Goal: Task Accomplishment & Management: Manage account settings

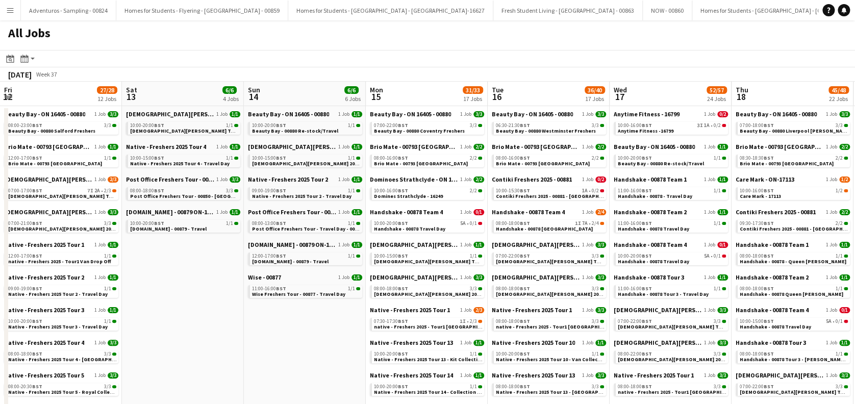
scroll to position [0, 484]
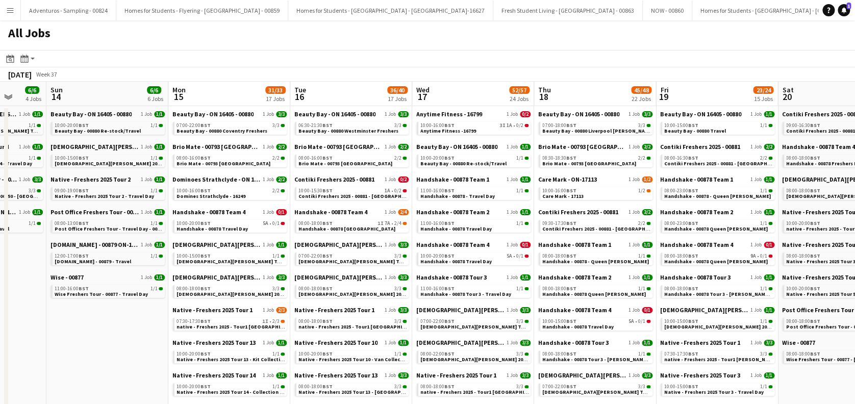
drag, startPoint x: 215, startPoint y: 240, endPoint x: 607, endPoint y: 270, distance: 392.6
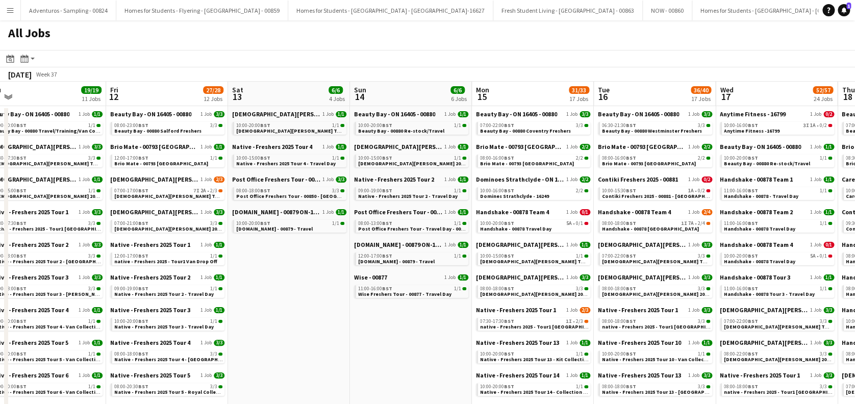
scroll to position [0, 308]
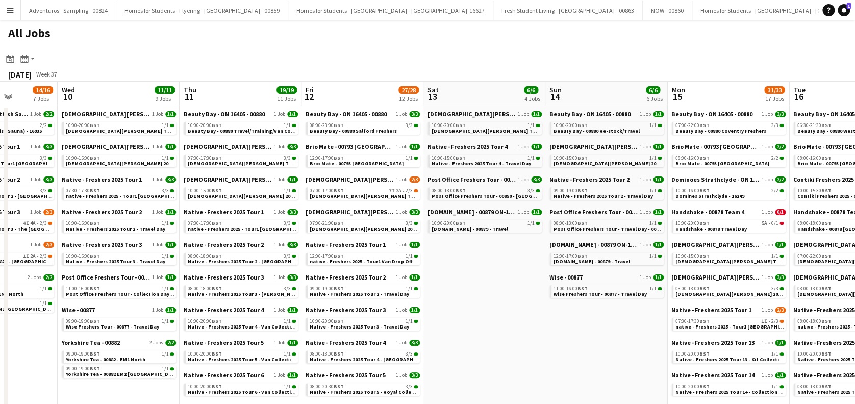
drag, startPoint x: 212, startPoint y: 304, endPoint x: 588, endPoint y: 324, distance: 376.7
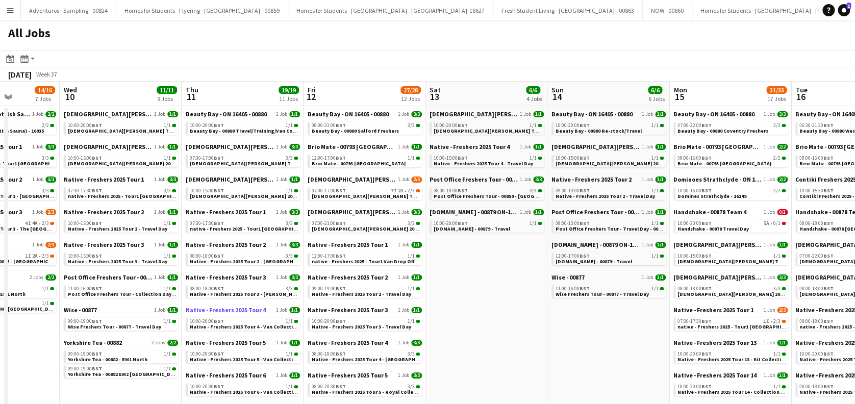
scroll to position [0, 305]
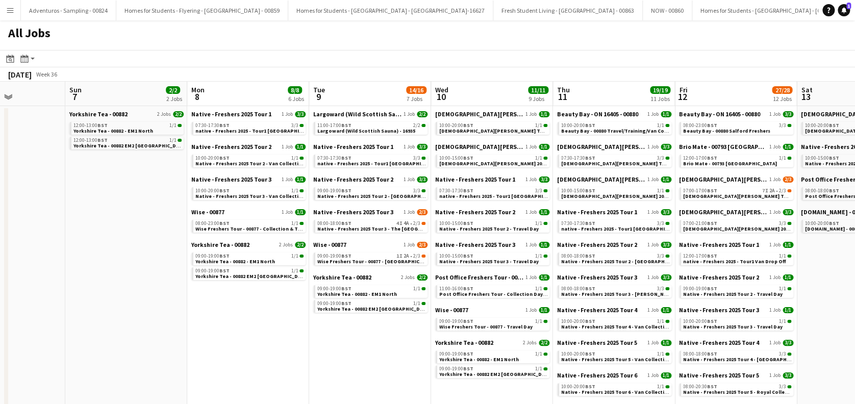
drag, startPoint x: 473, startPoint y: 340, endPoint x: 868, endPoint y: 318, distance: 395.2
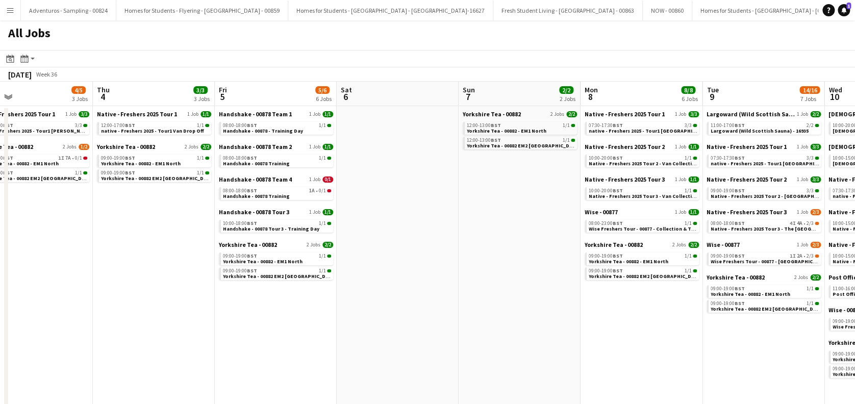
drag, startPoint x: 119, startPoint y: 357, endPoint x: 634, endPoint y: 340, distance: 515.8
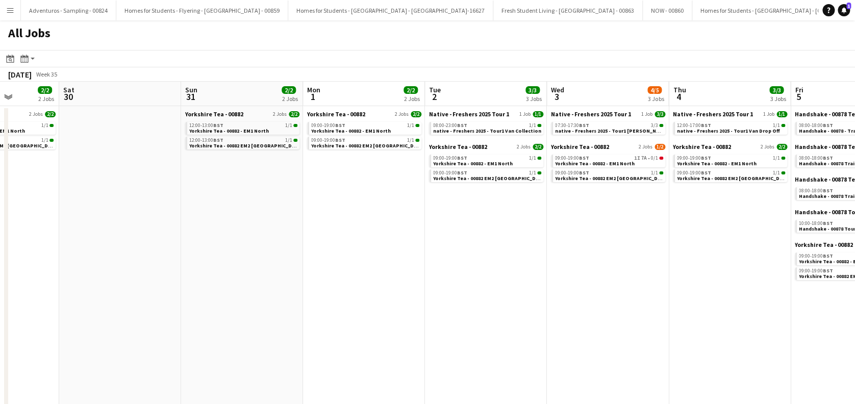
drag, startPoint x: 131, startPoint y: 324, endPoint x: 588, endPoint y: 336, distance: 457.0
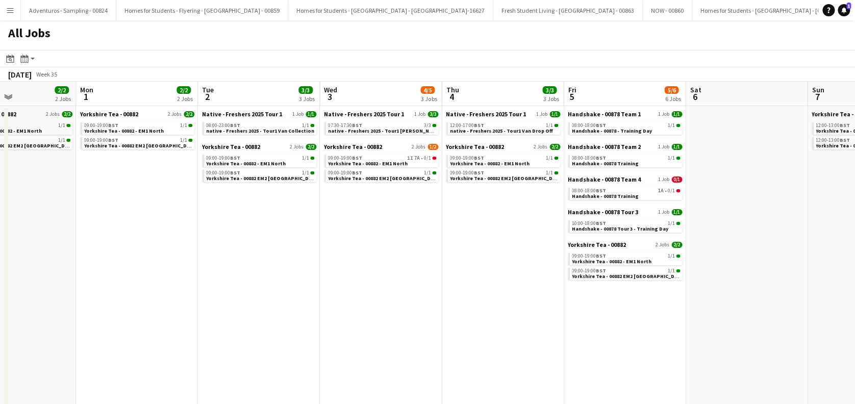
scroll to position [0, 337]
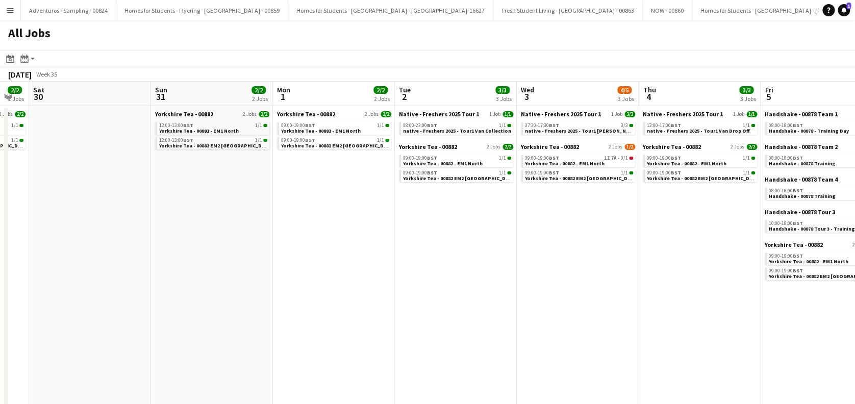
drag, startPoint x: 621, startPoint y: 278, endPoint x: 344, endPoint y: 329, distance: 281.4
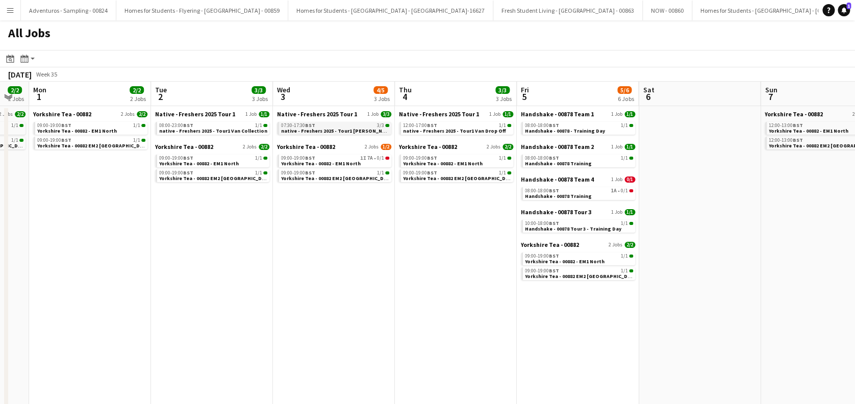
click at [337, 128] on span "native - Freshers 2025 - Tour1 [PERSON_NAME]" at bounding box center [337, 131] width 113 height 7
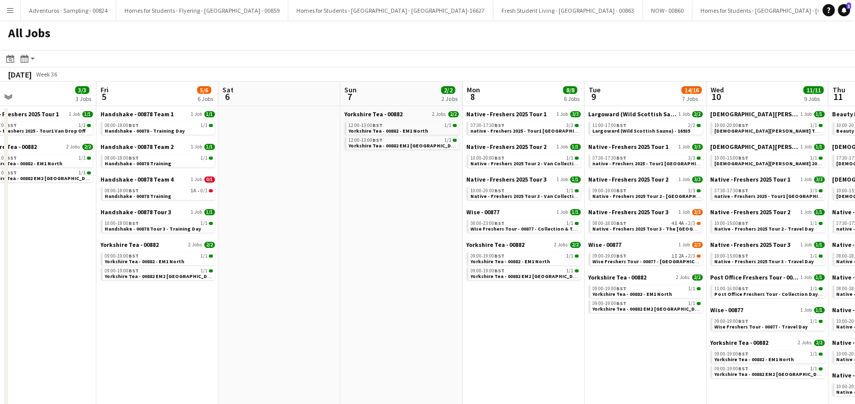
drag, startPoint x: 654, startPoint y: 316, endPoint x: 168, endPoint y: 374, distance: 489.4
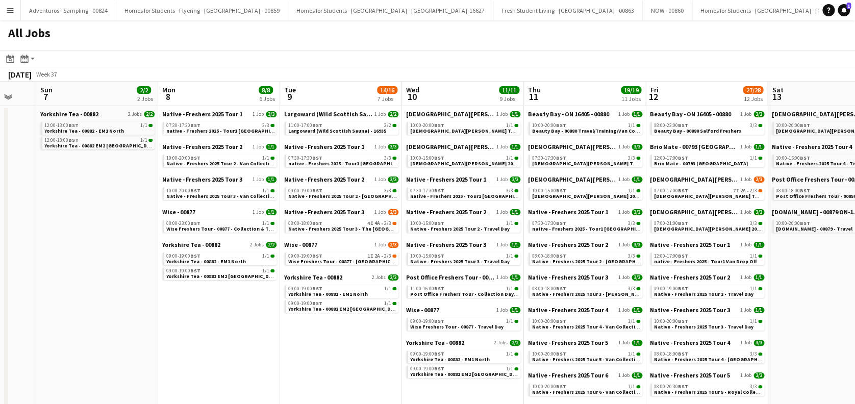
scroll to position [0, 340]
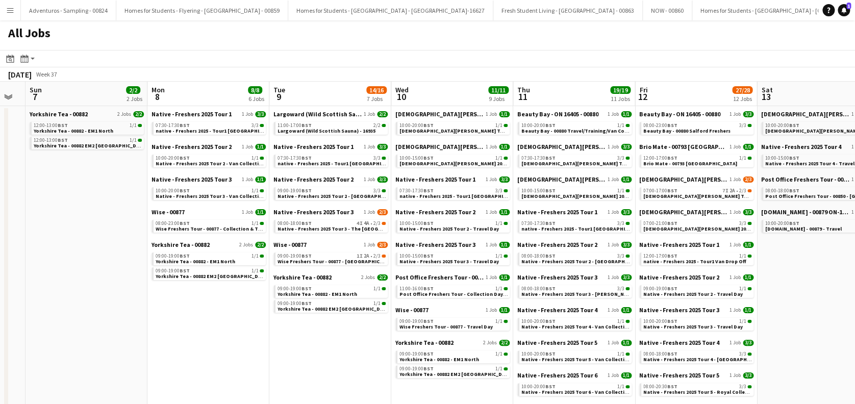
drag, startPoint x: 627, startPoint y: 315, endPoint x: 154, endPoint y: 355, distance: 475.3
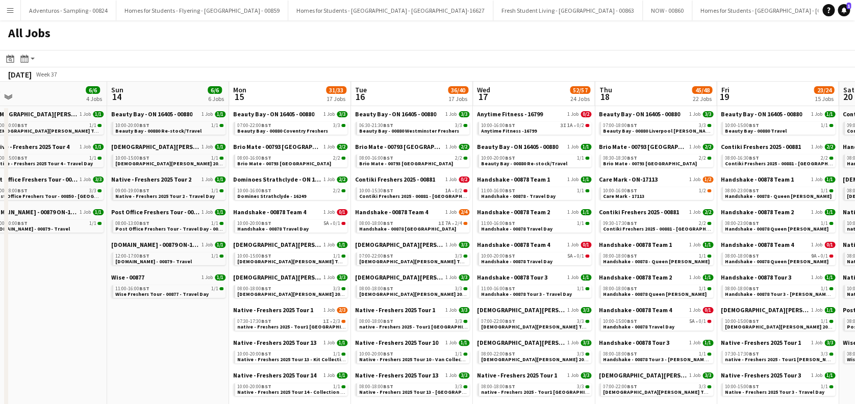
scroll to position [0, 381]
drag, startPoint x: 711, startPoint y: 343, endPoint x: 182, endPoint y: 343, distance: 528.8
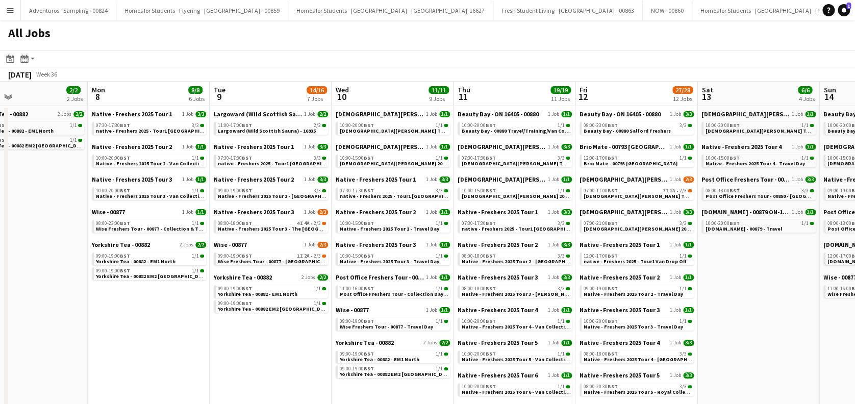
scroll to position [0, 265]
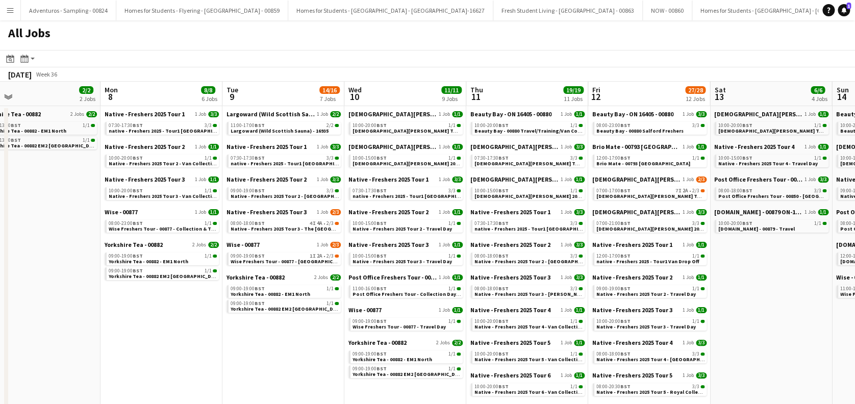
drag, startPoint x: 128, startPoint y: 333, endPoint x: 868, endPoint y: 312, distance: 740.4
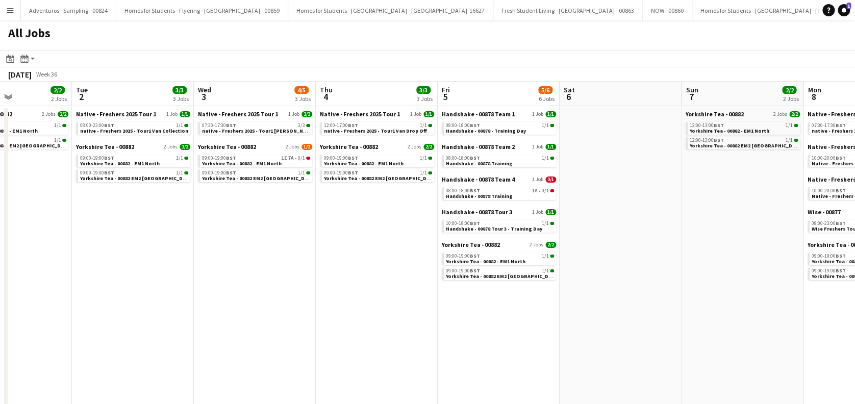
drag, startPoint x: 150, startPoint y: 334, endPoint x: 868, endPoint y: 313, distance: 718.5
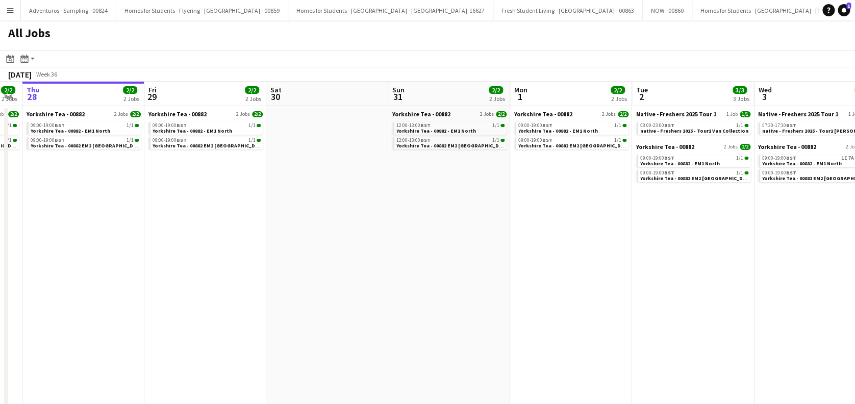
drag, startPoint x: 209, startPoint y: 312, endPoint x: 715, endPoint y: 312, distance: 505.3
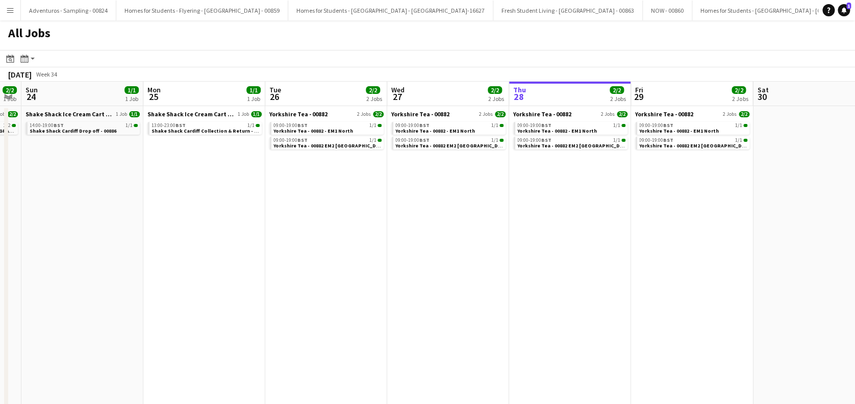
drag, startPoint x: 201, startPoint y: 351, endPoint x: 633, endPoint y: 323, distance: 432.7
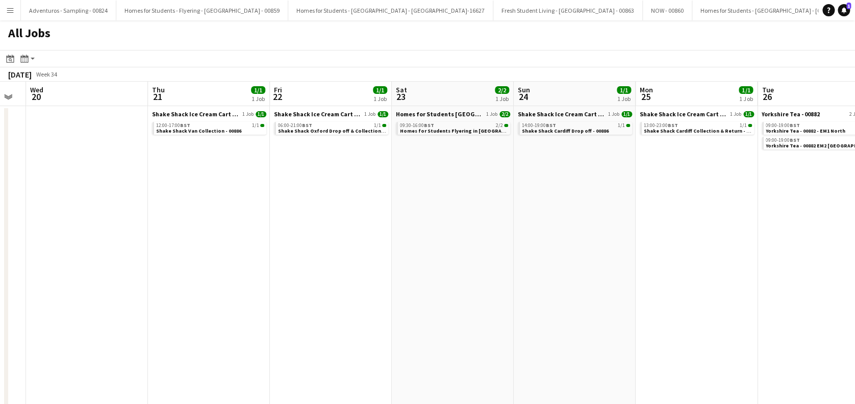
drag, startPoint x: 221, startPoint y: 335, endPoint x: 714, endPoint y: 311, distance: 494.2
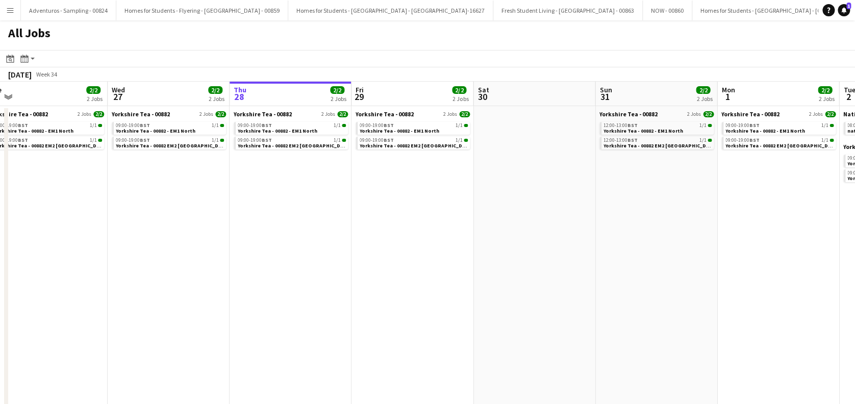
drag, startPoint x: 523, startPoint y: 337, endPoint x: 75, endPoint y: 363, distance: 448.9
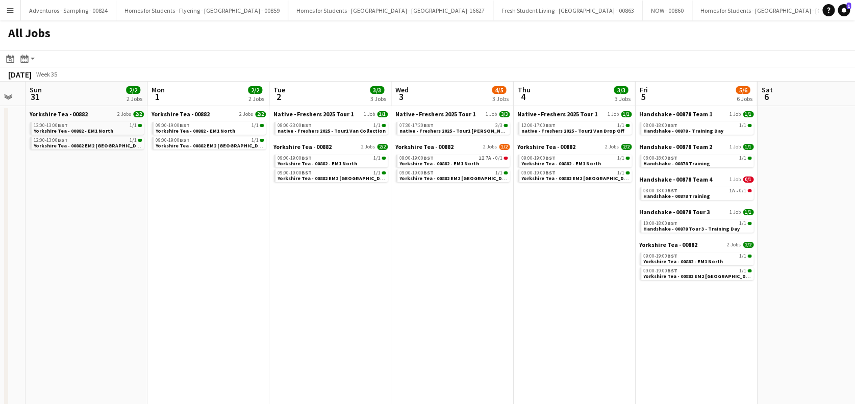
drag, startPoint x: 792, startPoint y: 304, endPoint x: 213, endPoint y: 326, distance: 579.8
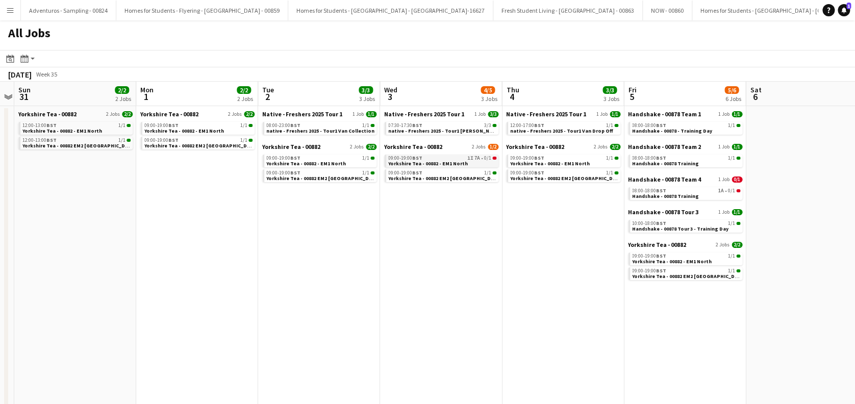
click at [438, 166] on app-brief-job-card "09:00-19:00 BST 1I 7A • 0/1 Yorkshire Tea - 00882 - EM1 North" at bounding box center [441, 161] width 114 height 13
click at [438, 162] on span "Yorkshire Tea - 00882 - EM1 North" at bounding box center [429, 163] width 80 height 7
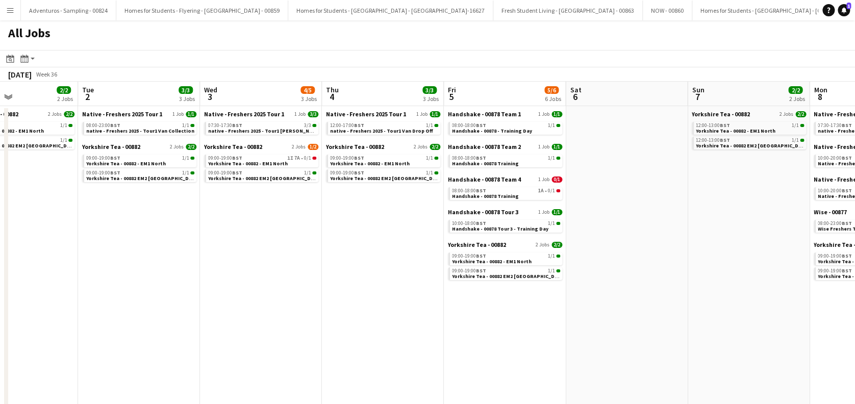
scroll to position [0, 414]
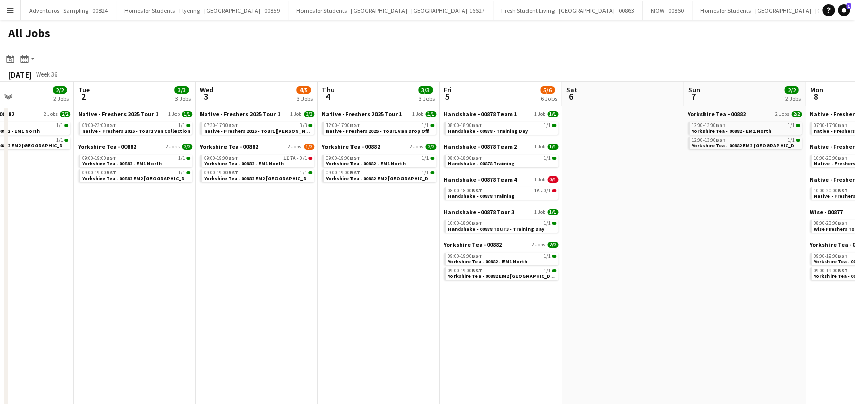
drag, startPoint x: 550, startPoint y: 278, endPoint x: 365, endPoint y: 279, distance: 184.8
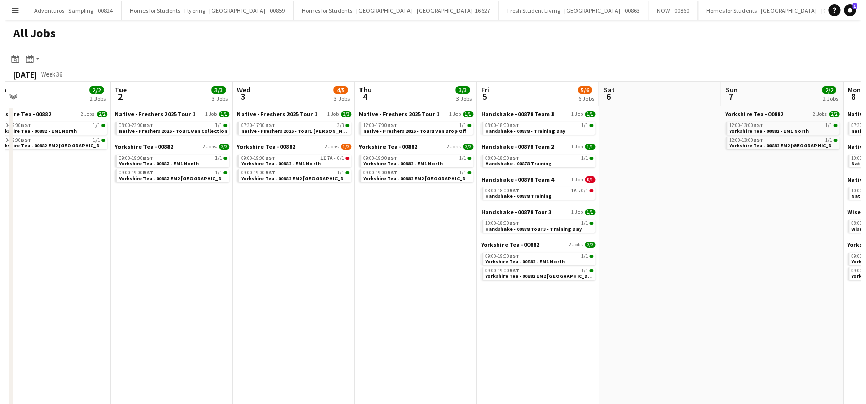
scroll to position [0, 376]
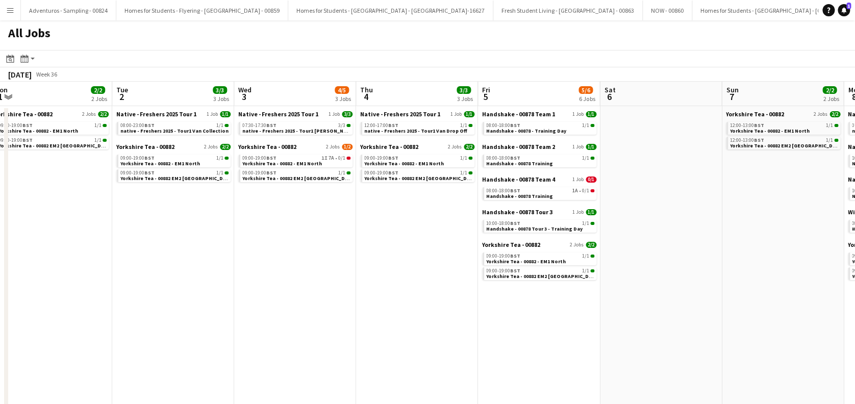
drag, startPoint x: 244, startPoint y: 258, endPoint x: 282, endPoint y: 259, distance: 38.3
click at [15, 12] on button "Menu" at bounding box center [10, 10] width 20 height 20
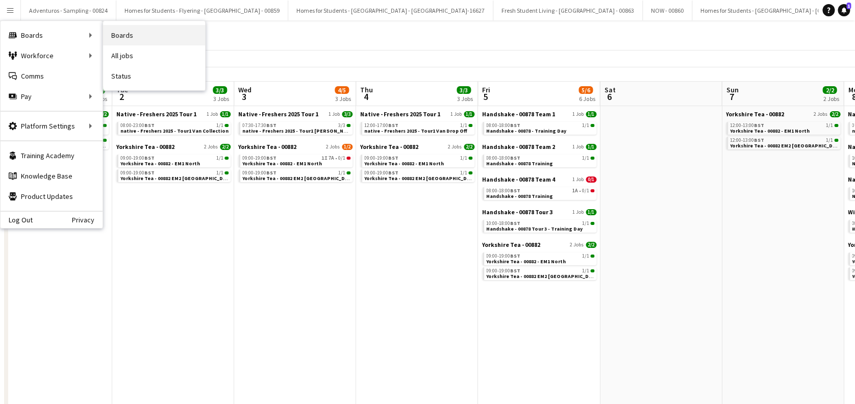
click at [127, 29] on link "Boards" at bounding box center [154, 35] width 102 height 20
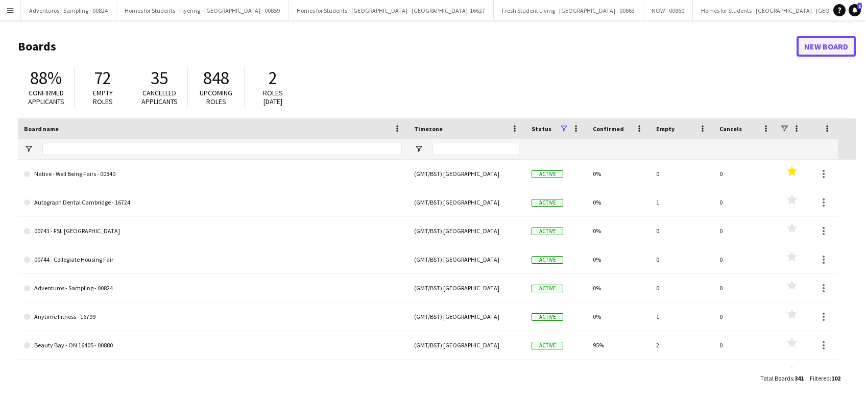
click at [834, 46] on link "New Board" at bounding box center [825, 46] width 59 height 20
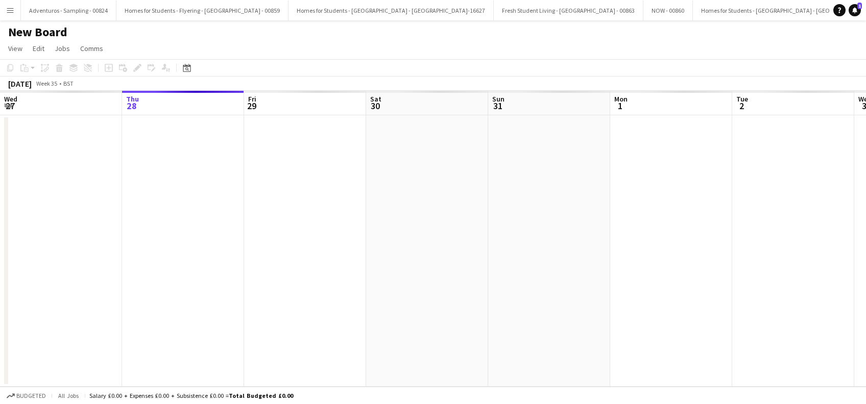
scroll to position [0, 4101]
click at [54, 37] on h1 "New Board" at bounding box center [37, 32] width 59 height 15
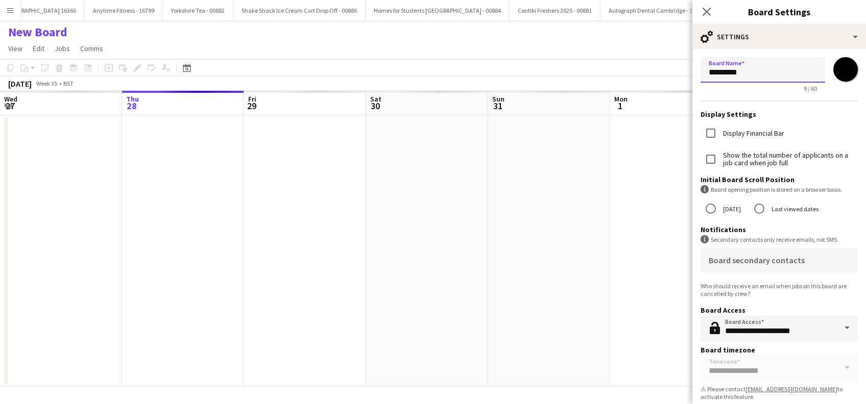
click at [780, 66] on input "*********" at bounding box center [762, 70] width 125 height 26
type input "*"
paste input "**********"
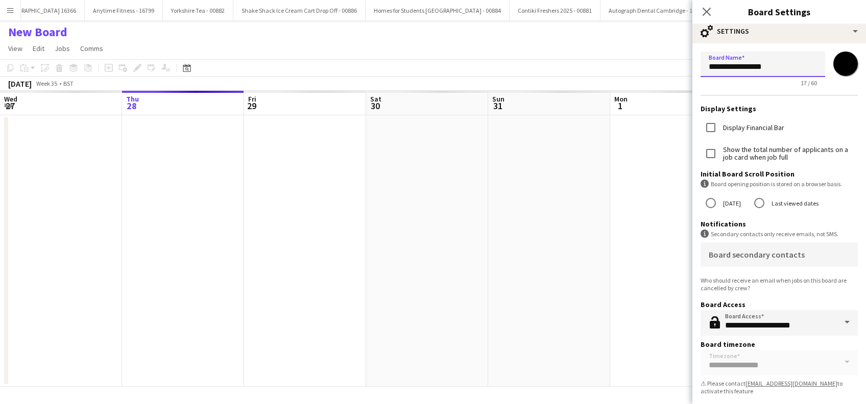
scroll to position [10, 0]
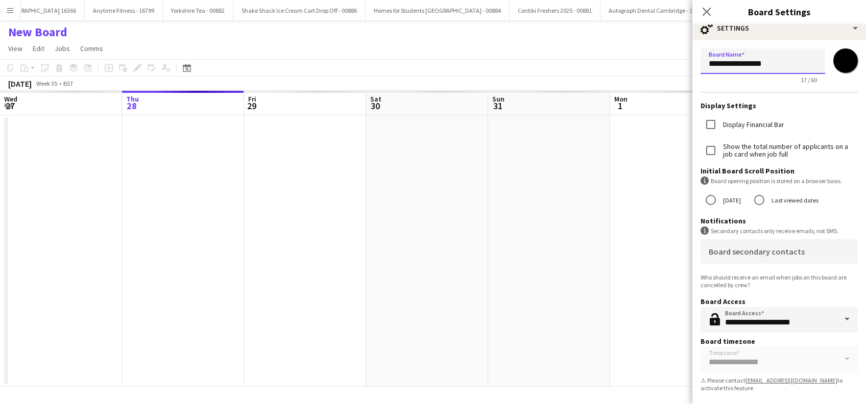
type input "**********"
click at [607, 293] on app-date-cell at bounding box center [549, 251] width 122 height 272
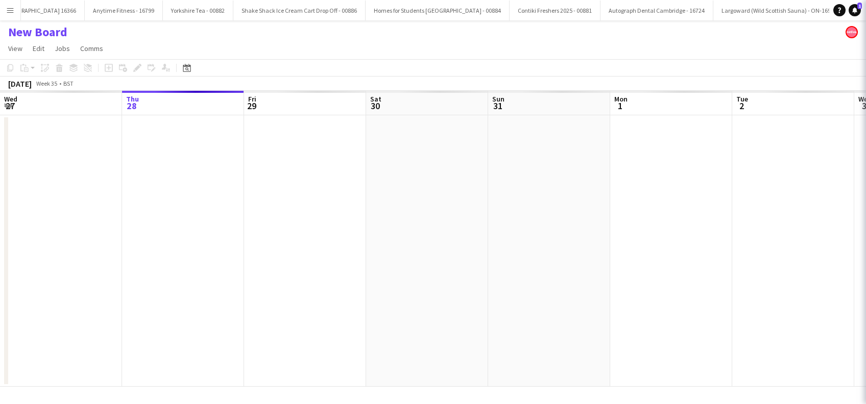
scroll to position [0, 4112]
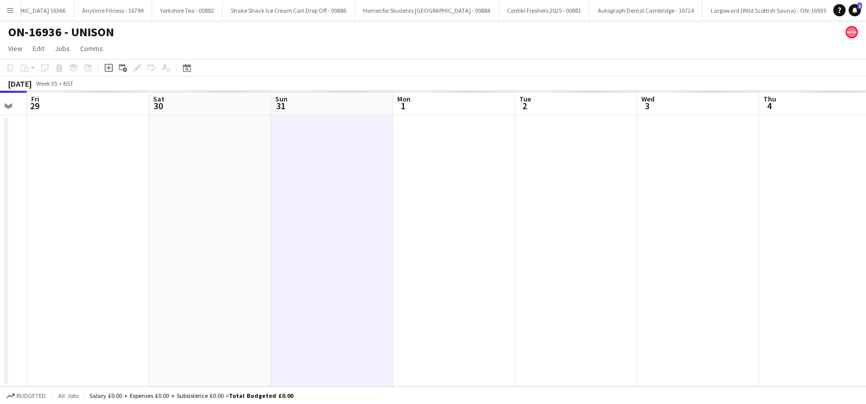
drag, startPoint x: 712, startPoint y: 261, endPoint x: 350, endPoint y: 289, distance: 362.9
click at [252, 324] on app-calendar-viewport "Mon 25 Tue 26 Wed 27 Thu 28 Fri 29 Sat 30 Sun 31 Mon 1 Tue 2 Wed 3 Thu 4 Fri 5 …" at bounding box center [433, 239] width 866 height 296
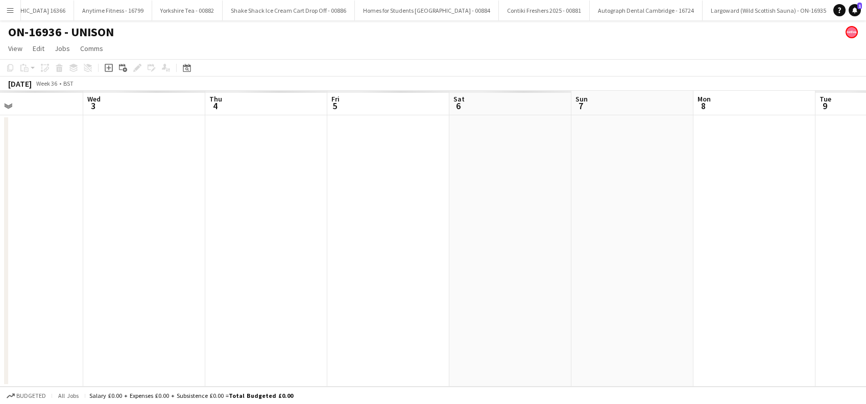
drag, startPoint x: 276, startPoint y: 320, endPoint x: 311, endPoint y: 301, distance: 40.4
click at [193, 325] on app-calendar-viewport "Sat 30 Sun 31 Mon 1 Tue 2 Wed 3 Thu 4 Fri 5 Sat 6 Sun 7 Mon 8 Tue 9 Wed 10 Thu …" at bounding box center [433, 239] width 866 height 296
drag, startPoint x: 533, startPoint y: 276, endPoint x: 517, endPoint y: 299, distance: 28.2
click at [154, 328] on app-calendar-viewport "Tue 2 Wed 3 Thu 4 Fri 5 Sat 6 Sun 7 Mon 8 Tue 9 Wed 10 Thu 11 Fri 12 Sat 13 Sun…" at bounding box center [433, 239] width 866 height 296
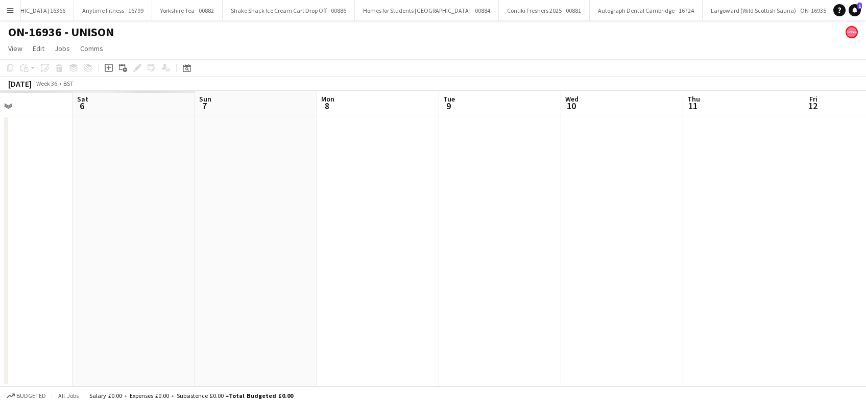
click at [640, 204] on app-date-cell at bounding box center [622, 251] width 122 height 272
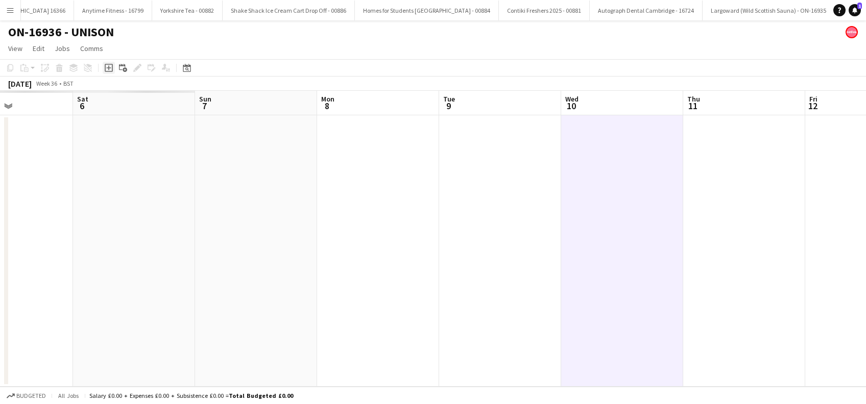
click at [106, 70] on icon "Add job" at bounding box center [109, 68] width 8 height 8
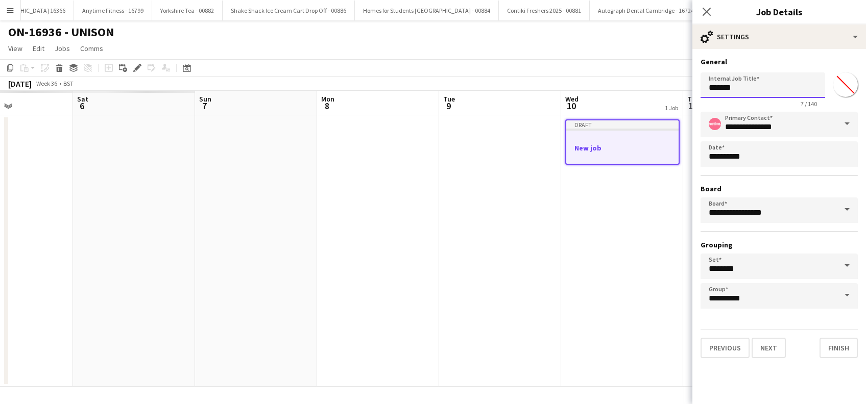
click at [777, 91] on input "*******" at bounding box center [762, 85] width 125 height 26
type input "*"
paste input "**********"
type input "**********"
click at [773, 345] on button "Next" at bounding box center [768, 348] width 34 height 20
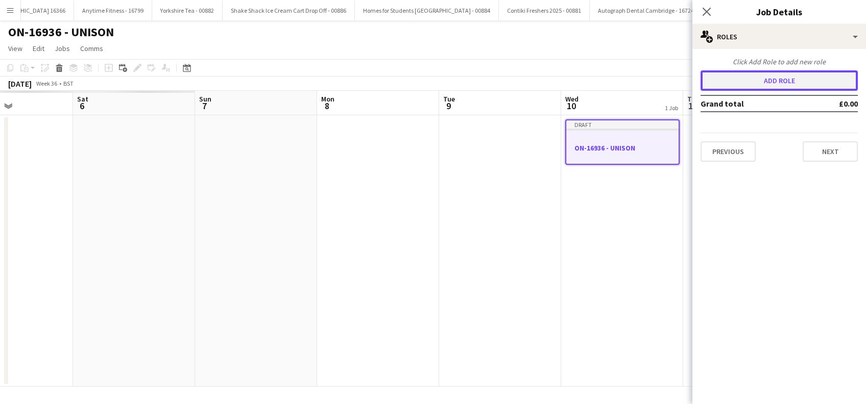
click at [778, 76] on button "Add role" at bounding box center [778, 80] width 157 height 20
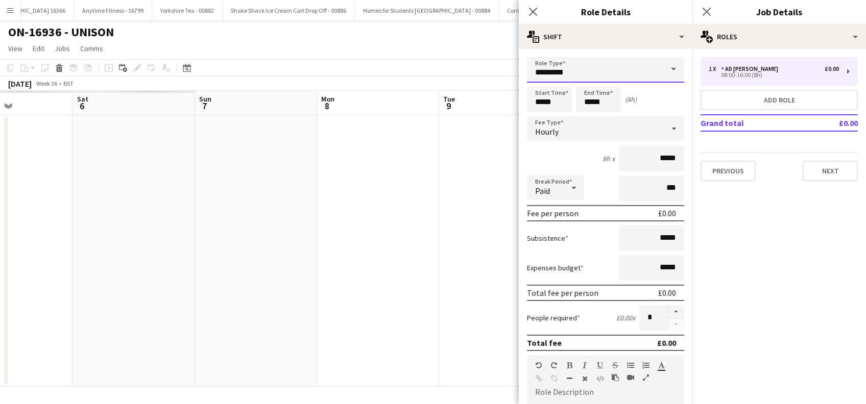
click at [609, 75] on input "*********" at bounding box center [605, 70] width 157 height 26
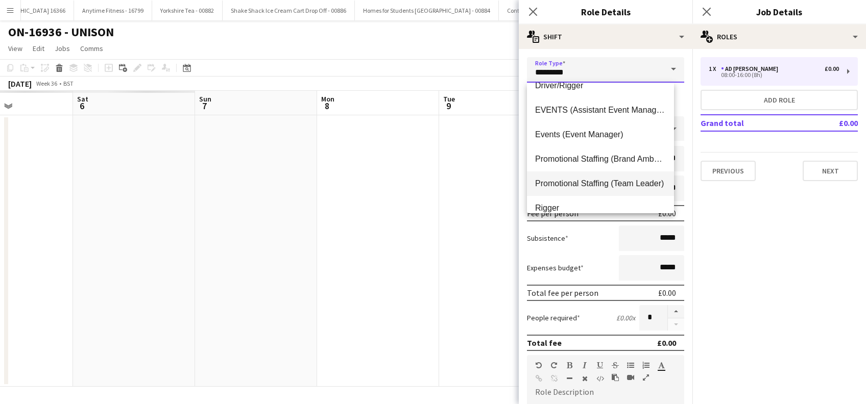
scroll to position [123, 0]
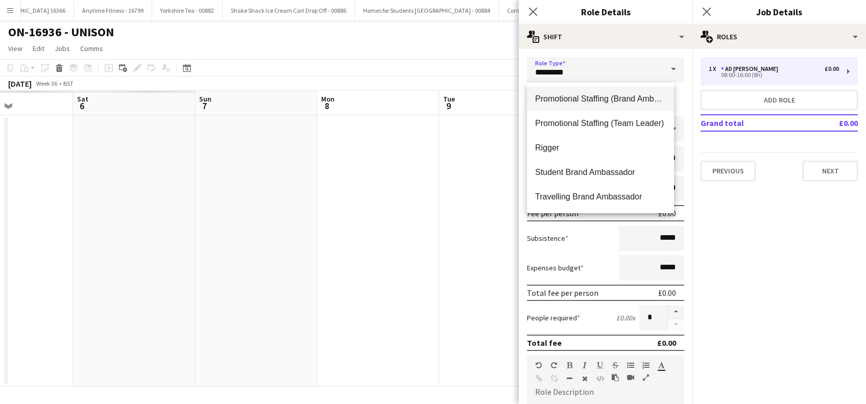
click at [605, 105] on mat-option "Promotional Staffing (Brand Ambassadors)" at bounding box center [600, 99] width 147 height 25
type input "**********"
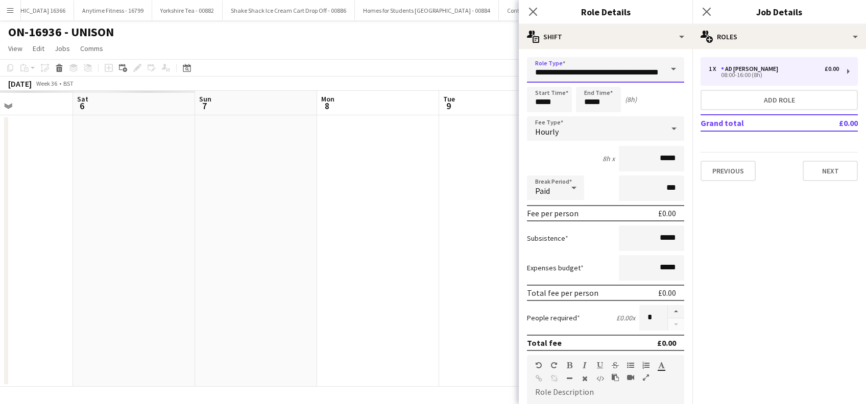
scroll to position [0, 28]
click at [549, 99] on input "*****" at bounding box center [549, 100] width 45 height 26
click at [541, 77] on div at bounding box center [539, 82] width 20 height 10
type input "*****"
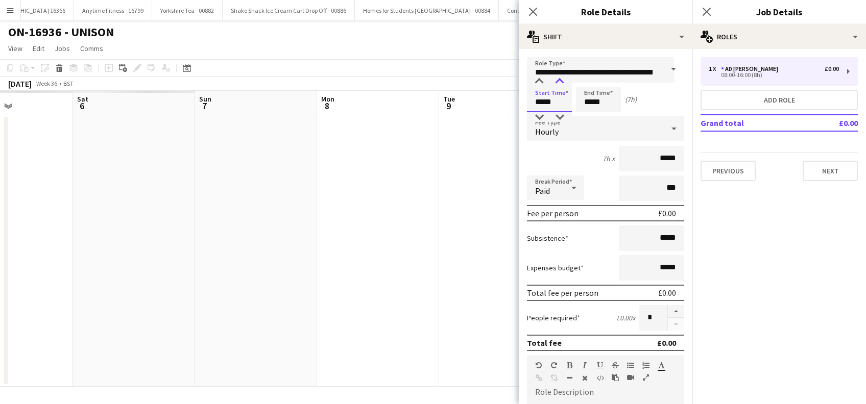
drag, startPoint x: 541, startPoint y: 77, endPoint x: 555, endPoint y: 79, distance: 14.9
click at [541, 77] on div at bounding box center [539, 82] width 20 height 10
drag, startPoint x: 650, startPoint y: 157, endPoint x: 671, endPoint y: 148, distance: 22.4
click at [653, 157] on input "*****" at bounding box center [651, 159] width 65 height 26
type input "******"
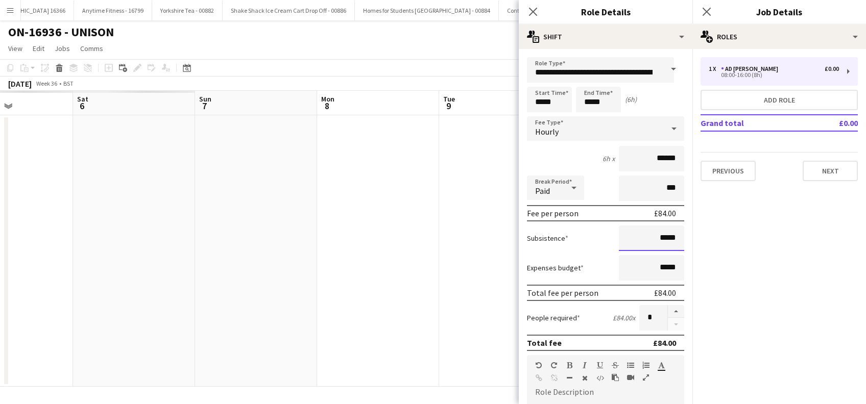
click at [651, 236] on input "*****" at bounding box center [651, 239] width 65 height 26
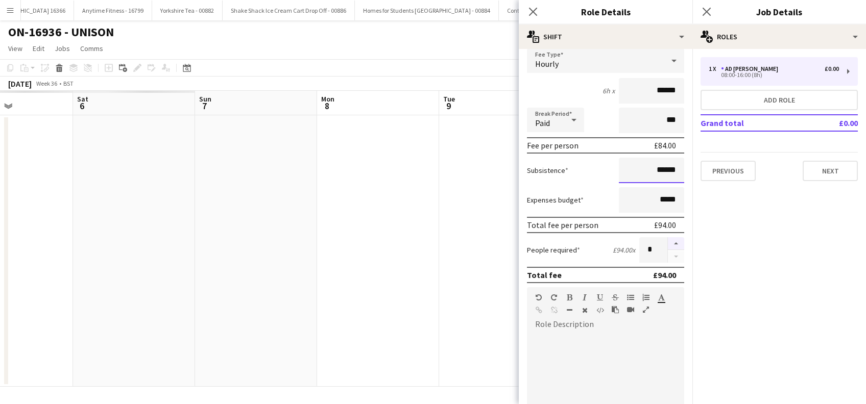
type input "******"
click at [668, 242] on button "button" at bounding box center [676, 243] width 16 height 13
type input "*"
click at [559, 328] on div at bounding box center [605, 391] width 157 height 130
paste div
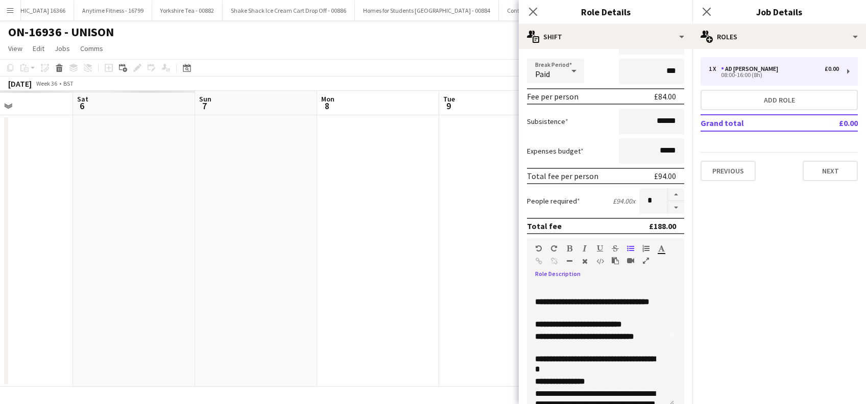
click at [596, 313] on h3 "**********" at bounding box center [595, 307] width 120 height 20
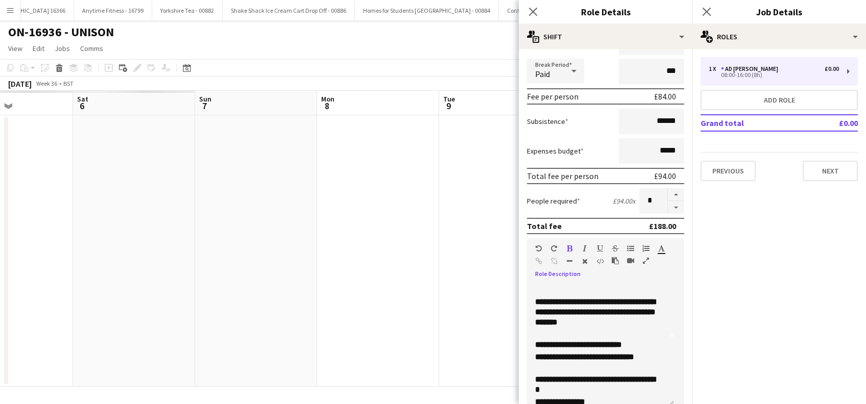
click at [656, 342] on div "**********" at bounding box center [600, 345] width 147 height 123
click at [572, 370] on h3 "**********" at bounding box center [595, 362] width 120 height 20
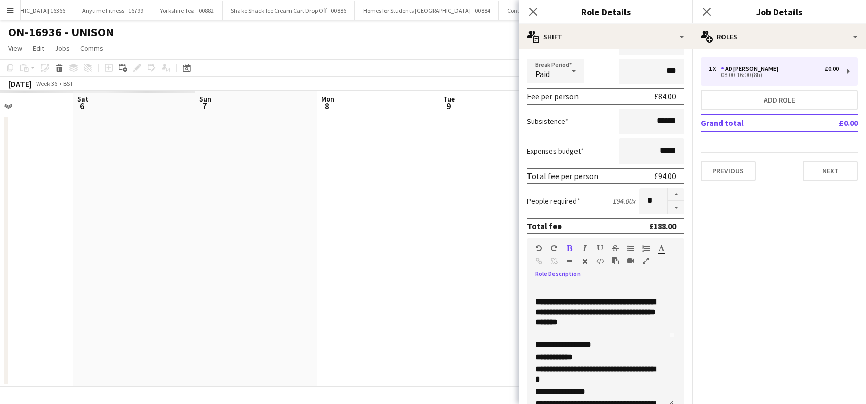
click at [610, 382] on h3 "**********" at bounding box center [595, 374] width 120 height 20
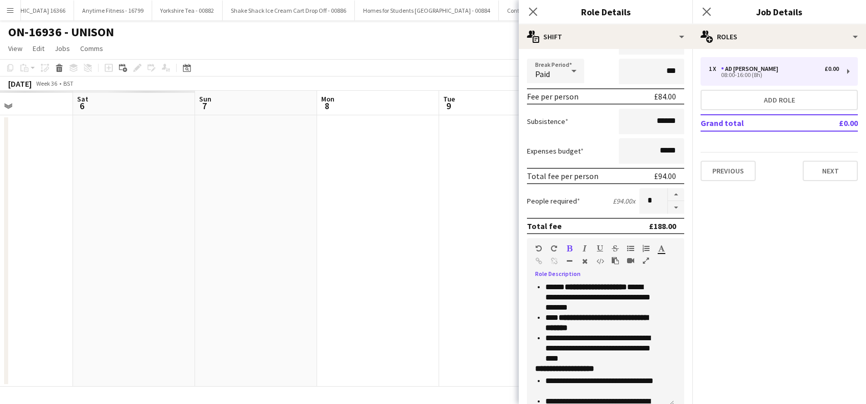
scroll to position [340, 0]
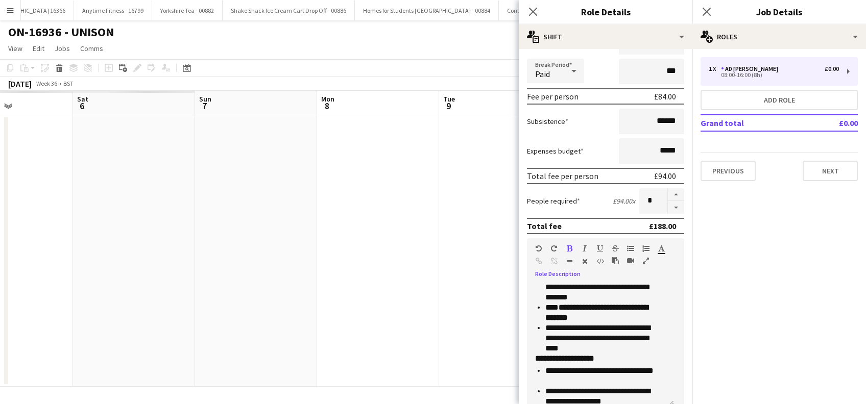
click at [608, 346] on p "**********" at bounding box center [600, 338] width 110 height 31
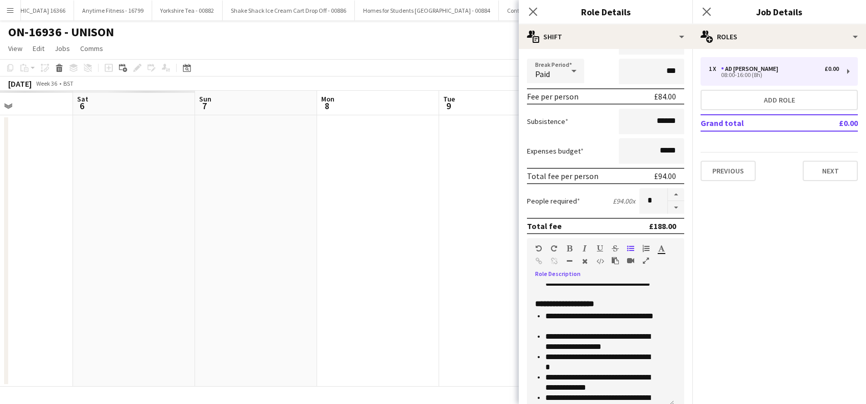
scroll to position [420, 0]
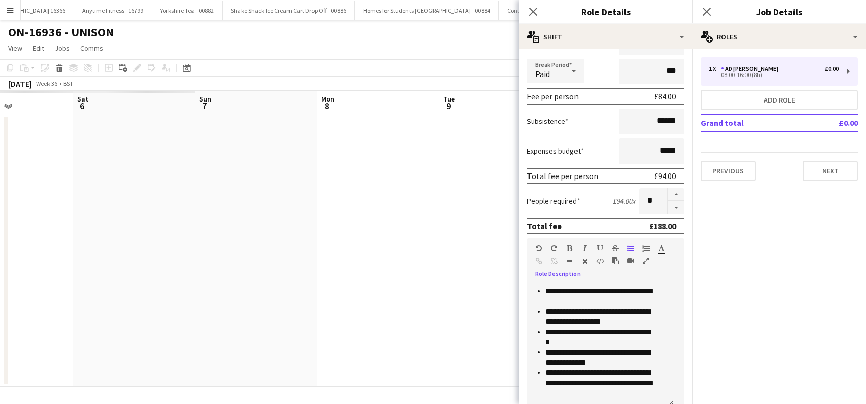
click at [596, 396] on p "**********" at bounding box center [600, 383] width 110 height 31
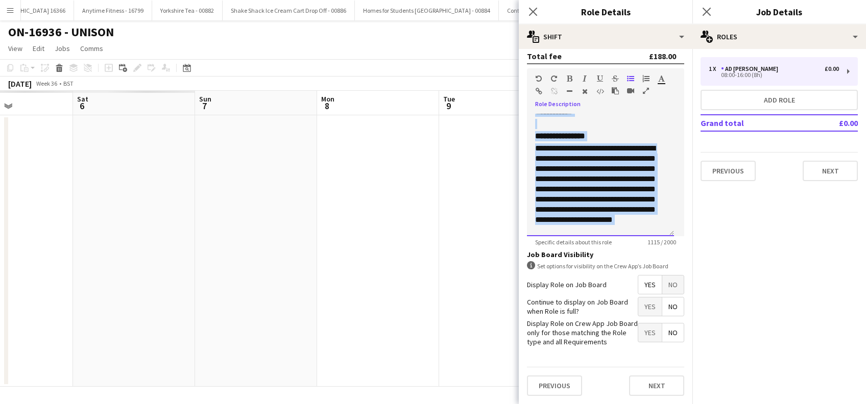
scroll to position [0, 0]
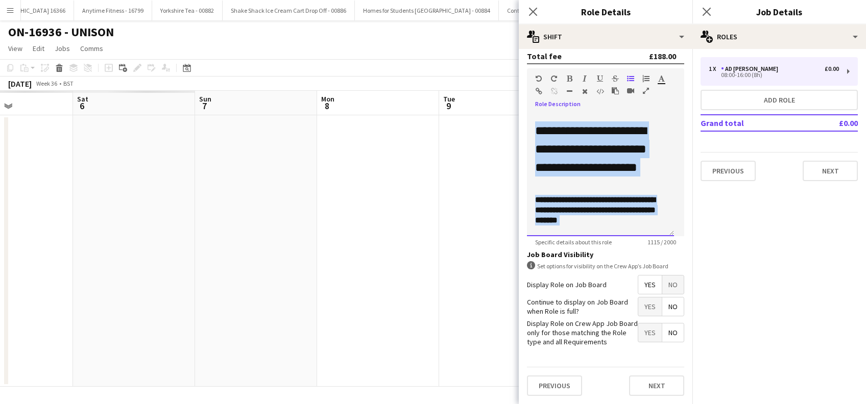
drag, startPoint x: 624, startPoint y: 216, endPoint x: 508, endPoint y: 101, distance: 163.9
click at [508, 102] on body "Menu Boards Boards Boards All jobs Status Workforce Workforce My Workforce Recr…" at bounding box center [433, 202] width 866 height 404
click at [641, 384] on button "Next" at bounding box center [656, 386] width 55 height 20
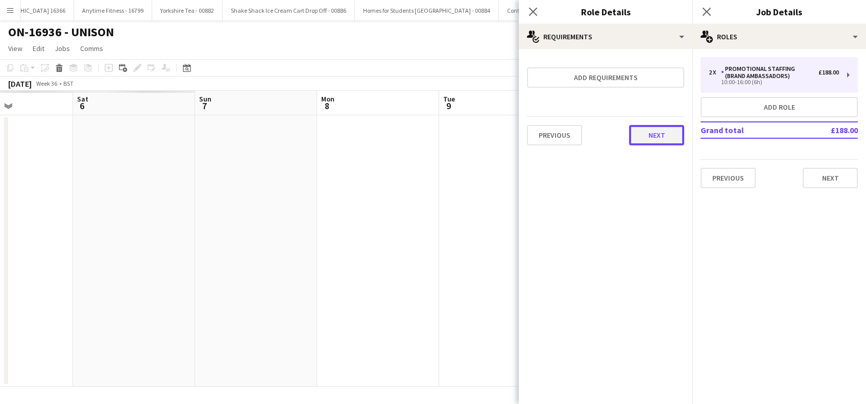
click at [652, 138] on button "Next" at bounding box center [656, 135] width 55 height 20
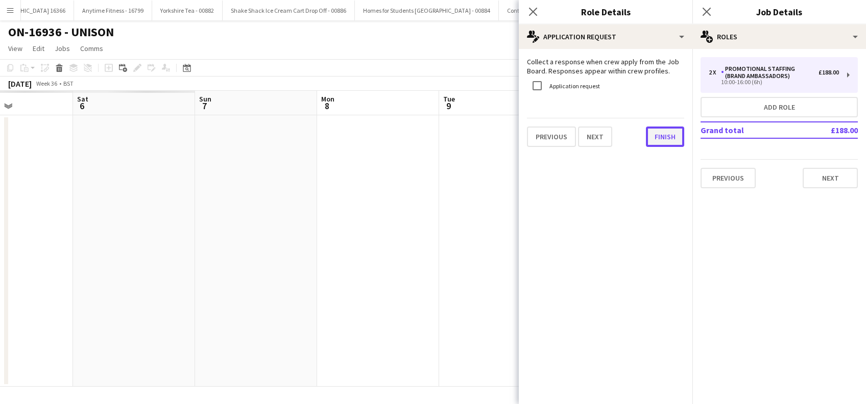
click at [672, 142] on button "Finish" at bounding box center [665, 137] width 38 height 20
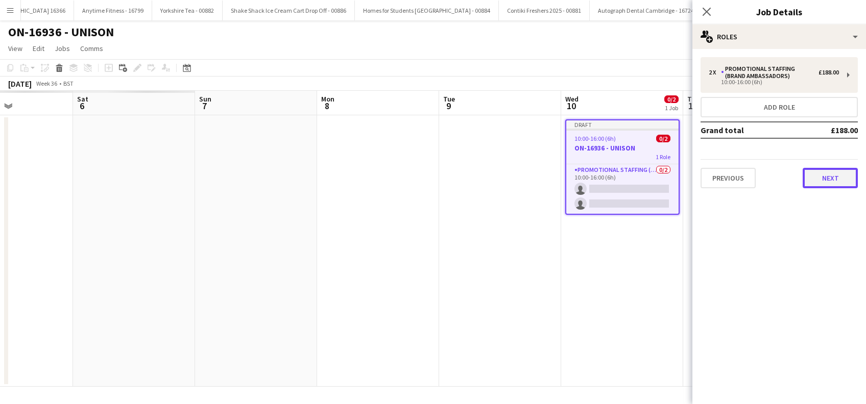
click at [838, 177] on button "Next" at bounding box center [829, 178] width 55 height 20
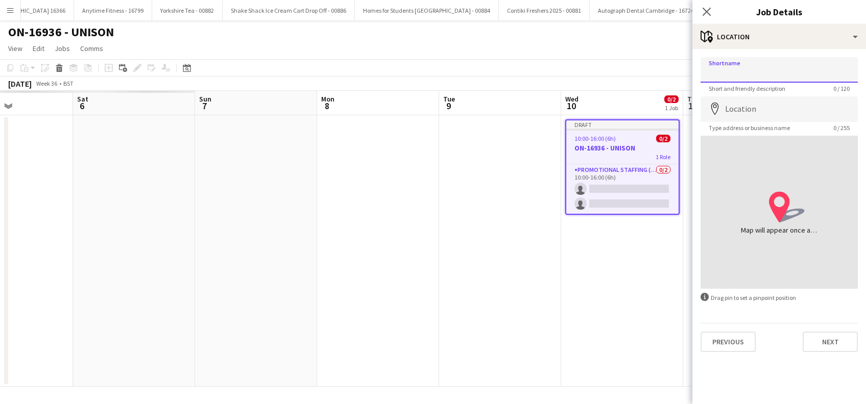
click at [765, 59] on input "Shortname" at bounding box center [778, 70] width 157 height 26
type input "**********"
click at [830, 343] on button "Next" at bounding box center [829, 342] width 55 height 20
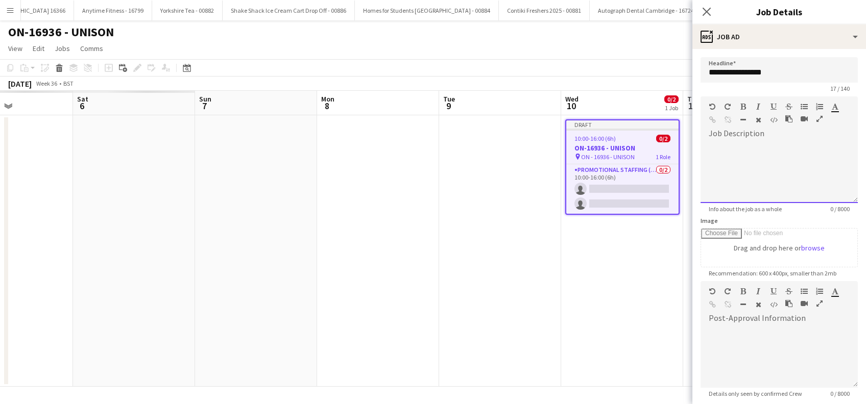
click at [723, 150] on div at bounding box center [778, 172] width 157 height 61
paste div
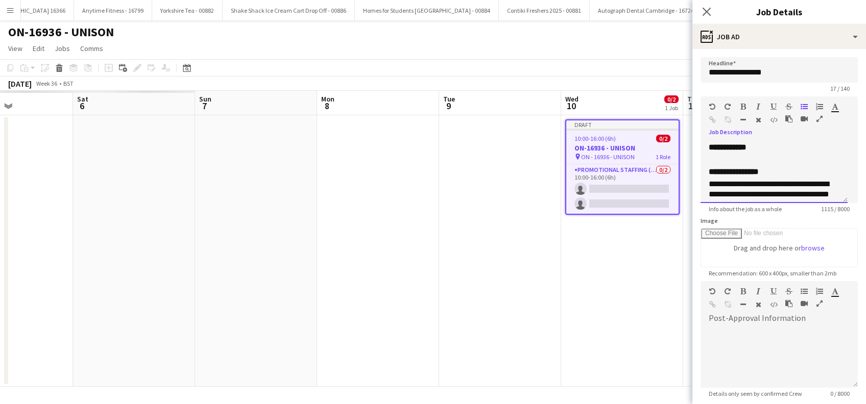
scroll to position [68, 0]
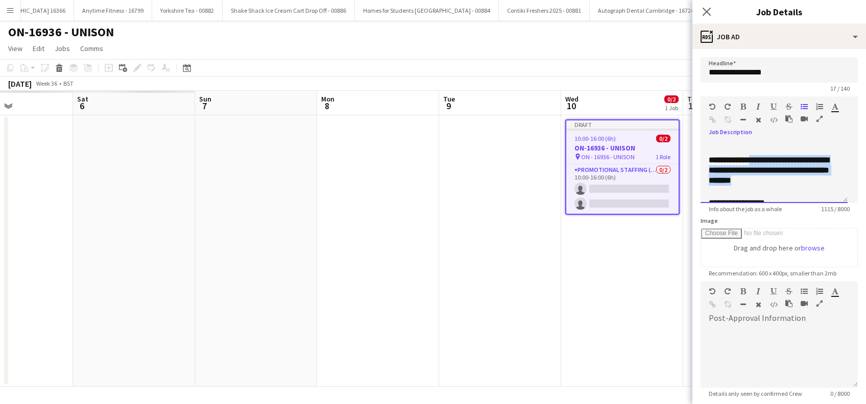
drag, startPoint x: 762, startPoint y: 160, endPoint x: 755, endPoint y: 183, distance: 24.4
click at [820, 191] on h3 "**********" at bounding box center [768, 175] width 120 height 41
copy h3 "**********"
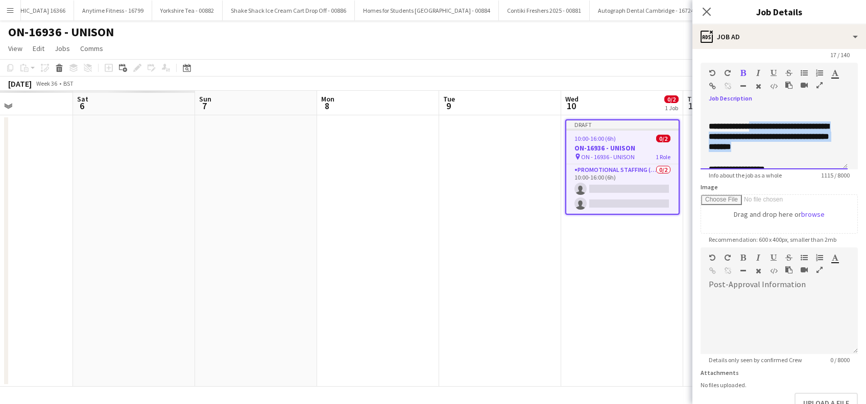
scroll to position [100, 0]
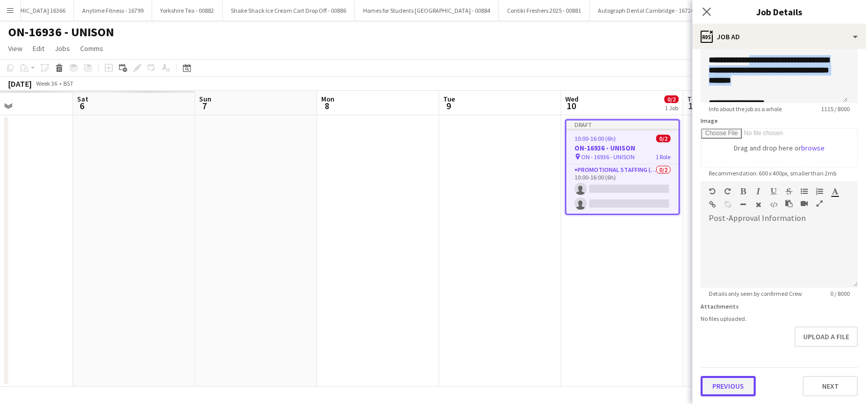
click at [733, 387] on button "Previous" at bounding box center [727, 386] width 55 height 20
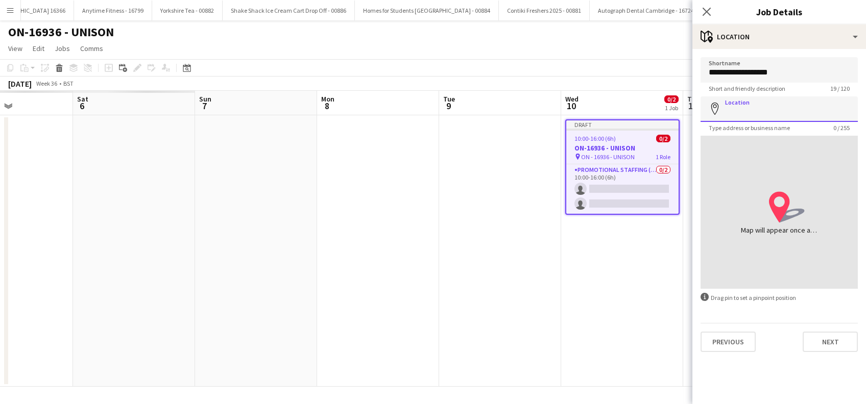
click at [764, 107] on input "Location" at bounding box center [778, 109] width 157 height 26
paste input "**********"
type input "**********"
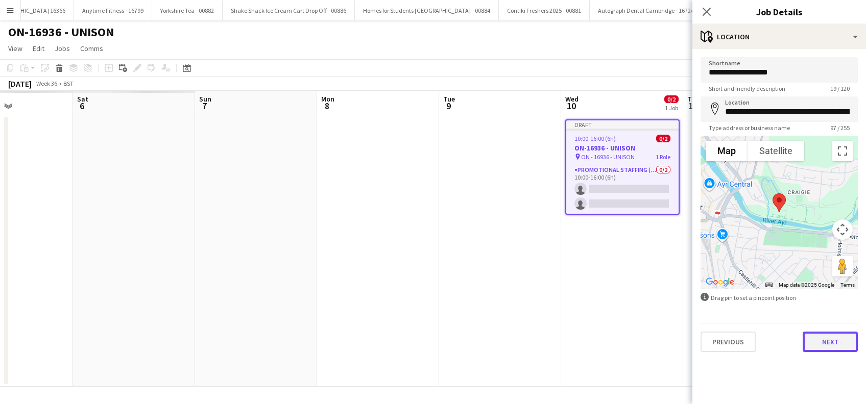
click at [826, 339] on button "Next" at bounding box center [829, 342] width 55 height 20
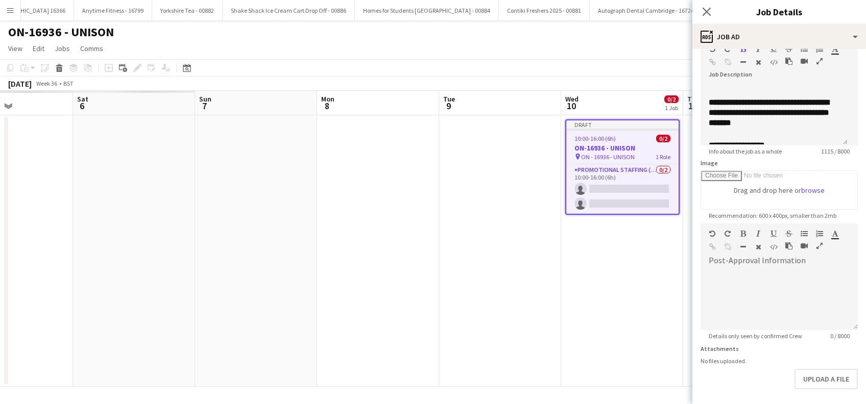
scroll to position [100, 0]
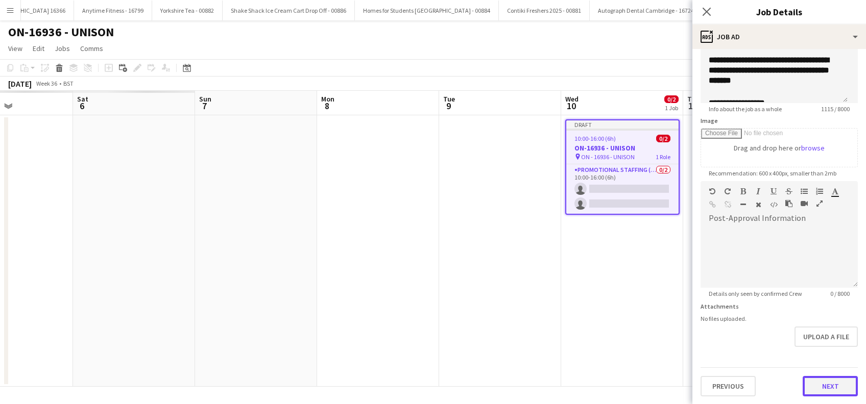
click at [814, 380] on button "Next" at bounding box center [829, 386] width 55 height 20
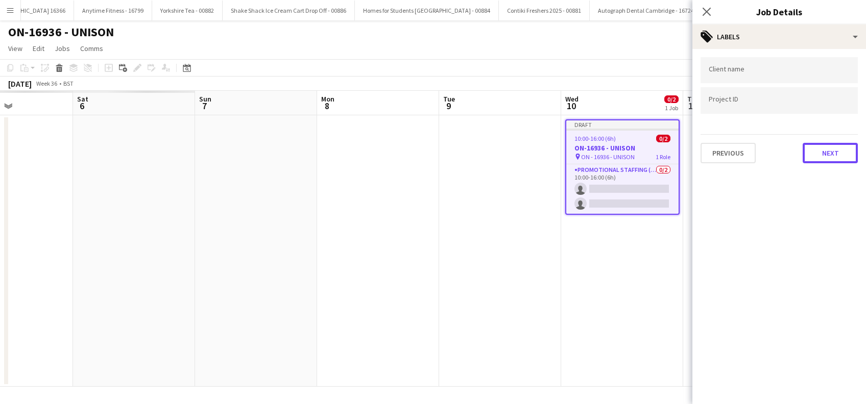
click at [824, 153] on button "Next" at bounding box center [829, 153] width 55 height 20
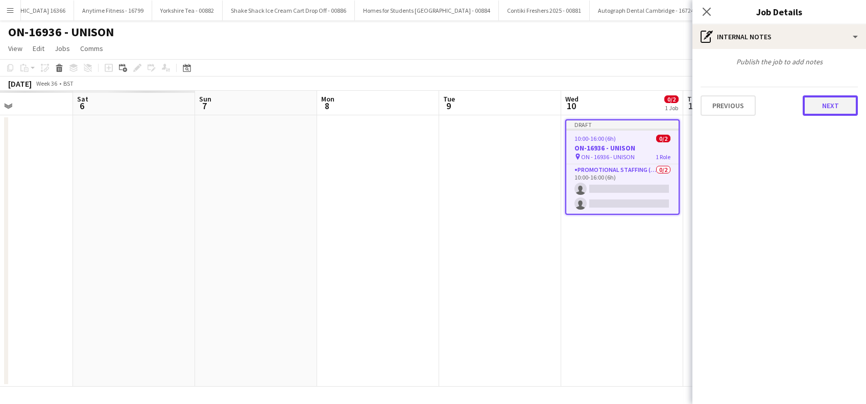
click at [837, 114] on button "Next" at bounding box center [829, 105] width 55 height 20
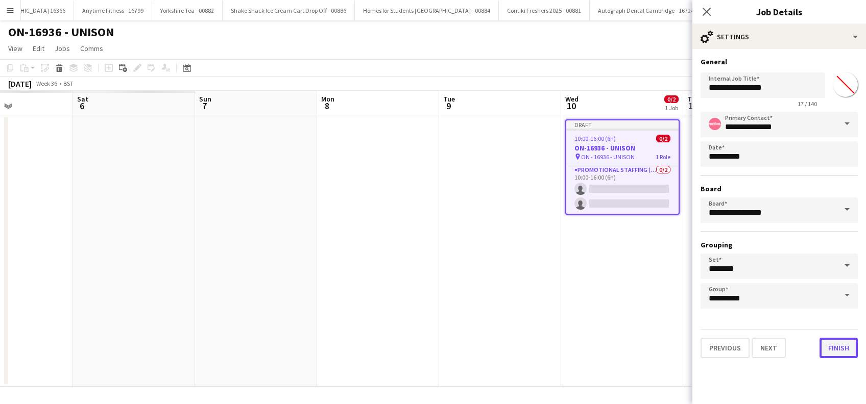
click at [839, 348] on button "Finish" at bounding box center [838, 348] width 38 height 20
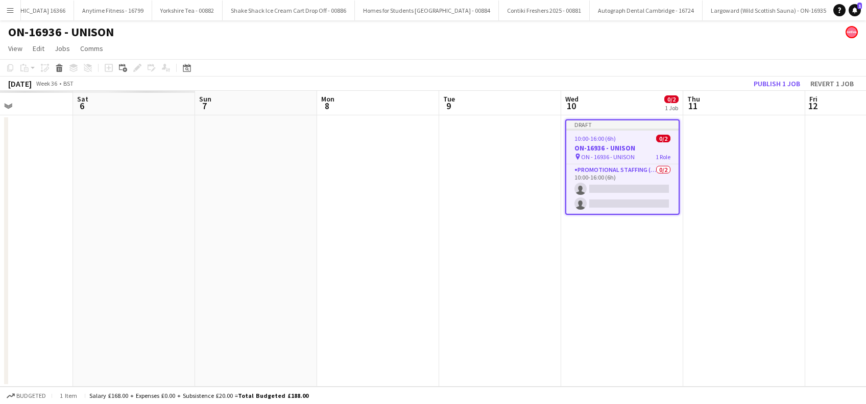
click at [633, 299] on app-date-cell "Draft 10:00-16:00 (6h) 0/2 ON-16936 - UNISON pin ON - 16936 - UNISON 1 Role Pro…" at bounding box center [622, 251] width 122 height 272
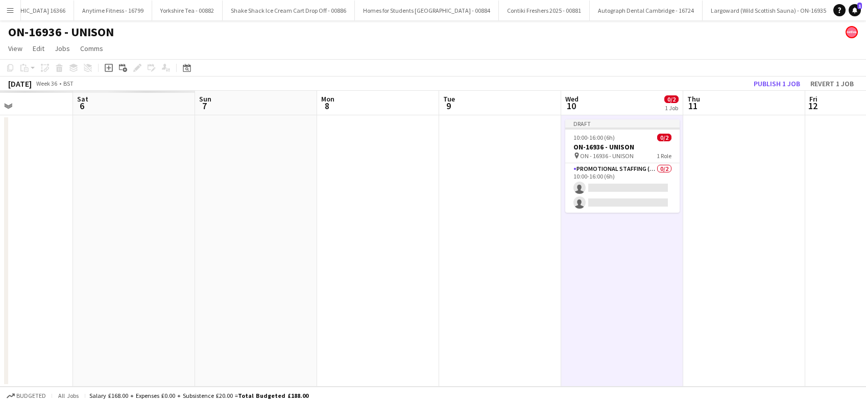
drag, startPoint x: 738, startPoint y: 203, endPoint x: 739, endPoint y: 197, distance: 6.2
click at [739, 200] on app-date-cell at bounding box center [744, 251] width 122 height 272
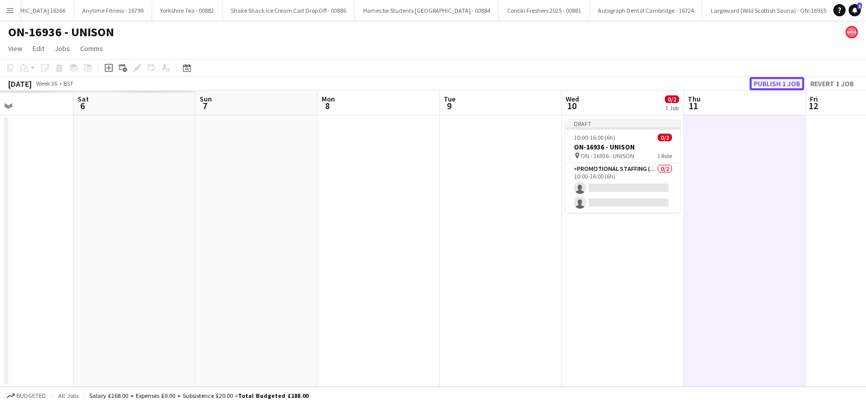
click at [767, 82] on button "Publish 1 job" at bounding box center [776, 83] width 55 height 13
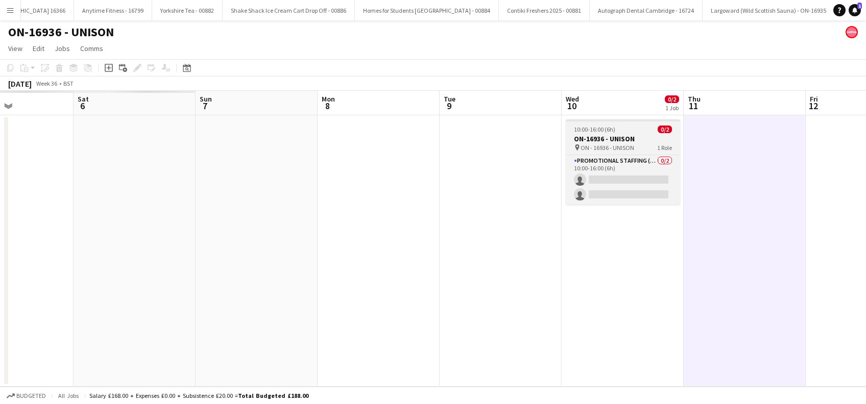
click at [604, 146] on span "ON - 16936 - UNISON" at bounding box center [607, 148] width 54 height 8
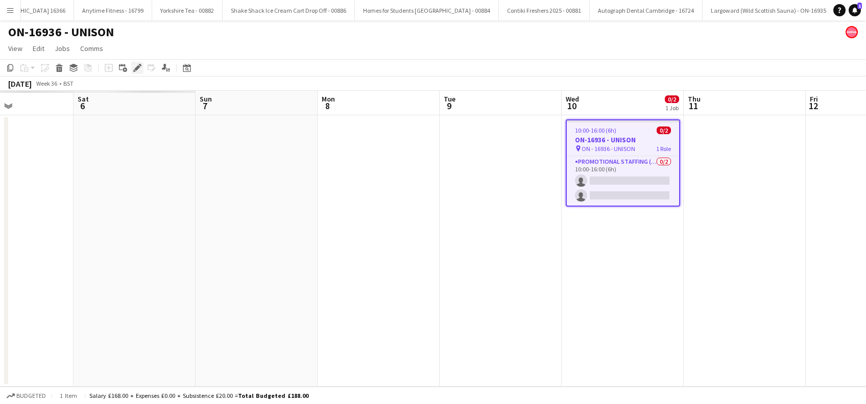
click at [138, 70] on icon "Edit" at bounding box center [137, 68] width 8 height 8
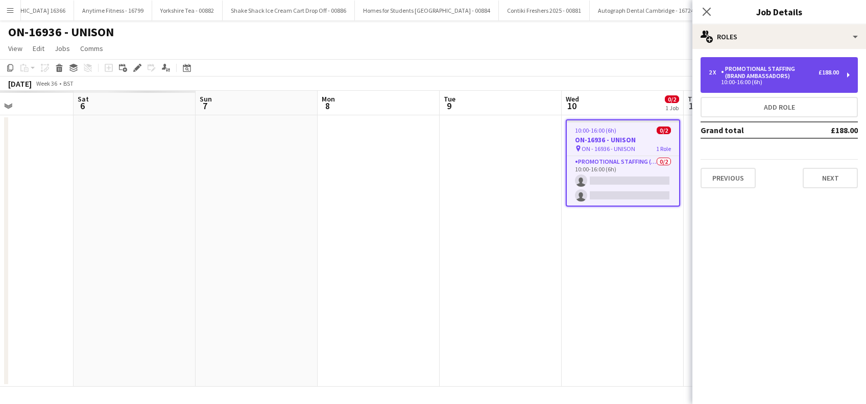
click at [816, 76] on div "Promotional Staffing (Brand Ambassadors)" at bounding box center [769, 72] width 97 height 14
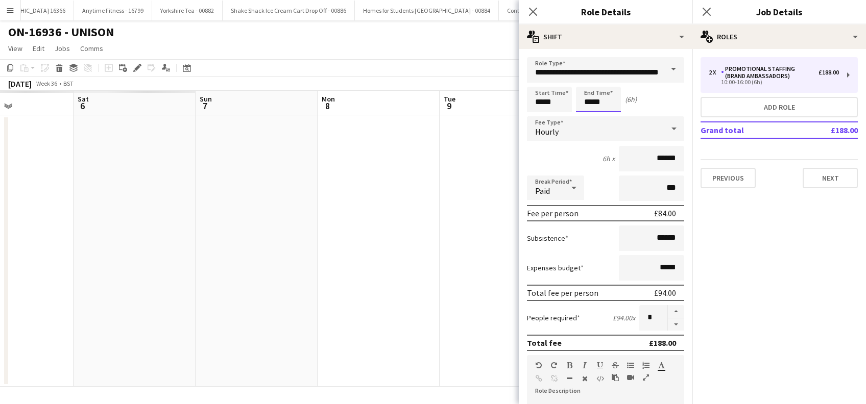
click at [605, 101] on input "*****" at bounding box center [598, 100] width 45 height 26
click at [586, 123] on div "Hourly" at bounding box center [595, 128] width 137 height 25
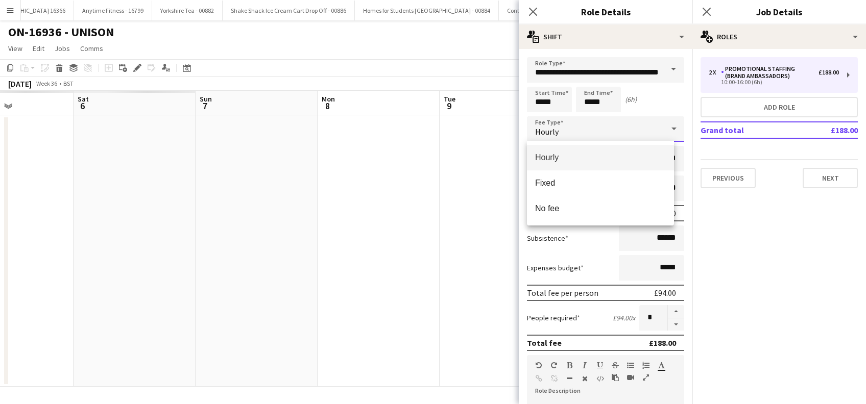
click at [590, 110] on div at bounding box center [433, 202] width 866 height 404
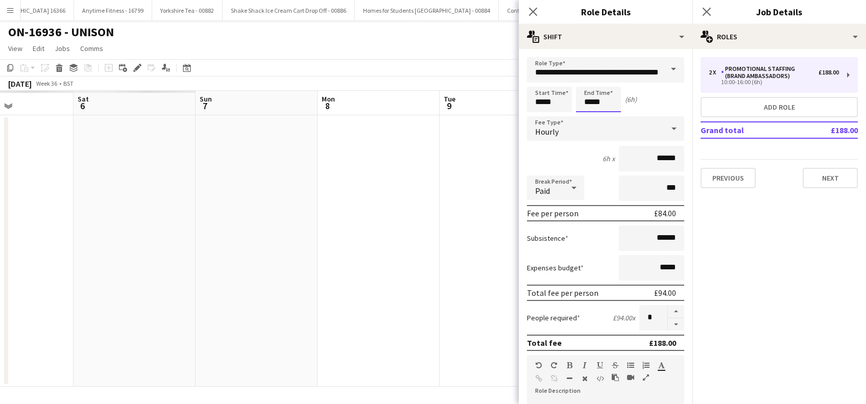
click at [591, 99] on input "*****" at bounding box center [598, 100] width 45 height 26
click at [590, 117] on div at bounding box center [588, 117] width 20 height 10
click at [604, 102] on input "*****" at bounding box center [598, 100] width 45 height 26
click at [608, 84] on div at bounding box center [608, 82] width 20 height 10
type input "*****"
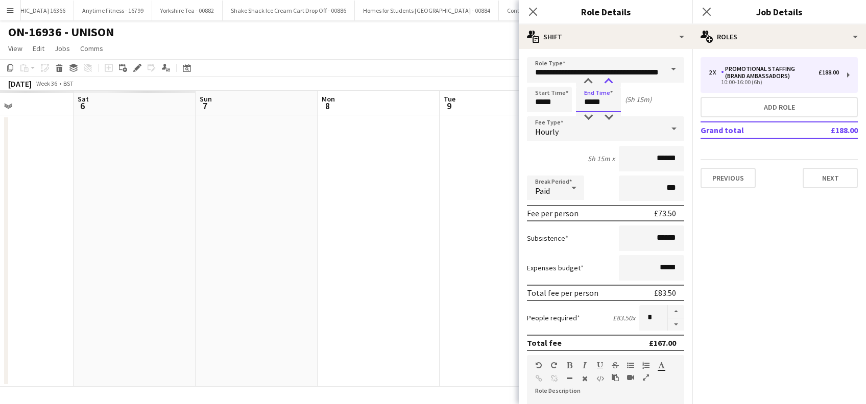
click at [608, 84] on div at bounding box center [608, 82] width 20 height 10
click at [666, 99] on div "Start Time ***** End Time ***** (5h 30m)" at bounding box center [605, 100] width 157 height 26
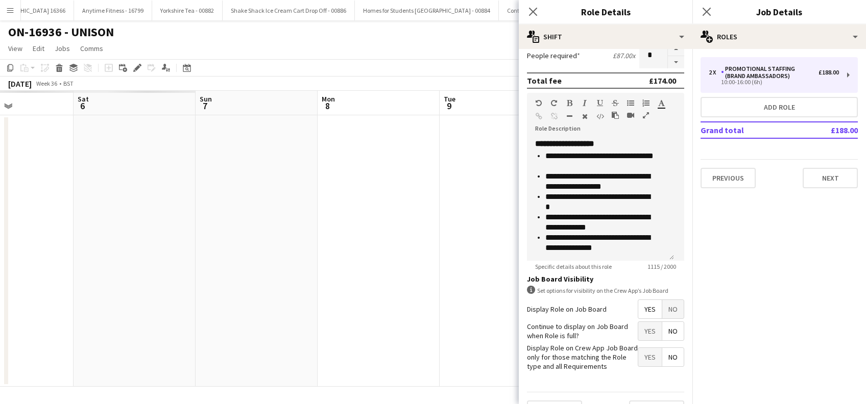
scroll to position [295, 0]
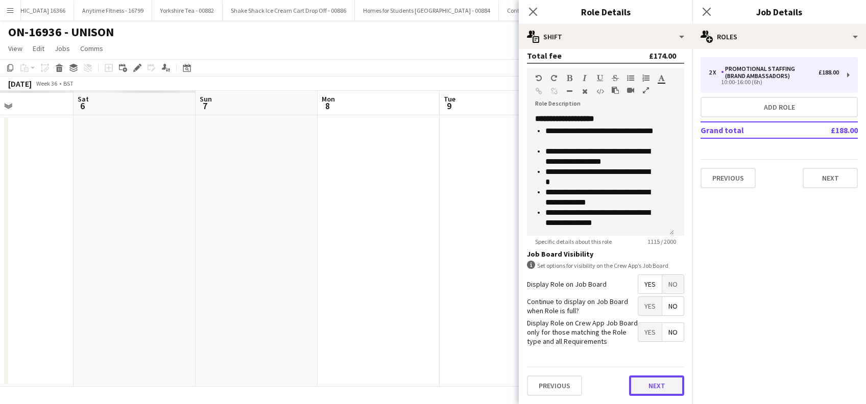
click at [653, 385] on button "Next" at bounding box center [656, 386] width 55 height 20
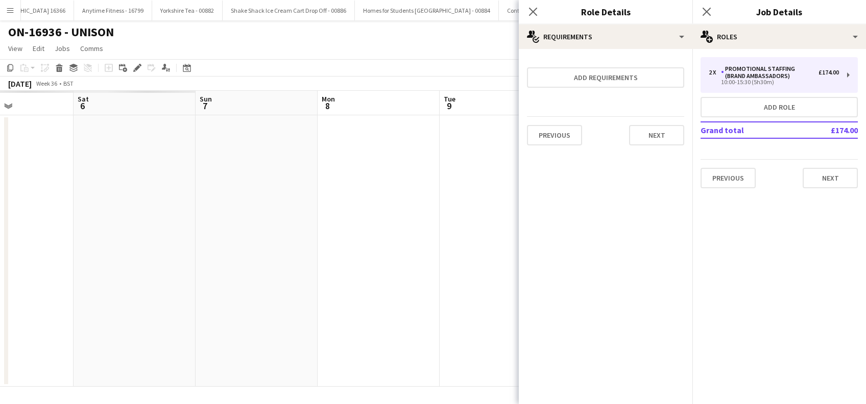
scroll to position [0, 0]
click at [649, 143] on button "Next" at bounding box center [656, 135] width 55 height 20
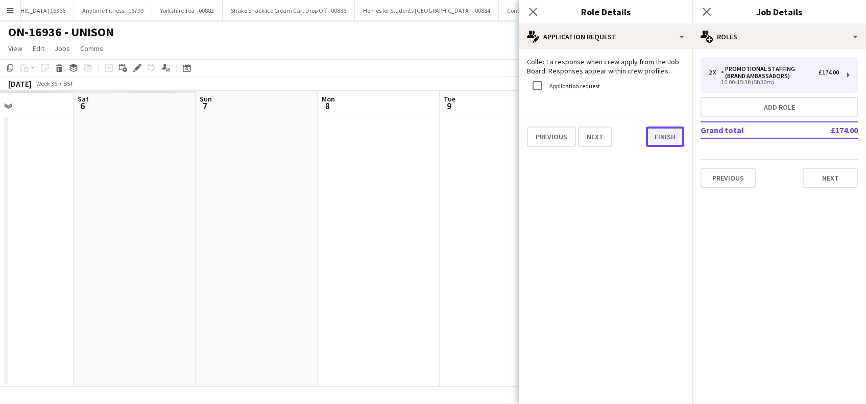
click at [662, 137] on button "Finish" at bounding box center [665, 137] width 38 height 20
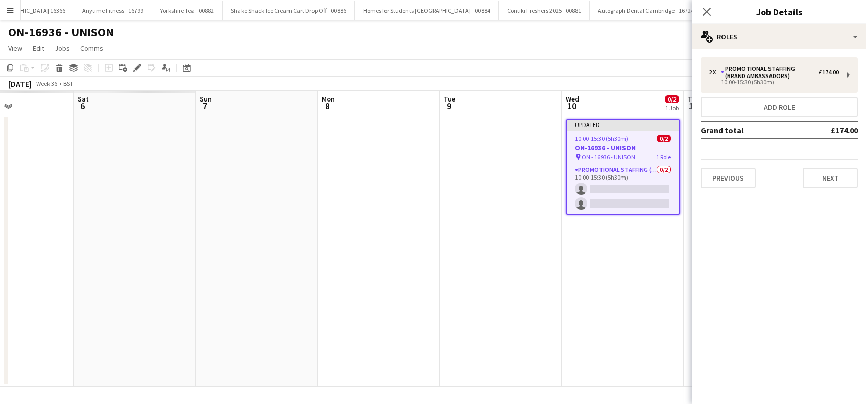
click at [651, 257] on app-date-cell "Updated 10:00-15:30 (5h30m) 0/2 ON-16936 - UNISON pin ON - 16936 - UNISON 1 Rol…" at bounding box center [622, 251] width 122 height 272
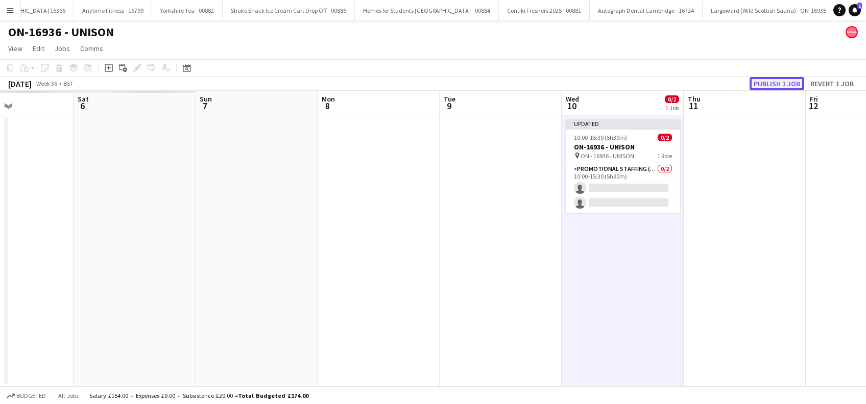
click at [774, 83] on button "Publish 1 job" at bounding box center [776, 83] width 55 height 13
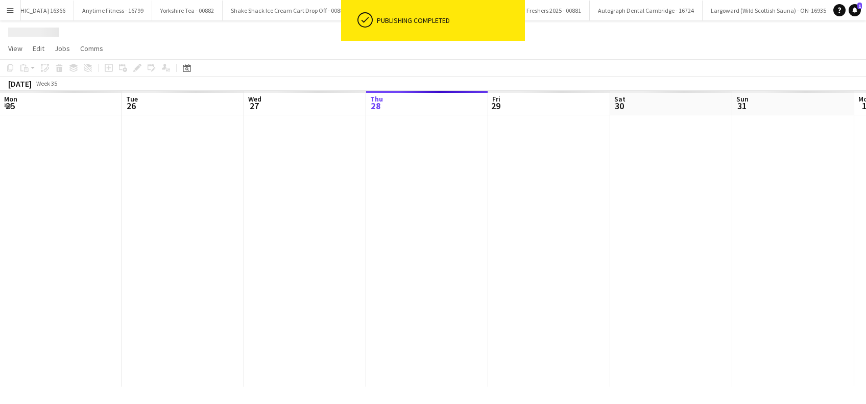
scroll to position [0, 244]
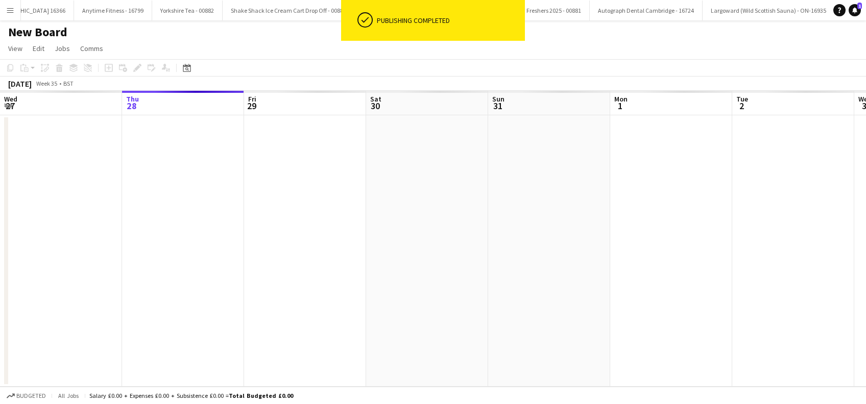
scroll to position [0, 4169]
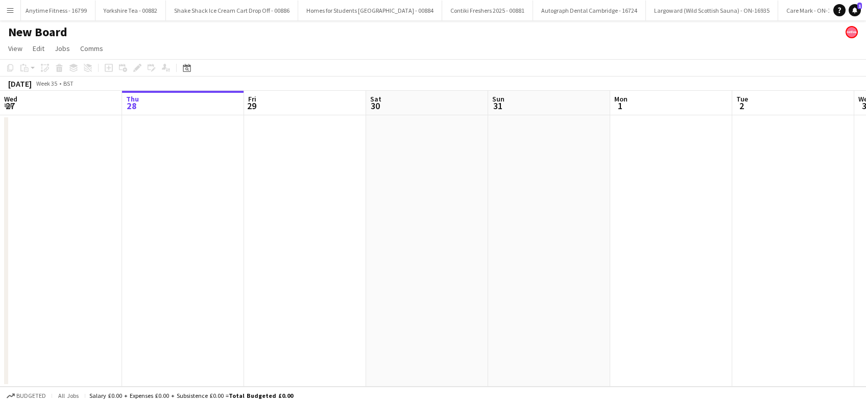
click at [44, 29] on h1 "New Board" at bounding box center [37, 32] width 59 height 15
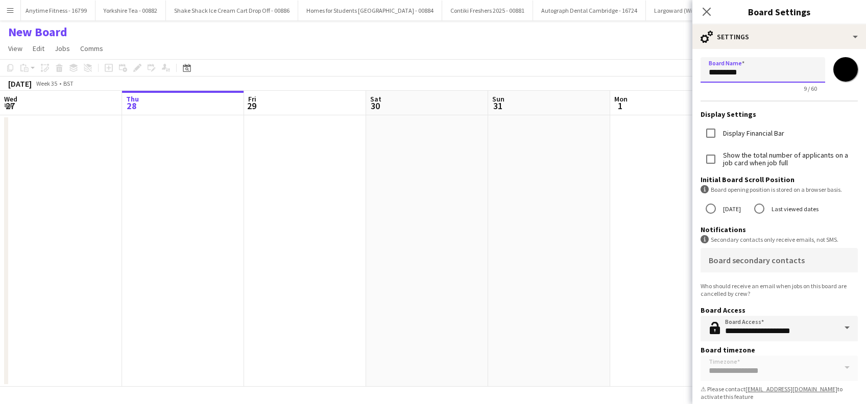
click at [756, 71] on input "*********" at bounding box center [762, 70] width 125 height 26
type input "*"
paste input "**********"
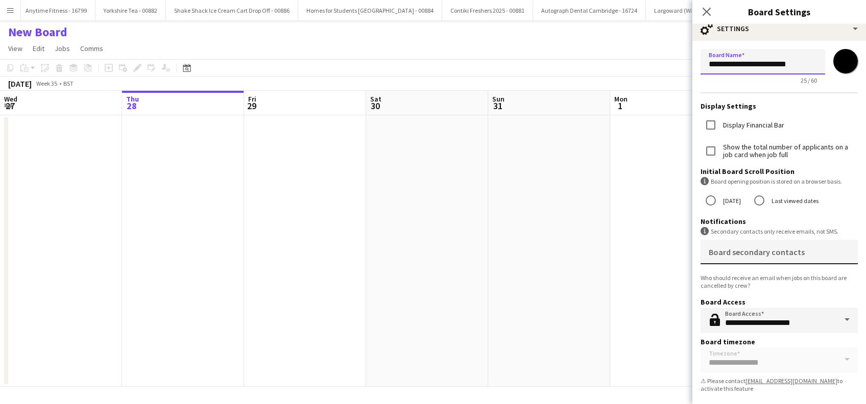
scroll to position [10, 0]
type input "**********"
click at [542, 322] on app-date-cell at bounding box center [549, 251] width 122 height 272
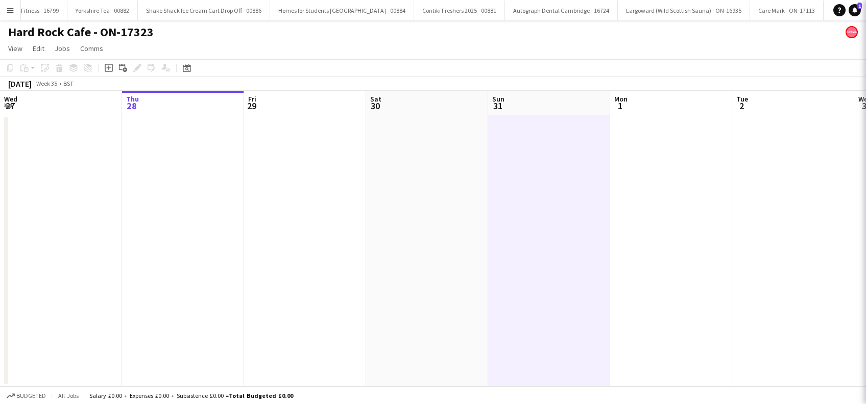
scroll to position [0, 4198]
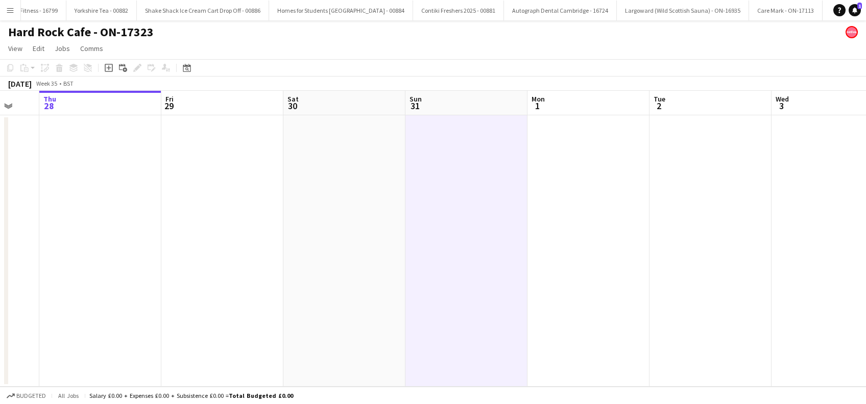
drag, startPoint x: 484, startPoint y: 258, endPoint x: 244, endPoint y: 276, distance: 241.0
click at [244, 276] on app-calendar-viewport "Mon 25 Tue 26 Wed 27 Thu 28 Fri 29 Sat 30 Sun 31 Mon 1 Tue 2 Wed 3 Thu 4 Fri 5 …" at bounding box center [433, 239] width 866 height 296
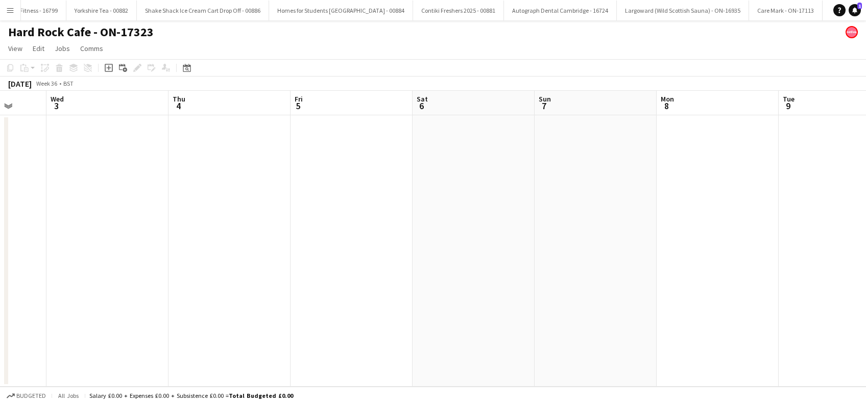
drag, startPoint x: 271, startPoint y: 270, endPoint x: 551, endPoint y: 269, distance: 280.2
click at [271, 270] on app-calendar-viewport "Sun 31 Mon 1 Tue 2 Wed 3 Thu 4 Fri 5 Sat 6 Sun 7 Mon 8 Tue 9 Wed 10 Thu 11 Fri …" at bounding box center [433, 239] width 866 height 296
drag, startPoint x: 327, startPoint y: 293, endPoint x: 166, endPoint y: 307, distance: 160.9
click at [84, 309] on app-calendar-viewport "Sun 31 Mon 1 Tue 2 Wed 3 Thu 4 Fri 5 Sat 6 Sun 7 Mon 8 Tue 9 Wed 10 Thu 11 Fri …" at bounding box center [433, 239] width 866 height 296
drag, startPoint x: 198, startPoint y: 319, endPoint x: 172, endPoint y: 320, distance: 26.1
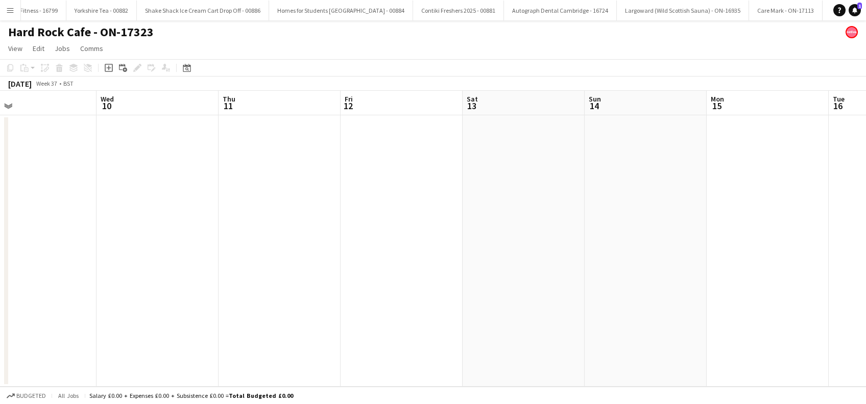
click at [172, 320] on app-calendar-viewport "Fri 5 Sat 6 Sun 7 Mon 8 Tue 9 Wed 10 Thu 11 Fri 12 Sat 13 Sun 14 Mon 15 Tue 16 …" at bounding box center [433, 239] width 866 height 296
click at [263, 205] on app-date-cell at bounding box center [275, 251] width 122 height 272
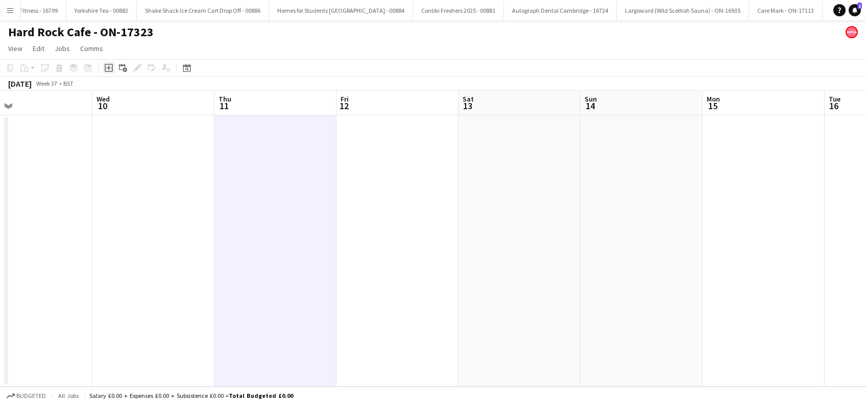
click at [109, 69] on icon "Add job" at bounding box center [109, 68] width 8 height 8
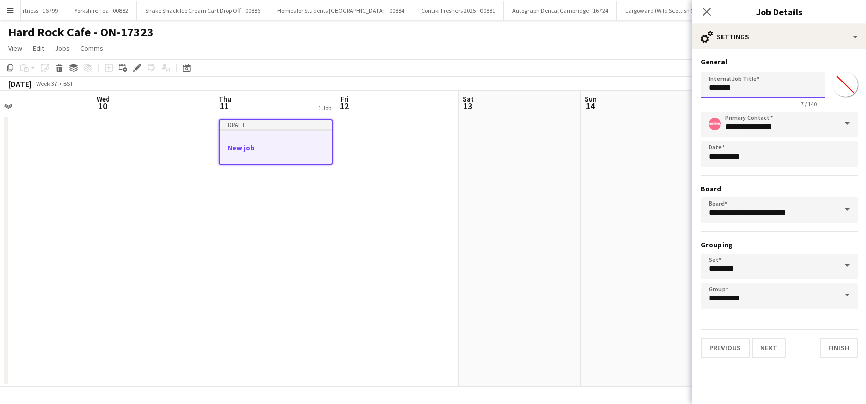
click at [743, 86] on input "*******" at bounding box center [762, 85] width 125 height 26
type input "*"
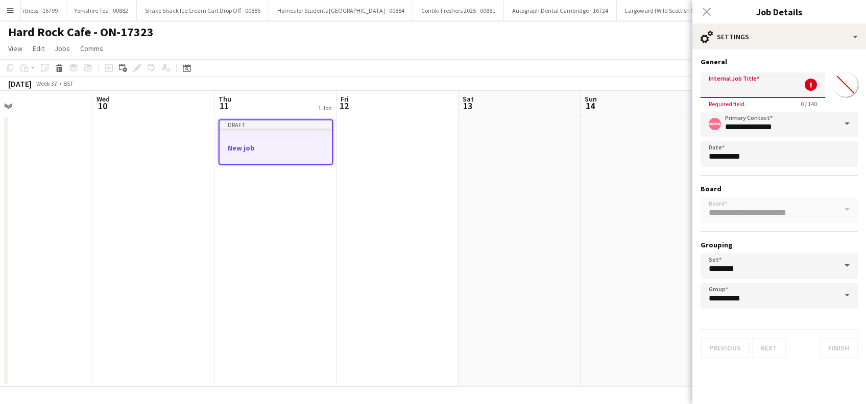
paste input "**********"
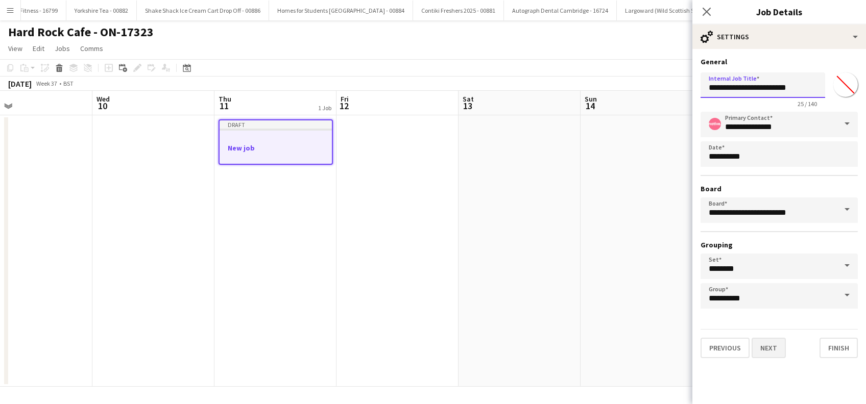
type input "**********"
click at [768, 344] on button "Next" at bounding box center [768, 348] width 34 height 20
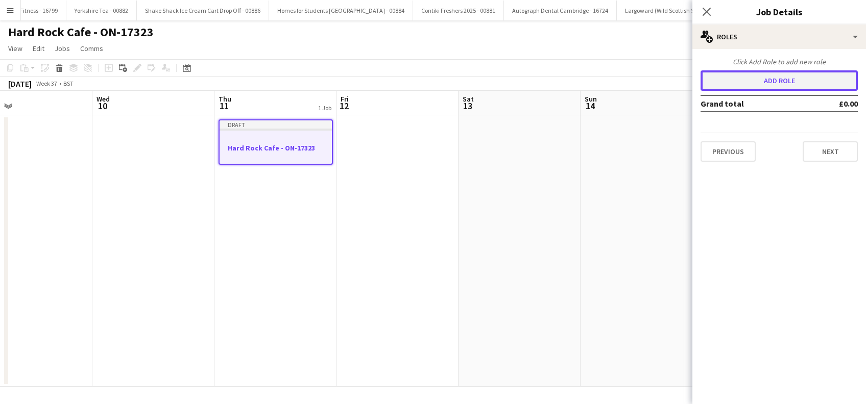
click at [784, 82] on button "Add role" at bounding box center [778, 80] width 157 height 20
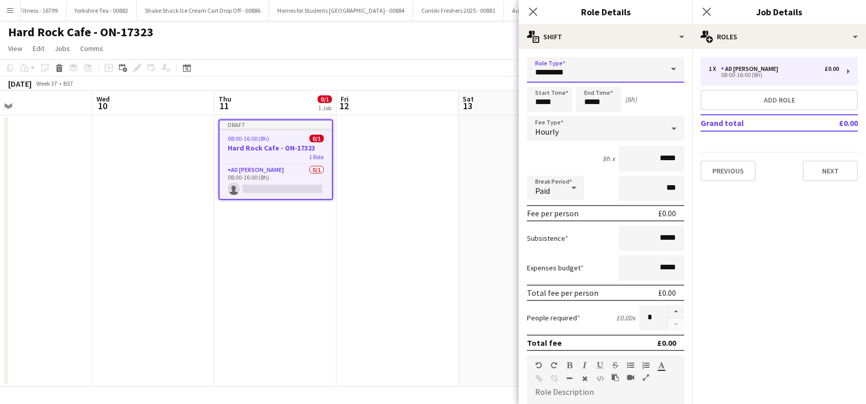
click at [601, 67] on input "*********" at bounding box center [605, 70] width 157 height 26
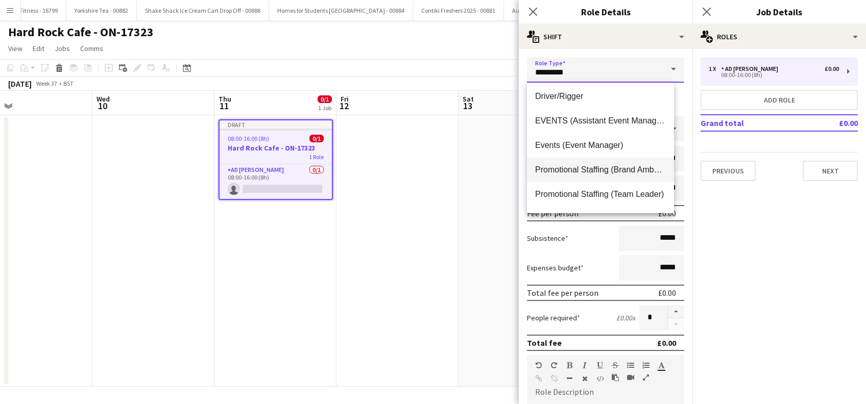
scroll to position [68, 0]
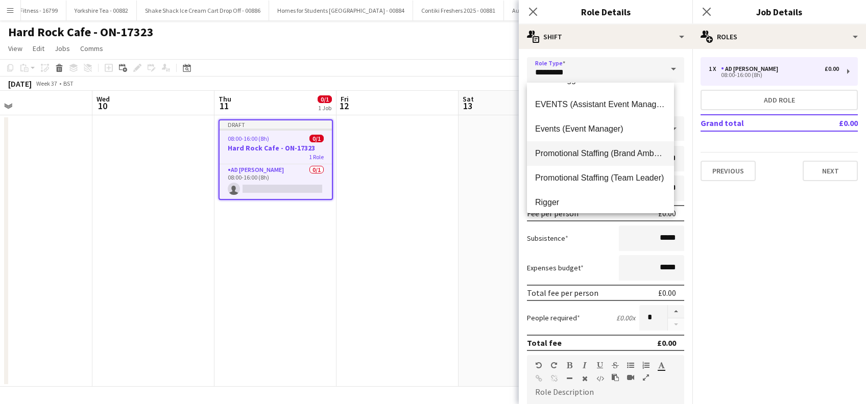
click at [601, 152] on span "Promotional Staffing (Brand Ambassadors)" at bounding box center [600, 154] width 131 height 10
type input "**********"
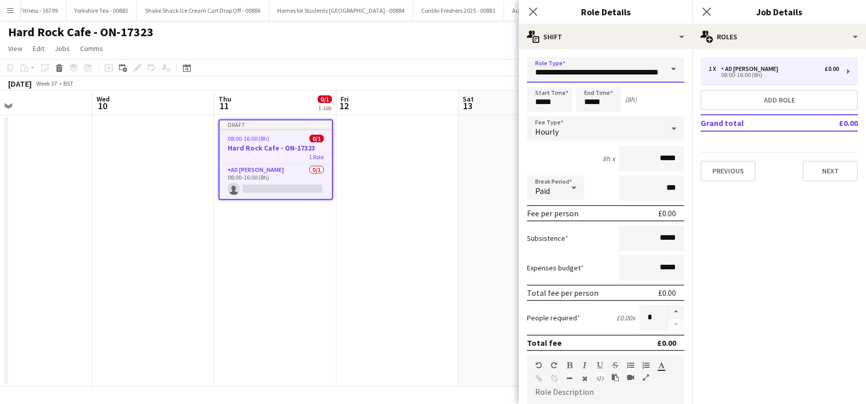
scroll to position [0, 28]
click at [544, 96] on input "*****" at bounding box center [549, 100] width 45 height 26
click at [543, 81] on div at bounding box center [539, 82] width 20 height 10
click at [558, 80] on div at bounding box center [559, 82] width 20 height 10
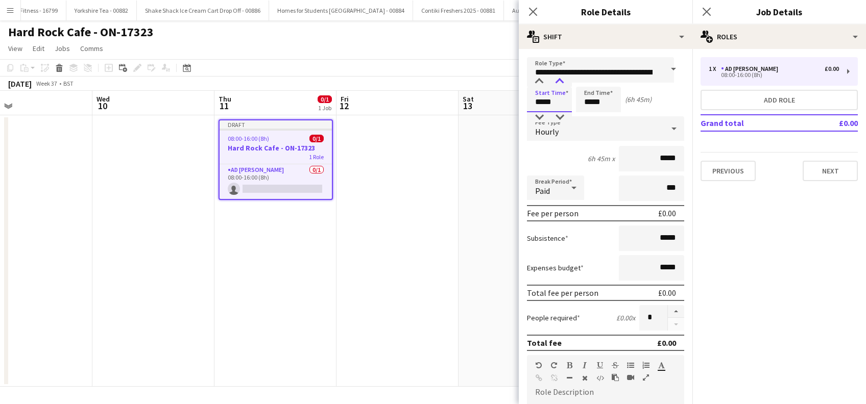
type input "*****"
click at [558, 80] on div at bounding box center [559, 82] width 20 height 10
click at [602, 99] on input "*****" at bounding box center [598, 100] width 45 height 26
click at [591, 115] on div at bounding box center [588, 117] width 20 height 10
click at [611, 80] on div at bounding box center [608, 82] width 20 height 10
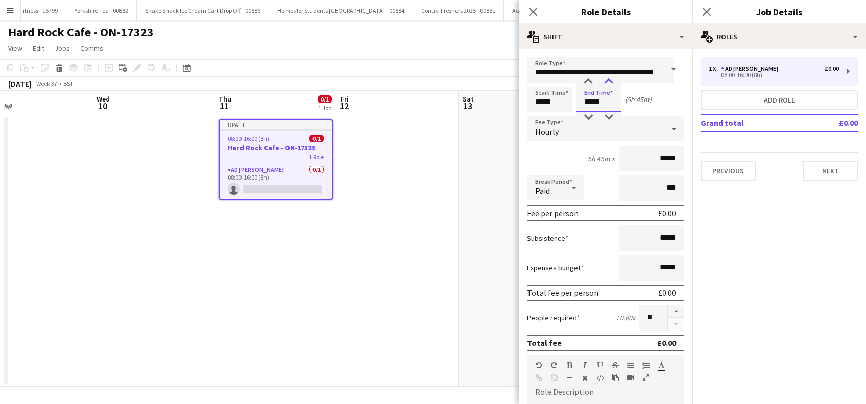
type input "*****"
click at [611, 80] on div at bounding box center [608, 82] width 20 height 10
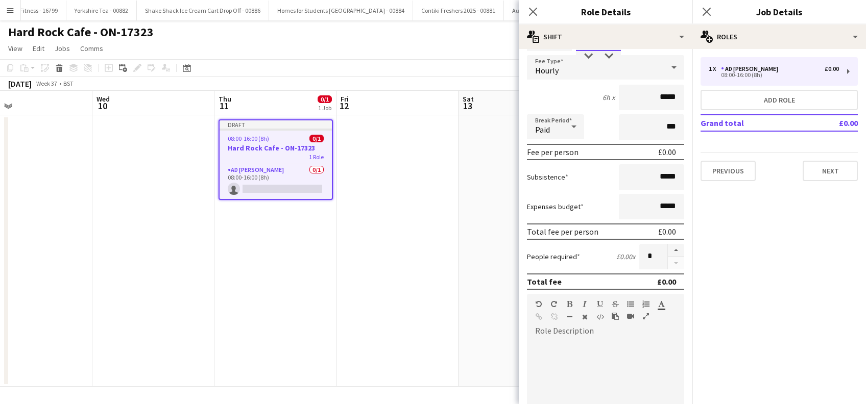
scroll to position [23, 0]
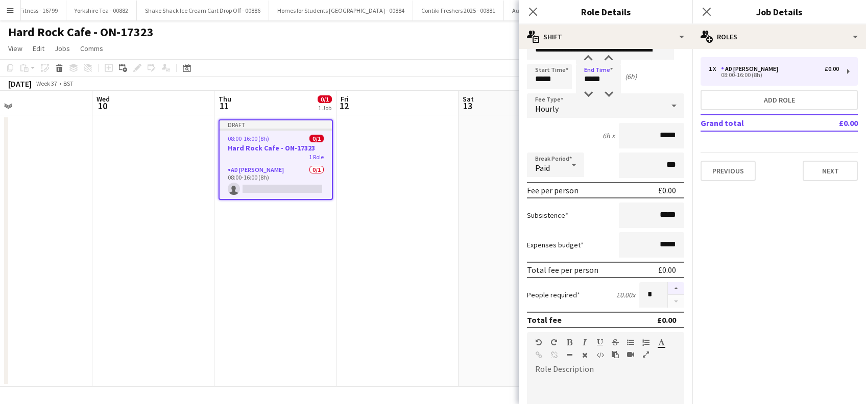
click at [668, 287] on button "button" at bounding box center [676, 288] width 16 height 13
type input "*"
click at [650, 135] on input "*****" at bounding box center [651, 136] width 65 height 26
type input "******"
click at [652, 213] on input "*****" at bounding box center [651, 216] width 65 height 26
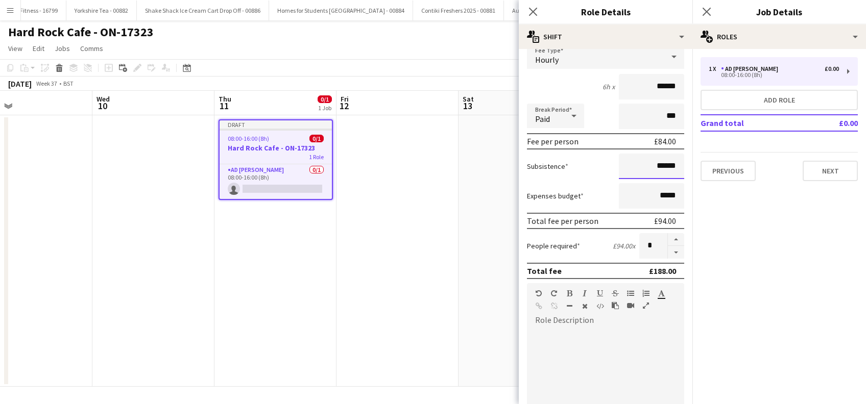
scroll to position [91, 0]
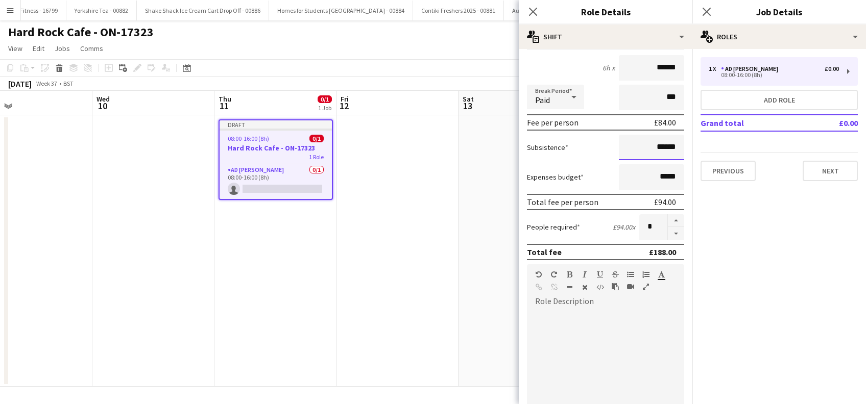
type input "******"
click at [552, 313] on div at bounding box center [605, 371] width 157 height 123
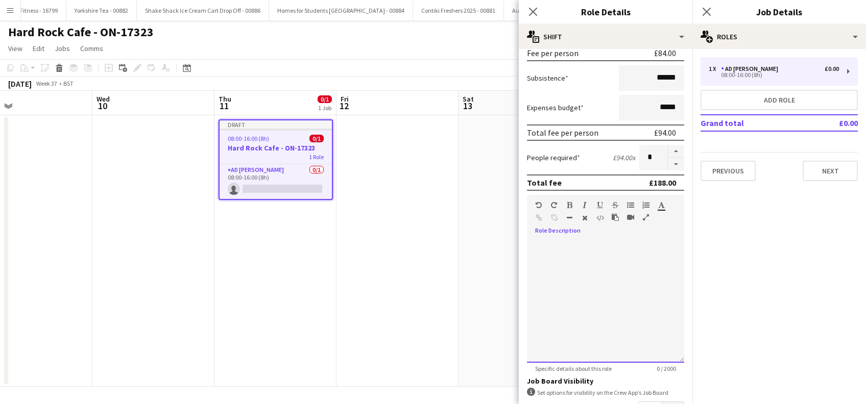
scroll to position [227, 0]
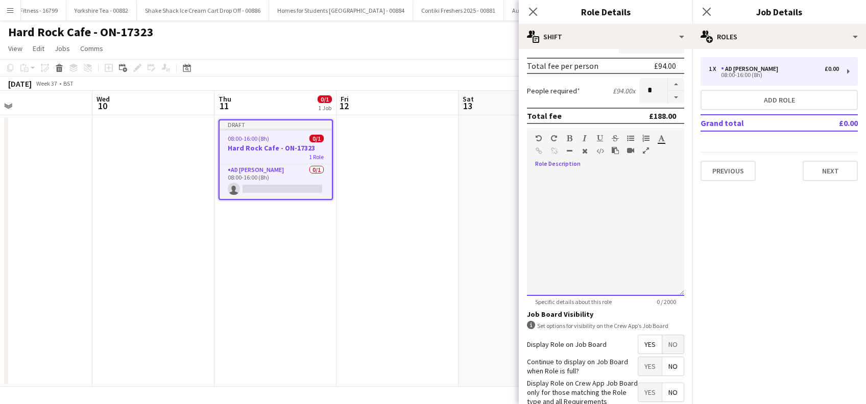
paste div
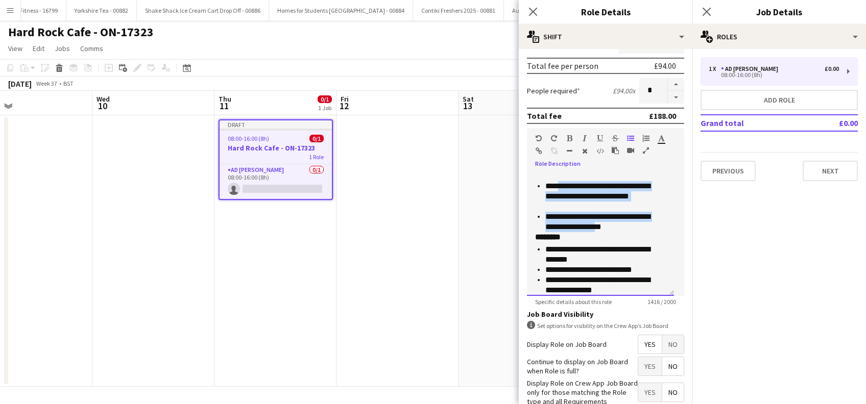
drag, startPoint x: 561, startPoint y: 186, endPoint x: 616, endPoint y: 201, distance: 57.2
click at [617, 204] on p "**********" at bounding box center [600, 196] width 110 height 31
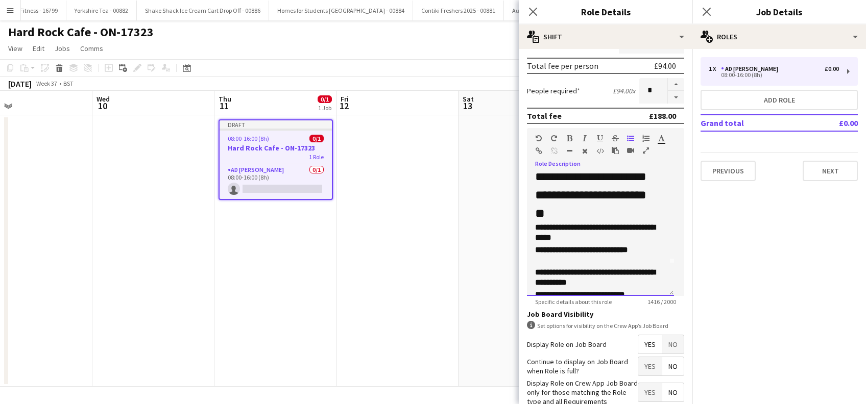
scroll to position [0, 0]
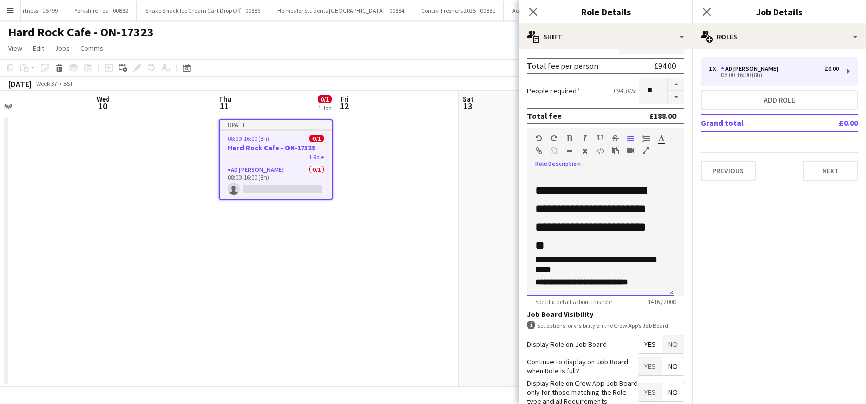
click at [632, 256] on h3 "**********" at bounding box center [595, 265] width 120 height 20
click at [641, 270] on h3 "**********" at bounding box center [595, 265] width 120 height 20
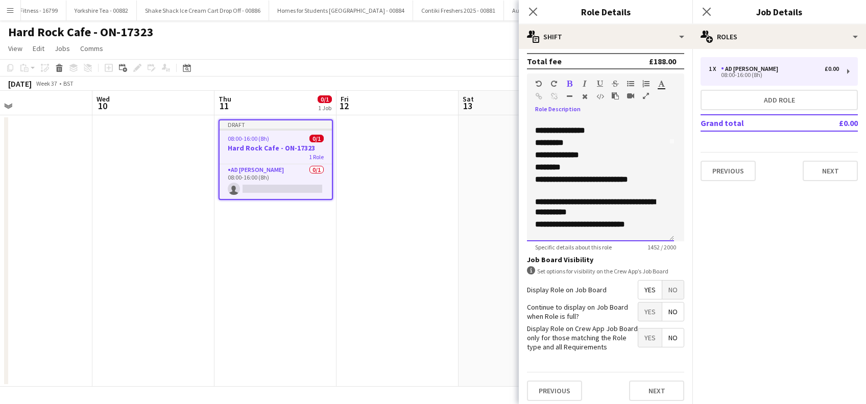
scroll to position [295, 0]
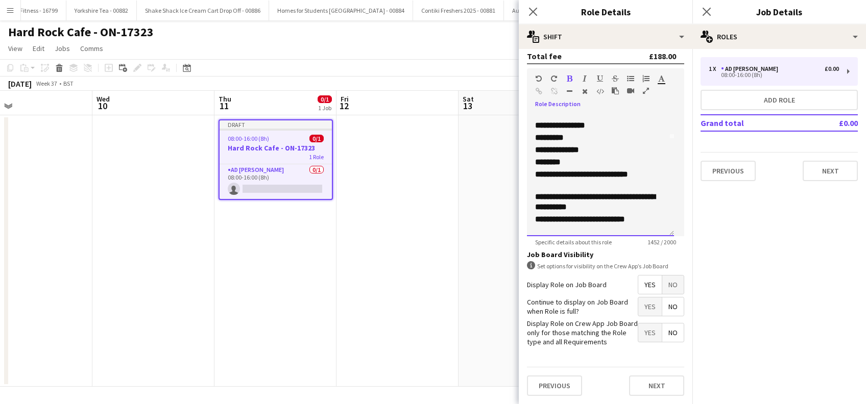
click at [568, 174] on h3 "**********" at bounding box center [595, 179] width 120 height 20
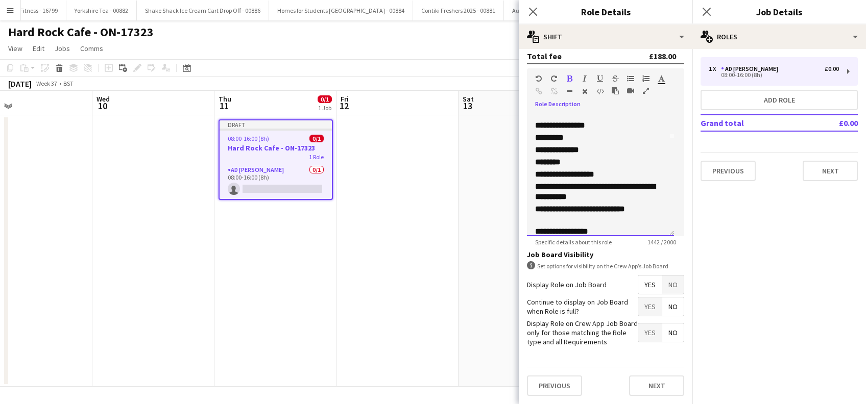
click at [641, 188] on h3 "**********" at bounding box center [595, 192] width 120 height 20
click at [576, 186] on h3 "**********" at bounding box center [595, 192] width 120 height 20
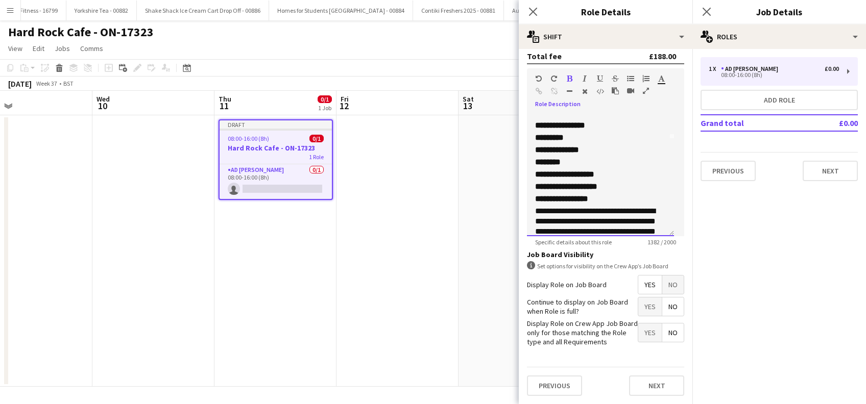
scroll to position [165, 0]
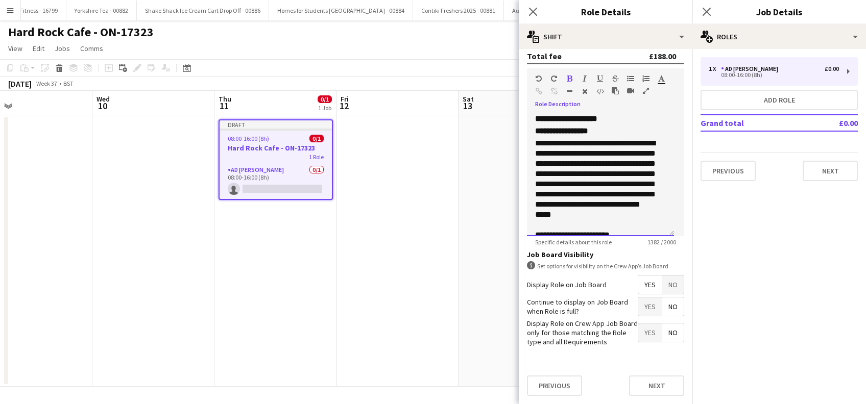
click at [607, 216] on p "**********" at bounding box center [595, 184] width 120 height 92
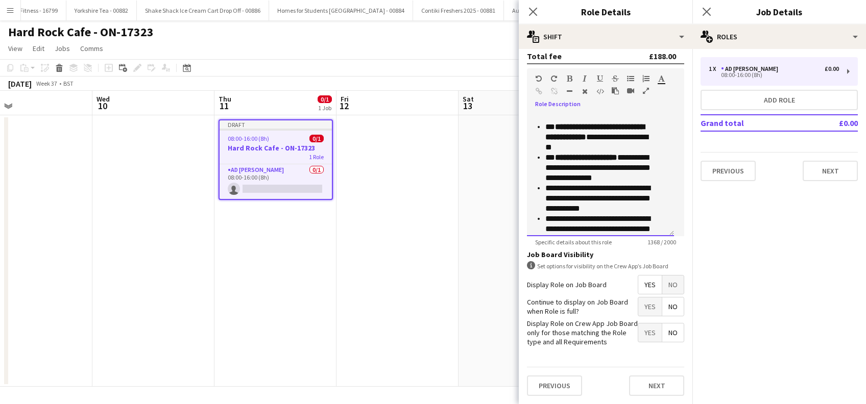
scroll to position [328, 0]
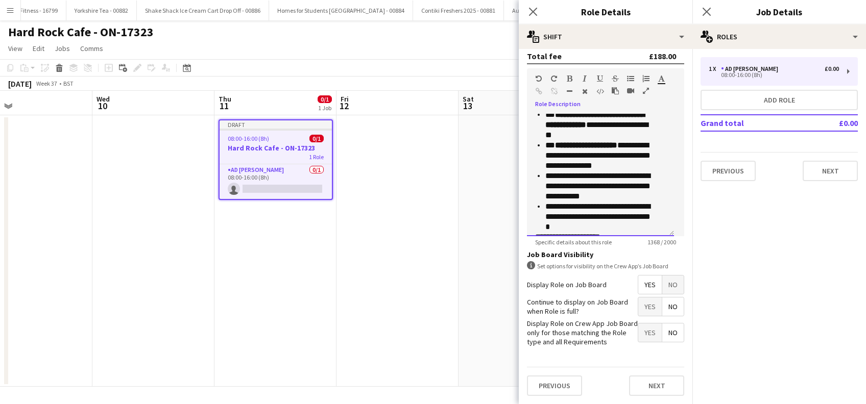
click at [639, 189] on p "**********" at bounding box center [600, 186] width 110 height 31
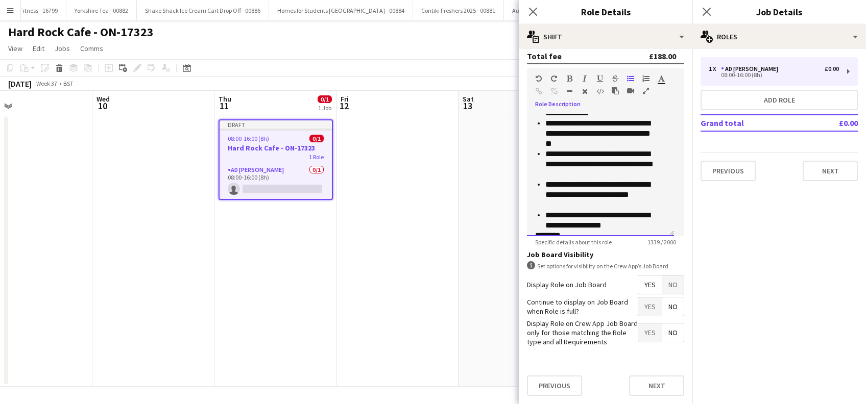
scroll to position [492, 0]
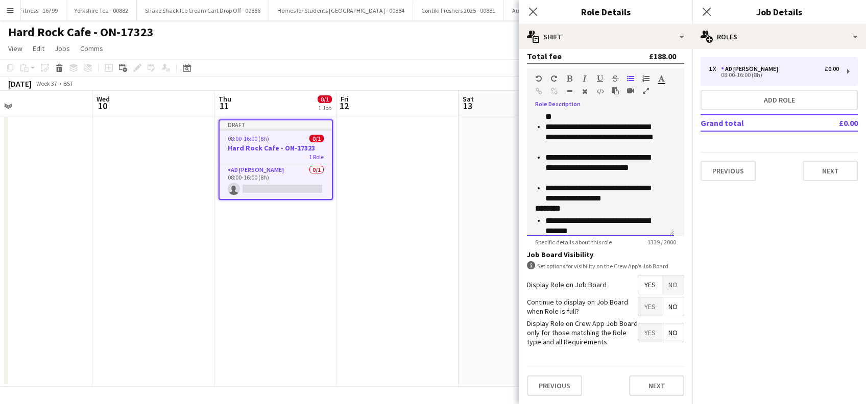
click at [587, 170] on p "**********" at bounding box center [600, 168] width 110 height 31
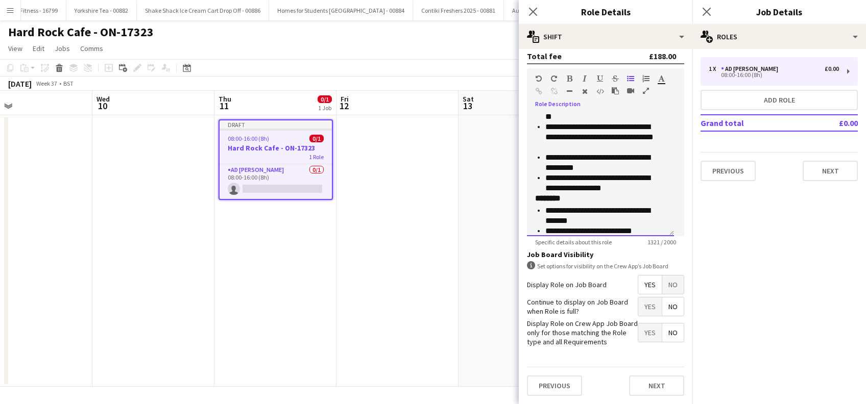
click at [613, 212] on p "**********" at bounding box center [600, 216] width 110 height 20
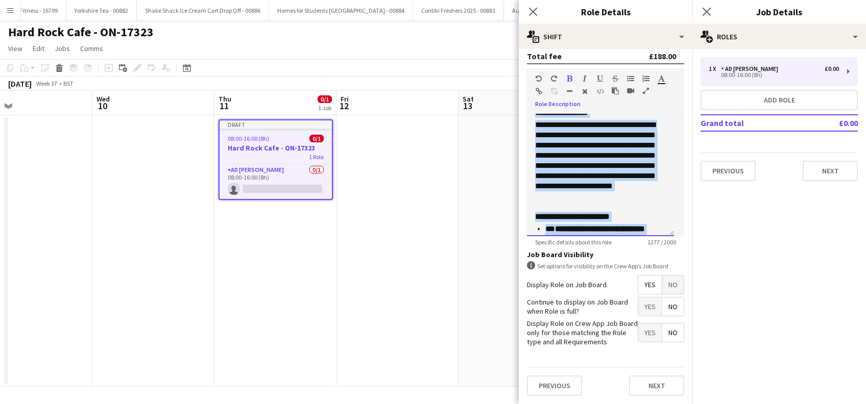
scroll to position [0, 0]
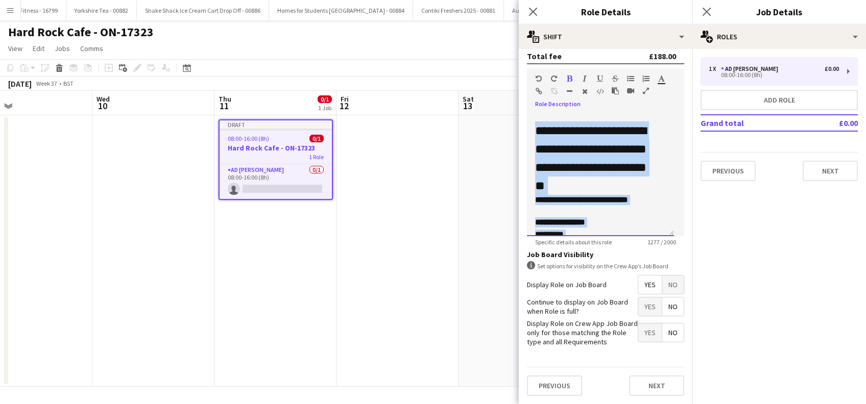
drag, startPoint x: 630, startPoint y: 214, endPoint x: 494, endPoint y: 78, distance: 192.7
click at [494, 78] on body "Menu Boards Boards Boards All jobs Status Workforce Workforce My Workforce Recr…" at bounding box center [433, 202] width 866 height 404
copy div "**********"
click at [632, 380] on button "Next" at bounding box center [656, 386] width 55 height 20
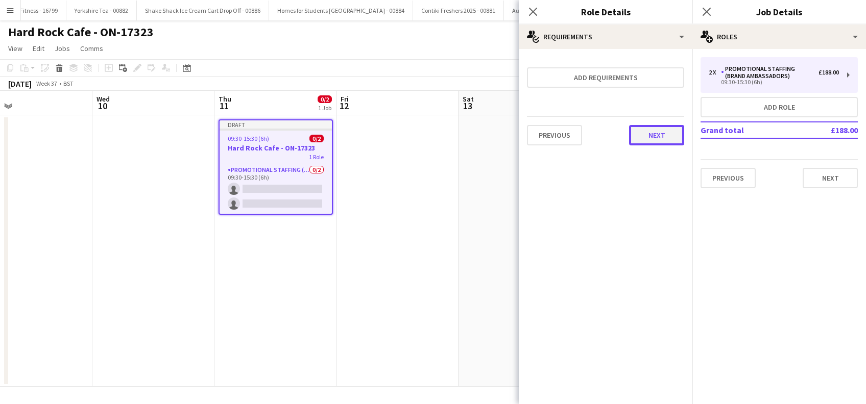
click at [670, 139] on button "Next" at bounding box center [656, 135] width 55 height 20
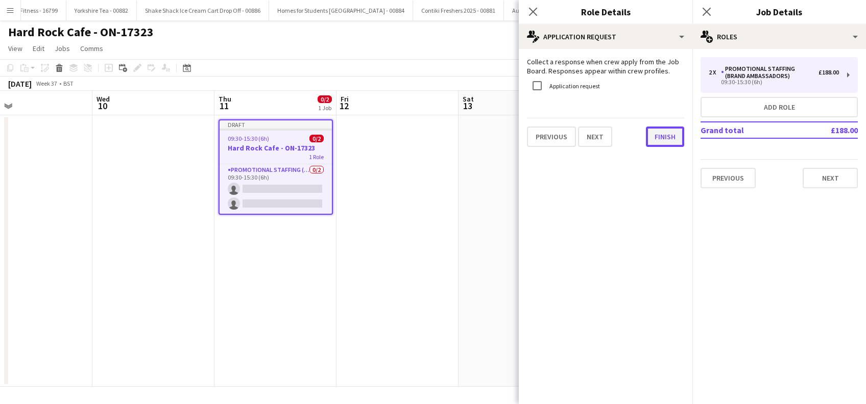
click at [666, 140] on button "Finish" at bounding box center [665, 137] width 38 height 20
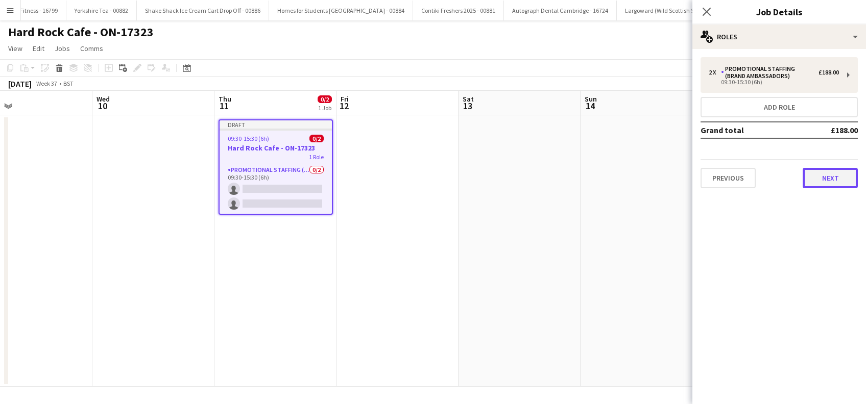
click at [817, 176] on button "Next" at bounding box center [829, 178] width 55 height 20
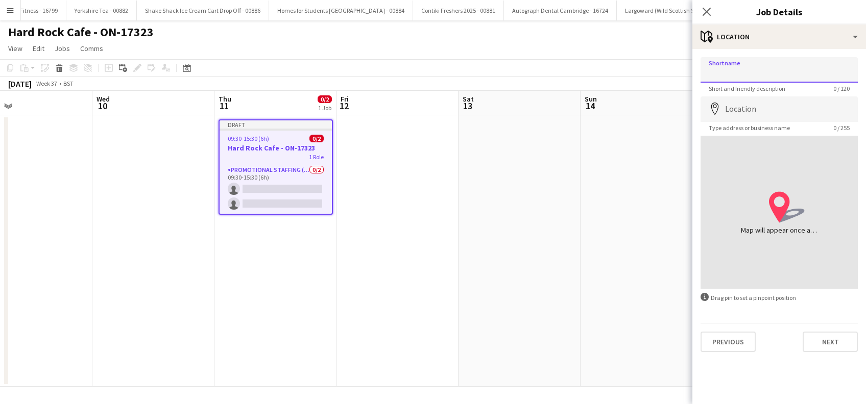
click at [764, 74] on input "Shortname" at bounding box center [778, 70] width 157 height 26
type input "**********"
click at [789, 104] on input "Location" at bounding box center [778, 109] width 157 height 26
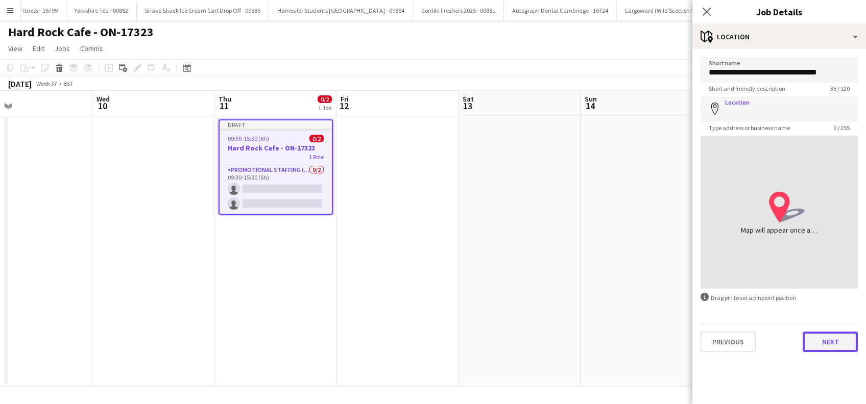
click at [831, 351] on button "Next" at bounding box center [829, 342] width 55 height 20
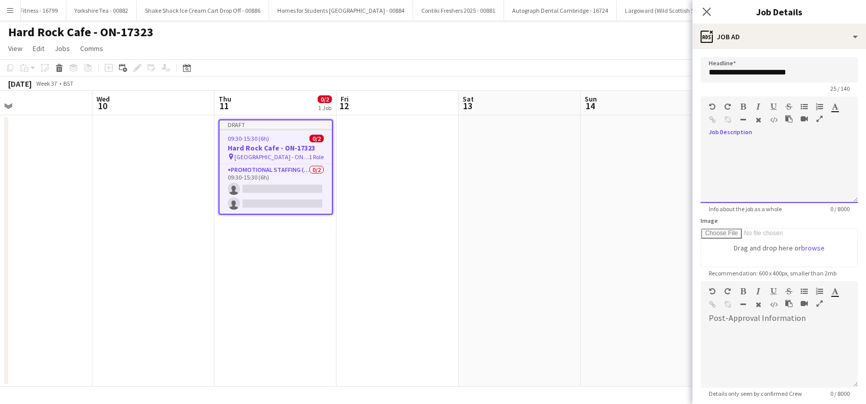
click at [720, 143] on div at bounding box center [778, 172] width 157 height 61
paste div
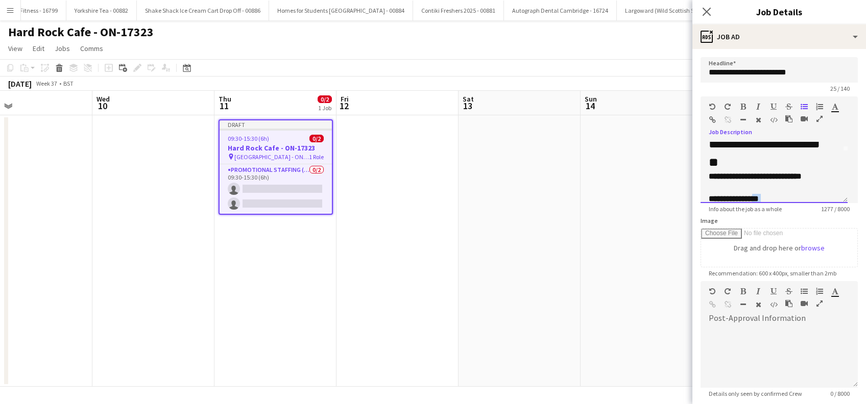
scroll to position [76, 0]
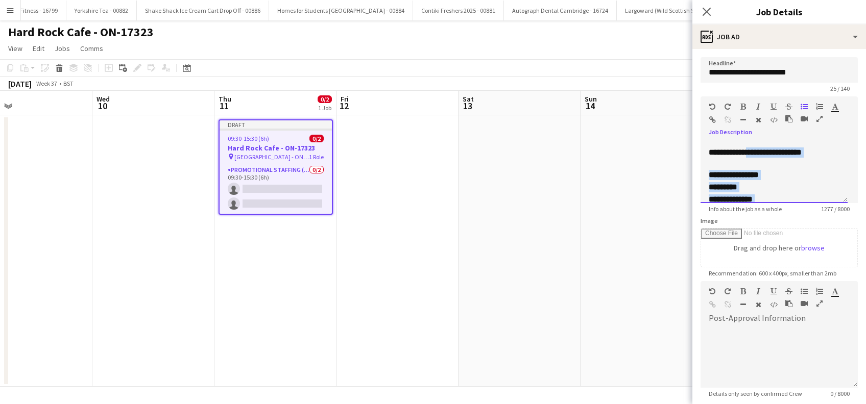
drag, startPoint x: 752, startPoint y: 151, endPoint x: 757, endPoint y: 143, distance: 9.2
click at [759, 150] on div "**********" at bounding box center [773, 172] width 147 height 61
copy div "**********"
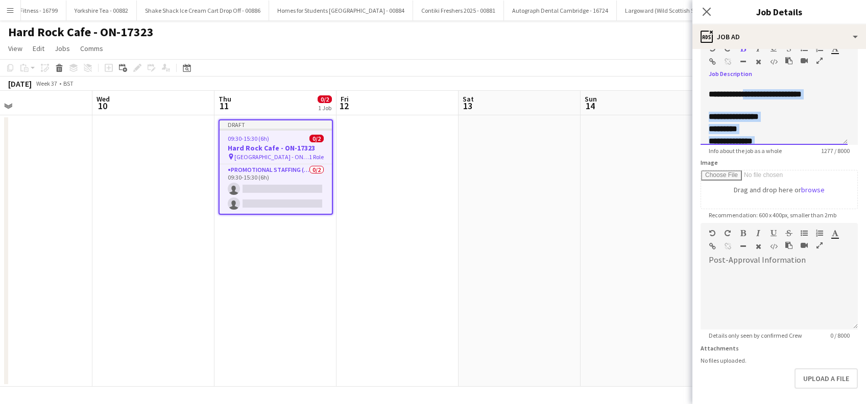
scroll to position [100, 0]
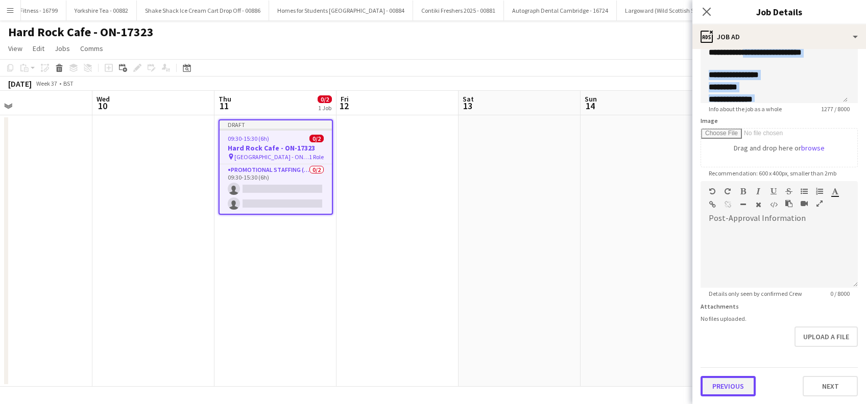
click at [738, 386] on button "Previous" at bounding box center [727, 386] width 55 height 20
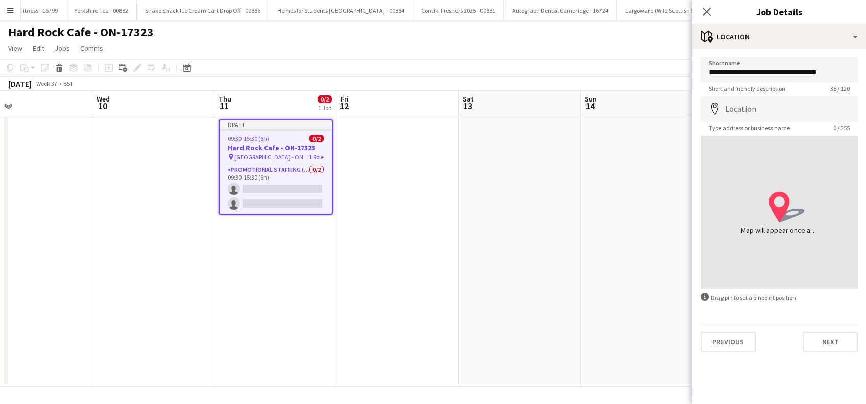
scroll to position [0, 0]
click at [782, 109] on input "Location" at bounding box center [778, 109] width 157 height 26
paste input "**********"
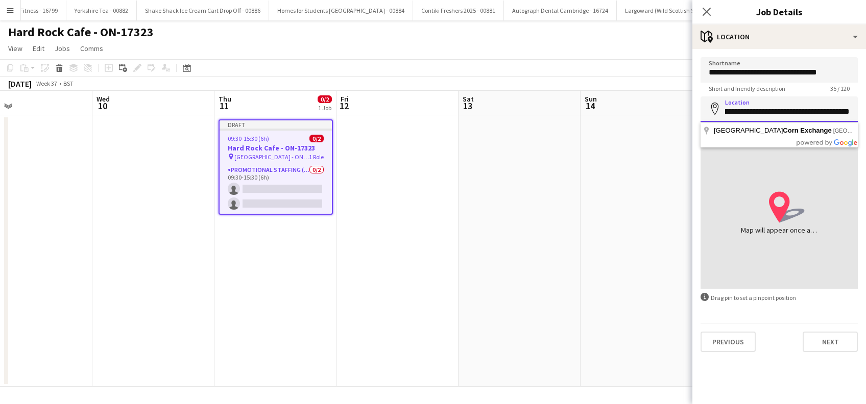
click at [741, 110] on input "**********" at bounding box center [778, 109] width 157 height 26
type input "**********"
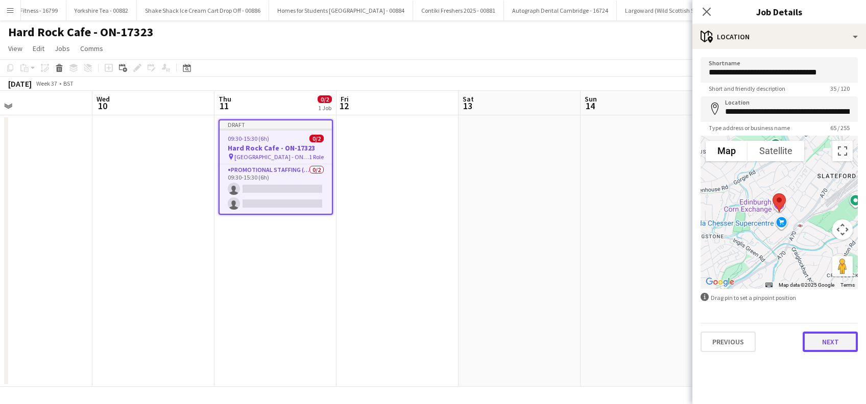
click at [831, 342] on button "Next" at bounding box center [829, 342] width 55 height 20
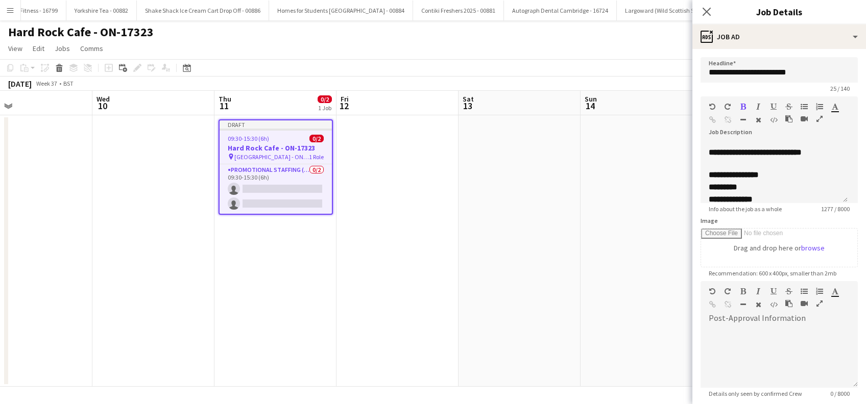
scroll to position [100, 0]
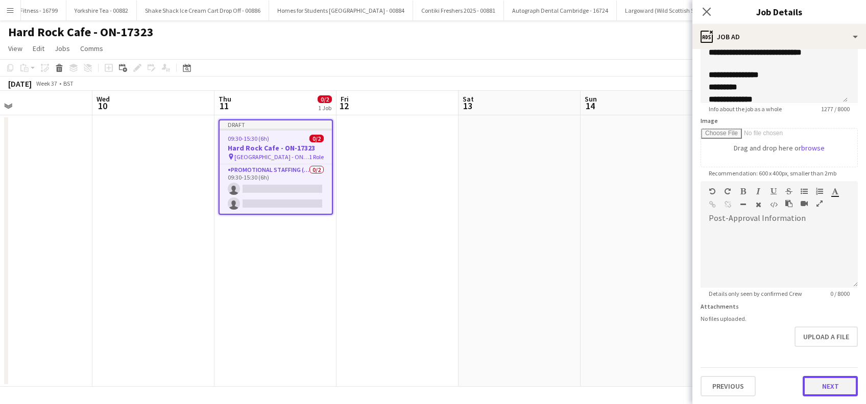
click at [824, 391] on button "Next" at bounding box center [829, 386] width 55 height 20
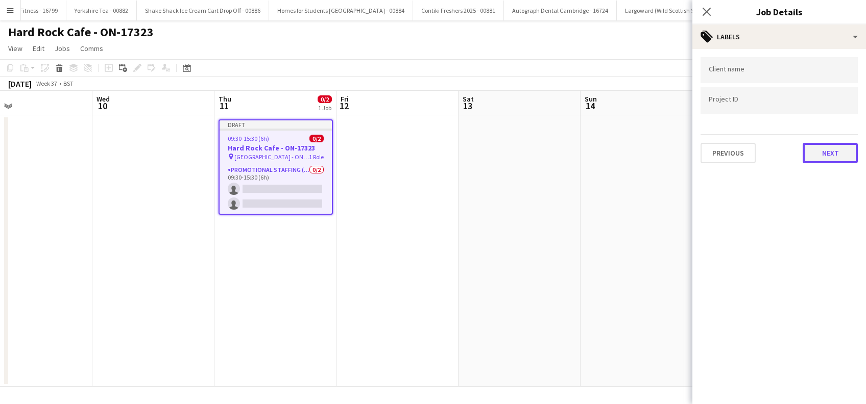
click at [822, 149] on button "Next" at bounding box center [829, 153] width 55 height 20
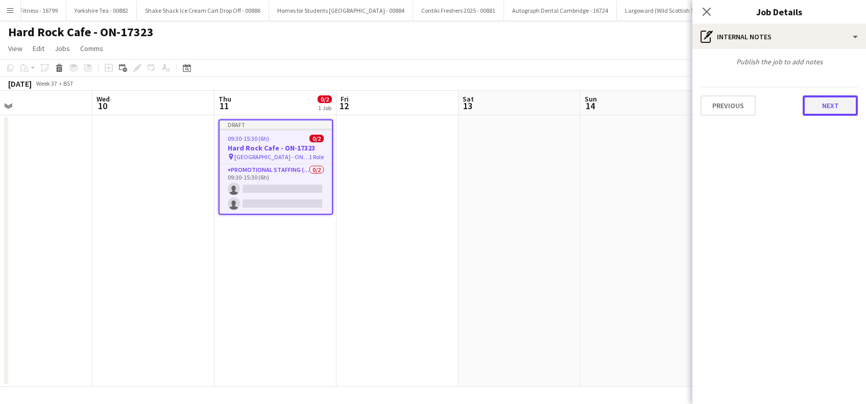
click at [827, 101] on button "Next" at bounding box center [829, 105] width 55 height 20
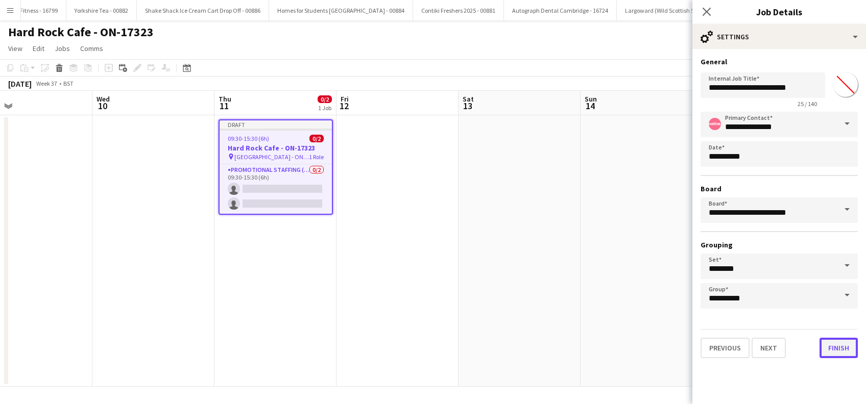
click at [834, 348] on button "Finish" at bounding box center [838, 348] width 38 height 20
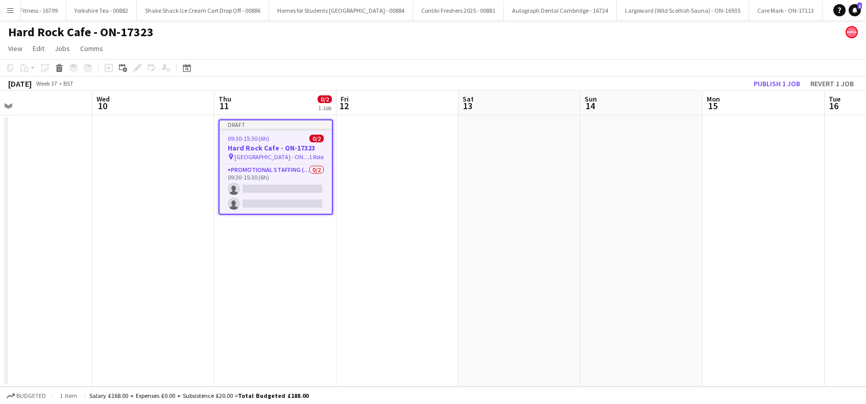
click at [278, 155] on span "Hard Rock Cafe - ON 17323 Edinburgh" at bounding box center [271, 157] width 75 height 8
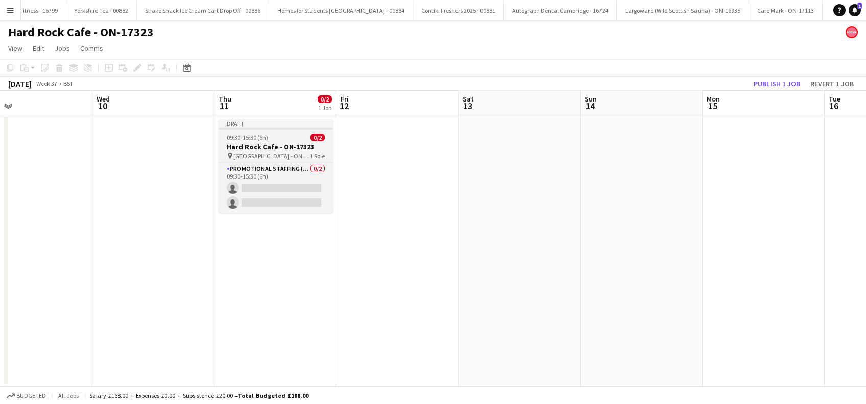
click at [260, 156] on span "Hard Rock Cafe - ON 17323 Edinburgh" at bounding box center [271, 156] width 77 height 8
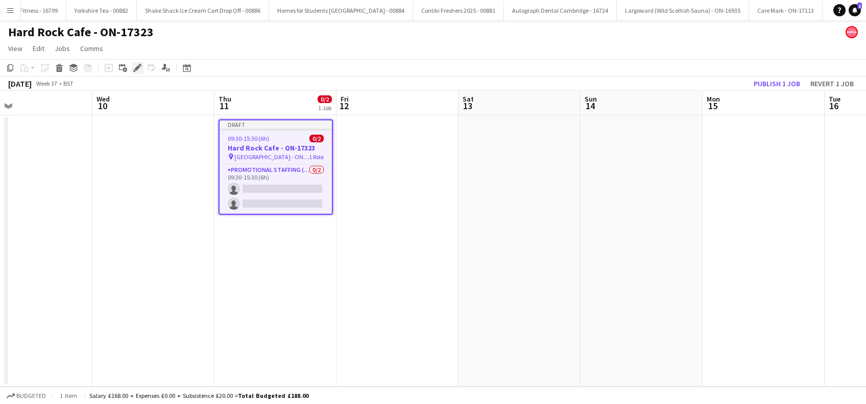
click at [136, 64] on icon "Edit" at bounding box center [137, 68] width 8 height 8
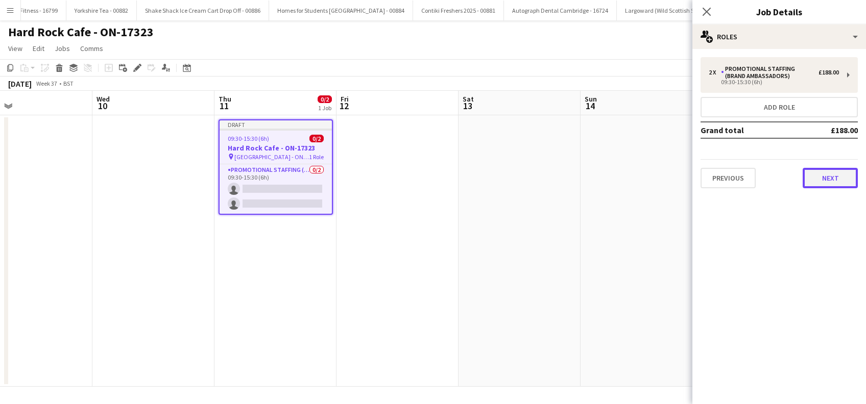
click at [838, 180] on button "Next" at bounding box center [829, 178] width 55 height 20
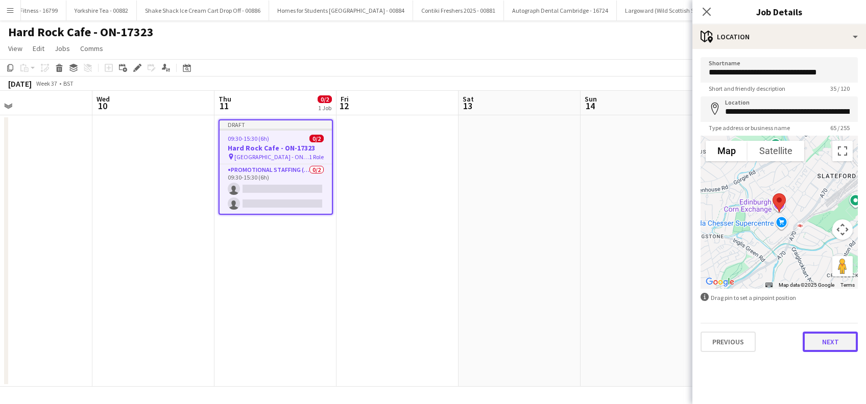
click at [833, 341] on button "Next" at bounding box center [829, 342] width 55 height 20
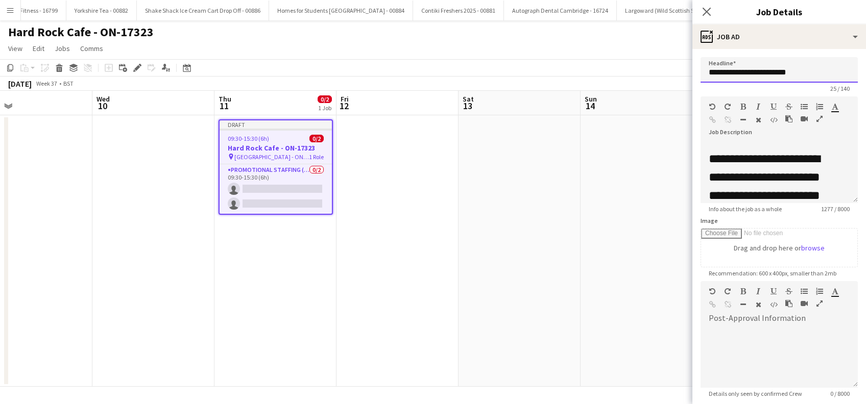
click at [829, 71] on input "**********" at bounding box center [778, 70] width 157 height 26
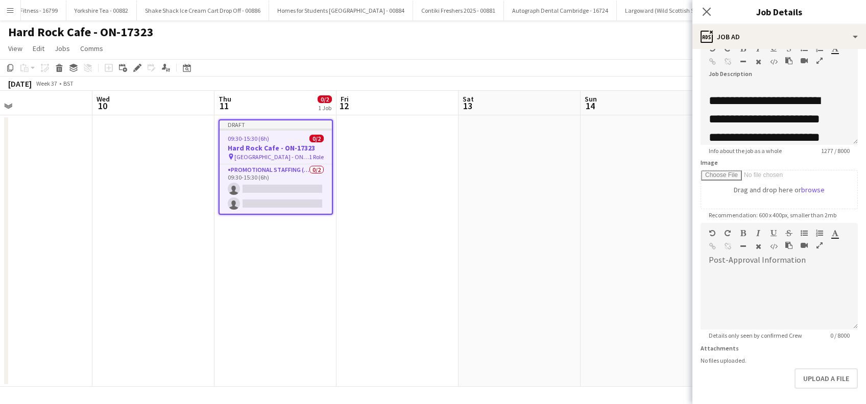
scroll to position [100, 0]
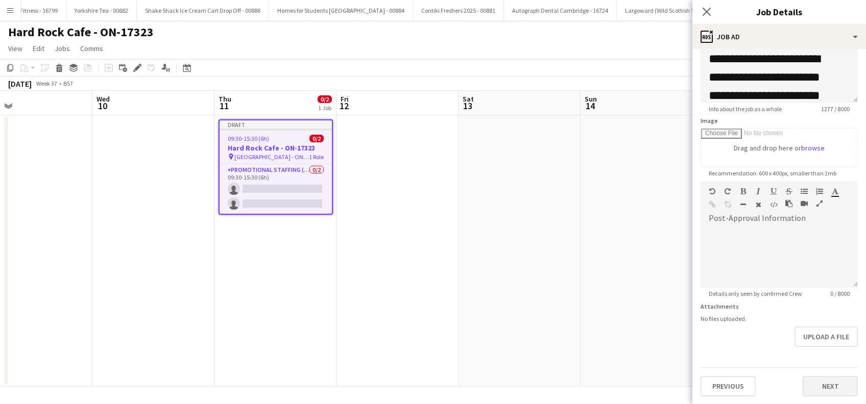
type input "**********"
click at [818, 390] on button "Next" at bounding box center [829, 386] width 55 height 20
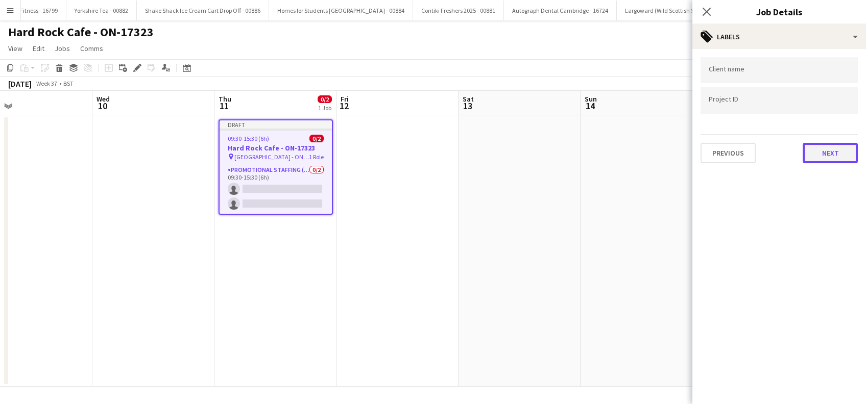
click at [833, 158] on button "Next" at bounding box center [829, 153] width 55 height 20
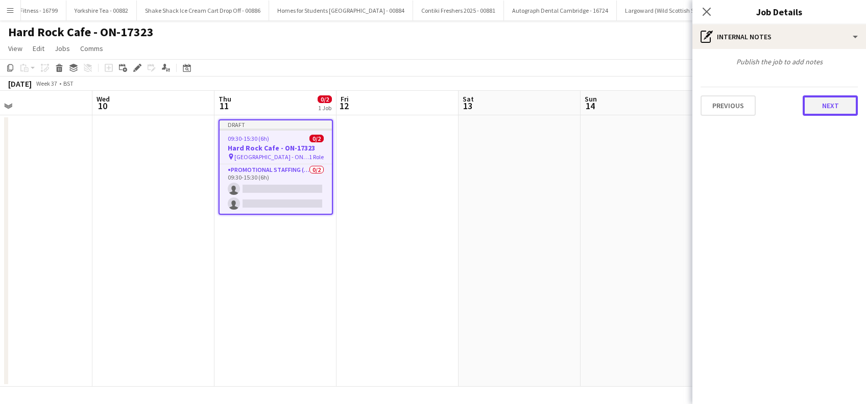
click at [835, 106] on button "Next" at bounding box center [829, 105] width 55 height 20
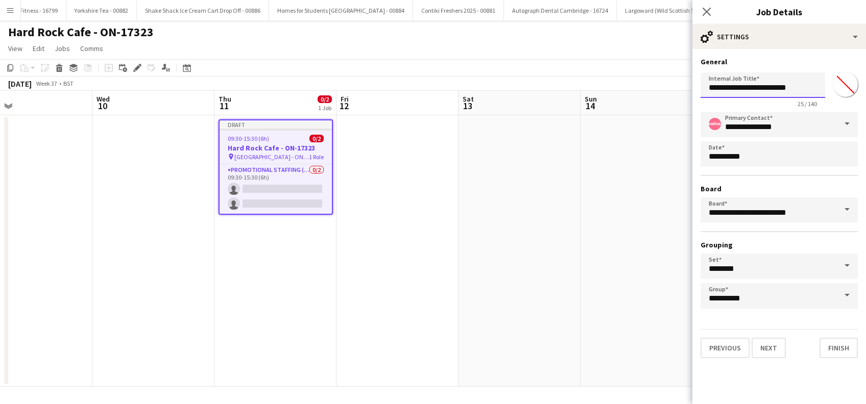
click at [809, 89] on input "**********" at bounding box center [762, 85] width 125 height 26
type input "**********"
click at [843, 350] on button "Finish" at bounding box center [838, 348] width 38 height 20
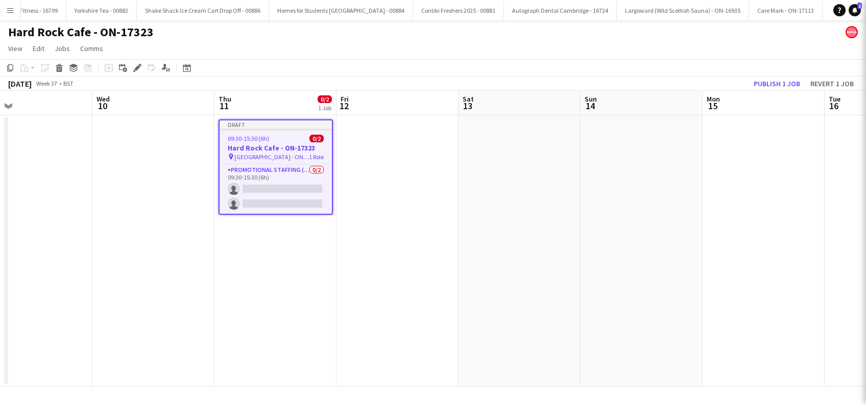
scroll to position [0, 0]
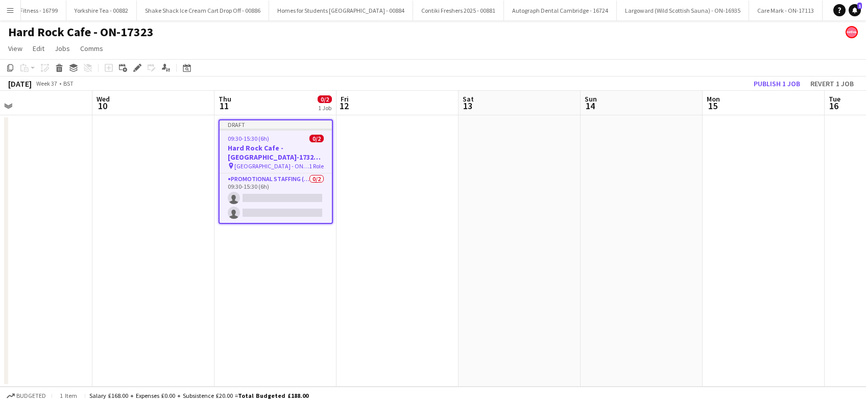
click at [375, 286] on app-date-cell at bounding box center [397, 251] width 122 height 272
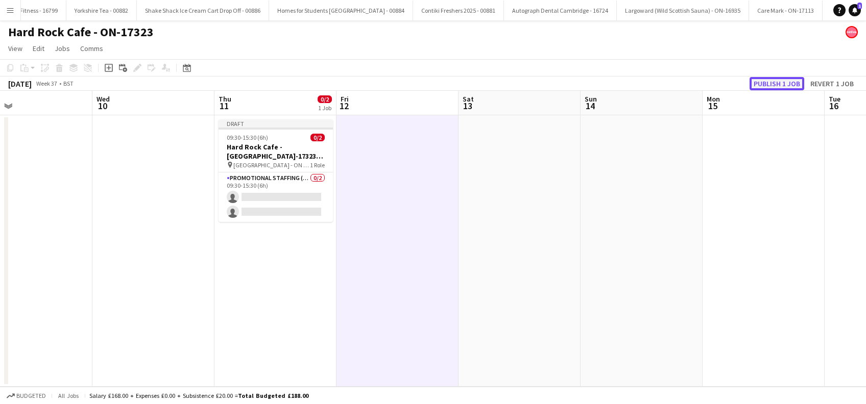
click at [770, 85] on button "Publish 1 job" at bounding box center [776, 83] width 55 height 13
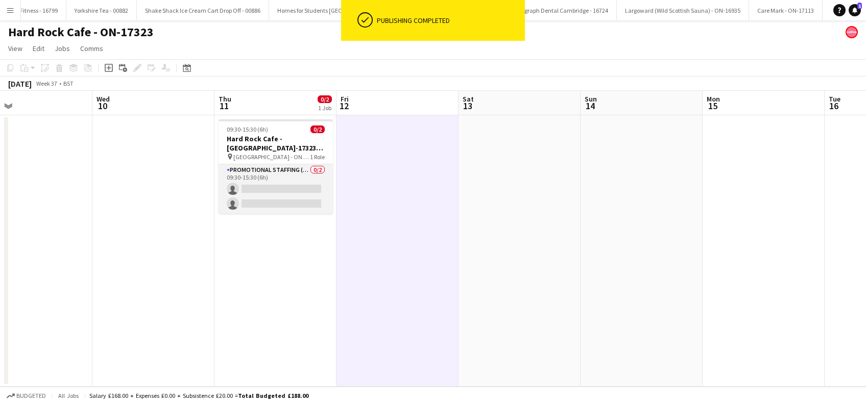
click at [260, 205] on app-card-role "Promotional Staffing (Brand Ambassadors) 0/2 09:30-15:30 (6h) single-neutral-ac…" at bounding box center [275, 189] width 114 height 50
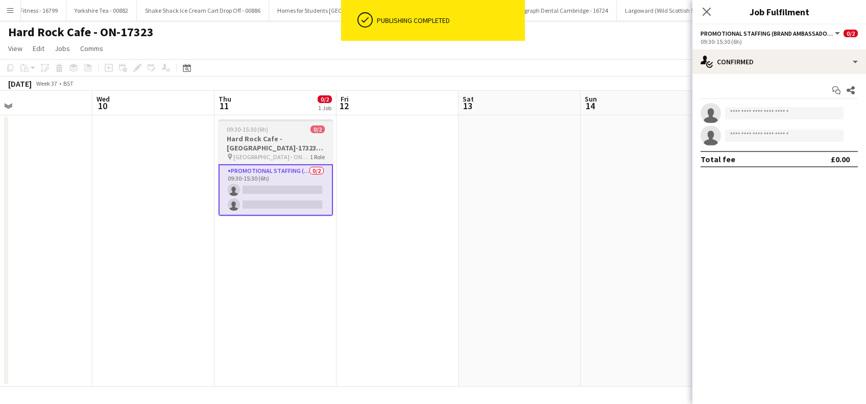
click at [268, 143] on h3 "Hard Rock Cafe - ON-17323 Edinburgh" at bounding box center [275, 143] width 114 height 18
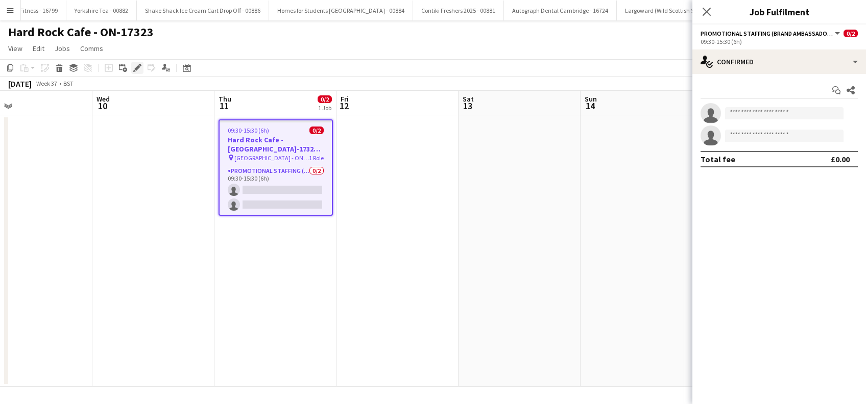
click at [135, 68] on icon at bounding box center [137, 68] width 6 height 6
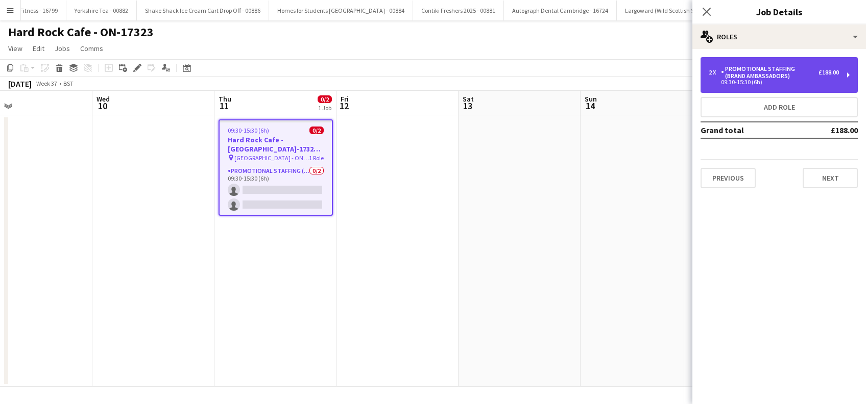
click at [808, 77] on div "Promotional Staffing (Brand Ambassadors)" at bounding box center [769, 72] width 97 height 14
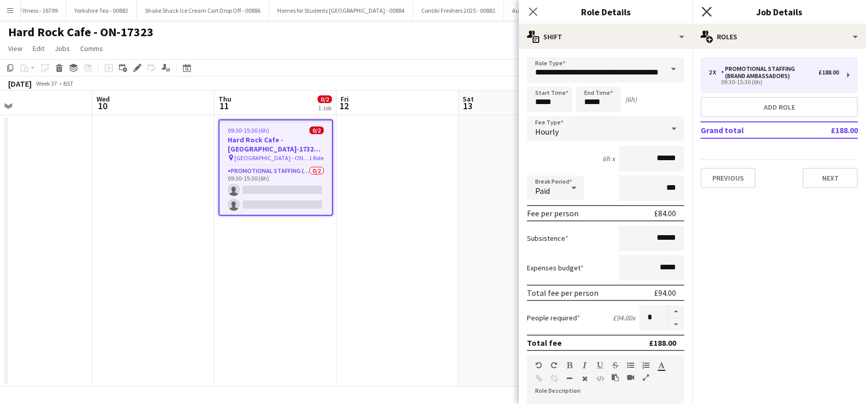
click at [705, 12] on icon "Close pop-in" at bounding box center [706, 12] width 10 height 10
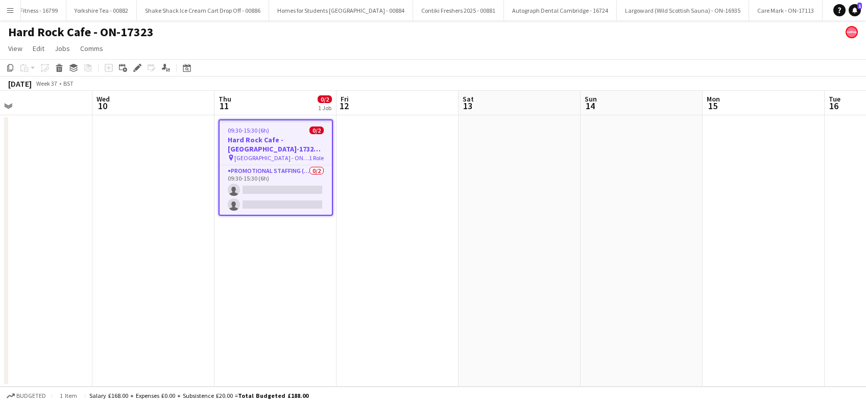
click at [434, 223] on app-date-cell at bounding box center [397, 251] width 122 height 272
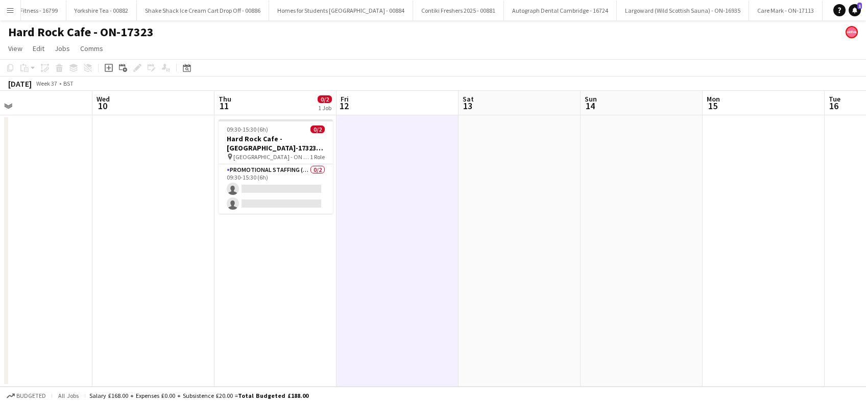
click at [544, 231] on app-date-cell at bounding box center [519, 251] width 122 height 272
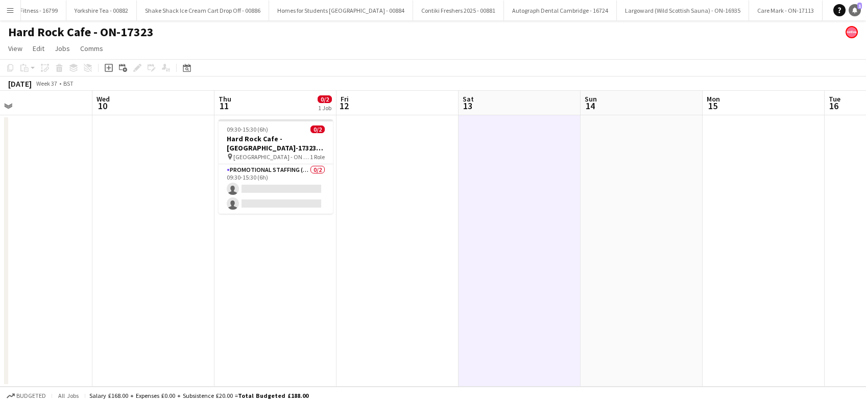
click at [855, 11] on link "Notifications 1" at bounding box center [854, 10] width 12 height 12
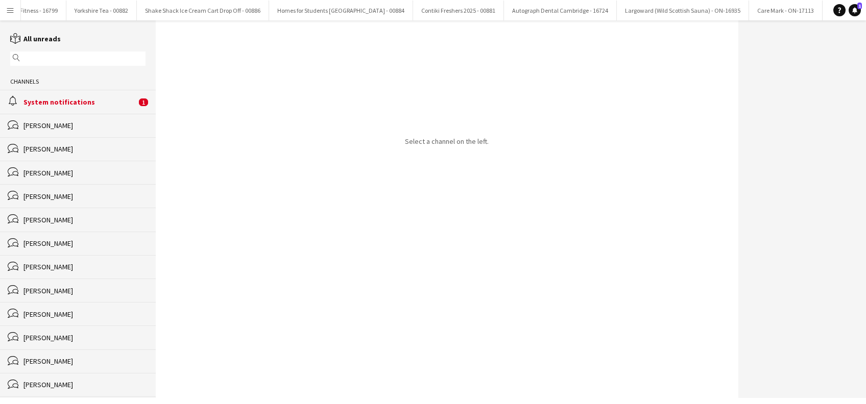
click at [67, 105] on div "System notifications" at bounding box center [79, 101] width 113 height 9
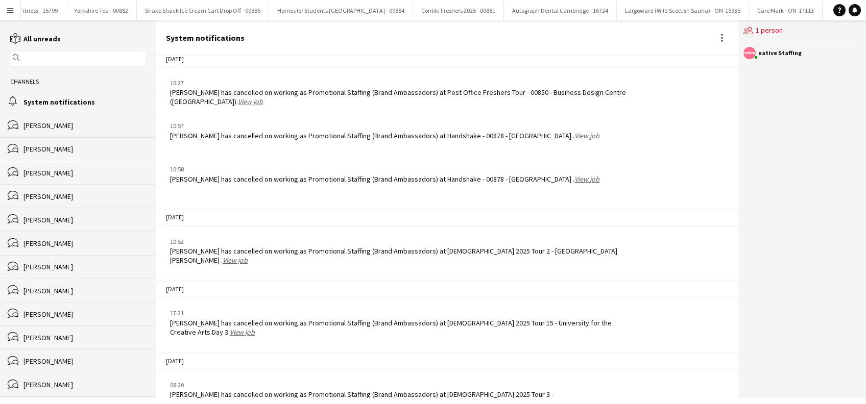
scroll to position [1398, 0]
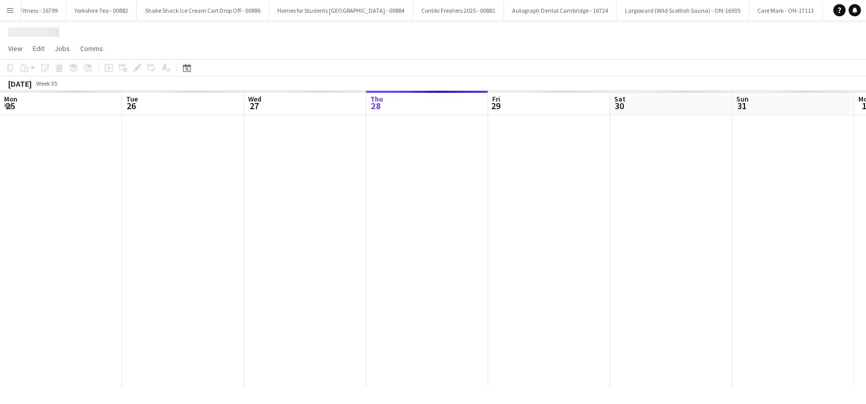
scroll to position [0, 244]
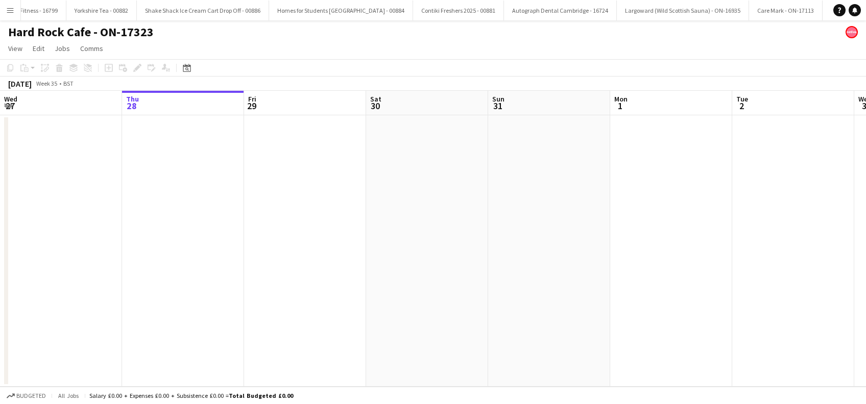
click at [408, 288] on app-date-cell at bounding box center [427, 251] width 122 height 272
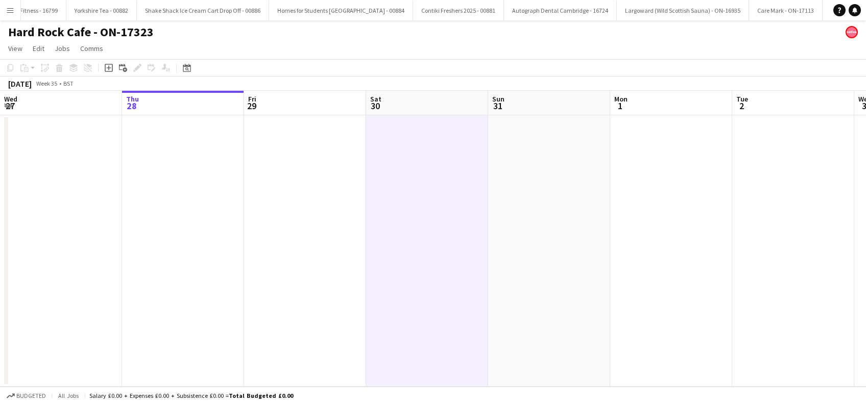
click at [764, 293] on app-date-cell at bounding box center [793, 251] width 122 height 272
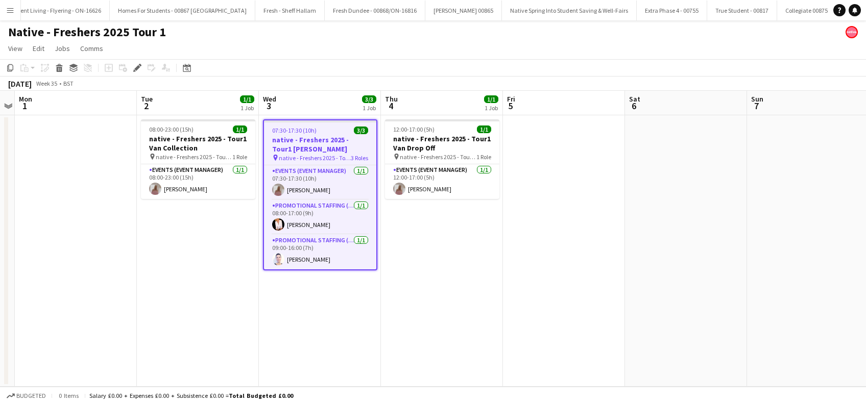
click at [179, 301] on app-date-cell "08:00-23:00 (15h) 1/1 native - Freshers 2025 - Tour1 Van Collection pin native …" at bounding box center [198, 251] width 122 height 272
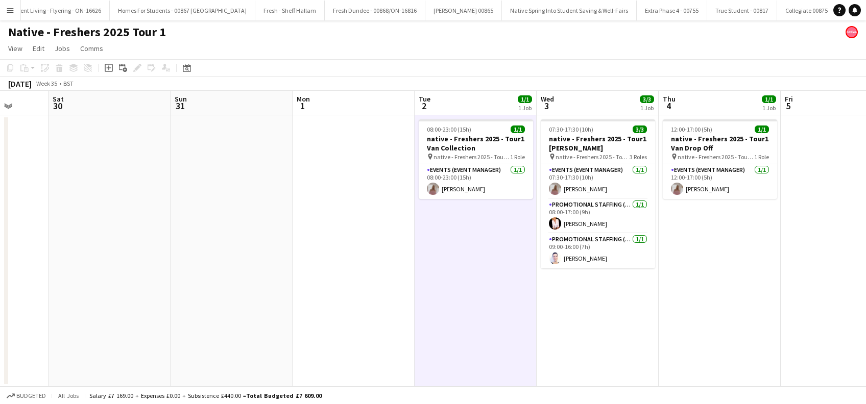
scroll to position [0, 306]
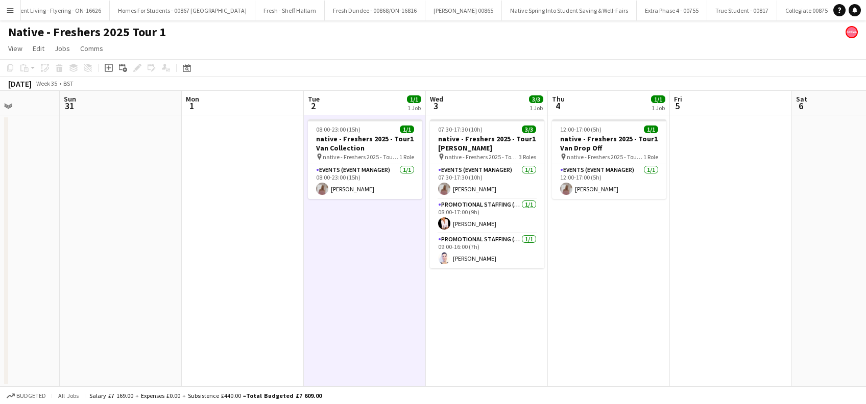
drag, startPoint x: 108, startPoint y: 310, endPoint x: 275, endPoint y: 321, distance: 166.7
click at [275, 321] on app-calendar-viewport "Thu 28 Fri 29 Sat 30 Sun 31 Mon 1 Tue 2 1/1 1 Job Wed 3 3/3 1 Job Thu 4 1/1 1 J…" at bounding box center [433, 239] width 866 height 296
click at [245, 335] on app-date-cell at bounding box center [243, 251] width 122 height 272
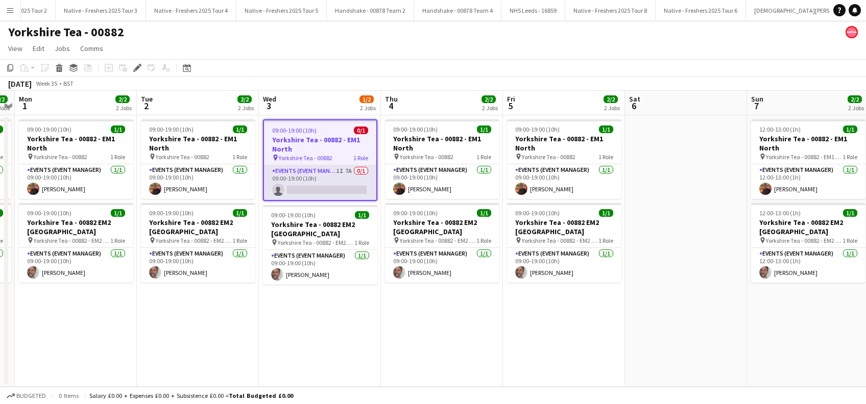
click at [314, 184] on app-card-role "Events (Event Manager) 1I 7A 0/1 09:00-19:00 (10h) single-neutral-actions" at bounding box center [320, 182] width 112 height 35
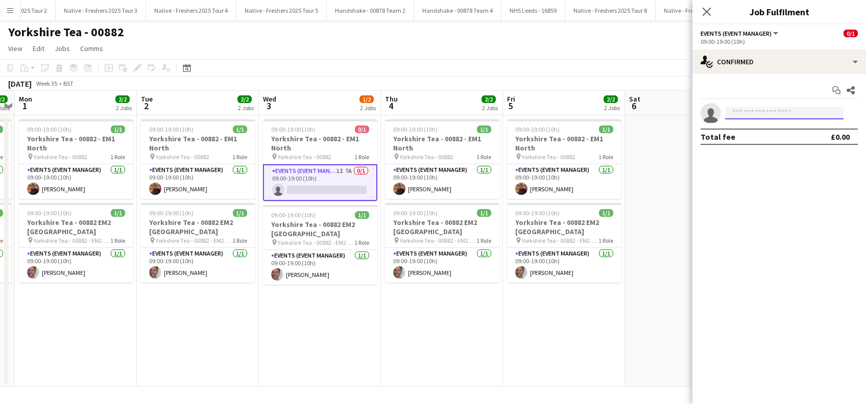
click at [743, 107] on input at bounding box center [784, 113] width 118 height 12
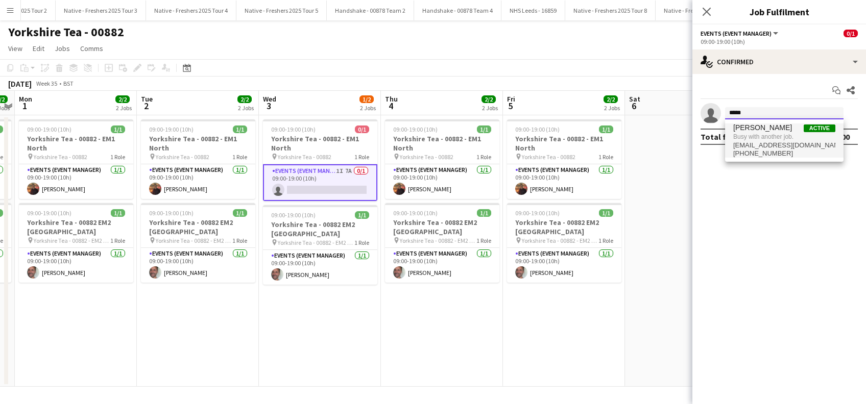
type input "*****"
click at [743, 133] on span "Busy with another job." at bounding box center [784, 136] width 102 height 9
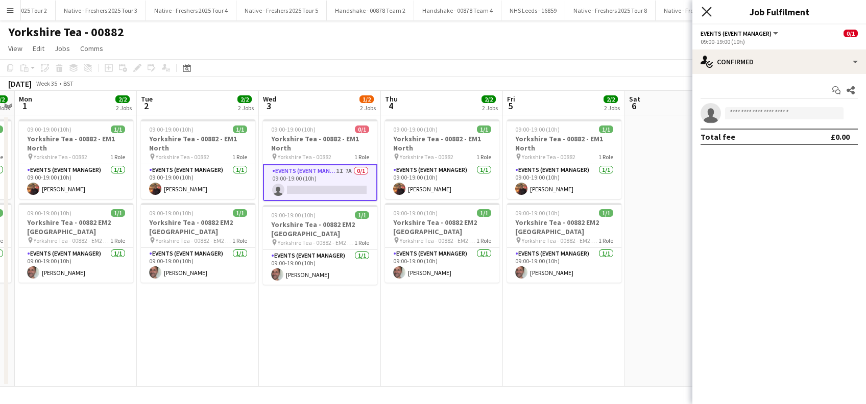
click at [707, 12] on icon at bounding box center [706, 12] width 10 height 10
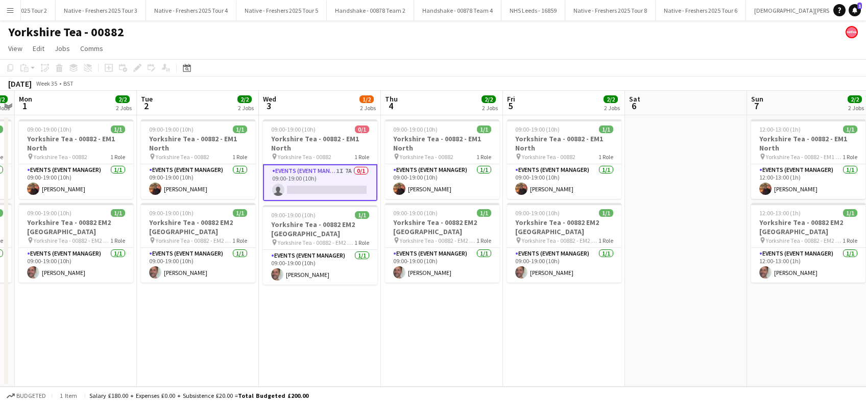
click at [331, 297] on app-date-cell "09:00-19:00 (10h) 0/1 Yorkshire Tea - 00882 - EM1 North pin Yorkshire Tea - 008…" at bounding box center [320, 251] width 122 height 272
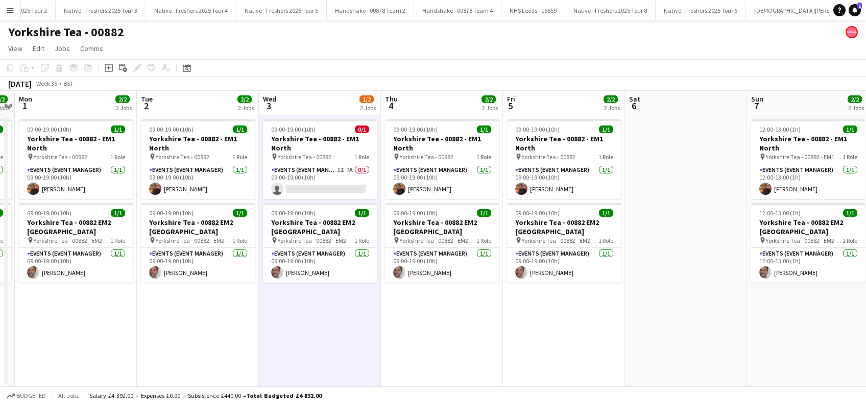
click at [467, 322] on app-date-cell "09:00-19:00 (10h) 1/1 Yorkshire Tea - 00882 - EM1 North pin Yorkshire Tea - 008…" at bounding box center [442, 251] width 122 height 272
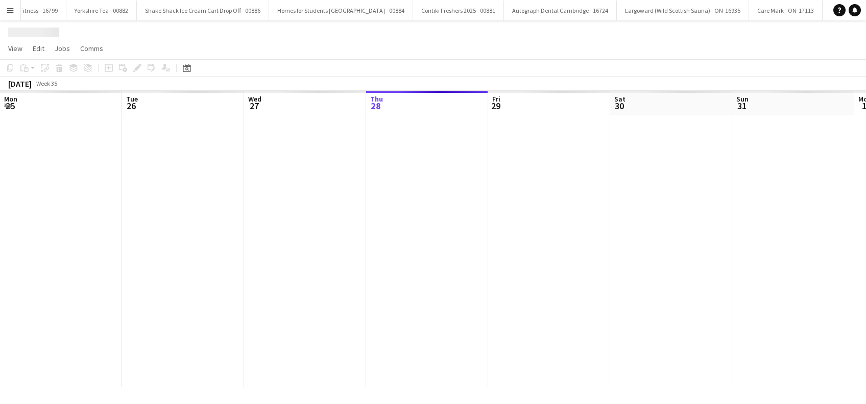
scroll to position [0, 244]
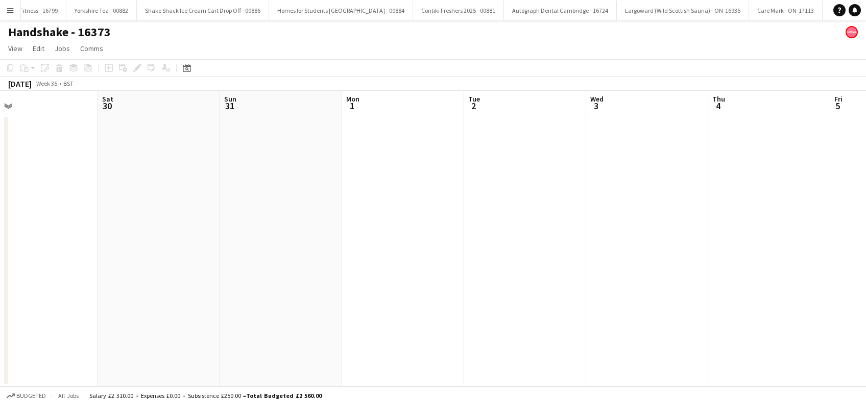
drag, startPoint x: 598, startPoint y: 214, endPoint x: 85, endPoint y: 271, distance: 515.6
click at [85, 271] on app-calendar-viewport "Mon 25 Tue 26 Wed 27 Thu 28 Fri 29 Sat 30 Sun 31 Mon 1 Tue 2 Wed 3 Thu 4 Fri 5 …" at bounding box center [433, 239] width 866 height 296
drag, startPoint x: 142, startPoint y: 326, endPoint x: 117, endPoint y: 330, distance: 25.9
click at [117, 330] on app-calendar-viewport "Wed 27 Thu 28 Fri 29 Sat 30 Sun 31 Mon 1 Tue 2 Wed 3 Thu 4 Fri 5 Sat 6 Sun 7 Mo…" at bounding box center [433, 239] width 866 height 296
drag, startPoint x: 467, startPoint y: 316, endPoint x: 7, endPoint y: 358, distance: 462.3
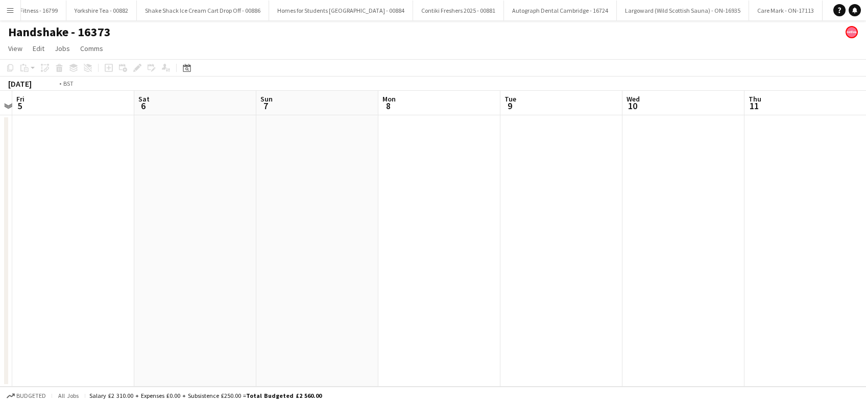
click at [7, 358] on div "Tue 2 Wed 3 Thu 4 Fri 5 Sat 6 Sun 7 Mon 8 Tue 9 Wed 10 Thu 11 Fri 12 Sat 13 Sun…" at bounding box center [433, 239] width 866 height 296
drag, startPoint x: -3, startPoint y: 359, endPoint x: 475, endPoint y: 346, distance: 478.0
click at [0, 359] on html "Menu Boards Boards Boards All jobs Status Workforce Workforce My Workforce Recr…" at bounding box center [433, 202] width 866 height 404
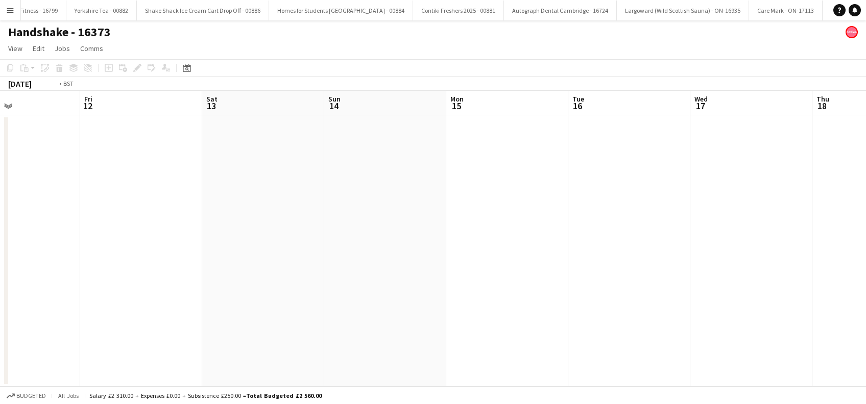
drag, startPoint x: 665, startPoint y: 334, endPoint x: 316, endPoint y: 325, distance: 348.7
click at [242, 334] on app-calendar-viewport "Tue 9 Wed 10 Thu 11 Fri 12 Sat 13 Sun 14 Mon 15 Tue 16 Wed 17 Thu 18 Fri 19 Sat…" at bounding box center [433, 239] width 866 height 296
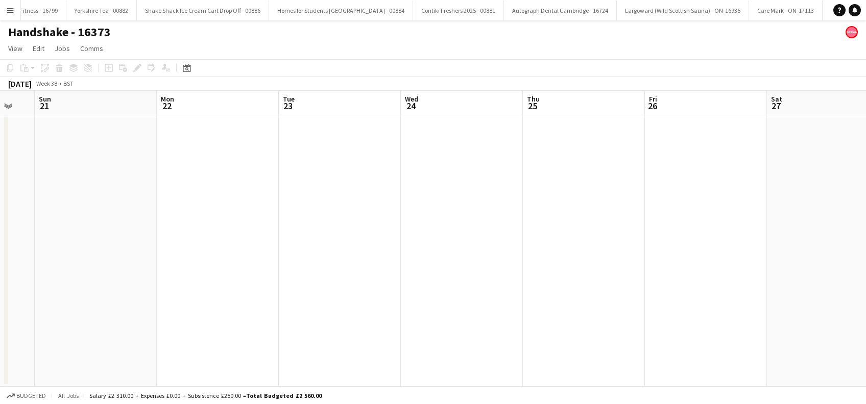
drag, startPoint x: 167, startPoint y: 262, endPoint x: 675, endPoint y: 254, distance: 507.4
click at [164, 262] on app-calendar-viewport "Thu 18 Fri 19 Sat 20 Sun 21 Mon 22 Tue 23 Wed 24 Thu 25 Fri 26 Sat 27 Sun 28 Mo…" at bounding box center [433, 239] width 866 height 296
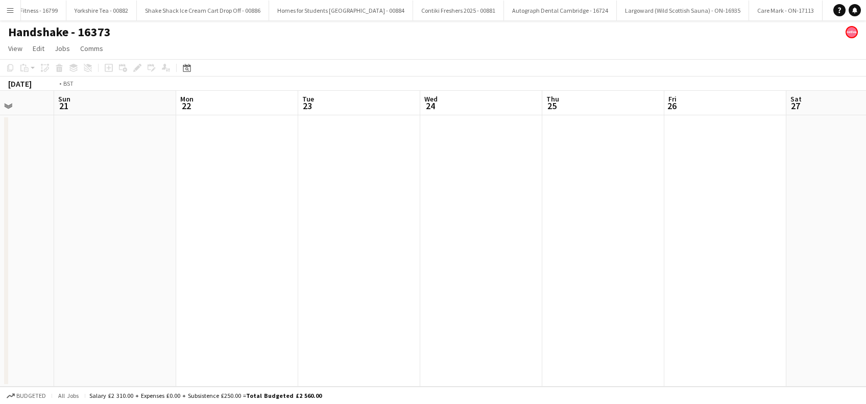
drag, startPoint x: 179, startPoint y: 312, endPoint x: 636, endPoint y: 302, distance: 456.9
click at [184, 312] on app-calendar-viewport "Thu 18 Fri 19 Sat 20 Sun 21 Mon 22 Tue 23 Wed 24 Thu 25 Fri 26 Sat 27 Sun 28 Mo…" at bounding box center [433, 239] width 866 height 296
drag, startPoint x: 409, startPoint y: 320, endPoint x: 311, endPoint y: 311, distance: 98.3
click at [203, 323] on app-calendar-viewport "Thu 25 Fri 26 Sat 27 Sun 28 Mon 29 Tue 30 Wed 1 Thu 2 Fri 3 Sat 4 Sun 5 Mon 6 T…" at bounding box center [433, 239] width 866 height 296
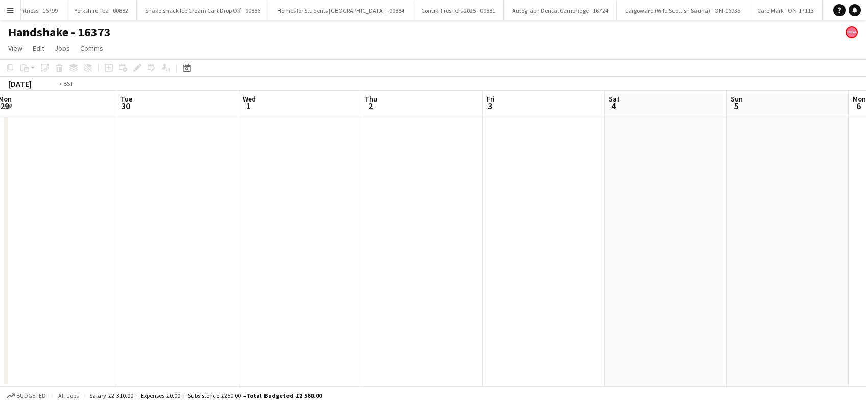
drag, startPoint x: 202, startPoint y: 298, endPoint x: 708, endPoint y: 274, distance: 506.9
click at [205, 298] on app-calendar-viewport "Thu 25 Fri 26 Sat 27 Sun 28 Mon 29 Tue 30 Wed 1 Thu 2 Fri 3 Sat 4 Sun 5 Mon 6 T…" at bounding box center [433, 239] width 866 height 296
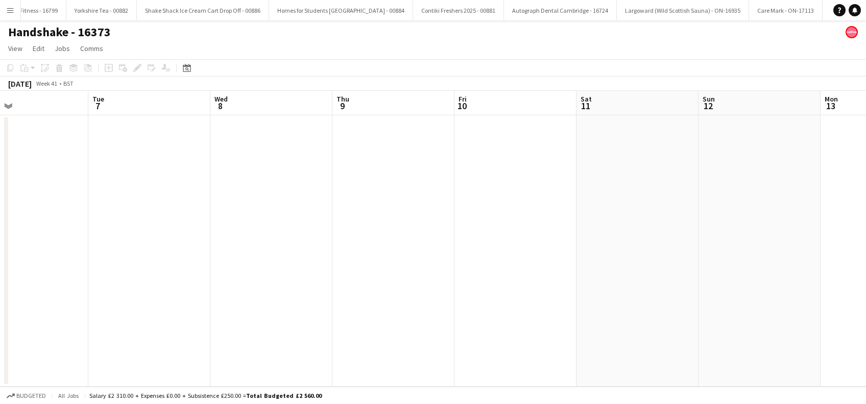
drag, startPoint x: 218, startPoint y: 295, endPoint x: 679, endPoint y: 260, distance: 461.7
click at [216, 295] on app-calendar-viewport "Sat 4 Sun 5 Mon 6 Tue 7 Wed 8 Thu 9 Fri 10 Sat 11 Sun 12 Mon 13 Tue 14 Wed 15 T…" at bounding box center [433, 239] width 866 height 296
drag, startPoint x: 627, startPoint y: 269, endPoint x: 338, endPoint y: 281, distance: 289.7
click at [149, 281] on app-calendar-viewport "Sat 4 Sun 5 Mon 6 Tue 7 Wed 8 Thu 9 Fri 10 Sat 11 Sun 12 Mon 13 Tue 14 Wed 15 T…" at bounding box center [433, 239] width 866 height 296
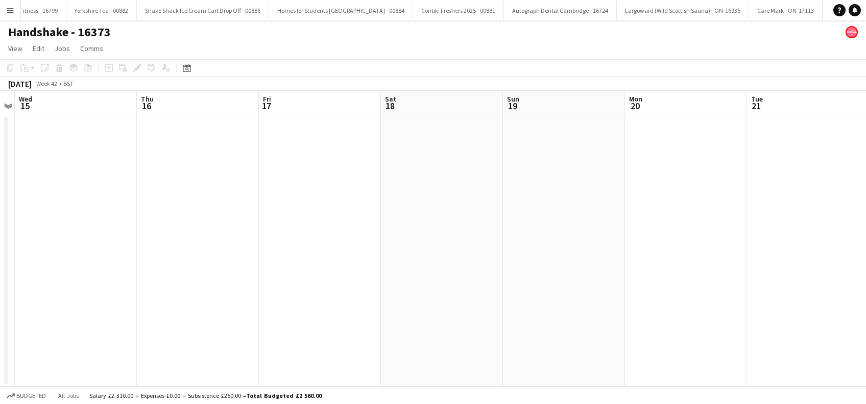
drag, startPoint x: 638, startPoint y: 277, endPoint x: 238, endPoint y: 292, distance: 399.5
click at [221, 295] on app-calendar-viewport "Sun 12 Mon 13 Tue 14 Wed 15 Thu 16 Fri 17 Sat 18 Sun 19 Mon 20 Tue 21 Wed 22 Th…" at bounding box center [433, 239] width 866 height 296
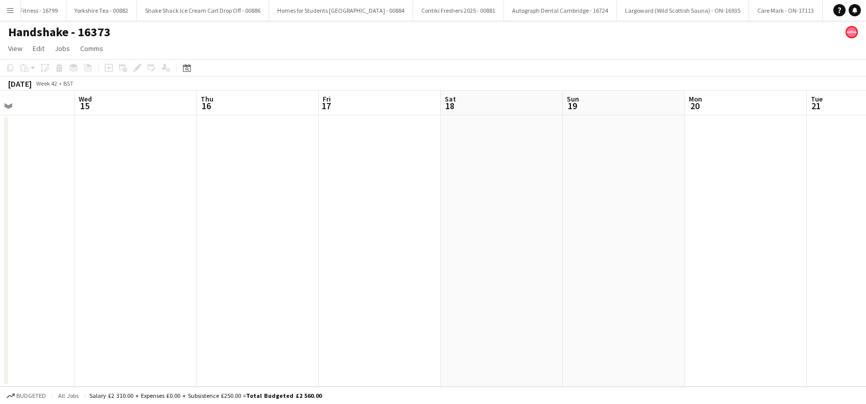
drag, startPoint x: 639, startPoint y: 282, endPoint x: 480, endPoint y: 282, distance: 158.7
click at [128, 297] on app-calendar-viewport "Sun 12 Mon 13 Tue 14 Wed 15 Thu 16 Fri 17 Sat 18 Sun 19 Mon 20 Tue 21 Wed 22 Th…" at bounding box center [433, 239] width 866 height 296
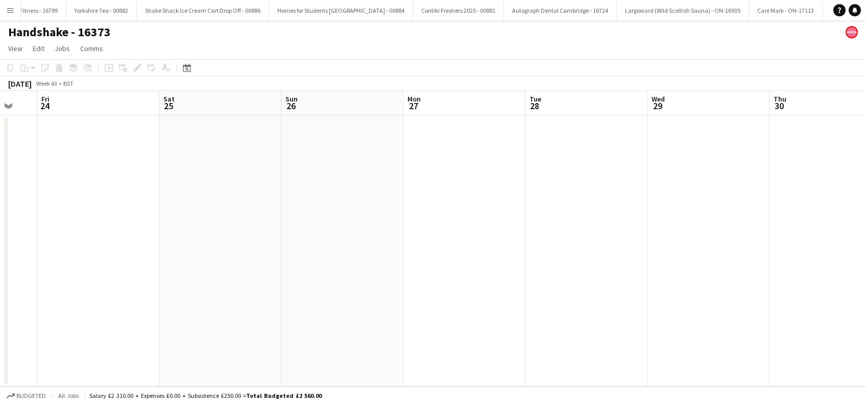
drag, startPoint x: 176, startPoint y: 294, endPoint x: 531, endPoint y: 269, distance: 356.1
click at [148, 295] on app-calendar-viewport "Mon 20 Tue 21 Wed 22 Thu 23 Fri 24 Sat 25 Sun 26 Mon 27 Tue 28 Wed 29 Thu 30 Fr…" at bounding box center [433, 239] width 866 height 296
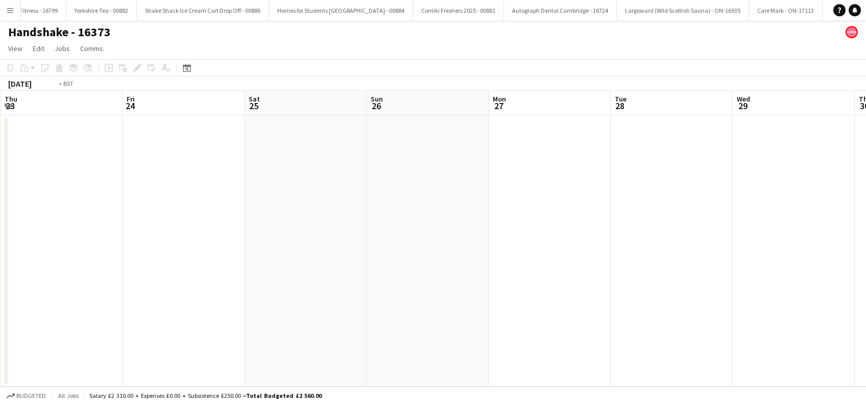
drag, startPoint x: 582, startPoint y: 266, endPoint x: 172, endPoint y: 297, distance: 411.5
click at [172, 297] on app-calendar-viewport "Mon 20 Tue 21 Wed 22 Thu 23 Fri 24 Sat 25 Sun 26 Mon 27 Tue 28 Wed 29 Thu 30 Fr…" at bounding box center [433, 239] width 866 height 296
drag, startPoint x: 63, startPoint y: 302, endPoint x: 476, endPoint y: 291, distance: 413.1
click at [64, 302] on app-calendar-viewport "Mon 27 Tue 28 Wed 29 Thu 30 Fri 31 Sat 1 Sun 2 Mon 3 Tue 4 Wed 5 Thu 6 Fri 7 Sa…" at bounding box center [433, 239] width 866 height 296
drag, startPoint x: 111, startPoint y: 313, endPoint x: 358, endPoint y: 316, distance: 247.6
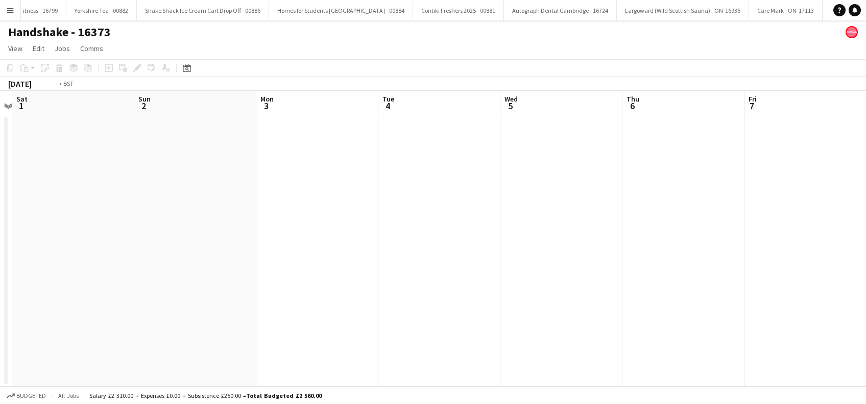
click at [8, 316] on app-calendar-viewport "Wed 29 Thu 30 Fri 31 Sat 1 Sun 2 Mon 3 Tue 4 Wed 5 Thu 6 Fri 7 Sat 8 Sun 9 Mon …" at bounding box center [433, 239] width 866 height 296
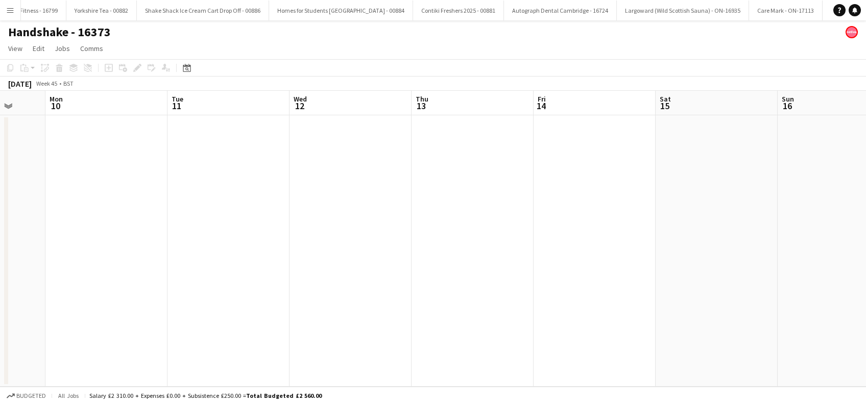
drag, startPoint x: 611, startPoint y: 305, endPoint x: 70, endPoint y: 311, distance: 541.1
click at [37, 311] on app-calendar-viewport "Thu 6 Fri 7 Sat 8 Sun 9 Mon 10 Tue 11 Wed 12 Thu 13 Fri 14 Sat 15 Sun 16 Mon 17…" at bounding box center [433, 239] width 866 height 296
drag, startPoint x: -3, startPoint y: 293, endPoint x: 90, endPoint y: 276, distance: 95.0
click at [8, 290] on app-calendar-viewport "Thu 6 Fri 7 Sat 8 Sun 9 Mon 10 Tue 11 Wed 12 Thu 13 Fri 14 Sat 15 Sun 16 Mon 17…" at bounding box center [433, 239] width 866 height 296
drag, startPoint x: 30, startPoint y: 285, endPoint x: 550, endPoint y: 270, distance: 519.9
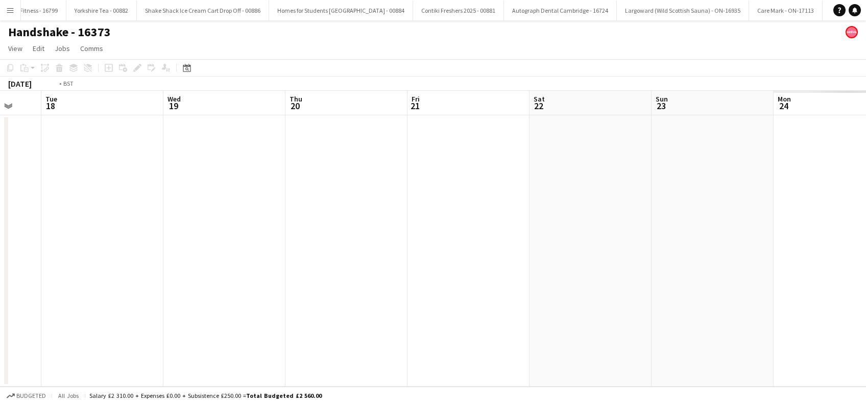
click at [23, 285] on app-calendar-viewport "Fri 14 Sat 15 Sun 16 Mon 17 Tue 18 Wed 19 Thu 20 Fri 21 Sat 22 Sun 23 Mon 24 Tu…" at bounding box center [433, 239] width 866 height 296
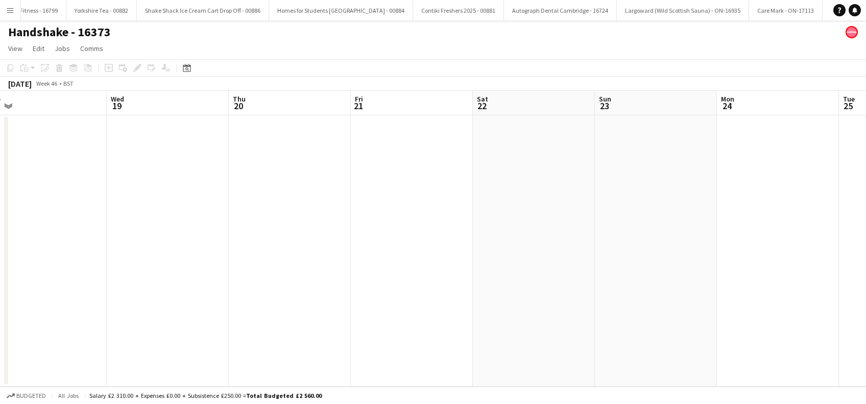
drag, startPoint x: 582, startPoint y: 276, endPoint x: 157, endPoint y: 291, distance: 426.0
click at [93, 293] on app-calendar-viewport "Fri 14 Sat 15 Sun 16 Mon 17 Tue 18 Wed 19 Thu 20 Fri 21 Sat 22 Sun 23 Mon 24 Tu…" at bounding box center [433, 239] width 866 height 296
drag, startPoint x: -3, startPoint y: 288, endPoint x: 531, endPoint y: 253, distance: 535.1
click at [4, 287] on app-calendar-viewport "Sat 22 Sun 23 Mon 24 Tue 25 Wed 26 Thu 27 Fri 28 Sat 29 Sun 30 Mon 1 Tue 2 Wed …" at bounding box center [433, 239] width 866 height 296
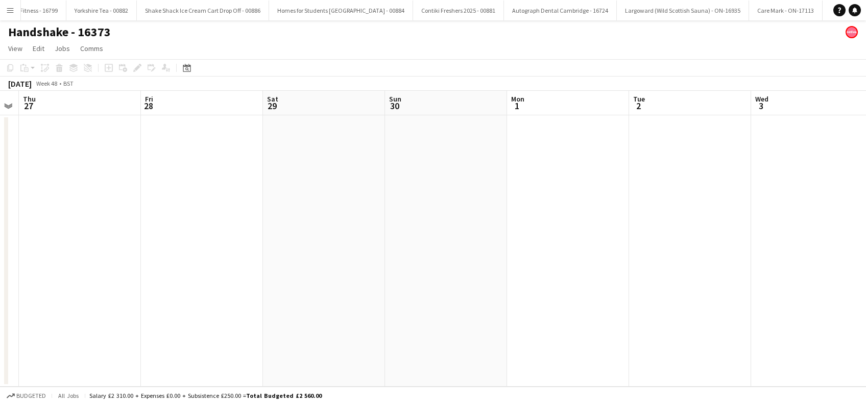
drag, startPoint x: 510, startPoint y: 259, endPoint x: 526, endPoint y: 262, distance: 16.6
click at [21, 274] on app-calendar-viewport "Mon 24 Tue 25 Wed 26 Thu 27 Fri 28 Sat 29 Sun 30 Mon 1 Tue 2 Wed 3 Thu 4 Fri 5 …" at bounding box center [433, 239] width 866 height 296
click at [96, 287] on app-calendar-viewport "Thu 27 Fri 28 Sat 29 Sun 30 Mon 1 Tue 2 Wed 3 Thu 4 Fri 5 Sat 6 Sun 7 Mon 8 Tue…" at bounding box center [433, 239] width 866 height 296
drag, startPoint x: 44, startPoint y: 298, endPoint x: 261, endPoint y: 304, distance: 217.0
click at [596, 290] on div "Sun 30 Mon 1 Tue 2 Wed 3 Thu 4 Fri 5 Sat 6 Sun 7 Mon 8 Tue 9 Wed 10 Thu 11 Fri …" at bounding box center [433, 239] width 866 height 296
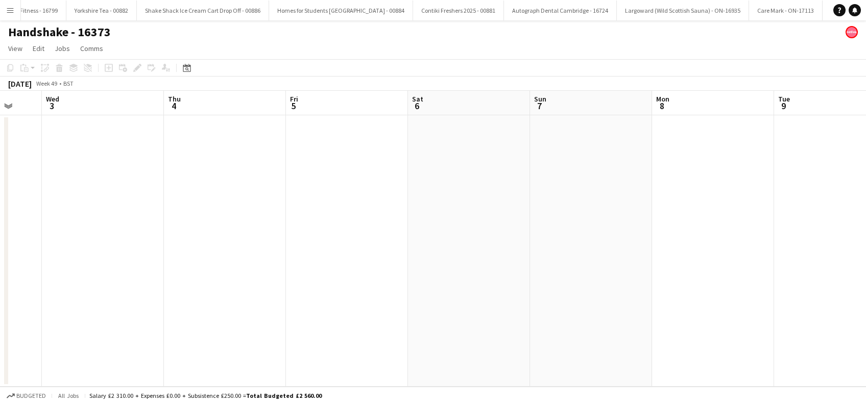
drag, startPoint x: 435, startPoint y: 302, endPoint x: 553, endPoint y: 286, distance: 119.0
click at [560, 301] on app-calendar-viewport "Sun 30 Mon 1 Tue 2 Wed 3 Thu 4 Fri 5 Sat 6 Sun 7 Mon 8 Tue 9 Wed 10 Thu 11 Fri …" at bounding box center [433, 239] width 866 height 296
click at [152, 294] on app-date-cell at bounding box center [172, 251] width 122 height 272
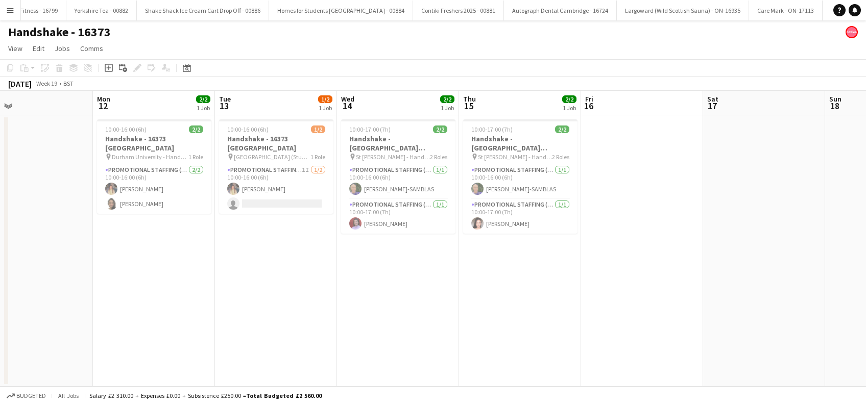
scroll to position [0, 230]
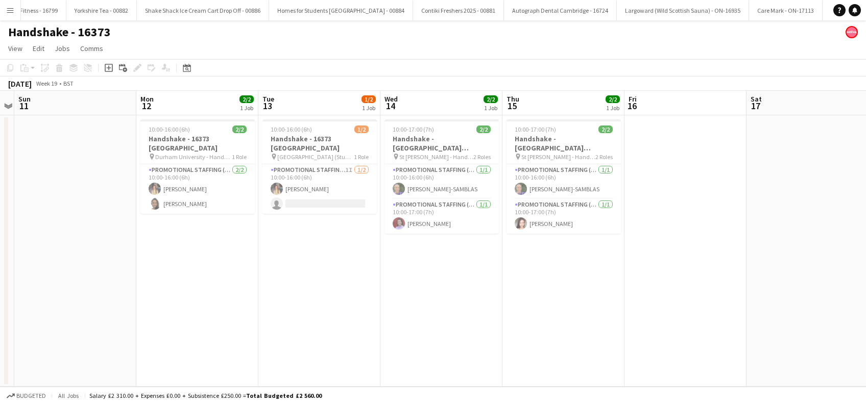
click at [207, 249] on app-date-cell "10:00-16:00 (6h) 2/2 Handshake - 16373 Durham University pin Durham University …" at bounding box center [197, 251] width 122 height 272
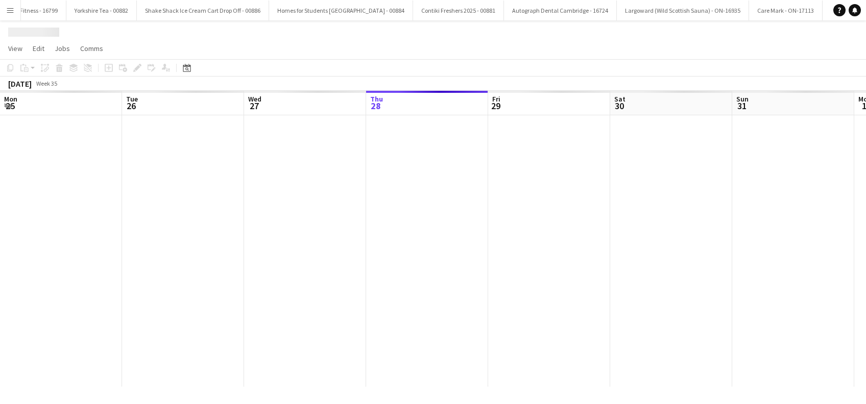
scroll to position [0, 244]
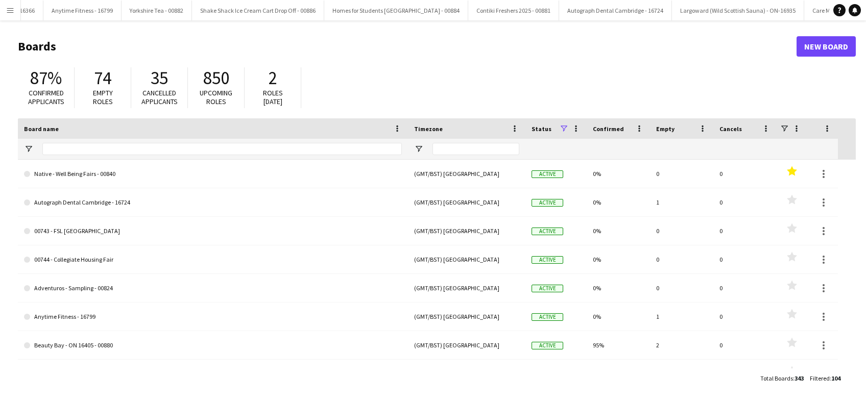
click at [12, 12] on app-icon "Menu" at bounding box center [10, 10] width 8 height 8
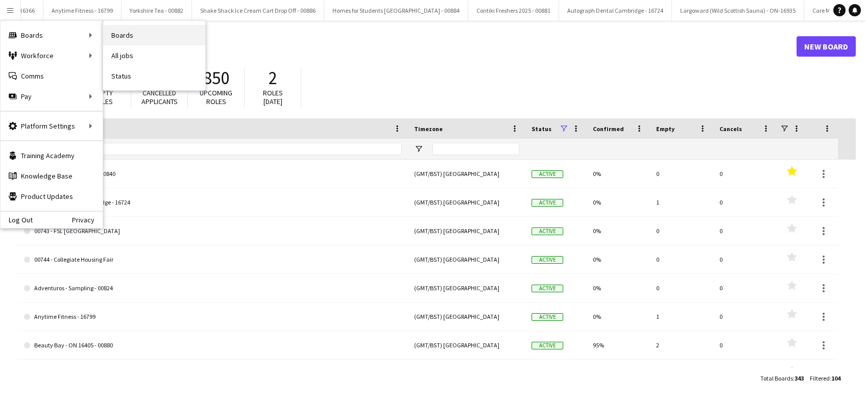
click at [139, 32] on link "Boards" at bounding box center [154, 35] width 102 height 20
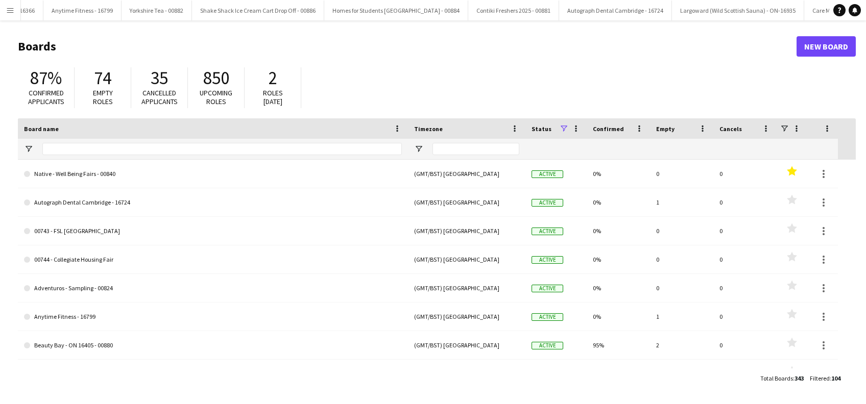
click at [8, 12] on app-icon "Menu" at bounding box center [10, 10] width 8 height 8
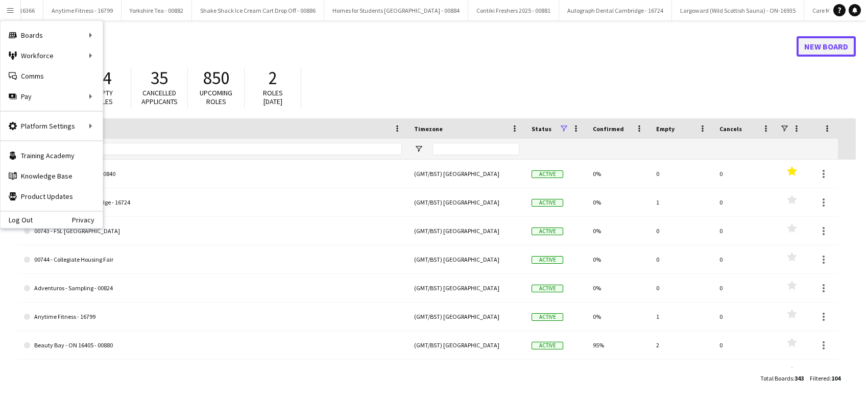
click at [832, 45] on link "New Board" at bounding box center [825, 46] width 59 height 20
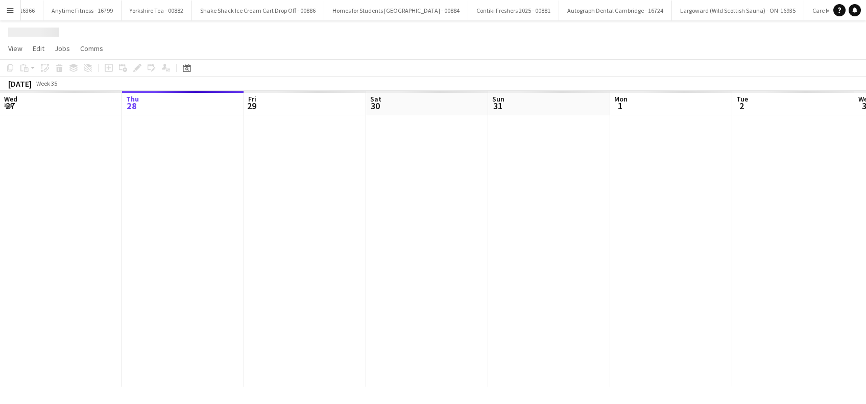
scroll to position [0, 4189]
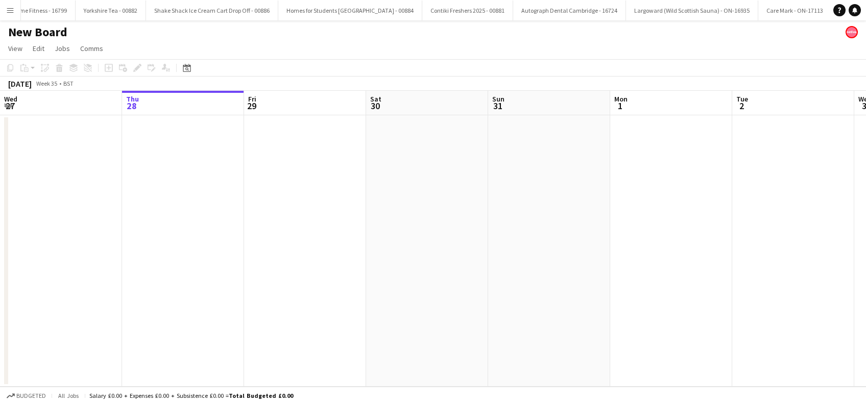
click at [57, 39] on h1 "New Board" at bounding box center [37, 32] width 59 height 15
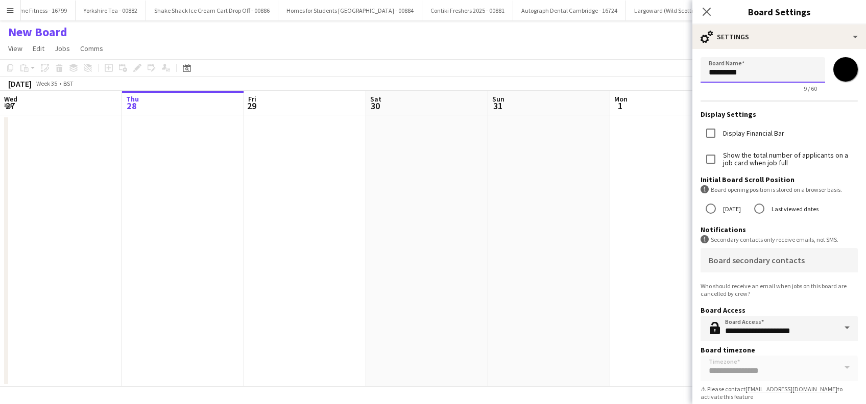
click at [778, 75] on input "*********" at bounding box center [762, 70] width 125 height 26
type input "*"
paste input "**********"
click at [729, 69] on input "**********" at bounding box center [757, 70] width 114 height 26
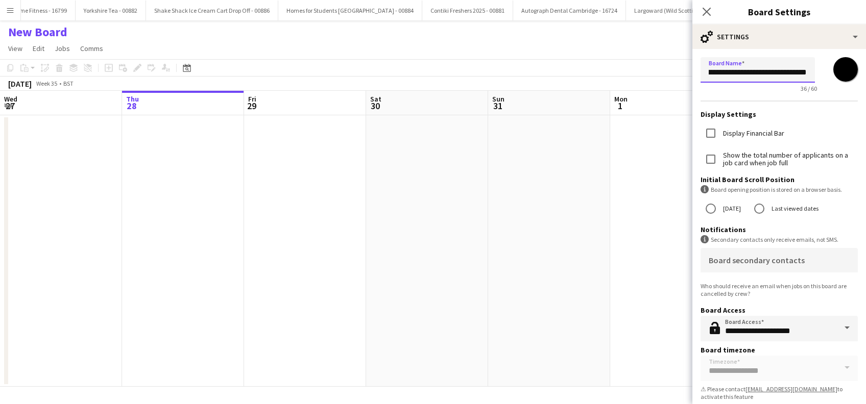
scroll to position [0, 0]
click at [771, 74] on input "**********" at bounding box center [757, 70] width 114 height 26
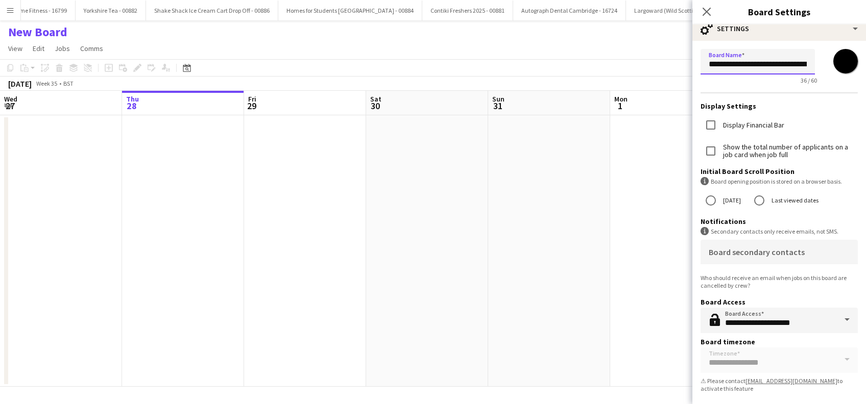
scroll to position [10, 0]
type input "**********"
click at [493, 317] on app-date-cell at bounding box center [549, 251] width 122 height 272
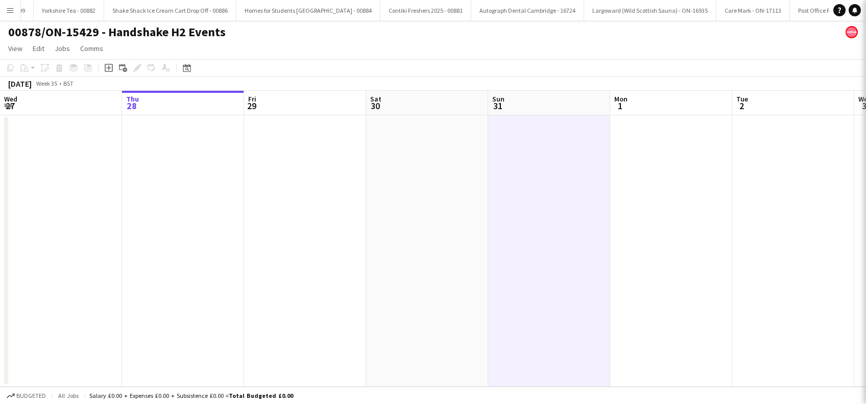
scroll to position [0, 4252]
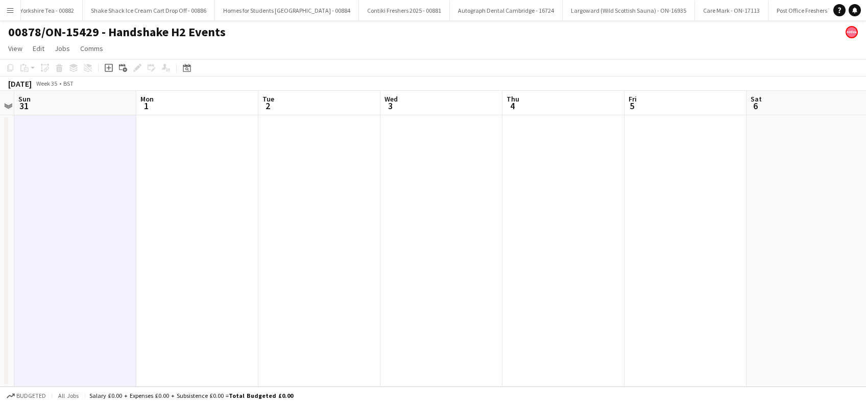
drag, startPoint x: 621, startPoint y: 274, endPoint x: 146, endPoint y: 337, distance: 478.8
click at [147, 337] on app-calendar-viewport "Wed 27 Thu 28 Fri 29 Sat 30 Sun 31 Mon 1 Tue 2 Wed 3 Thu 4 Fri 5 Sat 6 Sun 7 Mo…" at bounding box center [433, 239] width 866 height 296
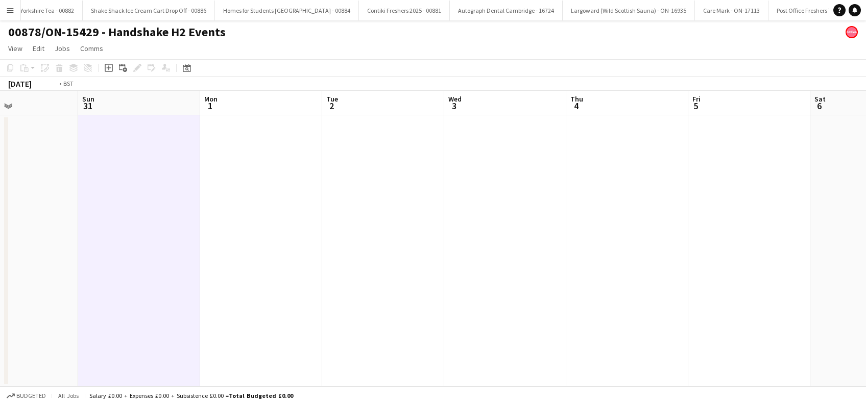
drag, startPoint x: 625, startPoint y: 284, endPoint x: 456, endPoint y: 326, distance: 174.1
click at [456, 326] on app-calendar-viewport "Wed 27 Thu 28 Fri 29 Sat 30 Sun 31 Mon 1 Tue 2 Wed 3 Thu 4 Fri 5 Sat 6 Sun 7 Mo…" at bounding box center [433, 239] width 866 height 296
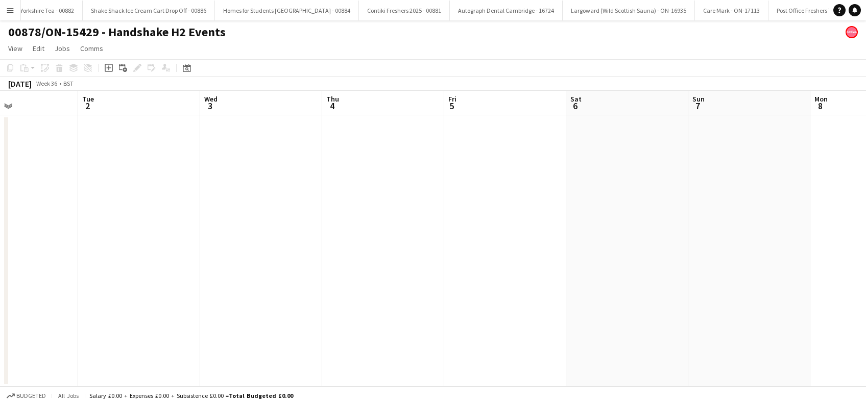
scroll to position [0, 411]
click at [503, 217] on app-date-cell at bounding box center [504, 251] width 122 height 272
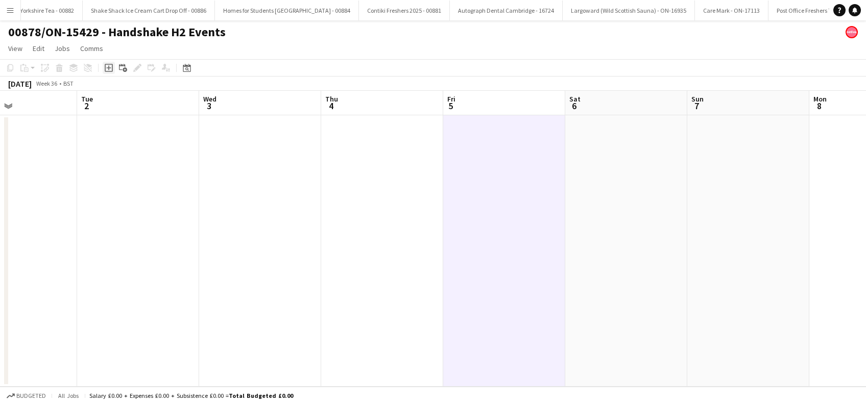
click at [110, 69] on icon "Add job" at bounding box center [109, 68] width 8 height 8
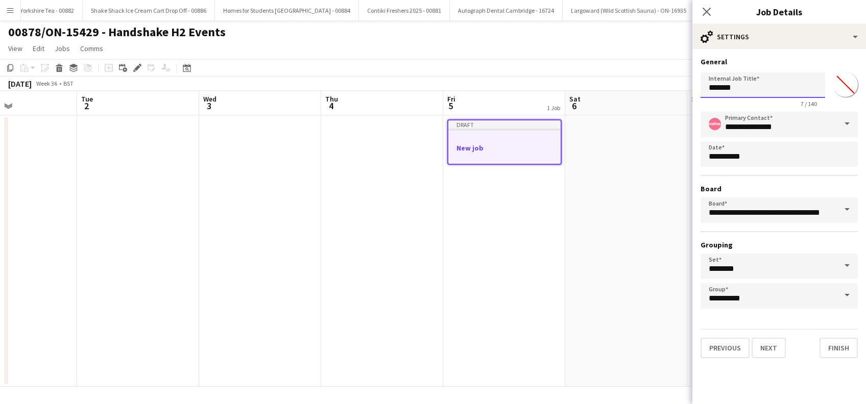
click at [757, 85] on input "*******" at bounding box center [762, 85] width 125 height 26
type input "*"
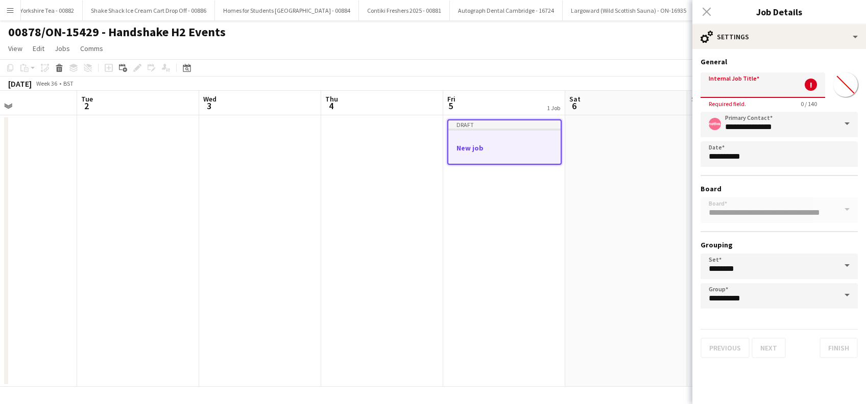
paste input "**********"
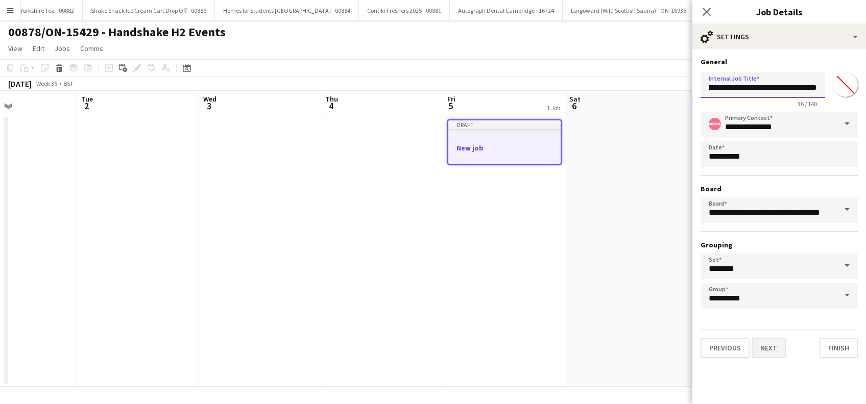
type input "**********"
click at [771, 348] on button "Next" at bounding box center [768, 348] width 34 height 20
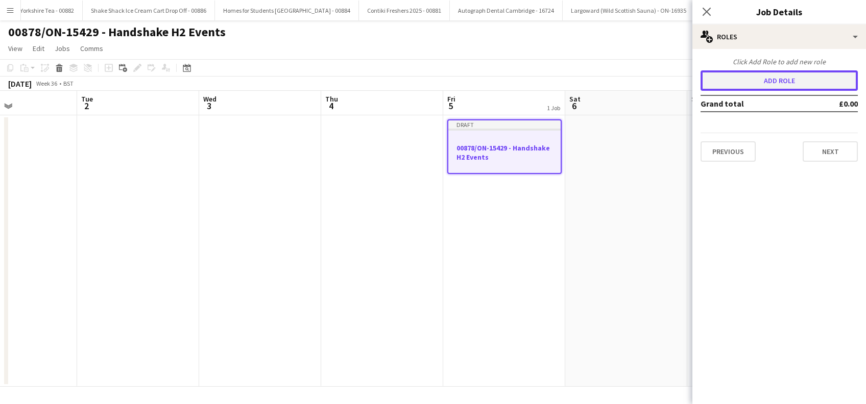
click at [769, 82] on button "Add role" at bounding box center [778, 80] width 157 height 20
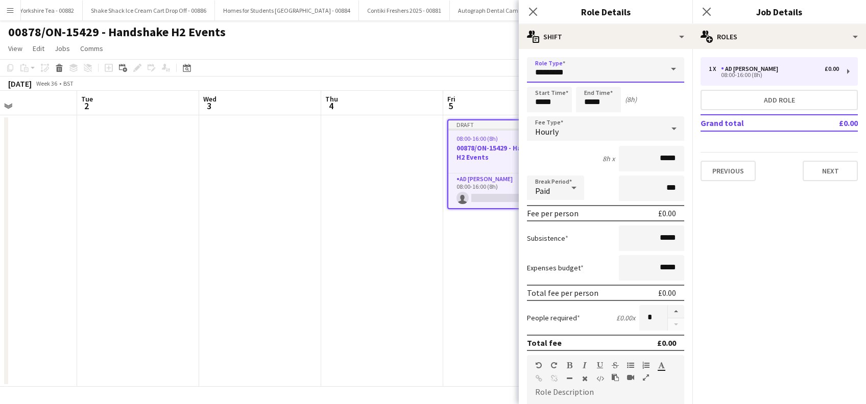
click at [604, 64] on input "*********" at bounding box center [605, 70] width 157 height 26
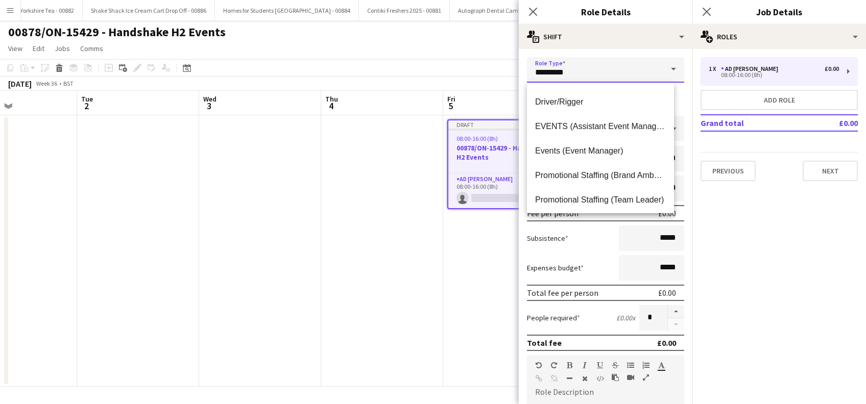
scroll to position [123, 0]
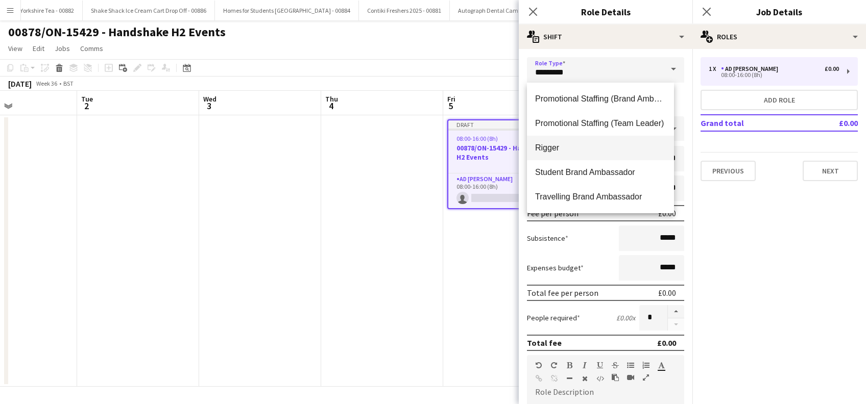
click at [578, 149] on span "Rigger" at bounding box center [600, 148] width 131 height 10
type input "******"
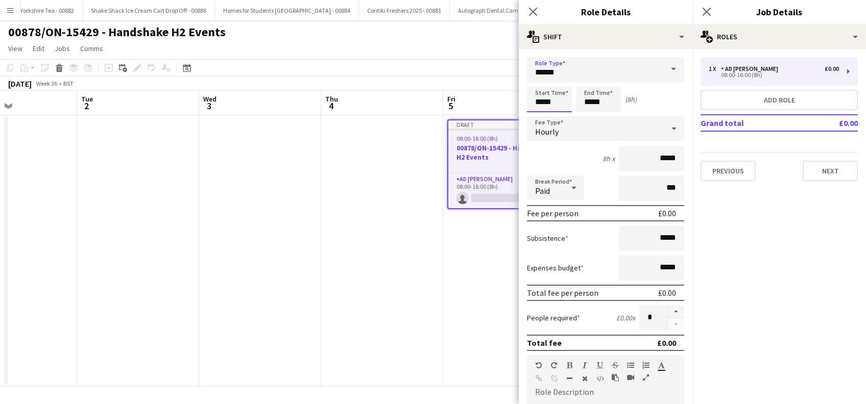
click at [553, 102] on input "*****" at bounding box center [549, 100] width 45 height 26
click at [593, 70] on input "******" at bounding box center [605, 70] width 157 height 26
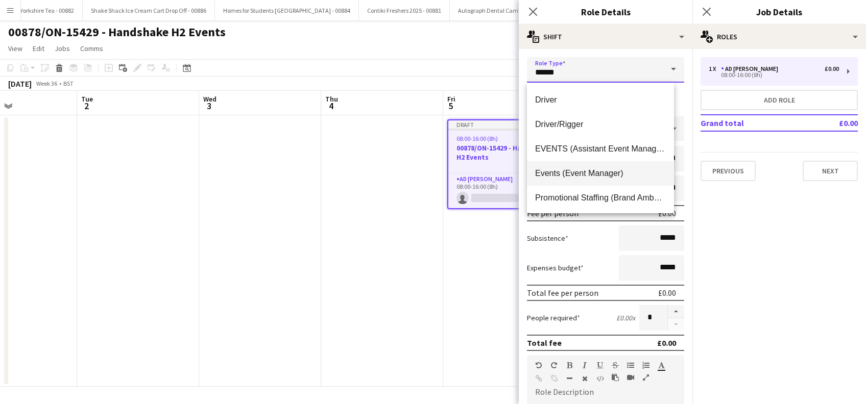
scroll to position [0, 0]
click at [604, 68] on input "******" at bounding box center [605, 70] width 157 height 26
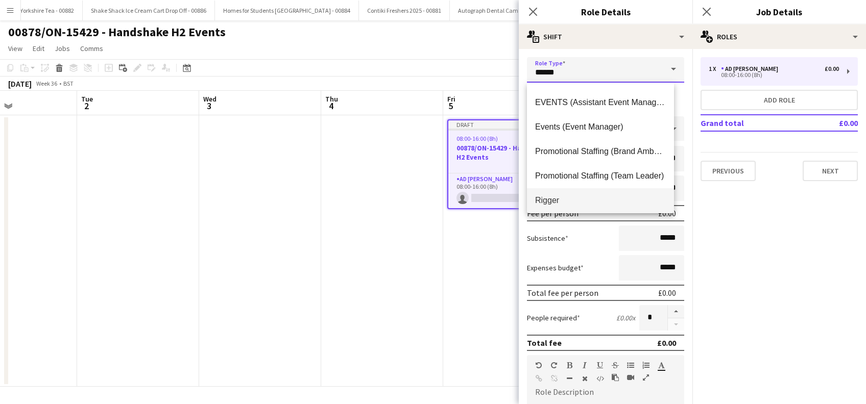
scroll to position [123, 0]
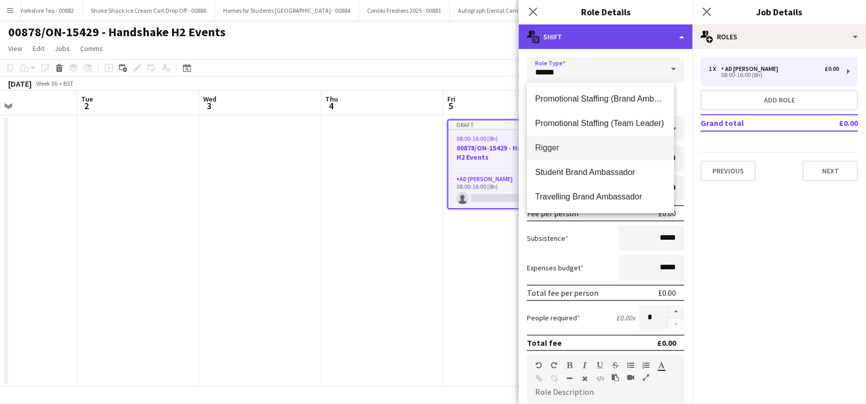
click at [592, 43] on div "multiple-actions-text Shift" at bounding box center [606, 37] width 174 height 25
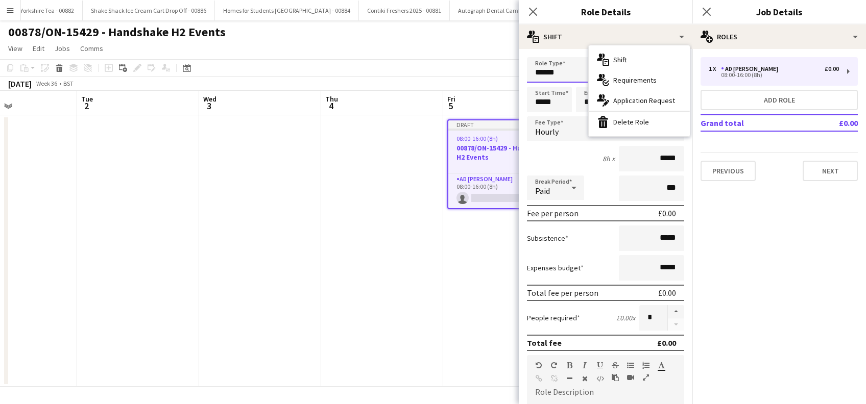
click at [568, 72] on input "******" at bounding box center [605, 70] width 157 height 26
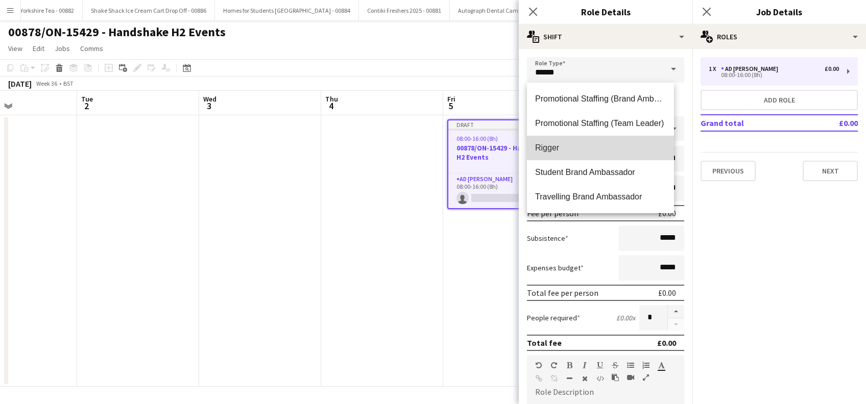
click at [605, 147] on span "Rigger" at bounding box center [600, 148] width 131 height 10
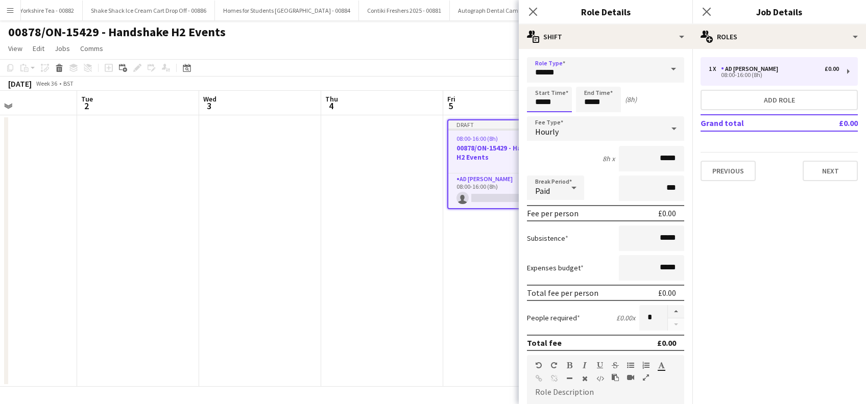
click at [545, 108] on input "*****" at bounding box center [549, 100] width 45 height 26
click at [559, 100] on input "*****" at bounding box center [549, 100] width 45 height 26
click at [560, 82] on div at bounding box center [559, 82] width 20 height 10
type input "*****"
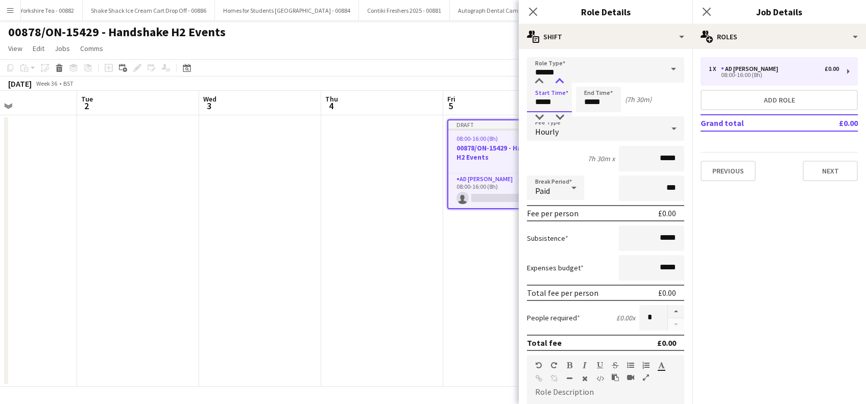
click at [560, 82] on div at bounding box center [559, 82] width 20 height 10
click at [608, 104] on input "*****" at bounding box center [598, 100] width 45 height 26
click at [586, 103] on input "*****" at bounding box center [598, 100] width 45 height 26
click at [587, 114] on div at bounding box center [588, 117] width 20 height 10
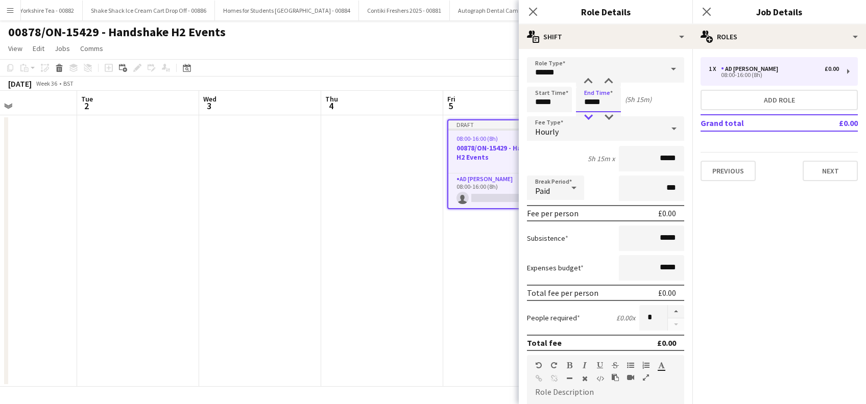
click at [587, 114] on div at bounding box center [588, 117] width 20 height 10
click at [611, 81] on div at bounding box center [608, 82] width 20 height 10
type input "*****"
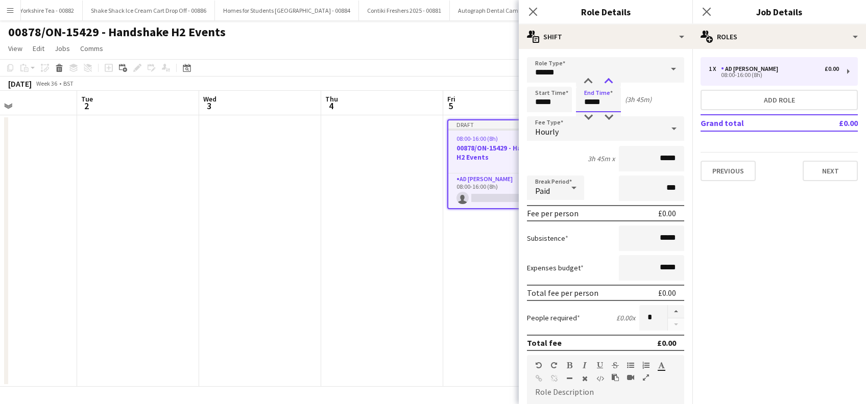
click at [611, 81] on div at bounding box center [608, 82] width 20 height 10
click at [664, 100] on div "Start Time ***** End Time ***** (4h)" at bounding box center [605, 100] width 157 height 26
click at [651, 159] on input "*****" at bounding box center [651, 159] width 65 height 26
type input "******"
click at [653, 237] on input "*****" at bounding box center [651, 239] width 65 height 26
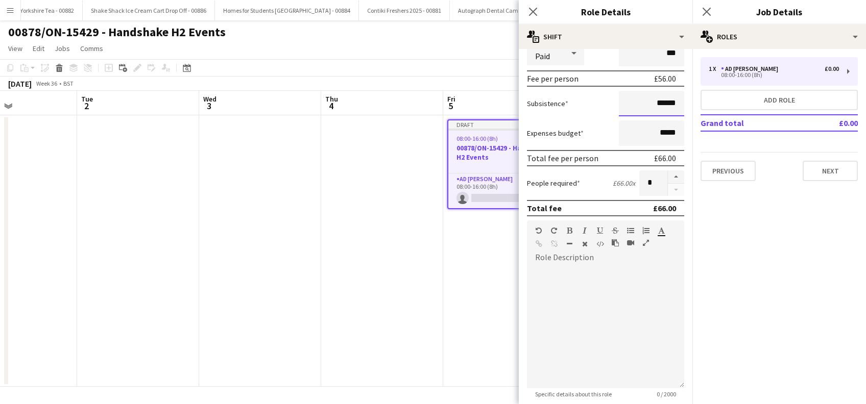
scroll to position [136, 0]
type input "******"
click at [670, 177] on button "button" at bounding box center [676, 175] width 16 height 13
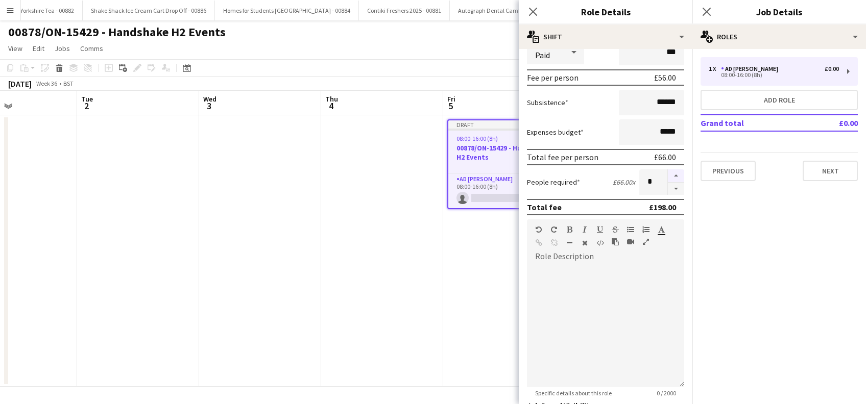
type input "*"
click at [562, 290] on div at bounding box center [605, 326] width 157 height 123
paste div
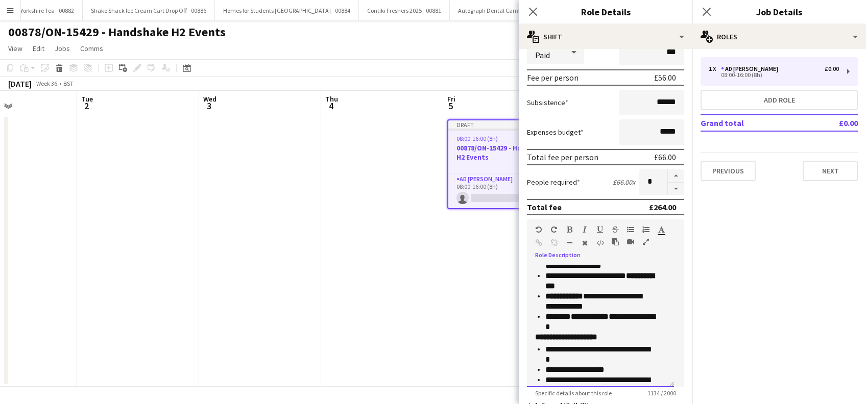
scroll to position [368, 0]
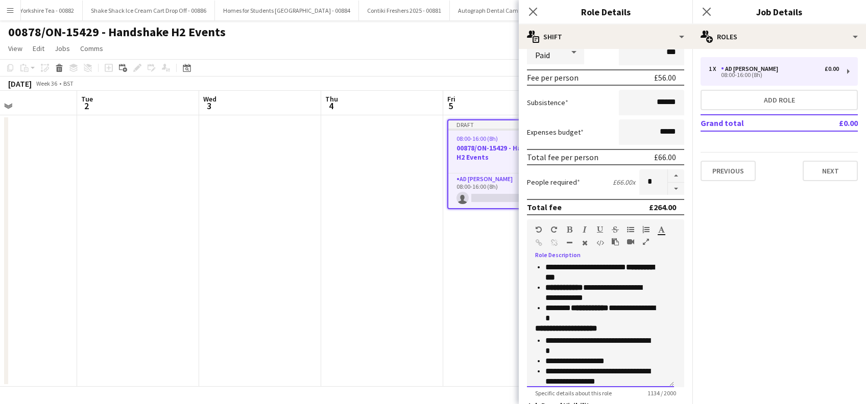
click at [585, 351] on p "**********" at bounding box center [600, 346] width 110 height 20
click at [619, 356] on p "**********" at bounding box center [600, 361] width 110 height 10
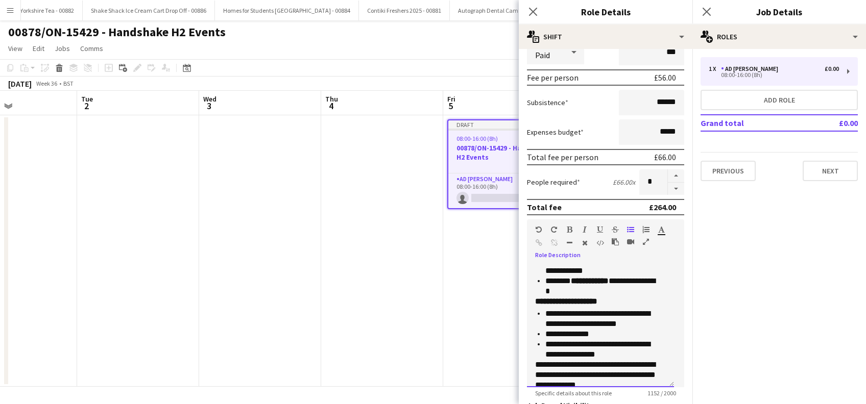
scroll to position [405, 0]
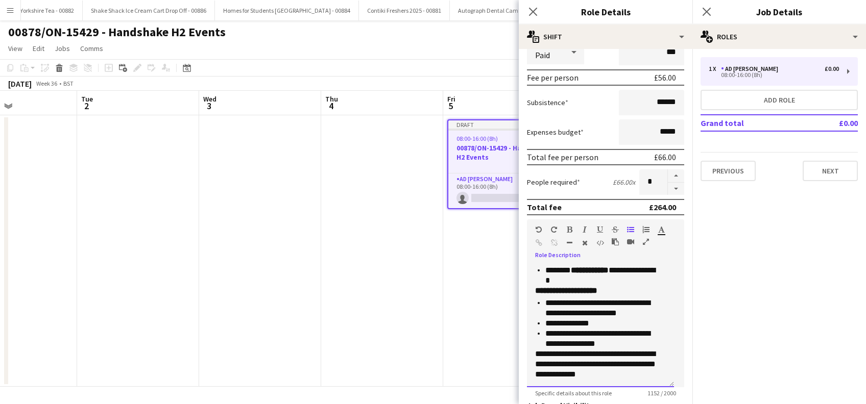
click at [628, 343] on p "**********" at bounding box center [600, 339] width 110 height 20
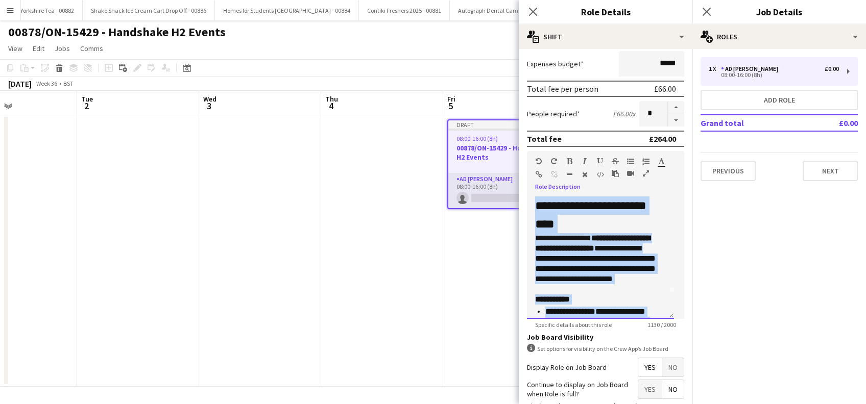
scroll to position [0, 0]
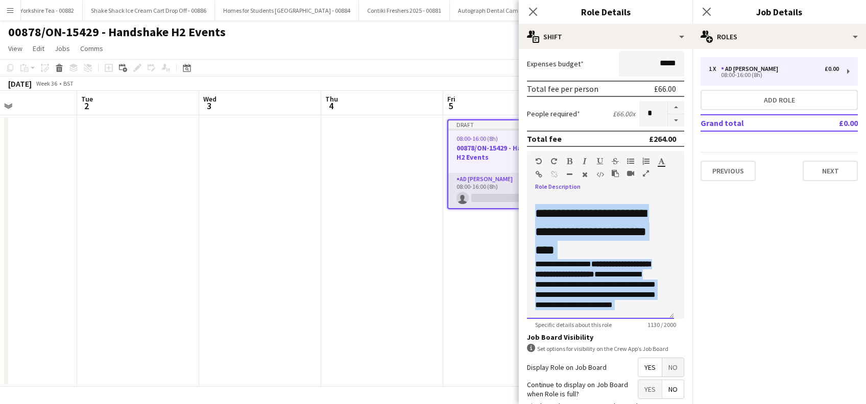
drag, startPoint x: 637, startPoint y: 306, endPoint x: 516, endPoint y: 182, distance: 173.6
click at [516, 182] on body "Menu Boards Boards Boards All jobs Status Workforce Workforce My Workforce Recr…" at bounding box center [433, 202] width 866 height 404
copy div "**********"
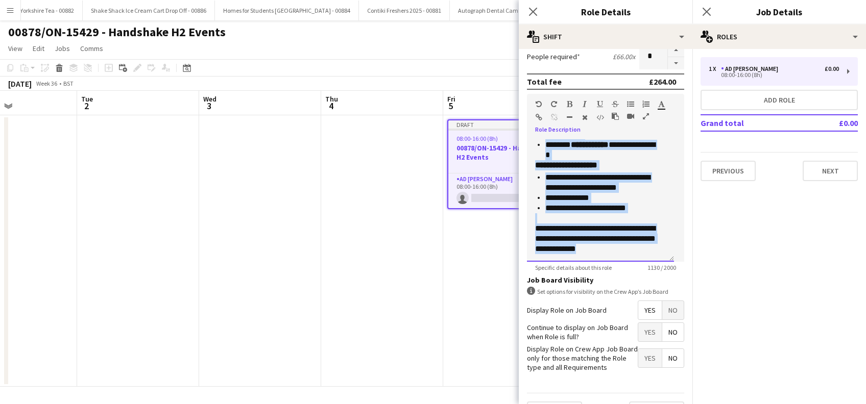
scroll to position [295, 0]
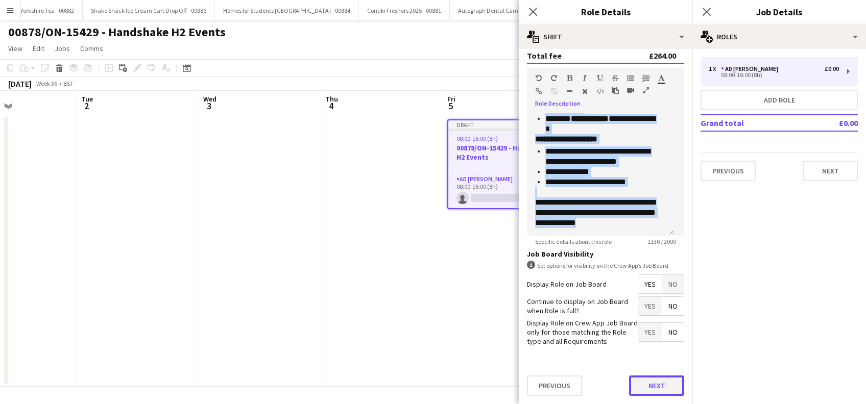
click at [646, 387] on button "Next" at bounding box center [656, 386] width 55 height 20
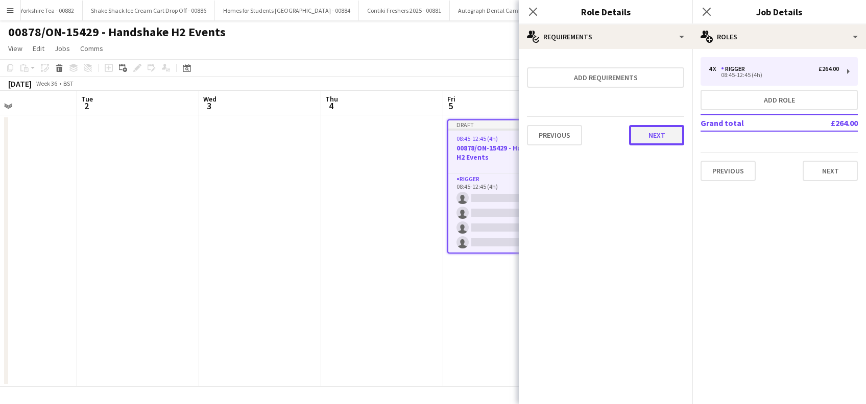
click at [655, 139] on button "Next" at bounding box center [656, 135] width 55 height 20
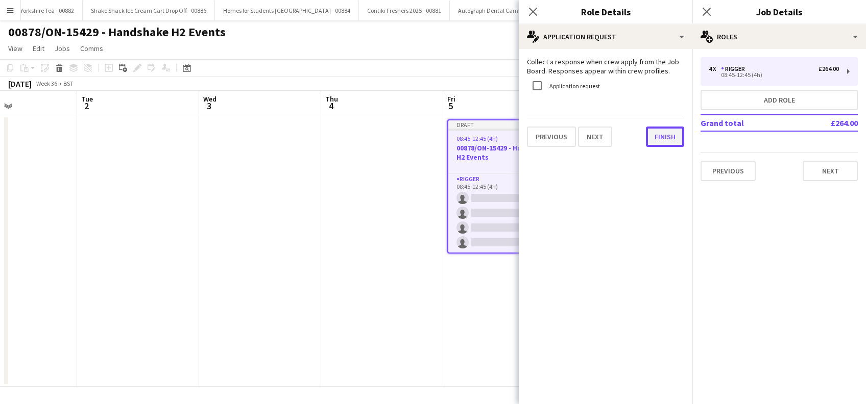
click at [654, 140] on button "Finish" at bounding box center [665, 137] width 38 height 20
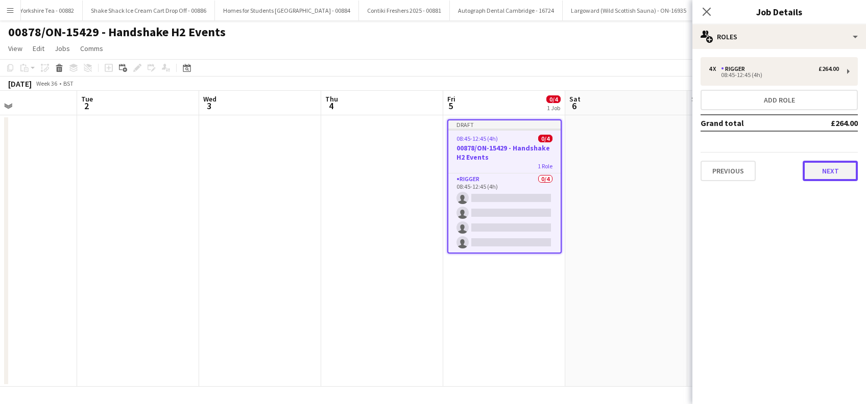
click at [841, 169] on button "Next" at bounding box center [829, 171] width 55 height 20
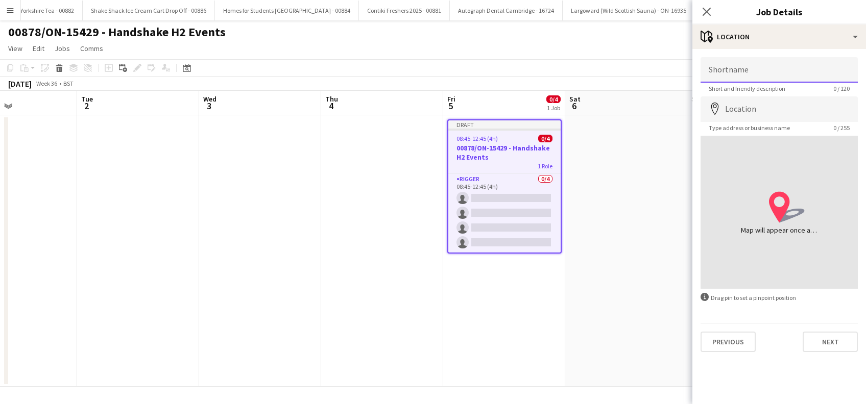
click at [760, 71] on input "Shortname" at bounding box center [778, 70] width 157 height 26
click at [625, 319] on app-date-cell at bounding box center [626, 251] width 122 height 272
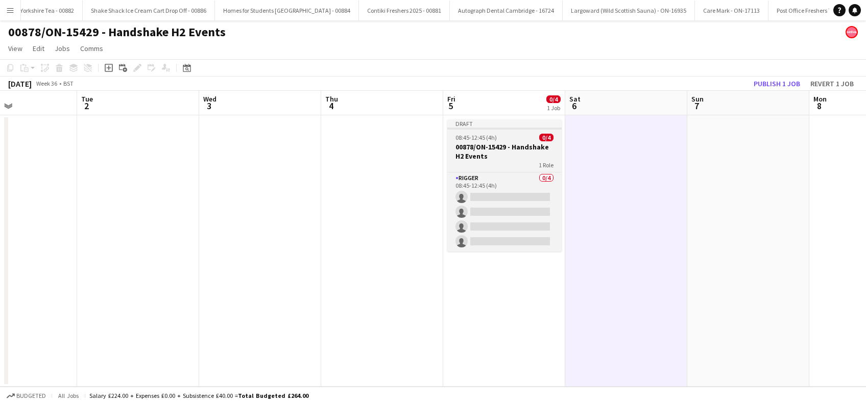
click at [498, 151] on h3 "00878/ON-15429 - Handshake H2 Events" at bounding box center [504, 151] width 114 height 18
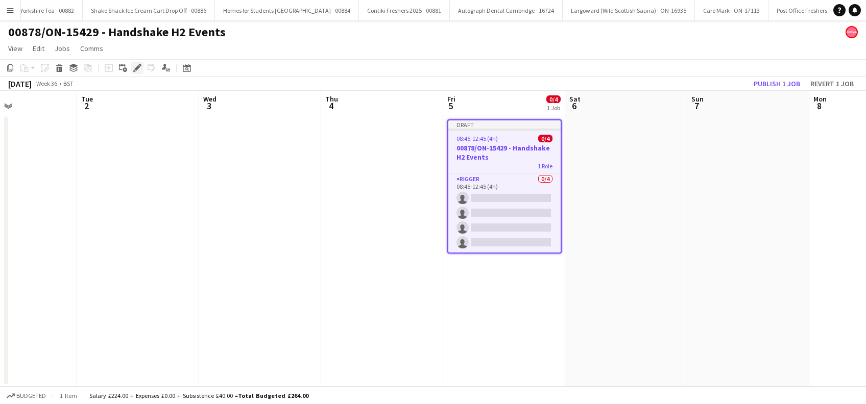
click at [131, 70] on div "Edit" at bounding box center [137, 68] width 12 height 12
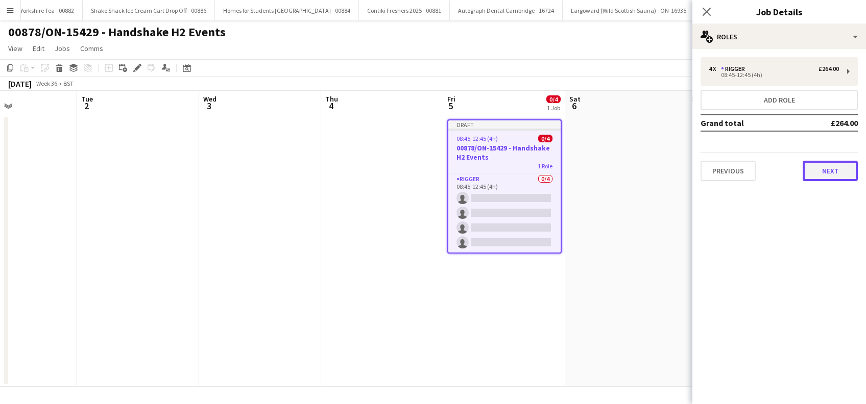
click at [827, 172] on button "Next" at bounding box center [829, 171] width 55 height 20
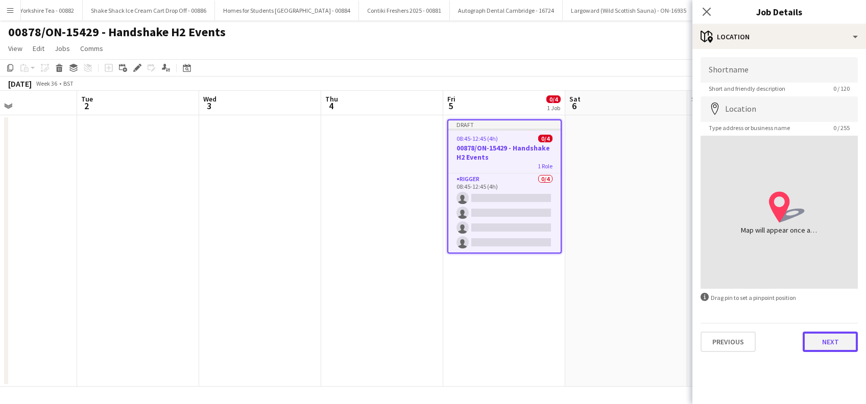
click at [835, 347] on button "Next" at bounding box center [829, 342] width 55 height 20
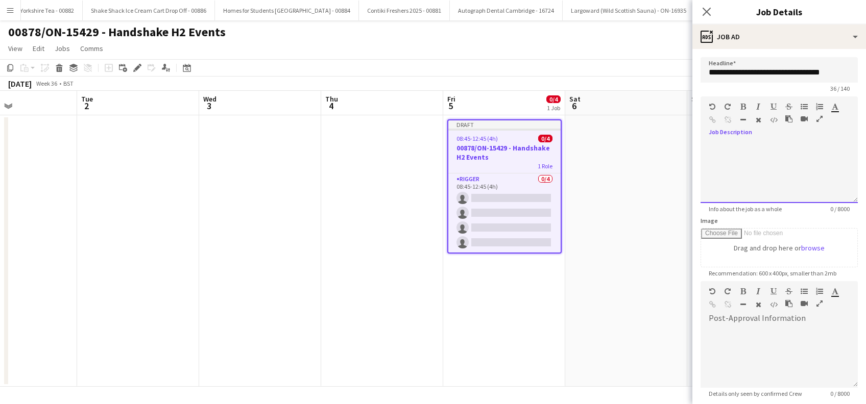
click at [736, 150] on div at bounding box center [778, 172] width 157 height 61
paste div
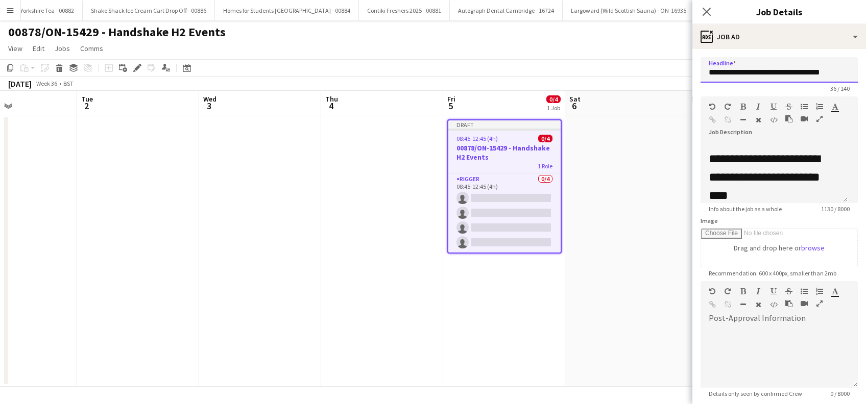
scroll to position [0, 5]
drag, startPoint x: 711, startPoint y: 72, endPoint x: 868, endPoint y: 86, distance: 157.8
click at [865, 86] on html "Menu Boards Boards Boards All jobs Status Workforce Workforce My Workforce Recr…" at bounding box center [433, 202] width 866 height 404
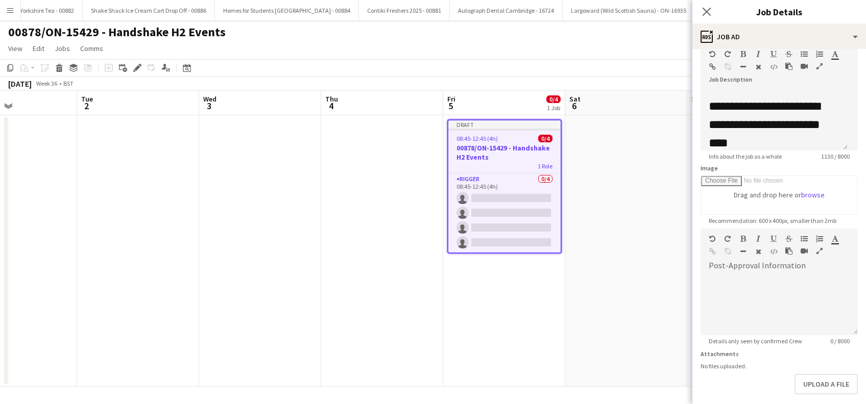
scroll to position [100, 0]
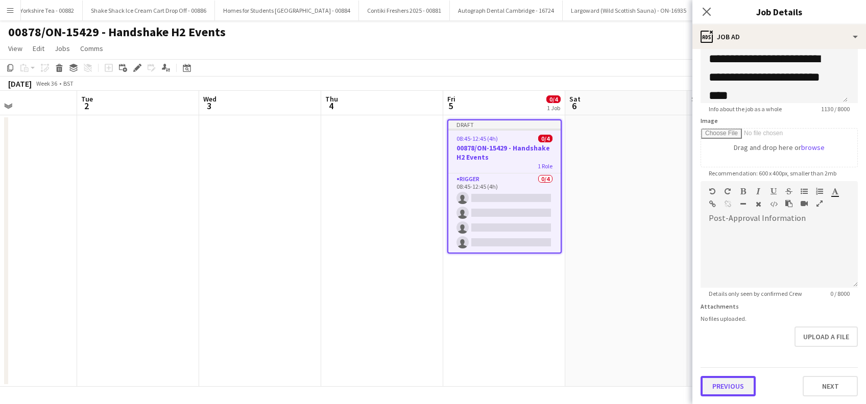
click at [722, 385] on button "Previous" at bounding box center [727, 386] width 55 height 20
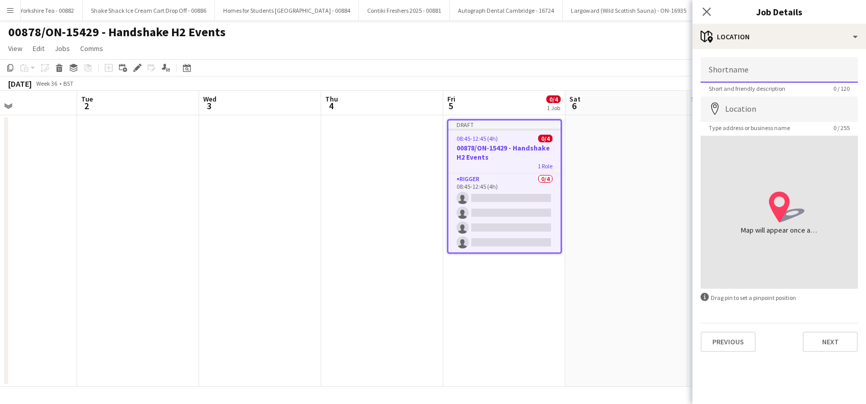
click at [763, 69] on input "Shortname" at bounding box center [778, 70] width 157 height 26
paste input "**********"
type input "**********"
click at [775, 113] on input "Location" at bounding box center [778, 109] width 157 height 26
click at [839, 352] on div "**********" at bounding box center [779, 204] width 174 height 311
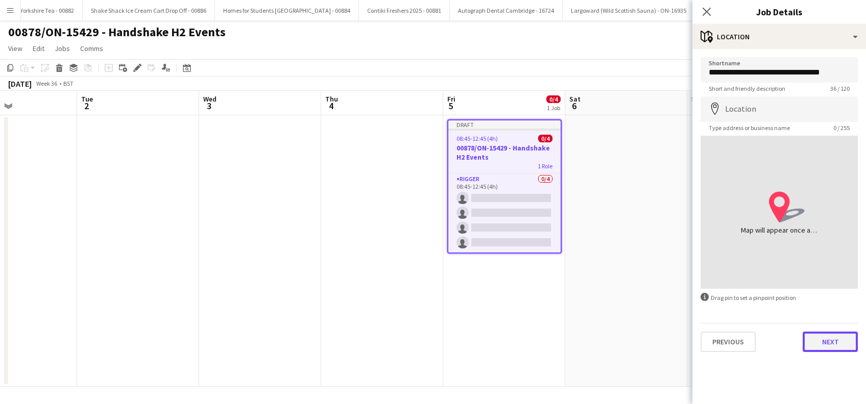
click at [836, 343] on button "Next" at bounding box center [829, 342] width 55 height 20
type input "*******"
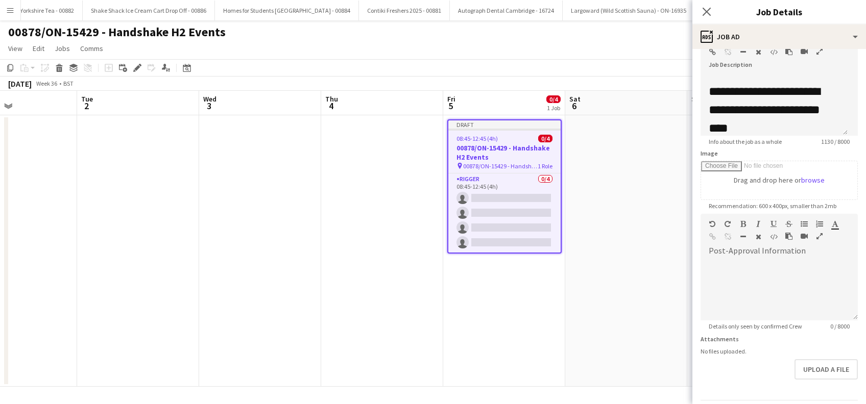
scroll to position [100, 0]
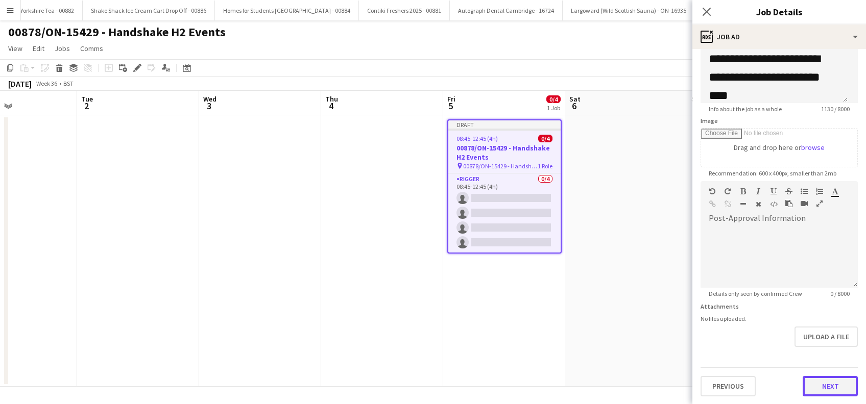
click at [806, 387] on button "Next" at bounding box center [829, 386] width 55 height 20
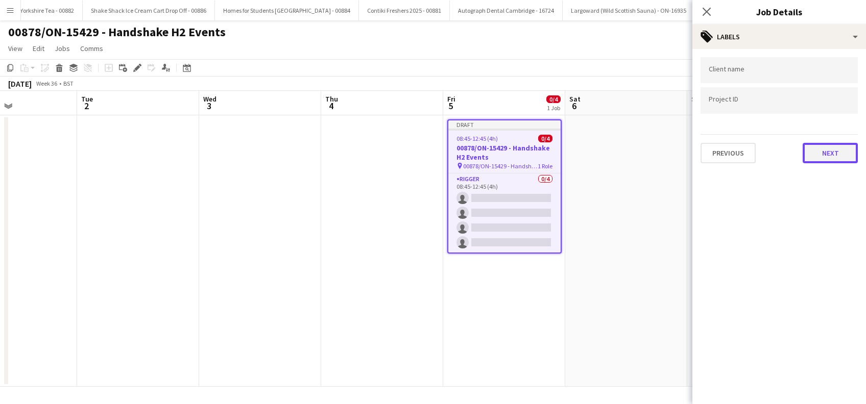
click at [831, 153] on button "Next" at bounding box center [829, 153] width 55 height 20
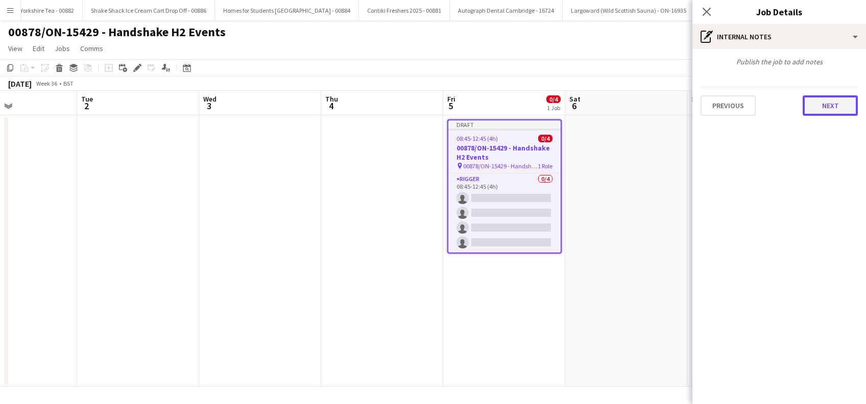
click at [818, 99] on button "Next" at bounding box center [829, 105] width 55 height 20
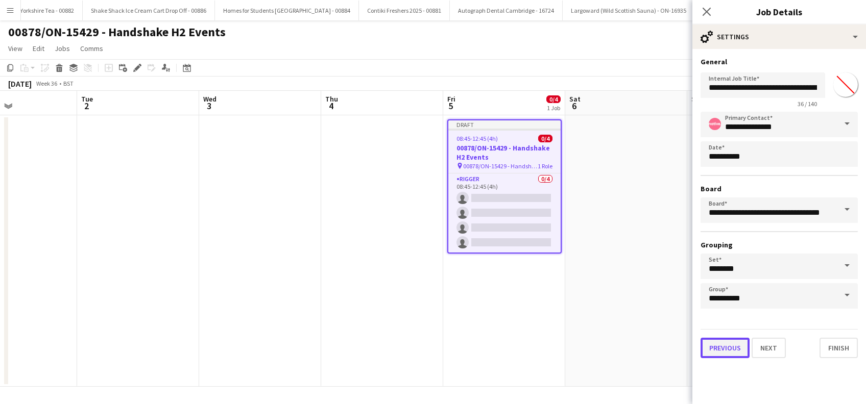
click at [728, 348] on button "Previous" at bounding box center [724, 348] width 49 height 20
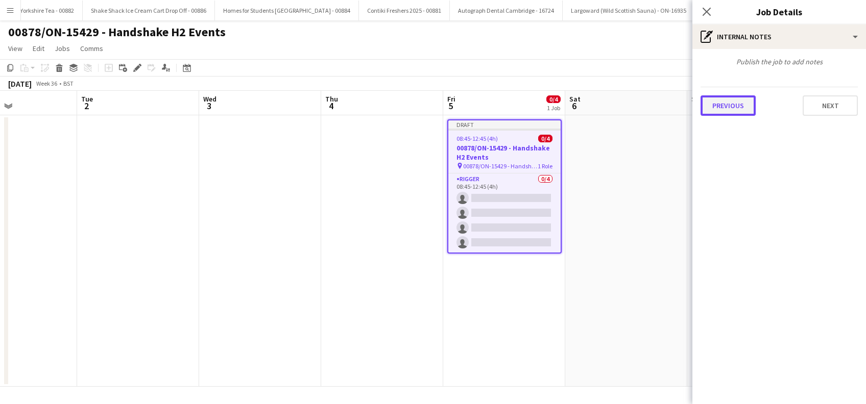
click at [724, 102] on button "Previous" at bounding box center [727, 105] width 55 height 20
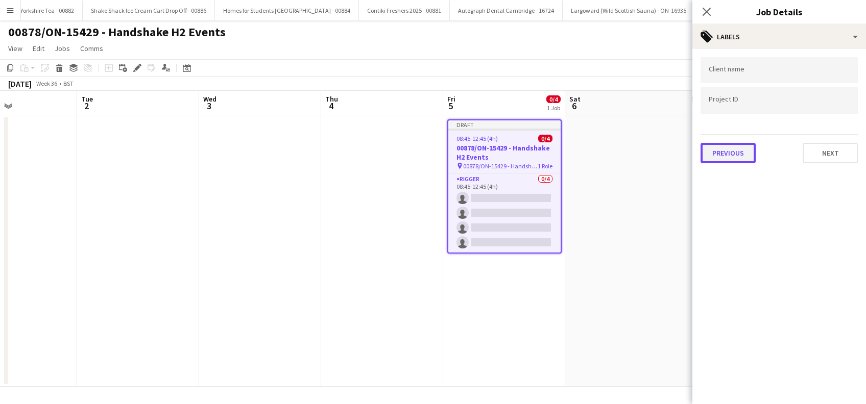
click at [724, 154] on button "Previous" at bounding box center [727, 153] width 55 height 20
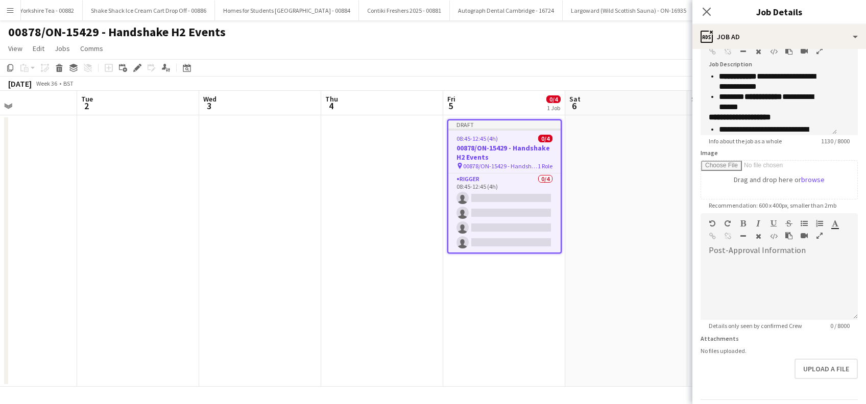
scroll to position [100, 0]
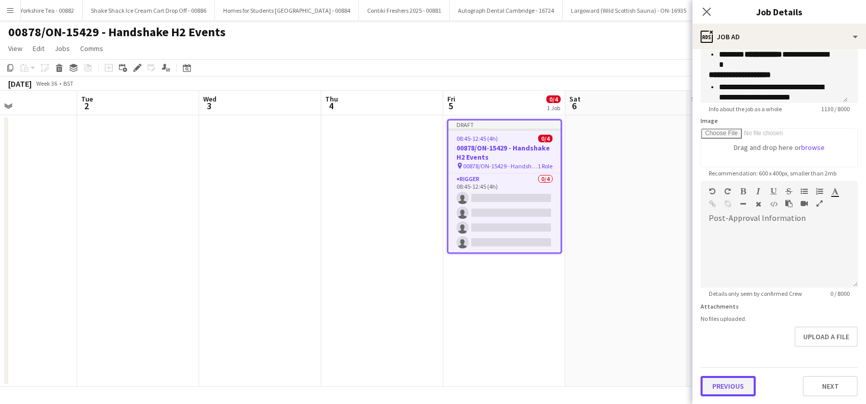
click at [736, 384] on button "Previous" at bounding box center [727, 386] width 55 height 20
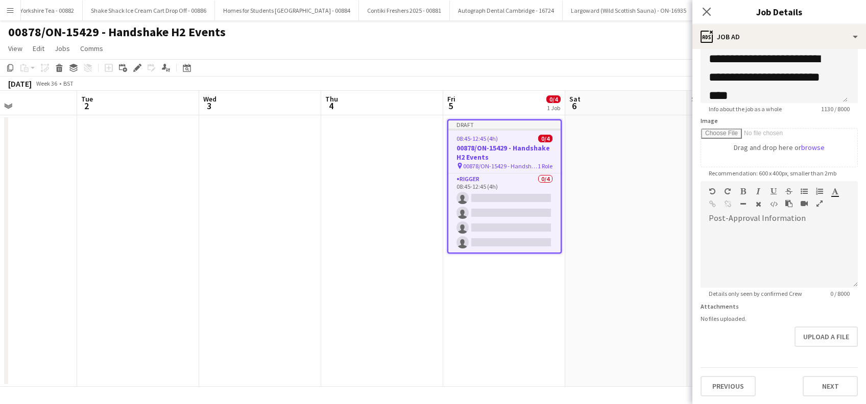
scroll to position [0, 0]
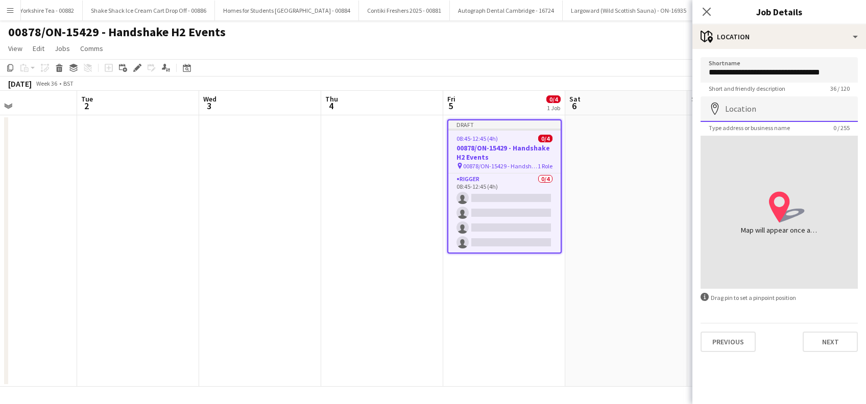
click at [765, 100] on input "Location" at bounding box center [778, 109] width 157 height 26
paste input "**********"
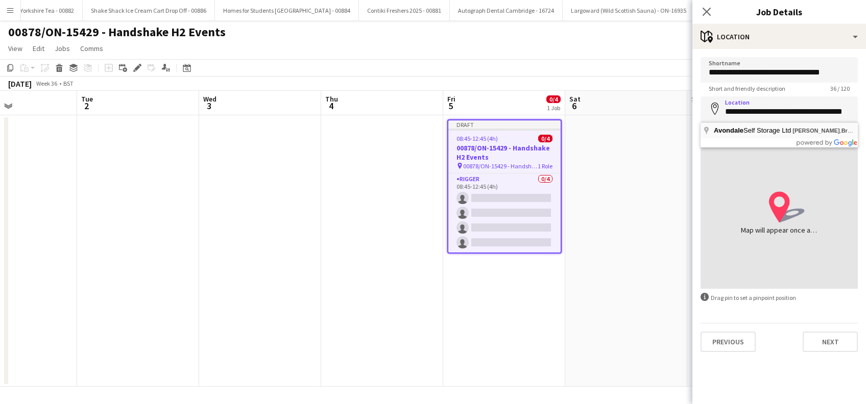
type input "**********"
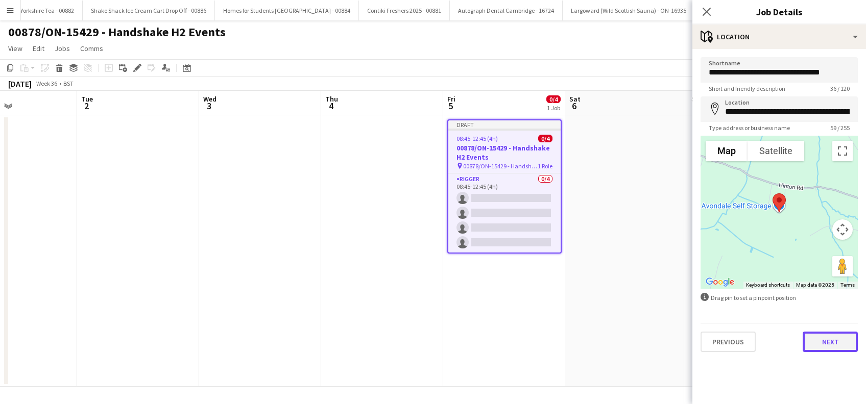
click at [833, 341] on button "Next" at bounding box center [829, 342] width 55 height 20
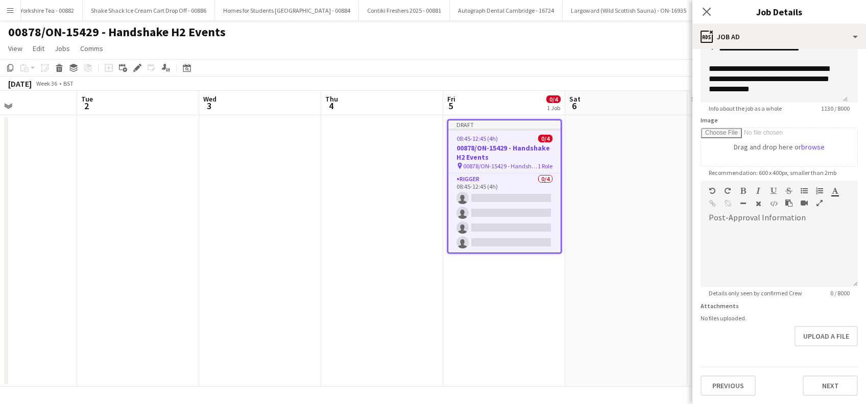
scroll to position [140, 0]
click at [827, 351] on form "**********" at bounding box center [779, 176] width 174 height 439
click at [804, 384] on button "Next" at bounding box center [829, 386] width 55 height 20
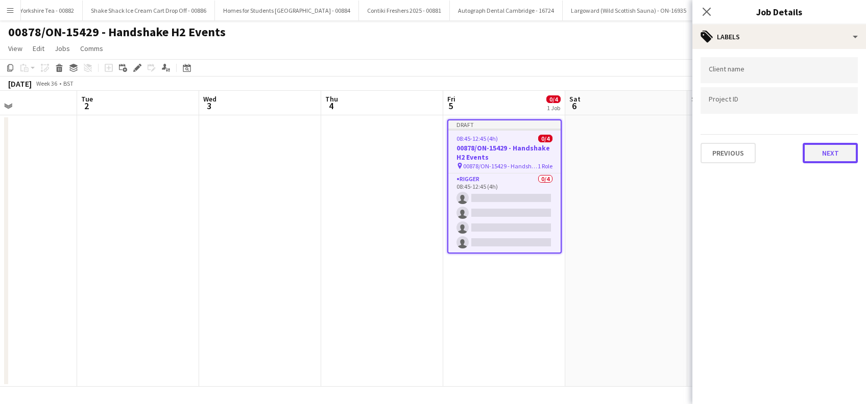
click at [818, 159] on button "Next" at bounding box center [829, 153] width 55 height 20
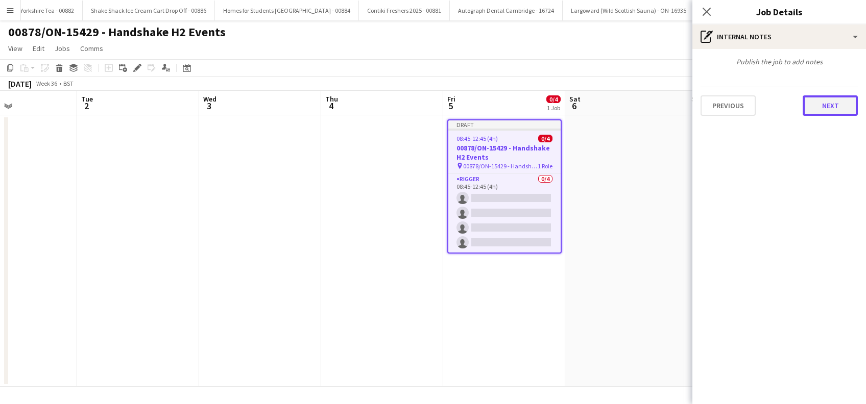
click at [835, 103] on button "Next" at bounding box center [829, 105] width 55 height 20
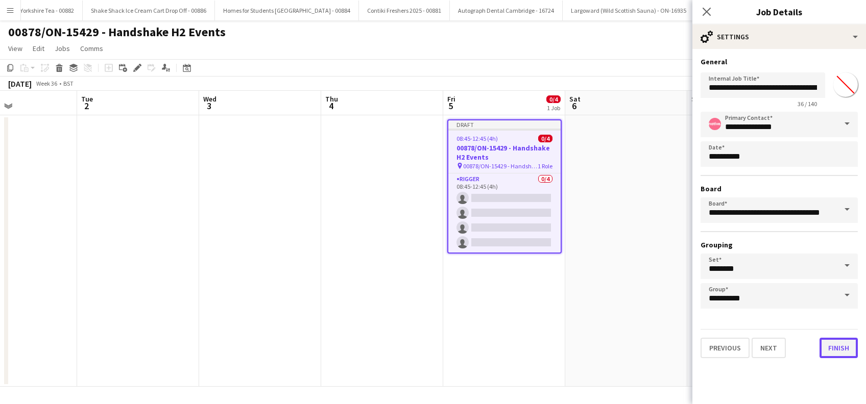
click at [840, 346] on button "Finish" at bounding box center [838, 348] width 38 height 20
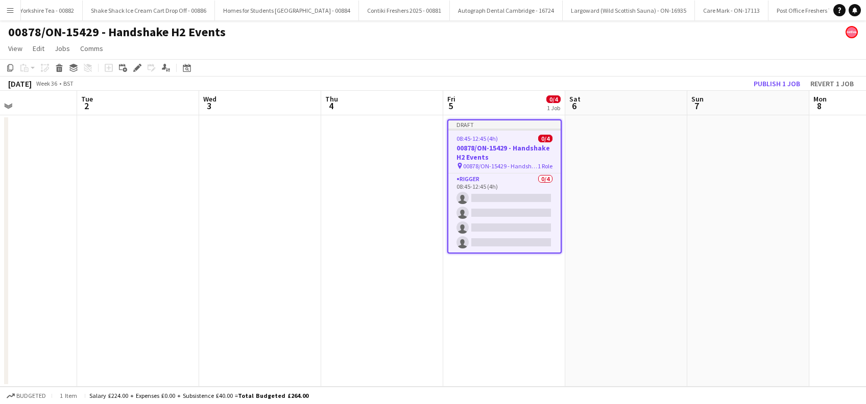
click at [605, 223] on app-date-cell at bounding box center [626, 251] width 122 height 272
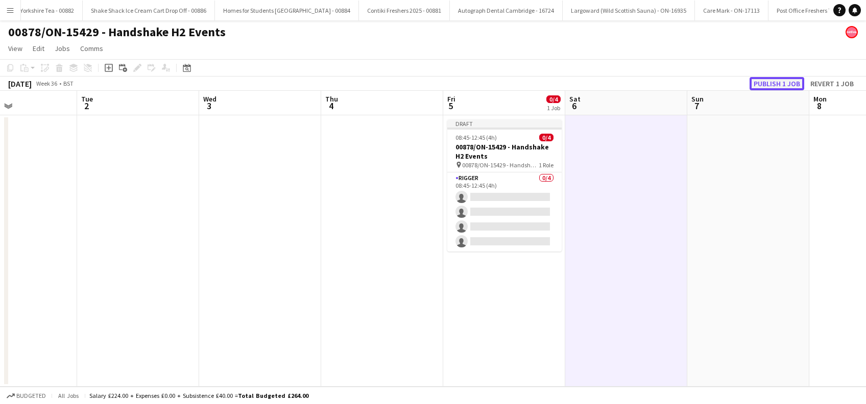
click at [781, 80] on button "Publish 1 job" at bounding box center [776, 83] width 55 height 13
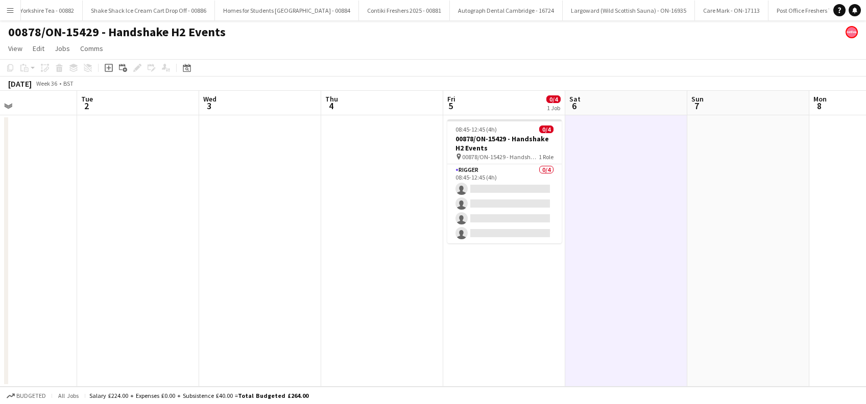
click at [633, 238] on app-date-cell at bounding box center [626, 251] width 122 height 272
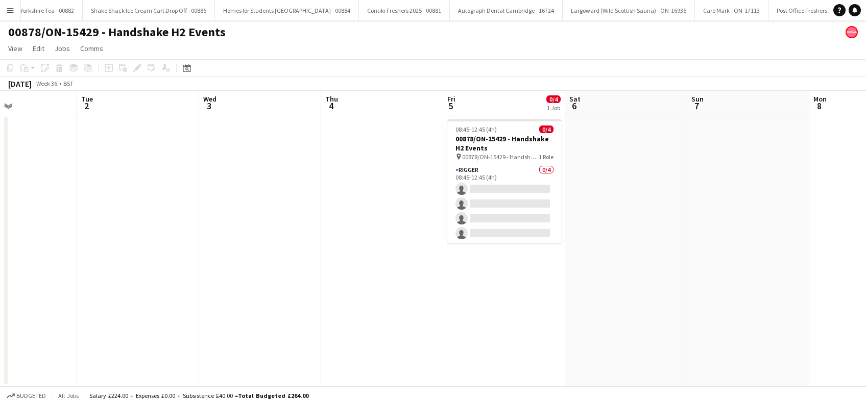
click at [9, 7] on app-icon "Menu" at bounding box center [10, 10] width 8 height 8
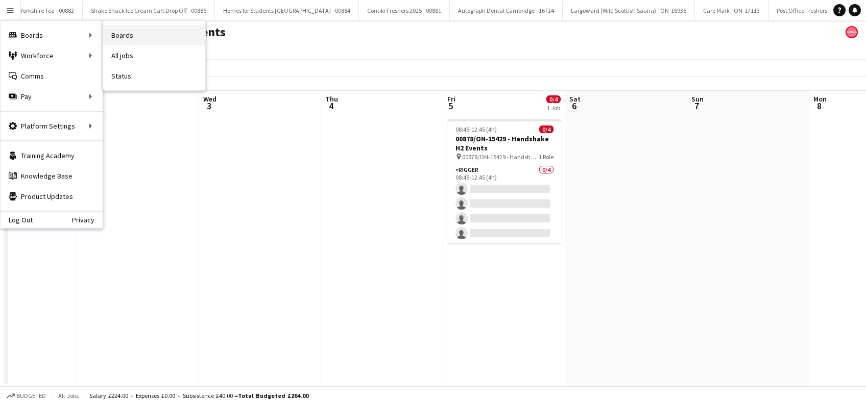
click at [126, 37] on link "Boards" at bounding box center [154, 35] width 102 height 20
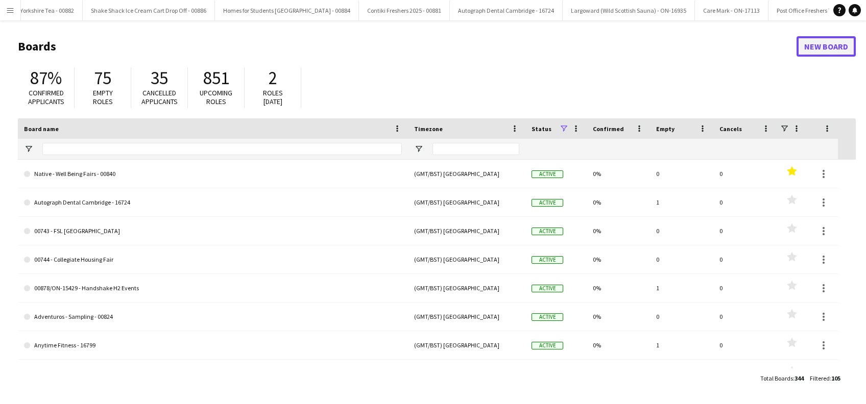
click at [834, 45] on link "New Board" at bounding box center [825, 46] width 59 height 20
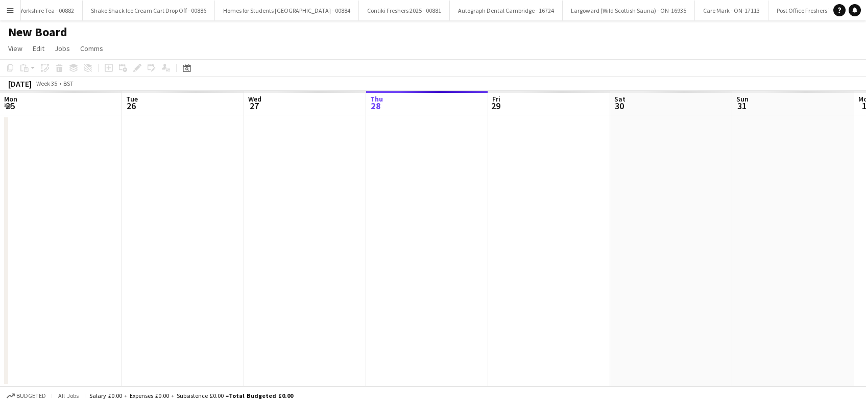
scroll to position [0, 4307]
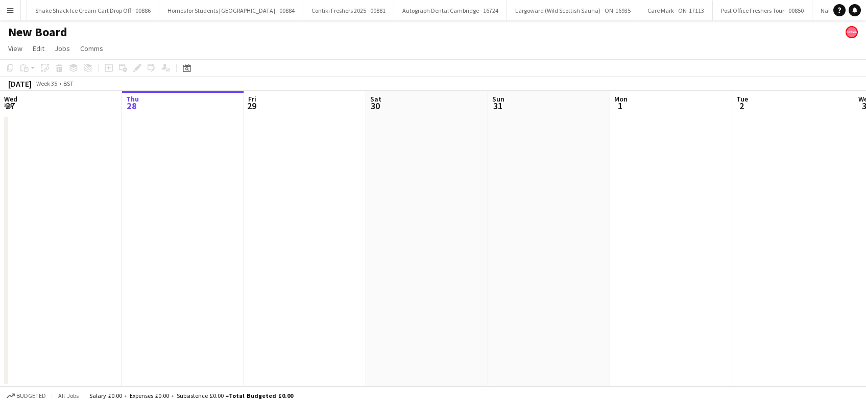
click at [55, 31] on h1 "New Board" at bounding box center [37, 32] width 59 height 15
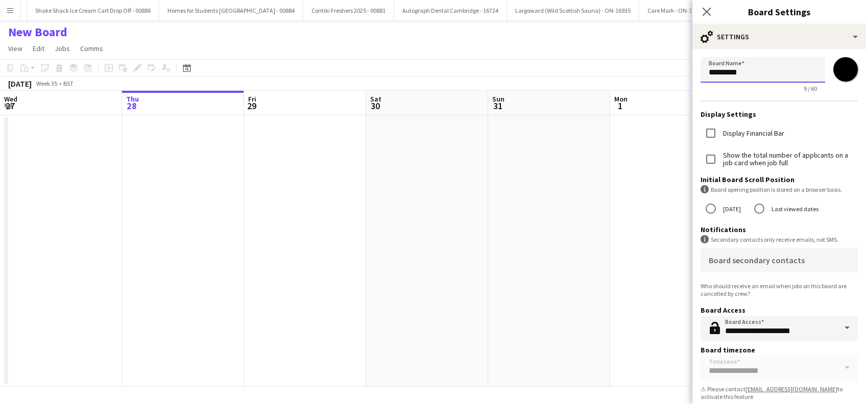
click at [765, 70] on input "*********" at bounding box center [762, 70] width 125 height 26
type input "*"
paste input "**********"
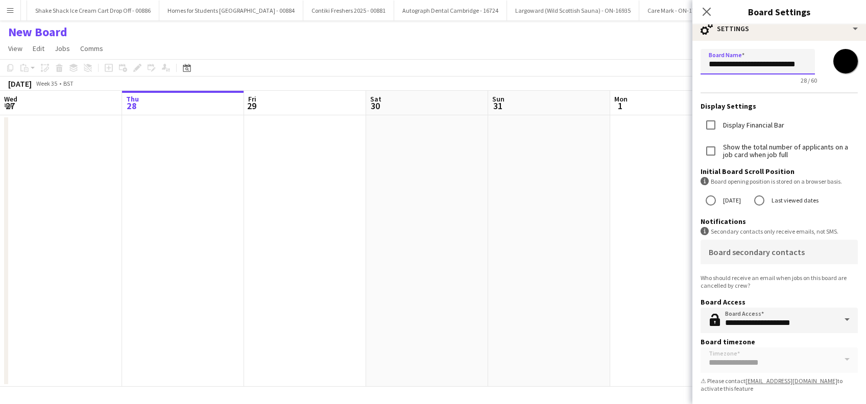
scroll to position [10, 0]
type input "**********"
click at [572, 264] on app-date-cell at bounding box center [549, 251] width 122 height 272
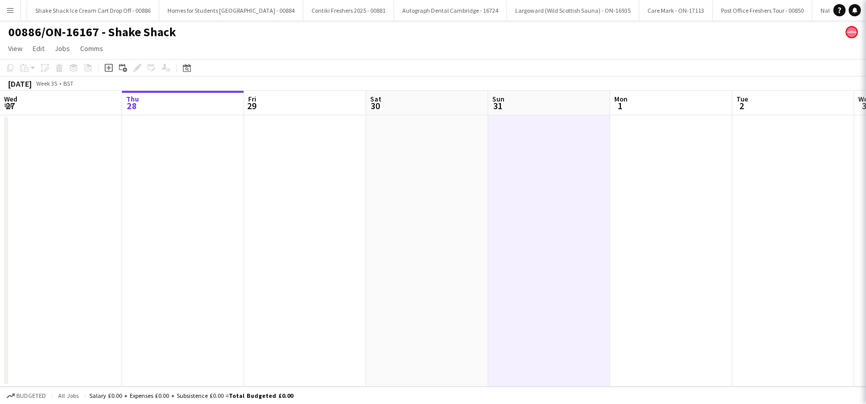
scroll to position [0, 4348]
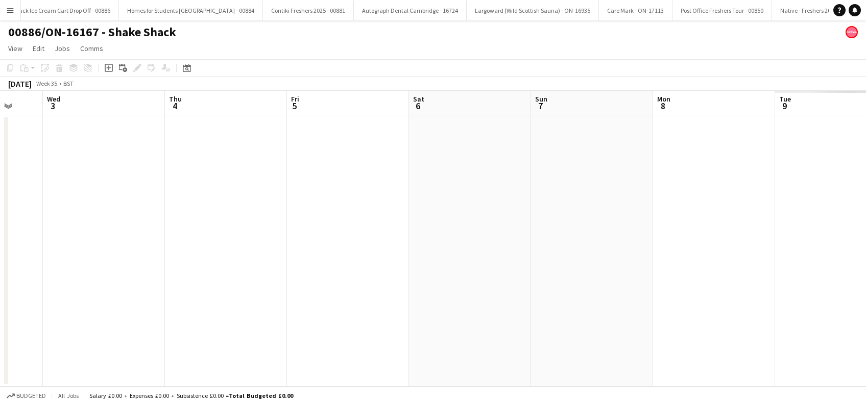
drag, startPoint x: 568, startPoint y: 285, endPoint x: -3, endPoint y: 305, distance: 571.0
click at [0, 305] on html "Menu Boards Boards Boards All jobs Status Workforce Workforce My Workforce Recr…" at bounding box center [433, 202] width 866 height 404
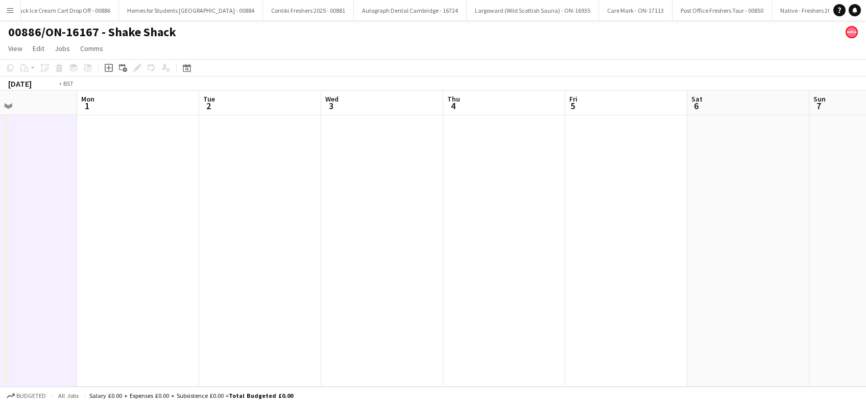
drag, startPoint x: 275, startPoint y: 307, endPoint x: 183, endPoint y: 305, distance: 92.4
click at [183, 307] on app-calendar-viewport "Fri 29 Sat 30 Sun 31 Mon 1 Tue 2 Wed 3 Thu 4 Fri 5 Sat 6 Sun 7 Mon 8 Tue 9 Wed …" at bounding box center [433, 239] width 866 height 296
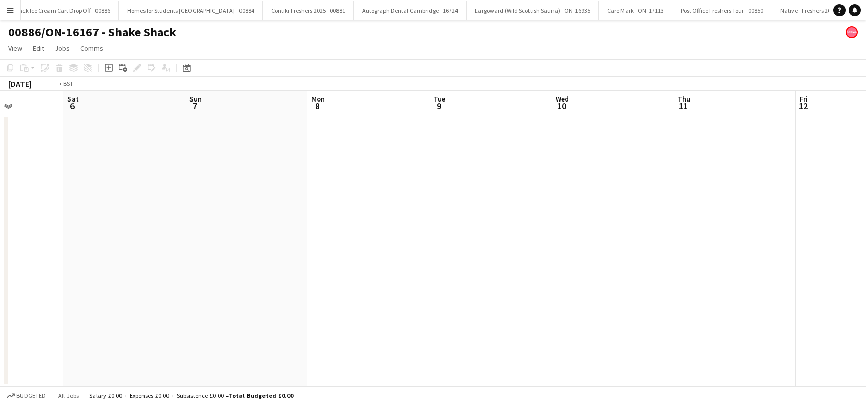
drag, startPoint x: 752, startPoint y: 280, endPoint x: 458, endPoint y: 268, distance: 294.3
click at [117, 310] on app-calendar-viewport "Mon 1 Tue 2 Wed 3 Thu 4 Fri 5 Sat 6 Sun 7 Mon 8 Tue 9 Wed 10 Thu 11 Fri 12 Sat …" at bounding box center [433, 239] width 866 height 296
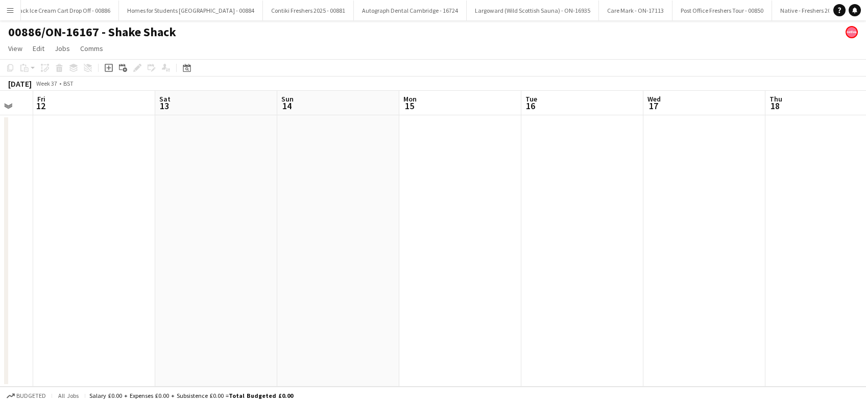
drag, startPoint x: 644, startPoint y: 286, endPoint x: 60, endPoint y: 159, distance: 597.5
click at [56, 241] on app-calendar-viewport "Mon 8 Tue 9 Wed 10 Thu 11 Fri 12 Sat 13 Sun 14 Mon 15 Tue 16 Wed 17 Thu 18 Fri …" at bounding box center [433, 239] width 866 height 296
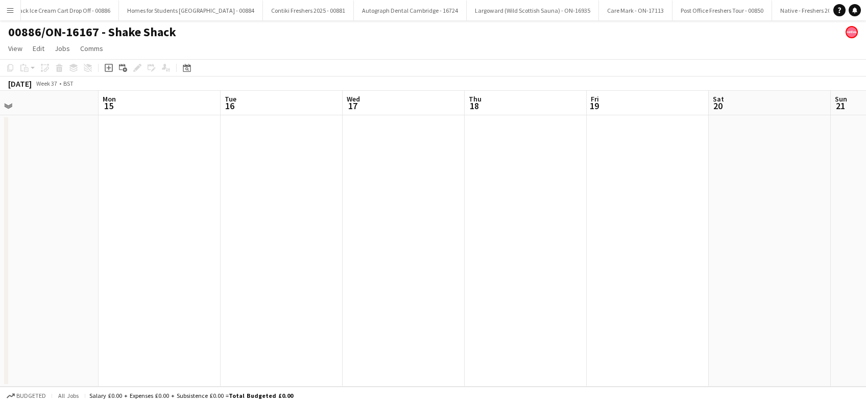
drag, startPoint x: 637, startPoint y: 261, endPoint x: 716, endPoint y: 263, distance: 78.6
click at [779, 276] on app-calendar-viewport "Fri 12 Sat 13 Sun 14 Mon 15 Tue 16 Wed 17 Thu 18 Fri 19 Sat 20 Sun 21 Mon 22 Tu…" at bounding box center [433, 239] width 866 height 296
click at [287, 218] on app-date-cell at bounding box center [283, 251] width 122 height 272
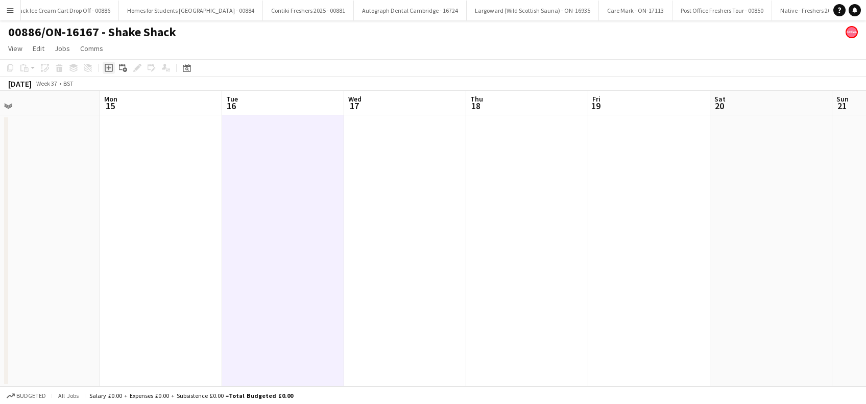
click at [111, 69] on icon at bounding box center [109, 68] width 8 height 8
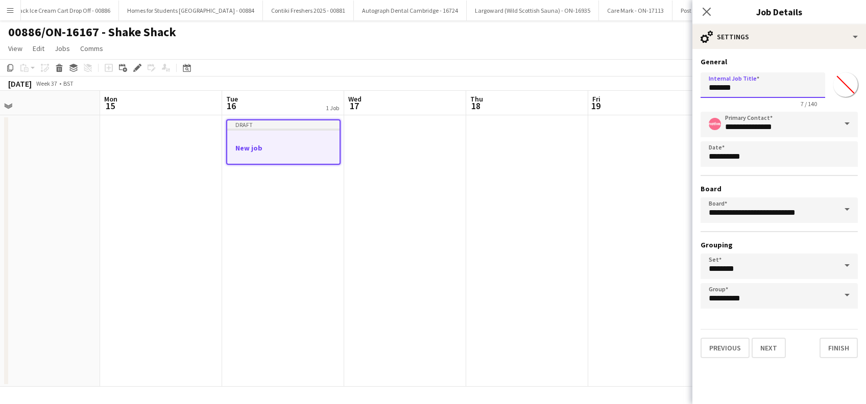
click at [762, 89] on input "*******" at bounding box center [762, 85] width 125 height 26
type input "*"
type input "**********"
click at [776, 353] on button "Next" at bounding box center [768, 348] width 34 height 20
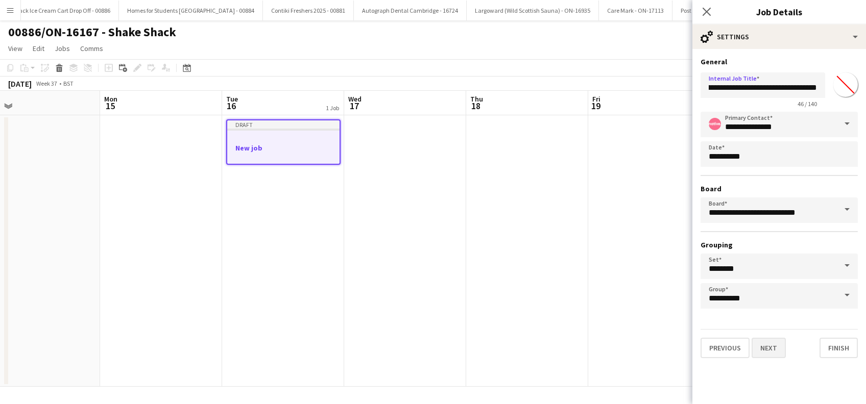
scroll to position [0, 0]
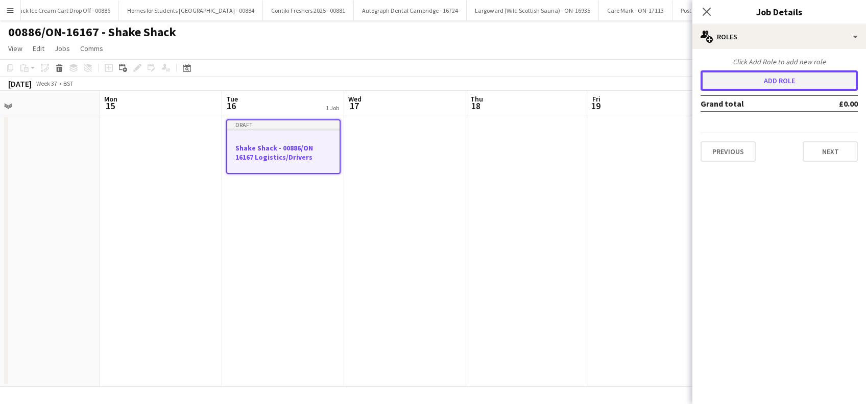
click at [780, 82] on button "Add role" at bounding box center [778, 80] width 157 height 20
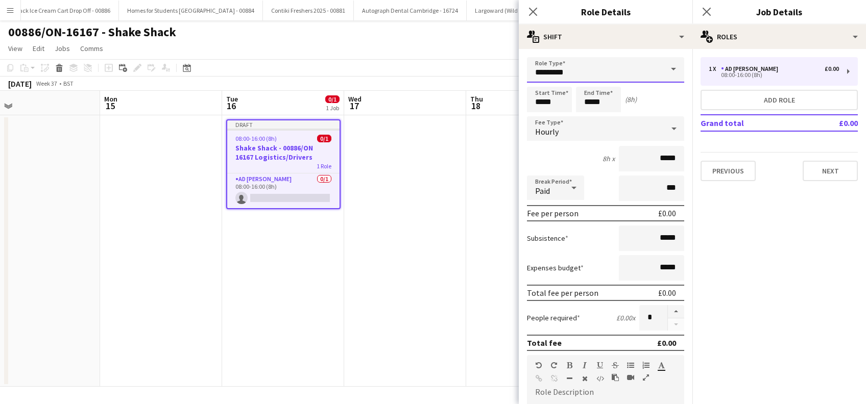
click at [615, 71] on input "*********" at bounding box center [605, 70] width 157 height 26
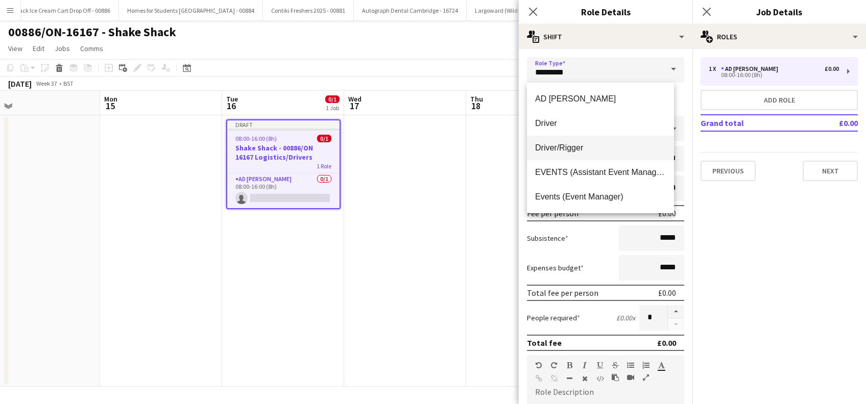
click at [574, 148] on span "Driver/Rigger" at bounding box center [600, 148] width 131 height 10
type input "**********"
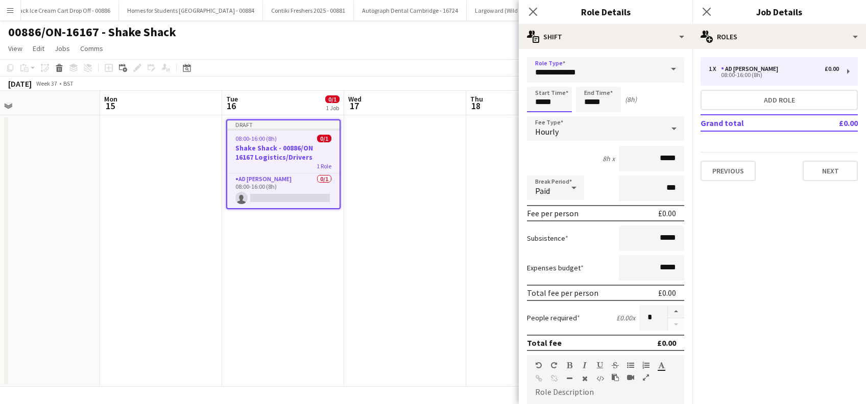
click at [546, 100] on input "*****" at bounding box center [549, 100] width 45 height 26
type input "*****"
click at [541, 115] on div at bounding box center [539, 117] width 20 height 10
click at [601, 96] on input "*****" at bounding box center [598, 100] width 45 height 26
type input "*****"
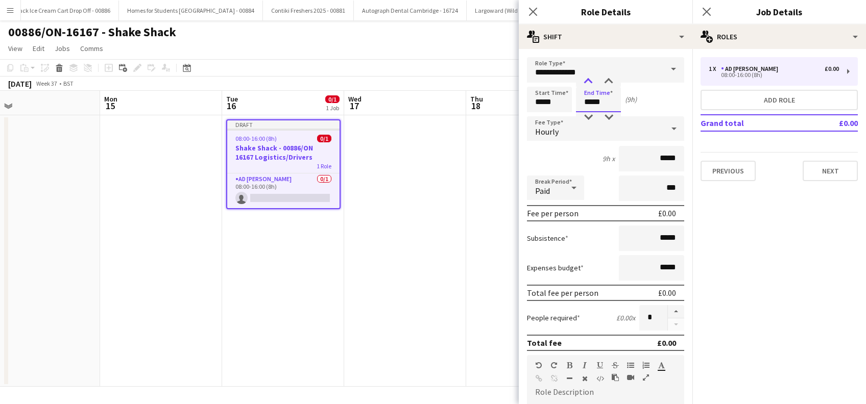
click at [590, 80] on div at bounding box center [588, 82] width 20 height 10
click at [651, 159] on input "*****" at bounding box center [651, 159] width 65 height 26
click at [557, 129] on span "Hourly" at bounding box center [546, 132] width 23 height 10
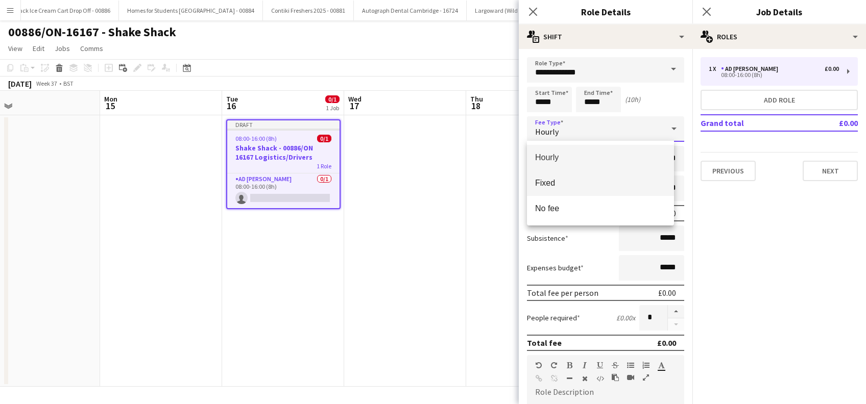
click at [551, 177] on mat-option "Fixed" at bounding box center [600, 183] width 147 height 26
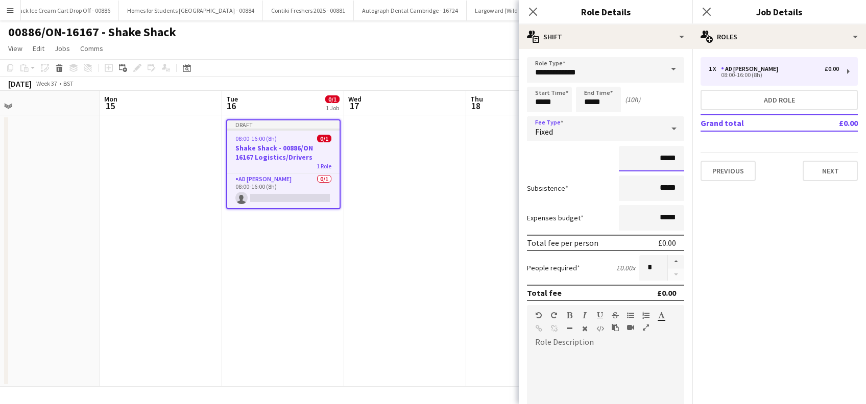
click at [652, 159] on input "*****" at bounding box center [651, 159] width 65 height 26
type input "*******"
drag, startPoint x: 651, startPoint y: 184, endPoint x: 655, endPoint y: 191, distance: 8.0
click at [652, 183] on input "*****" at bounding box center [651, 189] width 65 height 26
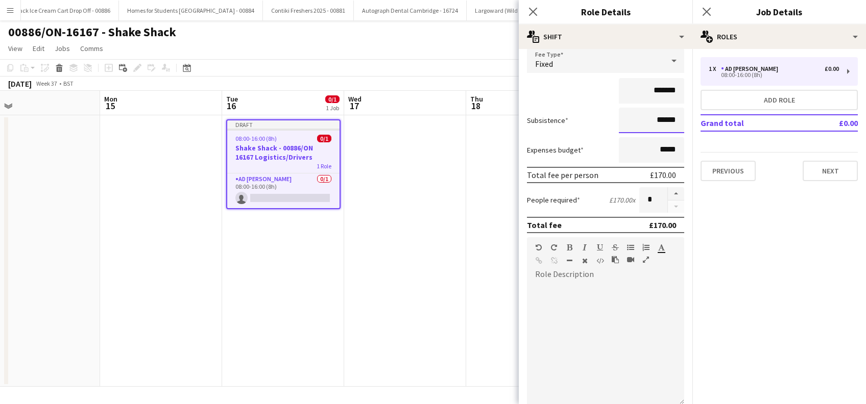
type input "******"
click at [558, 290] on div at bounding box center [605, 344] width 157 height 123
paste div
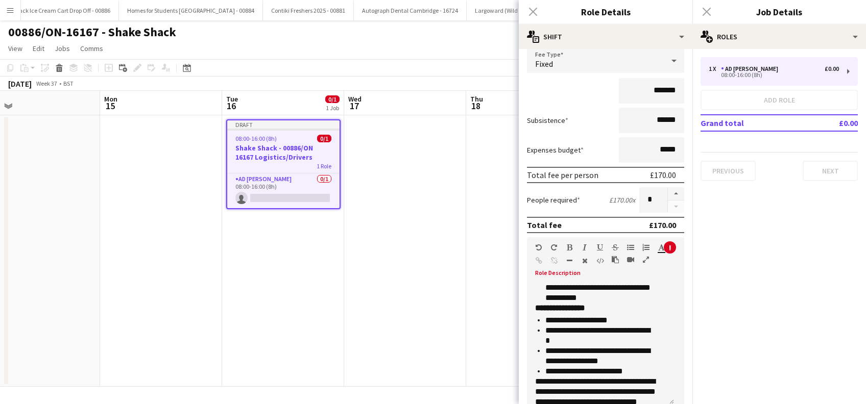
scroll to position [946, 0]
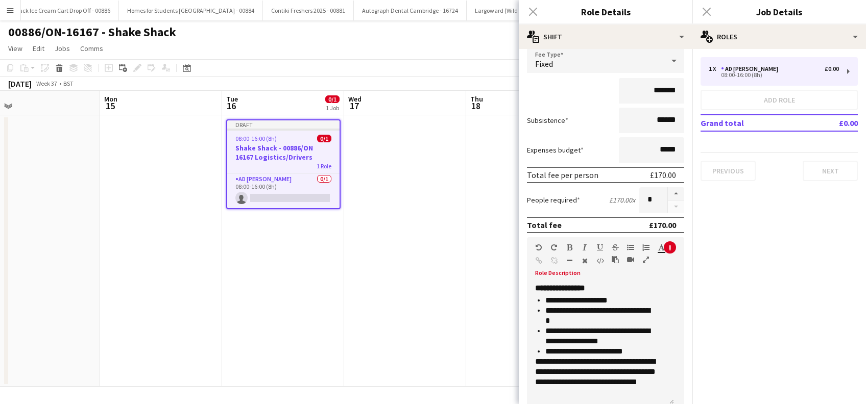
click at [610, 323] on p "**********" at bounding box center [600, 316] width 110 height 20
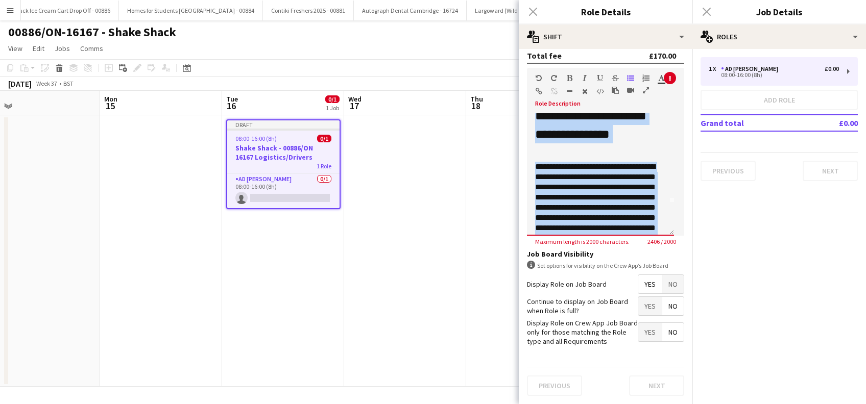
scroll to position [0, 0]
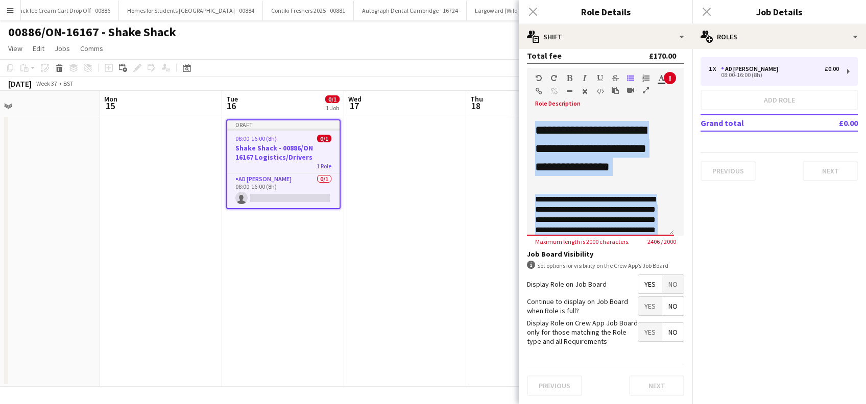
drag, startPoint x: 603, startPoint y: 207, endPoint x: 519, endPoint y: 99, distance: 137.2
click at [519, 99] on form "**********" at bounding box center [606, 112] width 174 height 584
copy div "**********"
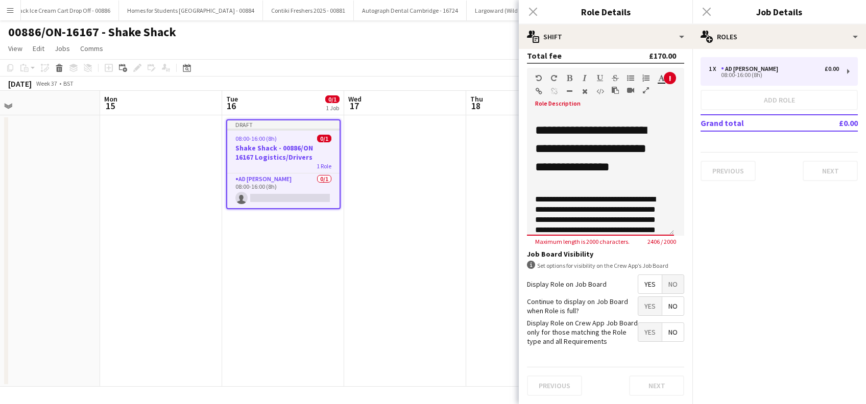
click at [648, 386] on div "Previous Next" at bounding box center [605, 385] width 157 height 37
click at [649, 386] on div "Previous Next" at bounding box center [605, 385] width 157 height 37
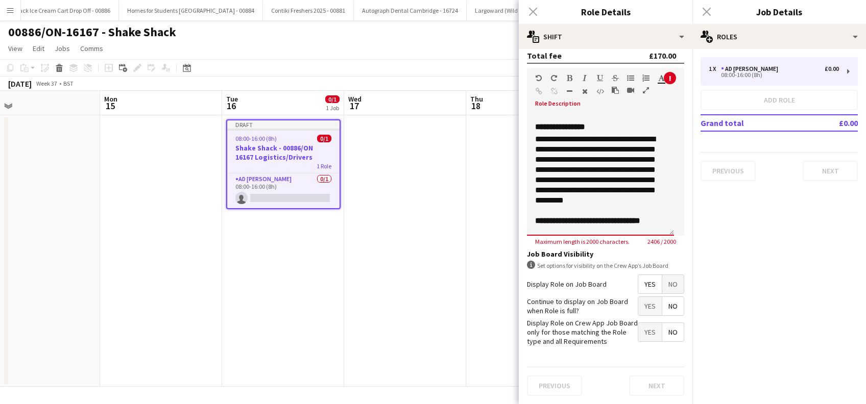
scroll to position [272, 0]
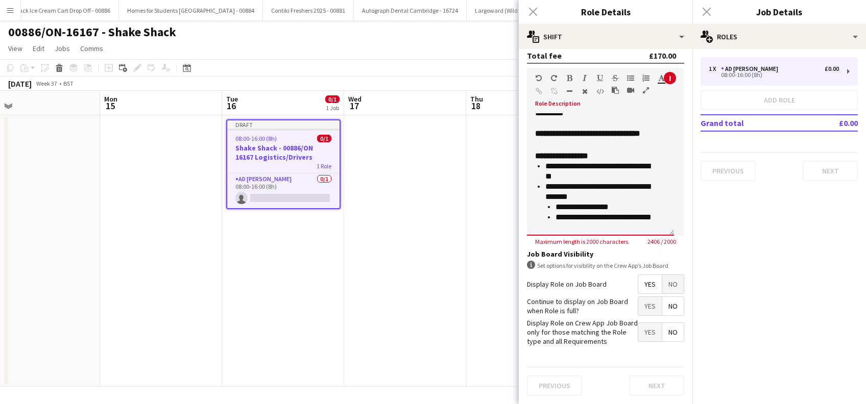
click at [646, 379] on div "Previous Next" at bounding box center [605, 385] width 157 height 37
click at [600, 238] on span "Maximum length is 2000 characters." at bounding box center [582, 242] width 111 height 8
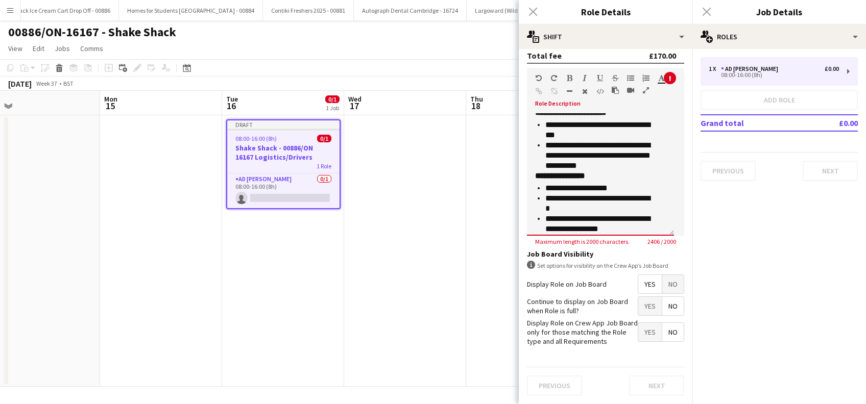
scroll to position [946, 0]
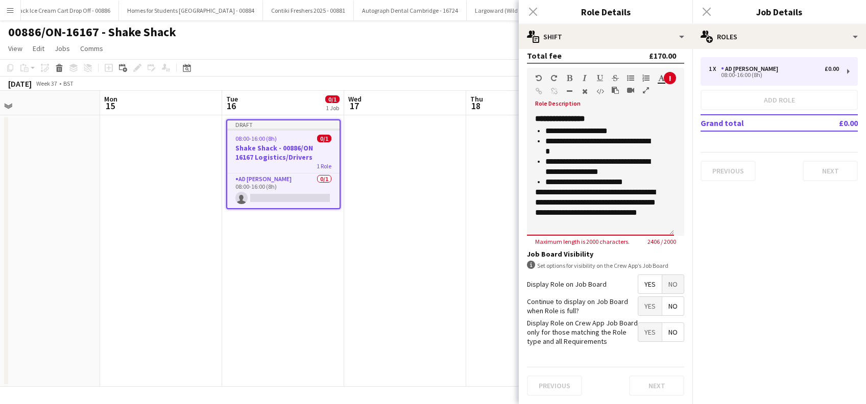
click at [599, 207] on p "**********" at bounding box center [595, 207] width 120 height 41
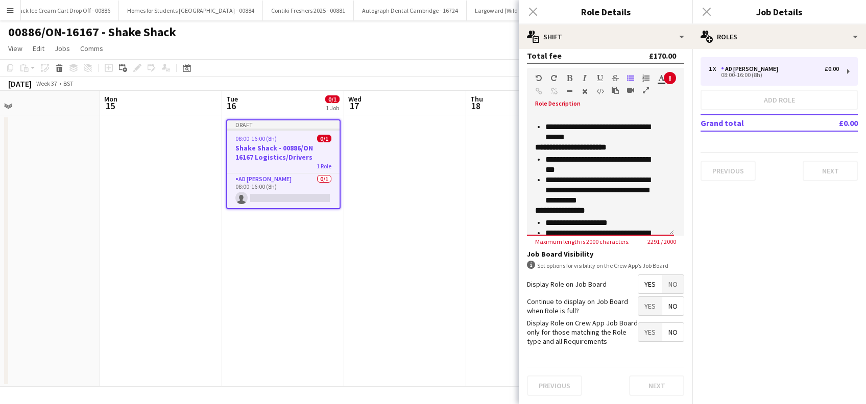
scroll to position [838, 0]
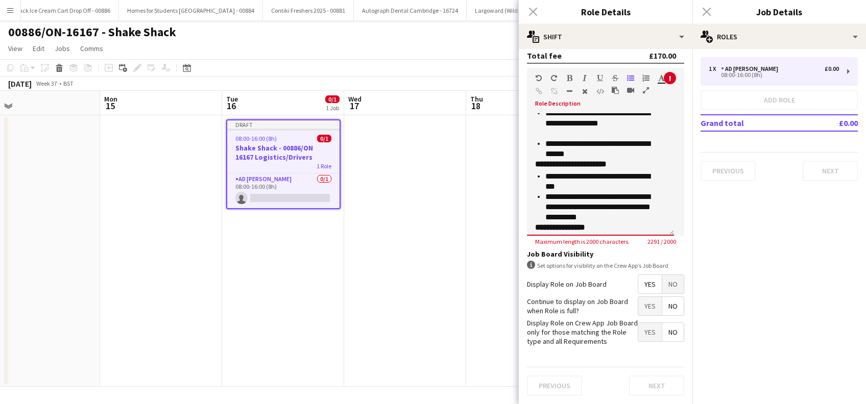
click at [581, 192] on p "**********" at bounding box center [600, 207] width 110 height 31
click at [642, 139] on p "**********" at bounding box center [600, 149] width 110 height 20
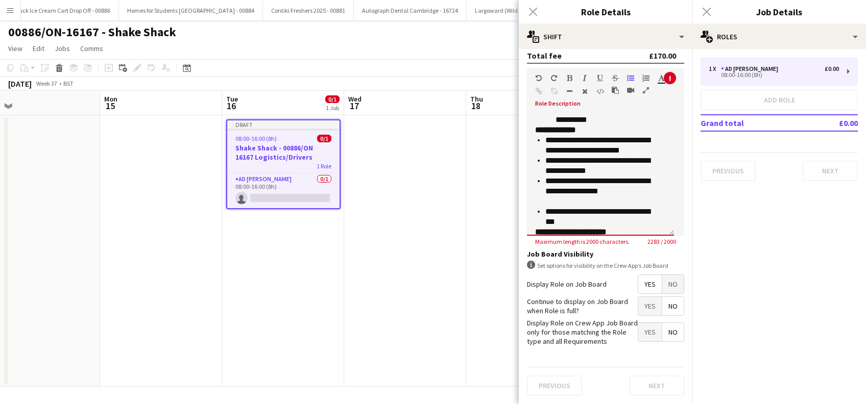
drag, startPoint x: 610, startPoint y: 175, endPoint x: 716, endPoint y: 115, distance: 121.8
click at [610, 176] on p "**********" at bounding box center [600, 191] width 110 height 31
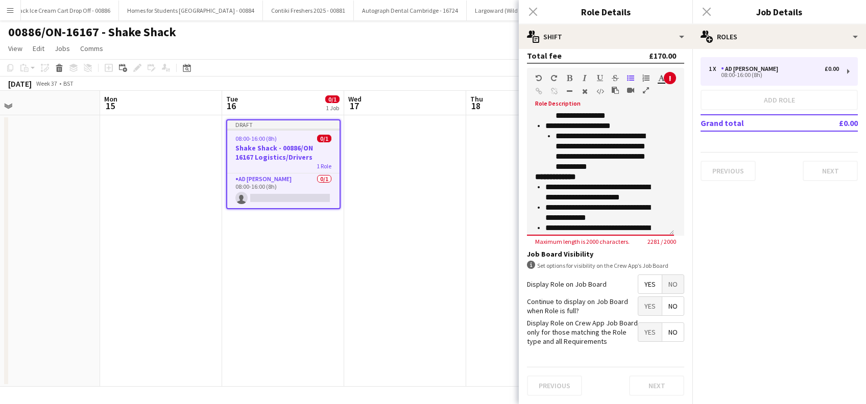
scroll to position [702, 0]
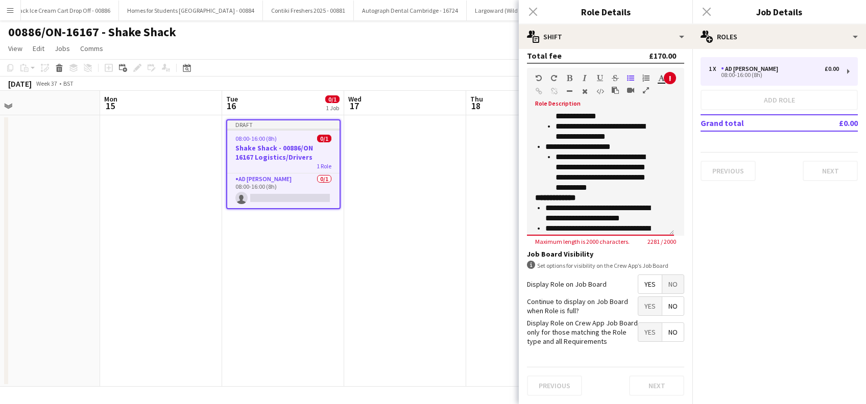
click at [649, 161] on p "**********" at bounding box center [605, 172] width 100 height 41
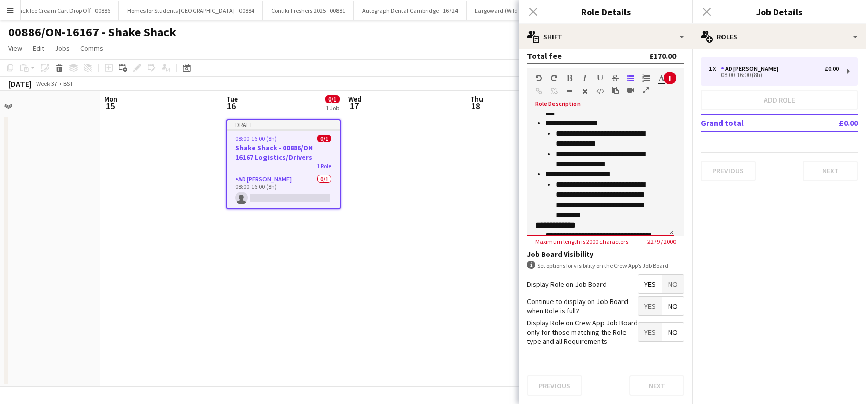
scroll to position [647, 0]
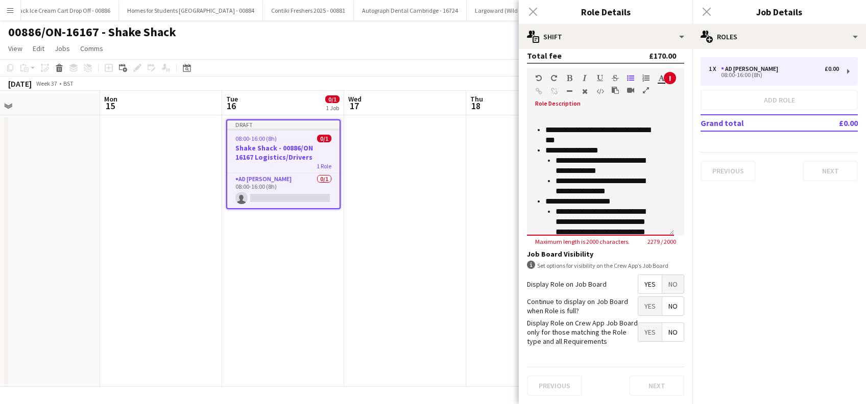
click at [654, 156] on p "**********" at bounding box center [605, 166] width 100 height 20
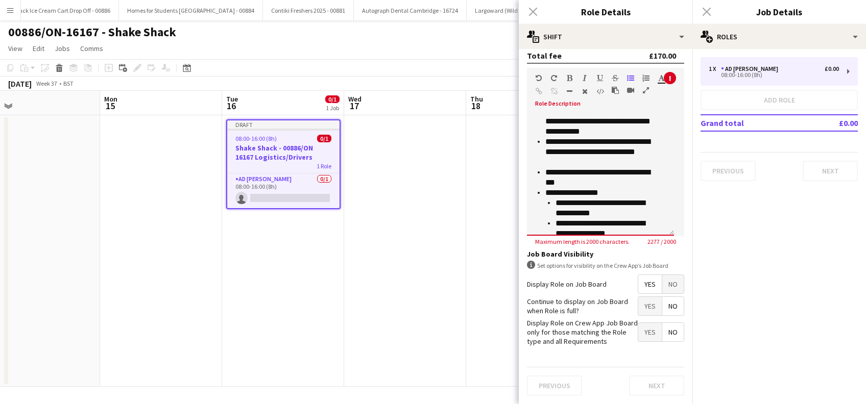
scroll to position [593, 0]
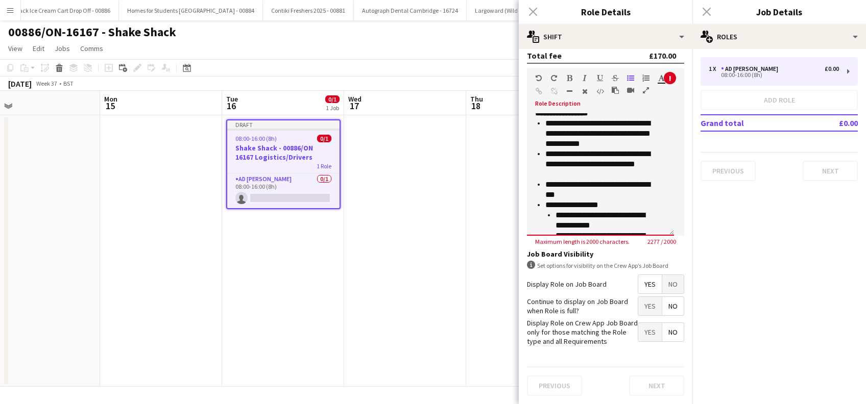
click at [636, 180] on p "**********" at bounding box center [600, 190] width 110 height 20
drag, startPoint x: 620, startPoint y: 138, endPoint x: 652, endPoint y: 112, distance: 40.7
click at [621, 149] on p "**********" at bounding box center [600, 164] width 110 height 31
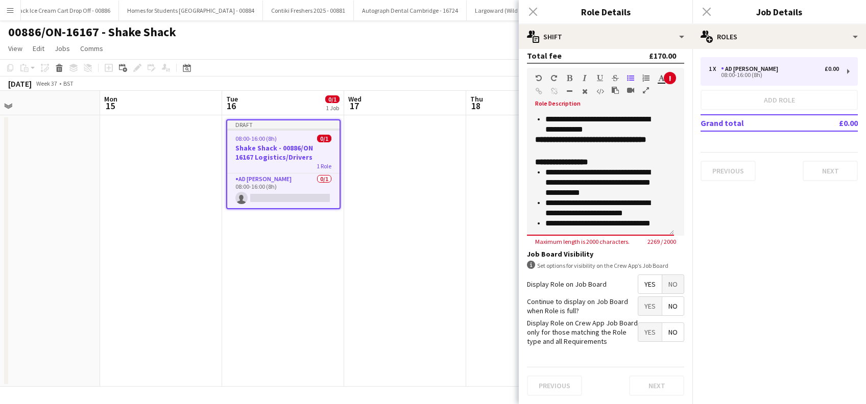
scroll to position [525, 0]
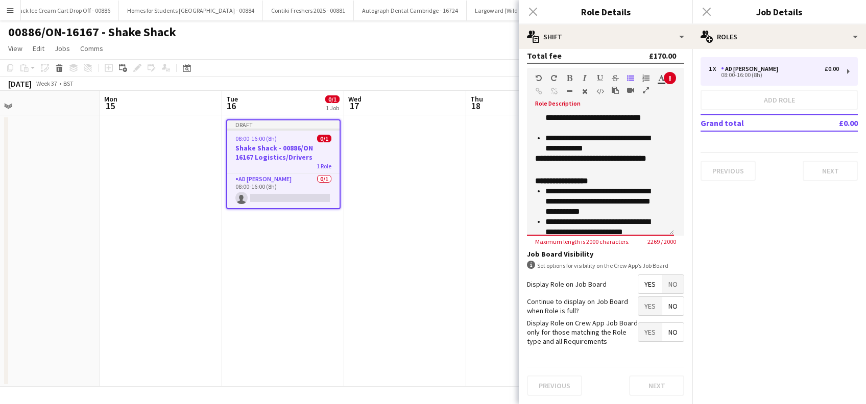
click at [590, 154] on h3 "**********" at bounding box center [595, 164] width 120 height 20
click at [650, 133] on p "**********" at bounding box center [600, 143] width 110 height 20
drag, startPoint x: 622, startPoint y: 176, endPoint x: 632, endPoint y: 161, distance: 18.3
click at [622, 186] on p "**********" at bounding box center [600, 201] width 110 height 31
click at [622, 198] on p "**********" at bounding box center [600, 201] width 110 height 31
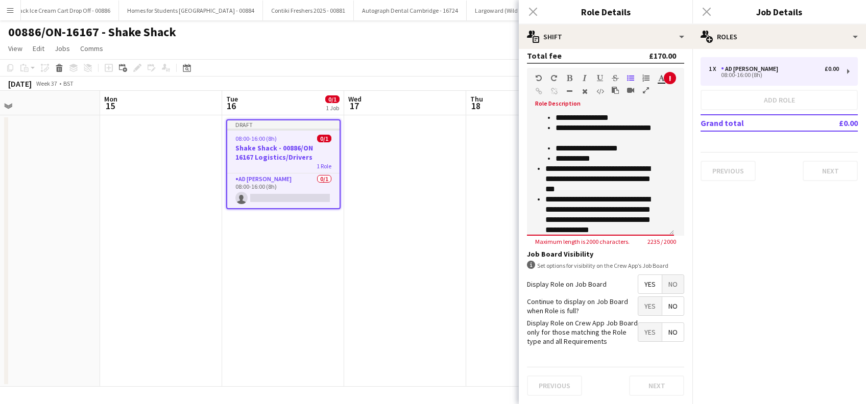
scroll to position [334, 0]
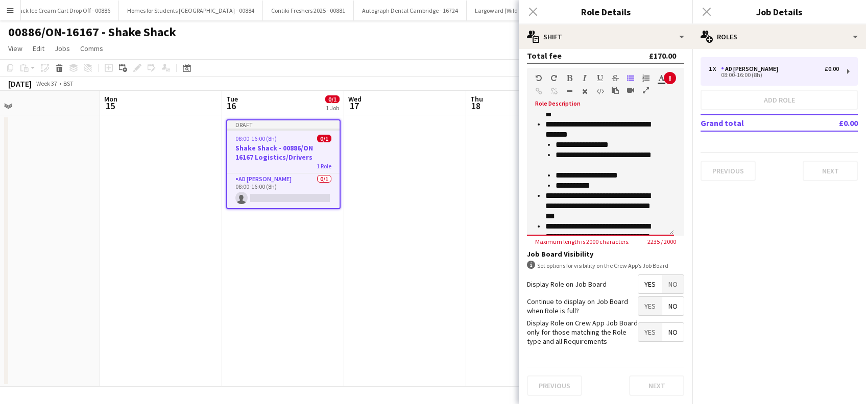
click at [622, 181] on p "**********" at bounding box center [605, 186] width 100 height 10
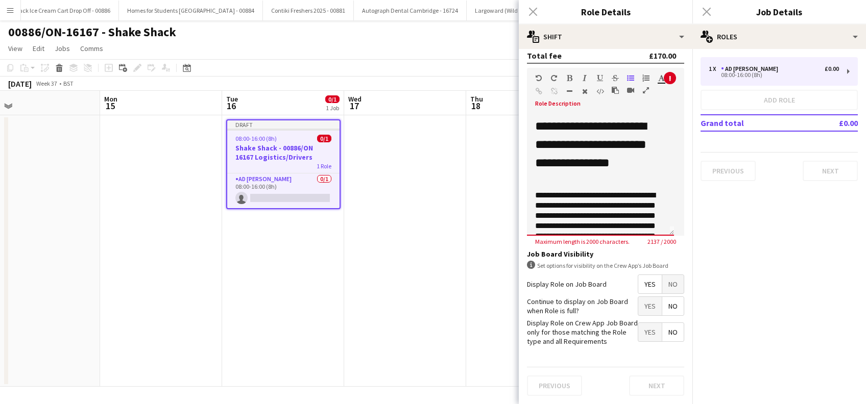
scroll to position [0, 0]
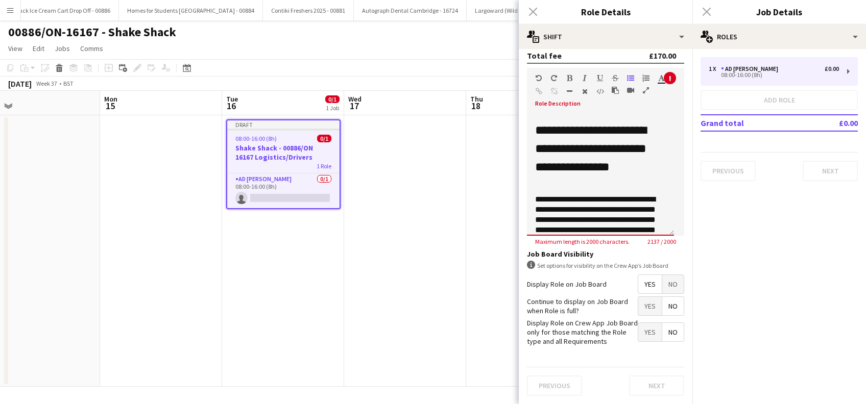
click at [650, 121] on h2 "**********" at bounding box center [595, 158] width 120 height 74
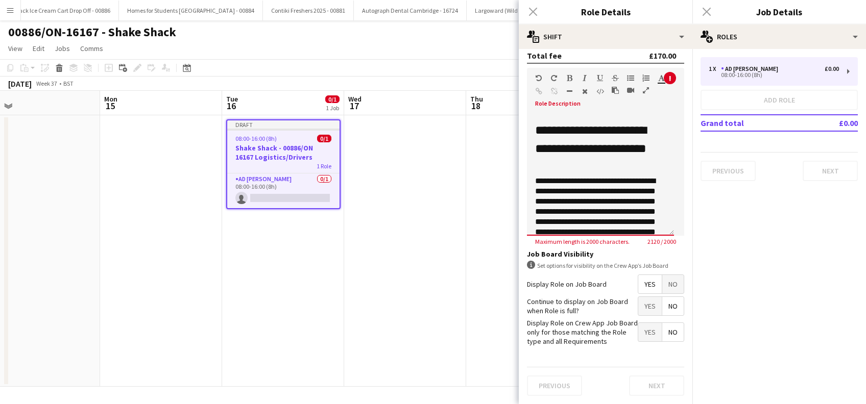
click at [603, 153] on h2 "**********" at bounding box center [595, 148] width 120 height 55
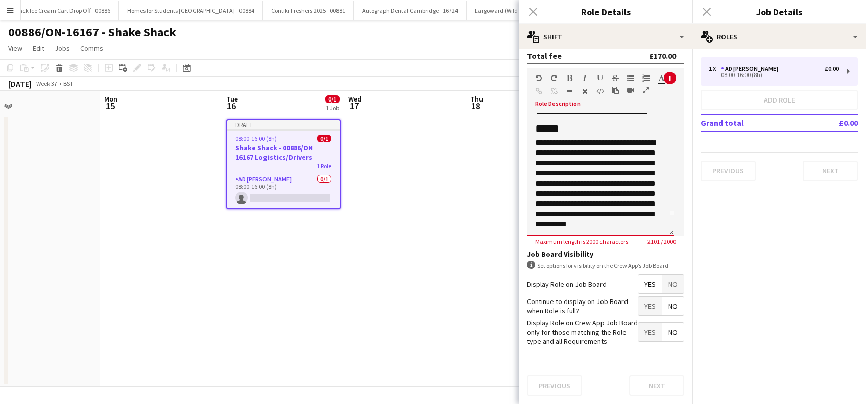
scroll to position [27, 0]
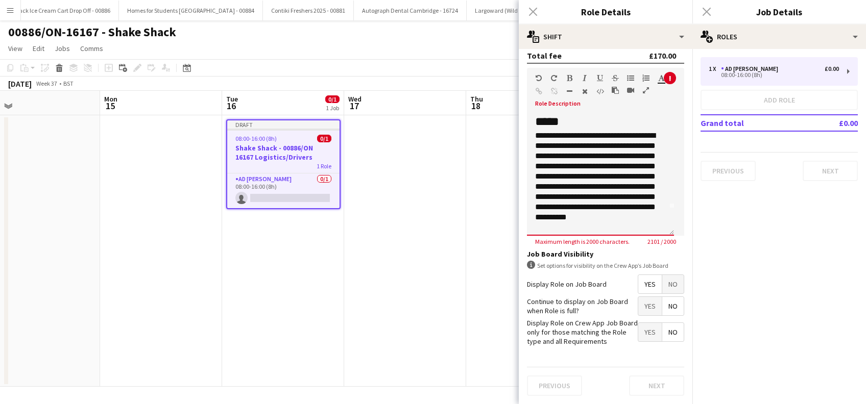
click at [573, 179] on p "**********" at bounding box center [595, 187] width 120 height 112
click at [576, 167] on p "**********" at bounding box center [595, 187] width 120 height 112
click at [571, 180] on p "**********" at bounding box center [595, 187] width 120 height 112
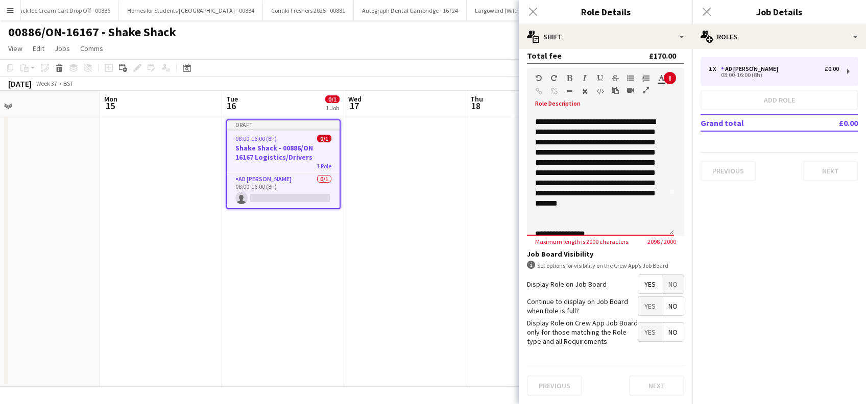
scroll to position [54, 0]
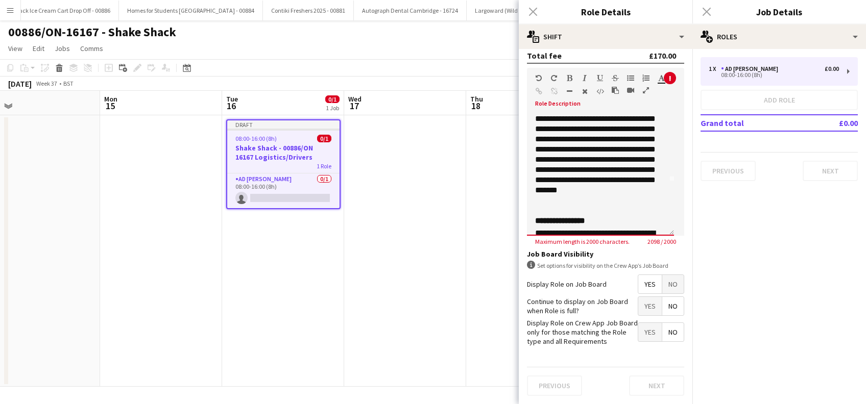
click at [657, 173] on div "**********" at bounding box center [600, 174] width 147 height 123
click at [635, 194] on p "**********" at bounding box center [595, 160] width 120 height 112
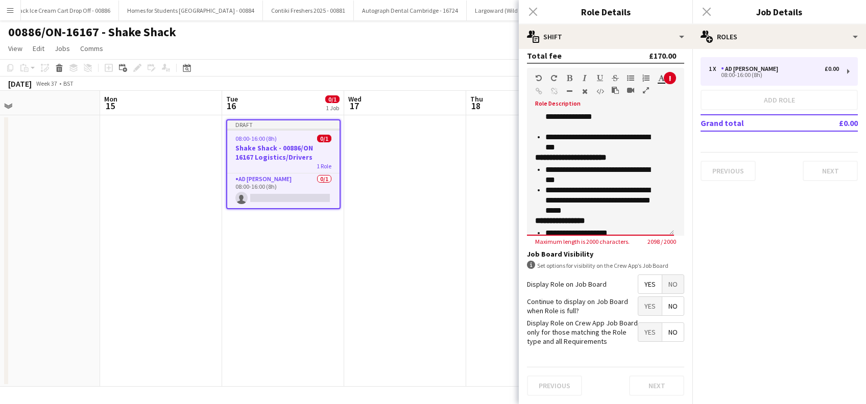
scroll to position [787, 0]
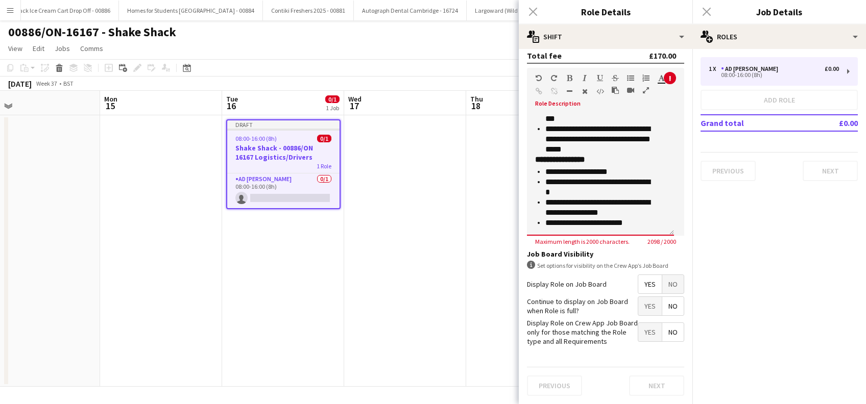
click at [602, 177] on p "**********" at bounding box center [600, 187] width 110 height 20
click at [606, 177] on p "**********" at bounding box center [600, 187] width 110 height 20
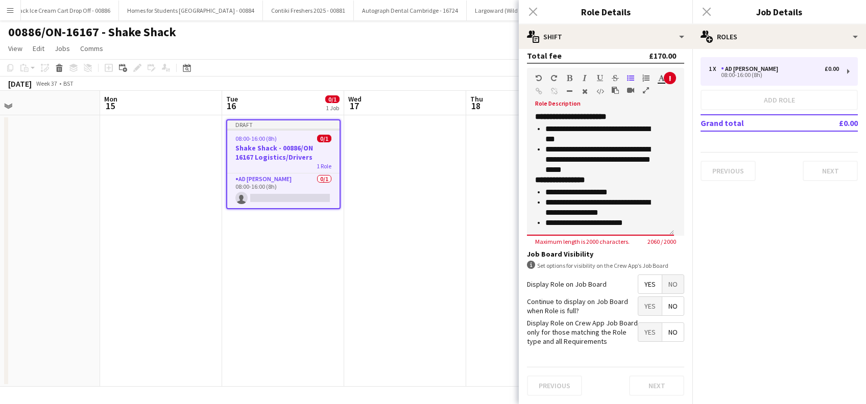
scroll to position [739, 0]
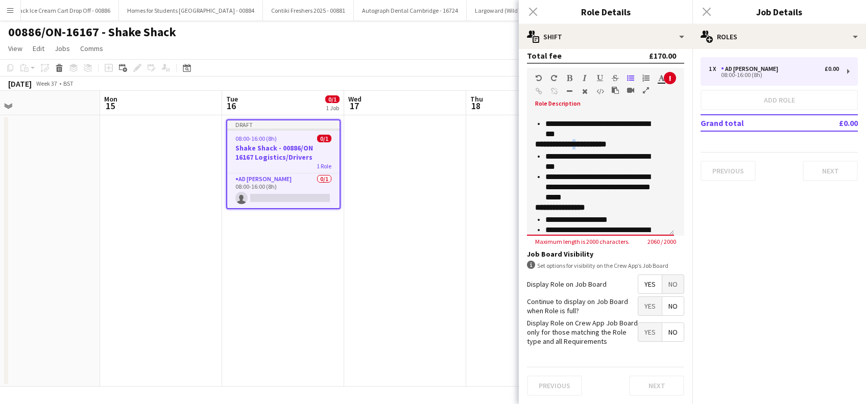
click at [590, 139] on h3 "**********" at bounding box center [595, 144] width 120 height 10
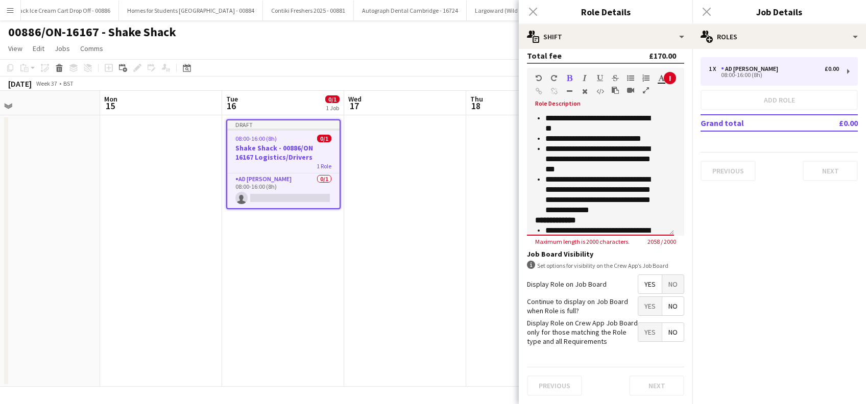
scroll to position [263, 0]
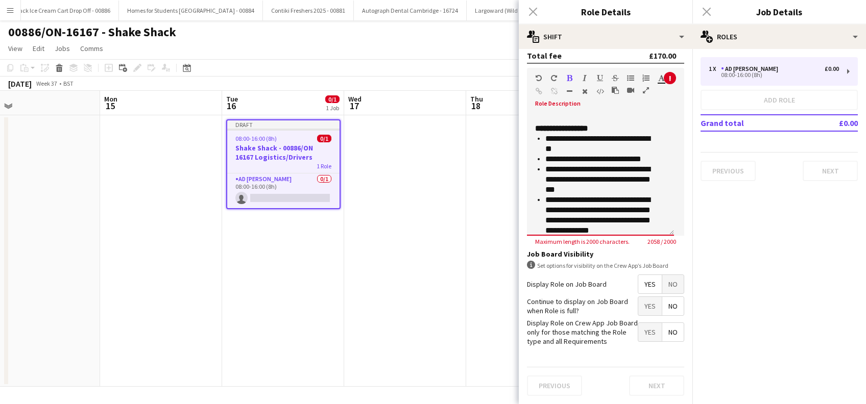
click at [642, 195] on p "**********" at bounding box center [600, 215] width 110 height 41
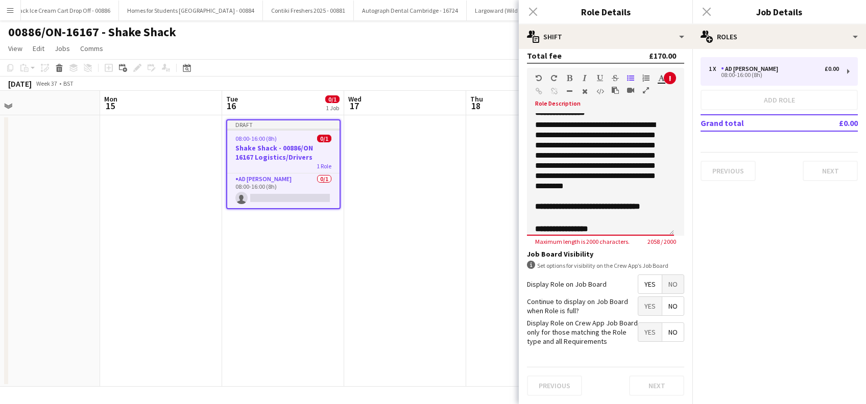
scroll to position [154, 0]
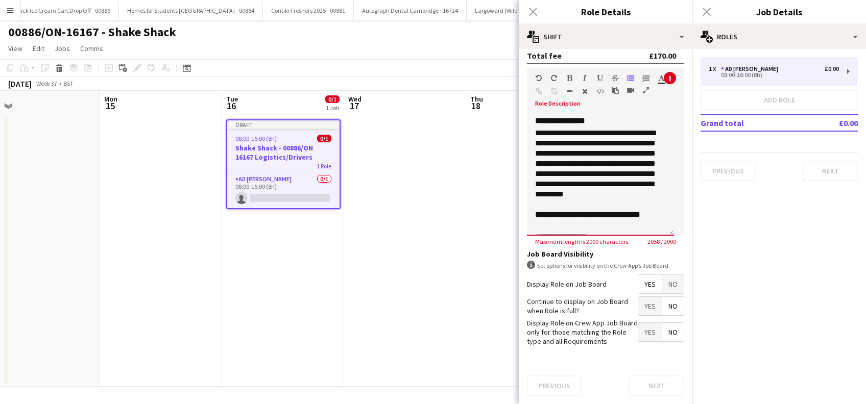
click at [650, 128] on p "**********" at bounding box center [595, 169] width 120 height 82
click at [551, 149] on p "**********" at bounding box center [595, 169] width 120 height 82
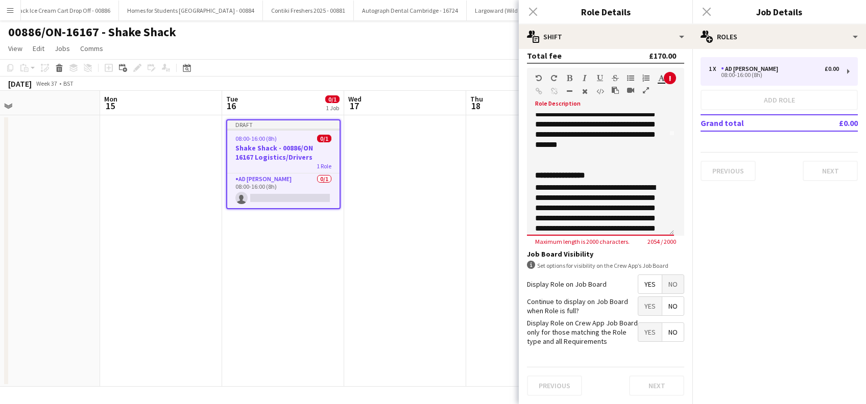
scroll to position [72, 0]
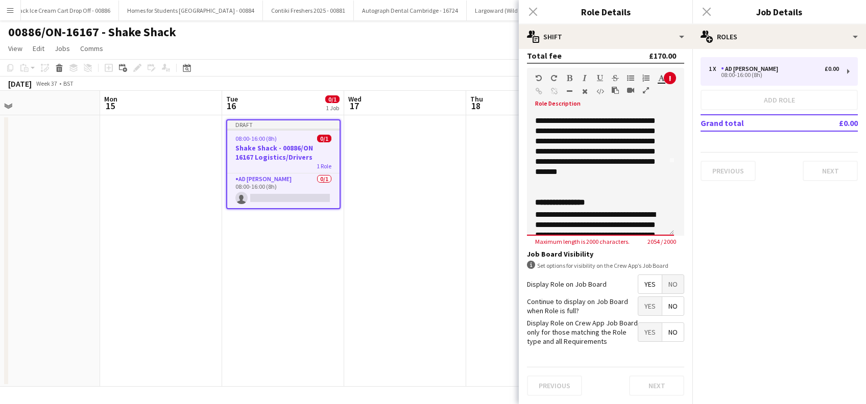
click at [658, 153] on div "**********" at bounding box center [600, 174] width 147 height 123
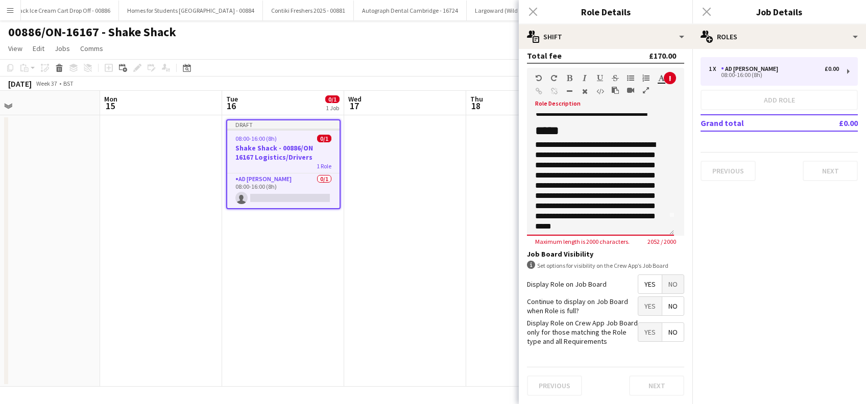
scroll to position [0, 0]
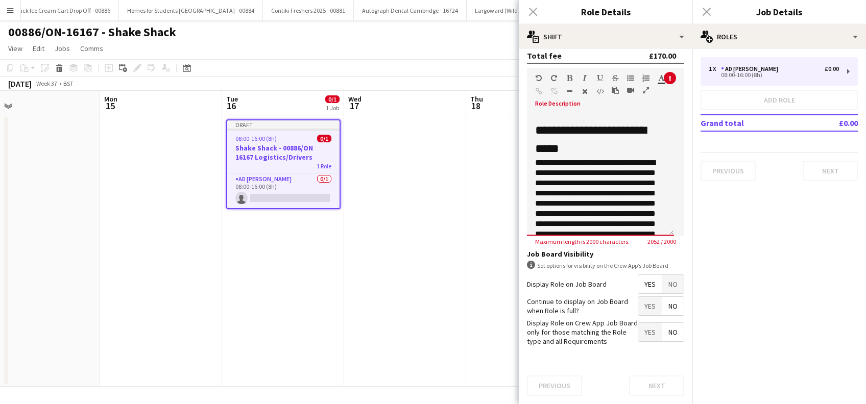
click at [580, 158] on p "**********" at bounding box center [595, 214] width 120 height 112
click at [583, 158] on p "**********" at bounding box center [595, 209] width 120 height 102
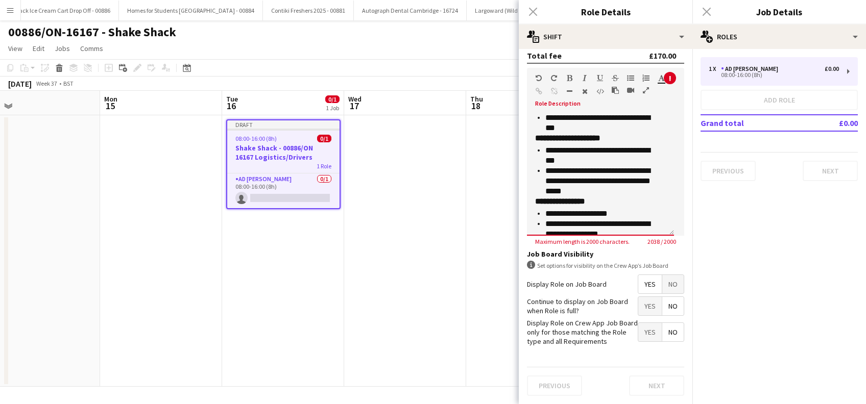
scroll to position [756, 0]
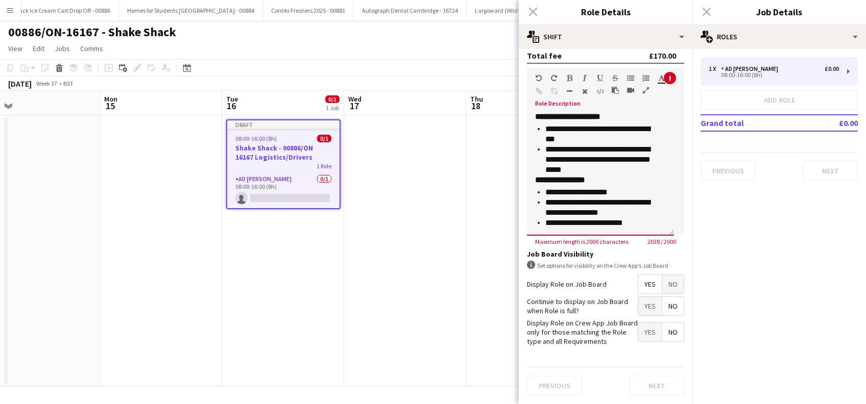
click at [648, 218] on p "**********" at bounding box center [600, 223] width 110 height 10
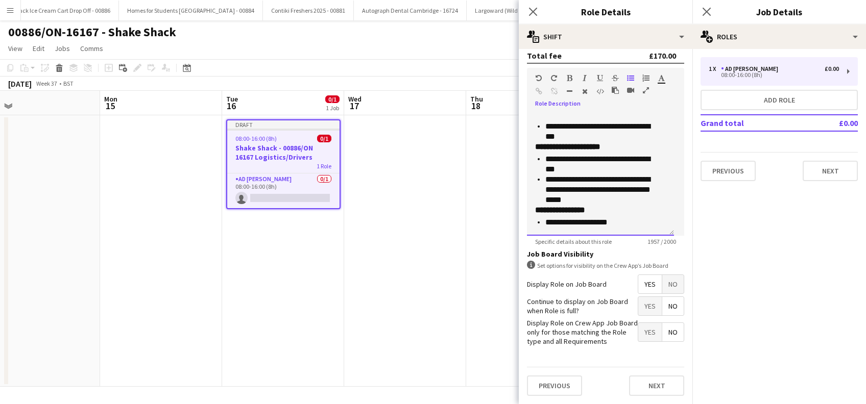
scroll to position [736, 0]
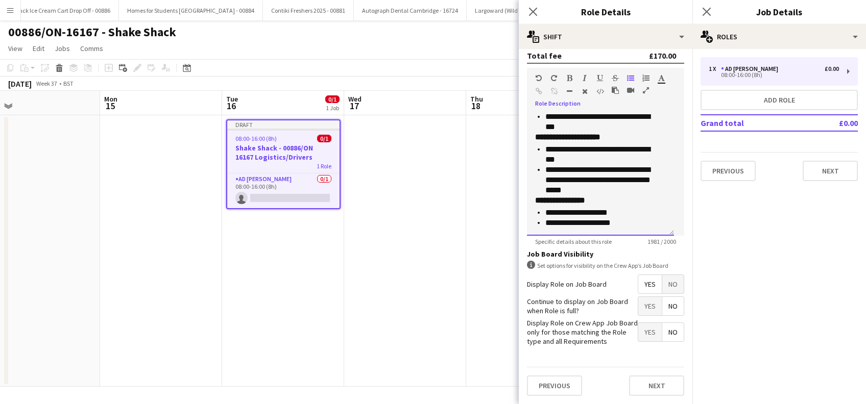
click at [630, 208] on p "**********" at bounding box center [600, 213] width 110 height 10
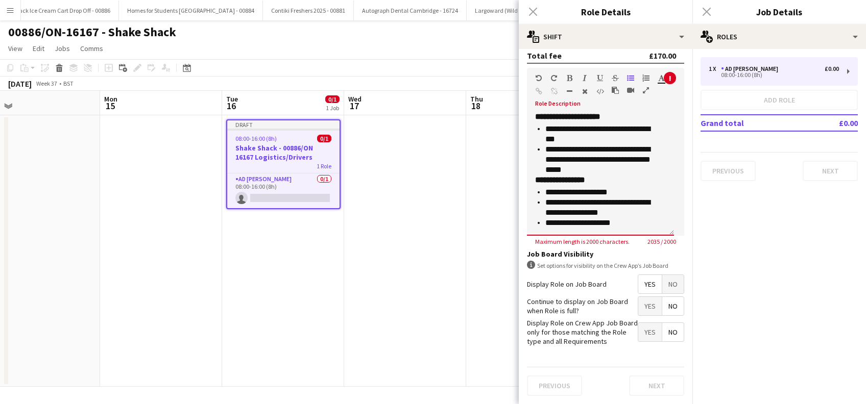
scroll to position [253, 0]
click at [625, 218] on p "**********" at bounding box center [600, 223] width 110 height 10
click at [627, 198] on p "**********" at bounding box center [600, 208] width 110 height 20
click at [645, 198] on p "**********" at bounding box center [600, 208] width 110 height 20
click at [624, 218] on p "**********" at bounding box center [600, 223] width 110 height 10
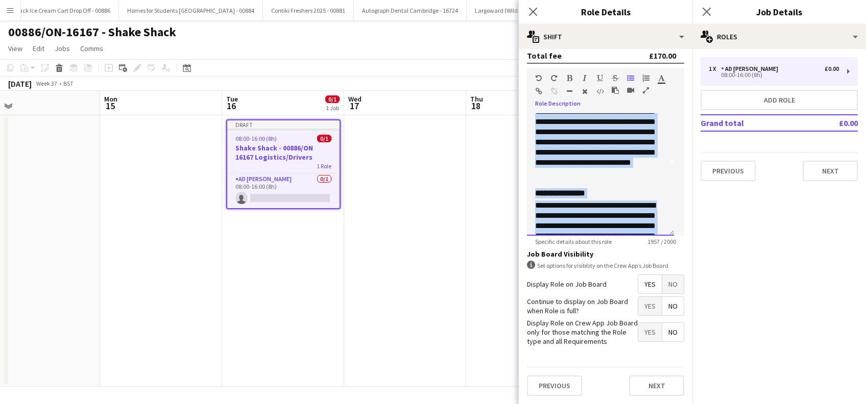
scroll to position [0, 0]
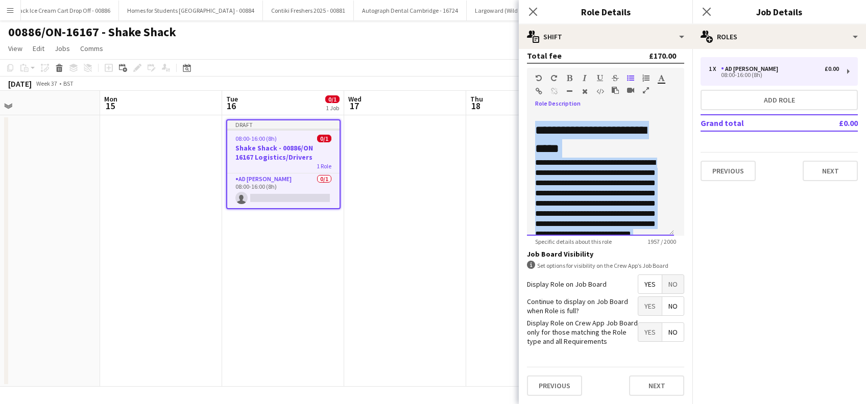
drag, startPoint x: 626, startPoint y: 212, endPoint x: 529, endPoint y: 93, distance: 153.5
click at [529, 93] on div "**********" at bounding box center [605, 152] width 157 height 168
copy div "**********"
click at [543, 158] on p "**********" at bounding box center [595, 209] width 120 height 102
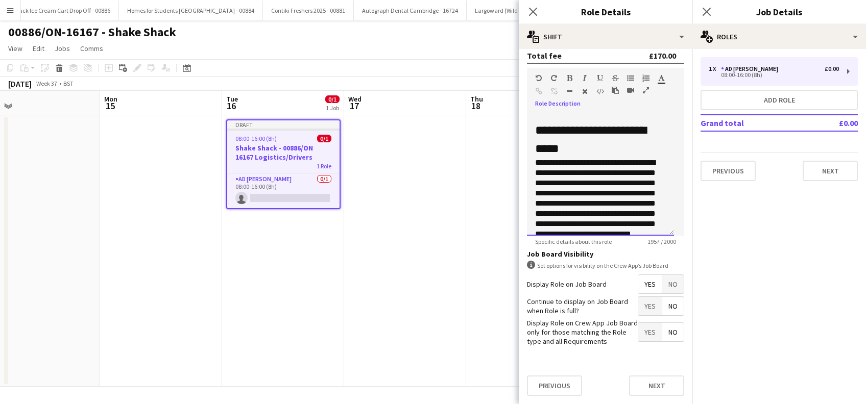
click at [542, 147] on h2 "**********" at bounding box center [595, 139] width 120 height 37
click at [543, 158] on p "**********" at bounding box center [595, 209] width 120 height 102
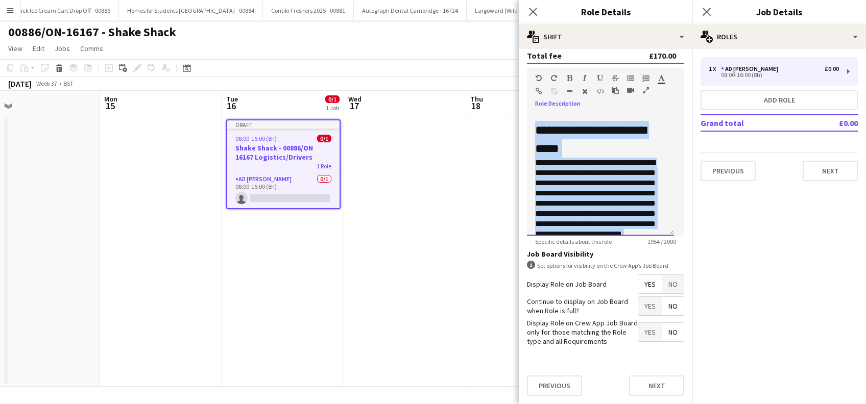
drag, startPoint x: 627, startPoint y: 213, endPoint x: 523, endPoint y: 77, distance: 171.8
click at [523, 77] on form "**********" at bounding box center [606, 112] width 174 height 584
copy div "**********"
click at [639, 387] on button "Next" at bounding box center [656, 386] width 55 height 20
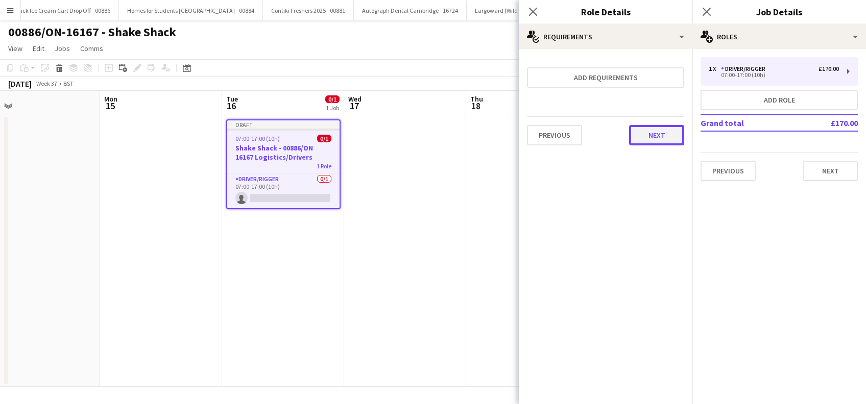
click at [673, 143] on button "Next" at bounding box center [656, 135] width 55 height 20
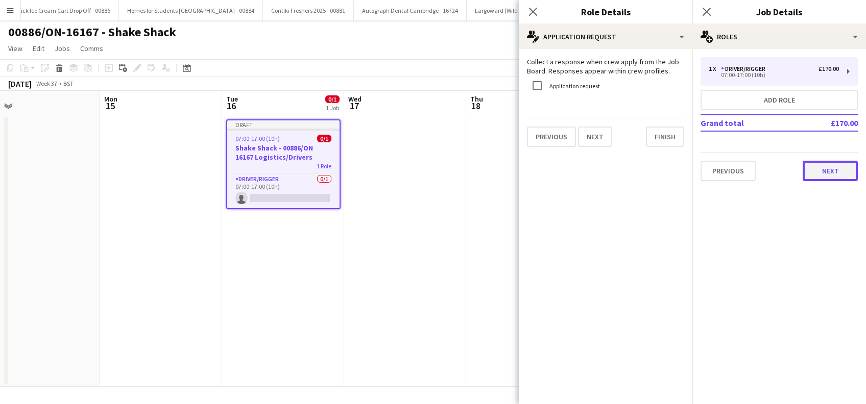
click at [845, 168] on button "Next" at bounding box center [829, 171] width 55 height 20
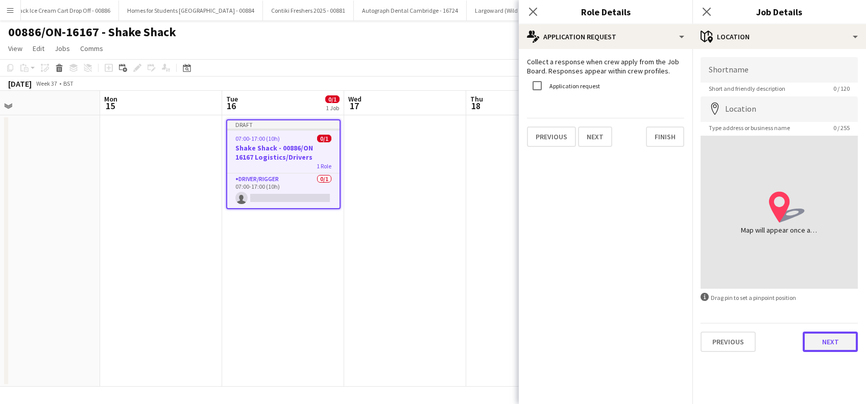
click at [827, 346] on button "Next" at bounding box center [829, 342] width 55 height 20
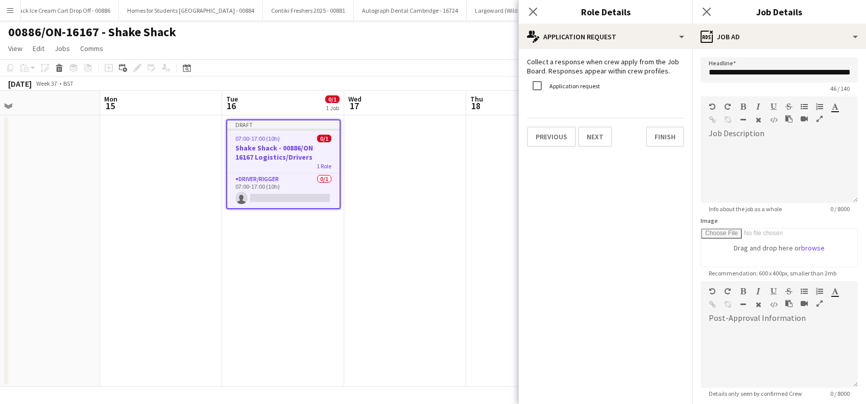
click at [296, 271] on app-date-cell "Draft 07:00-17:00 (10h) 0/1 Shake Shack - 00886/ON 16167 Logistics/Drivers 1 Ro…" at bounding box center [283, 251] width 122 height 272
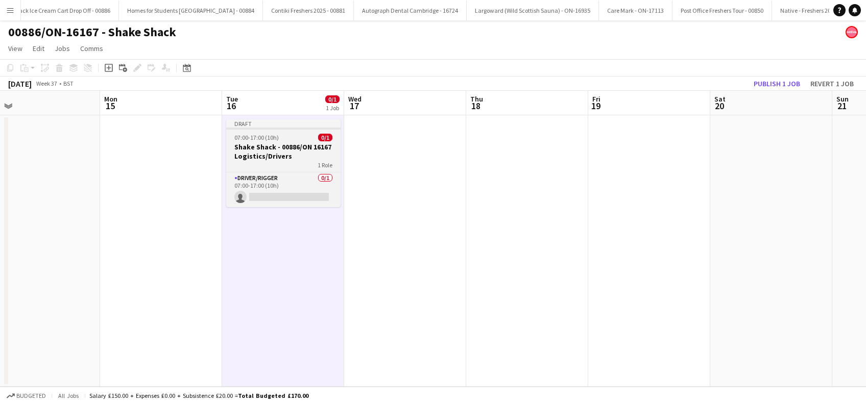
click at [247, 147] on h3 "Shake Shack - 00886/ON 16167 Logistics/Drivers" at bounding box center [283, 151] width 114 height 18
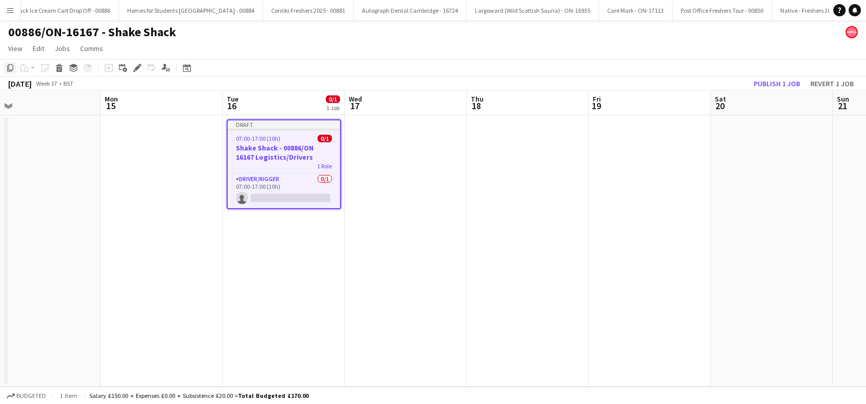
click at [9, 69] on icon "Copy" at bounding box center [10, 68] width 8 height 8
click at [269, 257] on app-date-cell "Draft 07:00-17:00 (10h) 0/1 Shake Shack - 00886/ON 16167 Logistics/Drivers 1 Ro…" at bounding box center [284, 251] width 122 height 272
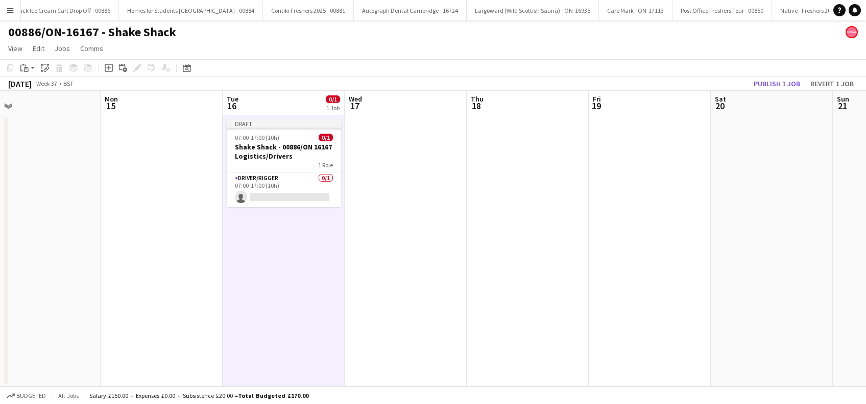
click at [287, 252] on app-date-cell "Draft 07:00-17:00 (10h) 0/1 Shake Shack - 00886/ON 16167 Logistics/Drivers 1 Ro…" at bounding box center [284, 251] width 122 height 272
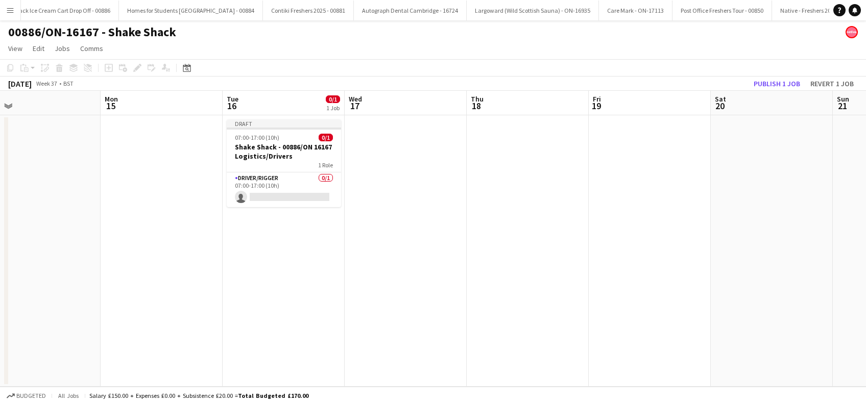
click at [287, 253] on app-date-cell "Draft 07:00-17:00 (10h) 0/1 Shake Shack - 00886/ON 16167 Logistics/Drivers 1 Ro…" at bounding box center [284, 251] width 122 height 272
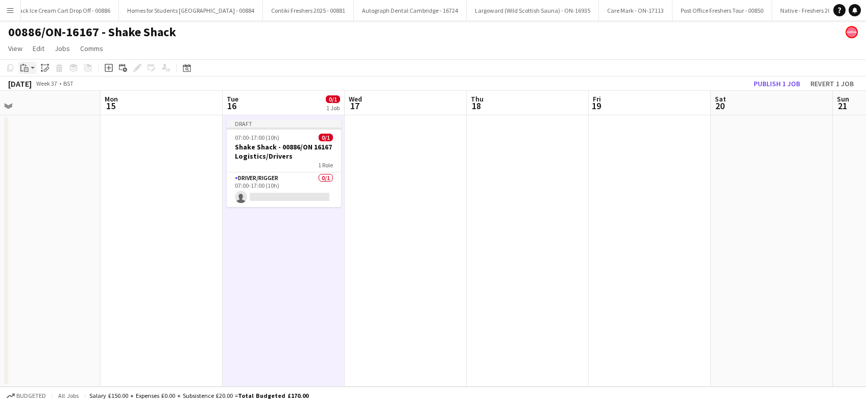
click at [23, 67] on icon "Paste" at bounding box center [24, 68] width 8 height 8
click at [37, 86] on link "Paste Ctrl+V" at bounding box center [75, 87] width 96 height 9
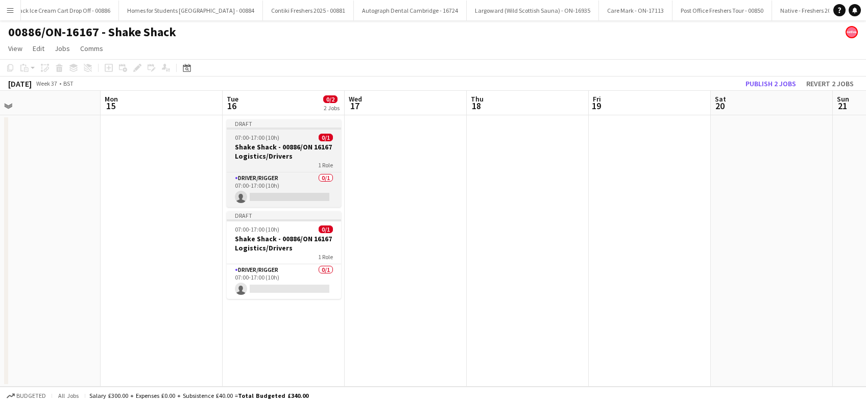
click at [269, 149] on h3 "Shake Shack - 00886/ON 16167 Logistics/Drivers" at bounding box center [284, 151] width 114 height 18
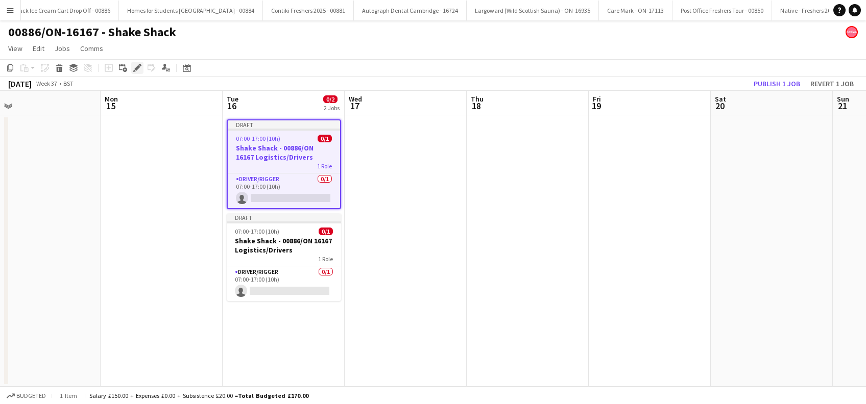
click at [138, 69] on icon "Edit" at bounding box center [137, 68] width 8 height 8
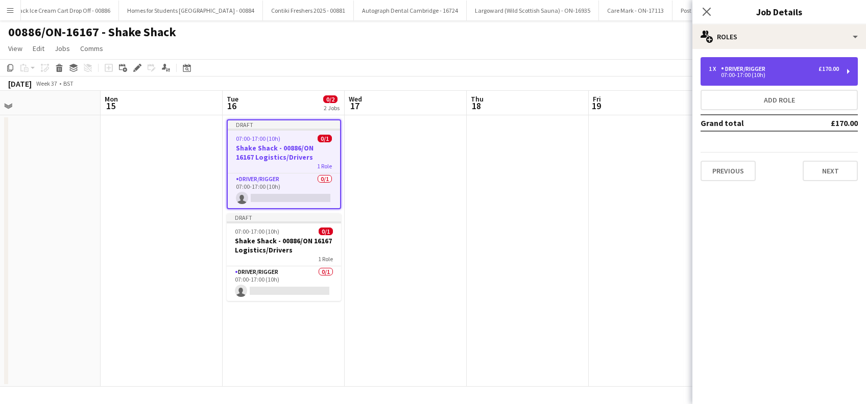
click at [802, 76] on div "07:00-17:00 (10h)" at bounding box center [773, 74] width 130 height 5
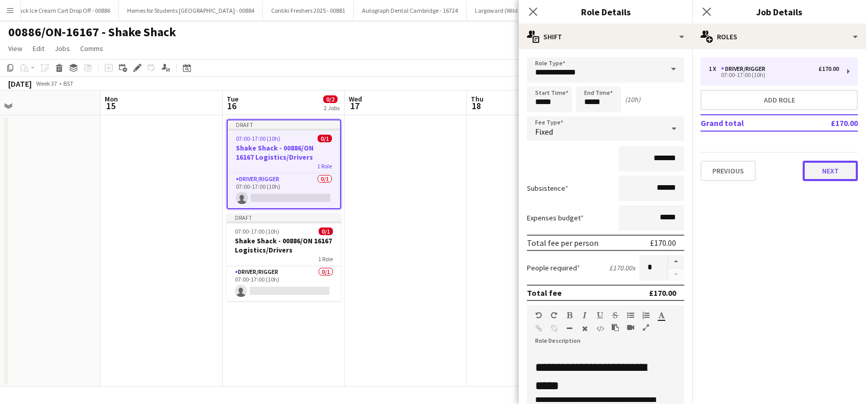
click at [824, 166] on button "Next" at bounding box center [829, 171] width 55 height 20
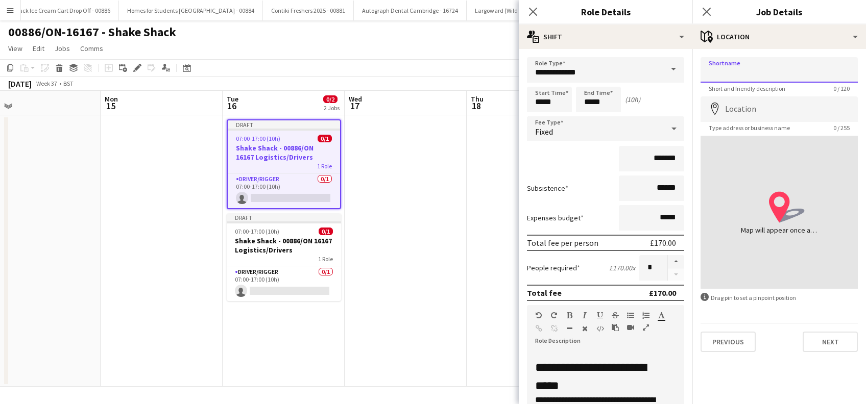
click at [795, 72] on input "Shortname" at bounding box center [778, 70] width 157 height 26
type input "**********"
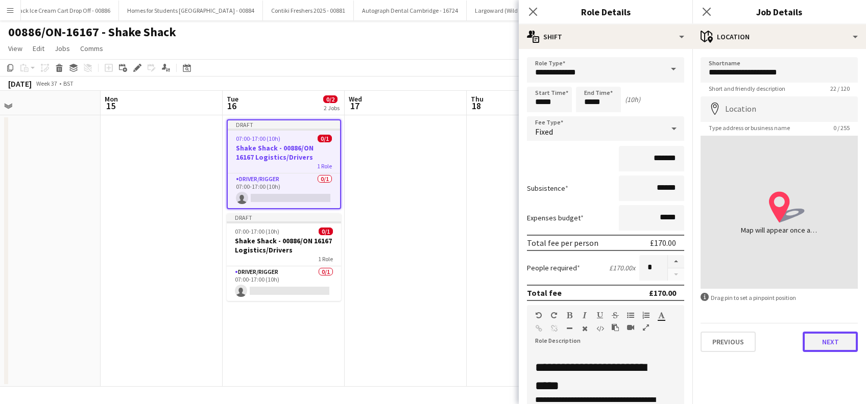
click at [829, 345] on button "Next" at bounding box center [829, 342] width 55 height 20
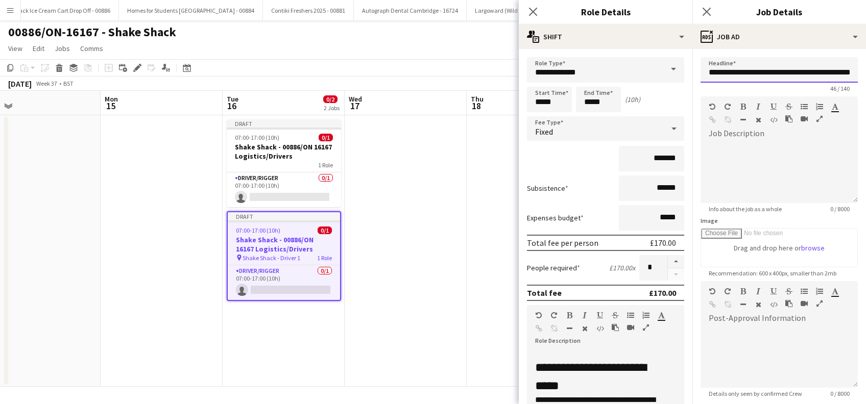
click at [815, 76] on input "**********" at bounding box center [778, 70] width 157 height 26
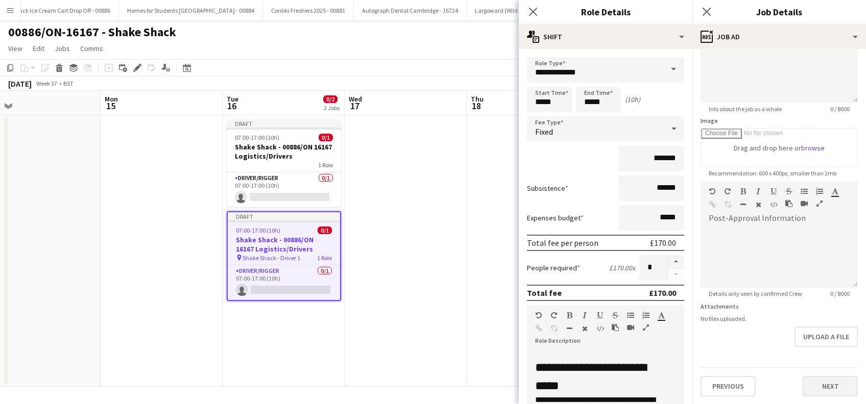
type input "**********"
click at [813, 385] on button "Next" at bounding box center [829, 386] width 55 height 20
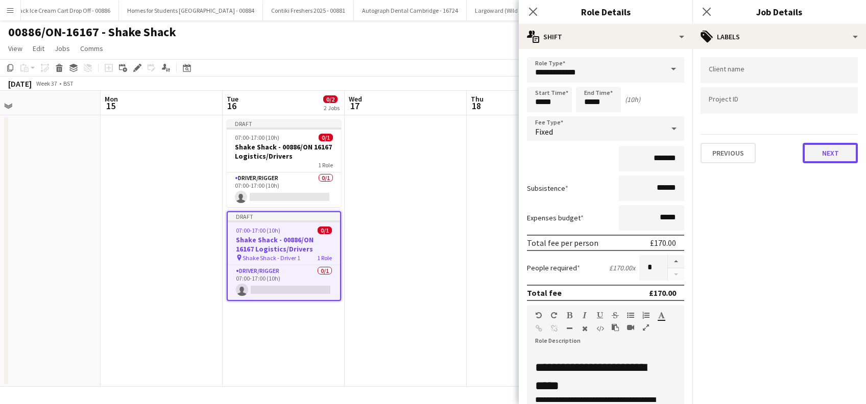
click at [821, 157] on button "Next" at bounding box center [829, 153] width 55 height 20
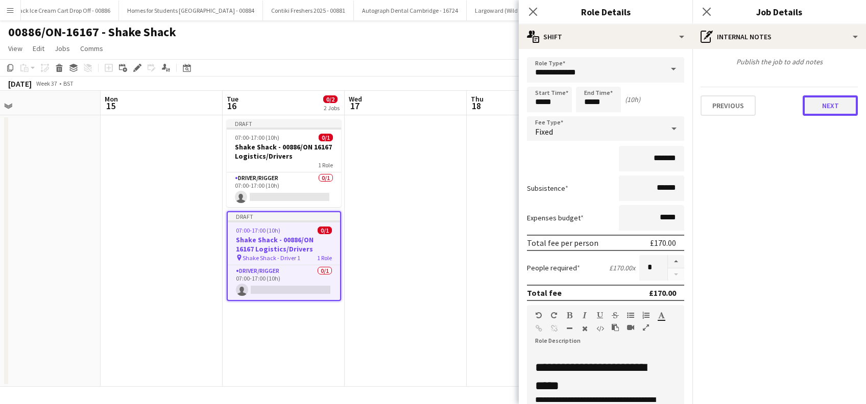
click at [837, 105] on button "Next" at bounding box center [829, 105] width 55 height 20
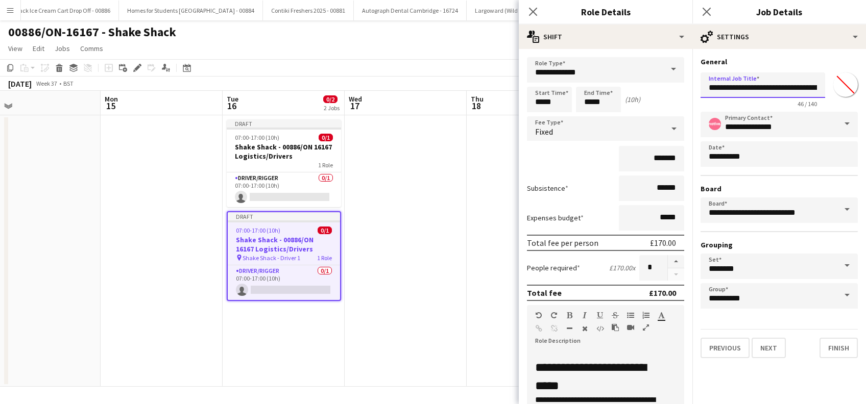
click at [818, 85] on input "**********" at bounding box center [762, 85] width 125 height 26
click at [760, 88] on input "**********" at bounding box center [762, 85] width 125 height 26
type input "**********"
click at [838, 344] on button "Finish" at bounding box center [838, 348] width 38 height 20
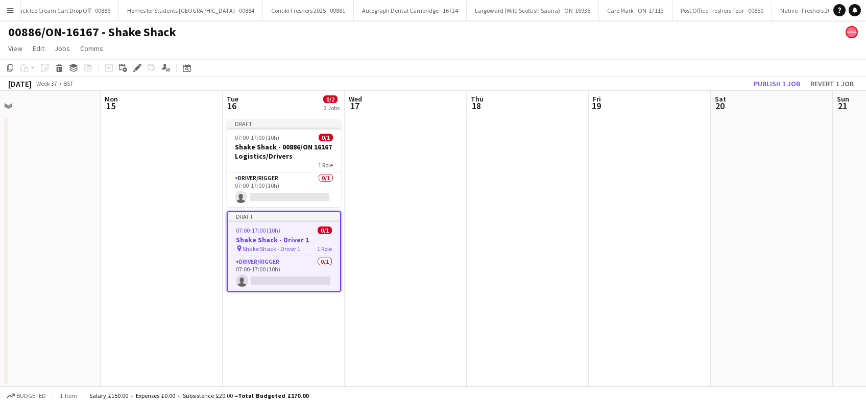
click at [281, 240] on h3 "Shake Shack - Driver 1" at bounding box center [284, 239] width 112 height 9
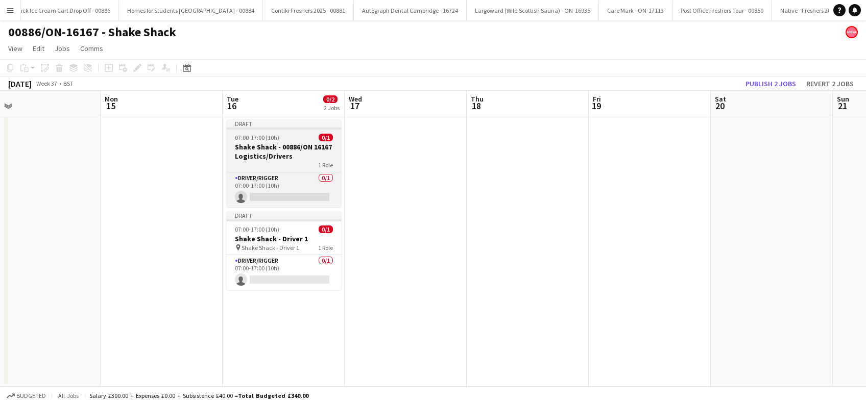
click at [278, 146] on h3 "Shake Shack - 00886/ON 16167 Logistics/Drivers" at bounding box center [284, 151] width 114 height 18
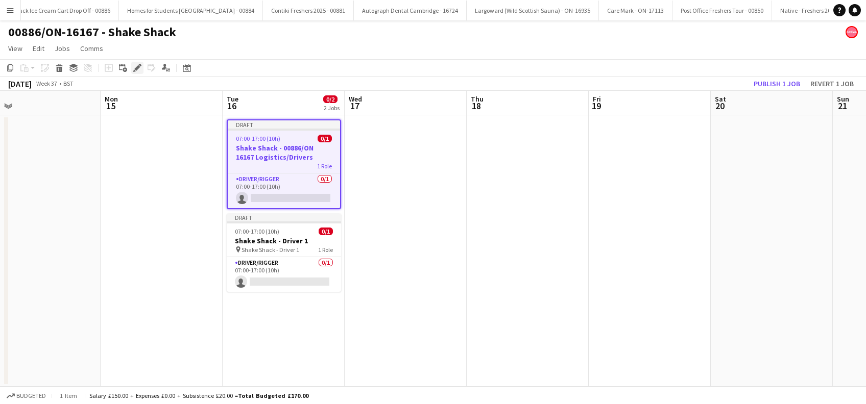
click at [135, 68] on icon "Edit" at bounding box center [137, 68] width 8 height 8
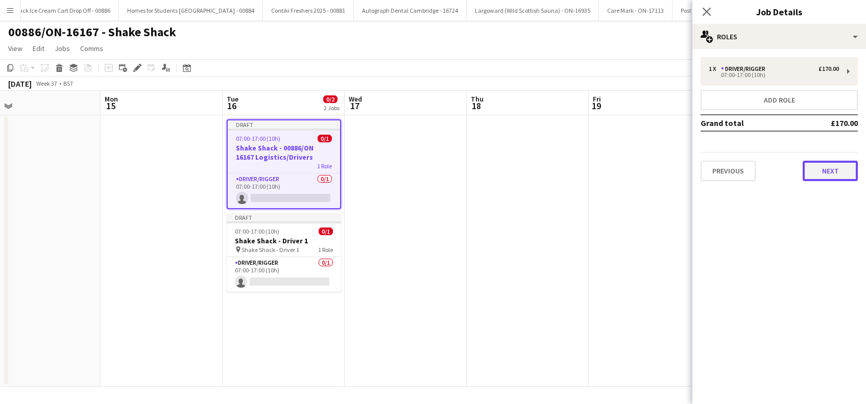
click at [848, 174] on button "Next" at bounding box center [829, 171] width 55 height 20
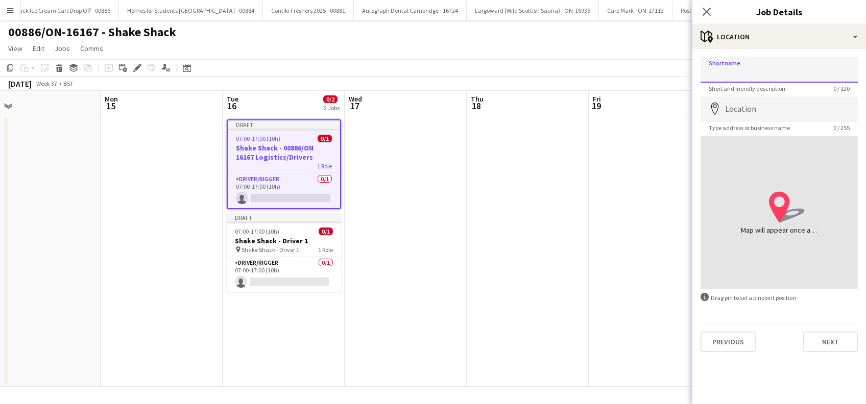
click at [778, 75] on input "Shortname" at bounding box center [778, 70] width 157 height 26
type input "**********"
click at [833, 348] on button "Next" at bounding box center [829, 342] width 55 height 20
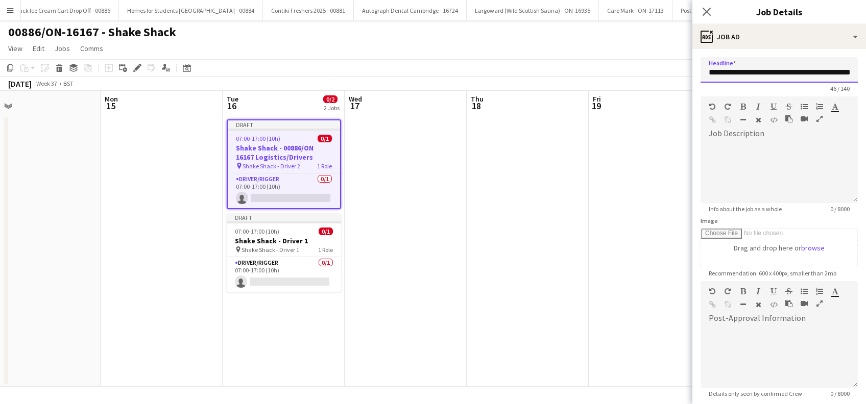
drag, startPoint x: 758, startPoint y: 72, endPoint x: 796, endPoint y: 54, distance: 42.0
click at [758, 71] on input "**********" at bounding box center [778, 70] width 157 height 26
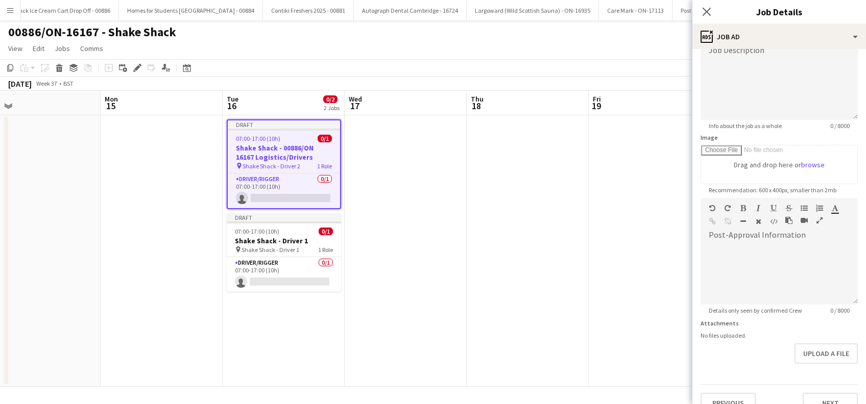
scroll to position [100, 0]
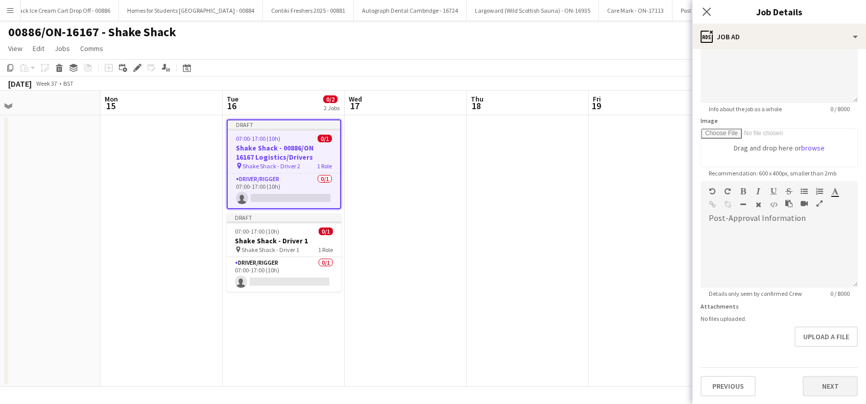
type input "**********"
click at [816, 379] on button "Next" at bounding box center [829, 386] width 55 height 20
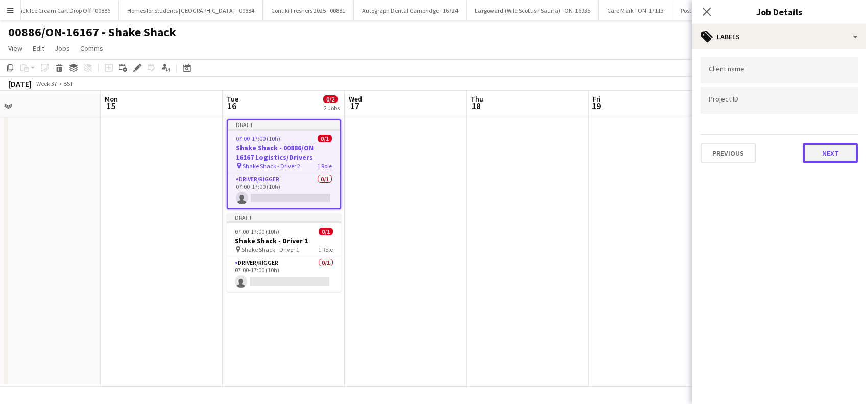
click at [837, 143] on button "Next" at bounding box center [829, 153] width 55 height 20
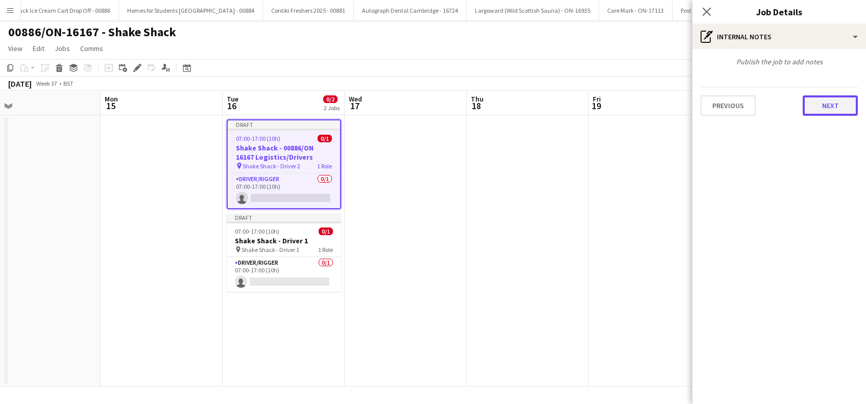
click at [845, 113] on button "Next" at bounding box center [829, 105] width 55 height 20
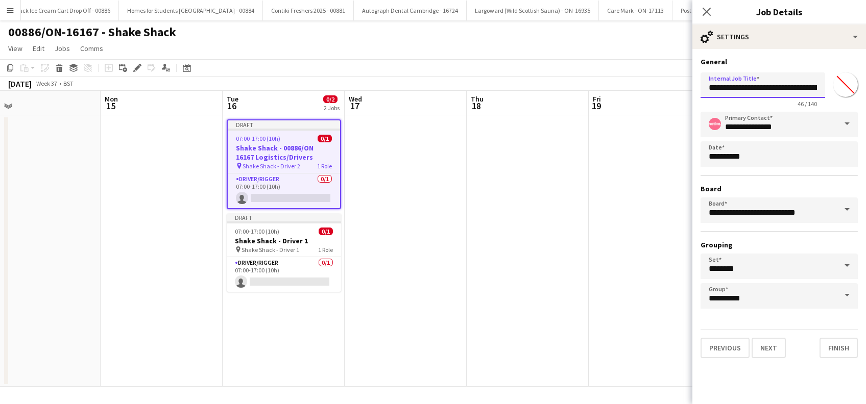
drag, startPoint x: 759, startPoint y: 88, endPoint x: 841, endPoint y: 60, distance: 86.4
click at [762, 86] on input "**********" at bounding box center [762, 85] width 125 height 26
type input "**********"
click at [837, 348] on button "Finish" at bounding box center [838, 348] width 38 height 20
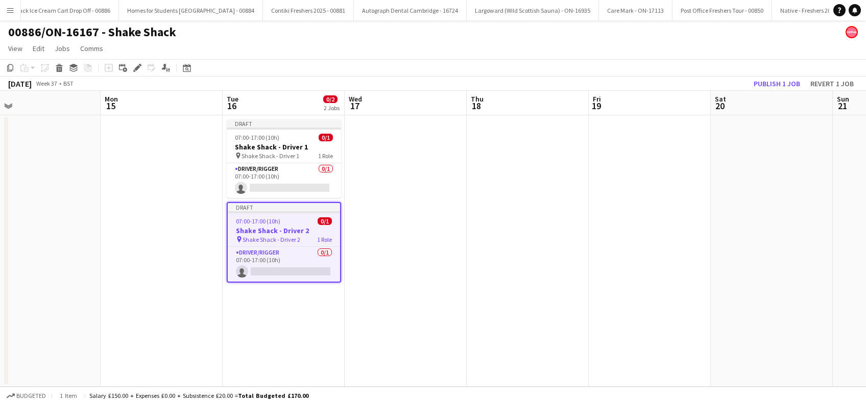
drag, startPoint x: 395, startPoint y: 274, endPoint x: 398, endPoint y: 278, distance: 5.4
click at [395, 275] on app-date-cell at bounding box center [406, 251] width 122 height 272
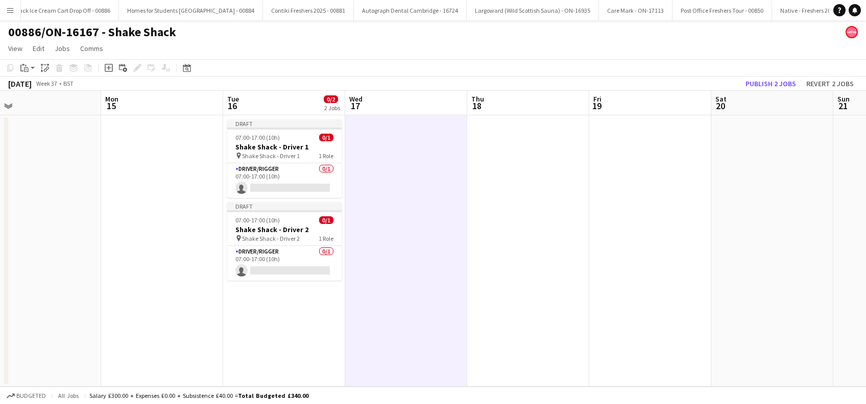
click at [310, 345] on app-date-cell "Draft 07:00-17:00 (10h) 0/1 Shake Shack - Driver 1 pin Shake Shack - Driver 1 1…" at bounding box center [284, 251] width 122 height 272
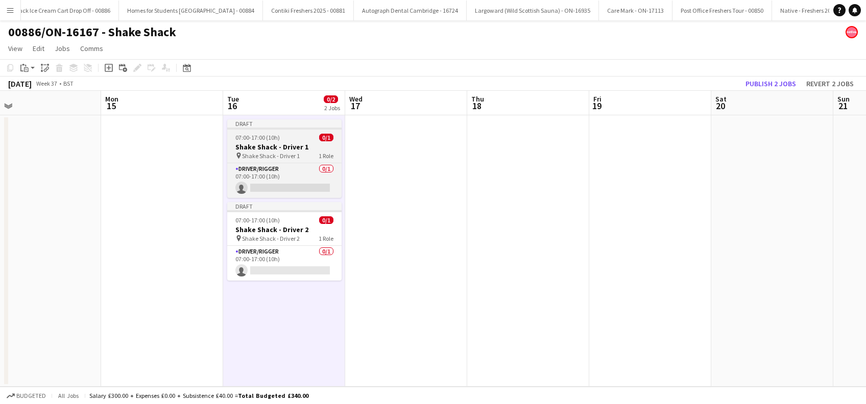
click at [262, 153] on span "Shake Shack - Driver 1" at bounding box center [271, 156] width 58 height 8
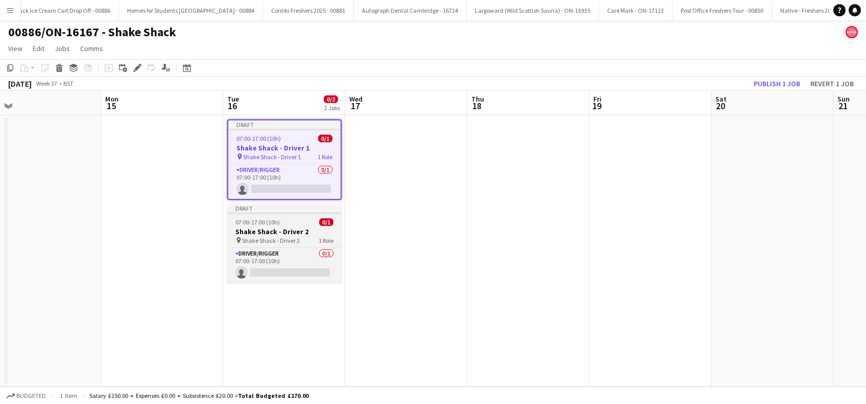
click at [274, 234] on h3 "Shake Shack - Driver 2" at bounding box center [284, 231] width 114 height 9
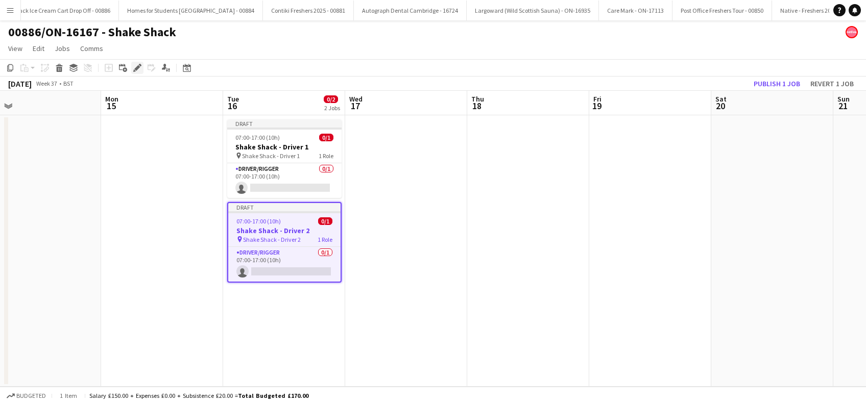
click at [138, 70] on icon "Edit" at bounding box center [137, 68] width 8 height 8
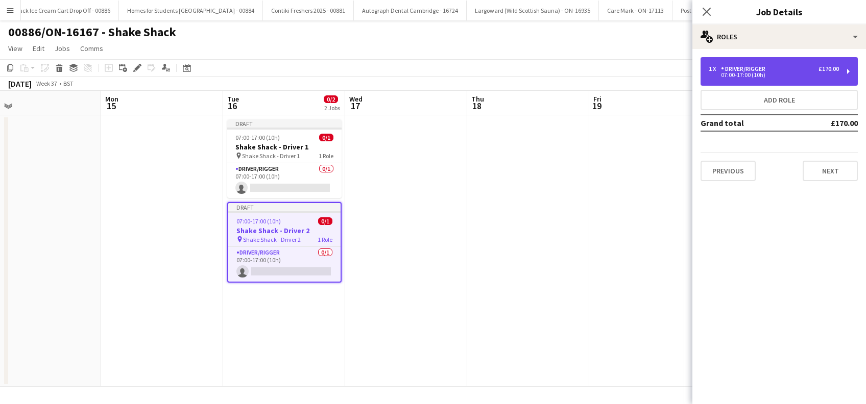
click at [782, 65] on div "1 x Driver/Rigger £170.00" at bounding box center [773, 68] width 130 height 7
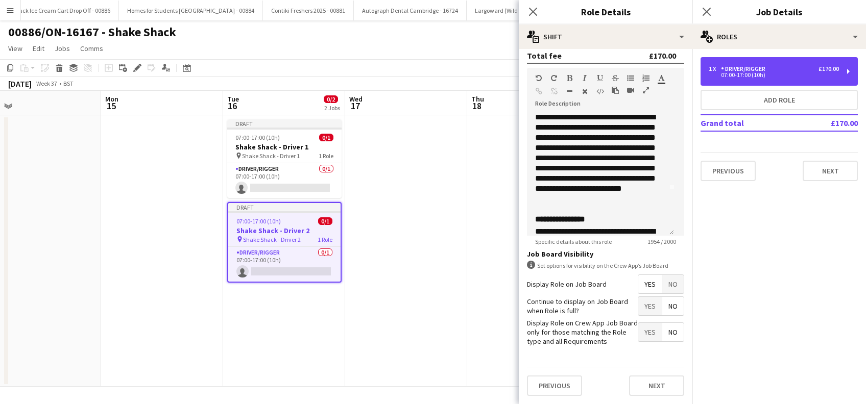
scroll to position [0, 0]
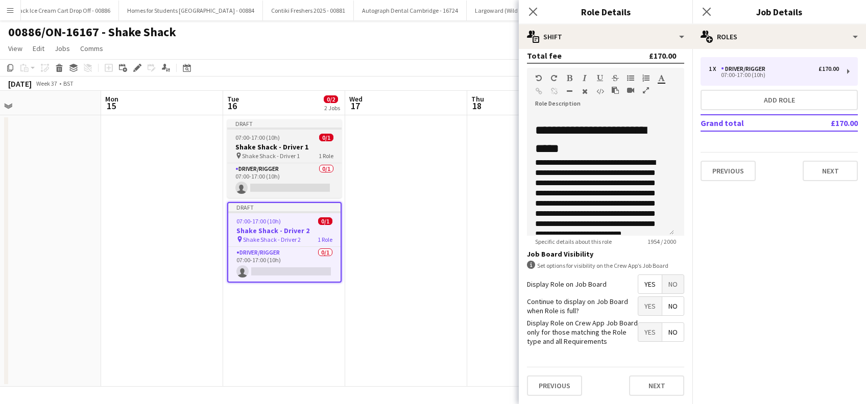
click at [277, 148] on h3 "Shake Shack - Driver 1" at bounding box center [284, 146] width 114 height 9
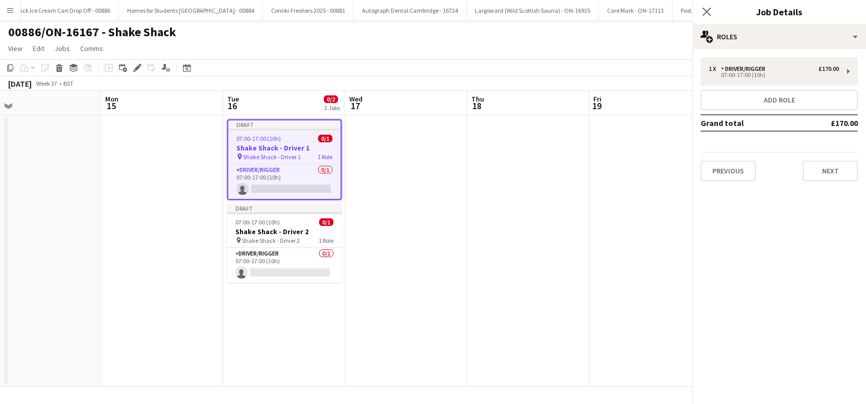
scroll to position [0, 264]
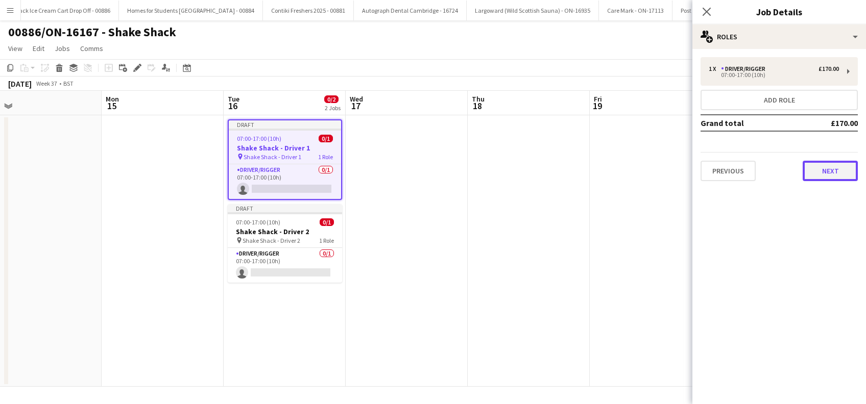
click at [826, 170] on button "Next" at bounding box center [829, 171] width 55 height 20
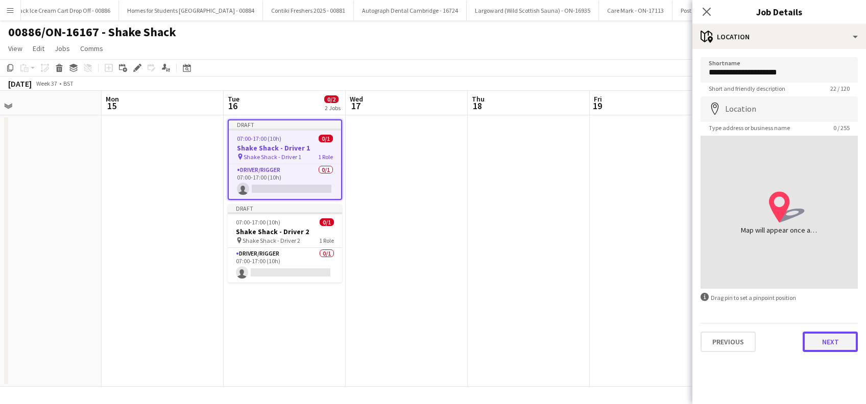
click at [821, 345] on button "Next" at bounding box center [829, 342] width 55 height 20
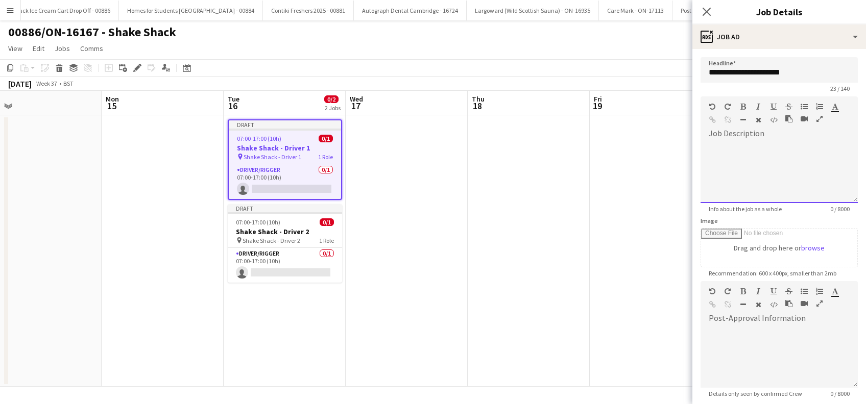
click at [722, 147] on div at bounding box center [778, 172] width 157 height 61
paste div
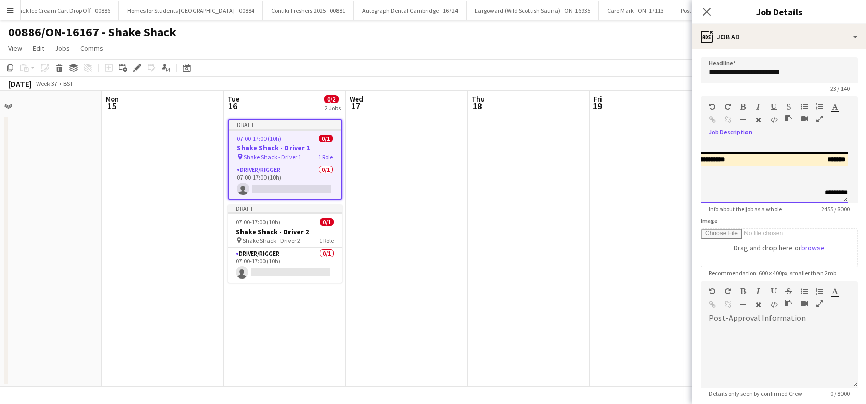
click at [768, 185] on td "**********" at bounding box center [703, 182] width 185 height 33
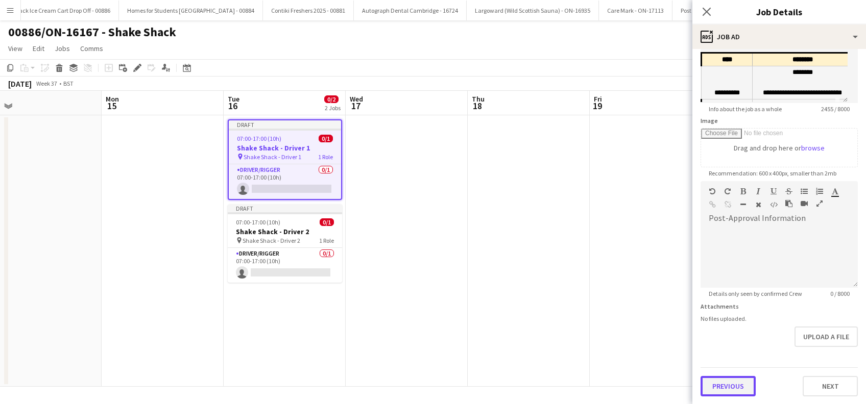
click at [732, 386] on button "Previous" at bounding box center [727, 386] width 55 height 20
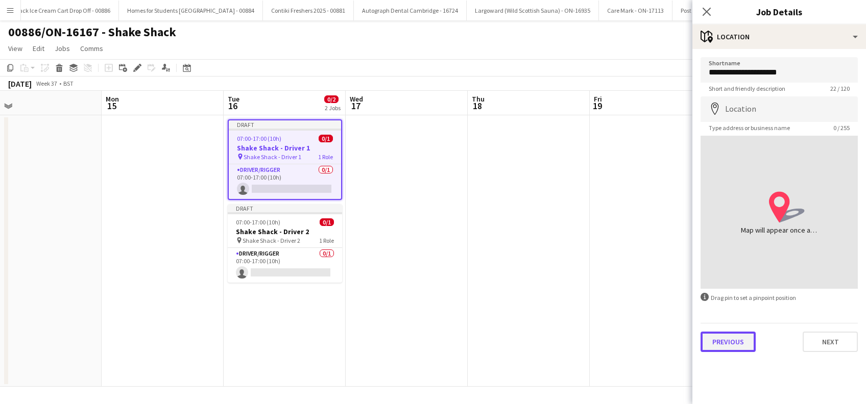
click at [728, 348] on button "Previous" at bounding box center [727, 342] width 55 height 20
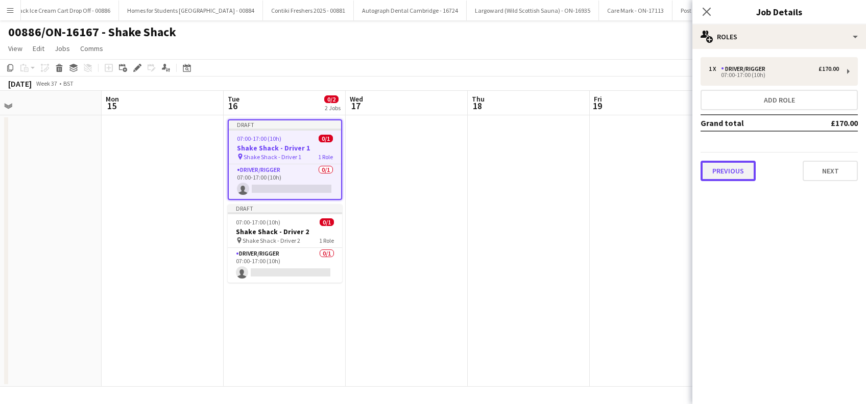
click at [734, 170] on button "Previous" at bounding box center [727, 171] width 55 height 20
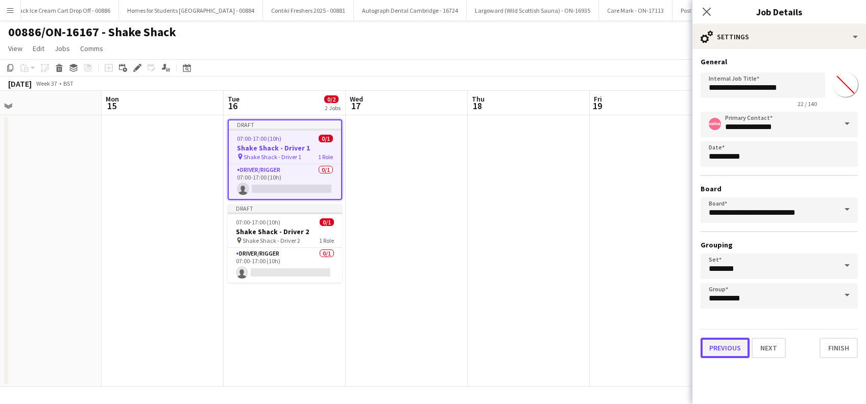
click at [723, 350] on button "Previous" at bounding box center [724, 348] width 49 height 20
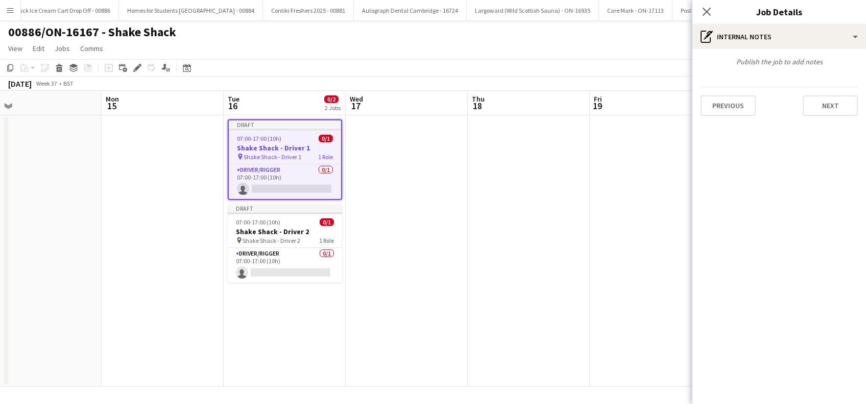
click at [427, 248] on app-date-cell at bounding box center [407, 251] width 122 height 272
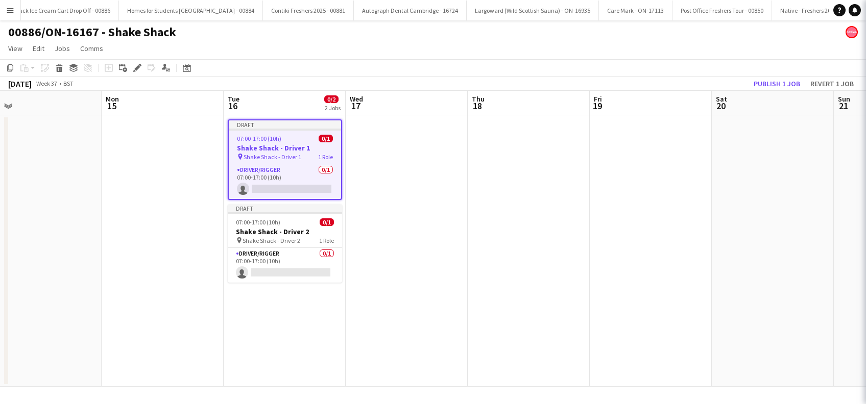
scroll to position [0, 263]
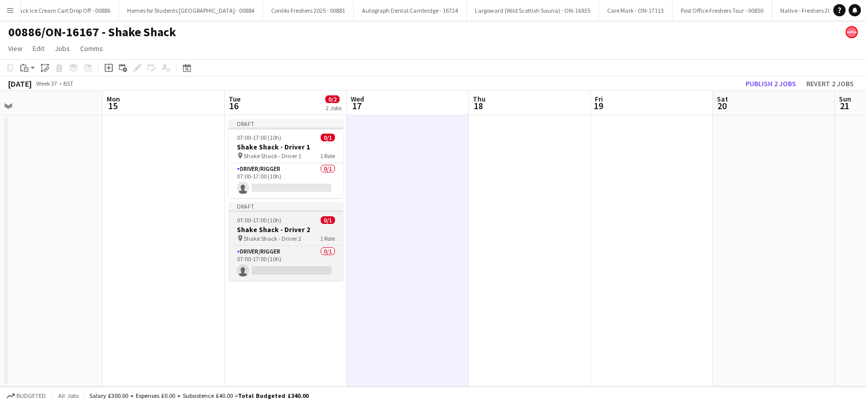
click at [302, 233] on h3 "Shake Shack - Driver 2" at bounding box center [286, 229] width 114 height 9
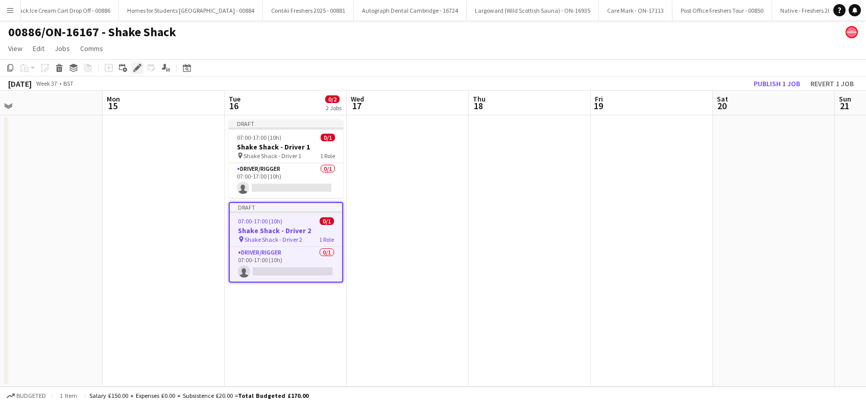
click at [137, 69] on icon "Edit" at bounding box center [137, 68] width 8 height 8
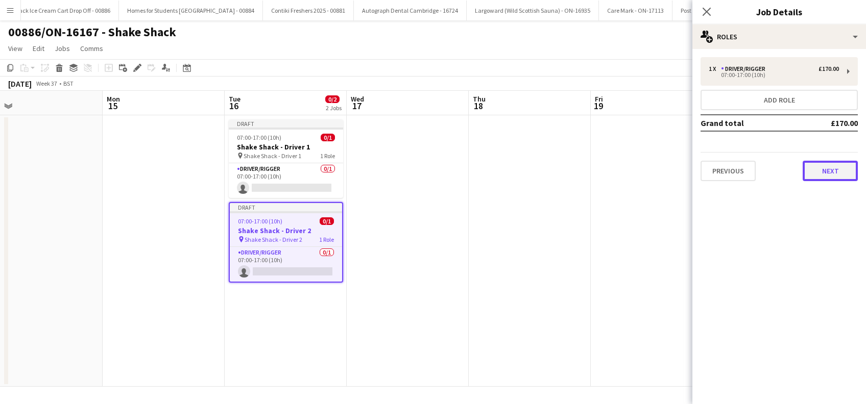
click at [841, 169] on button "Next" at bounding box center [829, 171] width 55 height 20
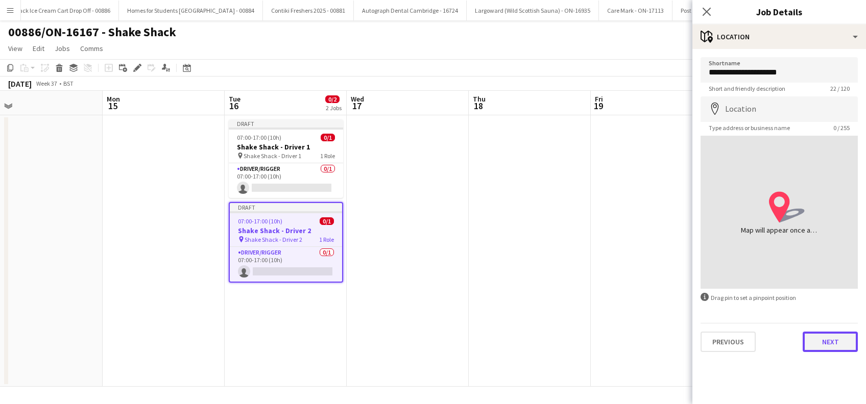
click at [828, 341] on button "Next" at bounding box center [829, 342] width 55 height 20
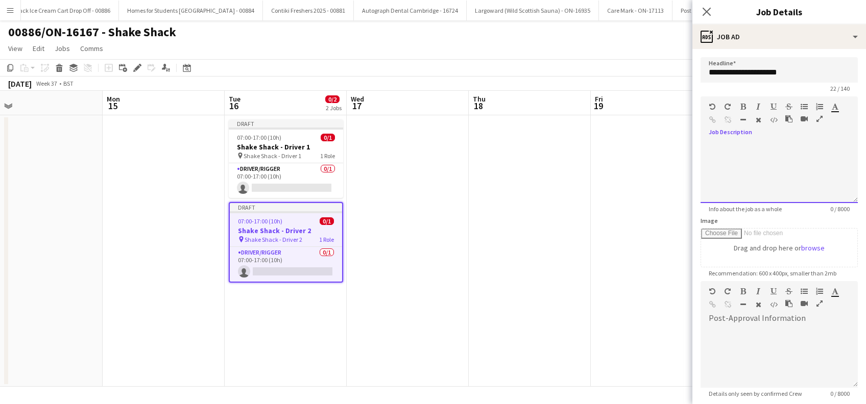
click at [715, 149] on div at bounding box center [778, 172] width 157 height 61
paste div
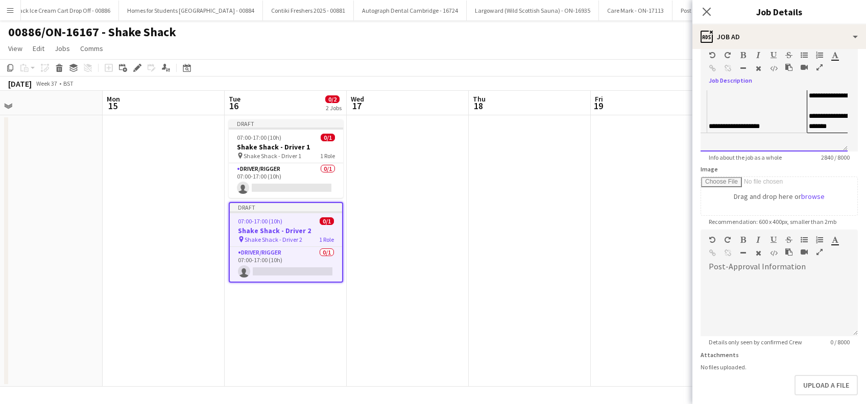
scroll to position [100, 0]
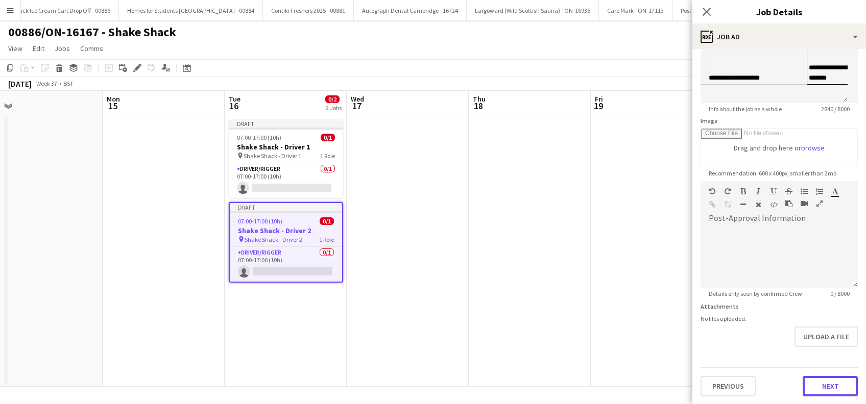
click at [822, 388] on button "Next" at bounding box center [829, 386] width 55 height 20
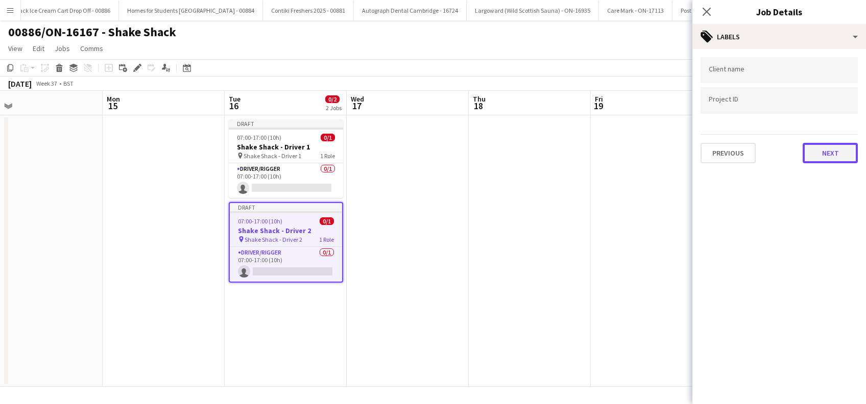
click at [830, 151] on button "Next" at bounding box center [829, 153] width 55 height 20
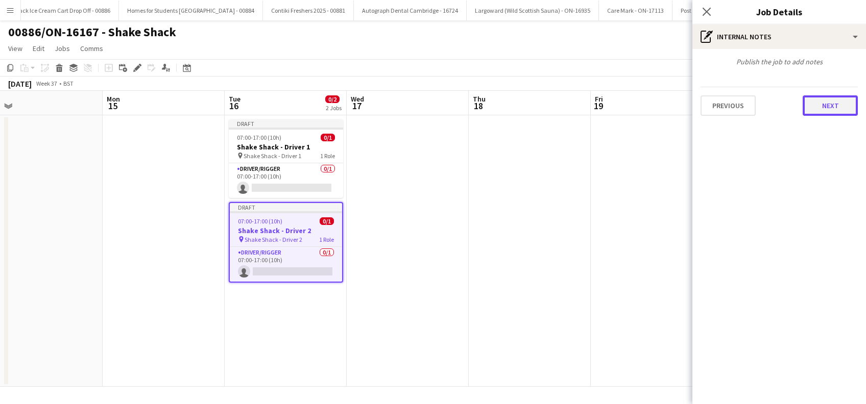
click at [832, 105] on button "Next" at bounding box center [829, 105] width 55 height 20
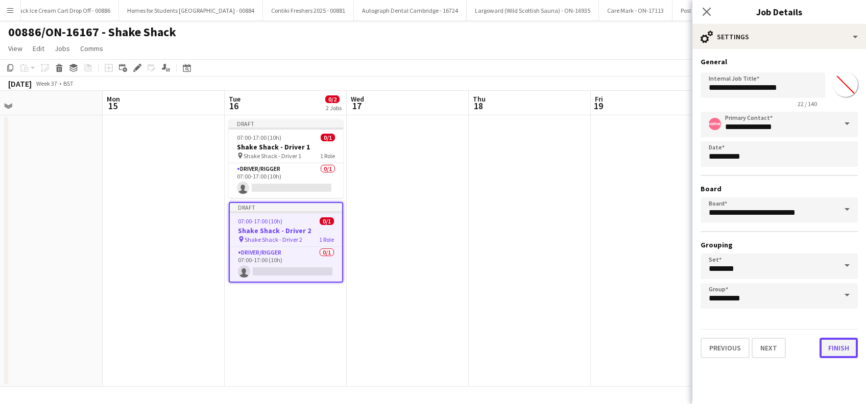
click at [853, 348] on button "Finish" at bounding box center [838, 348] width 38 height 20
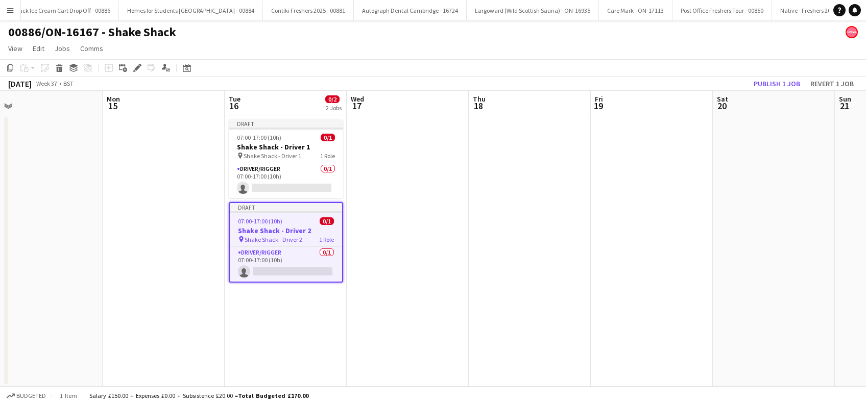
click at [627, 317] on app-date-cell at bounding box center [652, 251] width 122 height 272
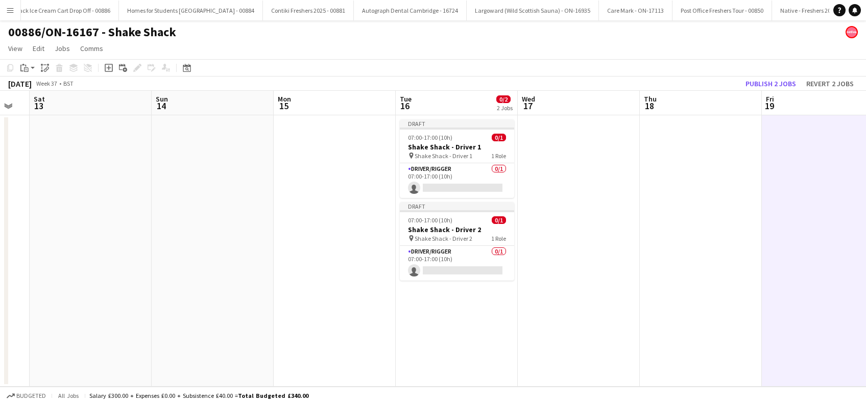
scroll to position [0, 231]
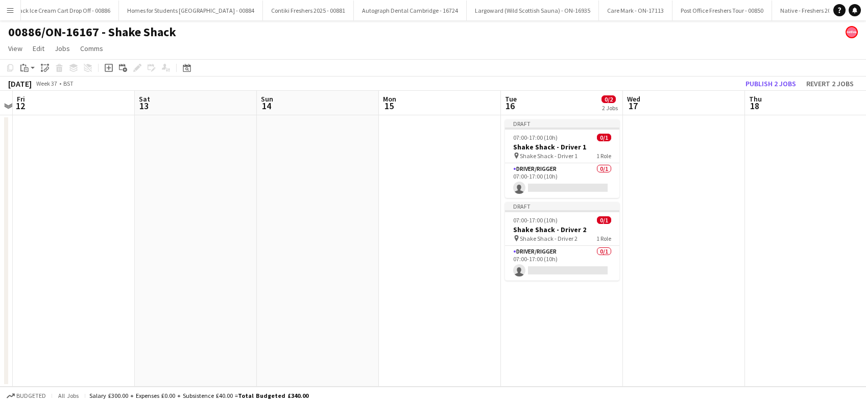
drag, startPoint x: 414, startPoint y: 329, endPoint x: 691, endPoint y: 327, distance: 276.2
click at [691, 327] on app-calendar-viewport "Wed 10 Thu 11 Fri 12 Sat 13 Sun 14 Mon 15 Tue 16 0/2 2 Jobs Wed 17 Thu 18 Fri 1…" at bounding box center [433, 239] width 866 height 296
click at [440, 206] on app-date-cell at bounding box center [440, 251] width 122 height 272
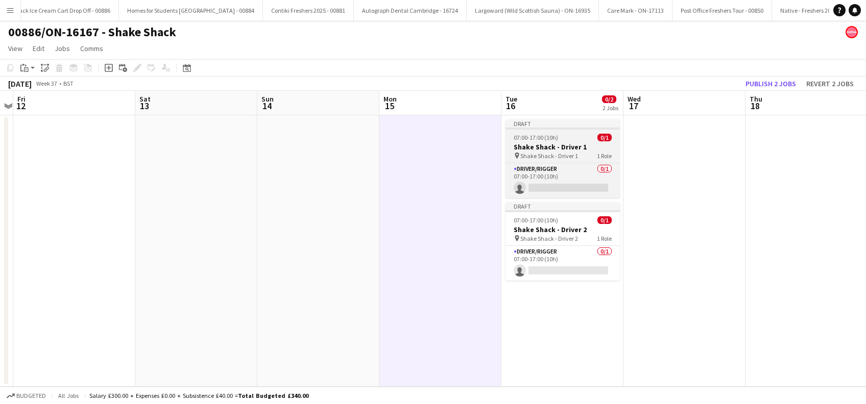
click at [534, 152] on span "Shake Shack - Driver 1" at bounding box center [549, 156] width 58 height 8
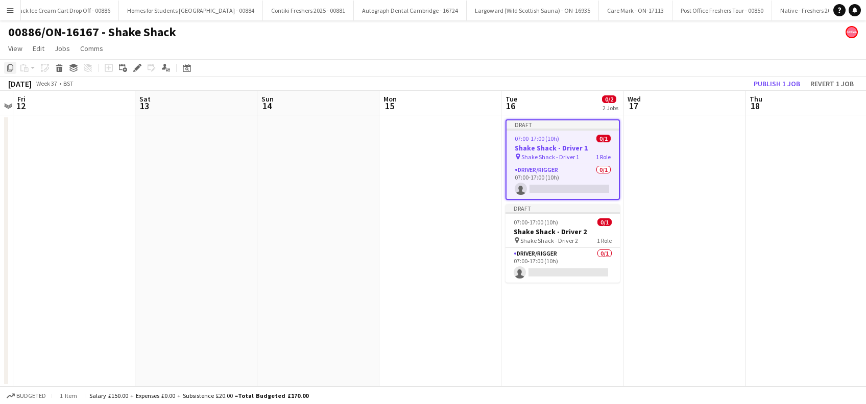
click at [7, 69] on icon at bounding box center [10, 67] width 6 height 7
click at [431, 157] on app-date-cell at bounding box center [440, 251] width 122 height 272
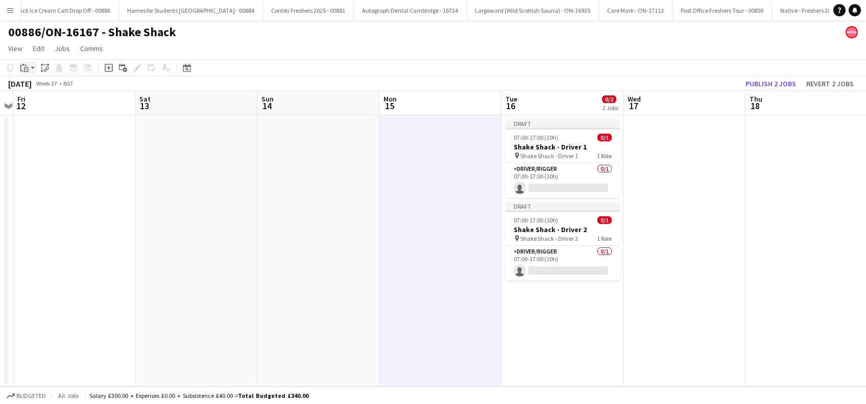
click at [29, 71] on div "Paste" at bounding box center [24, 68] width 12 height 12
click at [34, 87] on link "Paste Ctrl+V" at bounding box center [75, 87] width 96 height 9
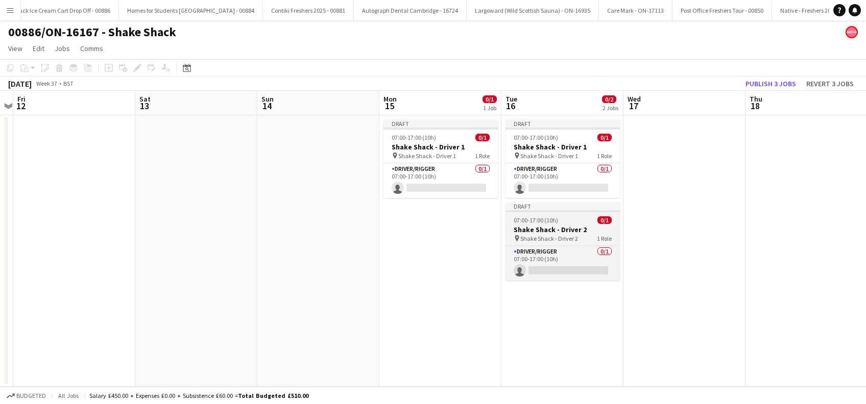
click at [552, 235] on span "Shake Shack - Driver 2" at bounding box center [549, 239] width 58 height 8
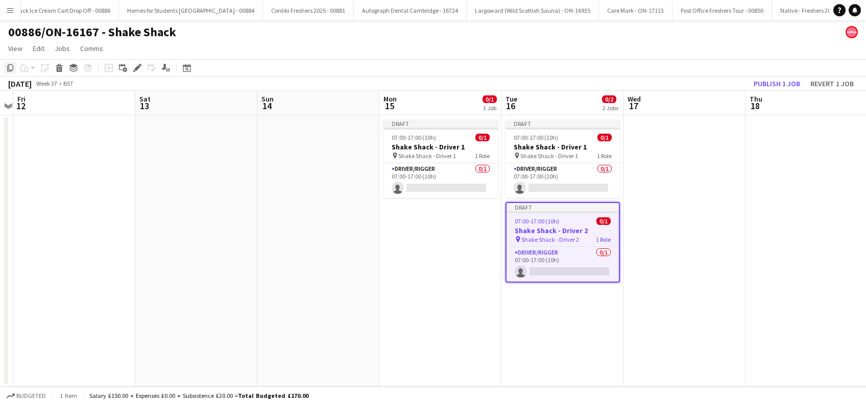
click at [12, 66] on icon "Copy" at bounding box center [10, 68] width 8 height 8
click at [418, 222] on app-date-cell "Draft 07:00-17:00 (10h) 0/1 Shake Shack - Driver 1 pin Shake Shack - Driver 1 1…" at bounding box center [440, 251] width 122 height 272
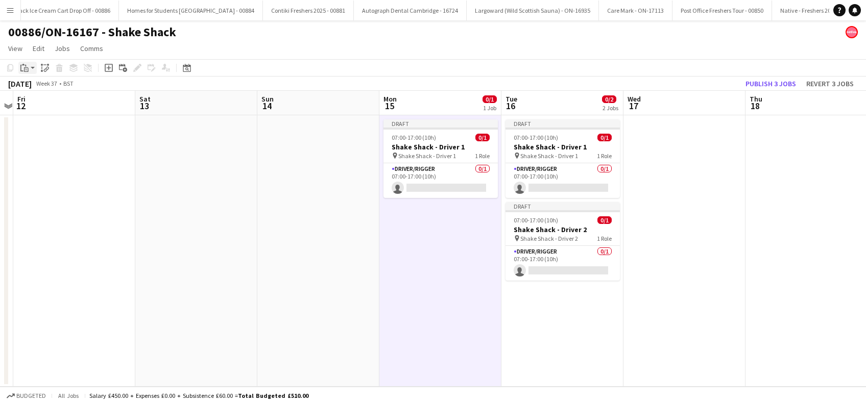
click at [25, 67] on icon "Paste" at bounding box center [24, 68] width 8 height 8
click at [36, 83] on link "Paste Ctrl+V" at bounding box center [75, 87] width 96 height 9
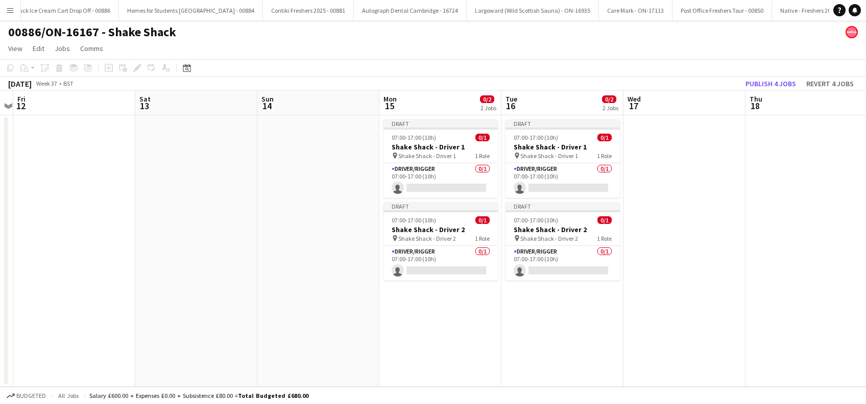
drag, startPoint x: 407, startPoint y: 297, endPoint x: 467, endPoint y: 299, distance: 59.8
click at [411, 297] on app-calendar-viewport "Wed 10 Thu 11 Fri 12 Sat 13 Sun 14 Mon 15 0/2 2 Jobs Tue 16 0/2 2 Jobs Wed 17 T…" at bounding box center [433, 239] width 866 height 296
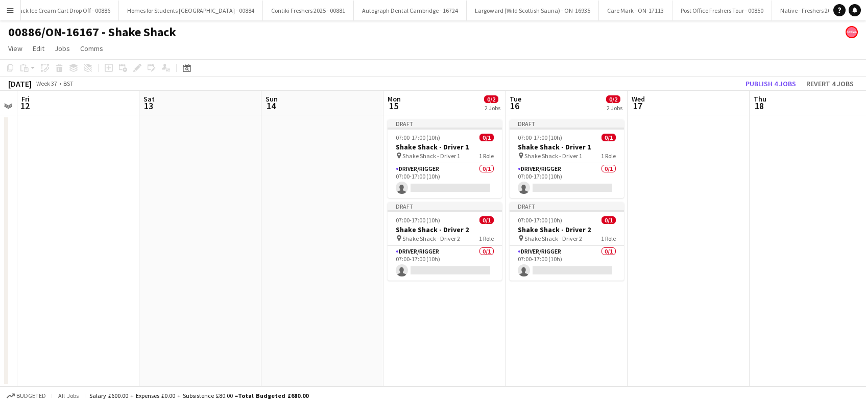
click at [686, 311] on app-date-cell at bounding box center [688, 251] width 122 height 272
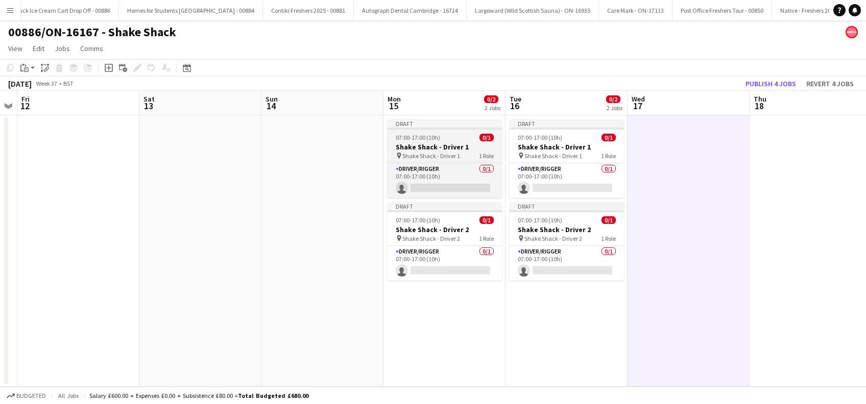
click at [428, 148] on h3 "Shake Shack - Driver 1" at bounding box center [444, 146] width 114 height 9
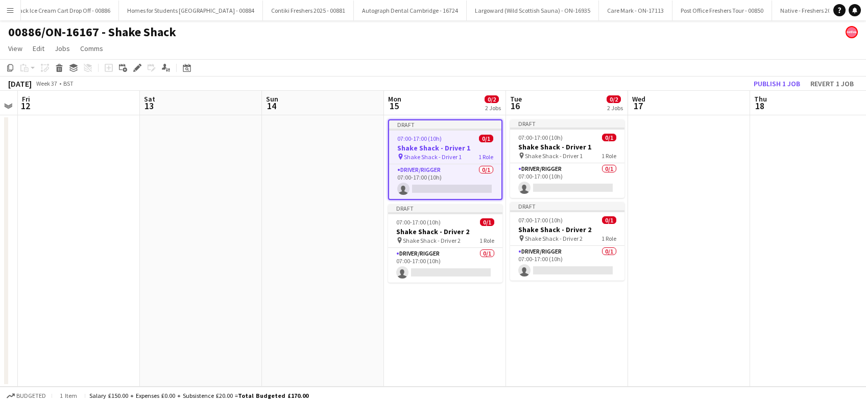
scroll to position [0, 226]
click at [426, 150] on h3 "Shake Shack - Driver 1" at bounding box center [445, 147] width 112 height 9
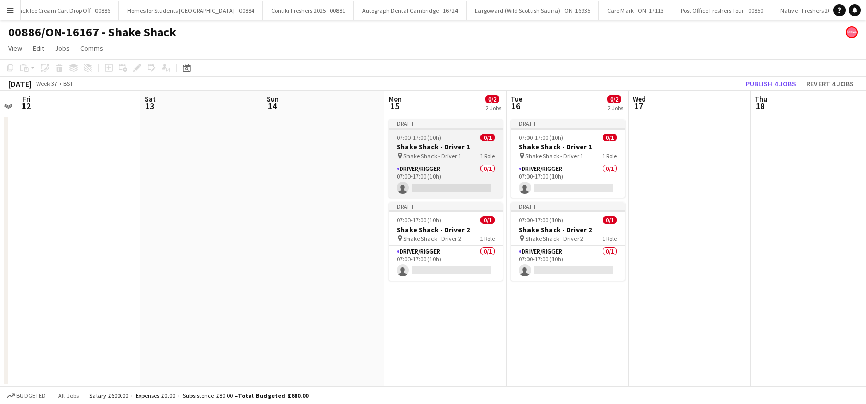
click at [457, 147] on h3 "Shake Shack - Driver 1" at bounding box center [445, 146] width 114 height 9
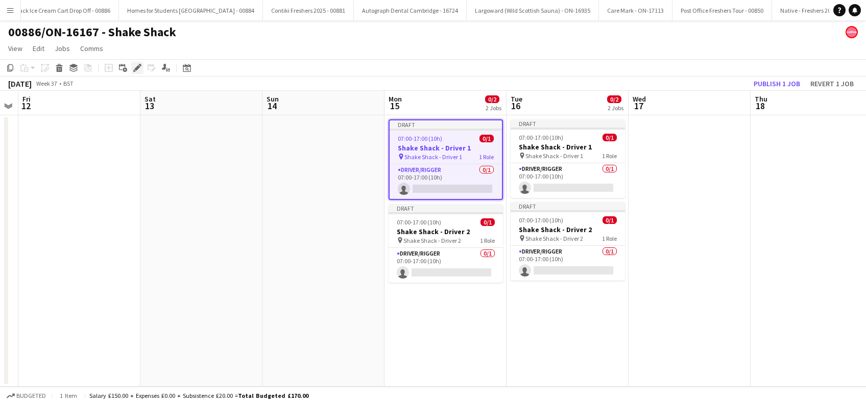
click at [135, 69] on icon at bounding box center [137, 68] width 6 height 6
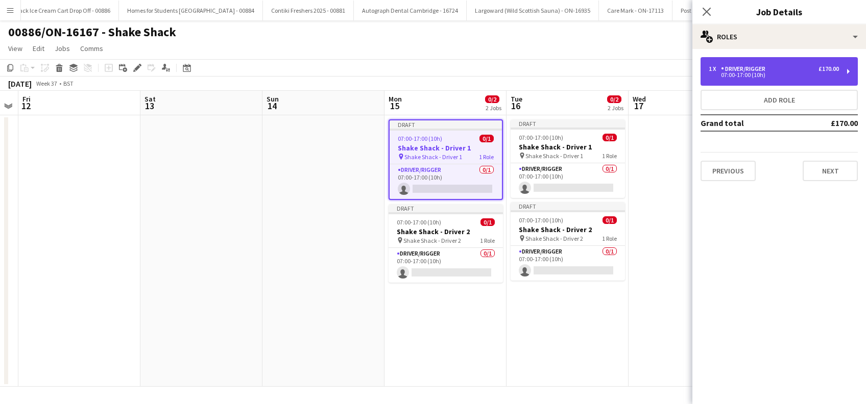
click at [784, 75] on div "07:00-17:00 (10h)" at bounding box center [773, 74] width 130 height 5
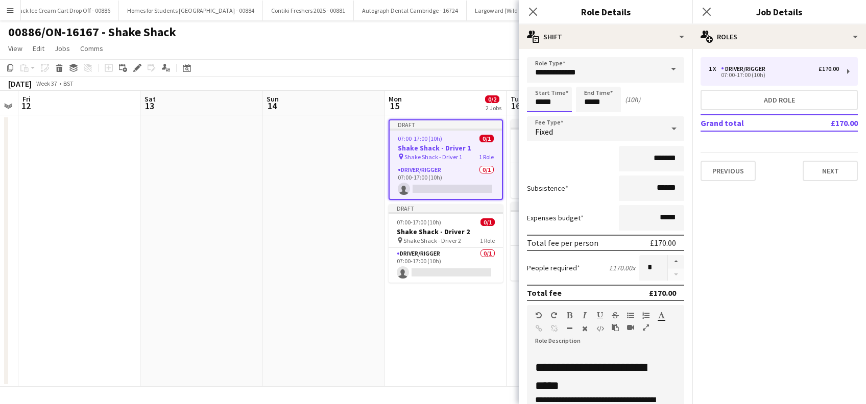
click at [554, 100] on input "*****" at bounding box center [549, 100] width 45 height 26
click at [542, 78] on div at bounding box center [539, 82] width 20 height 10
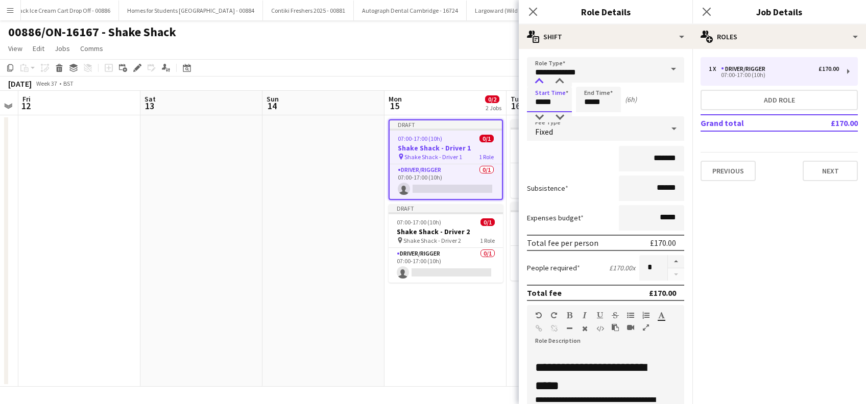
type input "*****"
click at [542, 78] on div at bounding box center [539, 82] width 20 height 10
click at [655, 159] on input "*******" at bounding box center [651, 159] width 65 height 26
type input "**"
type input "******"
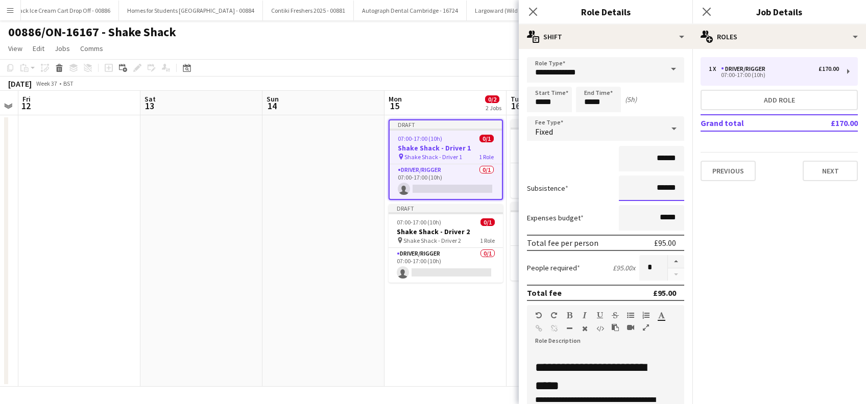
click at [652, 190] on input "******" at bounding box center [651, 189] width 65 height 26
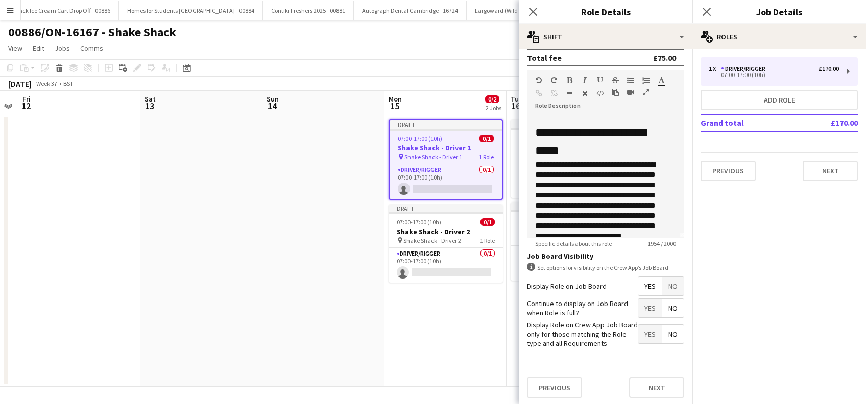
scroll to position [245, 0]
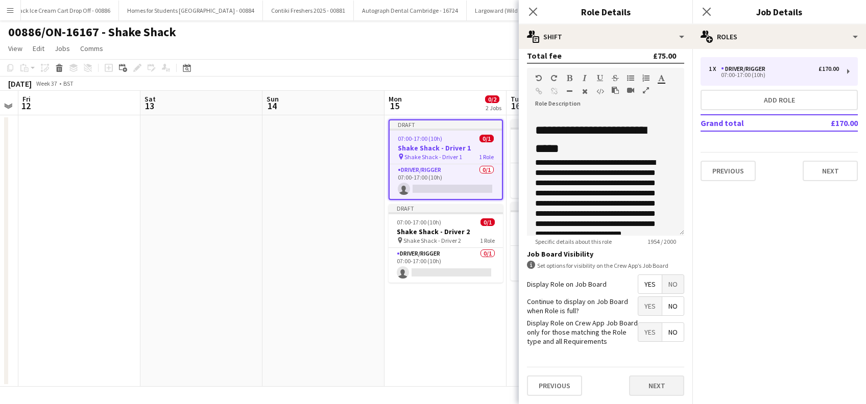
type input "*****"
click at [665, 386] on button "Next" at bounding box center [656, 386] width 55 height 20
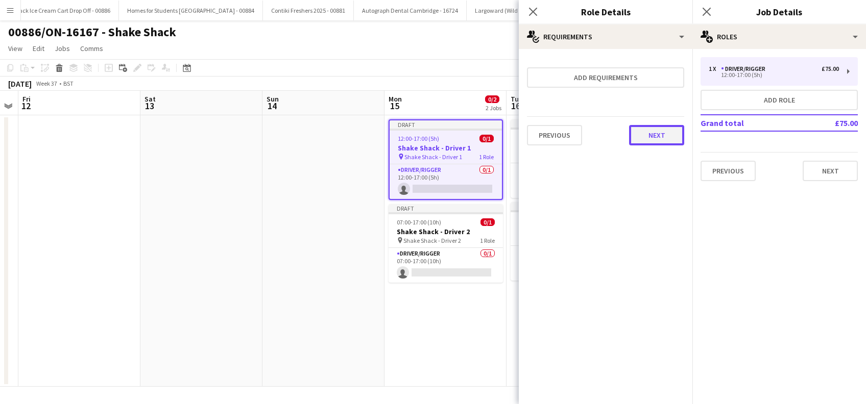
click at [647, 133] on button "Next" at bounding box center [656, 135] width 55 height 20
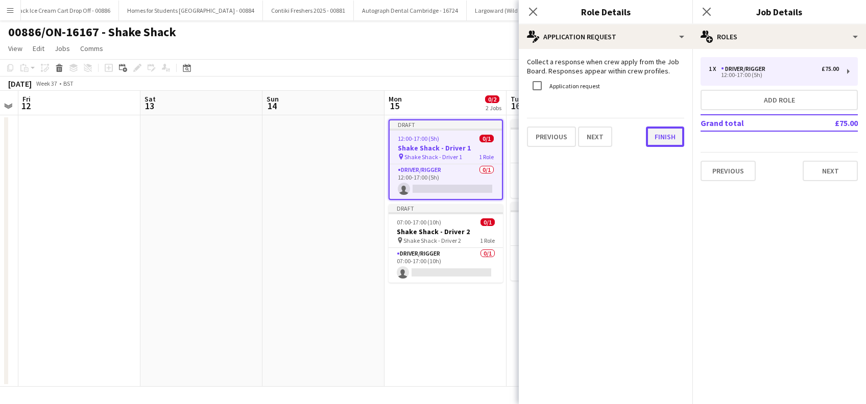
click at [662, 135] on button "Finish" at bounding box center [665, 137] width 38 height 20
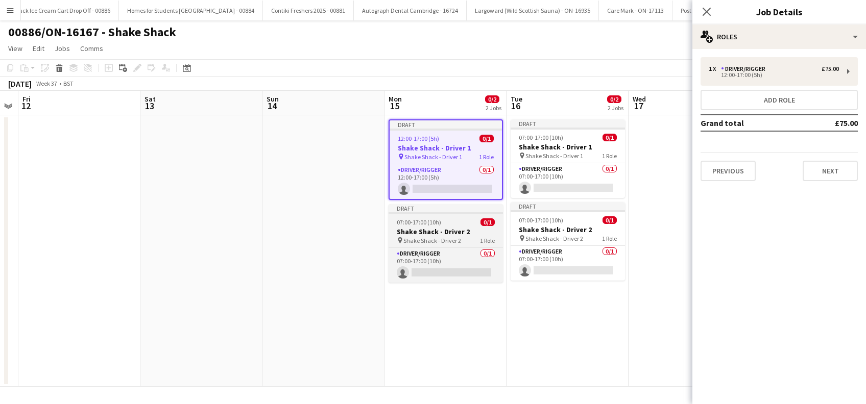
click at [439, 230] on h3 "Shake Shack - Driver 2" at bounding box center [445, 231] width 114 height 9
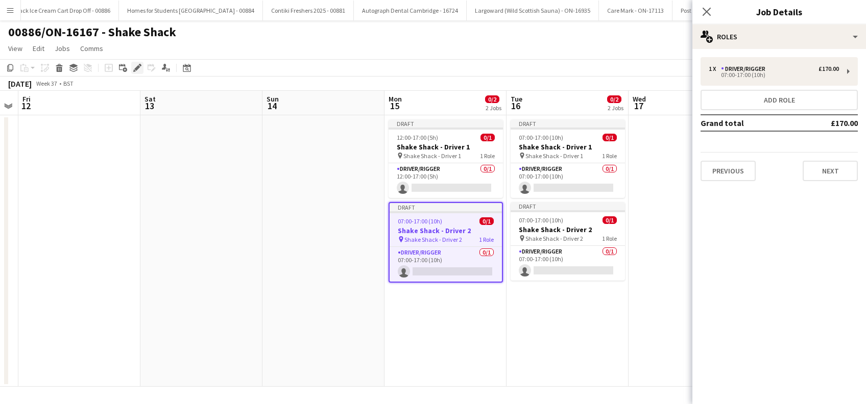
click at [139, 71] on icon "Edit" at bounding box center [137, 68] width 8 height 8
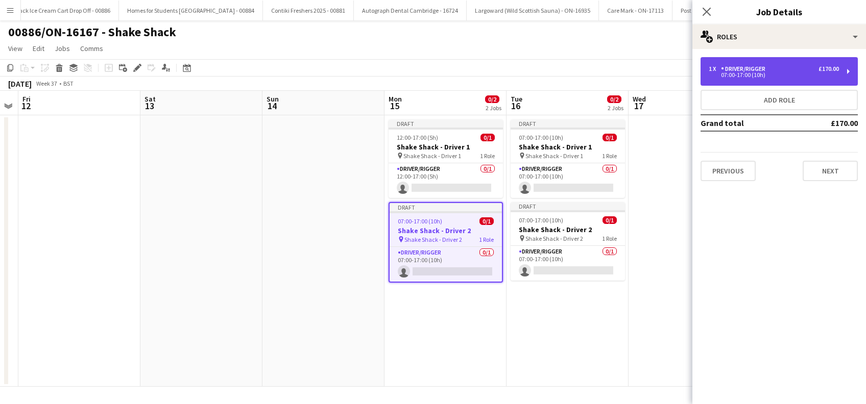
click at [780, 74] on div "07:00-17:00 (10h)" at bounding box center [773, 74] width 130 height 5
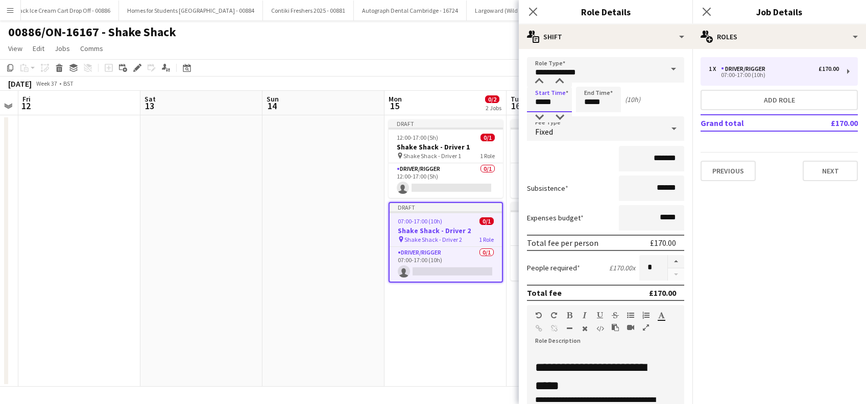
click at [555, 98] on input "*****" at bounding box center [549, 100] width 45 height 26
click at [540, 81] on div at bounding box center [539, 82] width 20 height 10
click at [539, 81] on div at bounding box center [539, 82] width 20 height 10
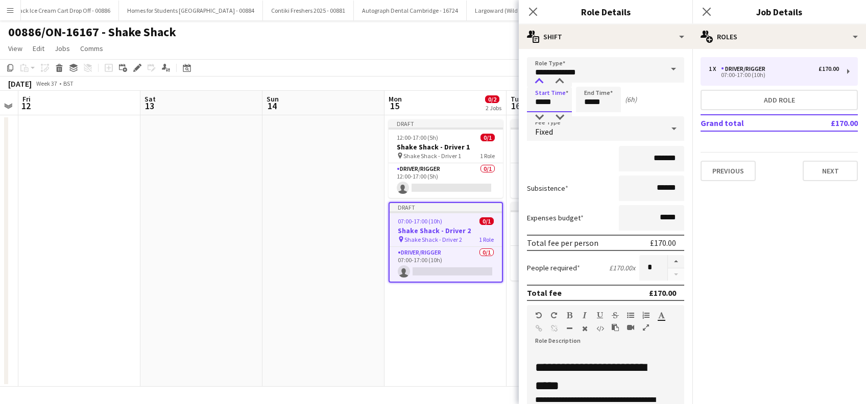
type input "*****"
click at [539, 81] on div at bounding box center [539, 82] width 20 height 10
click at [652, 155] on input "*******" at bounding box center [651, 159] width 65 height 26
type input "**"
type input "******"
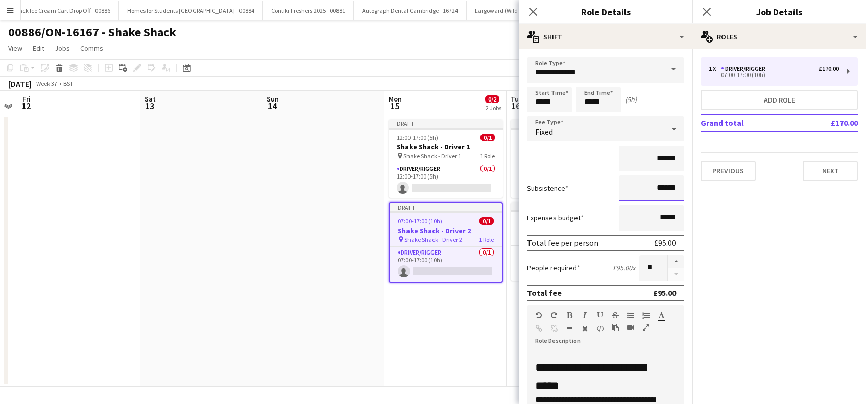
click at [651, 187] on input "******" at bounding box center [651, 189] width 65 height 26
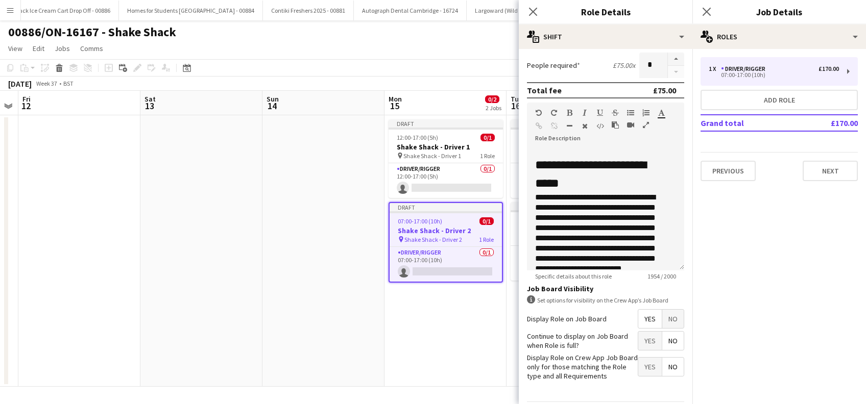
scroll to position [245, 0]
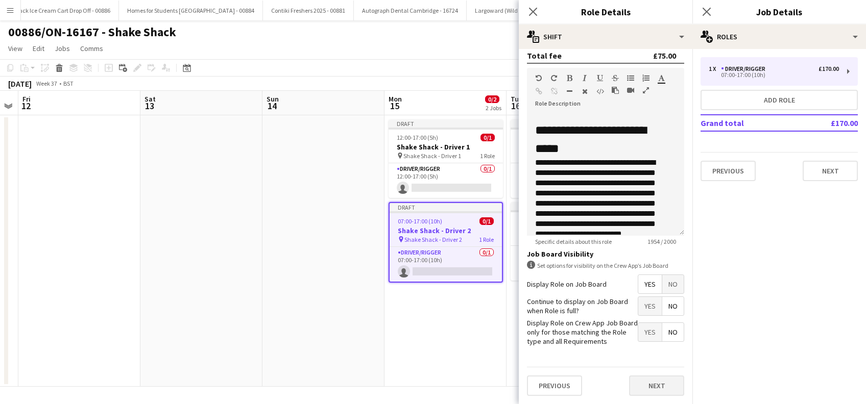
type input "*****"
click at [645, 382] on button "Next" at bounding box center [656, 386] width 55 height 20
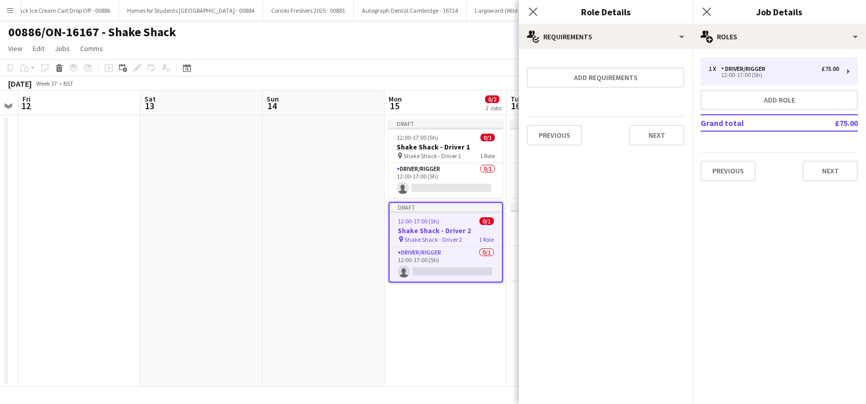
scroll to position [0, 0]
click at [656, 134] on button "Next" at bounding box center [656, 135] width 55 height 20
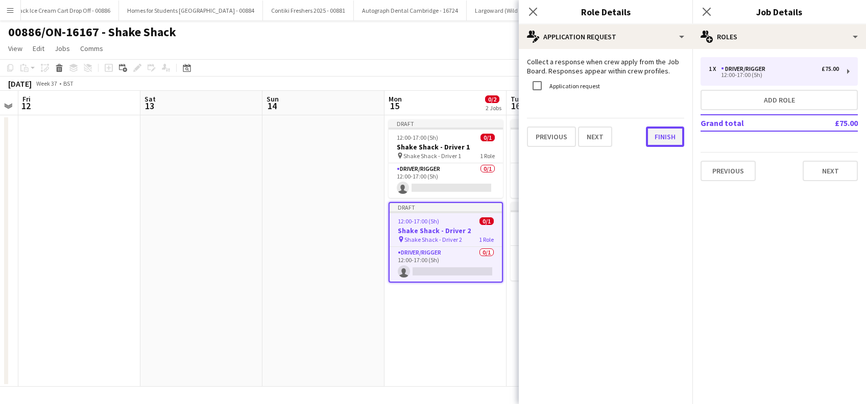
click at [671, 136] on button "Finish" at bounding box center [665, 137] width 38 height 20
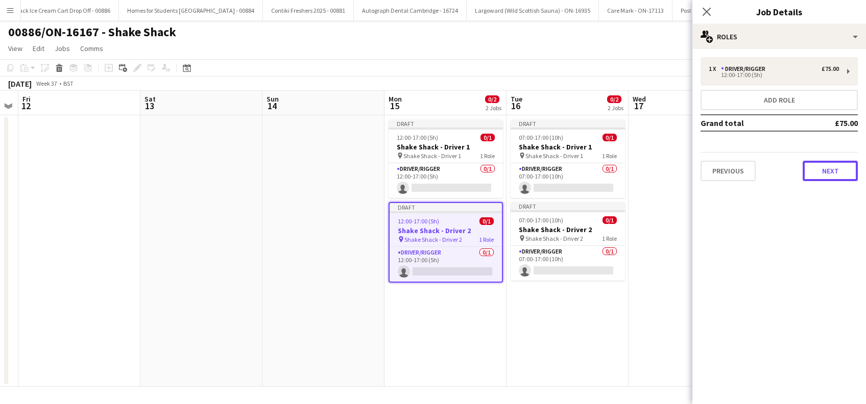
click at [838, 176] on button "Next" at bounding box center [829, 171] width 55 height 20
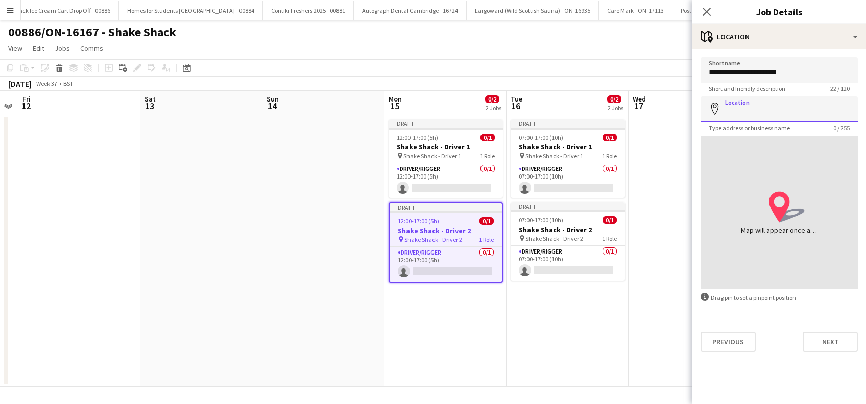
click at [782, 109] on input "Location" at bounding box center [778, 109] width 157 height 26
paste input "**********"
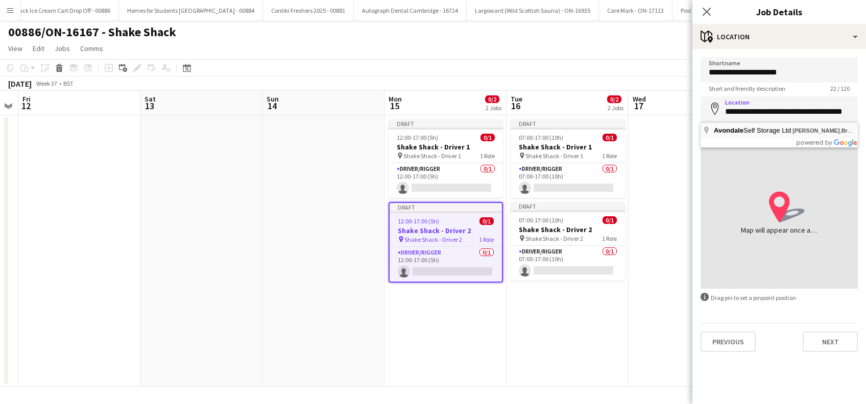
type input "**********"
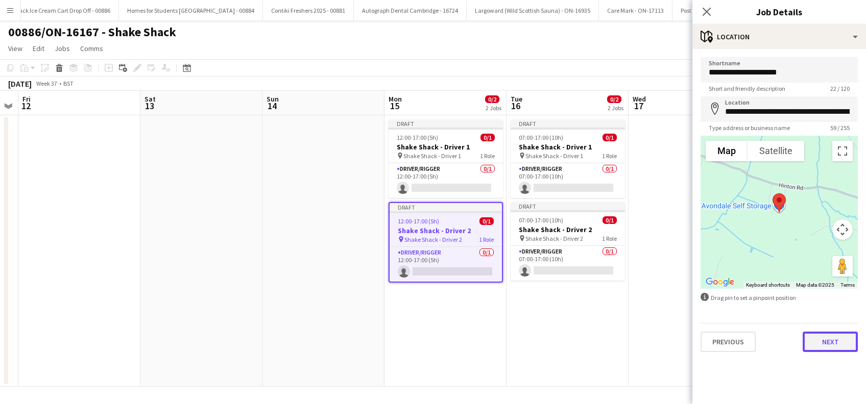
click at [824, 343] on button "Next" at bounding box center [829, 342] width 55 height 20
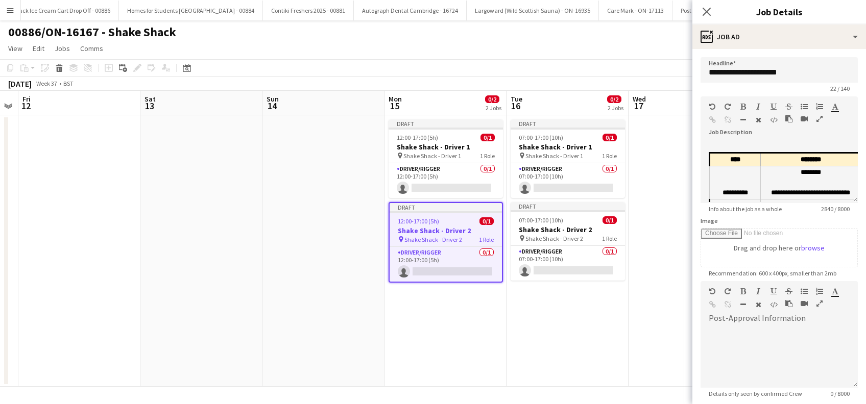
scroll to position [100, 0]
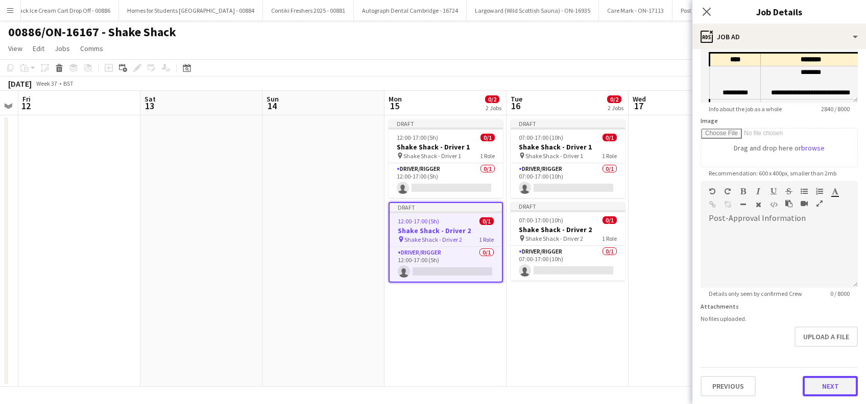
click at [811, 391] on button "Next" at bounding box center [829, 386] width 55 height 20
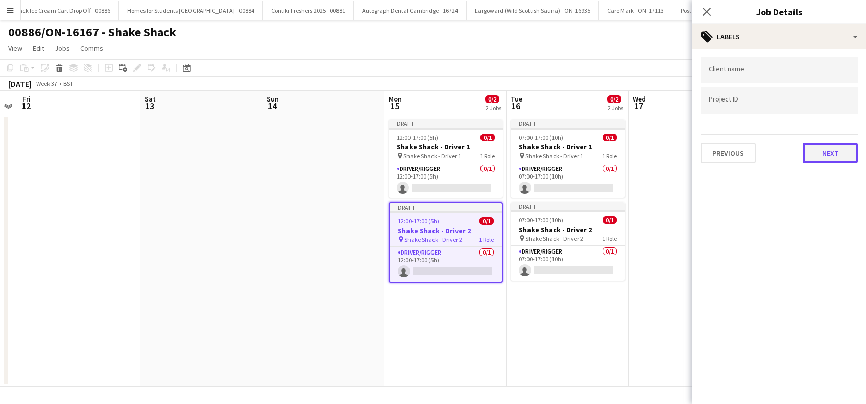
click at [833, 155] on button "Next" at bounding box center [829, 153] width 55 height 20
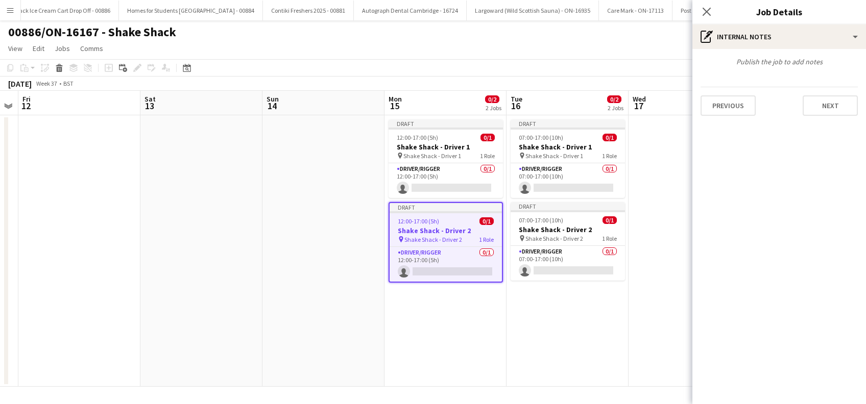
click at [831, 116] on div "Publish the job to add notes Previous Next" at bounding box center [779, 86] width 174 height 75
click at [829, 116] on div "Publish the job to add notes Previous Next" at bounding box center [779, 86] width 174 height 75
click at [830, 106] on button "Next" at bounding box center [829, 105] width 55 height 20
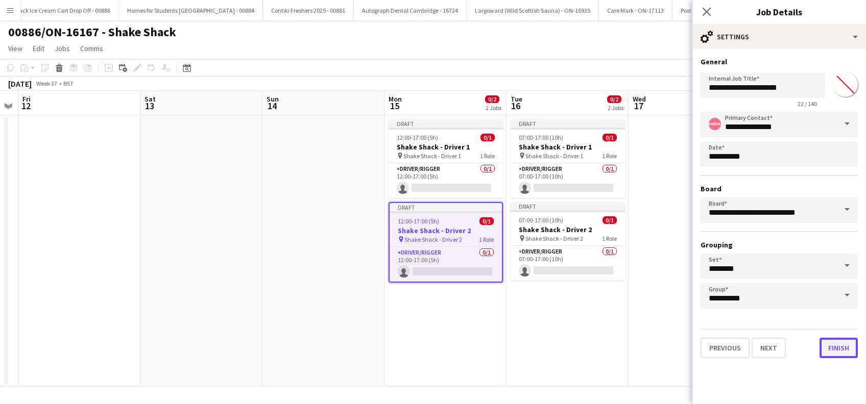
click at [839, 343] on button "Finish" at bounding box center [838, 348] width 38 height 20
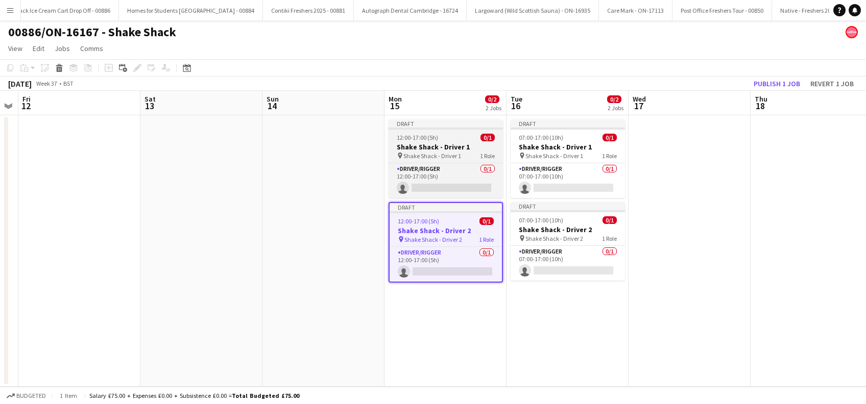
click at [443, 139] on div "12:00-17:00 (5h) 0/1" at bounding box center [445, 138] width 114 height 8
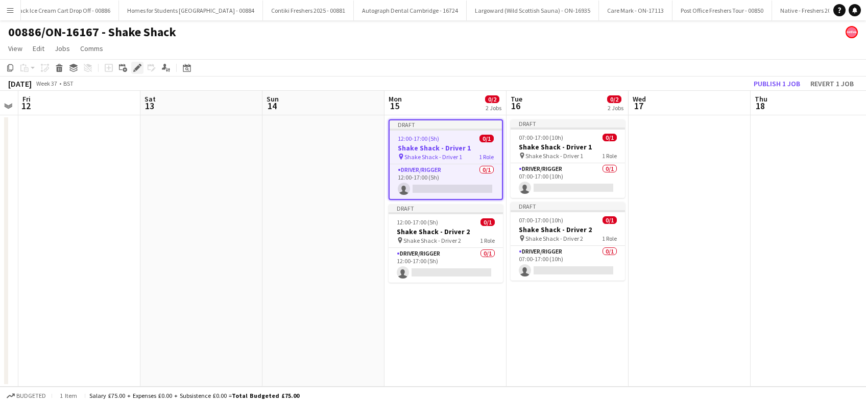
click at [139, 66] on icon at bounding box center [137, 68] width 6 height 6
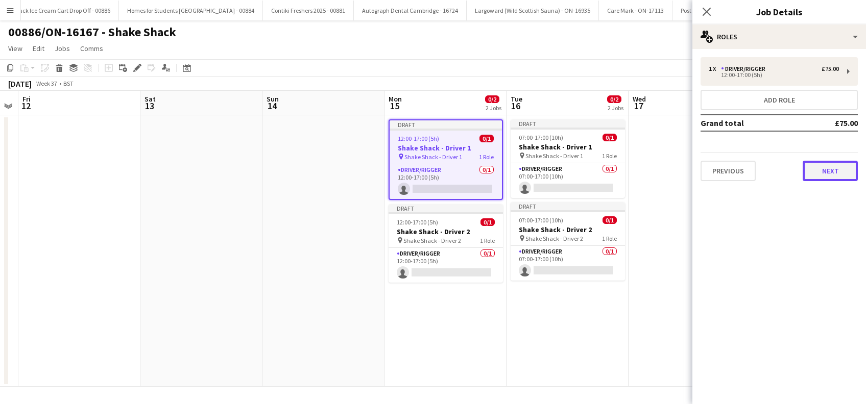
click at [828, 166] on button "Next" at bounding box center [829, 171] width 55 height 20
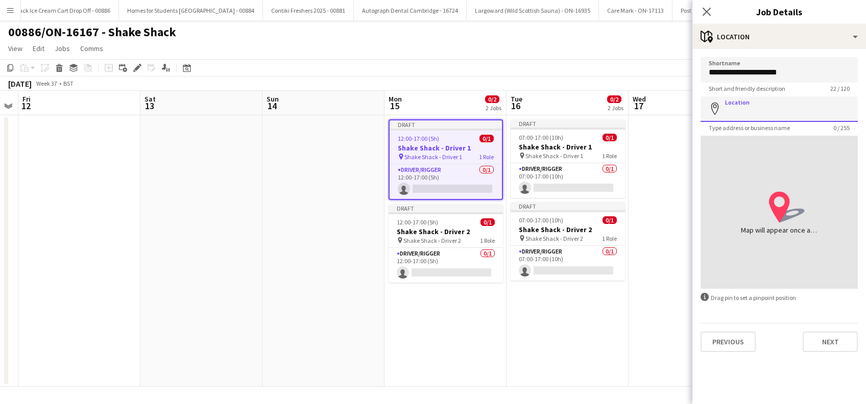
click at [788, 108] on input "Location" at bounding box center [778, 109] width 157 height 26
paste input "**********"
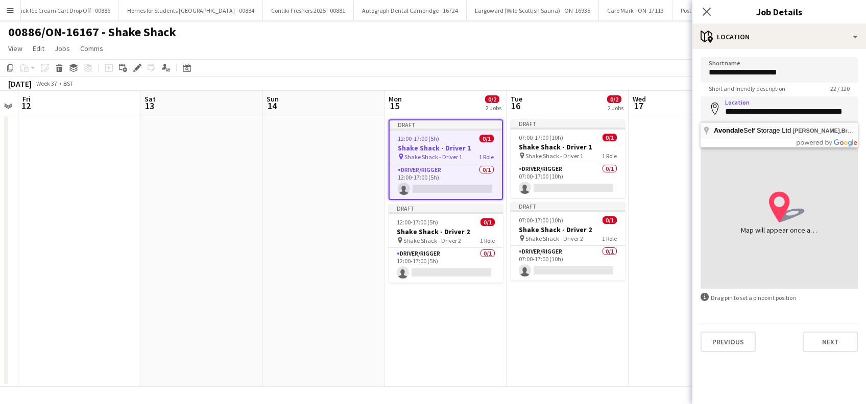
type input "**********"
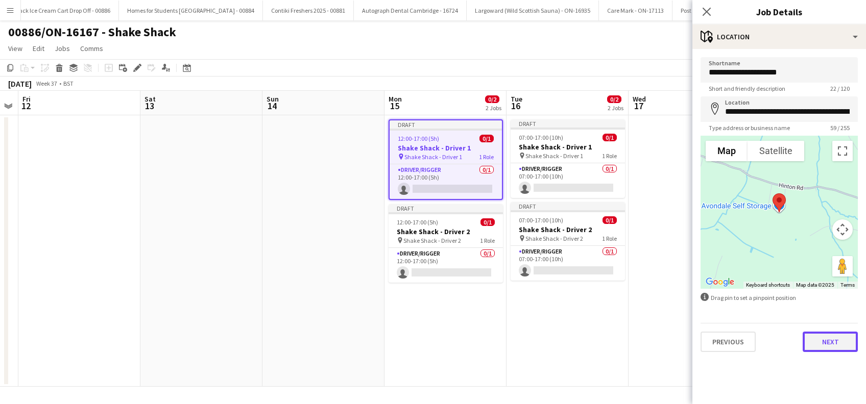
click at [825, 342] on button "Next" at bounding box center [829, 342] width 55 height 20
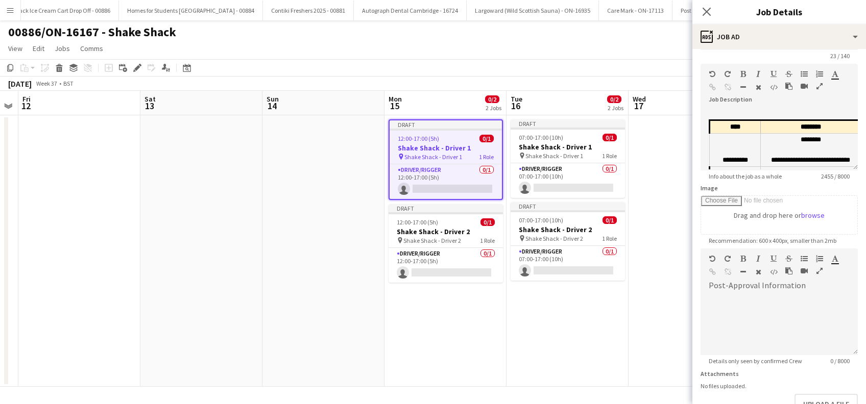
scroll to position [100, 0]
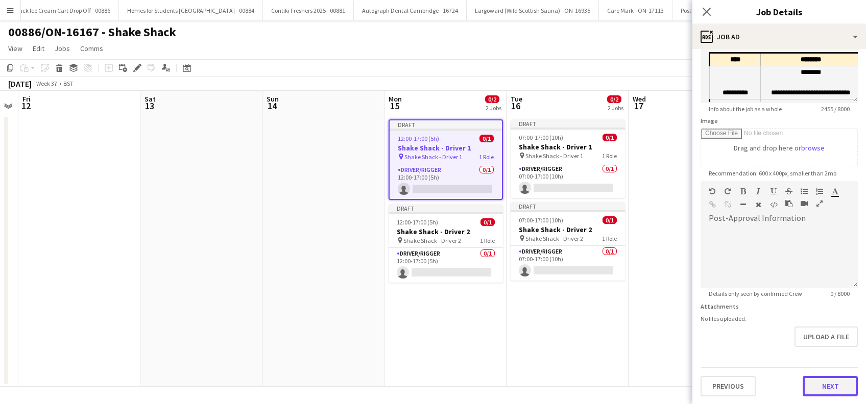
click at [814, 387] on button "Next" at bounding box center [829, 386] width 55 height 20
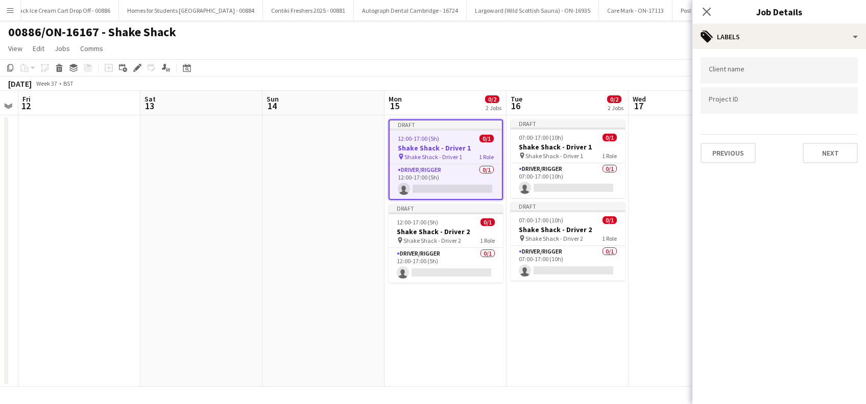
scroll to position [0, 0]
click at [829, 154] on button "Next" at bounding box center [829, 153] width 55 height 20
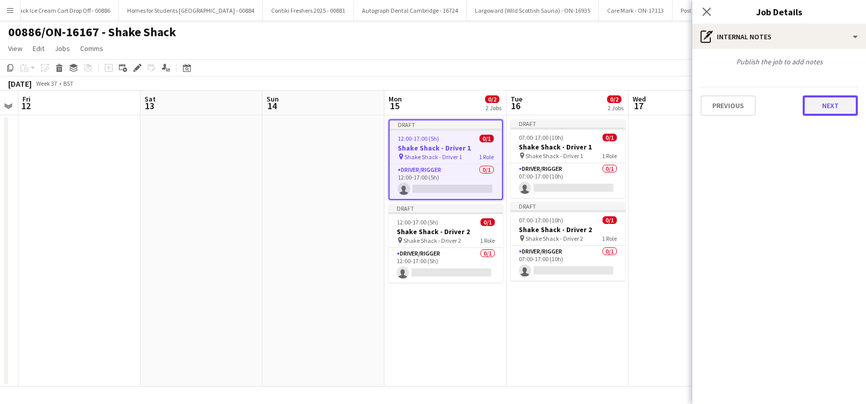
click at [830, 106] on button "Next" at bounding box center [829, 105] width 55 height 20
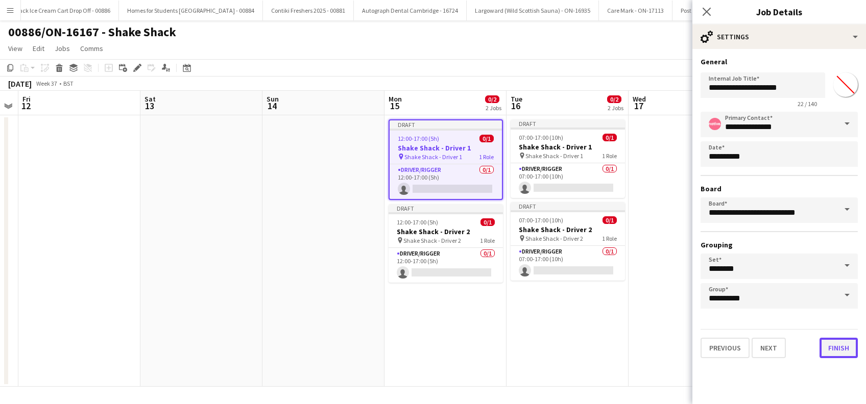
click at [840, 353] on button "Finish" at bounding box center [838, 348] width 38 height 20
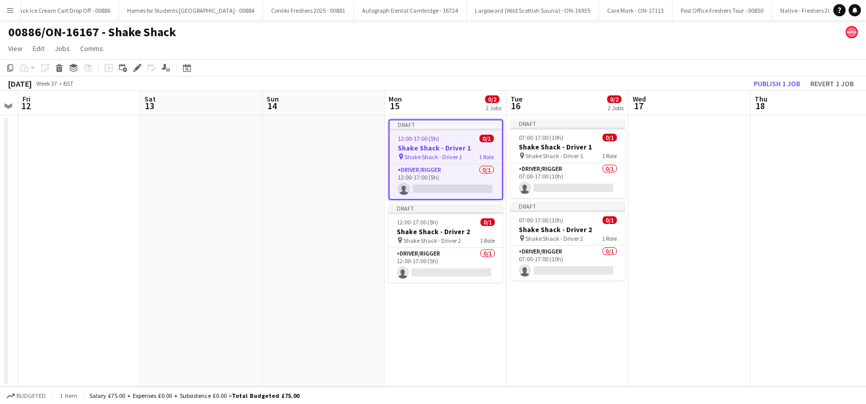
click at [443, 296] on app-date-cell "Draft 12:00-17:00 (5h) 0/1 Shake Shack - Driver 1 pin Shake Shack - Driver 1 1 …" at bounding box center [445, 251] width 122 height 272
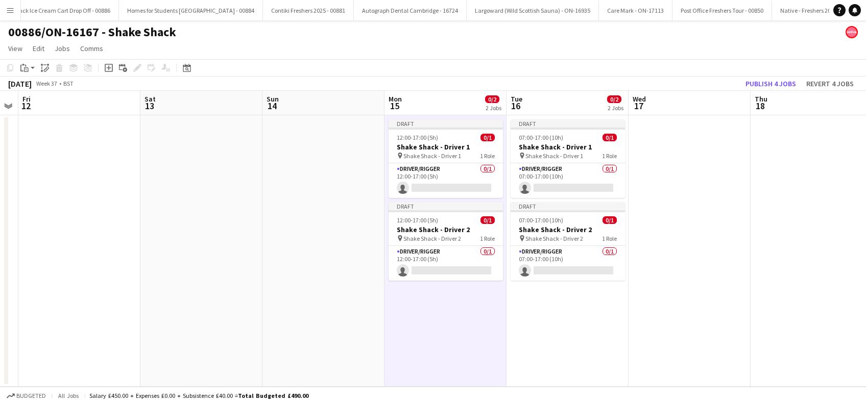
click at [580, 323] on app-date-cell "Draft 07:00-17:00 (10h) 0/1 Shake Shack - Driver 1 pin Shake Shack - Driver 1 1…" at bounding box center [567, 251] width 122 height 272
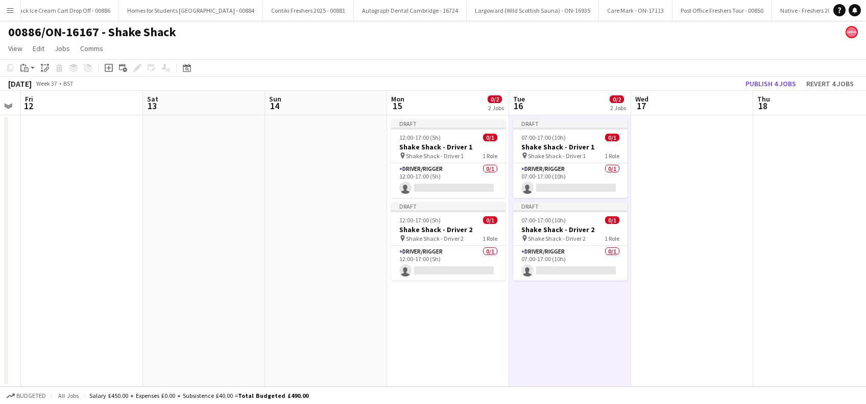
click at [674, 280] on app-date-cell at bounding box center [692, 251] width 122 height 272
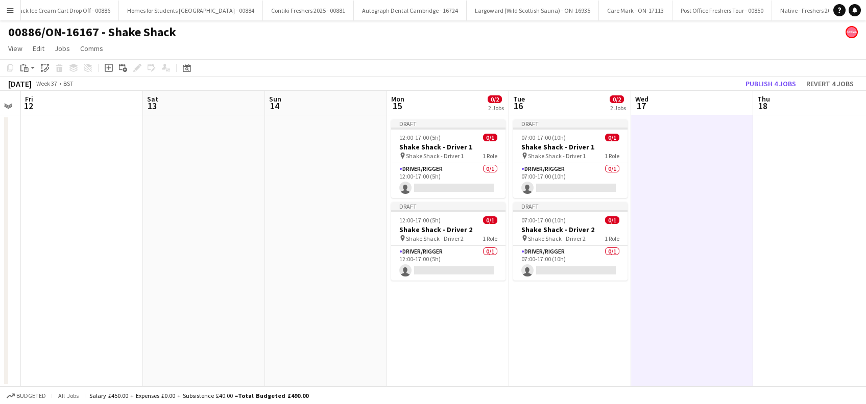
click at [674, 280] on app-date-cell at bounding box center [692, 251] width 122 height 272
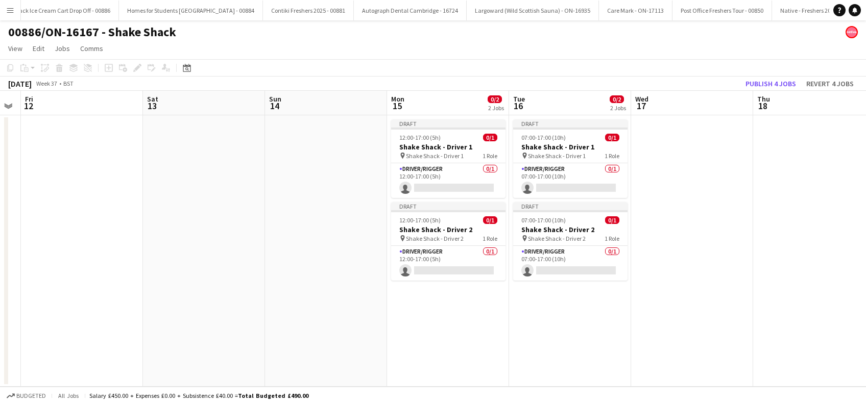
drag, startPoint x: 322, startPoint y: 305, endPoint x: 363, endPoint y: 318, distance: 43.3
click at [323, 305] on app-date-cell at bounding box center [326, 251] width 122 height 272
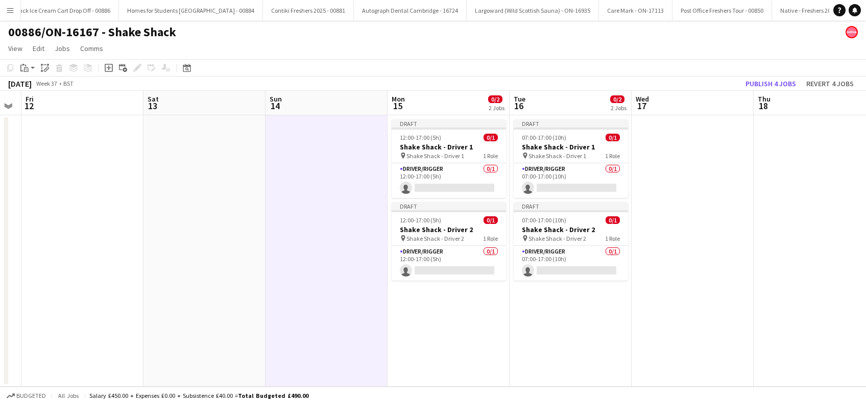
click at [424, 338] on app-date-cell "Draft 12:00-17:00 (5h) 0/1 Shake Shack - Driver 1 pin Shake Shack - Driver 1 1 …" at bounding box center [448, 251] width 122 height 272
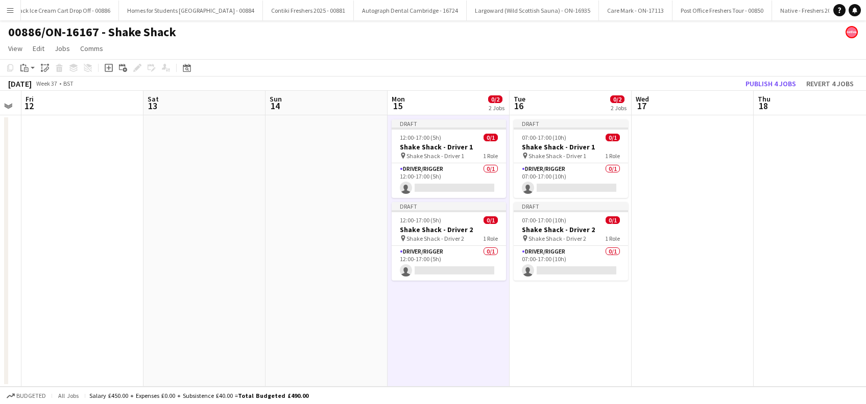
click at [678, 295] on app-date-cell at bounding box center [692, 251] width 122 height 272
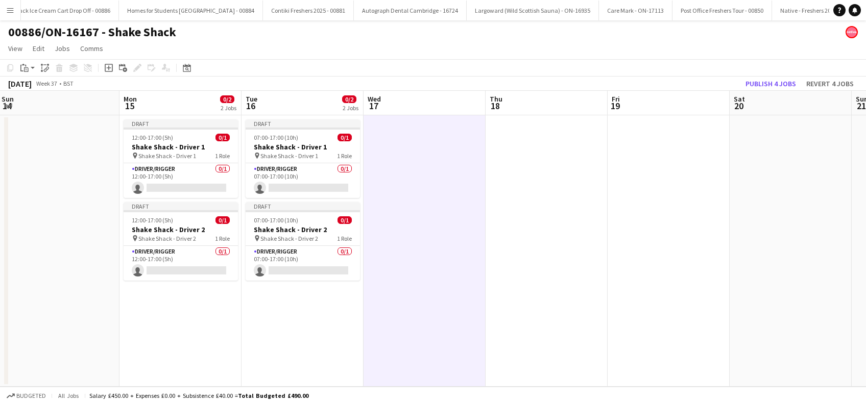
drag, startPoint x: 585, startPoint y: 325, endPoint x: 321, endPoint y: 316, distance: 264.5
click at [321, 316] on app-calendar-viewport "Wed 10 Thu 11 Fri 12 Sat 13 Sun 14 Mon 15 0/2 2 Jobs Tue 16 0/2 2 Jobs Wed 17 T…" at bounding box center [433, 239] width 866 height 296
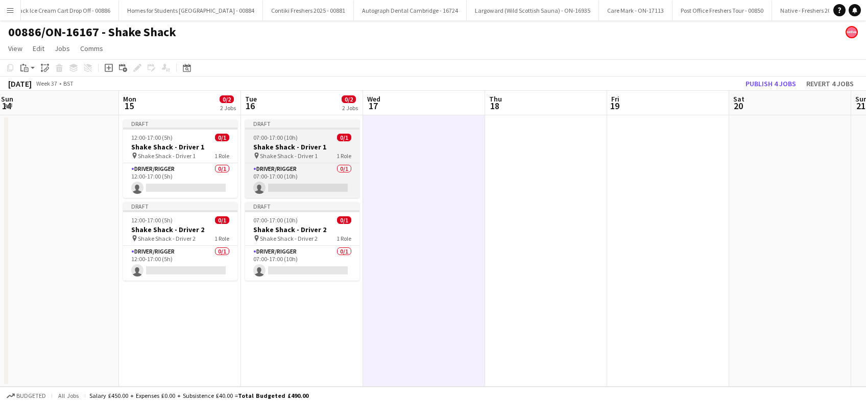
click at [278, 148] on h3 "Shake Shack - Driver 1" at bounding box center [302, 146] width 114 height 9
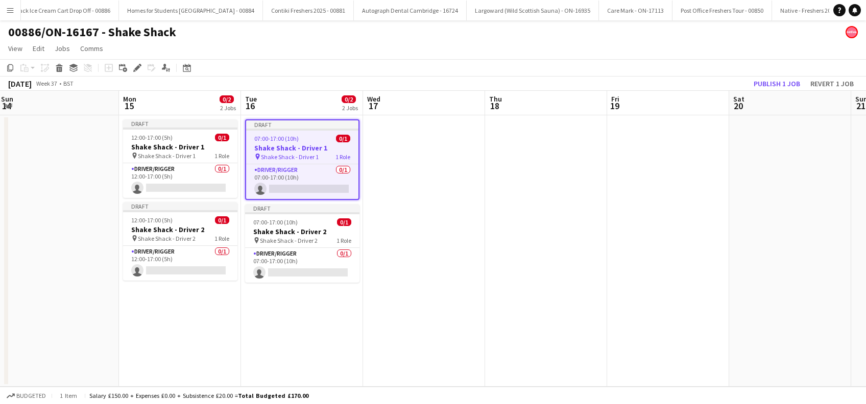
click at [278, 148] on h3 "Shake Shack - Driver 1" at bounding box center [302, 147] width 112 height 9
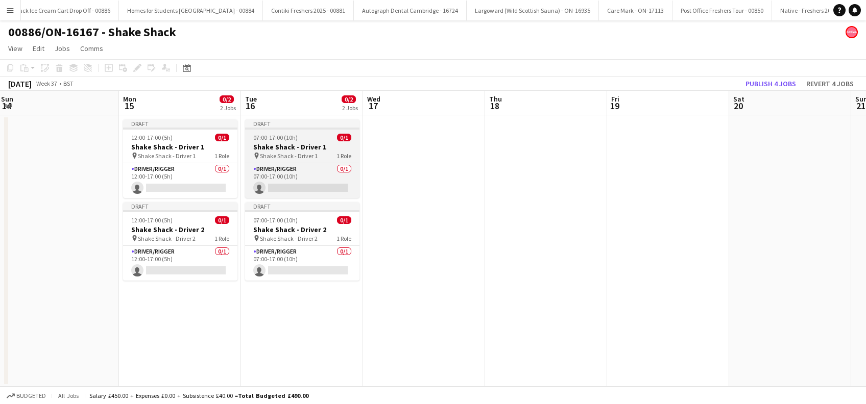
click at [299, 157] on span "Shake Shack - Driver 1" at bounding box center [289, 156] width 58 height 8
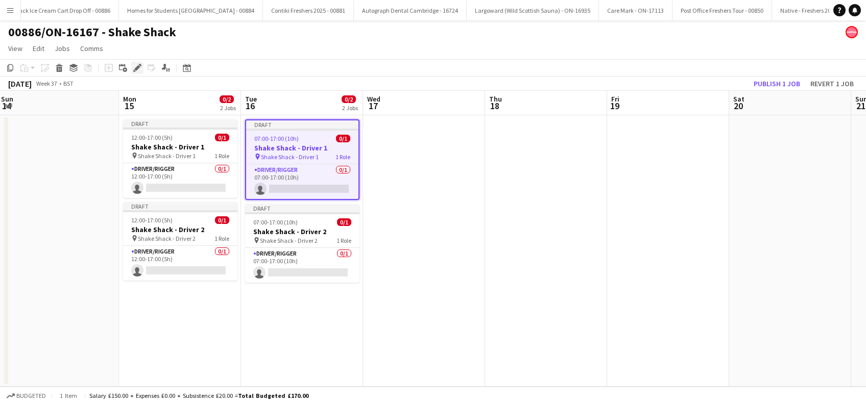
click at [135, 70] on icon at bounding box center [137, 68] width 6 height 6
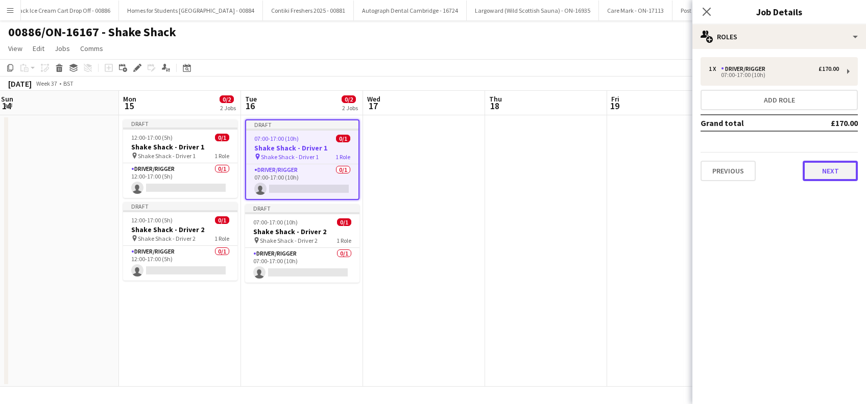
click at [825, 174] on button "Next" at bounding box center [829, 171] width 55 height 20
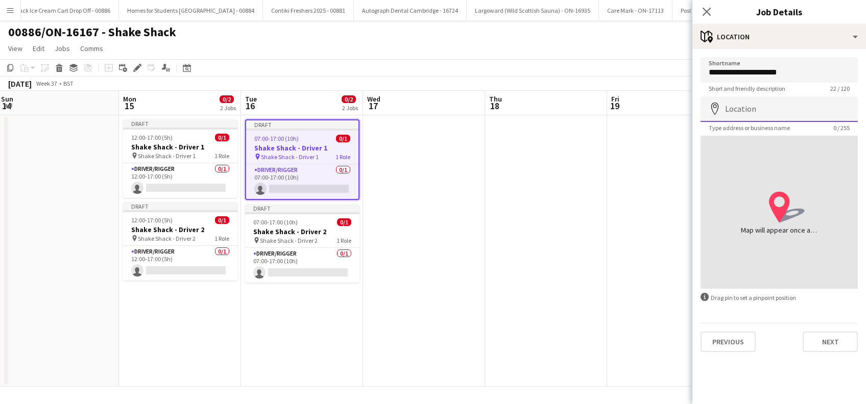
click at [772, 103] on input "Location" at bounding box center [778, 109] width 157 height 26
paste input "**********"
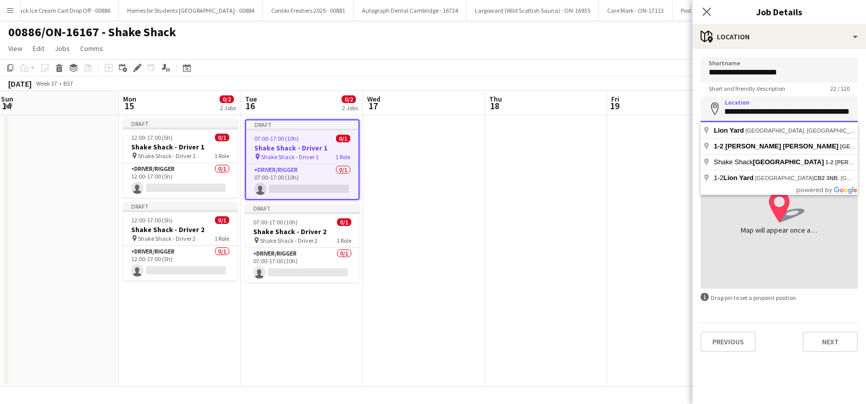
click at [769, 104] on input "**********" at bounding box center [778, 109] width 157 height 26
type input "**********"
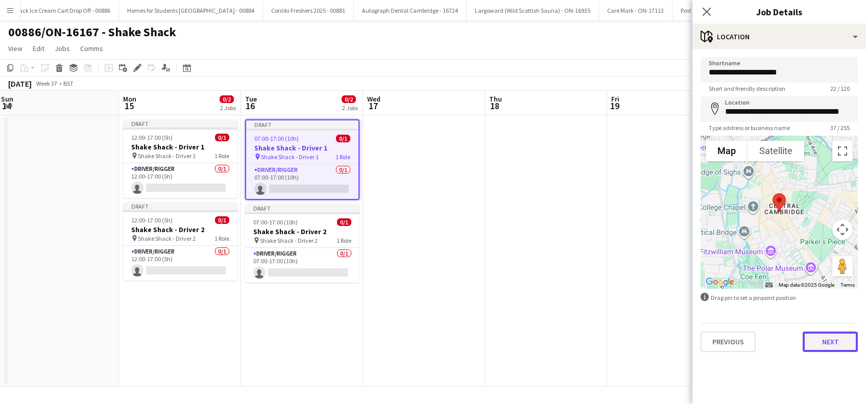
click at [822, 343] on button "Next" at bounding box center [829, 342] width 55 height 20
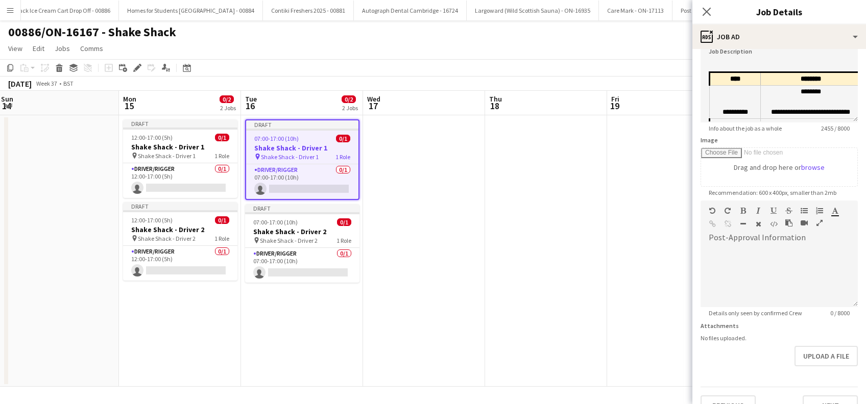
scroll to position [100, 0]
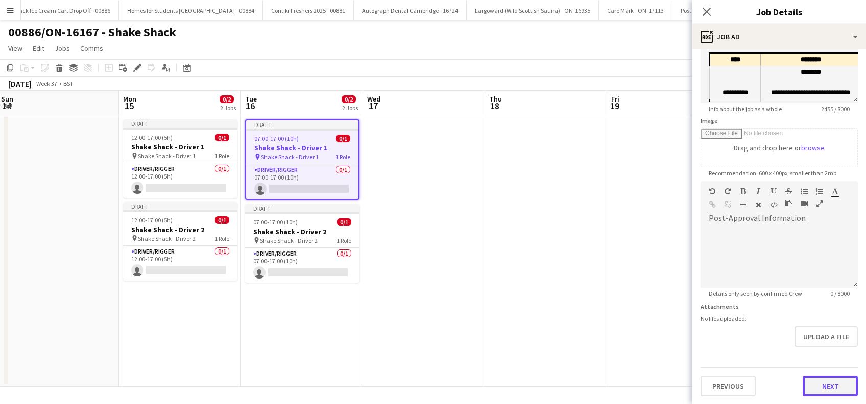
click at [814, 388] on button "Next" at bounding box center [829, 386] width 55 height 20
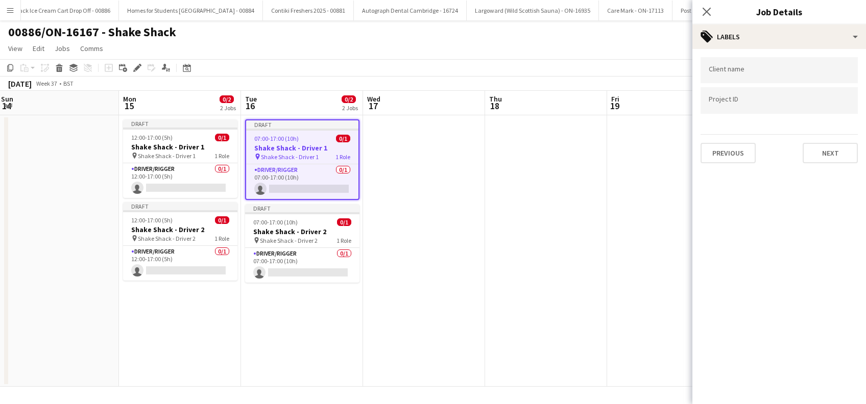
scroll to position [0, 0]
click at [834, 148] on button "Next" at bounding box center [829, 153] width 55 height 20
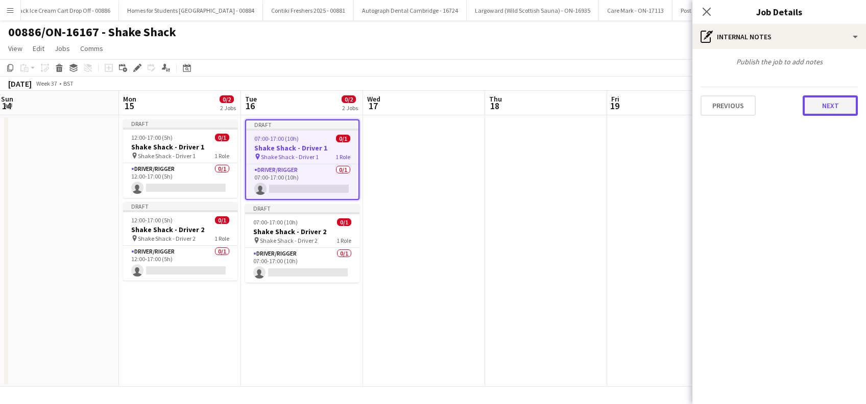
click at [839, 104] on button "Next" at bounding box center [829, 105] width 55 height 20
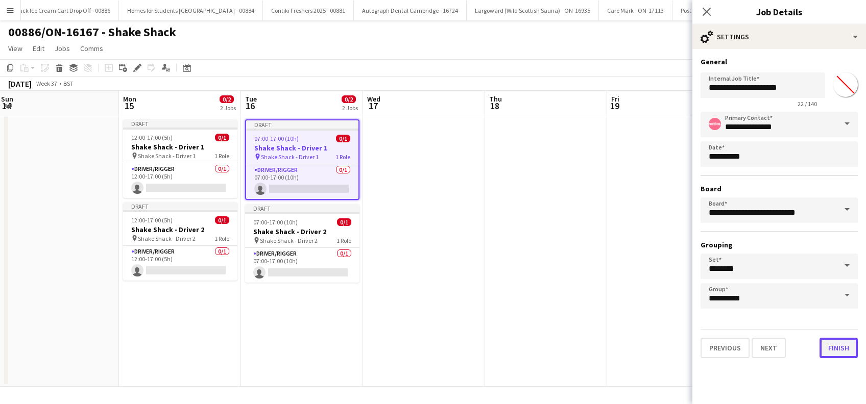
click at [836, 351] on button "Finish" at bounding box center [838, 348] width 38 height 20
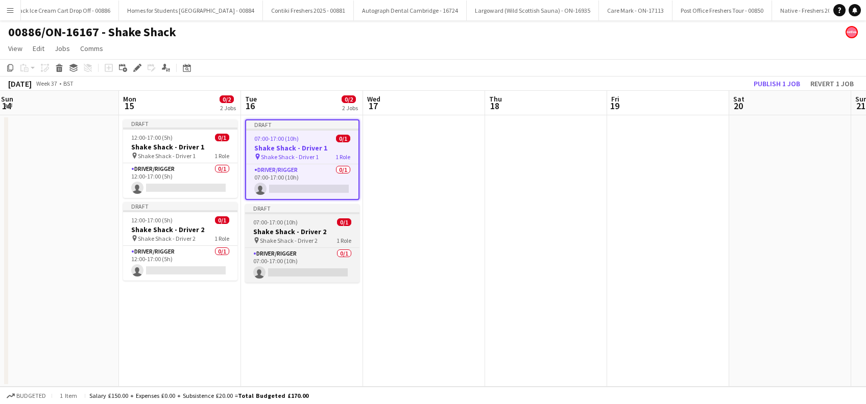
click at [278, 230] on h3 "Shake Shack - Driver 2" at bounding box center [302, 231] width 114 height 9
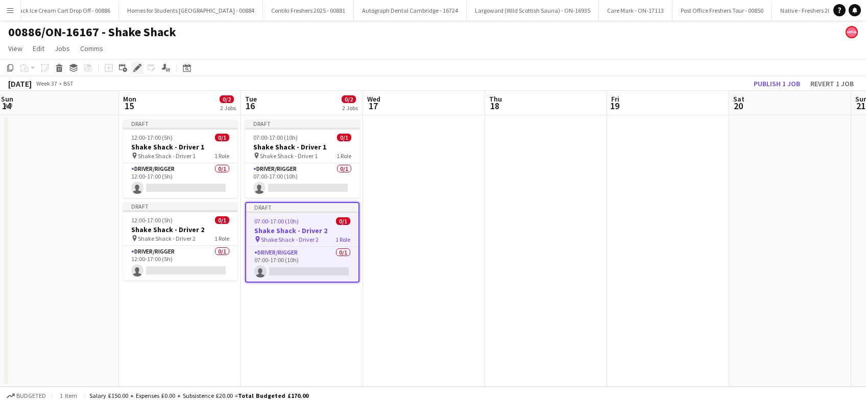
click at [138, 69] on icon "Edit" at bounding box center [137, 68] width 8 height 8
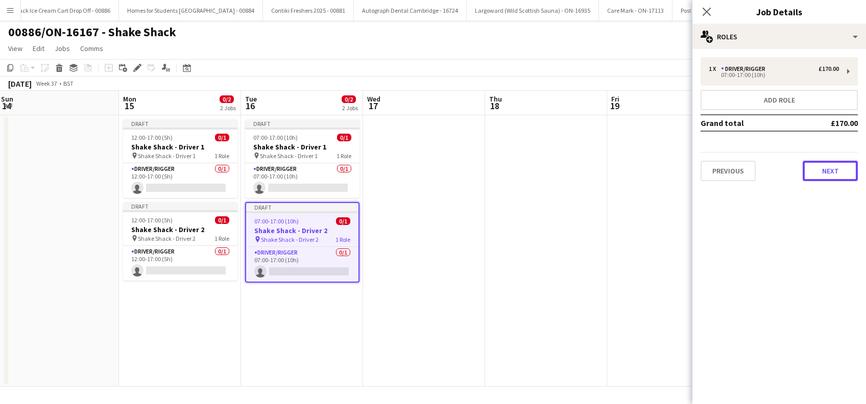
click at [829, 173] on button "Next" at bounding box center [829, 171] width 55 height 20
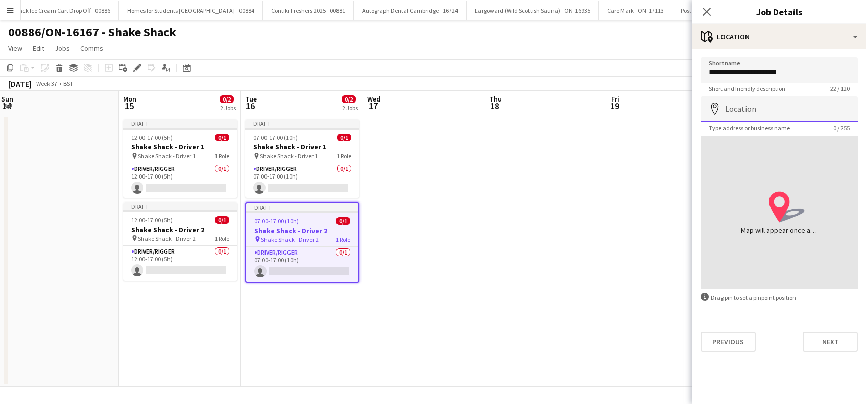
click at [799, 106] on input "Location" at bounding box center [778, 109] width 157 height 26
paste input "**********"
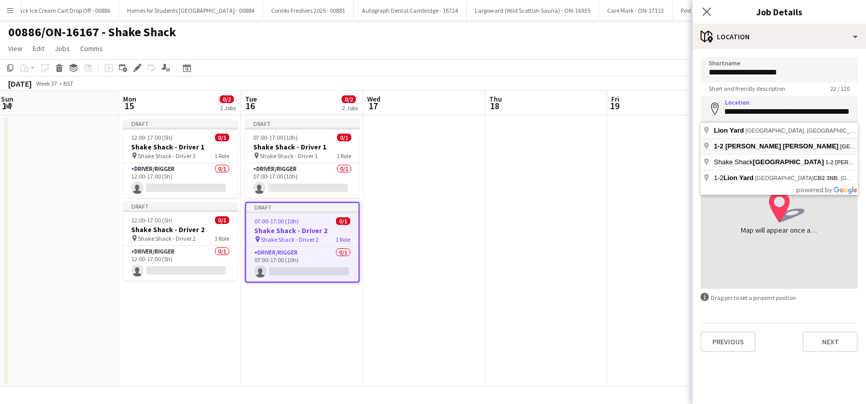
type input "**********"
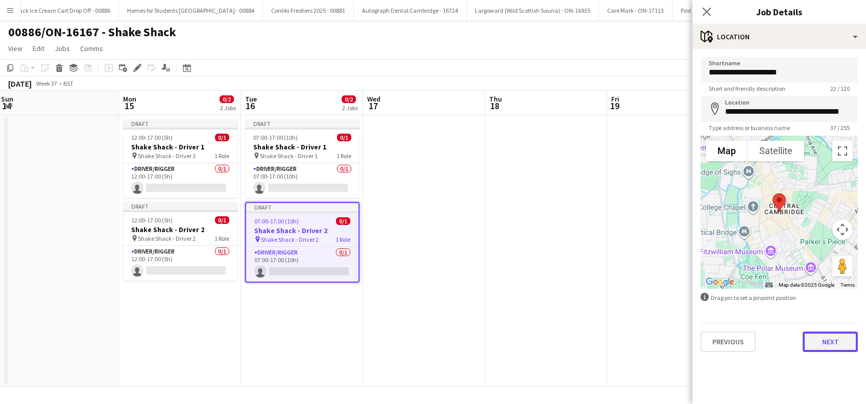
click at [825, 349] on button "Next" at bounding box center [829, 342] width 55 height 20
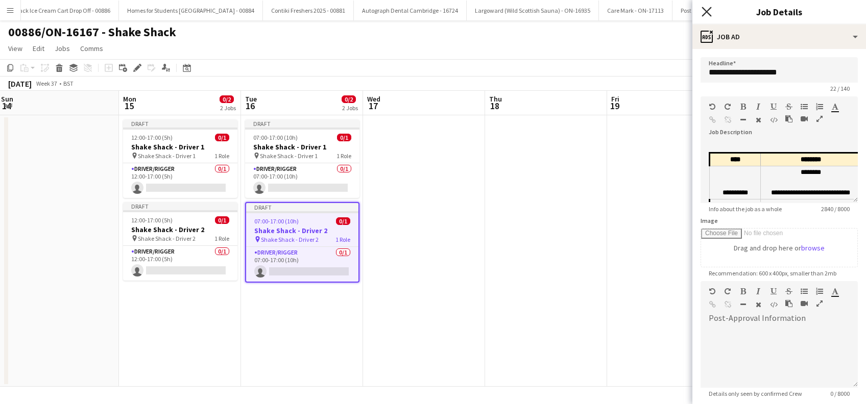
click at [709, 9] on icon at bounding box center [706, 12] width 10 height 10
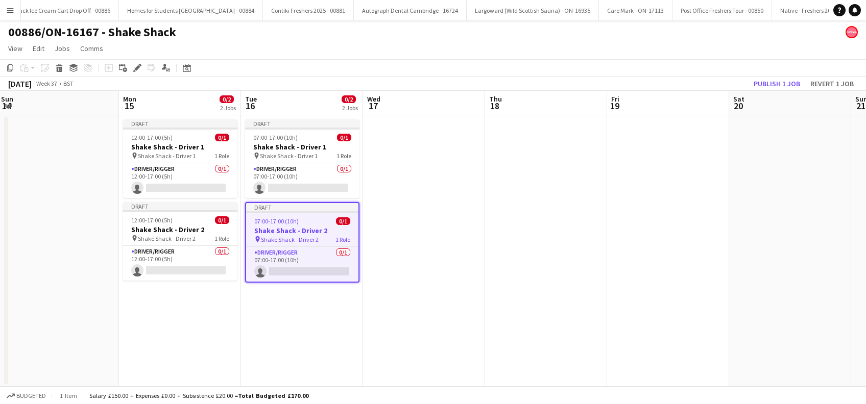
click at [480, 251] on app-date-cell at bounding box center [424, 251] width 122 height 272
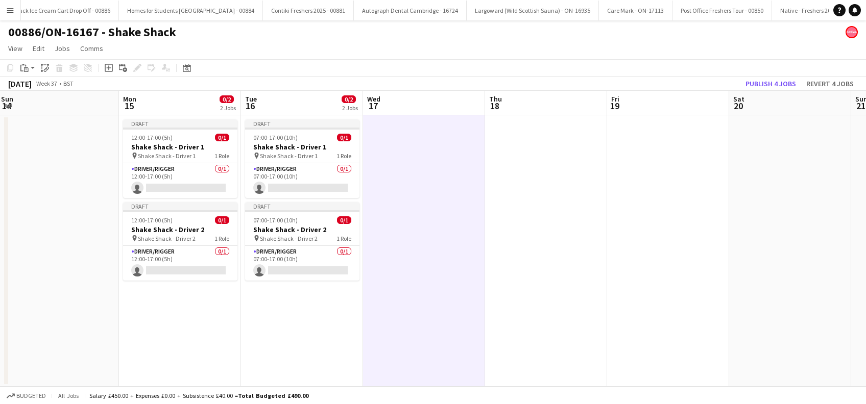
click at [210, 316] on app-date-cell "Draft 12:00-17:00 (5h) 0/1 Shake Shack - Driver 1 pin Shake Shack - Driver 1 1 …" at bounding box center [180, 251] width 122 height 272
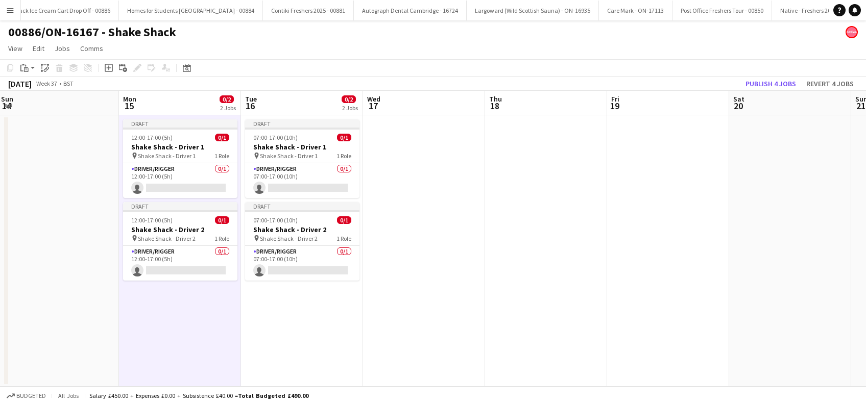
click at [443, 234] on app-date-cell at bounding box center [424, 251] width 122 height 272
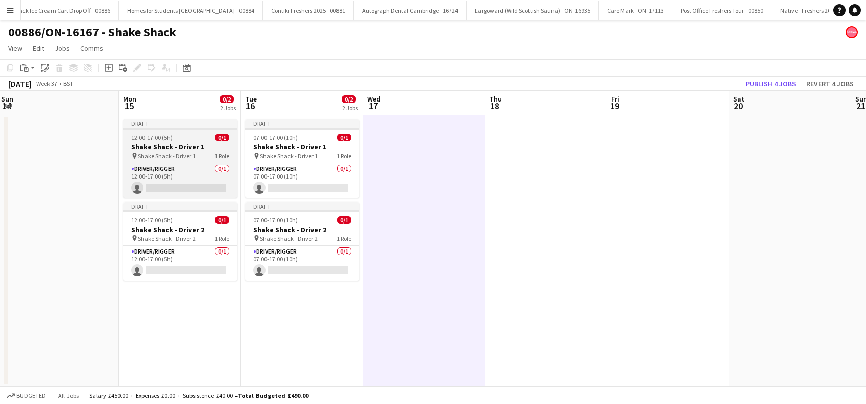
scroll to position [0, 491]
click at [162, 155] on span "Shake Shack - Driver 1" at bounding box center [167, 156] width 58 height 8
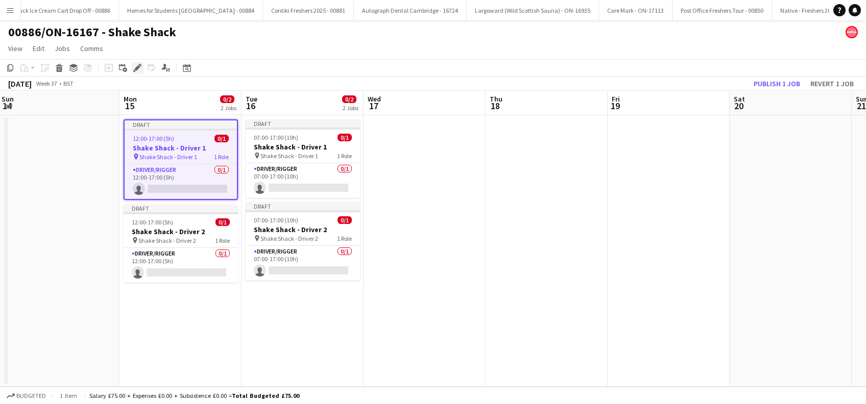
click at [138, 68] on icon at bounding box center [137, 68] width 6 height 6
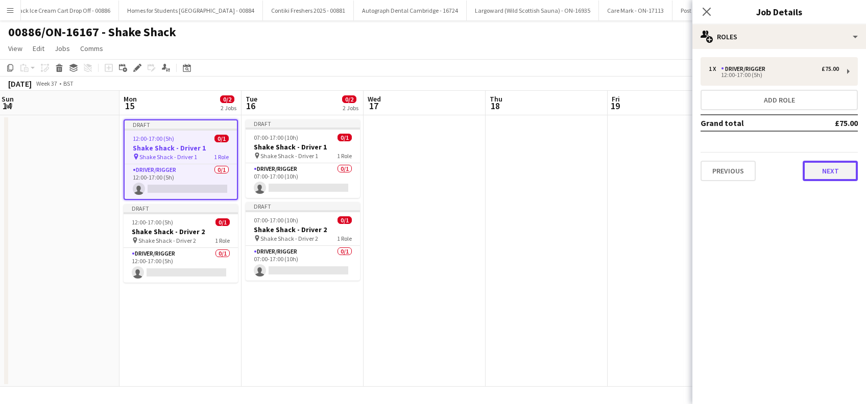
click at [817, 177] on button "Next" at bounding box center [829, 171] width 55 height 20
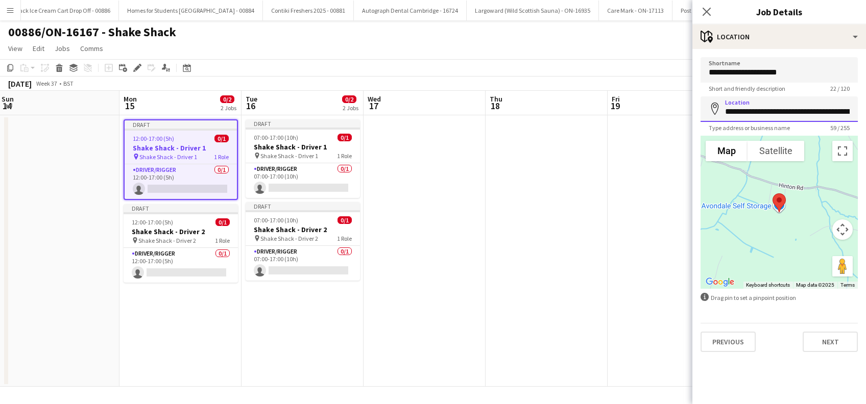
click at [785, 110] on input "**********" at bounding box center [778, 109] width 157 height 26
type input "**********"
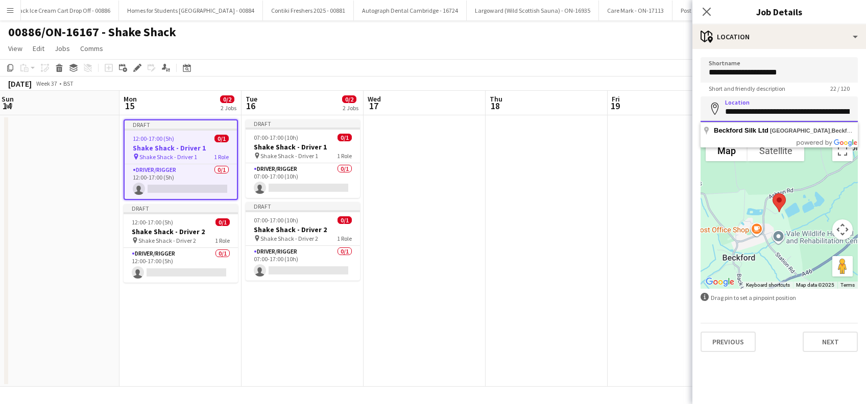
scroll to position [0, 97]
drag, startPoint x: 724, startPoint y: 111, endPoint x: 868, endPoint y: 117, distance: 144.1
click at [865, 117] on html "Menu Boards Boards Boards All jobs Status Workforce Workforce My Workforce Recr…" at bounding box center [433, 202] width 866 height 404
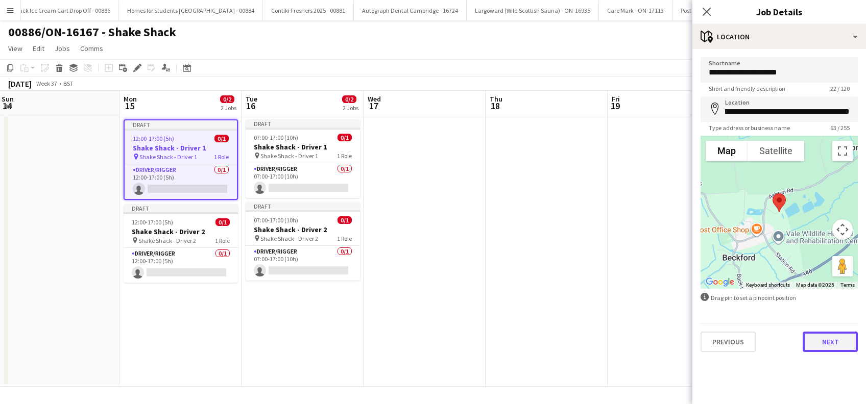
click at [825, 341] on button "Next" at bounding box center [829, 342] width 55 height 20
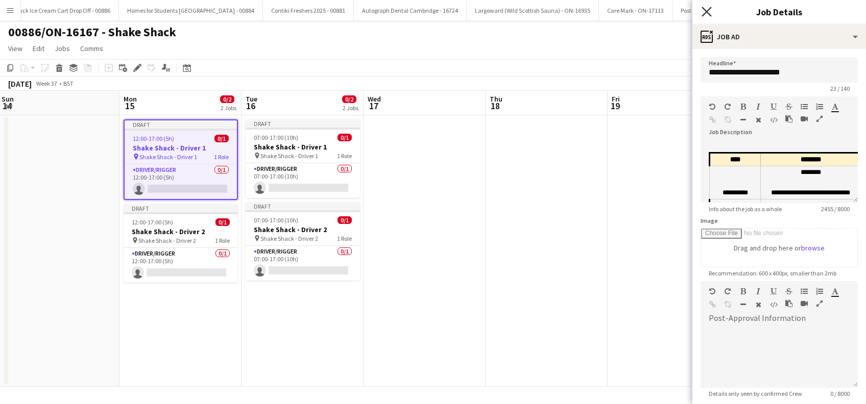
click at [706, 13] on icon "Close pop-in" at bounding box center [706, 12] width 10 height 10
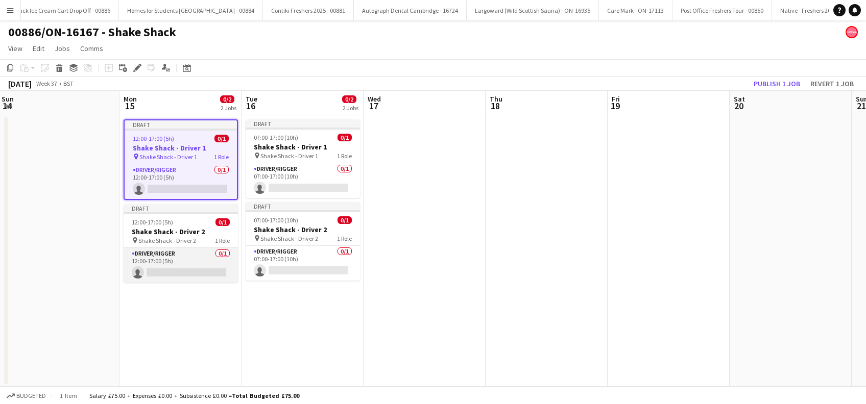
click at [186, 275] on app-card-role "Driver/Rigger 0/1 12:00-17:00 (5h) single-neutral-actions" at bounding box center [181, 265] width 114 height 35
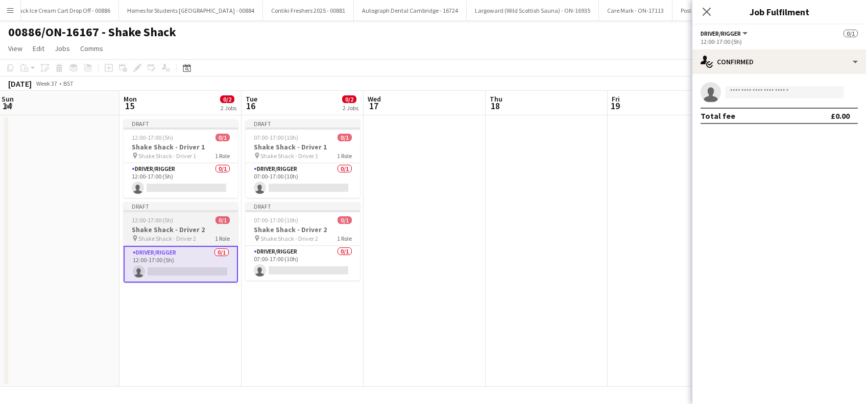
click at [172, 225] on h3 "Shake Shack - Driver 2" at bounding box center [181, 229] width 114 height 9
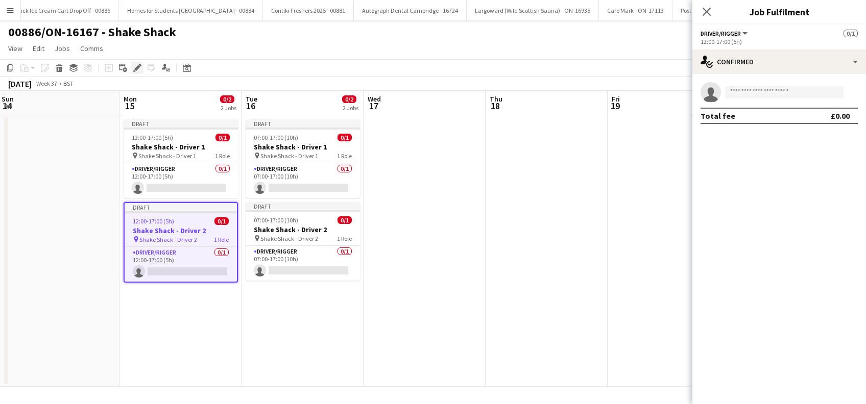
click at [141, 68] on div "Edit" at bounding box center [137, 68] width 12 height 12
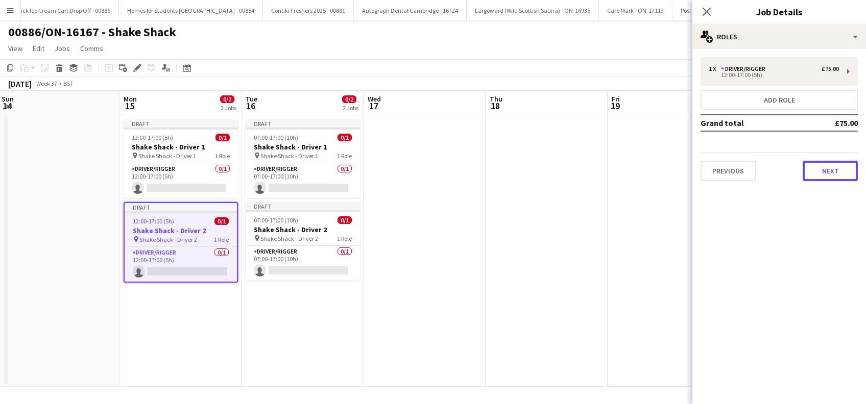
click at [831, 175] on button "Next" at bounding box center [829, 171] width 55 height 20
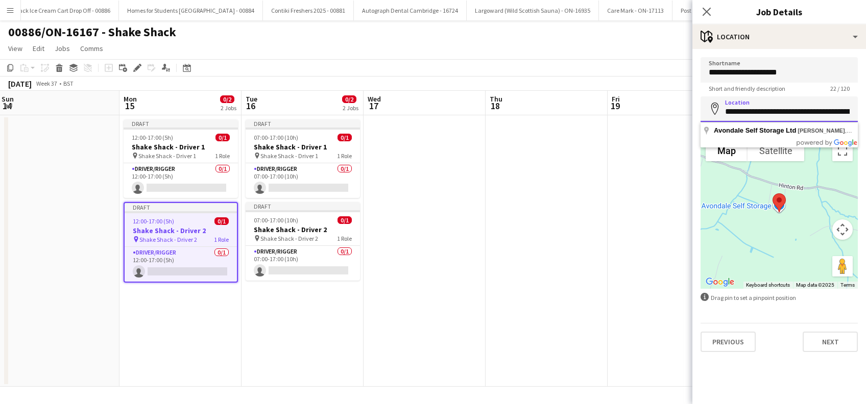
drag, startPoint x: 834, startPoint y: 110, endPoint x: 703, endPoint y: 120, distance: 131.5
click at [721, 121] on input "**********" at bounding box center [778, 109] width 157 height 26
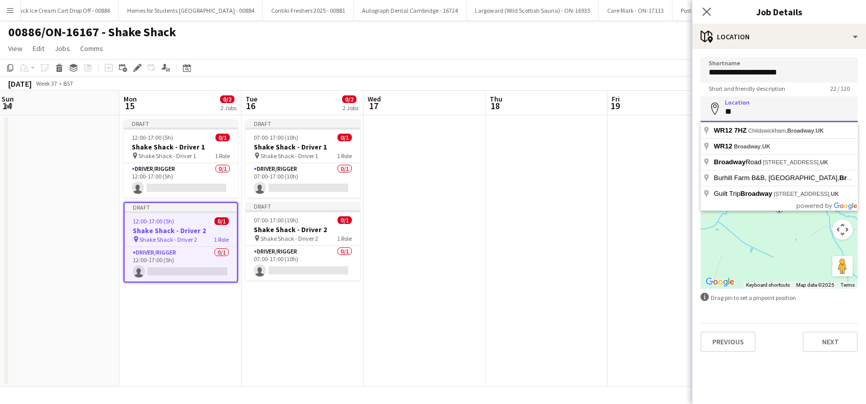
type input "*"
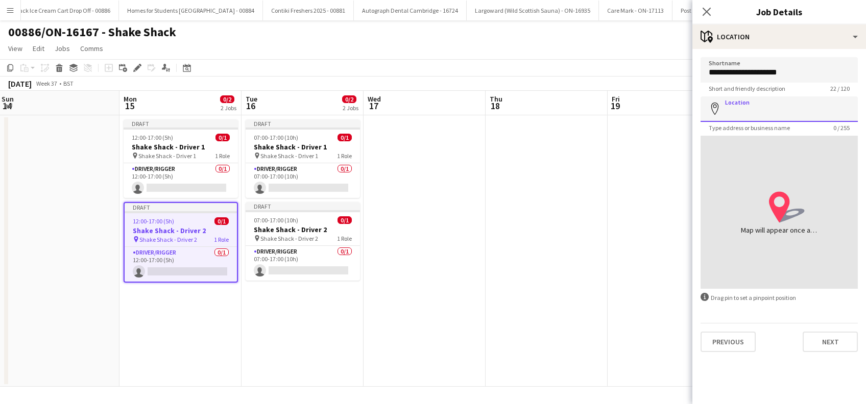
paste input "**********"
click at [702, 119] on input "**********" at bounding box center [778, 109] width 157 height 26
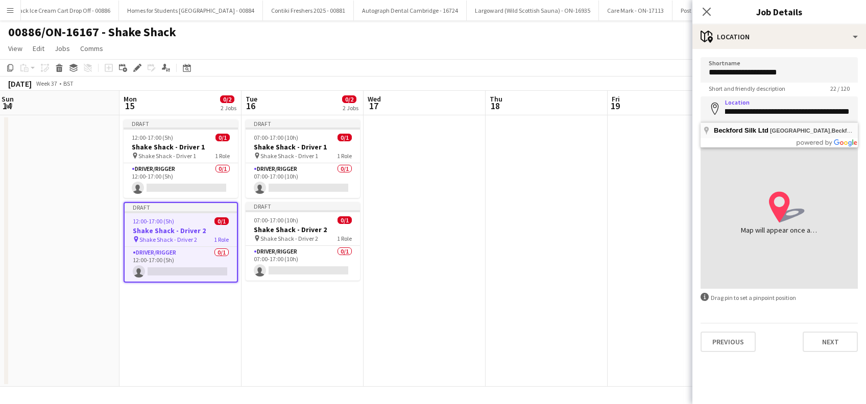
type input "**********"
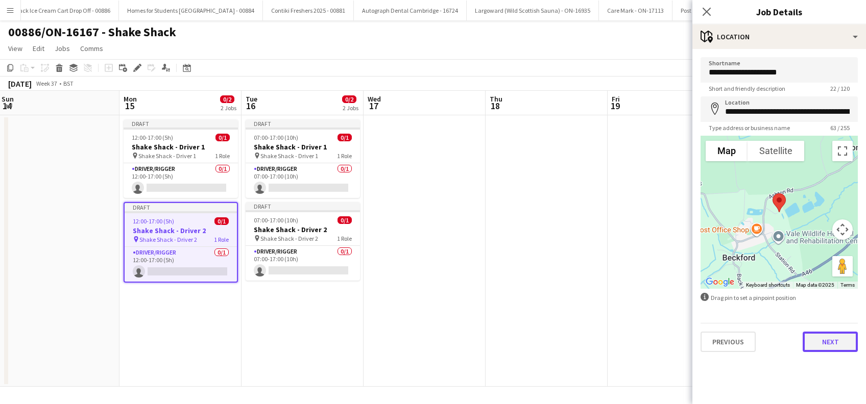
click at [830, 346] on button "Next" at bounding box center [829, 342] width 55 height 20
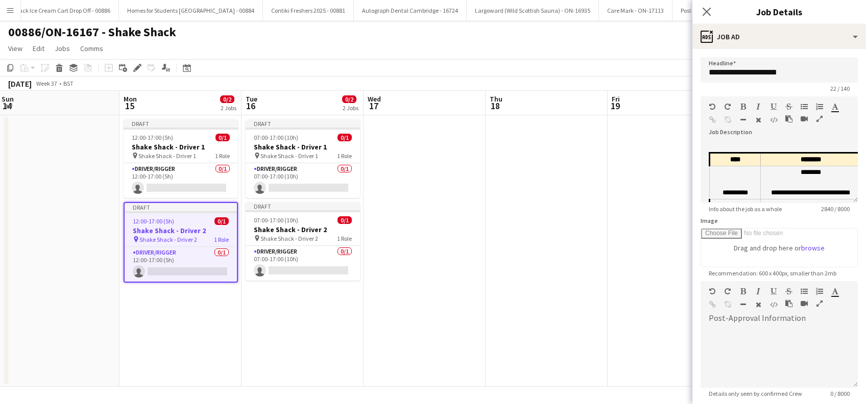
scroll to position [100, 0]
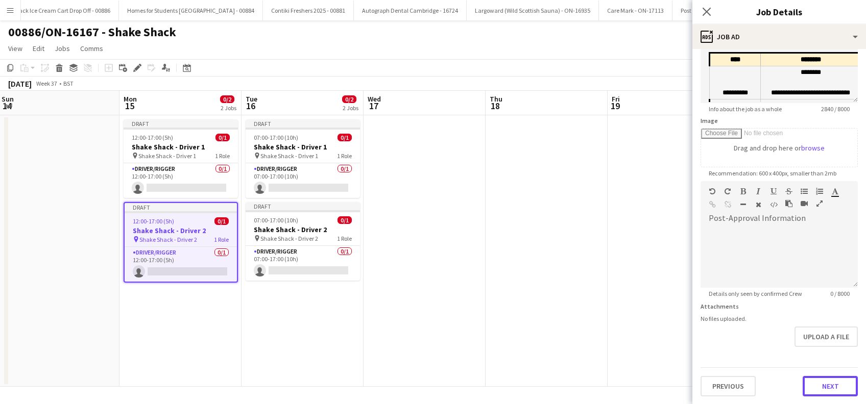
click at [816, 383] on button "Next" at bounding box center [829, 386] width 55 height 20
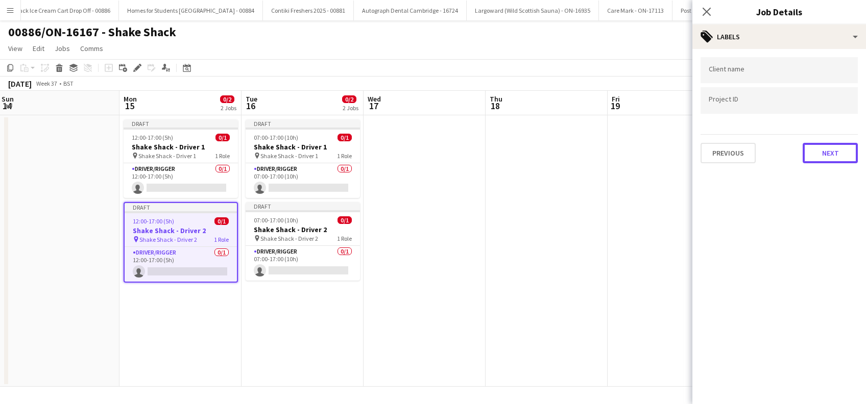
click at [840, 154] on button "Next" at bounding box center [829, 153] width 55 height 20
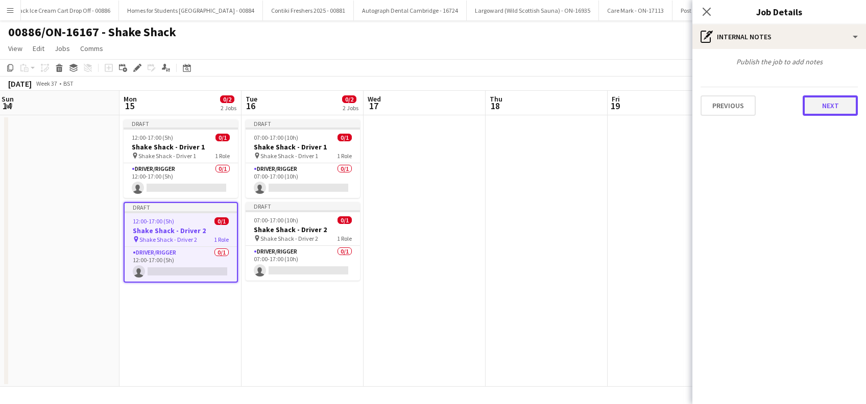
click at [828, 109] on button "Next" at bounding box center [829, 105] width 55 height 20
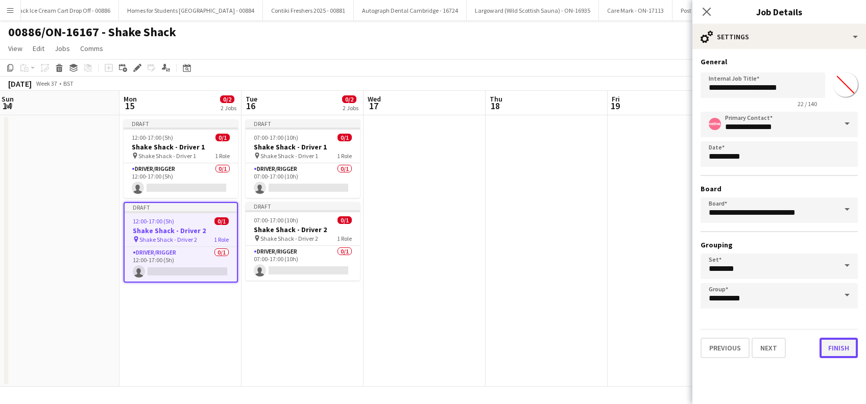
click at [829, 345] on button "Finish" at bounding box center [838, 348] width 38 height 20
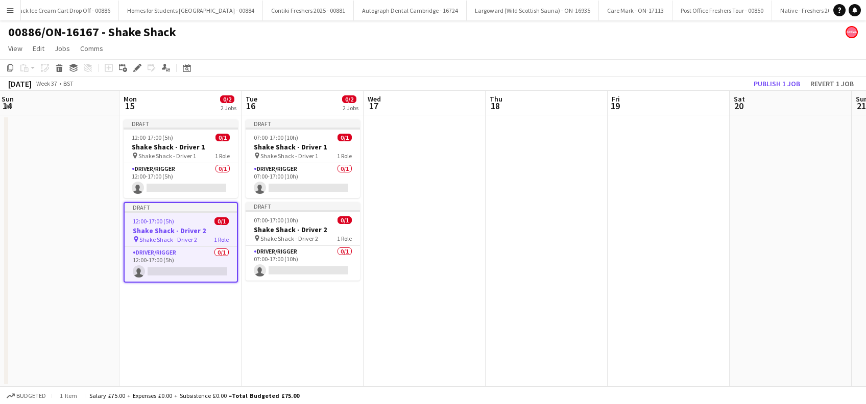
click at [687, 331] on app-date-cell at bounding box center [668, 251] width 122 height 272
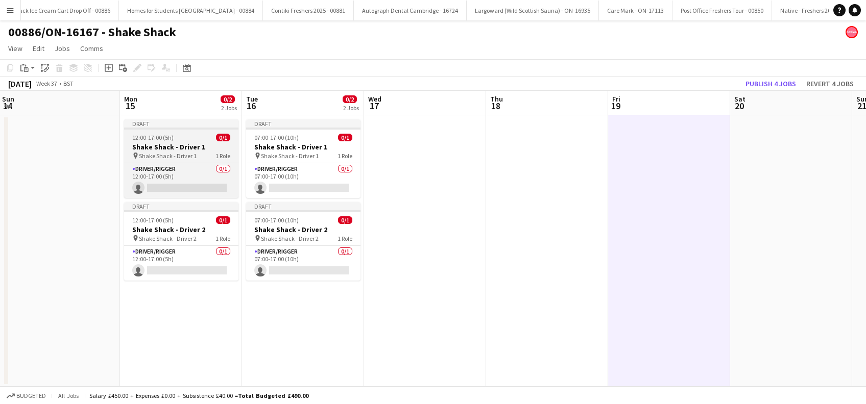
click at [170, 152] on span "Shake Shack - Driver 1" at bounding box center [168, 156] width 58 height 8
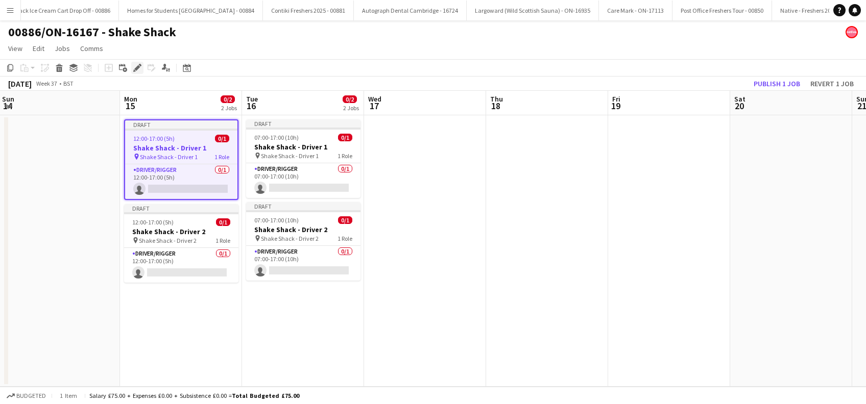
click at [138, 69] on icon "Edit" at bounding box center [137, 68] width 8 height 8
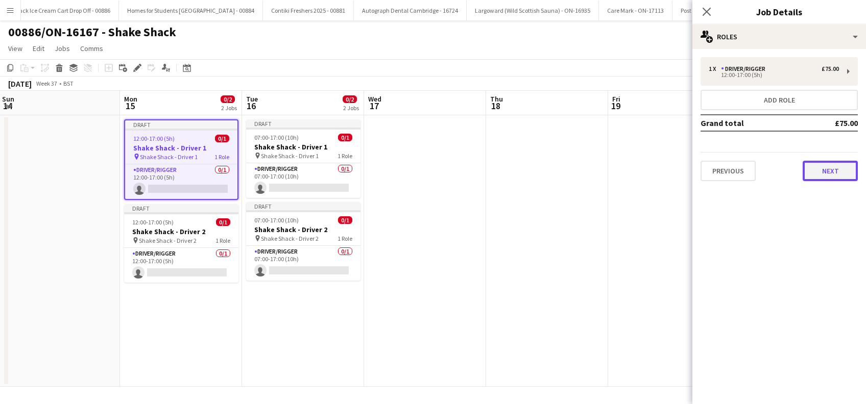
click at [850, 176] on button "Next" at bounding box center [829, 171] width 55 height 20
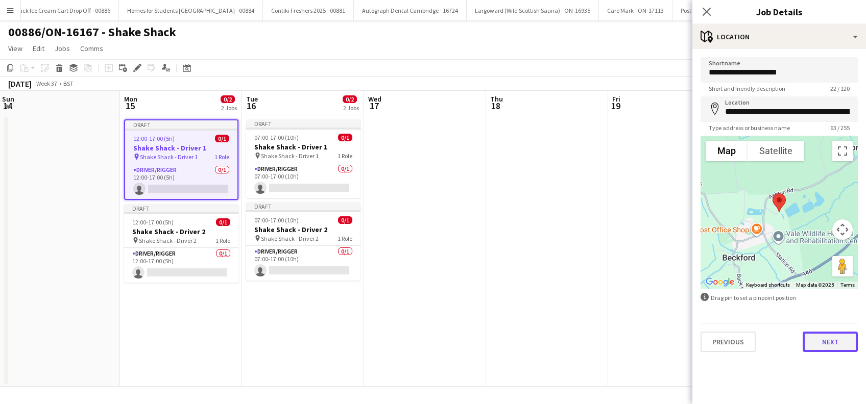
click at [826, 347] on button "Next" at bounding box center [829, 342] width 55 height 20
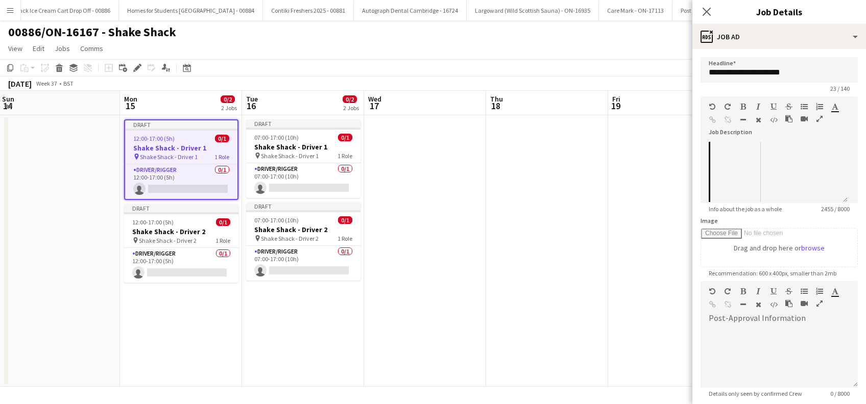
scroll to position [340, 0]
click at [776, 184] on td "**********" at bounding box center [811, 126] width 100 height 115
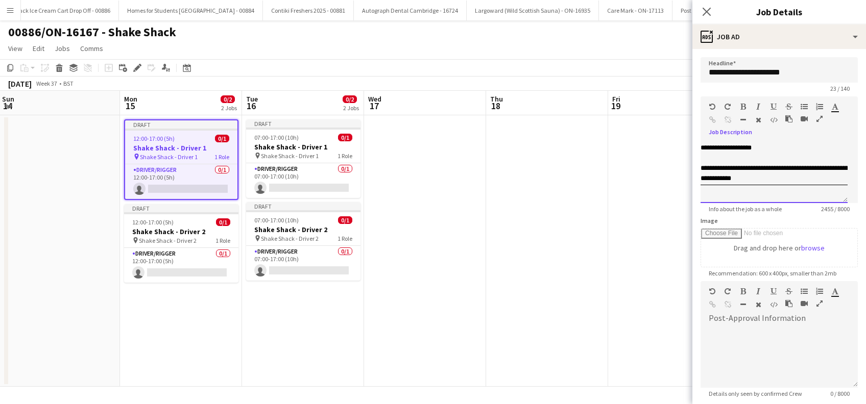
scroll to position [338, 234]
click at [806, 181] on td "**********" at bounding box center [718, 127] width 185 height 115
click at [809, 185] on td "**********" at bounding box center [718, 127] width 185 height 115
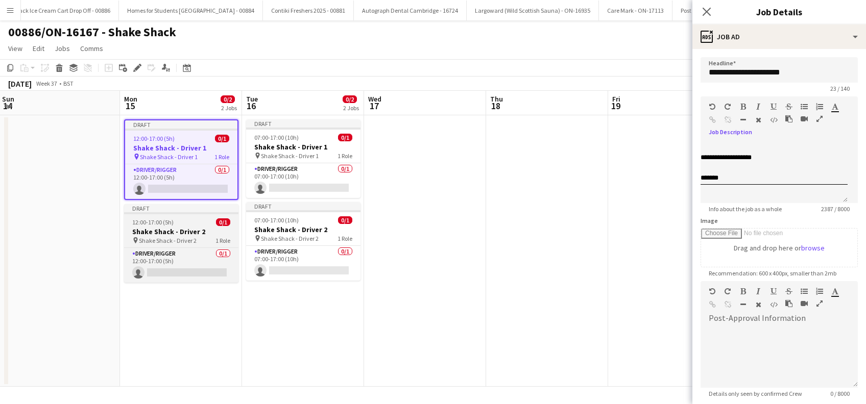
click at [179, 234] on h3 "Shake Shack - Driver 2" at bounding box center [181, 231] width 114 height 9
type input "**********"
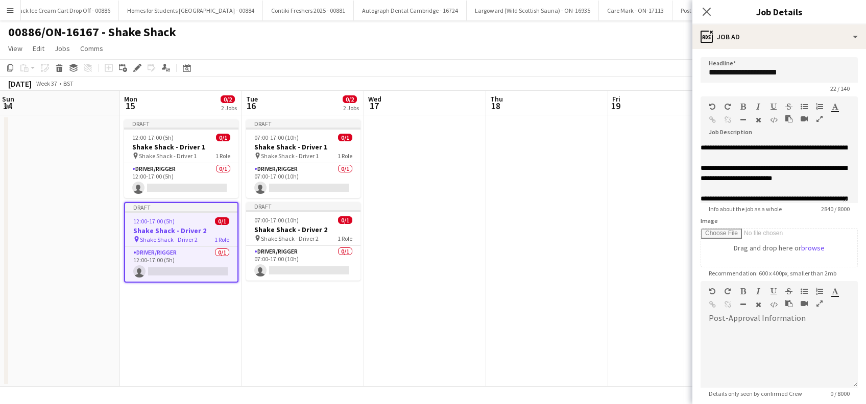
scroll to position [0, 162]
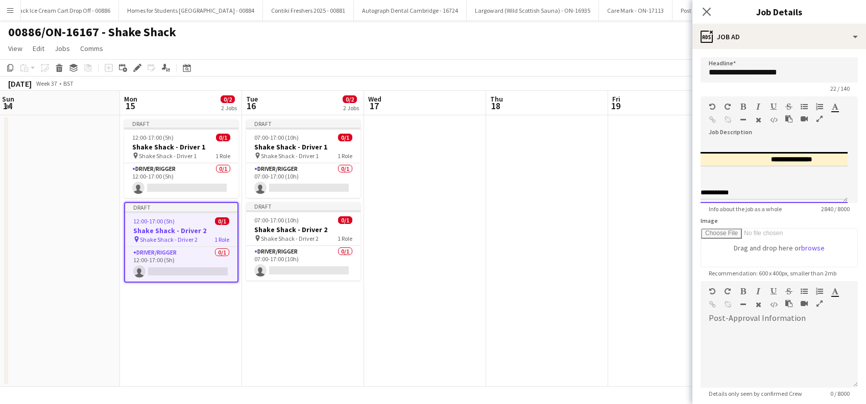
click at [781, 181] on td "**********" at bounding box center [791, 182] width 185 height 33
click at [778, 133] on td "**********" at bounding box center [802, 70] width 100 height 125
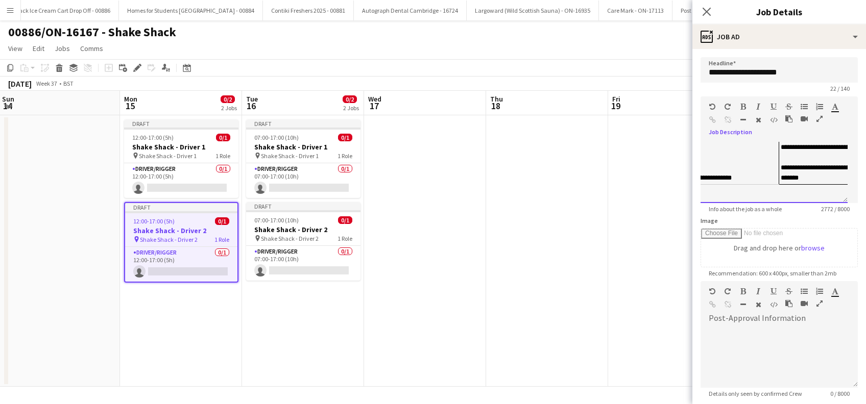
scroll to position [0, 82]
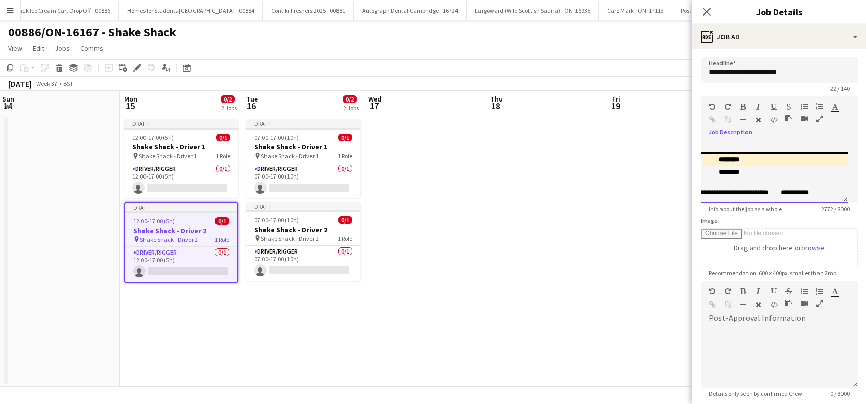
click at [751, 184] on td "**********" at bounding box center [729, 182] width 100 height 33
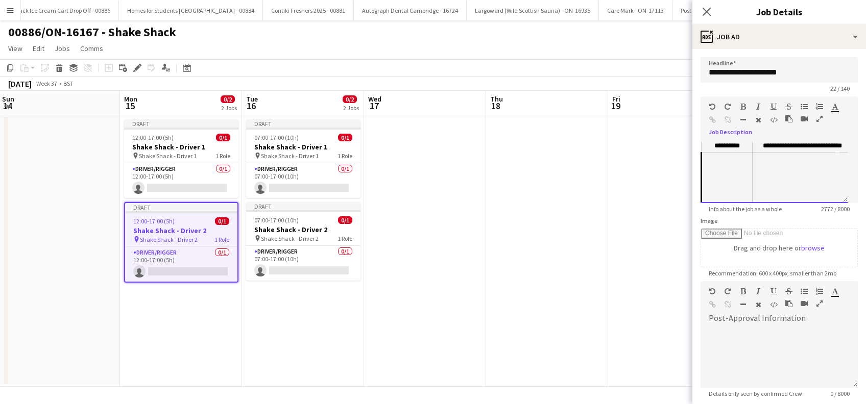
scroll to position [0, 8]
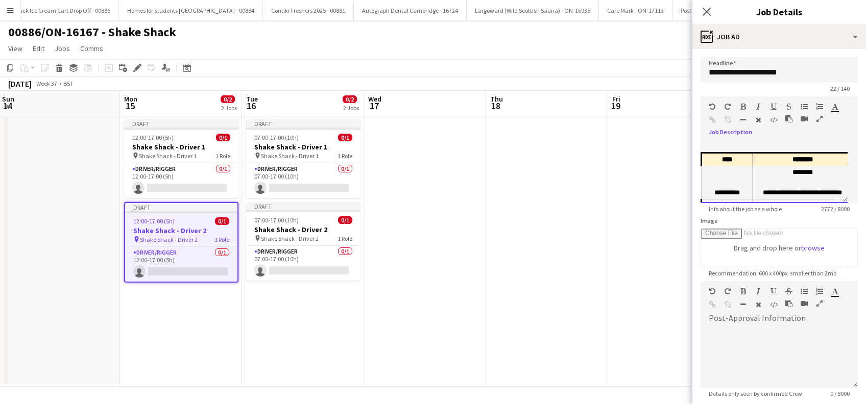
click at [712, 143] on div "**********" at bounding box center [773, 172] width 147 height 61
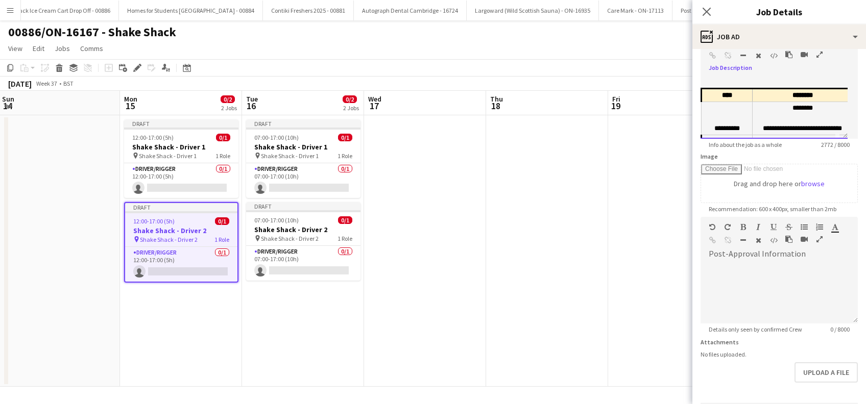
scroll to position [100, 0]
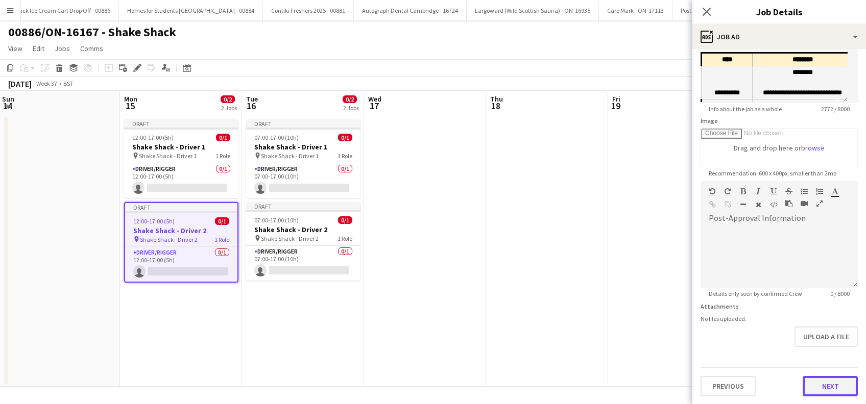
click at [815, 388] on button "Next" at bounding box center [829, 386] width 55 height 20
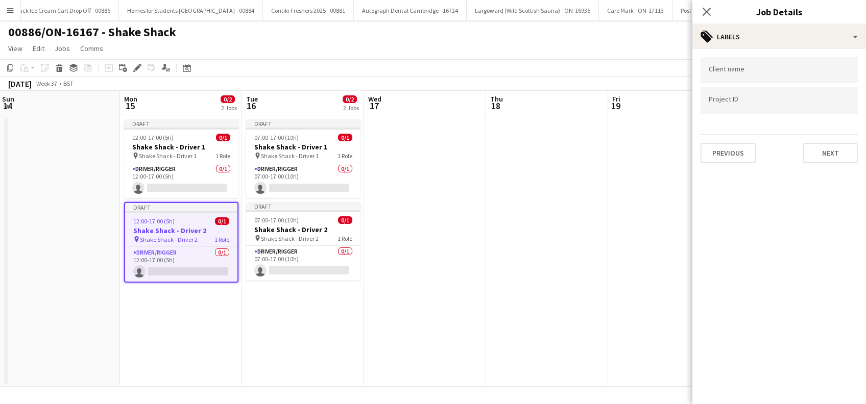
scroll to position [0, 0]
click at [837, 155] on button "Next" at bounding box center [829, 153] width 55 height 20
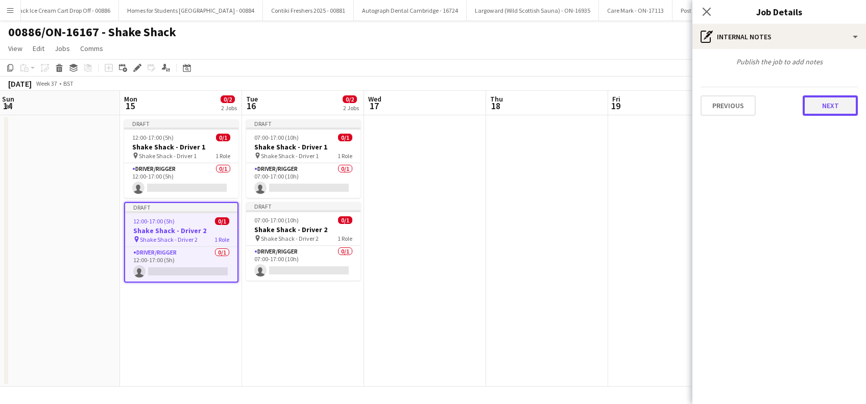
click at [838, 98] on button "Next" at bounding box center [829, 105] width 55 height 20
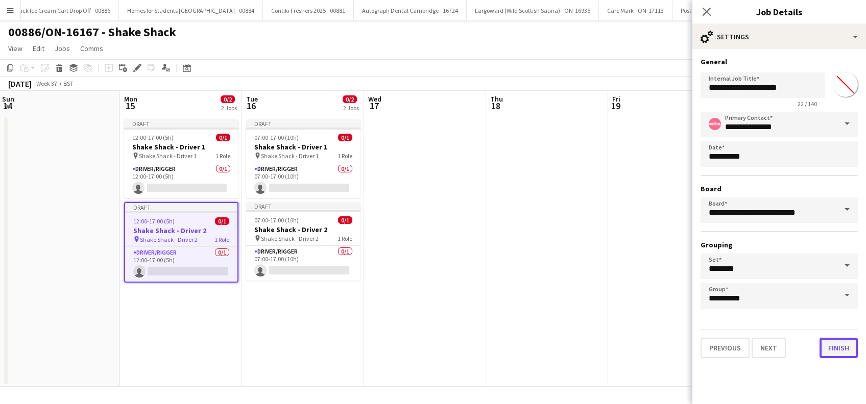
click at [831, 351] on button "Finish" at bounding box center [838, 348] width 38 height 20
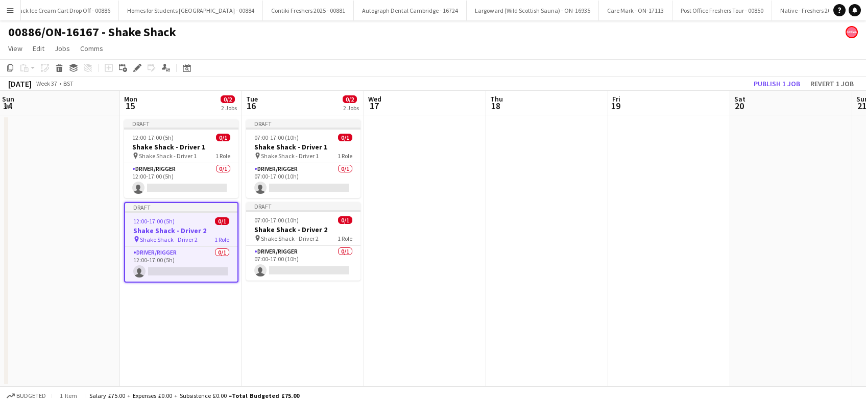
click at [425, 282] on app-date-cell at bounding box center [425, 251] width 122 height 272
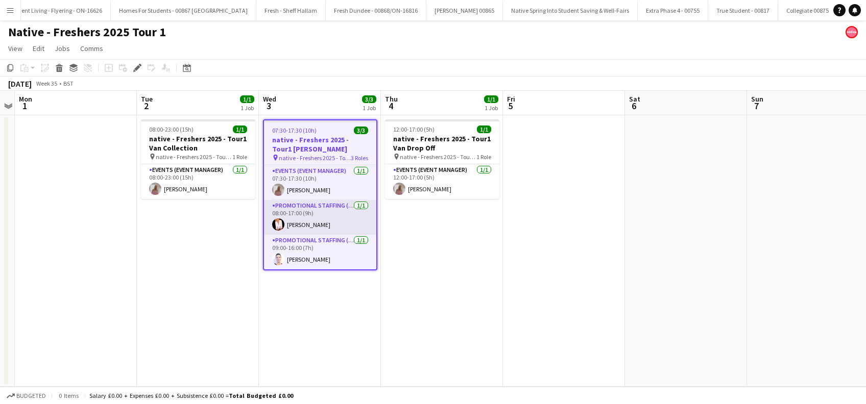
scroll to position [0, 1071]
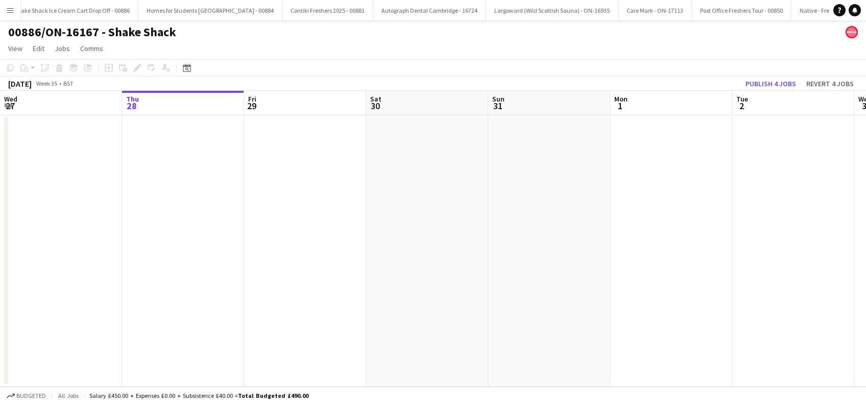
scroll to position [0, 4348]
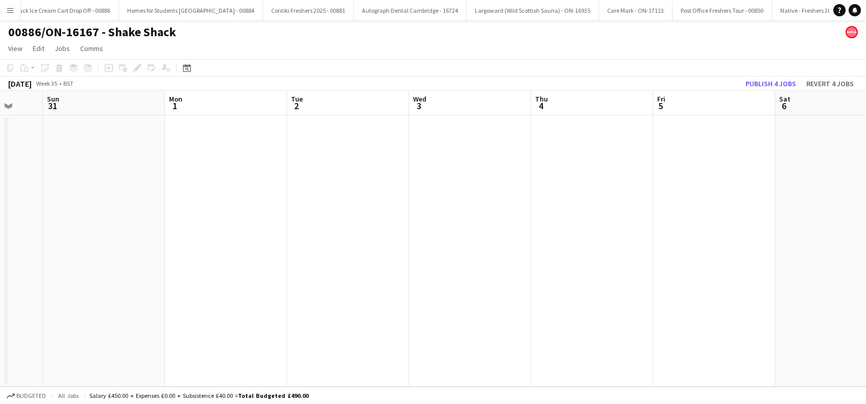
drag, startPoint x: 705, startPoint y: 287, endPoint x: 257, endPoint y: 340, distance: 451.3
click at [257, 340] on app-calendar-viewport "Wed 27 Thu 28 Fri 29 Sat 30 Sun 31 Mon 1 Tue 2 Wed 3 Thu 4 Fri 5 Sat 6 Sun 7 Mo…" at bounding box center [433, 239] width 866 height 296
drag, startPoint x: 593, startPoint y: 322, endPoint x: 307, endPoint y: 333, distance: 286.6
click at [219, 359] on app-calendar-viewport "Sun 31 Mon 1 Tue 2 Wed 3 Thu 4 Fri 5 Sat 6 Sun 7 Mon 8 Tue 9 Wed 10 Thu 11 Fri …" at bounding box center [433, 239] width 866 height 296
drag, startPoint x: 693, startPoint y: 310, endPoint x: 237, endPoint y: 355, distance: 458.0
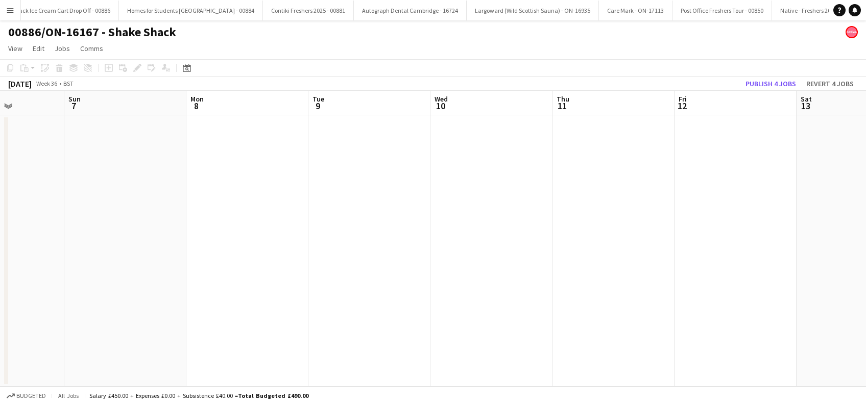
click at [237, 356] on app-calendar-viewport "Thu 4 Fri 5 Sat 6 Sun 7 Mon 8 Tue 9 Wed 10 Thu 11 Fri 12 Sat 13 Sun 14 Mon 15 T…" at bounding box center [433, 239] width 866 height 296
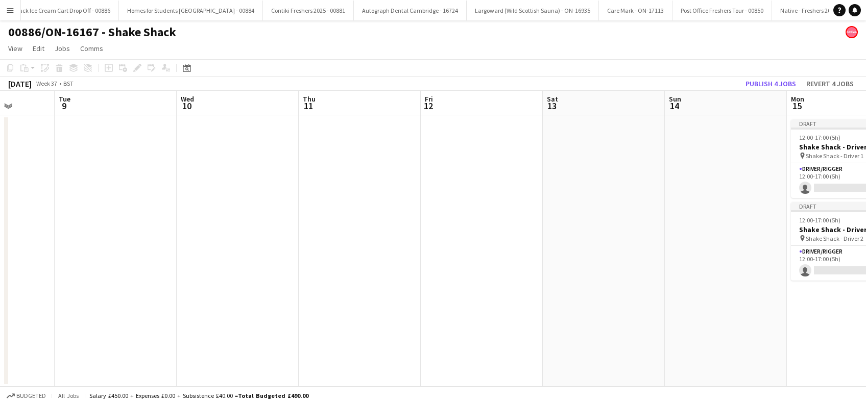
drag, startPoint x: 829, startPoint y: 281, endPoint x: 355, endPoint y: 305, distance: 474.3
click at [332, 311] on app-calendar-viewport "Sat 6 Sun 7 Mon 8 Tue 9 Wed 10 Thu 11 Fri 12 Sat 13 Sun 14 Mon 15 0/2 2 Jobs Tu…" at bounding box center [433, 239] width 866 height 296
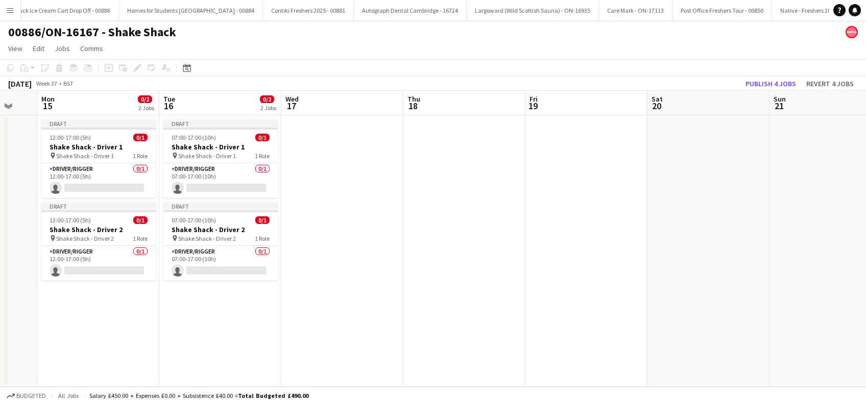
scroll to position [0, 330]
drag, startPoint x: 772, startPoint y: 310, endPoint x: 267, endPoint y: 344, distance: 505.4
click at [267, 347] on app-calendar-viewport "Fri 12 Sat 13 Sun 14 Mon 15 0/2 2 Jobs Tue 16 0/2 2 Jobs Wed 17 Thu 18 Fri 19 S…" at bounding box center [433, 239] width 866 height 296
click at [9, 10] on app-icon "Menu" at bounding box center [10, 10] width 8 height 8
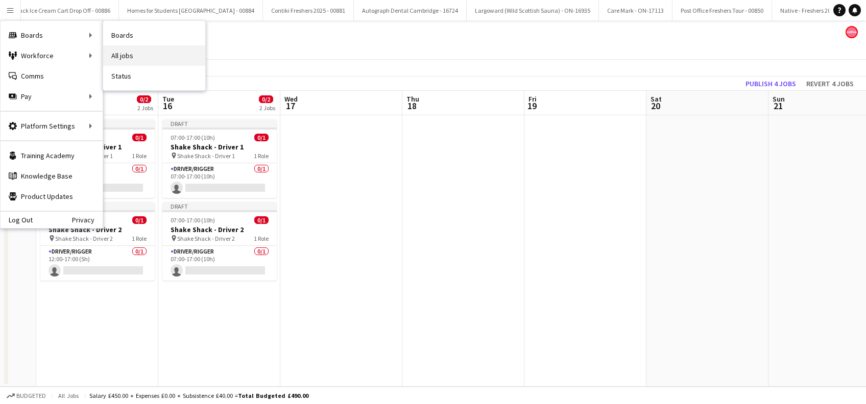
click at [143, 56] on link "All jobs" at bounding box center [154, 55] width 102 height 20
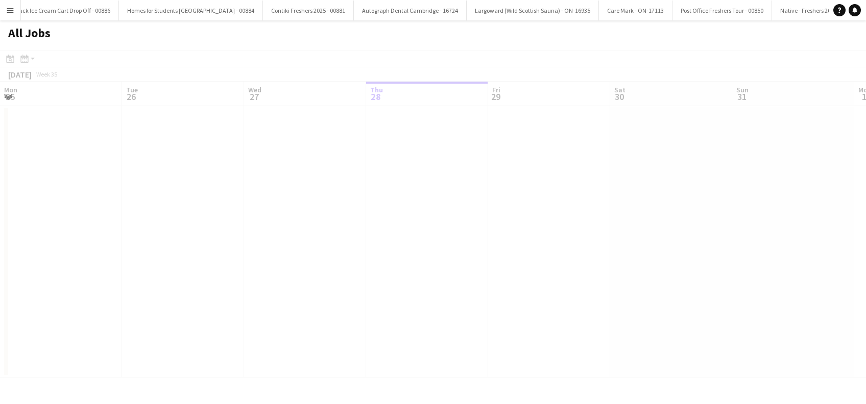
scroll to position [0, 244]
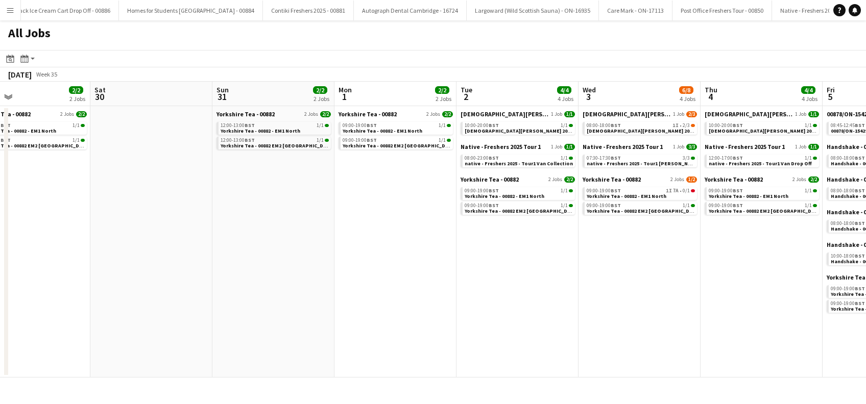
click at [144, 307] on app-all-jobs "All Jobs Date picker AUG 2025 AUG 2025 Monday M Tuesday T Wednesday W Thursday …" at bounding box center [433, 198] width 866 height 357
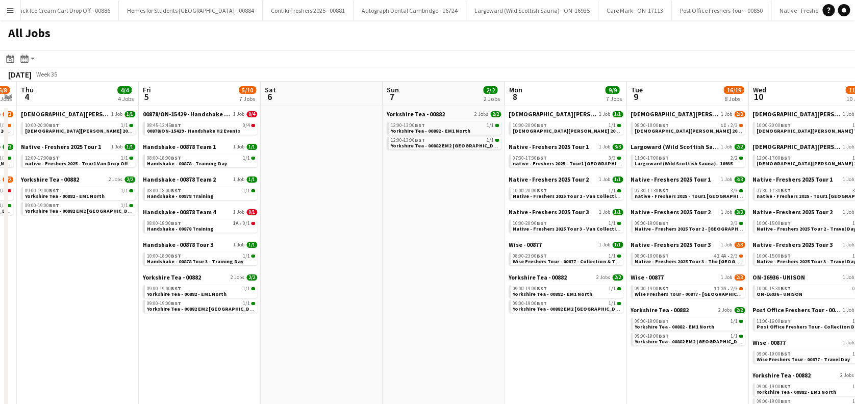
drag, startPoint x: 593, startPoint y: 339, endPoint x: 185, endPoint y: 331, distance: 407.9
click at [185, 331] on app-calendar-viewport "Sun 31 2/2 2 Jobs Mon 1 2/2 2 Jobs Tue 2 4/4 4 Jobs Wed 3 6/8 4 Jobs Thu 4 4/4 …" at bounding box center [427, 304] width 855 height 445
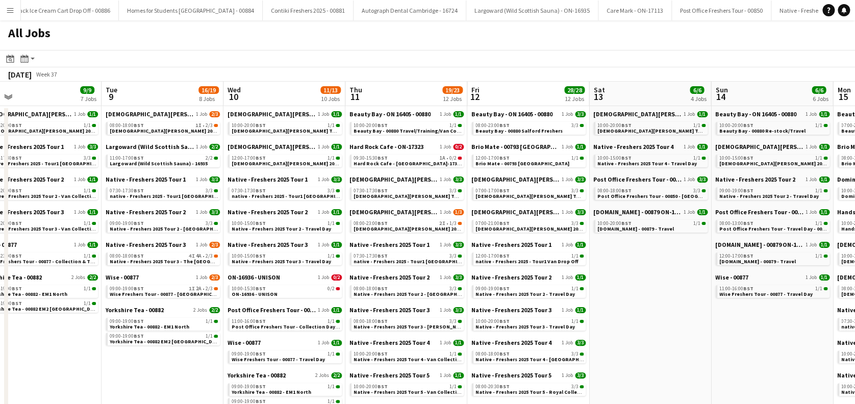
drag, startPoint x: 605, startPoint y: 319, endPoint x: 80, endPoint y: 305, distance: 525.4
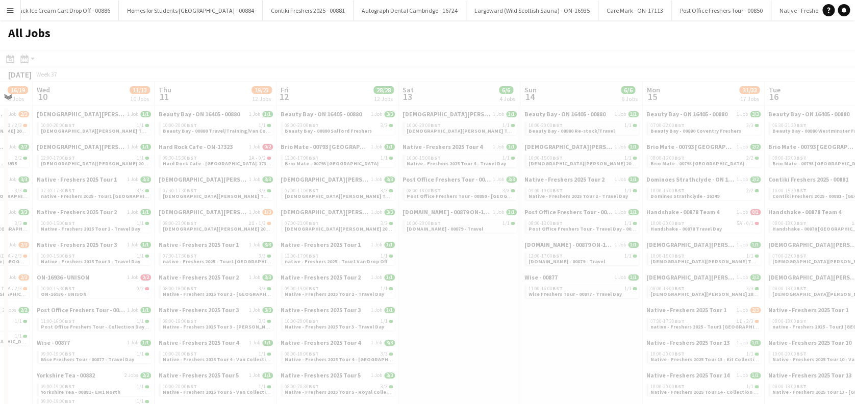
drag, startPoint x: 430, startPoint y: 298, endPoint x: 271, endPoint y: 298, distance: 159.8
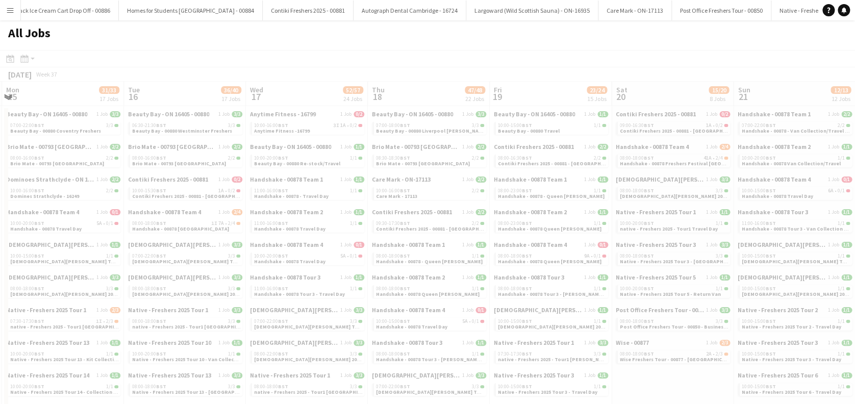
scroll to position [0, 251]
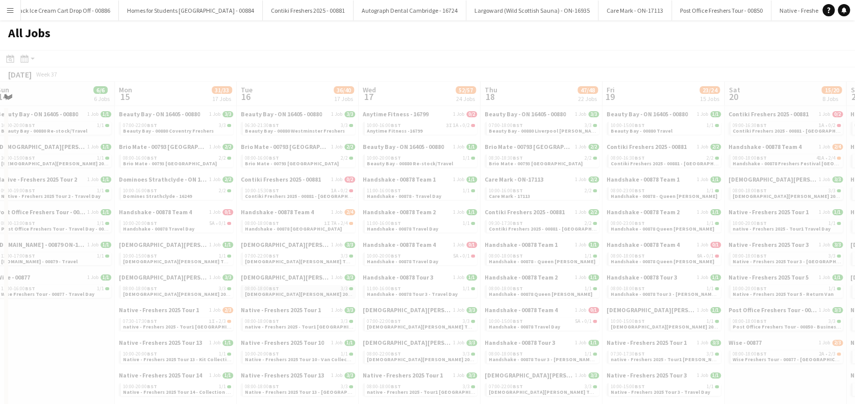
drag, startPoint x: 380, startPoint y: 295, endPoint x: 313, endPoint y: 297, distance: 66.9
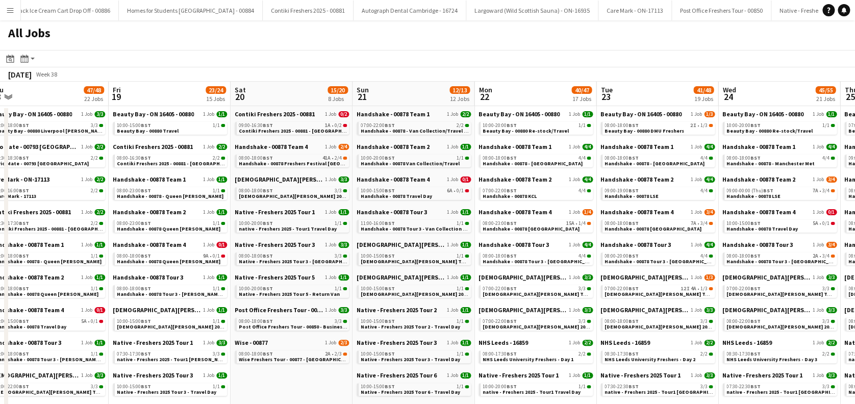
scroll to position [0, 502]
drag, startPoint x: 727, startPoint y: 320, endPoint x: 275, endPoint y: 329, distance: 451.8
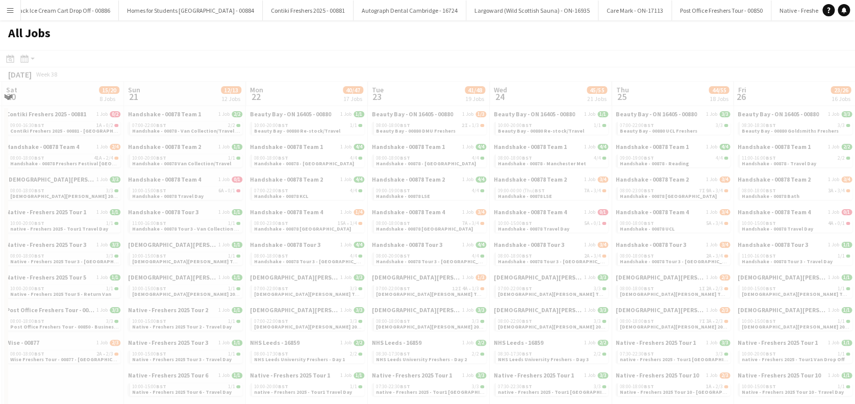
drag, startPoint x: 670, startPoint y: 331, endPoint x: 72, endPoint y: 339, distance: 597.8
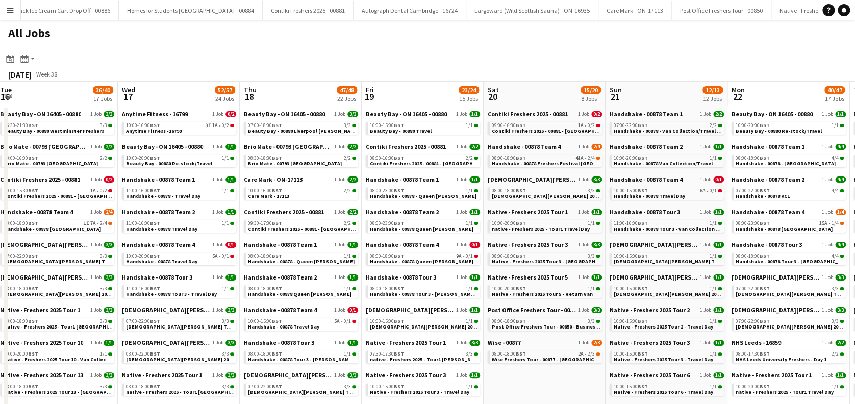
scroll to position [0, 353]
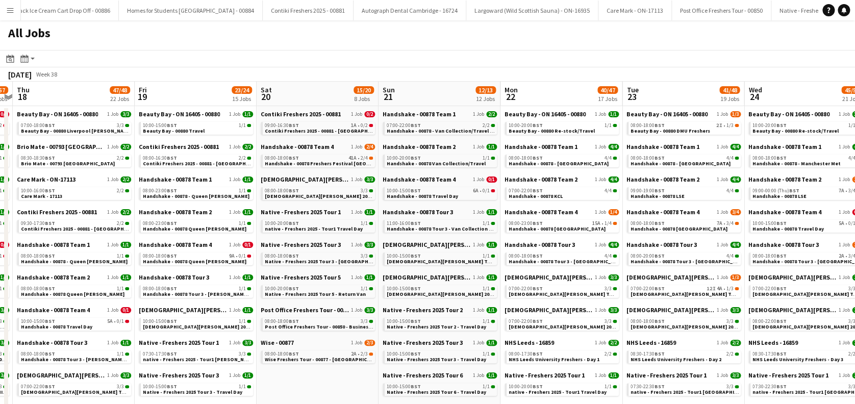
drag, startPoint x: 253, startPoint y: 311, endPoint x: 508, endPoint y: 328, distance: 255.3
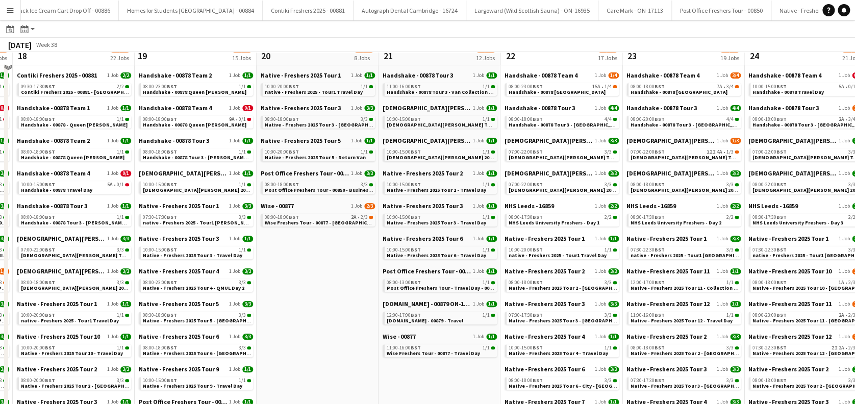
scroll to position [0, 0]
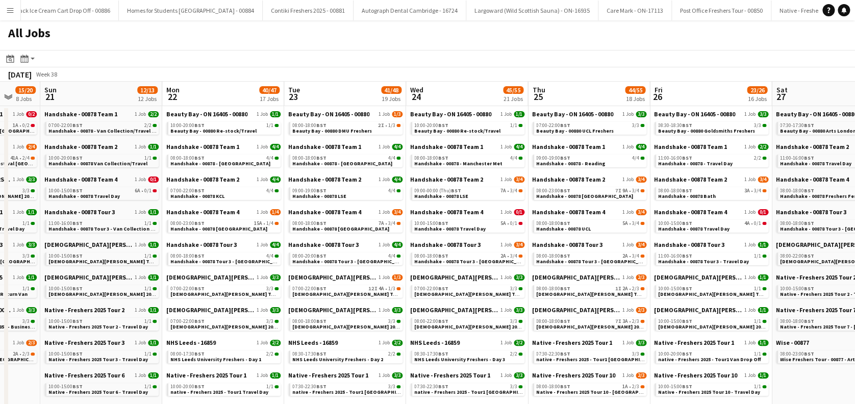
drag, startPoint x: 348, startPoint y: 384, endPoint x: 1, endPoint y: 380, distance: 347.1
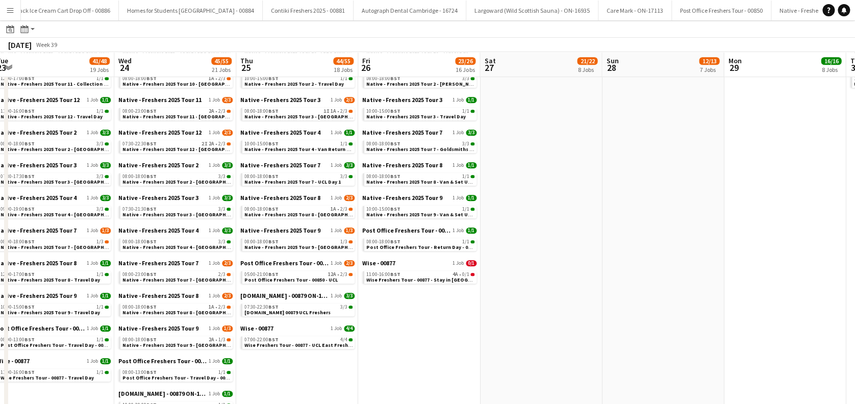
scroll to position [0, 497]
drag, startPoint x: 715, startPoint y: 347, endPoint x: 430, endPoint y: 353, distance: 284.4
click at [430, 353] on app-calendar-viewport "Fri 19 23/24 15 Jobs Sat 20 15/20 8 Jobs Sun 21 12/13 12 Jobs Mon 22 40/47 17 J…" at bounding box center [427, 156] width 855 height 892
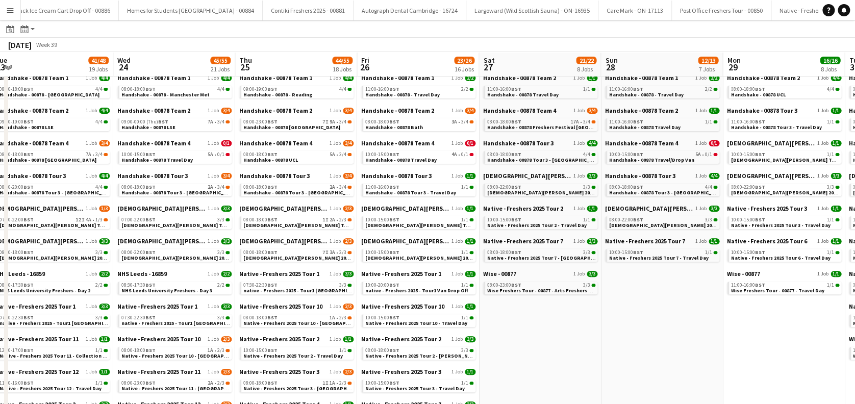
scroll to position [0, 246]
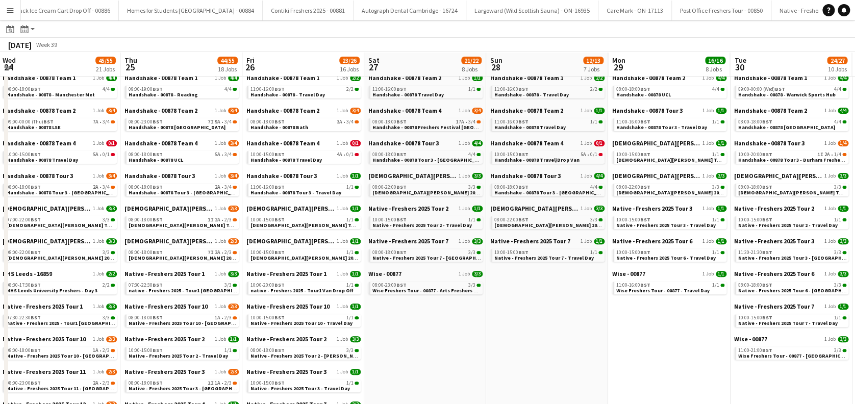
drag, startPoint x: 629, startPoint y: 361, endPoint x: 348, endPoint y: 361, distance: 281.2
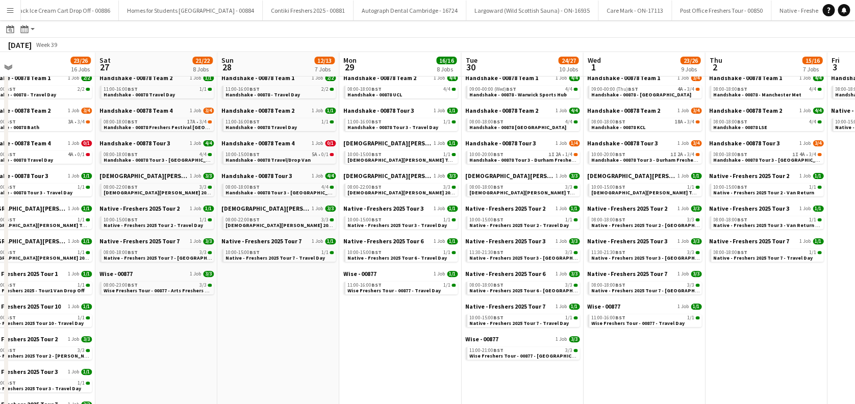
scroll to position [0, 515]
drag, startPoint x: 452, startPoint y: 348, endPoint x: 277, endPoint y: 362, distance: 175.6
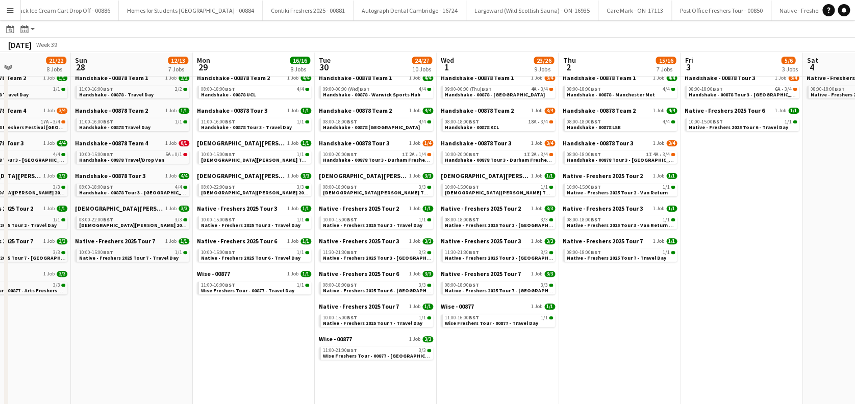
scroll to position [0, 288]
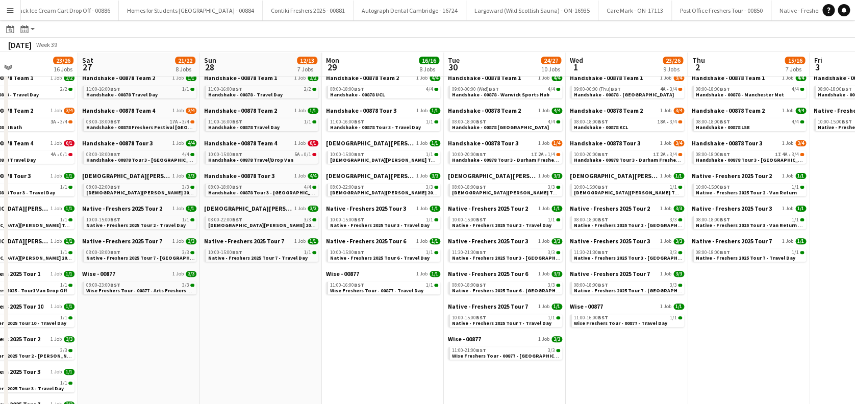
drag, startPoint x: 747, startPoint y: 361, endPoint x: 486, endPoint y: 363, distance: 261.3
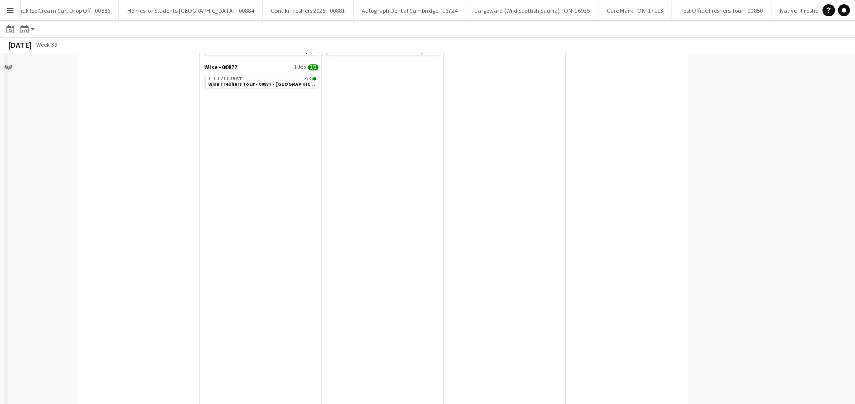
scroll to position [136, 0]
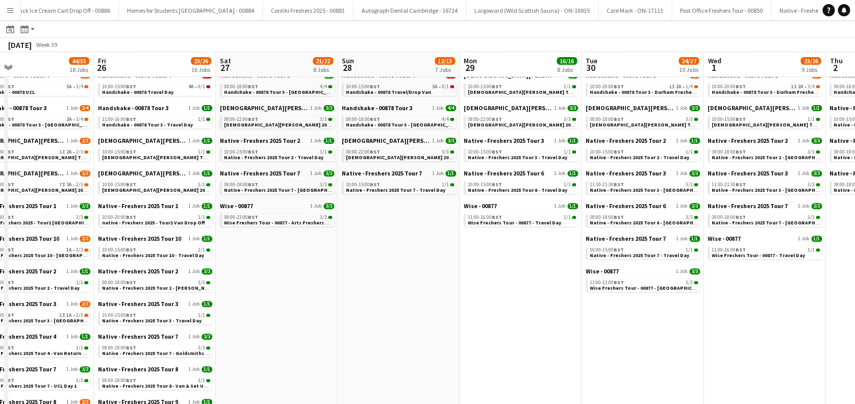
drag, startPoint x: 307, startPoint y: 368, endPoint x: 654, endPoint y: 335, distance: 348.6
click at [655, 335] on app-calendar-viewport "Tue 23 41/48 19 Jobs Wed 24 45/55 21 Jobs Thu 25 44/55 18 Jobs Fri 26 23/26 16 …" at bounding box center [427, 360] width 855 height 892
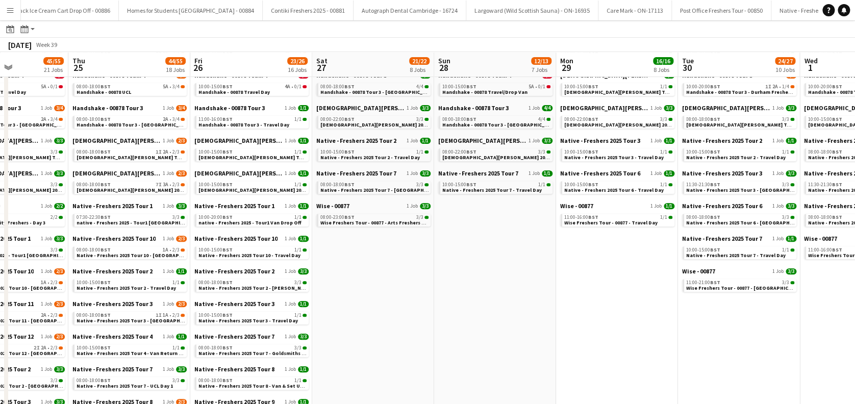
scroll to position [0, 273]
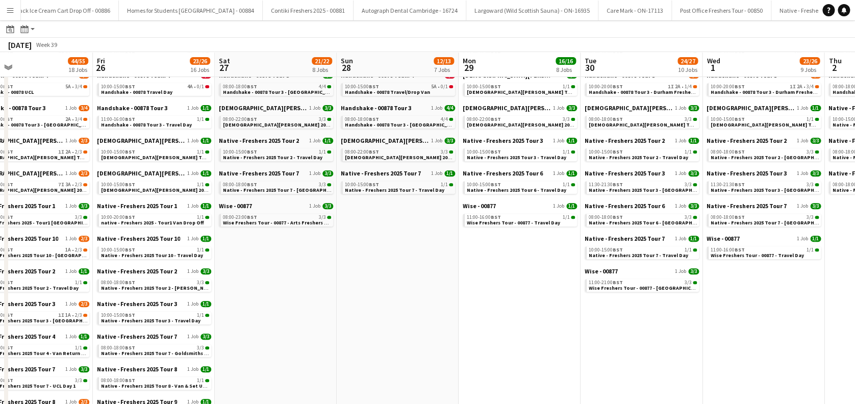
drag, startPoint x: 415, startPoint y: 356, endPoint x: 529, endPoint y: 357, distance: 113.8
click at [529, 357] on app-calendar-viewport "Tue 23 41/48 19 Jobs Wed 24 45/55 21 Jobs Thu 25 44/55 18 Jobs Fri 26 23/26 16 …" at bounding box center [427, 360] width 855 height 892
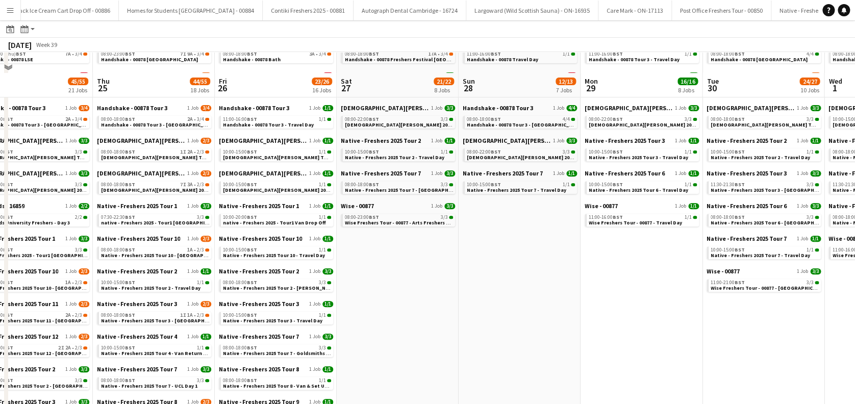
scroll to position [272, 0]
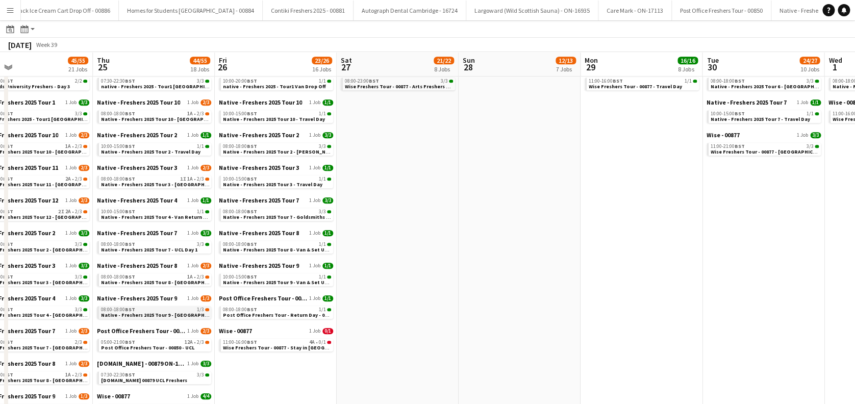
click at [143, 310] on div "08:00-18:00 BST 1/3" at bounding box center [155, 309] width 108 height 5
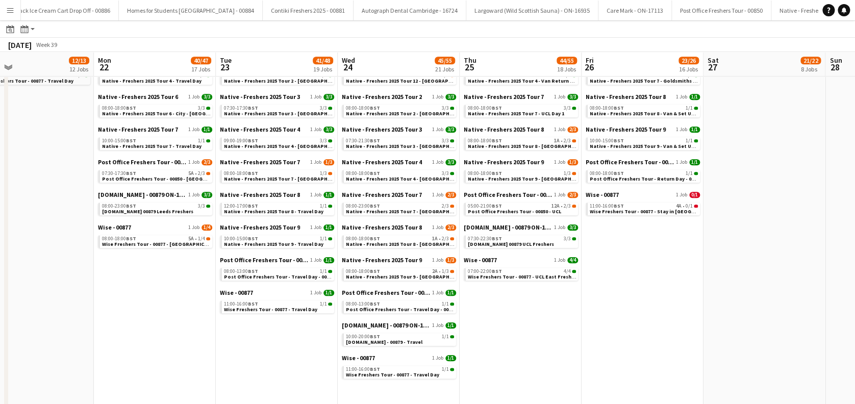
scroll to position [0, 272]
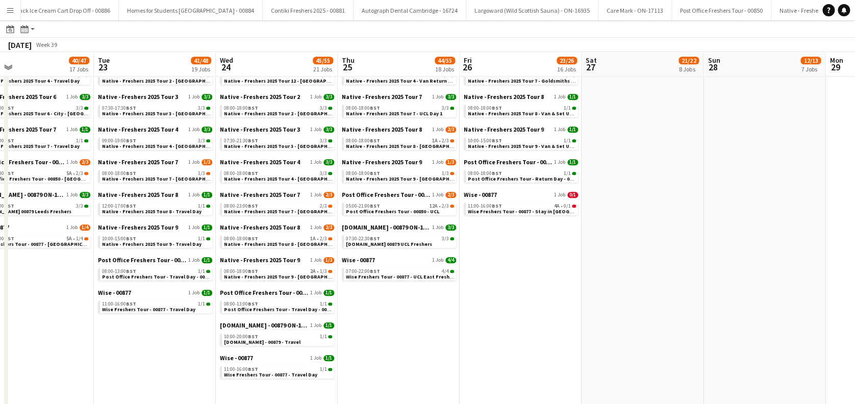
drag, startPoint x: 259, startPoint y: 339, endPoint x: 503, endPoint y: 329, distance: 244.7
click at [503, 329] on app-calendar-viewport "Sat 20 15/20 8 Jobs Sun 21 12/13 12 Jobs Mon 22 40/47 17 Jobs Tue 23 41/48 19 J…" at bounding box center [427, 88] width 855 height 892
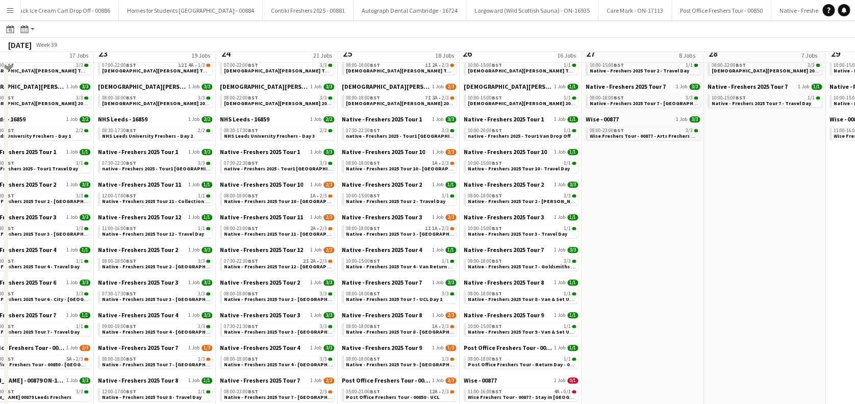
scroll to position [204, 0]
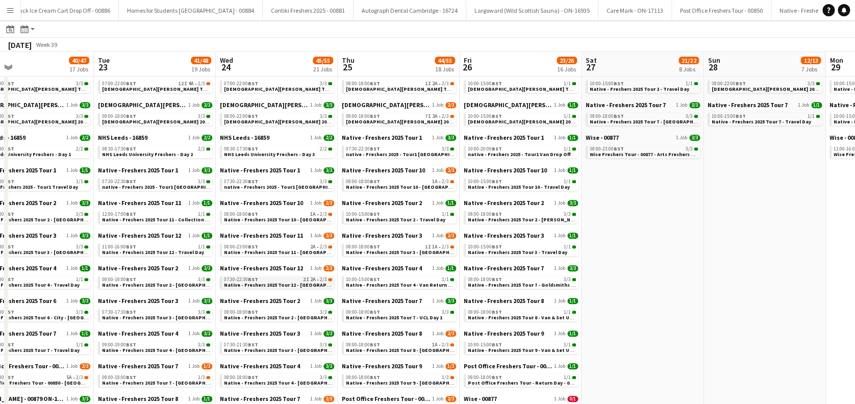
click at [275, 283] on span "Native - Freshers 2025 Tour 12 - University of South Wales (Treforest)" at bounding box center [316, 285] width 184 height 7
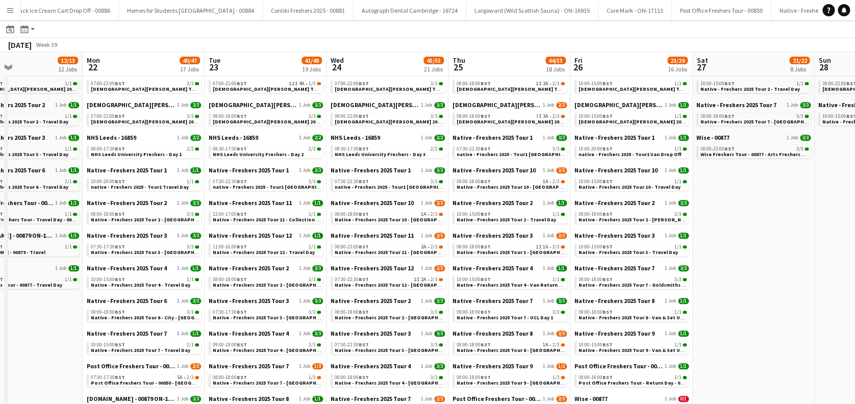
drag, startPoint x: 638, startPoint y: 310, endPoint x: 748, endPoint y: 310, distance: 110.8
click at [748, 310] on app-calendar-viewport "Fri 19 23/24 15 Jobs Sat 20 15/20 8 Jobs Sun 21 12/13 12 Jobs Mon 22 40/47 17 J…" at bounding box center [427, 292] width 855 height 892
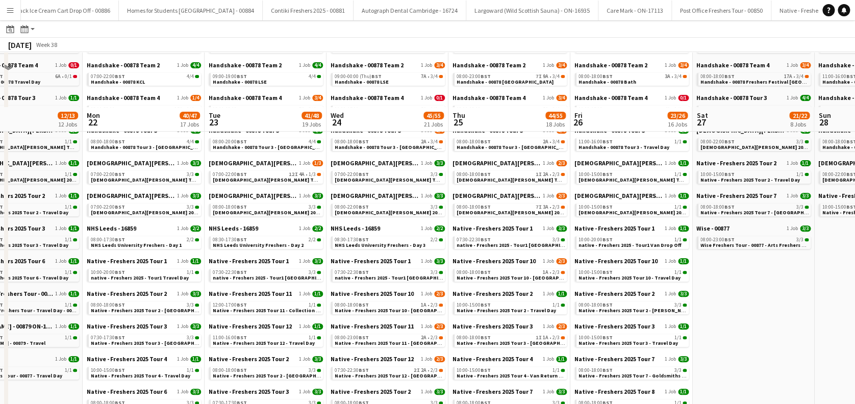
scroll to position [0, 0]
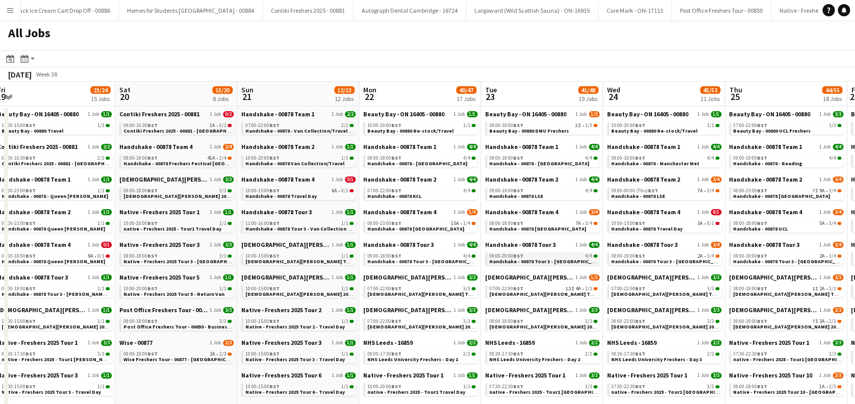
drag, startPoint x: 405, startPoint y: 254, endPoint x: 500, endPoint y: 253, distance: 94.9
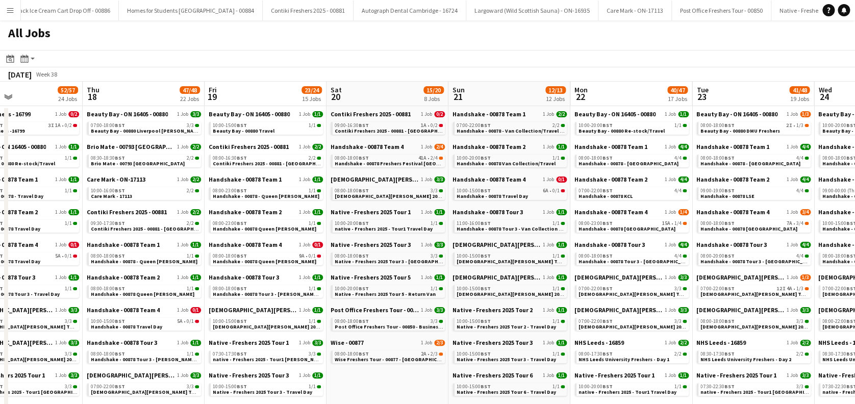
drag, startPoint x: 379, startPoint y: 251, endPoint x: 485, endPoint y: 251, distance: 106.7
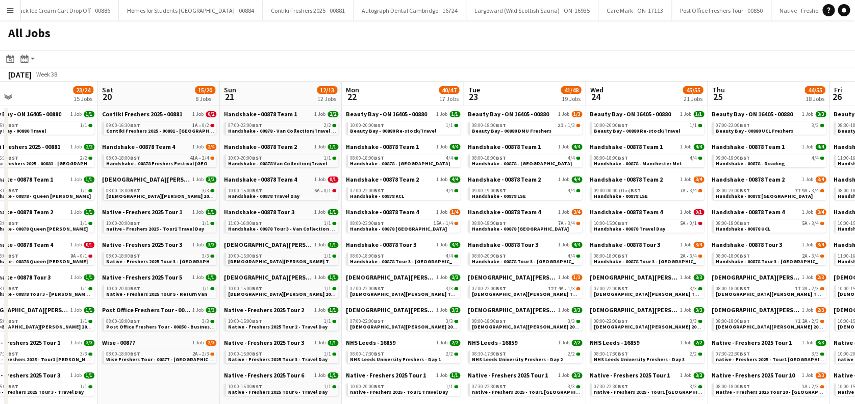
scroll to position [0, 308]
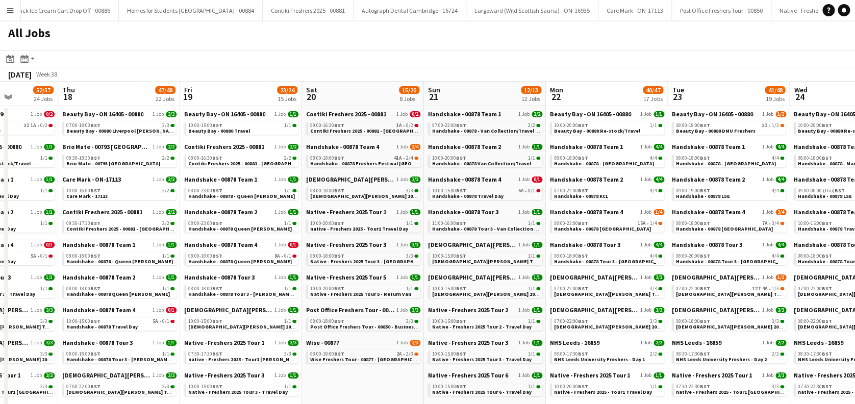
drag, startPoint x: 285, startPoint y: 266, endPoint x: 294, endPoint y: 300, distance: 34.3
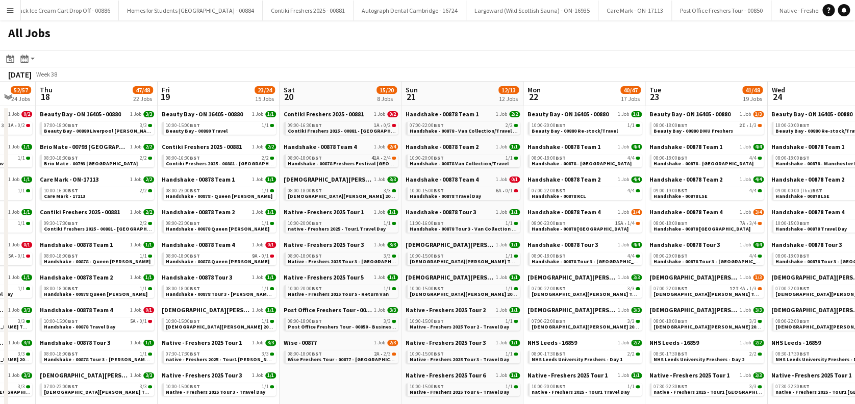
drag, startPoint x: 674, startPoint y: 347, endPoint x: 155, endPoint y: 320, distance: 519.8
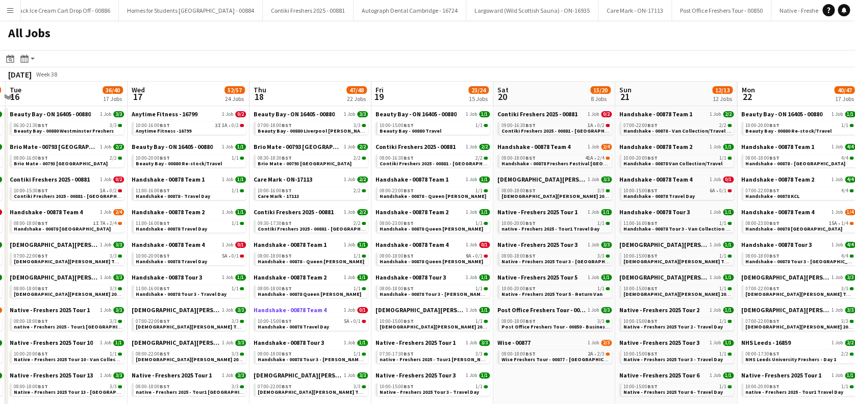
drag, startPoint x: 274, startPoint y: 321, endPoint x: 299, endPoint y: 306, distance: 29.5
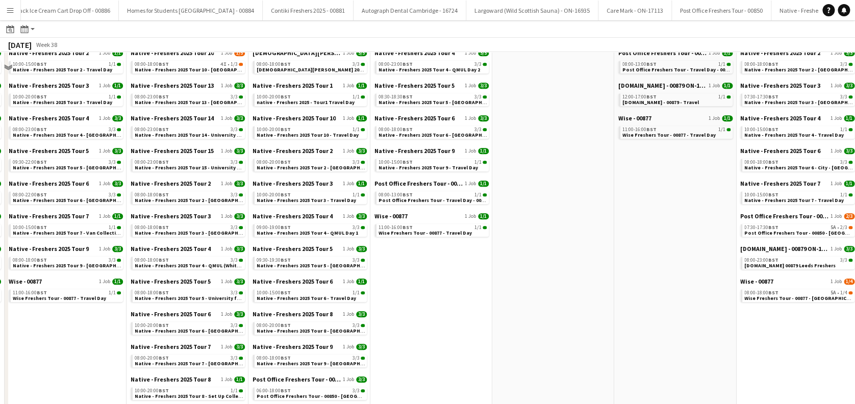
scroll to position [272, 0]
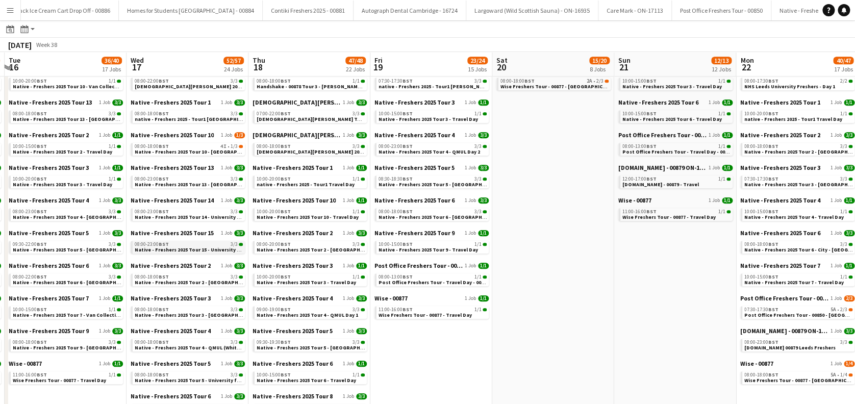
click at [198, 249] on span "Native - Freshers 2025 Tour 15 - University for the Creative Arts Day 3" at bounding box center [218, 250] width 167 height 7
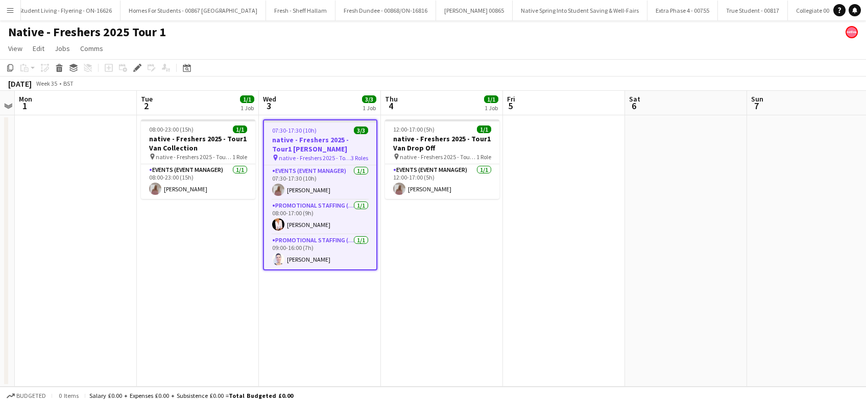
scroll to position [0, 1071]
click at [426, 311] on app-date-cell "12:00-17:00 (5h) 1/1 native - Freshers 2025 - Tour1 Van Drop Off pin native - F…" at bounding box center [442, 251] width 122 height 272
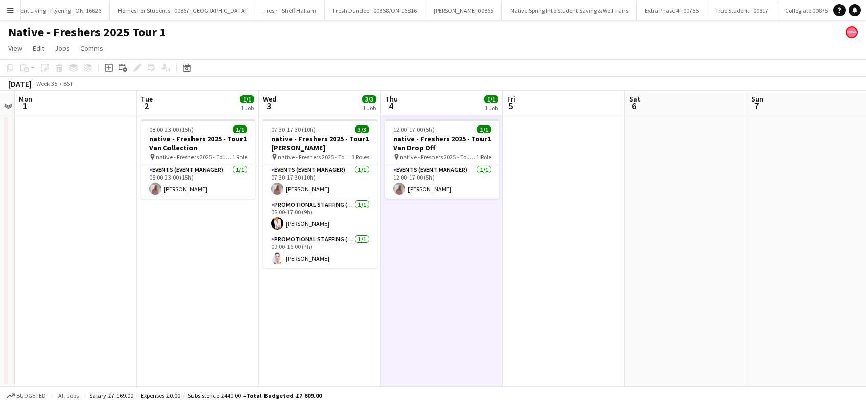
click at [332, 328] on app-date-cell "07:30-17:30 (10h) 3/3 native - Freshers 2025 - Tour1 [PERSON_NAME] pin native -…" at bounding box center [320, 251] width 122 height 272
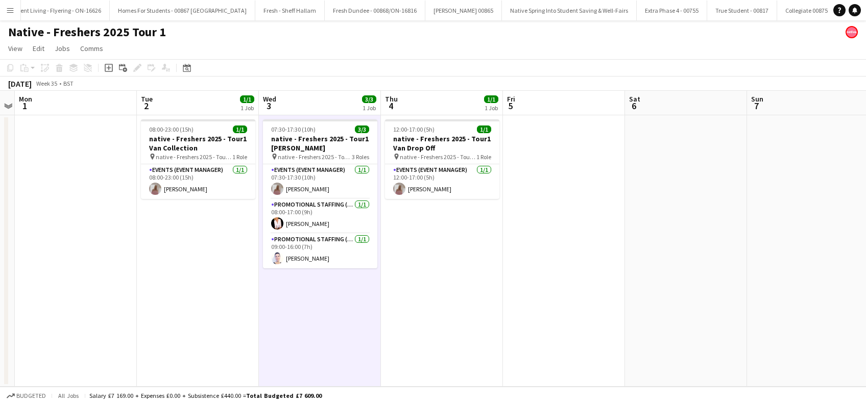
click at [214, 310] on app-date-cell "08:00-23:00 (15h) 1/1 native - Freshers 2025 - Tour1 Van Collection pin native …" at bounding box center [198, 251] width 122 height 272
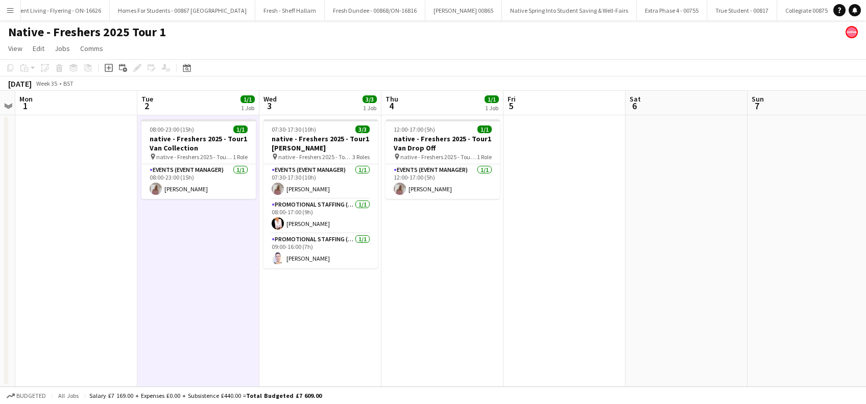
click at [345, 305] on app-date-cell "07:30-17:30 (10h) 3/3 native - Freshers 2025 - Tour1 [PERSON_NAME] pin native -…" at bounding box center [320, 251] width 122 height 272
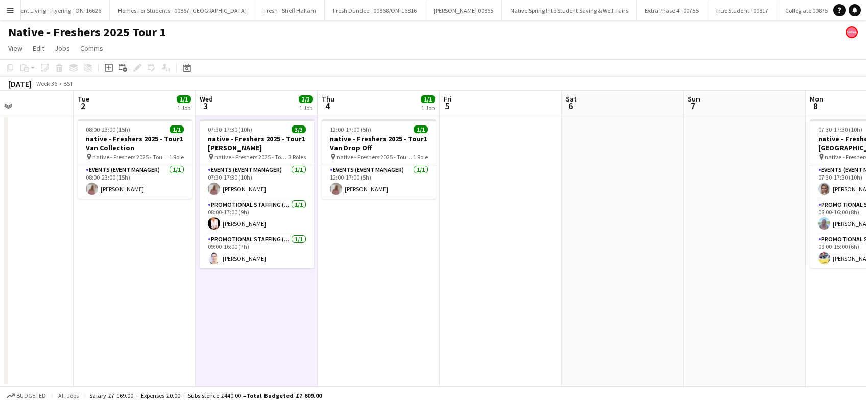
scroll to position [0, 406]
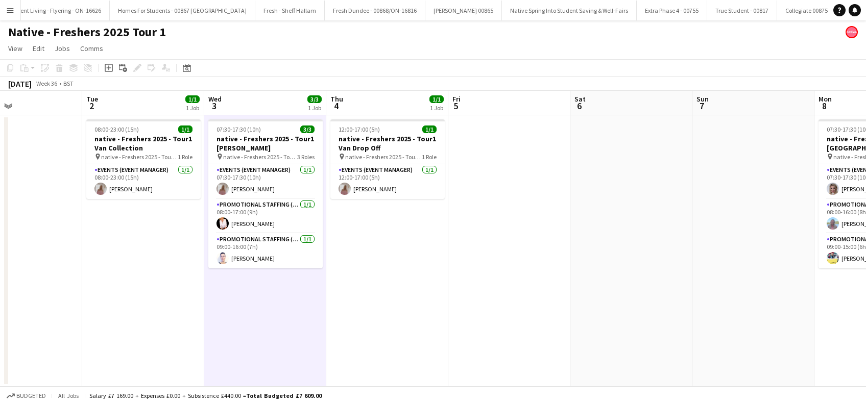
drag, startPoint x: 658, startPoint y: 321, endPoint x: 602, endPoint y: 332, distance: 57.3
click at [602, 332] on app-calendar-viewport "Fri 29 Sat 30 Sun 31 Mon 1 Tue 2 1/1 1 Job Wed 3 3/3 1 Job Thu 4 1/1 1 Job Fri …" at bounding box center [433, 239] width 866 height 296
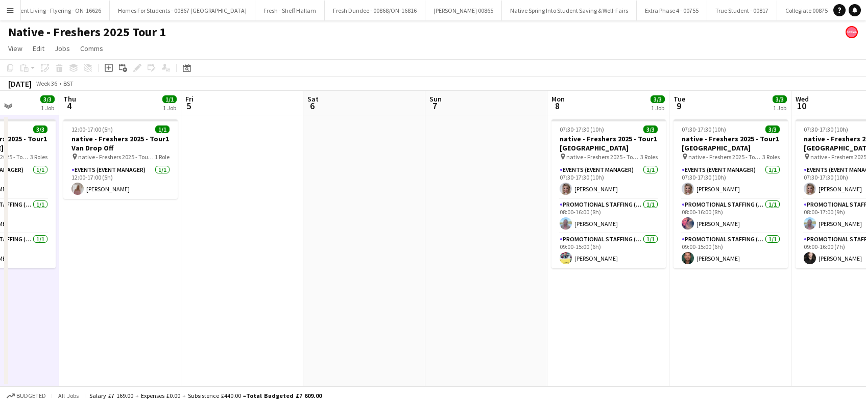
scroll to position [0, 446]
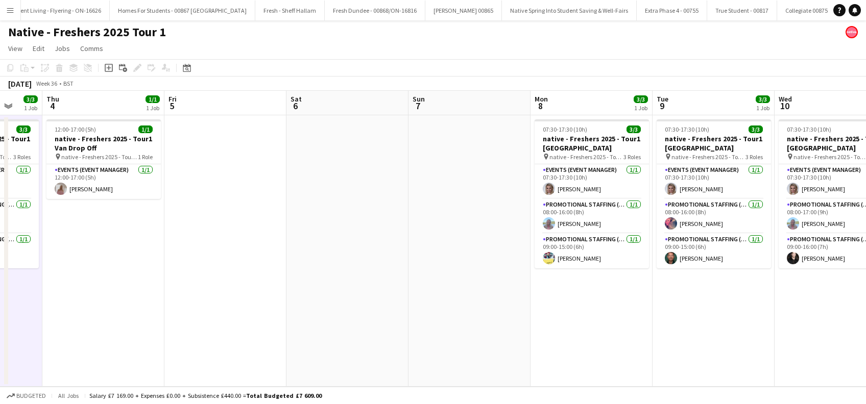
drag, startPoint x: 505, startPoint y: 288, endPoint x: 222, endPoint y: 317, distance: 284.7
click at [222, 317] on app-calendar-viewport "Sun 31 Mon 1 Tue 2 1/1 1 Job Wed 3 3/3 1 Job Thu 4 1/1 1 Job Fri 5 Sat 6 Sun 7 …" at bounding box center [433, 239] width 866 height 296
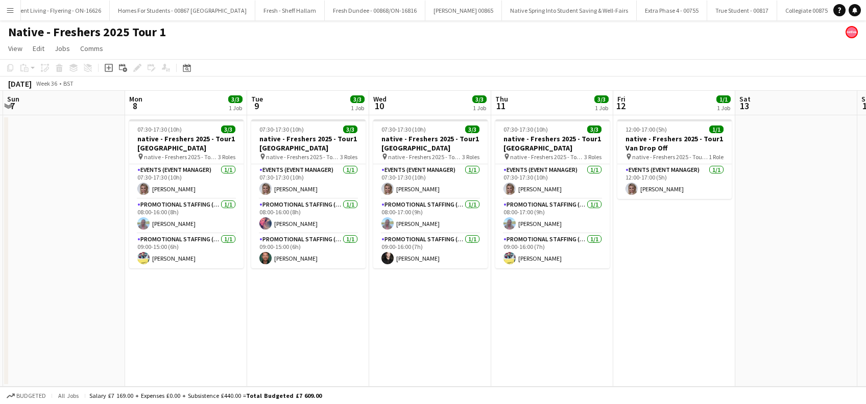
scroll to position [0, 485]
drag, startPoint x: 577, startPoint y: 305, endPoint x: 172, endPoint y: 361, distance: 409.1
click at [172, 361] on app-calendar-viewport "Wed 3 3/3 1 Job Thu 4 1/1 1 Job Fri 5 Sat 6 Sun 7 Mon 8 3/3 1 Job Tue 9 3/3 1 J…" at bounding box center [433, 239] width 866 height 296
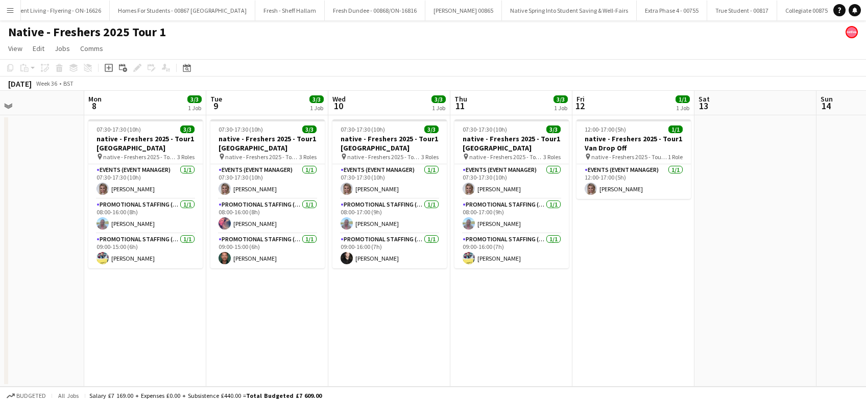
drag, startPoint x: 635, startPoint y: 335, endPoint x: 388, endPoint y: 304, distance: 249.0
click at [588, 315] on app-calendar-viewport "Fri 5 Sat 6 Sun 7 Mon 8 3/3 1 Job Tue 9 3/3 1 Job Wed 10 3/3 1 Job Thu 11 3/3 1…" at bounding box center [433, 239] width 866 height 296
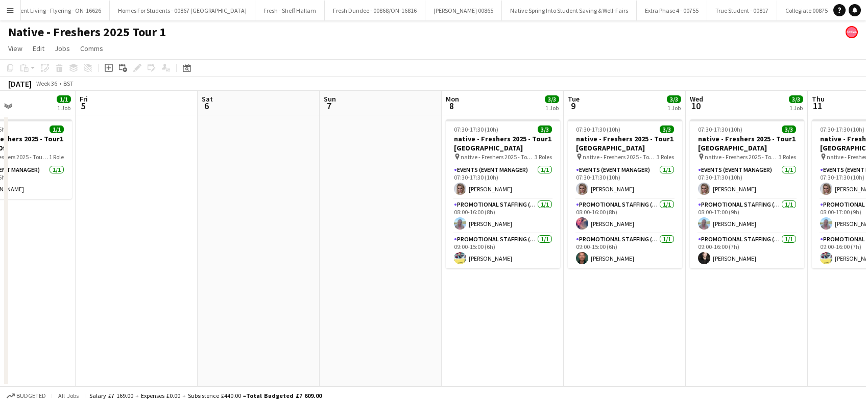
drag, startPoint x: 223, startPoint y: 335, endPoint x: 540, endPoint y: 331, distance: 317.5
click at [627, 344] on app-calendar-viewport "Wed 3 3/3 1 Job Thu 4 1/1 1 Job Fri 5 Sat 6 Sun 7 Mon 8 3/3 1 Job Tue 9 3/3 1 J…" at bounding box center [433, 239] width 866 height 296
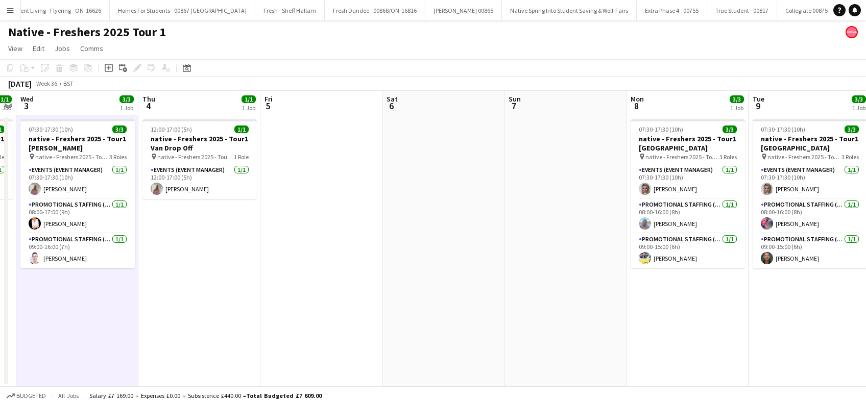
scroll to position [0, 304]
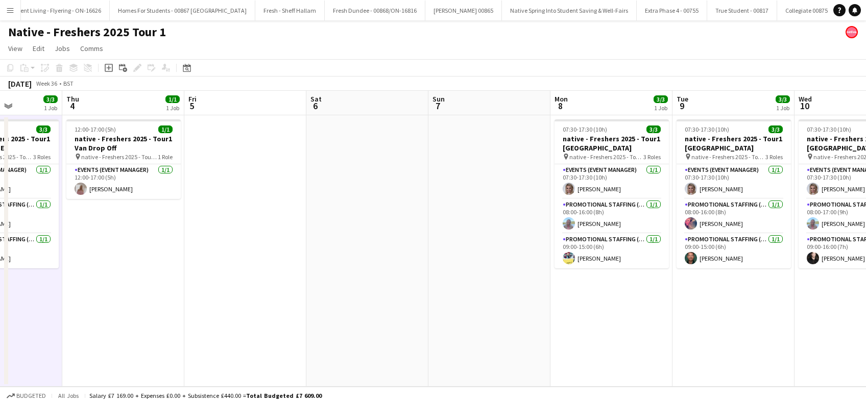
drag, startPoint x: 249, startPoint y: 373, endPoint x: 400, endPoint y: 372, distance: 150.6
click at [400, 372] on app-calendar-viewport "Mon 1 Tue 2 1/1 1 Job Wed 3 3/3 1 Job Thu 4 1/1 1 Job Fri 5 Sat 6 Sun 7 Mon 8 3…" at bounding box center [433, 239] width 866 height 296
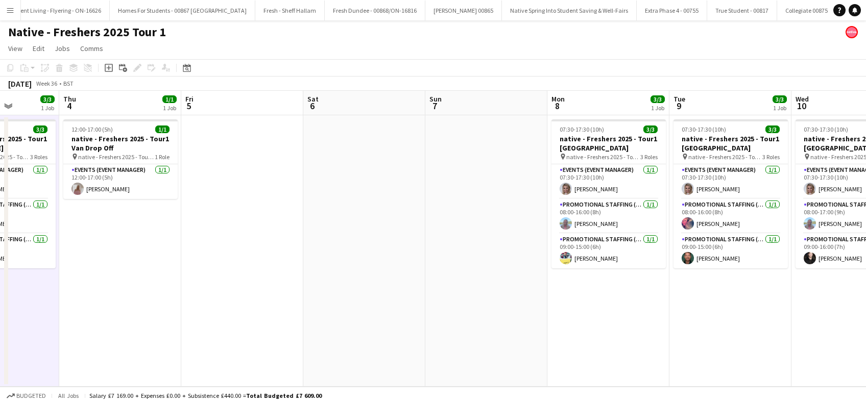
drag, startPoint x: 391, startPoint y: 319, endPoint x: 142, endPoint y: 349, distance: 250.9
click at [142, 349] on app-calendar-viewport "Mon 1 Tue 2 1/1 1 Job Wed 3 3/3 1 Job Thu 4 1/1 1 Job Fri 5 Sat 6 Sun 7 Mon 8 3…" at bounding box center [433, 239] width 866 height 296
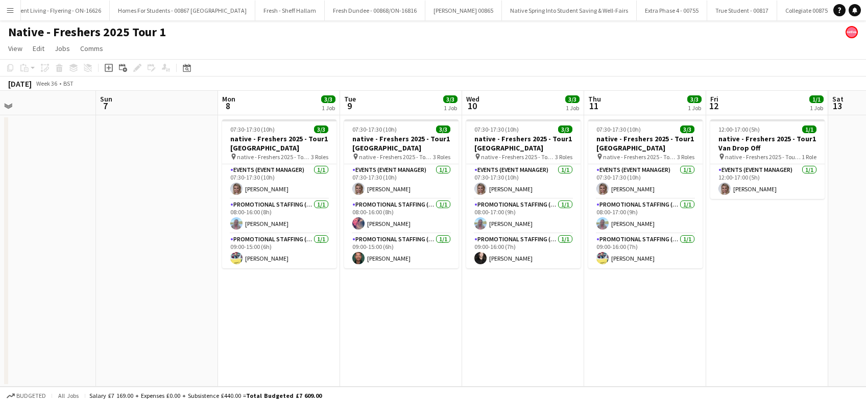
drag, startPoint x: 488, startPoint y: 339, endPoint x: 162, endPoint y: 370, distance: 328.1
click at [162, 370] on app-calendar-viewport "Wed 3 3/3 1 Job Thu 4 1/1 1 Job Fri 5 Sat 6 Sun 7 Mon 8 3/3 1 Job Tue 9 3/3 1 J…" at bounding box center [433, 239] width 866 height 296
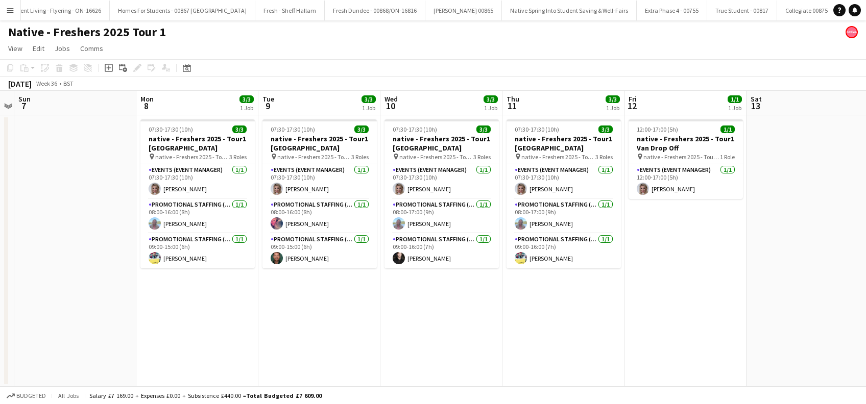
scroll to position [0, 510]
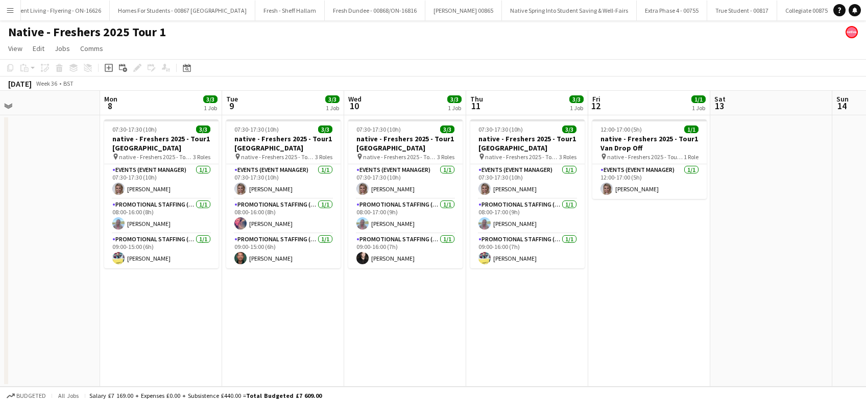
drag, startPoint x: 437, startPoint y: 354, endPoint x: 319, endPoint y: 364, distance: 118.3
click at [319, 364] on app-calendar-viewport "Wed 3 3/3 1 Job Thu 4 1/1 1 Job Fri 5 Sat 6 Sun 7 Mon 8 3/3 1 Job Tue 9 3/3 1 J…" at bounding box center [433, 239] width 866 height 296
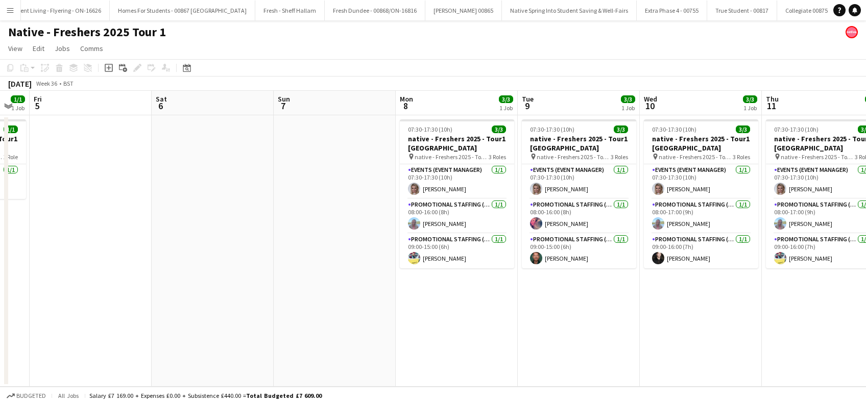
drag, startPoint x: 151, startPoint y: 304, endPoint x: 433, endPoint y: 287, distance: 282.8
click at [433, 287] on app-calendar-viewport "Wed 3 3/3 1 Job Thu 4 1/1 1 Job Fri 5 Sat 6 Sun 7 Mon 8 3/3 1 Job Tue 9 3/3 1 J…" at bounding box center [433, 239] width 866 height 296
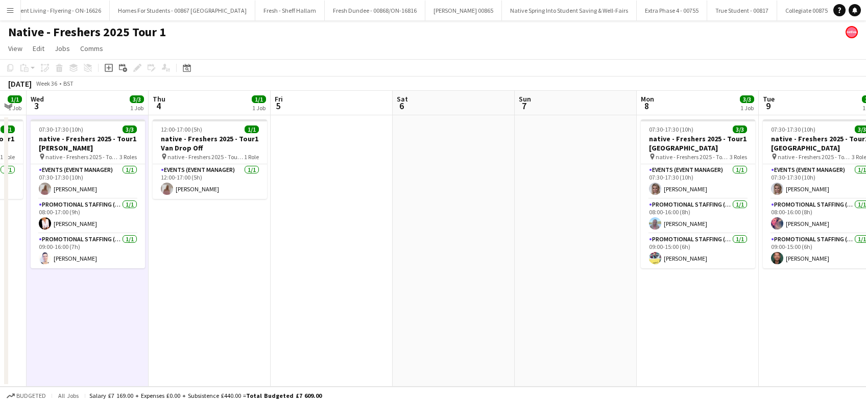
drag, startPoint x: 231, startPoint y: 344, endPoint x: 335, endPoint y: 339, distance: 103.7
click at [335, 339] on app-calendar-viewport "Mon 1 Tue 2 1/1 1 Job Wed 3 3/3 1 Job Thu 4 1/1 1 Job Fri 5 Sat 6 Sun 7 Mon 8 3…" at bounding box center [433, 239] width 866 height 296
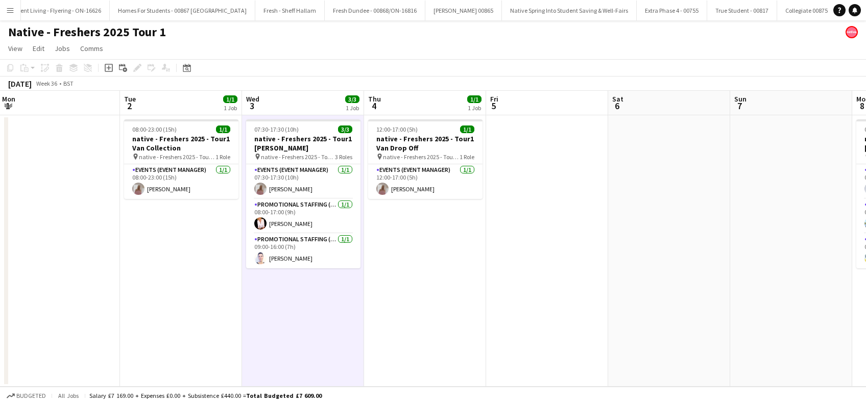
scroll to position [0, 246]
drag, startPoint x: 240, startPoint y: 344, endPoint x: 438, endPoint y: 325, distance: 198.9
click at [438, 325] on app-calendar-viewport "Sat 30 Sun 31 Mon 1 Tue 2 1/1 1 Job Wed 3 3/3 1 Job Thu 4 1/1 1 Job Fri 5 Sat 6…" at bounding box center [433, 239] width 866 height 296
click at [292, 258] on app-card-role "Promotional Staffing (Brand Ambassadors) [DATE] 09:00-16:00 (7h) [PERSON_NAME]" at bounding box center [304, 251] width 114 height 35
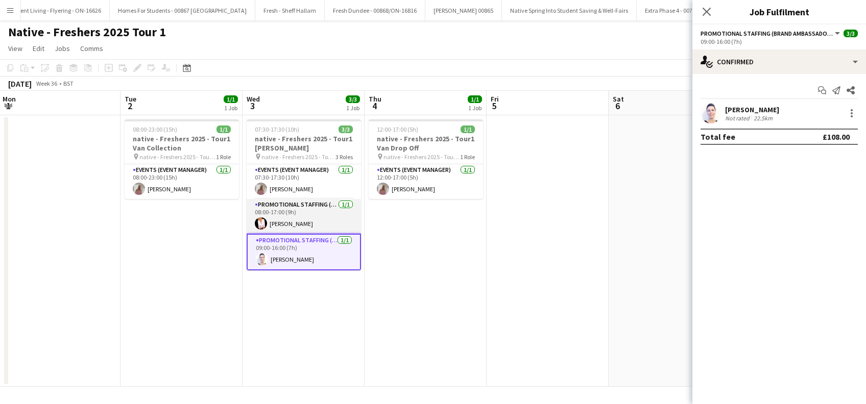
click at [305, 224] on app-card-role "Promotional Staffing (Brand Ambassadors) [DATE] 08:00-17:00 (9h) [PERSON_NAME]" at bounding box center [304, 216] width 114 height 35
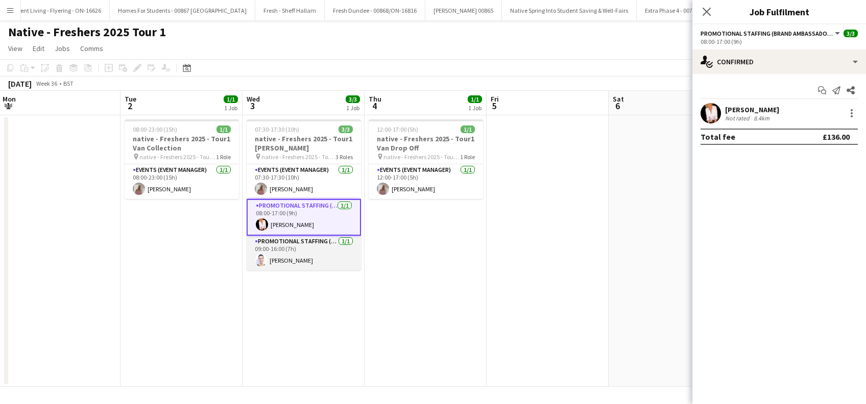
click at [287, 259] on app-card-role "Promotional Staffing (Brand Ambassadors) [DATE] 09:00-16:00 (7h) [PERSON_NAME]" at bounding box center [304, 253] width 114 height 35
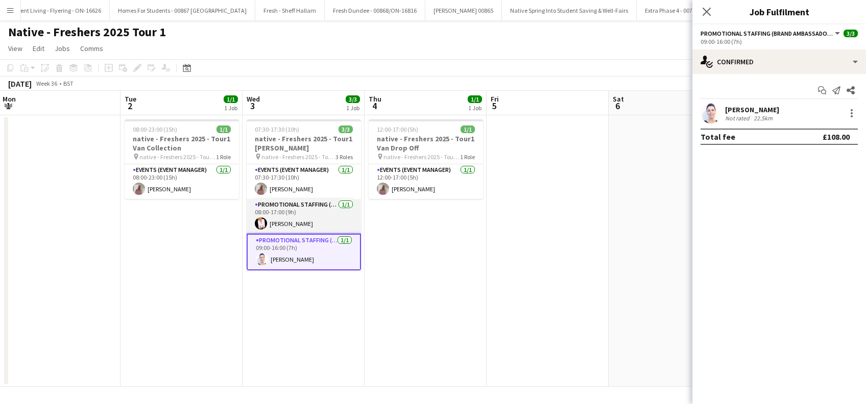
click at [296, 222] on app-card-role "Promotional Staffing (Brand Ambassadors) [DATE] 08:00-17:00 (9h) [PERSON_NAME]" at bounding box center [304, 216] width 114 height 35
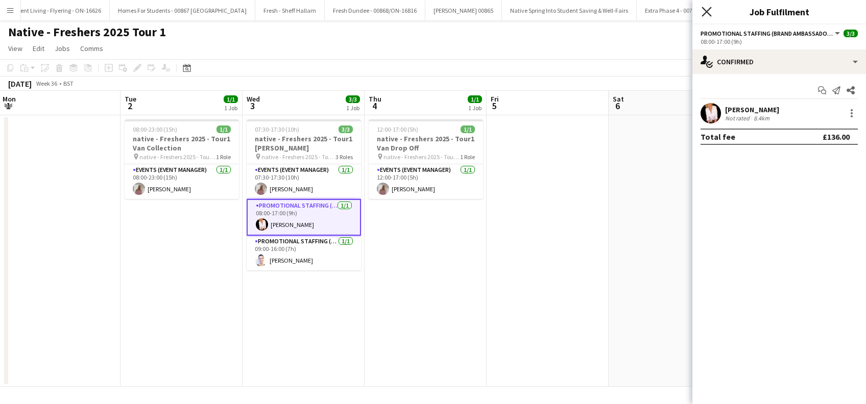
click at [706, 10] on icon "Close pop-in" at bounding box center [706, 12] width 10 height 10
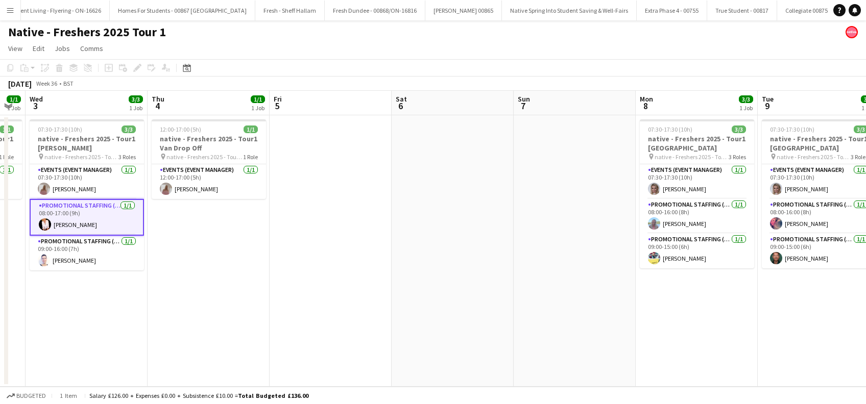
scroll to position [0, 393]
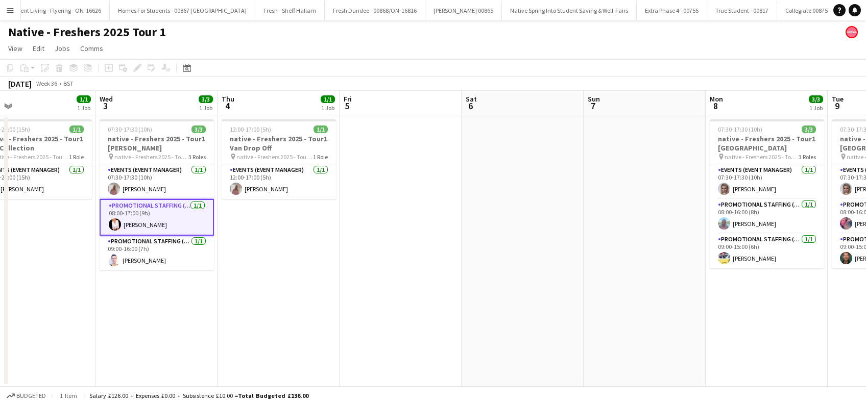
drag, startPoint x: 543, startPoint y: 315, endPoint x: 396, endPoint y: 331, distance: 147.8
click at [396, 331] on app-calendar-viewport "Sat 30 Sun 31 Mon 1 Tue 2 1/1 1 Job Wed 3 3/3 1 Job Thu 4 1/1 1 Job Fri 5 Sat 6…" at bounding box center [433, 239] width 866 height 296
click at [172, 321] on app-date-cell "07:30-17:30 (10h) 3/3 native - Freshers 2025 - Tour1 [PERSON_NAME] pin native -…" at bounding box center [156, 251] width 122 height 272
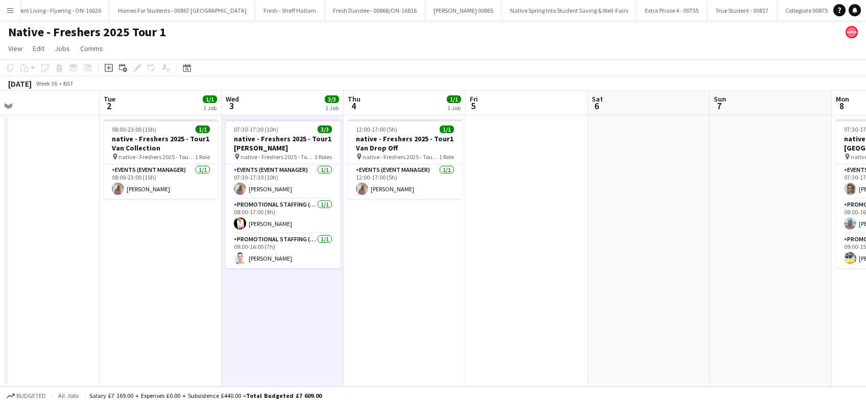
scroll to position [0, 265]
drag, startPoint x: 239, startPoint y: 329, endPoint x: 367, endPoint y: 316, distance: 128.2
click at [367, 316] on app-calendar-viewport "Sat 30 Sun 31 Mon 1 Tue 2 1/1 1 Job Wed 3 3/3 1 Job Thu 4 1/1 1 Job Fri 5 Sat 6…" at bounding box center [433, 239] width 866 height 296
click at [264, 249] on app-card-role "Promotional Staffing (Brand Ambassadors) [DATE] 09:00-16:00 (7h) [PERSON_NAME]" at bounding box center [284, 251] width 114 height 35
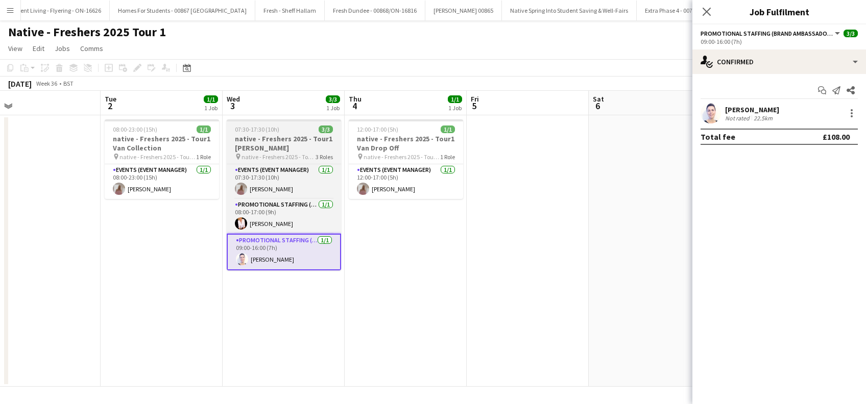
click at [249, 143] on h3 "native - Freshers 2025 - Tour1 [PERSON_NAME]" at bounding box center [284, 143] width 114 height 18
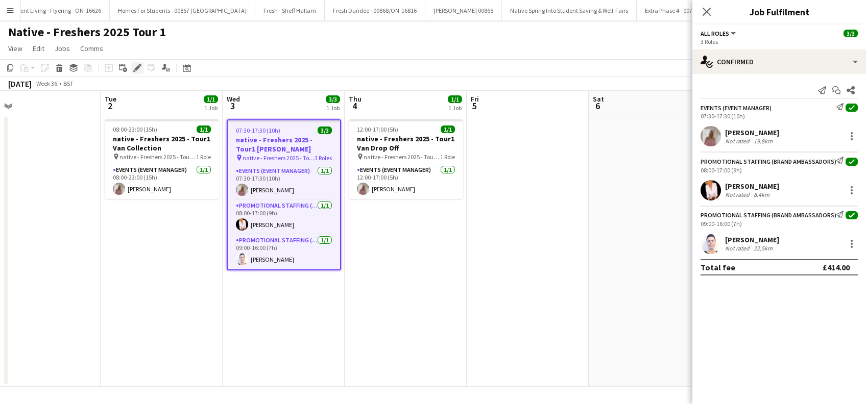
click at [136, 68] on icon at bounding box center [137, 68] width 6 height 6
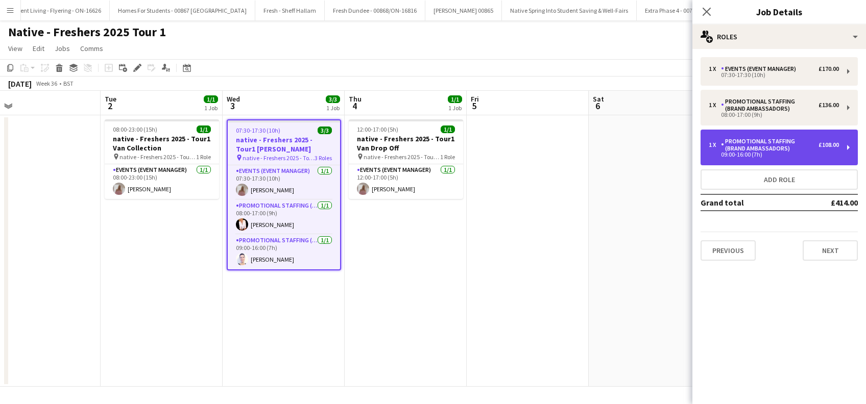
click at [793, 144] on div "Promotional Staffing (Brand Ambassadors)" at bounding box center [769, 145] width 97 height 14
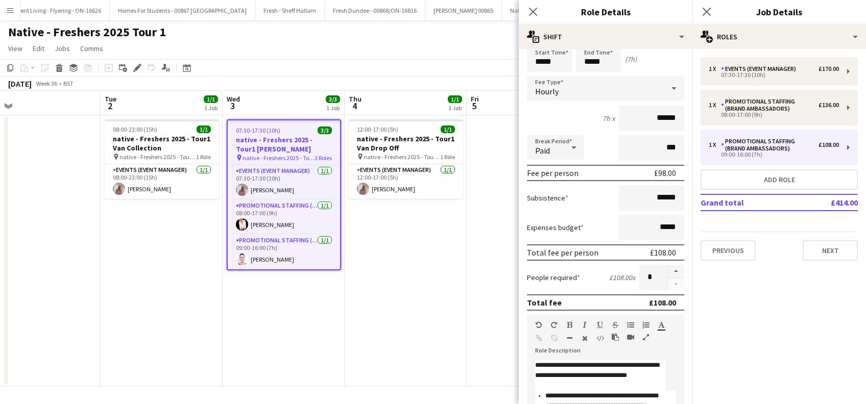
scroll to position [0, 0]
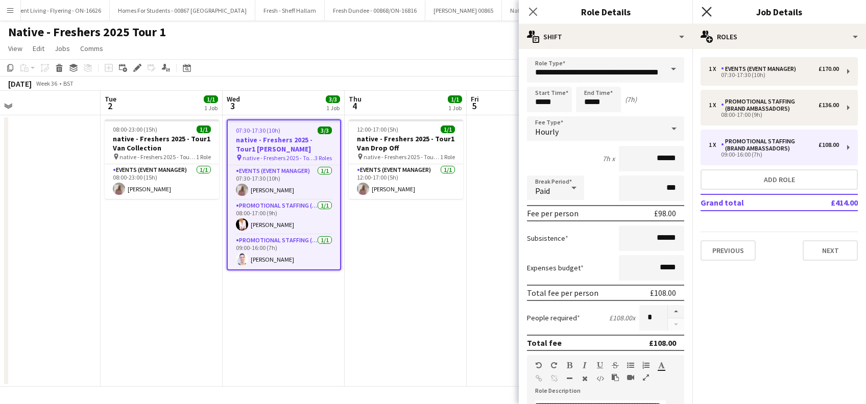
click at [709, 9] on icon at bounding box center [706, 12] width 10 height 10
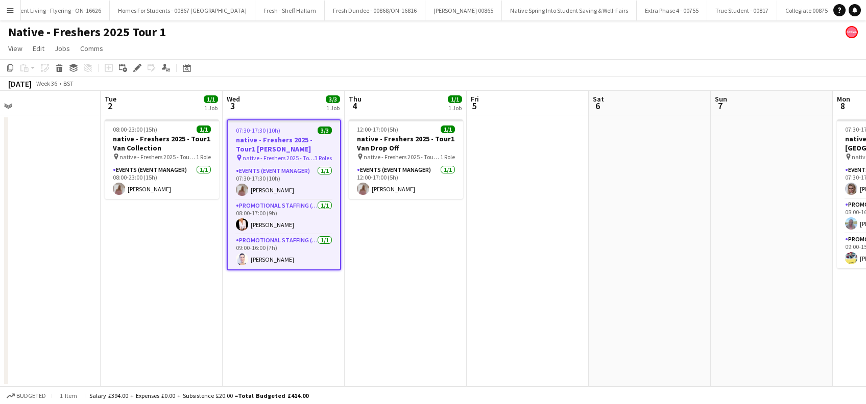
click at [560, 271] on app-date-cell at bounding box center [528, 251] width 122 height 272
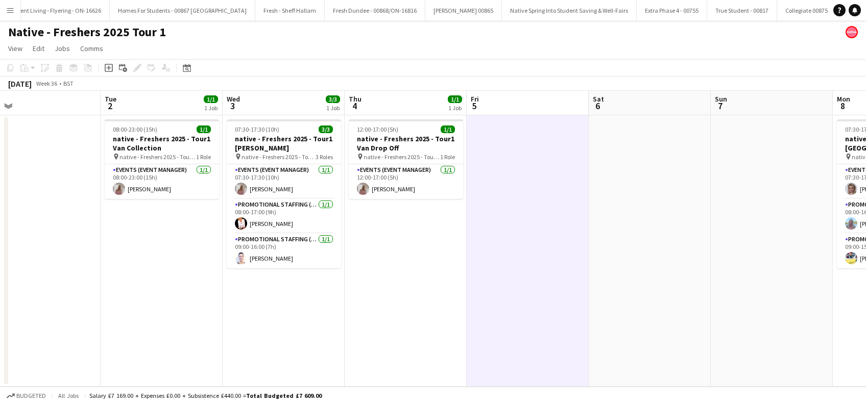
click at [296, 316] on app-date-cell "07:30-17:30 (10h) 3/3 native - Freshers 2025 - Tour1 [PERSON_NAME] pin native -…" at bounding box center [284, 251] width 122 height 272
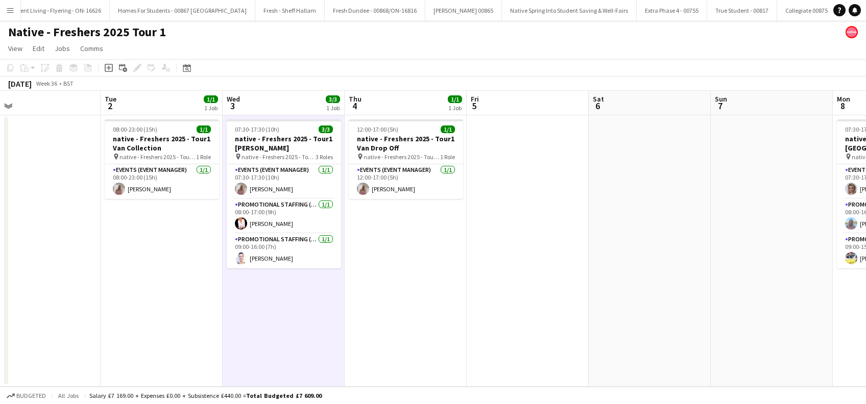
click at [422, 323] on app-date-cell "12:00-17:00 (5h) 1/1 native - Freshers 2025 - Tour1 Van Drop Off pin native - F…" at bounding box center [406, 251] width 122 height 272
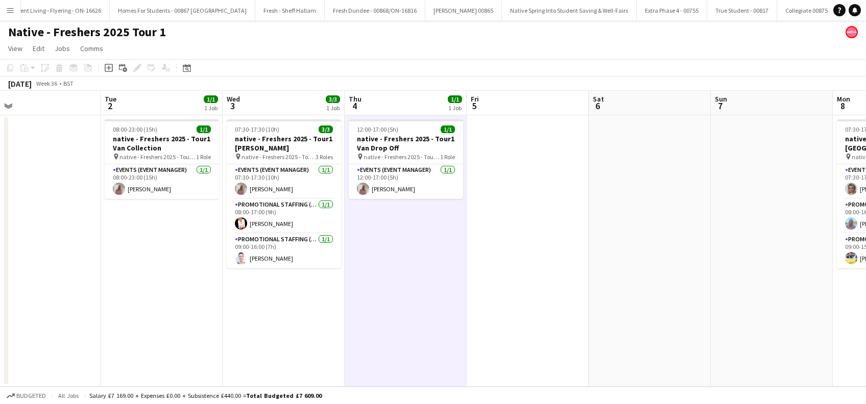
click at [534, 316] on app-date-cell at bounding box center [528, 251] width 122 height 272
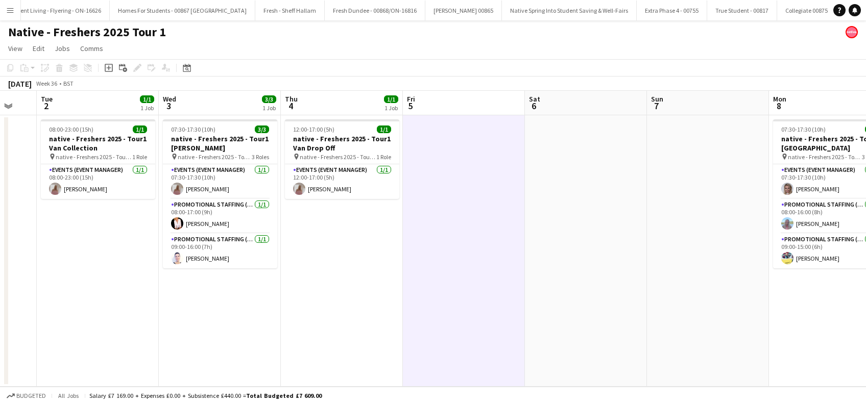
scroll to position [0, 444]
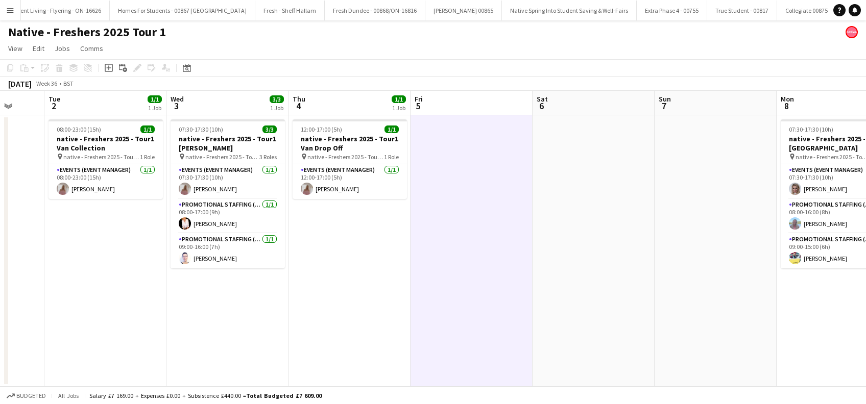
drag, startPoint x: 289, startPoint y: 327, endPoint x: 224, endPoint y: 346, distance: 68.2
click at [224, 346] on app-calendar-viewport "Fri 29 Sat 30 Sun 31 Mon 1 Tue 2 1/1 1 Job Wed 3 3/3 1 Job Thu 4 1/1 1 Job Fri …" at bounding box center [433, 239] width 866 height 296
click at [225, 257] on app-card-role "Promotional Staffing (Brand Ambassadors) [DATE] 09:00-16:00 (7h) [PERSON_NAME]" at bounding box center [227, 251] width 114 height 35
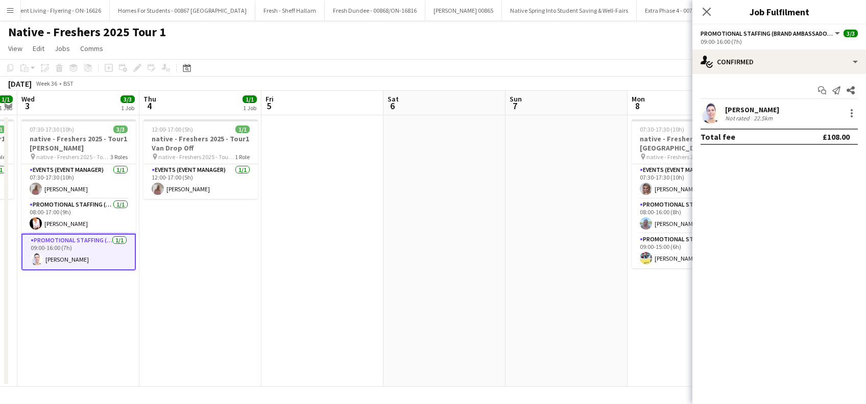
drag, startPoint x: 687, startPoint y: 316, endPoint x: 538, endPoint y: 312, distance: 149.1
click at [538, 312] on app-calendar-viewport "Sun 31 Mon 1 Tue 2 1/1 1 Job Wed 3 3/3 1 Job Thu 4 1/1 1 Job Fri 5 Sat 6 Sun 7 …" at bounding box center [433, 239] width 866 height 296
click at [462, 302] on app-date-cell at bounding box center [444, 251] width 122 height 272
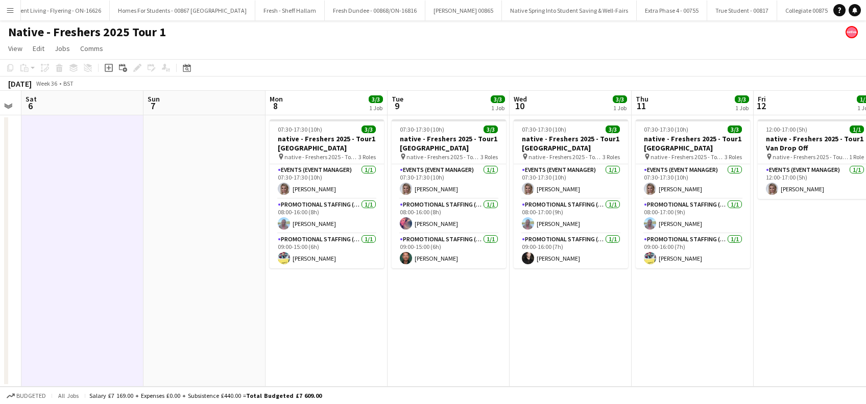
scroll to position [0, 294]
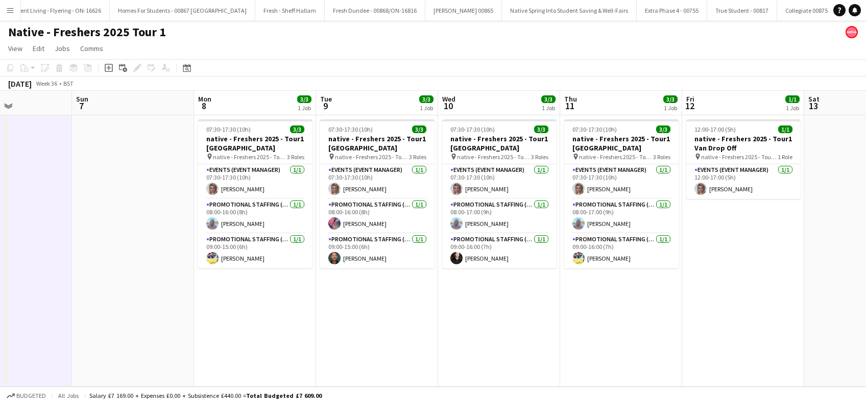
drag, startPoint x: 531, startPoint y: 308, endPoint x: 97, endPoint y: 308, distance: 433.9
click at [97, 308] on app-calendar-viewport "Thu 4 1/1 1 Job Fri 5 Sat 6 Sun 7 Mon 8 3/3 1 Job Tue 9 3/3 1 Job Wed 10 3/3 1 …" at bounding box center [433, 239] width 866 height 296
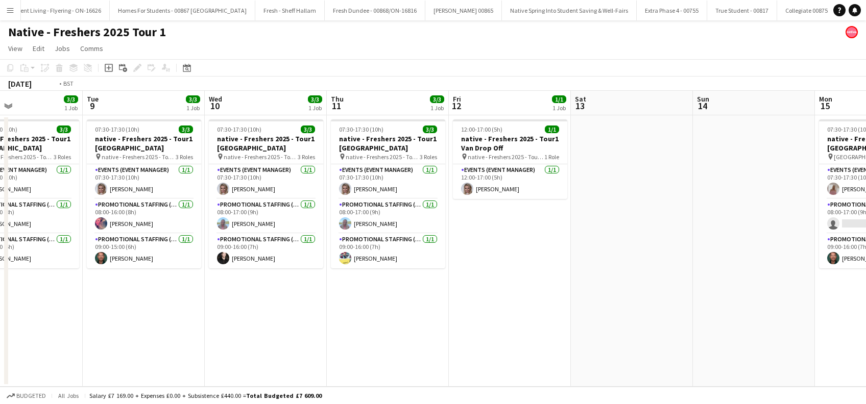
scroll to position [0, 344]
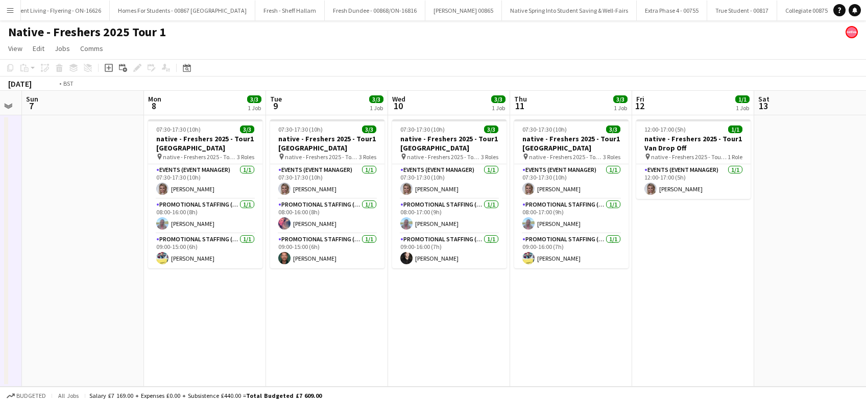
drag, startPoint x: 627, startPoint y: 317, endPoint x: 333, endPoint y: 327, distance: 294.2
click at [333, 327] on app-calendar-viewport "Thu 4 1/1 1 Job Fri 5 Sat 6 Sun 7 Mon 8 3/3 1 Job Tue 9 3/3 1 Job Wed 10 3/3 1 …" at bounding box center [433, 239] width 866 height 296
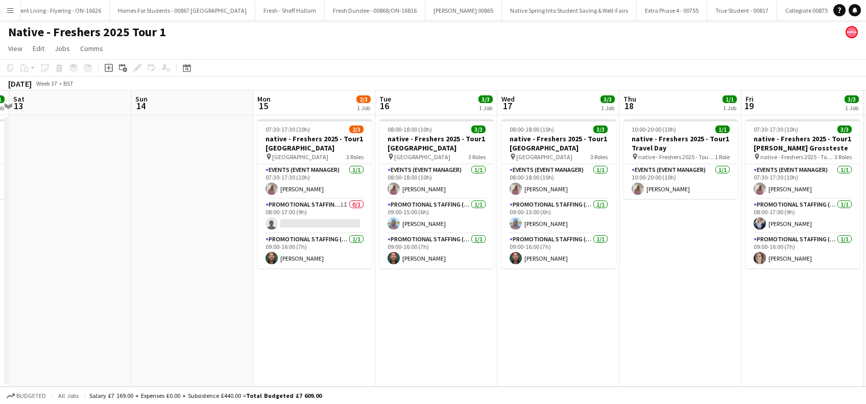
scroll to position [0, 411]
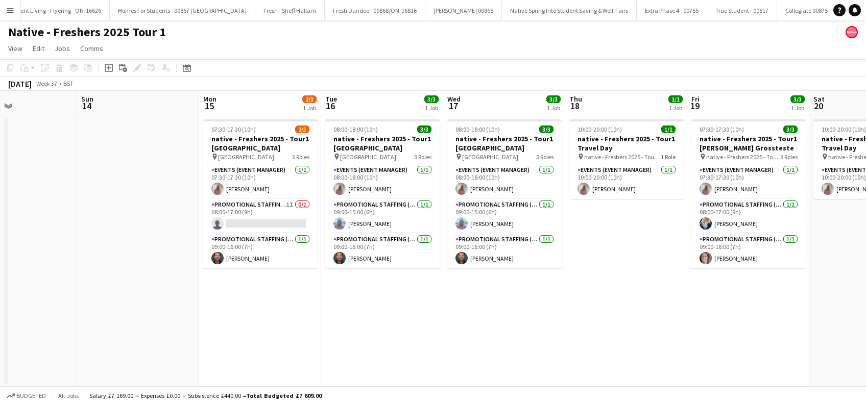
drag, startPoint x: 621, startPoint y: 314, endPoint x: 66, endPoint y: 341, distance: 555.5
click at [66, 341] on app-calendar-viewport "Wed 10 3/3 1 Job Thu 11 3/3 1 Job Fri 12 1/1 1 Job Sat 13 Sun 14 Mon 15 2/3 1 J…" at bounding box center [433, 239] width 866 height 296
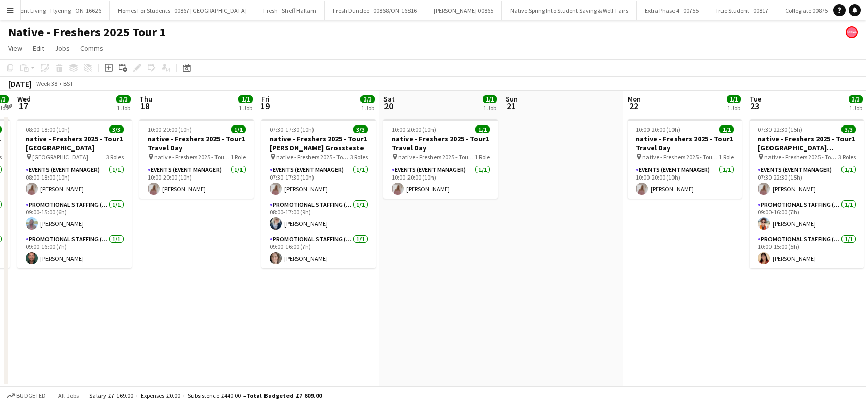
scroll to position [0, 356]
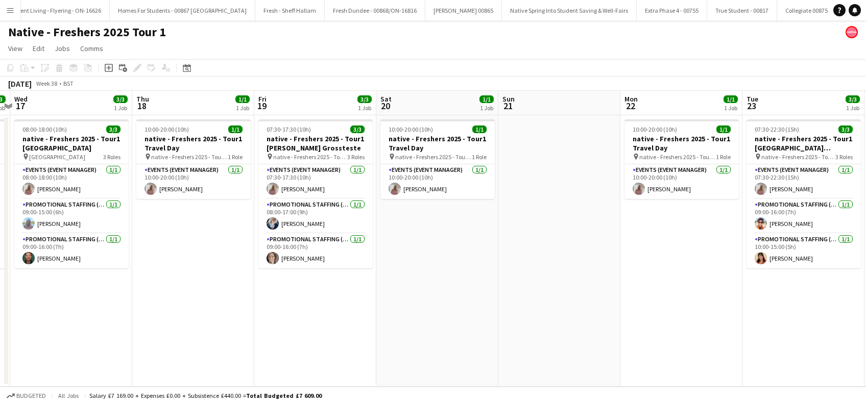
drag, startPoint x: 804, startPoint y: 314, endPoint x: 384, endPoint y: 341, distance: 420.9
click at [384, 341] on app-calendar-viewport "Sun 14 Mon 15 2/3 1 Job Tue 16 3/3 1 Job Wed 17 3/3 1 Job Thu 18 1/1 1 Job Fri …" at bounding box center [433, 239] width 866 height 296
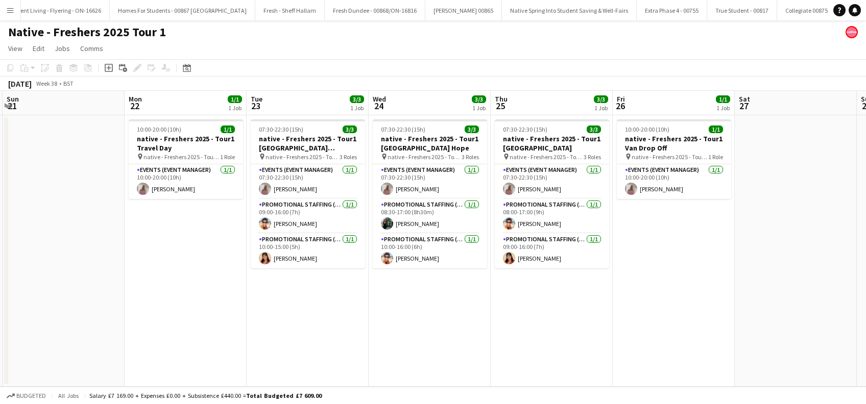
drag, startPoint x: 572, startPoint y: 335, endPoint x: 150, endPoint y: 338, distance: 422.6
click at [150, 338] on app-calendar-viewport "Thu 18 1/1 1 Job Fri 19 3/3 1 Job Sat 20 1/1 1 Job Sun 21 Mon 22 1/1 1 Job Tue …" at bounding box center [433, 239] width 866 height 296
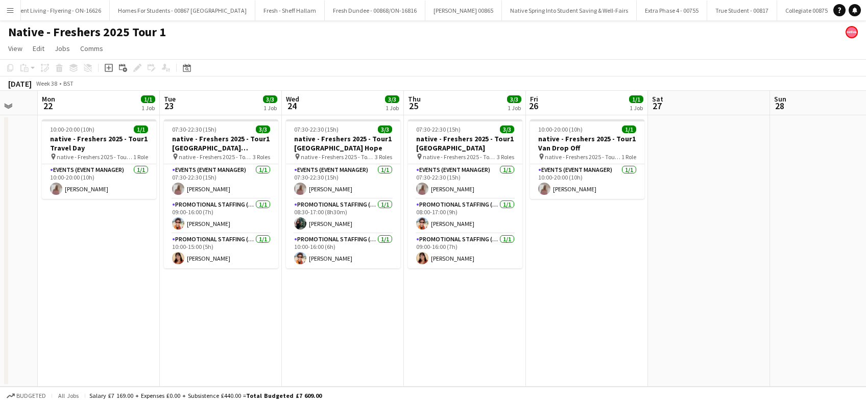
drag, startPoint x: 530, startPoint y: 315, endPoint x: 459, endPoint y: 325, distance: 72.2
click at [459, 325] on app-calendar-viewport "Thu 18 1/1 1 Job Fri 19 3/3 1 Job Sat 20 1/1 1 Job Sun 21 Mon 22 1/1 1 Job Tue …" at bounding box center [433, 239] width 866 height 296
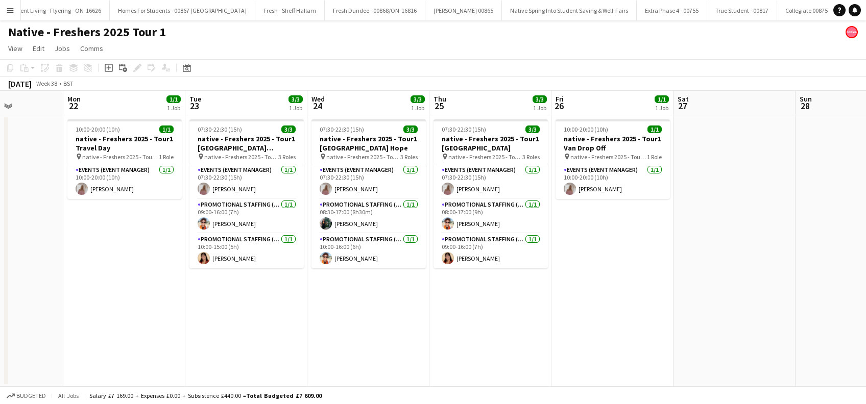
drag, startPoint x: 599, startPoint y: 295, endPoint x: 748, endPoint y: 331, distance: 152.9
click at [748, 331] on app-calendar-viewport "Fri 19 3/3 1 Job Sat 20 1/1 1 Job Sun 21 Mon 22 1/1 1 Job Tue 23 3/3 1 Job Wed …" at bounding box center [433, 239] width 866 height 296
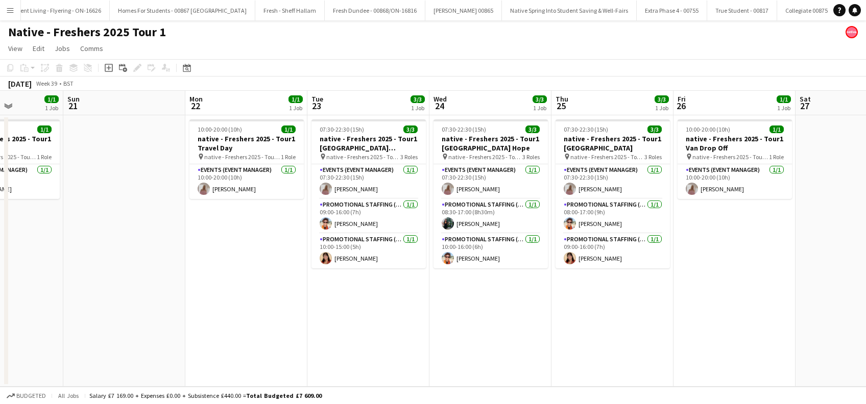
scroll to position [0, 302]
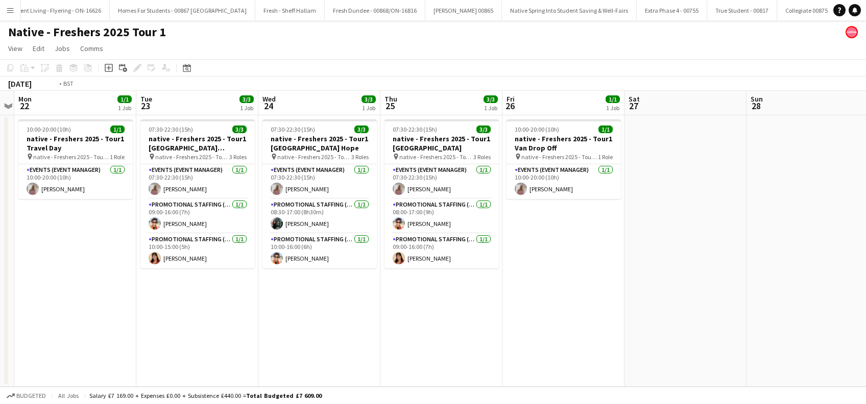
drag, startPoint x: 624, startPoint y: 341, endPoint x: 426, endPoint y: 351, distance: 198.3
click at [426, 351] on app-calendar-viewport "Thu 18 1/1 1 Job Fri 19 3/3 1 Job Sat 20 1/1 1 Job Sun 21 Mon 22 1/1 1 Job Tue …" at bounding box center [433, 239] width 866 height 296
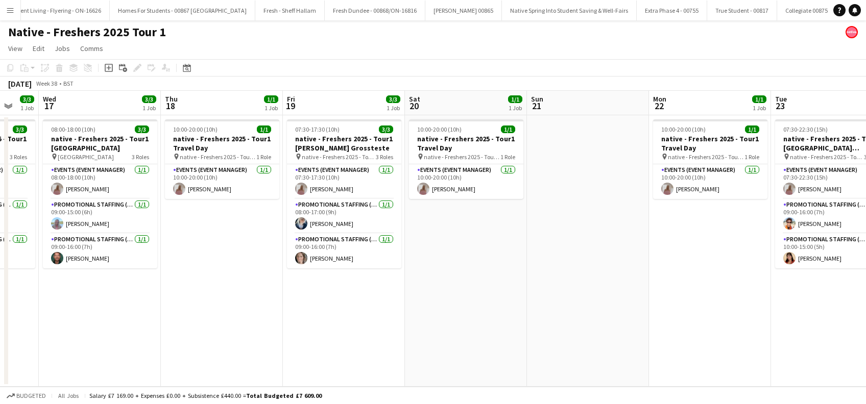
drag, startPoint x: 174, startPoint y: 332, endPoint x: 711, endPoint y: 336, distance: 536.5
click at [711, 336] on app-calendar-viewport "Mon 15 2/3 1 Job Tue 16 3/3 1 Job Wed 17 3/3 1 Job Thu 18 1/1 1 Job Fri 19 3/3 …" at bounding box center [433, 239] width 866 height 296
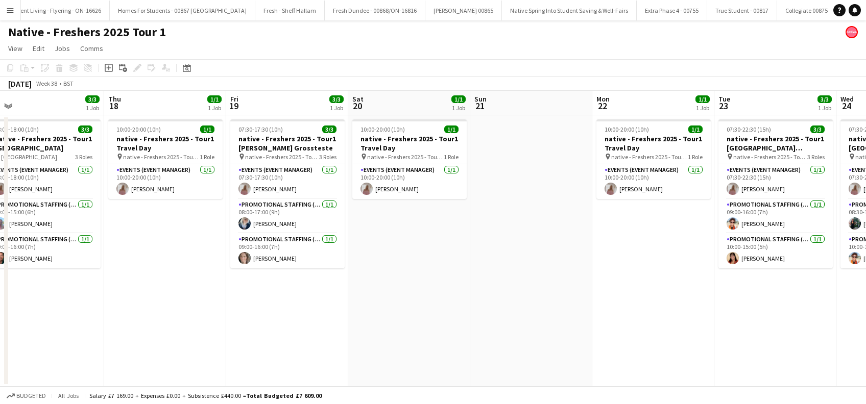
scroll to position [0, 245]
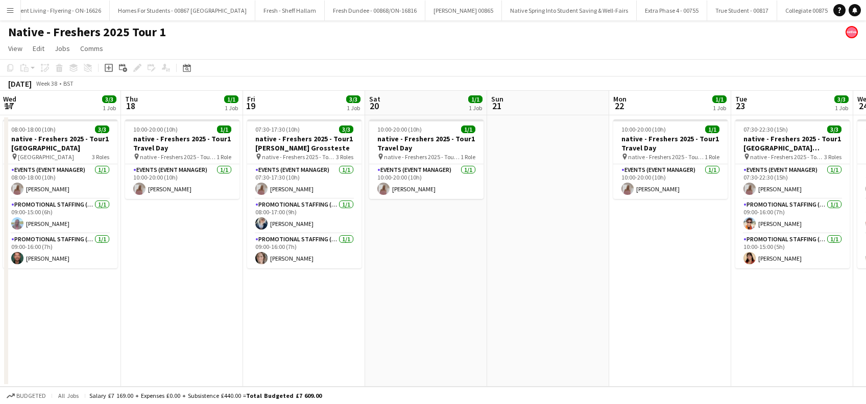
drag, startPoint x: 461, startPoint y: 355, endPoint x: 540, endPoint y: 355, distance: 78.1
click at [540, 355] on app-calendar-viewport "Mon 15 2/3 1 Job Tue 16 3/3 1 Job Wed 17 3/3 1 Job Thu 18 1/1 1 Job Fri 19 3/3 …" at bounding box center [433, 239] width 866 height 296
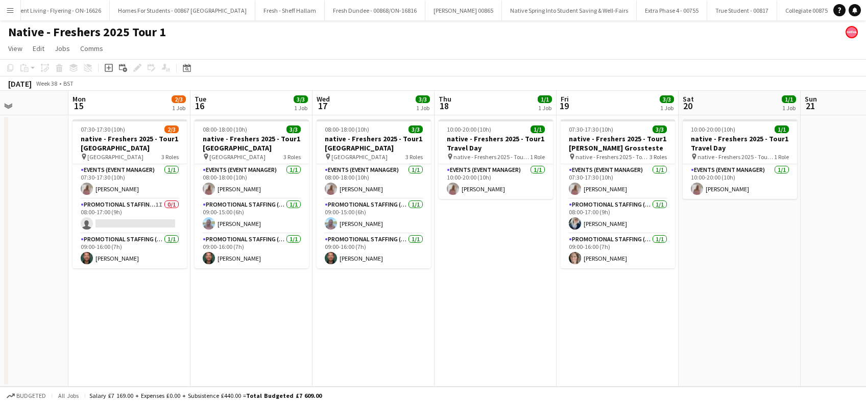
scroll to position [0, 264]
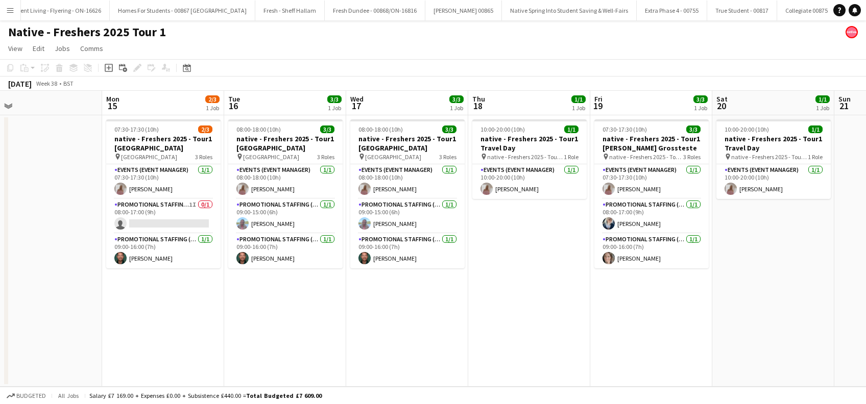
drag, startPoint x: 182, startPoint y: 312, endPoint x: 528, endPoint y: 322, distance: 345.7
click at [528, 322] on app-calendar-viewport "Fri 12 1/1 1 Job Sat 13 Sun 14 Mon 15 2/3 1 Job Tue 16 3/3 1 Job Wed 17 3/3 1 J…" at bounding box center [433, 239] width 866 height 296
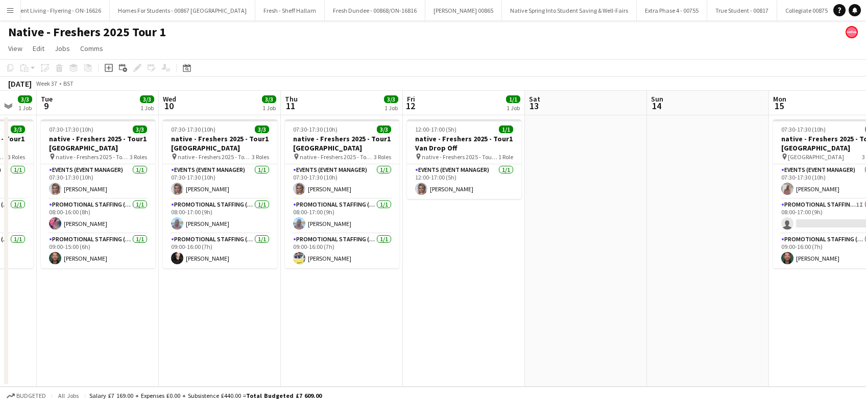
drag, startPoint x: 322, startPoint y: 323, endPoint x: 830, endPoint y: 333, distance: 508.0
click at [830, 333] on app-calendar-viewport "Sun 7 Mon 8 3/3 1 Job Tue 9 3/3 1 Job Wed 10 3/3 1 Job Thu 11 3/3 1 Job Fri 12 …" at bounding box center [433, 239] width 866 height 296
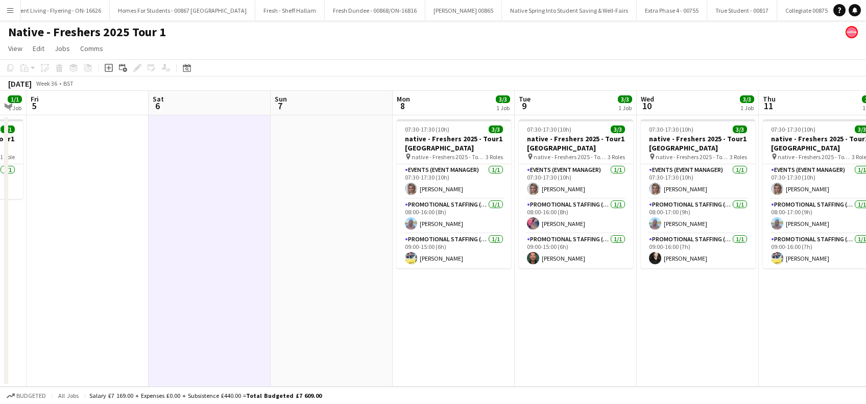
scroll to position [0, 274]
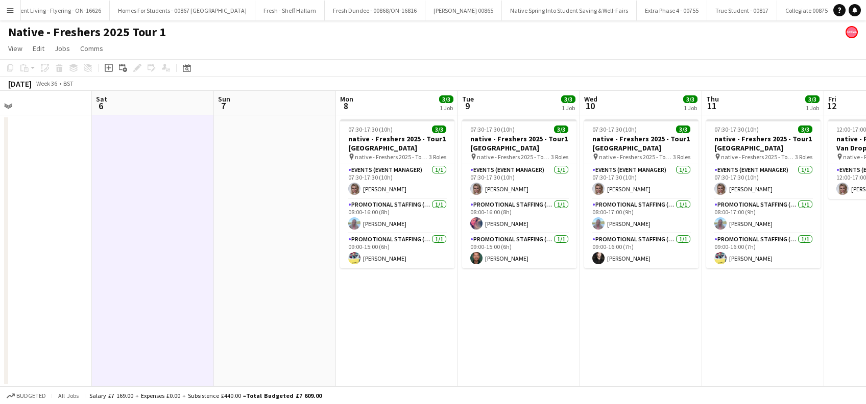
drag, startPoint x: 103, startPoint y: 330, endPoint x: 523, endPoint y: 334, distance: 420.1
click at [523, 334] on app-calendar-viewport "Wed 3 3/3 1 Job Thu 4 1/1 1 Job Fri 5 Sat 6 Sun 7 Mon 8 3/3 1 Job Tue 9 3/3 1 J…" at bounding box center [433, 239] width 866 height 296
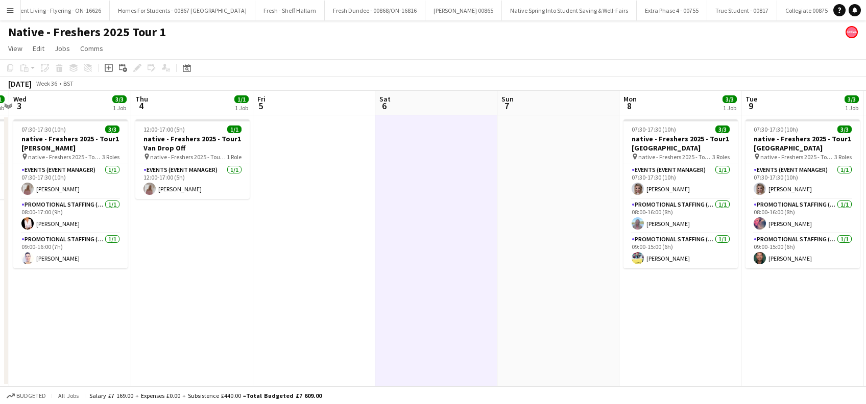
drag, startPoint x: 298, startPoint y: 327, endPoint x: 545, endPoint y: 323, distance: 246.6
click at [545, 323] on app-calendar-viewport "Mon 1 Tue 2 1/1 1 Job Wed 3 3/3 1 Job Thu 4 1/1 1 Job Fri 5 Sat 6 Sun 7 Mon 8 3…" at bounding box center [433, 239] width 866 height 296
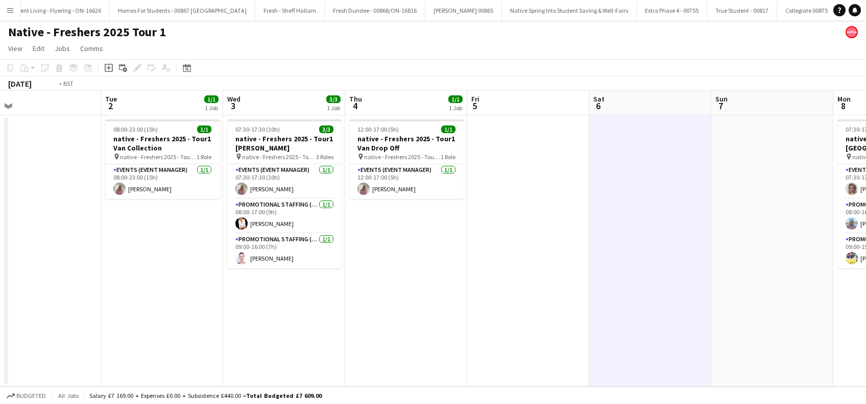
scroll to position [0, 207]
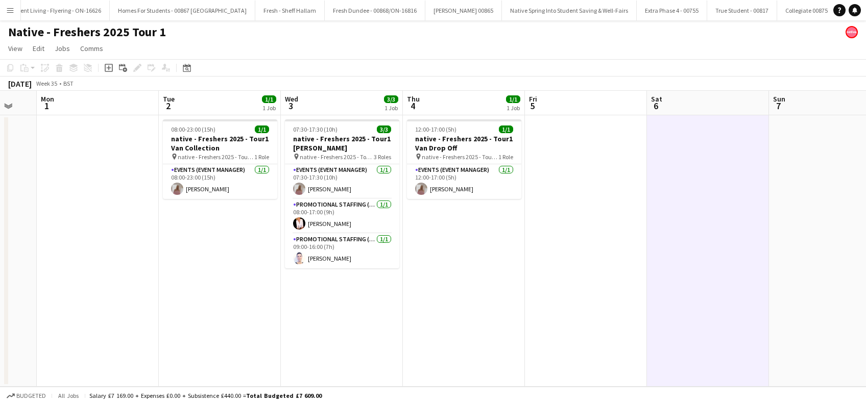
drag, startPoint x: 247, startPoint y: 338, endPoint x: 519, endPoint y: 338, distance: 271.5
click at [519, 338] on app-calendar-viewport "Sat 30 Sun 31 Mon 1 Tue 2 1/1 1 Job Wed 3 3/3 1 Job Thu 4 1/1 1 Job Fri 5 Sat 6…" at bounding box center [433, 239] width 866 height 296
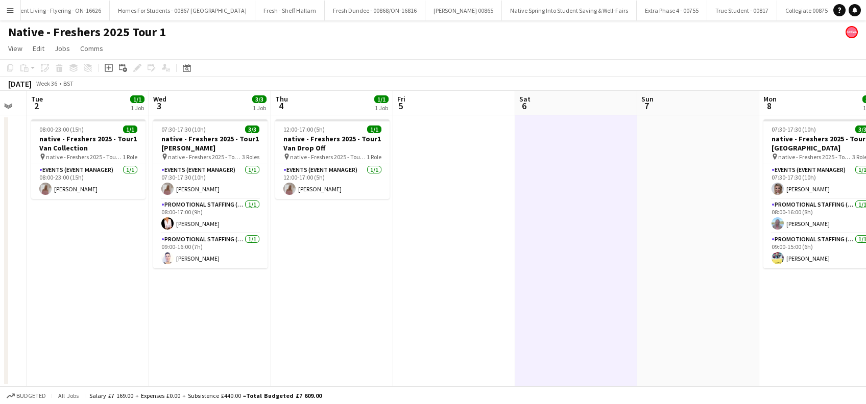
scroll to position [0, 345]
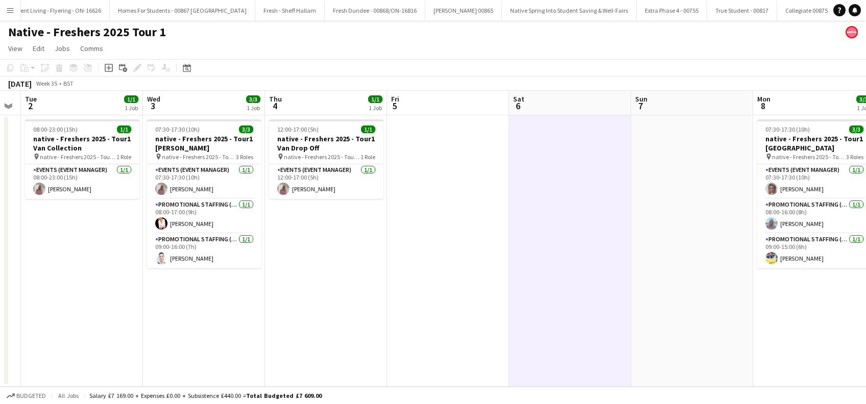
drag, startPoint x: 636, startPoint y: 321, endPoint x: 510, endPoint y: 326, distance: 126.2
click at [510, 326] on app-calendar-viewport "Sat 30 Sun 31 Mon 1 Tue 2 1/1 1 Job Wed 3 3/3 1 Job Thu 4 1/1 1 Job Fri 5 Sat 6…" at bounding box center [433, 239] width 866 height 296
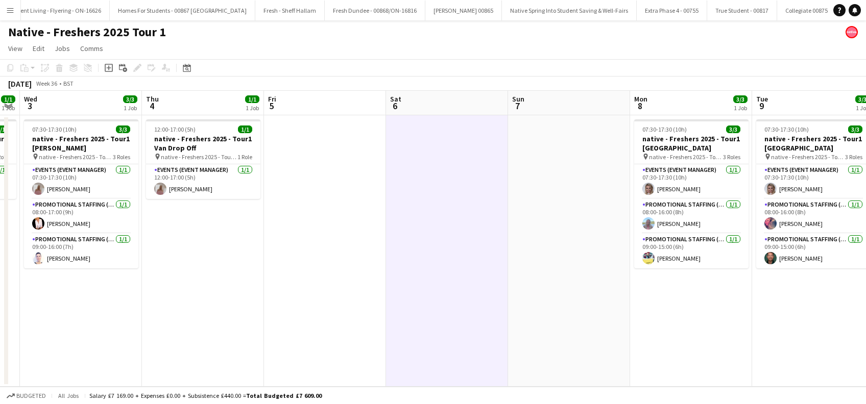
drag, startPoint x: 496, startPoint y: 291, endPoint x: 116, endPoint y: 321, distance: 381.4
click at [116, 321] on app-calendar-viewport "Sat 30 Sun 31 Mon 1 Tue 2 1/1 1 Job Wed 3 3/3 1 Job Thu 4 1/1 1 Job Fri 5 Sat 6…" at bounding box center [433, 239] width 866 height 296
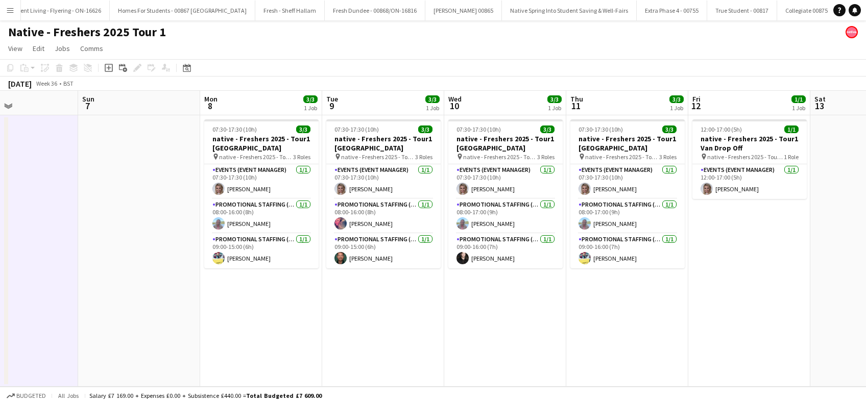
drag, startPoint x: 514, startPoint y: 320, endPoint x: 341, endPoint y: 337, distance: 173.4
click at [341, 337] on app-calendar-viewport "Wed 3 3/3 1 Job Thu 4 1/1 1 Job Fri 5 Sat 6 Sun 7 Mon 8 3/3 1 Job Tue 9 3/3 1 J…" at bounding box center [433, 239] width 866 height 296
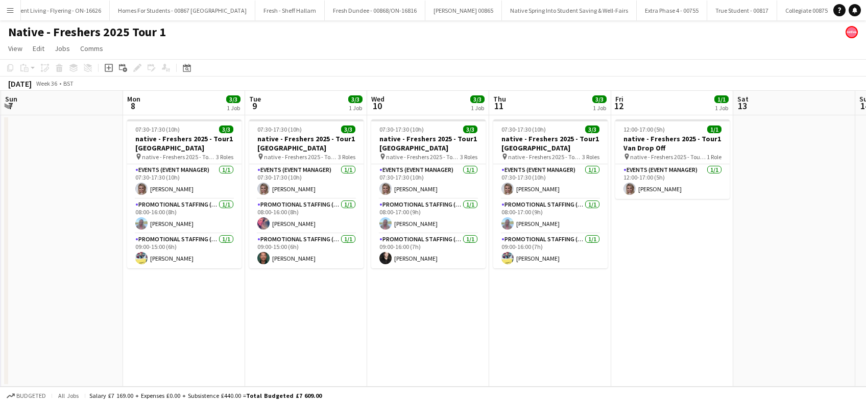
scroll to position [0, 282]
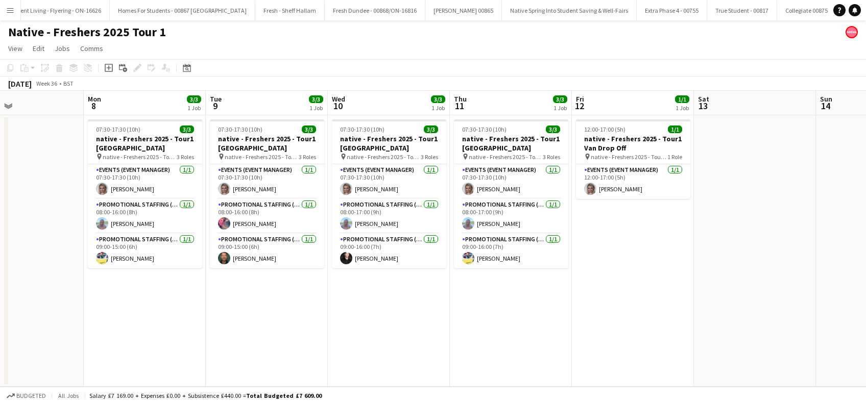
drag, startPoint x: 541, startPoint y: 327, endPoint x: 424, endPoint y: 348, distance: 118.7
click at [425, 348] on app-calendar-viewport "Fri 5 Sat 6 Sun 7 Mon 8 3/3 1 Job Tue 9 3/3 1 Job Wed 10 3/3 1 Job Thu 11 3/3 1…" at bounding box center [433, 239] width 866 height 296
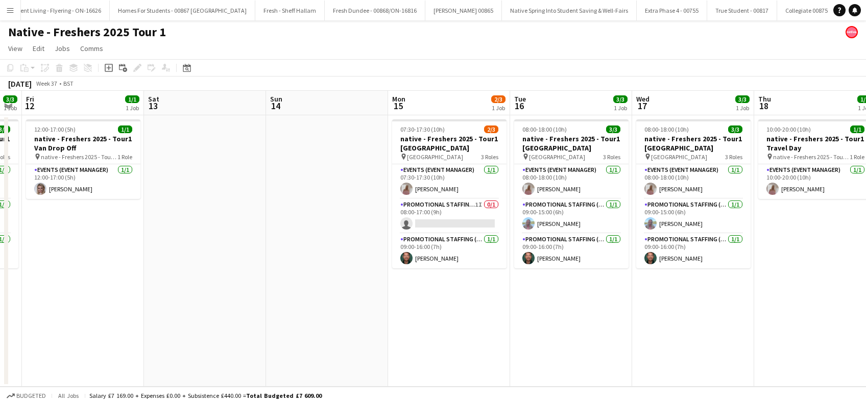
scroll to position [0, 345]
drag, startPoint x: 642, startPoint y: 327, endPoint x: 93, endPoint y: 308, distance: 548.5
click at [93, 308] on app-calendar-viewport "Tue 9 3/3 1 Job Wed 10 3/3 1 Job Thu 11 3/3 1 Job Fri 12 1/1 1 Job Sat 13 Sun 1…" at bounding box center [433, 239] width 866 height 296
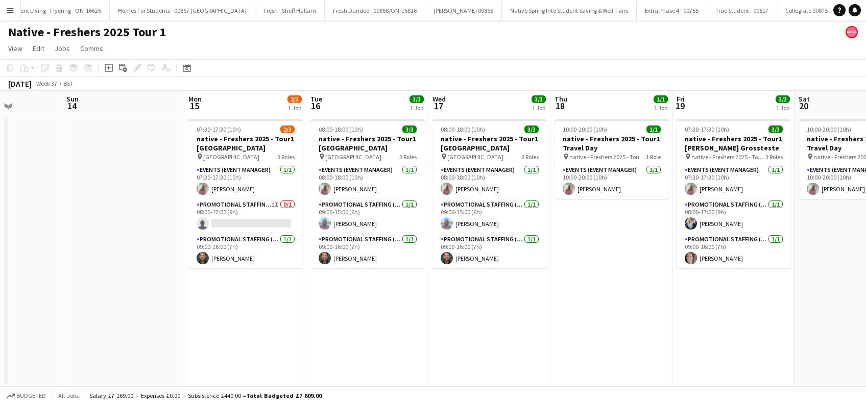
scroll to position [0, 306]
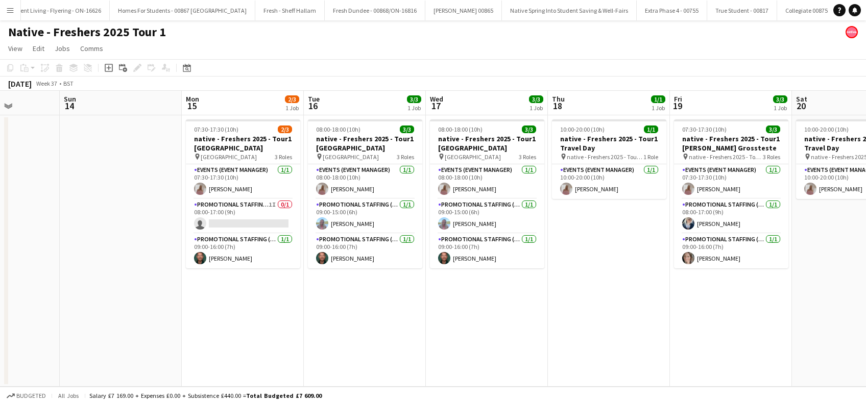
drag, startPoint x: 666, startPoint y: 322, endPoint x: 460, endPoint y: 340, distance: 206.5
click at [460, 340] on app-calendar-viewport "Thu 11 3/3 1 Job Fri 12 1/1 1 Job Sat 13 Sun 14 Mon 15 2/3 1 Job Tue 16 3/3 1 J…" at bounding box center [433, 239] width 866 height 296
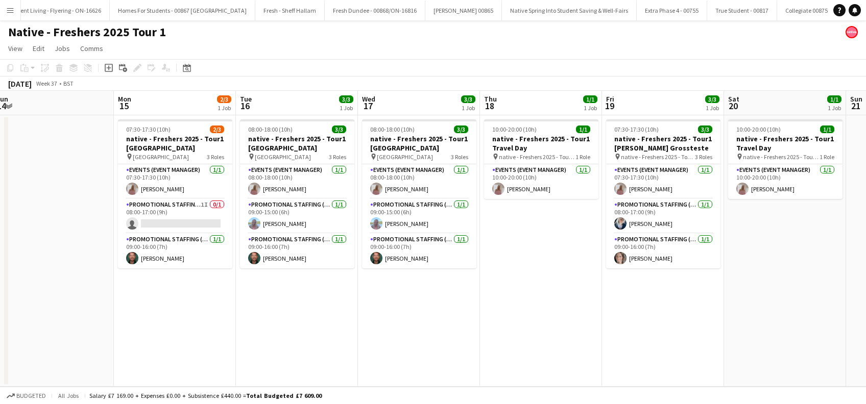
scroll to position [0, 384]
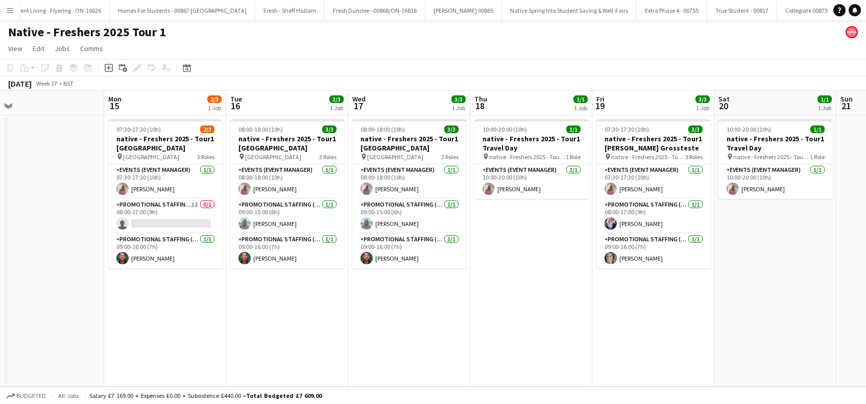
drag, startPoint x: 613, startPoint y: 283, endPoint x: 535, endPoint y: 317, distance: 84.3
click at [535, 317] on app-calendar-viewport "Thu 11 3/3 1 Job Fri 12 1/1 1 Job Sat 13 Sun 14 Mon 15 2/3 1 Job Tue 16 3/3 1 J…" at bounding box center [433, 239] width 866 height 296
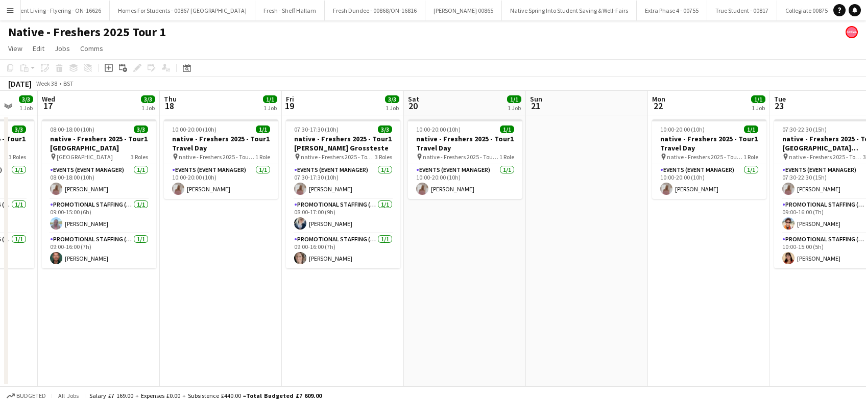
scroll to position [0, 452]
drag, startPoint x: 551, startPoint y: 315, endPoint x: 239, endPoint y: 345, distance: 313.2
click at [239, 345] on app-calendar-viewport "Sat 13 Sun 14 Mon 15 2/3 1 Job Tue 16 3/3 1 Job Wed 17 3/3 1 Job Thu 18 1/1 1 J…" at bounding box center [433, 239] width 866 height 296
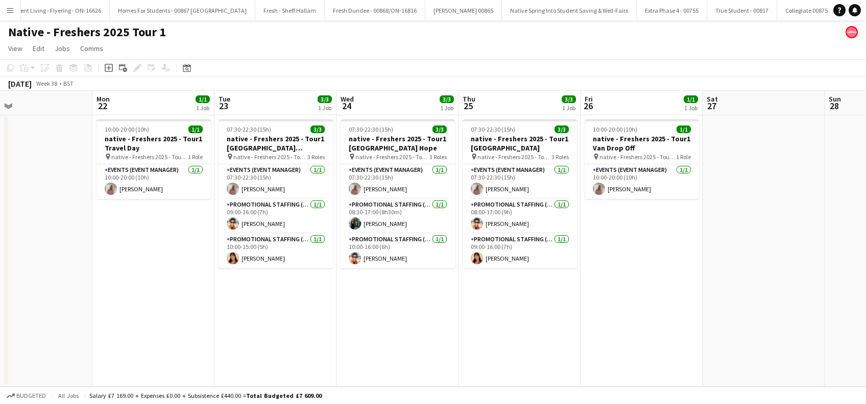
scroll to position [0, 275]
drag, startPoint x: 605, startPoint y: 324, endPoint x: 51, endPoint y: 329, distance: 554.9
click at [51, 329] on app-calendar-viewport "Fri 19 3/3 1 Job Sat 20 1/1 1 Job Sun 21 Mon 22 1/1 1 Job Tue 23 3/3 1 Job Wed …" at bounding box center [433, 239] width 866 height 296
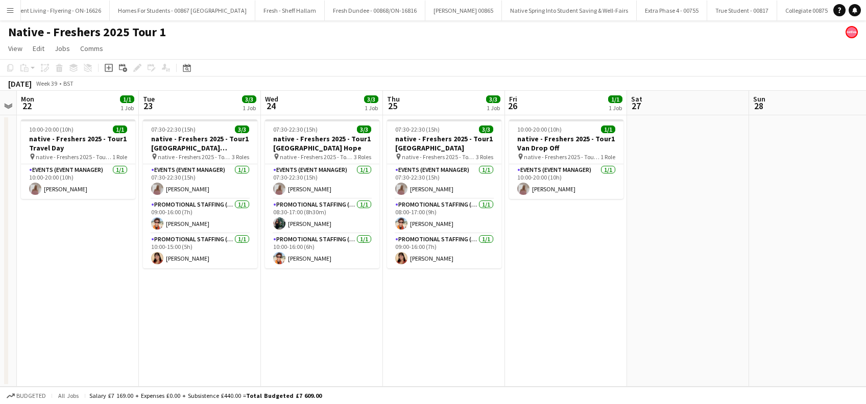
scroll to position [0, 372]
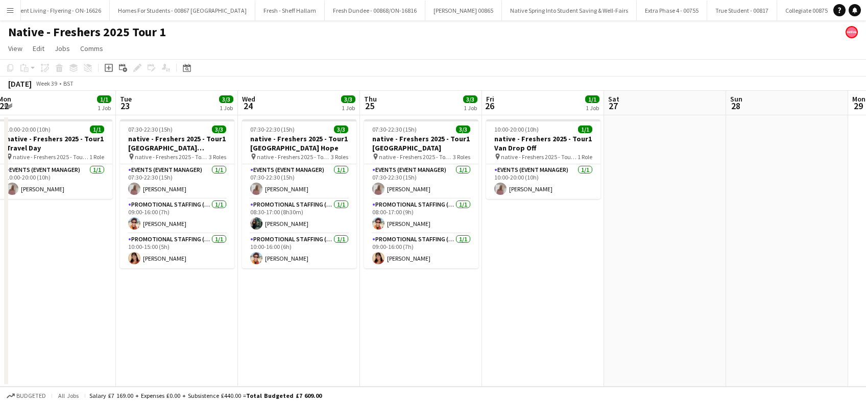
drag, startPoint x: 679, startPoint y: 330, endPoint x: 581, endPoint y: 355, distance: 100.6
click at [581, 355] on app-calendar-viewport "Fri 19 3/3 1 Job Sat 20 1/1 1 Job Sun 21 Mon 22 1/1 1 Job Tue 23 3/3 1 Job Wed …" at bounding box center [433, 239] width 866 height 296
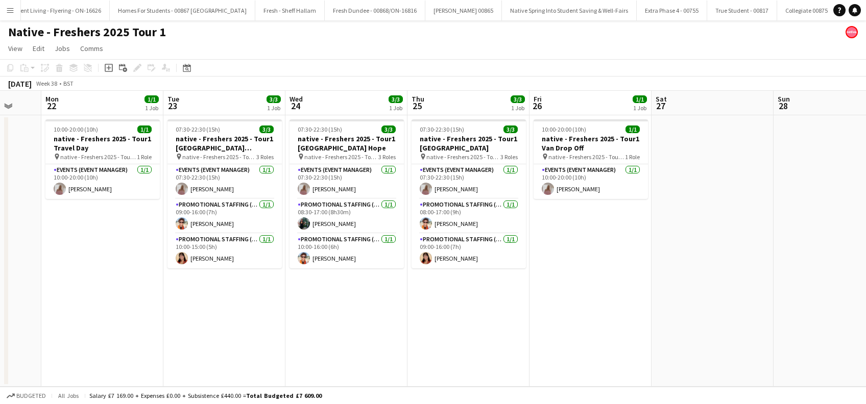
scroll to position [0, 285]
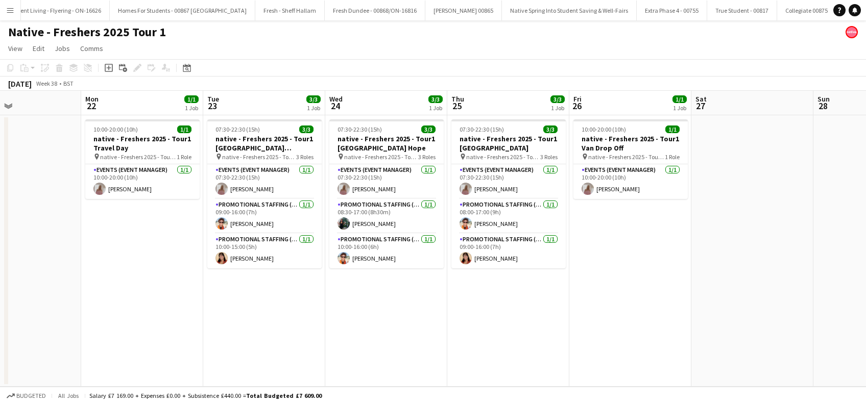
drag, startPoint x: 412, startPoint y: 324, endPoint x: 500, endPoint y: 326, distance: 87.8
click at [500, 326] on app-calendar-viewport "Fri 19 3/3 1 Job Sat 20 1/1 1 Job Sun 21 Mon 22 1/1 1 Job Tue 23 3/3 1 Job Wed …" at bounding box center [433, 239] width 866 height 296
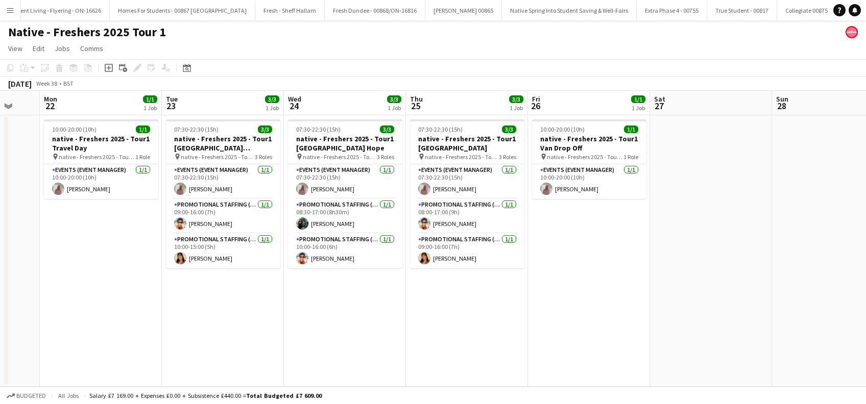
scroll to position [0, 341]
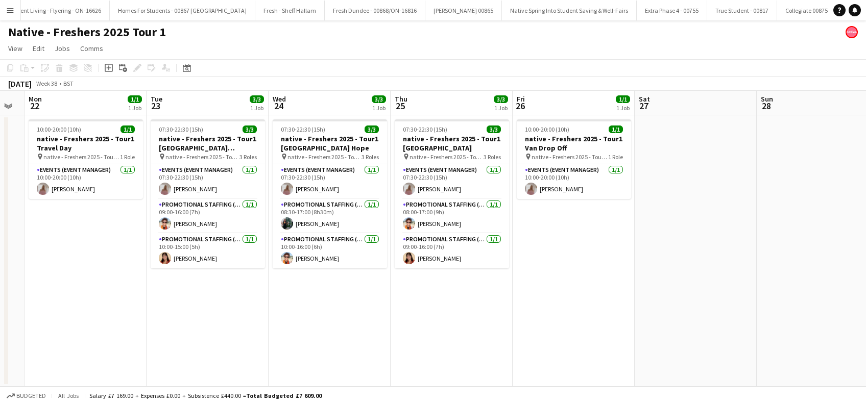
drag, startPoint x: 518, startPoint y: 323, endPoint x: 400, endPoint y: 335, distance: 118.5
click at [461, 332] on app-calendar-viewport "Fri 19 3/3 1 Job Sat 20 1/1 1 Job Sun 21 Mon 22 1/1 1 Job Tue 23 3/3 1 Job Wed …" at bounding box center [433, 239] width 866 height 296
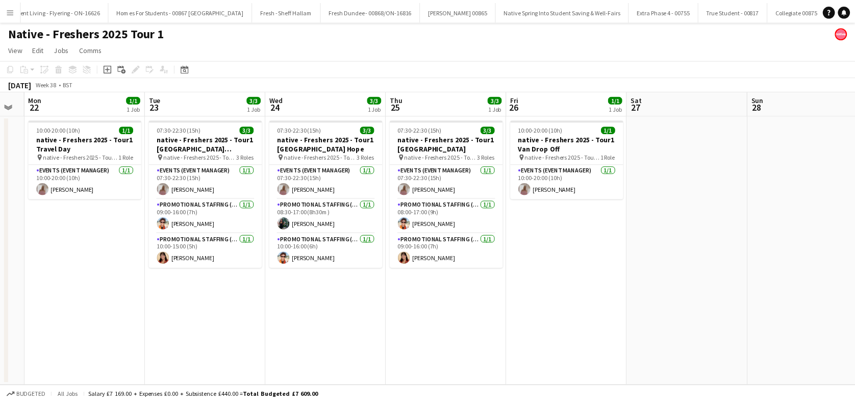
scroll to position [0, 342]
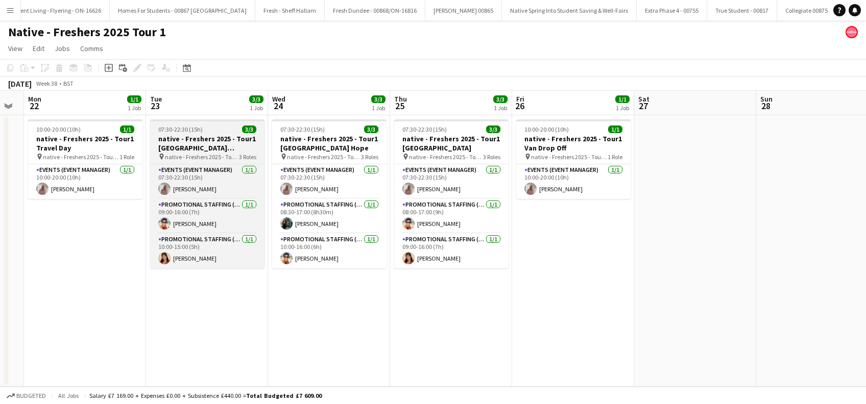
click at [180, 141] on h3 "native - Freshers 2025 - Tour1 Leeds Trinity Horsforth Campus" at bounding box center [207, 143] width 114 height 18
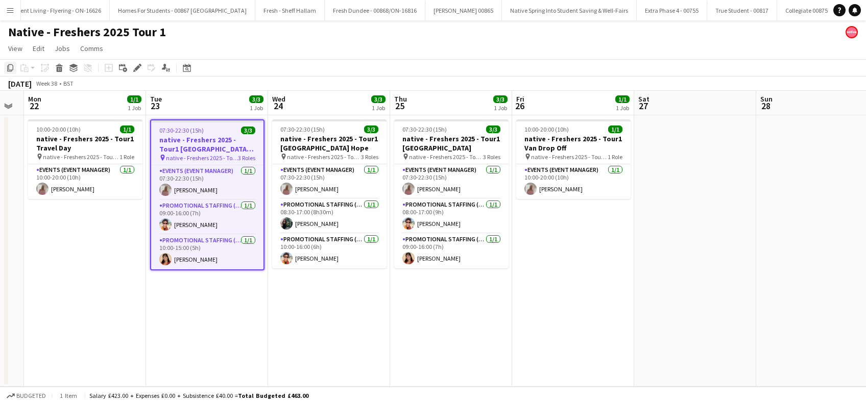
click at [10, 66] on icon "Copy" at bounding box center [10, 68] width 8 height 8
click at [316, 314] on app-date-cell "07:30-22:30 (15h) 3/3 native - Freshers 2025 - Tour1 Liverpool Hope pin native …" at bounding box center [329, 251] width 122 height 272
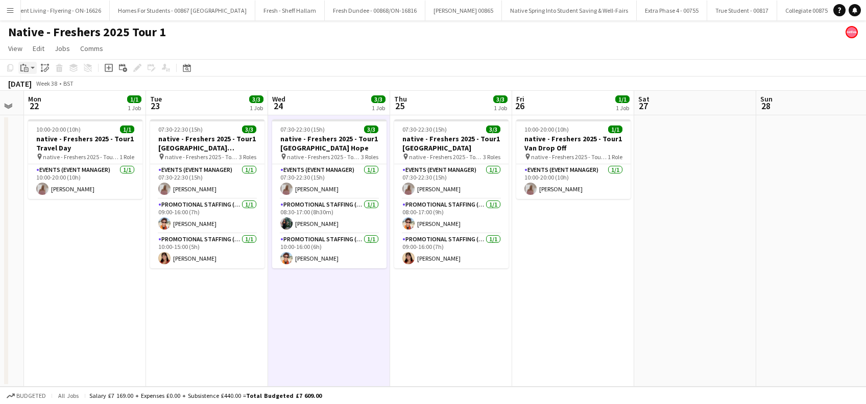
click at [22, 69] on icon "Paste" at bounding box center [24, 68] width 8 height 8
click at [34, 90] on link "Paste Ctrl+V" at bounding box center [75, 87] width 96 height 9
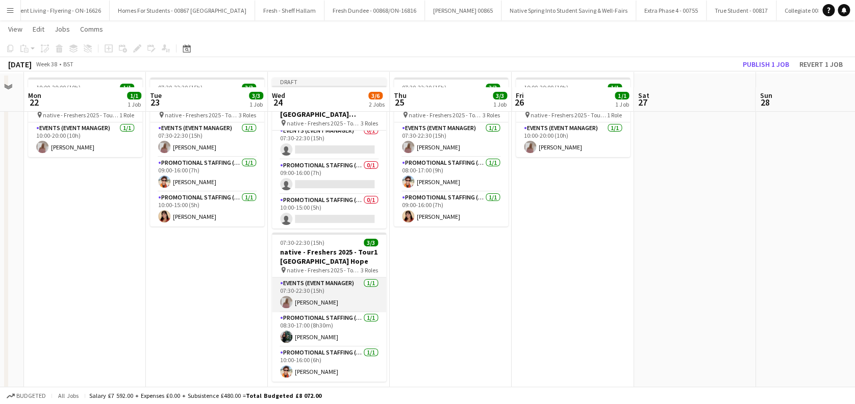
scroll to position [57, 0]
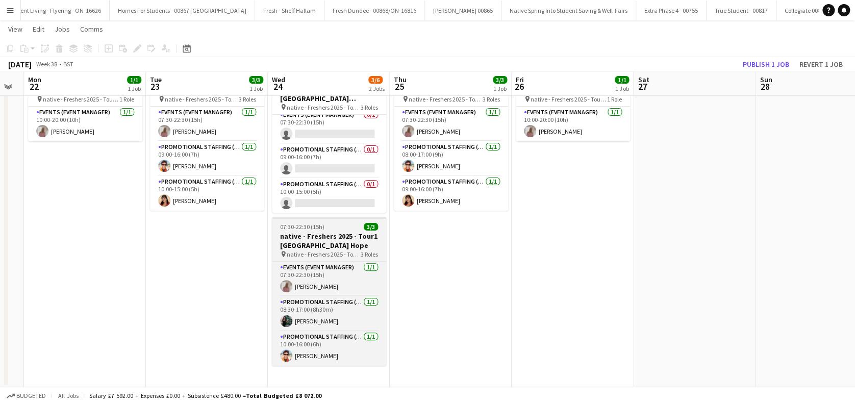
click at [311, 247] on h3 "native - Freshers 2025 - Tour1 [GEOGRAPHIC_DATA] Hope" at bounding box center [329, 241] width 114 height 18
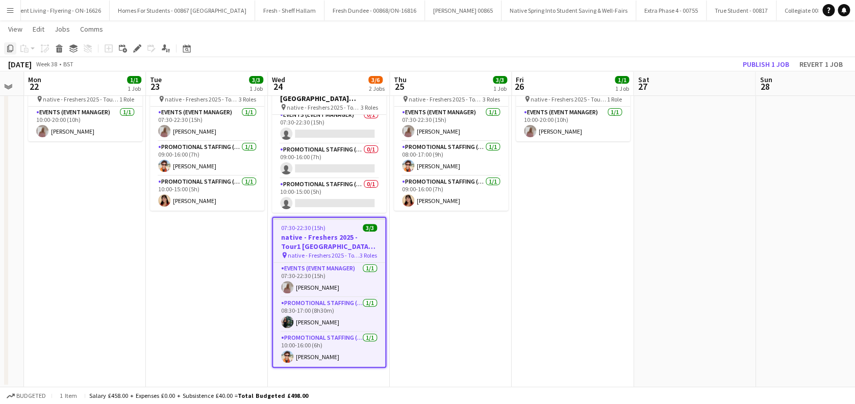
click at [11, 49] on icon "Copy" at bounding box center [10, 48] width 8 height 8
click at [304, 240] on h3 "native - Freshers 2025 - Tour1 [GEOGRAPHIC_DATA] Hope" at bounding box center [329, 242] width 112 height 18
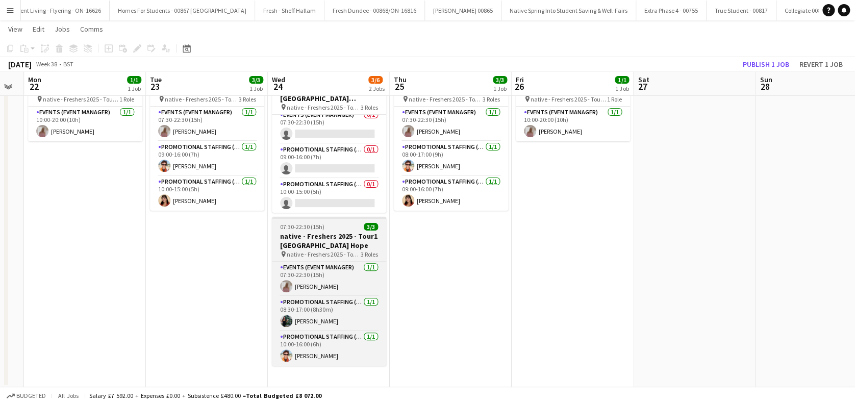
click at [304, 240] on h3 "native - Freshers 2025 - Tour1 [GEOGRAPHIC_DATA] Hope" at bounding box center [329, 241] width 114 height 18
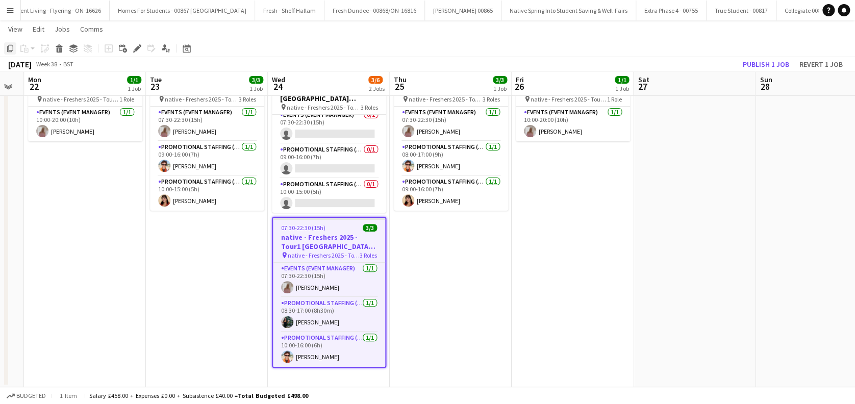
click at [11, 47] on icon "Copy" at bounding box center [10, 48] width 8 height 8
click at [312, 241] on h3 "native - Freshers 2025 - Tour1 [GEOGRAPHIC_DATA] Hope" at bounding box center [329, 242] width 112 height 18
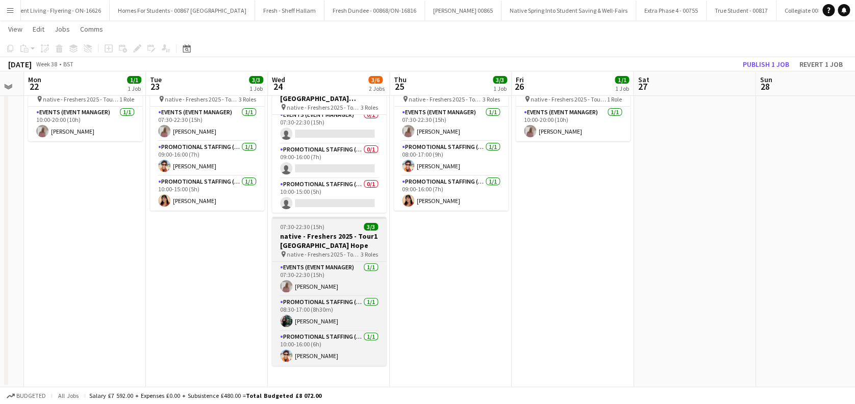
click at [312, 241] on h3 "native - Freshers 2025 - Tour1 [GEOGRAPHIC_DATA] Hope" at bounding box center [329, 241] width 114 height 18
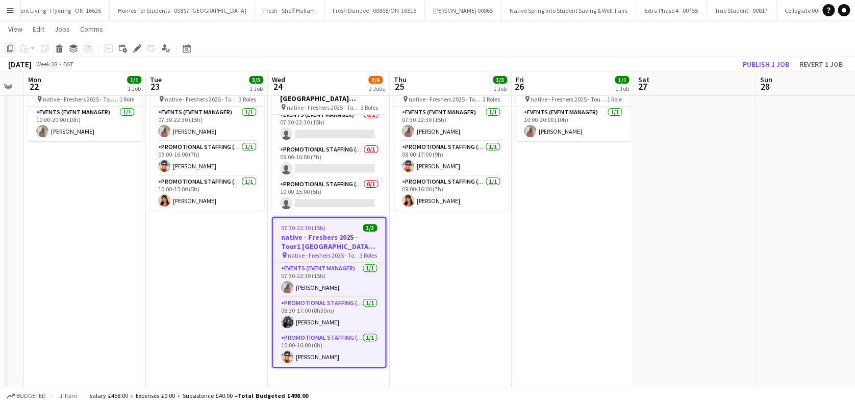
click at [11, 49] on icon "Copy" at bounding box center [10, 48] width 8 height 8
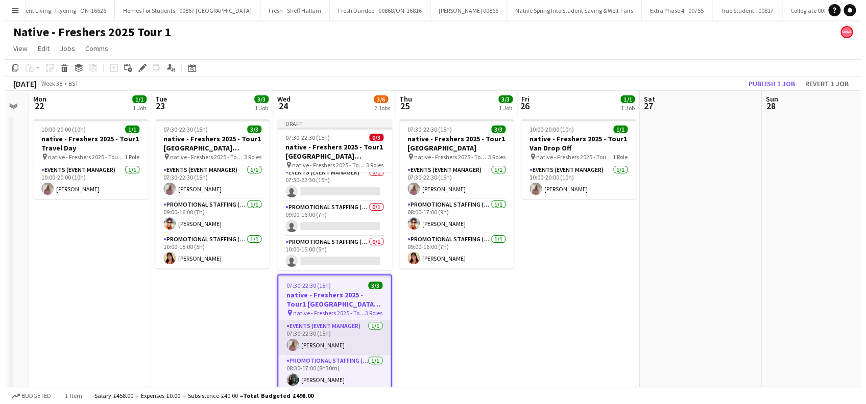
scroll to position [0, 342]
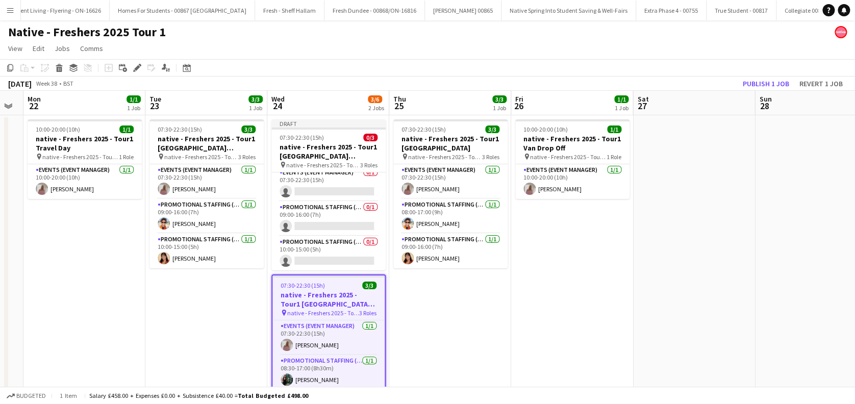
drag, startPoint x: 298, startPoint y: 335, endPoint x: 294, endPoint y: 301, distance: 34.4
click at [294, 302] on h3 "native - Freshers 2025 - Tour1 [GEOGRAPHIC_DATA] Hope" at bounding box center [329, 299] width 112 height 18
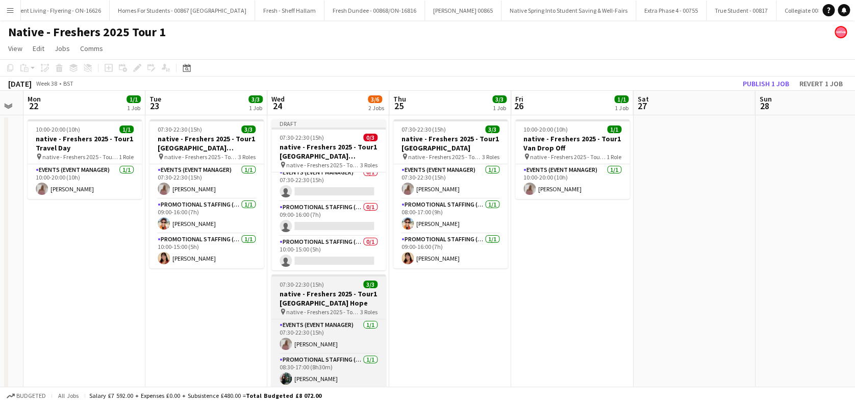
click at [293, 299] on h3 "native - Freshers 2025 - Tour1 [GEOGRAPHIC_DATA] Hope" at bounding box center [329, 298] width 114 height 18
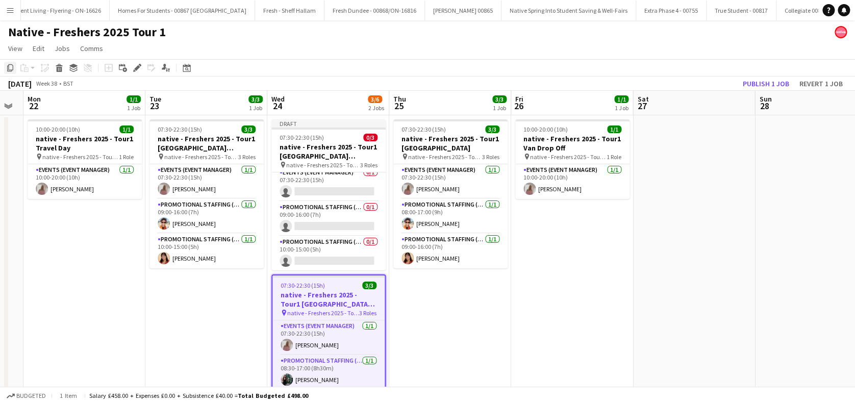
click at [12, 68] on icon "Copy" at bounding box center [10, 68] width 8 height 8
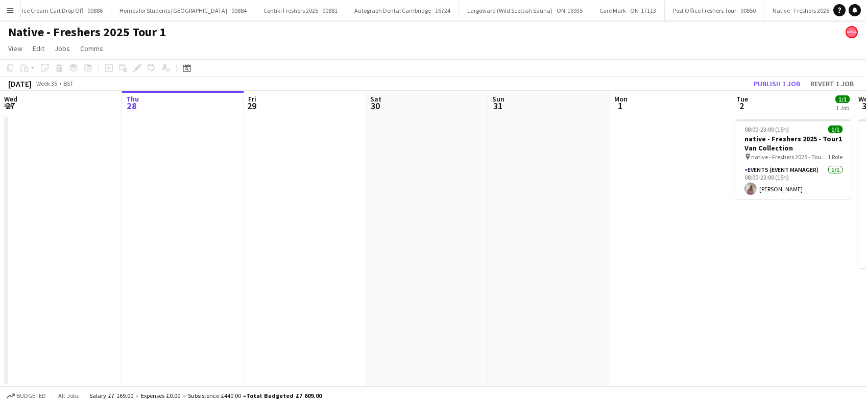
scroll to position [0, 4360]
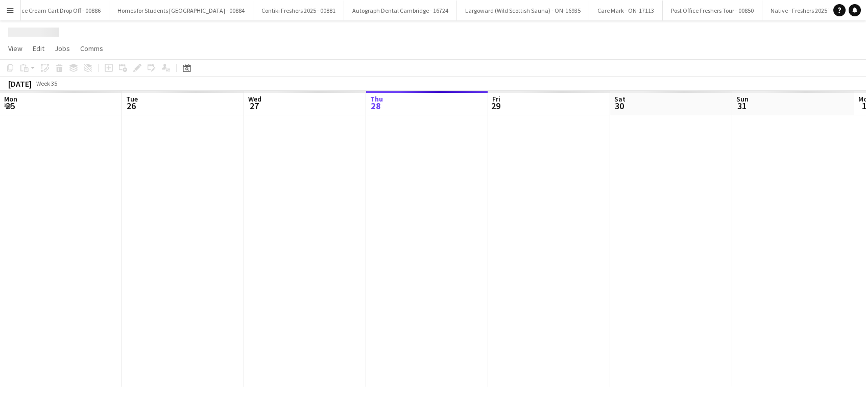
scroll to position [0, 244]
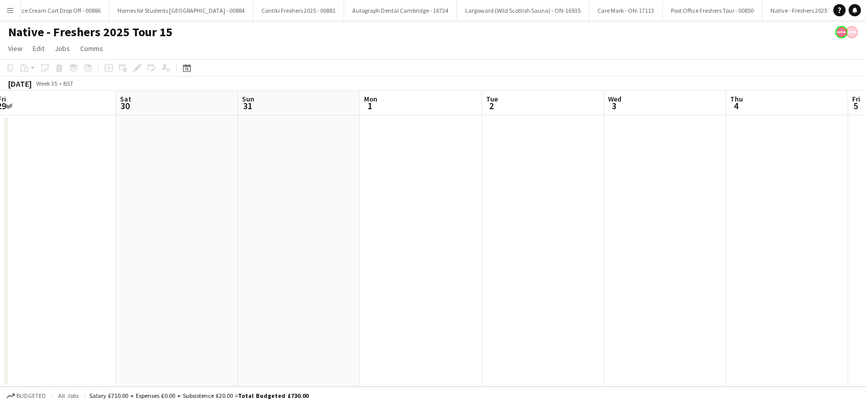
drag, startPoint x: 389, startPoint y: 267, endPoint x: 257, endPoint y: 288, distance: 133.4
click at [90, 314] on app-calendar-viewport "Mon 25 Tue 26 Wed 27 Thu 28 Fri 29 Sat 30 Sun 31 Mon 1 Tue 2 Wed 3 Thu 4 Fri 5 …" at bounding box center [433, 239] width 866 height 296
drag, startPoint x: 338, startPoint y: 297, endPoint x: 309, endPoint y: 279, distance: 33.7
click at [73, 323] on app-calendar-viewport "Wed 27 Thu 28 Fri 29 Sat 30 Sun 31 Mon 1 Tue 2 Wed 3 Thu 4 Fri 5 Sat 6 Sun 7 Mo…" at bounding box center [433, 239] width 866 height 296
drag, startPoint x: 273, startPoint y: 288, endPoint x: 12, endPoint y: 326, distance: 264.0
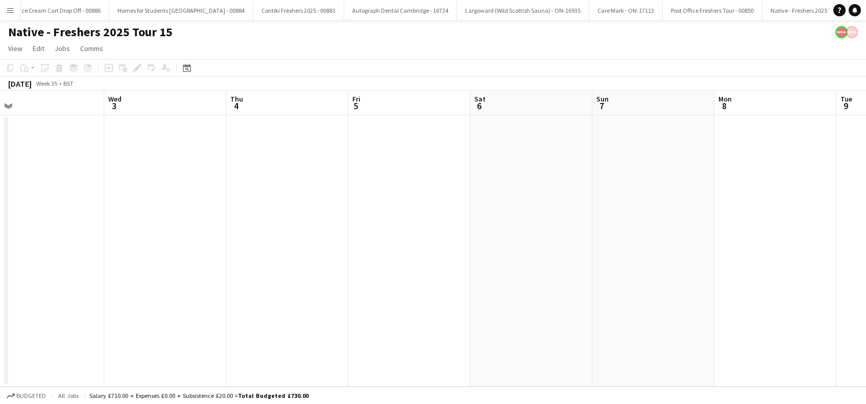
click at [12, 326] on app-calendar-viewport "Sat 30 Sun 31 Mon 1 Tue 2 Wed 3 Thu 4 Fri 5 Sat 6 Sun 7 Mon 8 Tue 9 Wed 10 Thu …" at bounding box center [433, 239] width 866 height 296
drag, startPoint x: 322, startPoint y: 298, endPoint x: 244, endPoint y: 340, distance: 88.0
click at [0, 364] on html "Menu Boards Boards Boards All jobs Status Workforce Workforce My Workforce Recr…" at bounding box center [433, 202] width 866 height 404
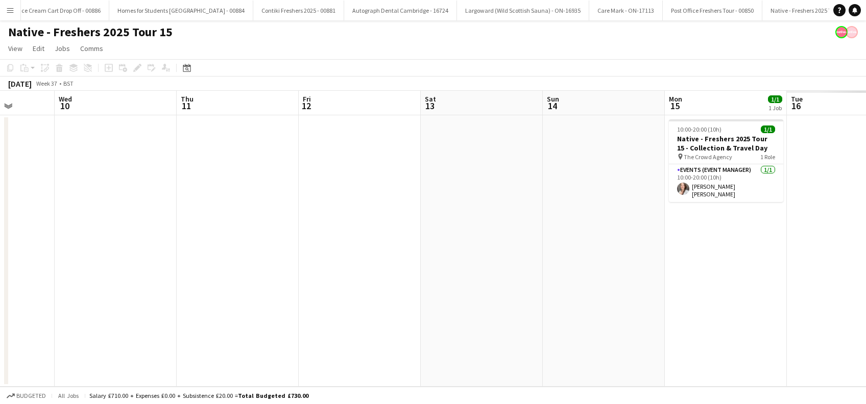
drag, startPoint x: 247, startPoint y: 336, endPoint x: 62, endPoint y: 350, distance: 185.8
click at [5, 358] on div "Sat 6 Sun 7 Mon 8 Tue 9 Wed 10 Thu 11 Fri 12 Sat 13 Sun 14 Mon 15 1/1 1 Job Tue…" at bounding box center [433, 239] width 866 height 296
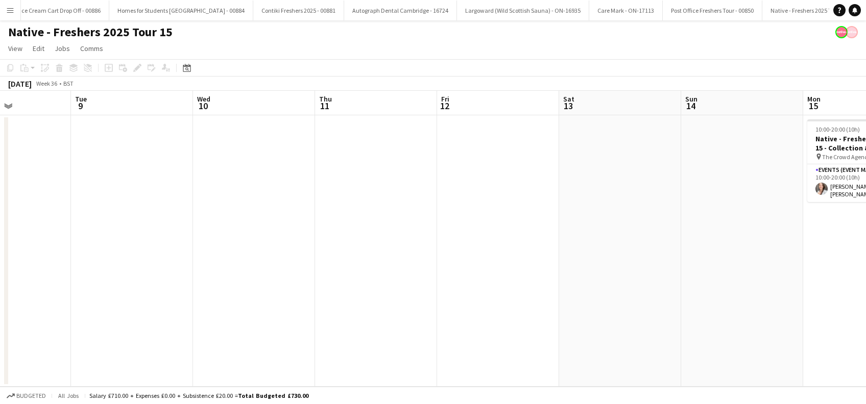
click at [0, 319] on html "Menu Boards Boards Boards All jobs Status Workforce Workforce My Workforce Recr…" at bounding box center [433, 202] width 866 height 404
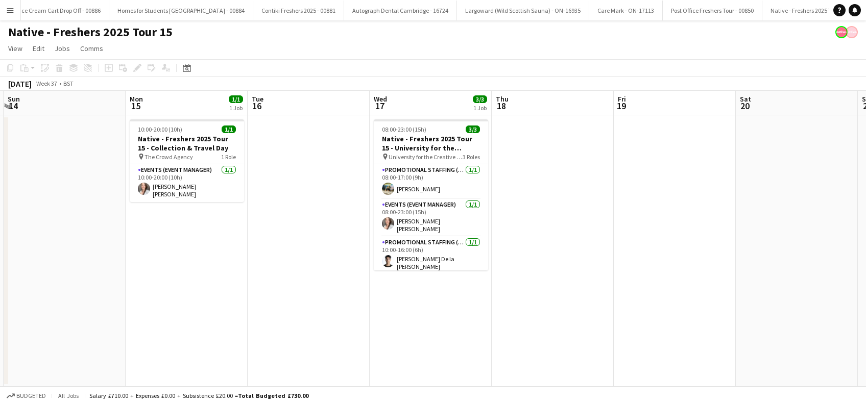
click at [96, 320] on app-calendar-viewport "Wed 10 Thu 11 Fri 12 Sat 13 Sun 14 Mon 15 1/1 1 Job Tue 16 Wed 17 3/3 1 Job Thu…" at bounding box center [433, 239] width 866 height 296
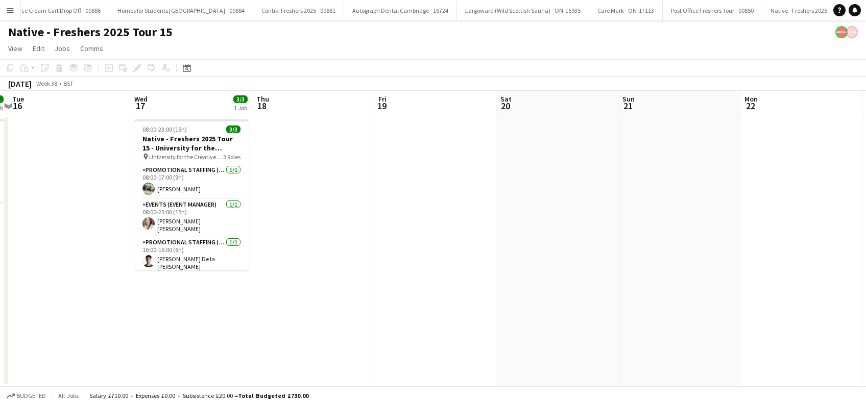
scroll to position [0, 510]
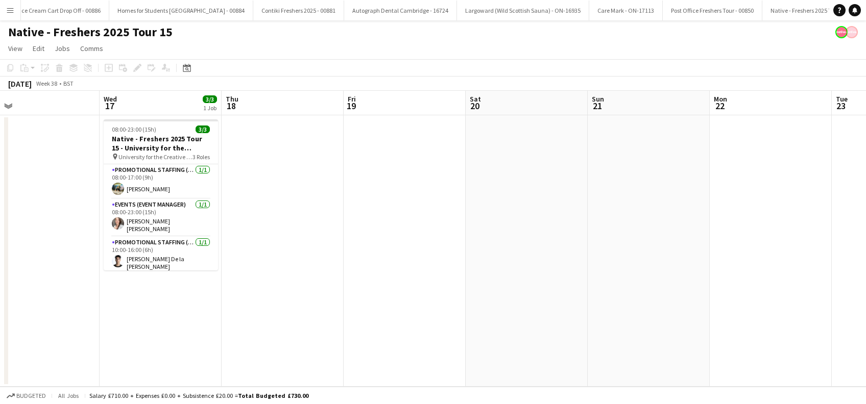
drag, startPoint x: 285, startPoint y: 345, endPoint x: 234, endPoint y: 349, distance: 51.2
click at [233, 352] on app-calendar-viewport "Fri 12 Sat 13 Sun 14 Mon 15 1/1 1 Job Tue 16 Wed 17 3/3 1 Job Thu 18 Fri 19 Sat…" at bounding box center [433, 239] width 866 height 296
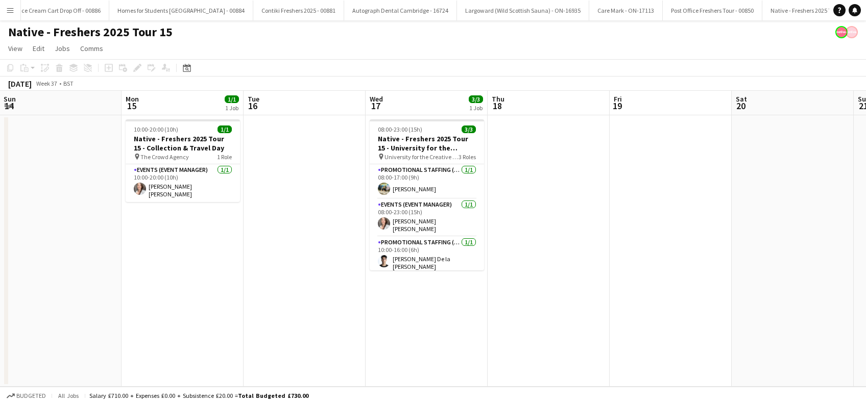
scroll to position [0, 229]
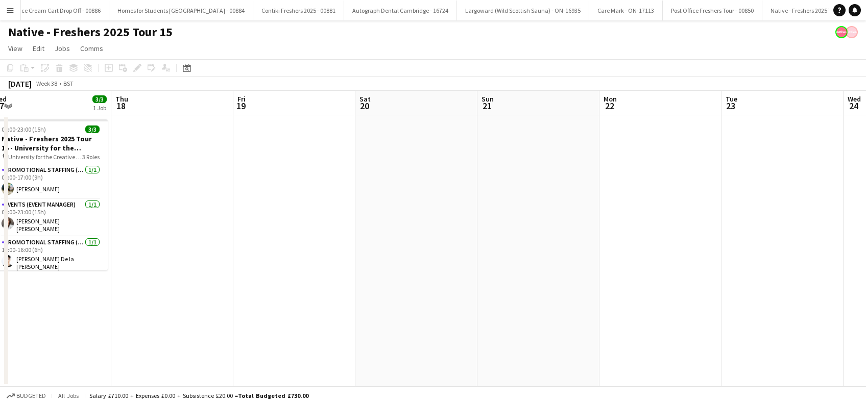
drag, startPoint x: 161, startPoint y: 320, endPoint x: 51, endPoint y: 328, distance: 111.1
click at [51, 328] on app-calendar-viewport "Sun 14 Mon 15 1/1 1 Job Tue 16 Wed 17 3/3 1 Job Thu 18 Fri 19 Sat 20 Sun 21 Mon…" at bounding box center [433, 239] width 866 height 296
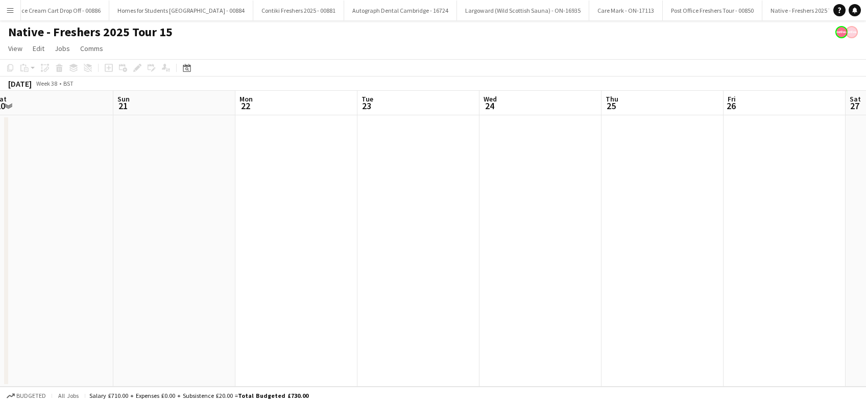
drag, startPoint x: 359, startPoint y: 289, endPoint x: 103, endPoint y: 311, distance: 257.7
click at [103, 311] on app-calendar-viewport "Tue 16 Wed 17 3/3 1 Job Thu 18 Fri 19 Sat 20 Sun 21 Mon 22 Tue 23 Wed 24 Thu 25…" at bounding box center [433, 239] width 866 height 296
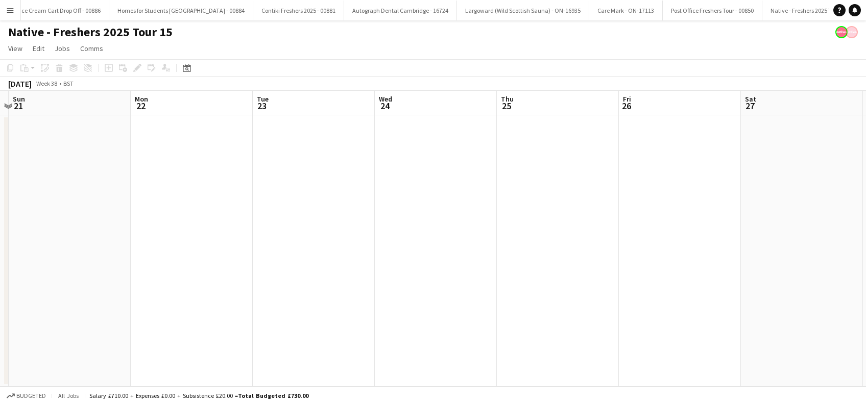
drag, startPoint x: 418, startPoint y: 290, endPoint x: 298, endPoint y: 319, distance: 123.3
click at [298, 319] on app-calendar-viewport "Thu 18 Fri 19 Sat 20 Sun 21 Mon 22 Tue 23 Wed 24 Thu 25 Fri 26 Sat 27 Sun 28 Mo…" at bounding box center [433, 239] width 866 height 296
click at [405, 189] on app-date-cell at bounding box center [420, 251] width 122 height 272
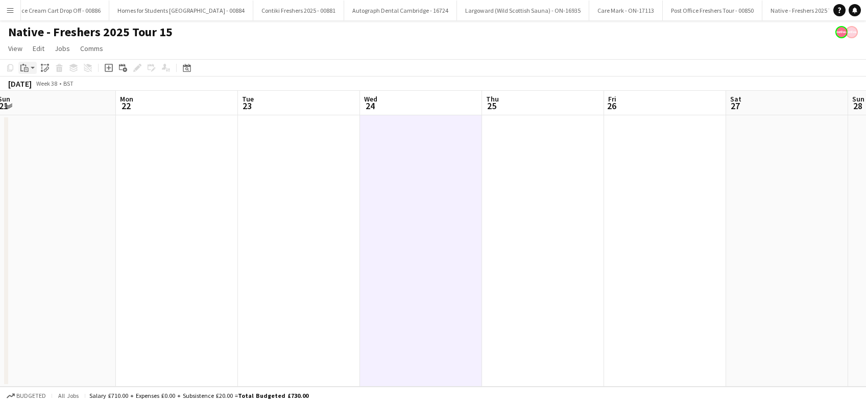
click at [26, 67] on icon at bounding box center [26, 69] width 5 height 5
click at [35, 86] on link "Paste Ctrl+V" at bounding box center [75, 87] width 96 height 9
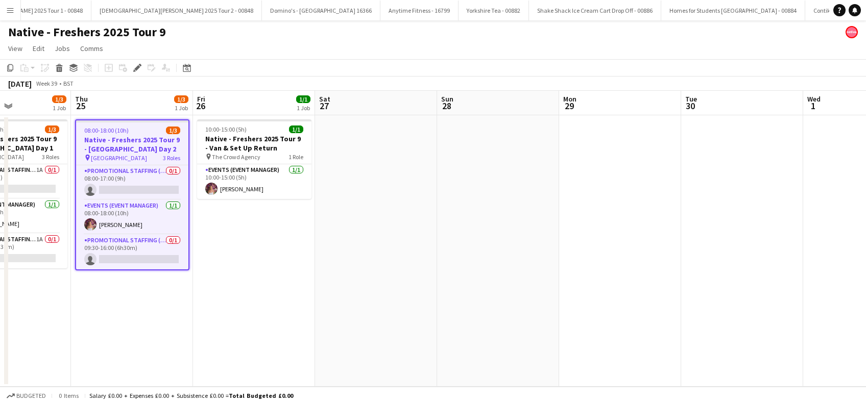
drag, startPoint x: 203, startPoint y: 325, endPoint x: 259, endPoint y: 316, distance: 56.8
click at [259, 316] on app-calendar-viewport "Sat 20 Sun 21 Mon 22 Tue 23 1/1 1 Job Wed 24 1/3 1 Job Thu 25 1/3 1 Job Fri 26 …" at bounding box center [433, 239] width 866 height 296
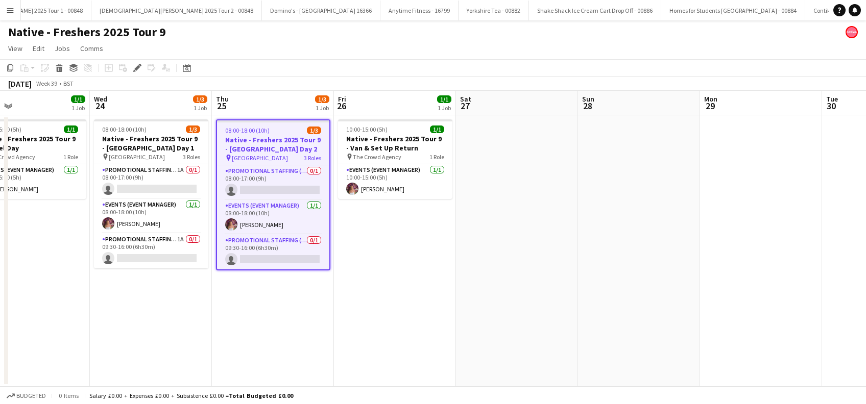
scroll to position [0, 449]
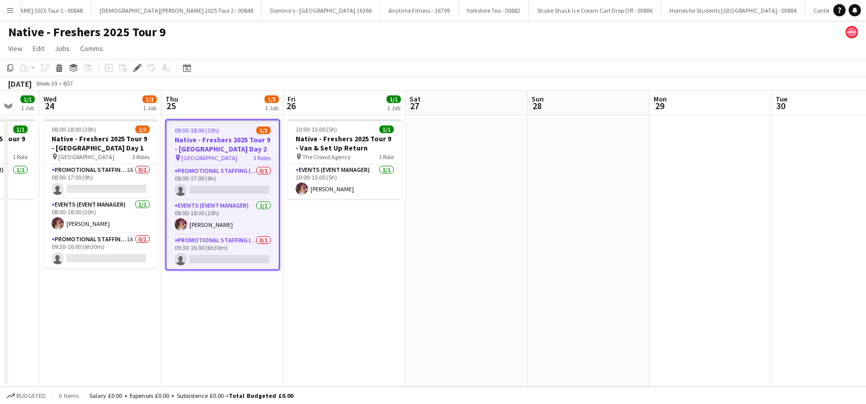
drag, startPoint x: 543, startPoint y: 297, endPoint x: 389, endPoint y: 322, distance: 155.7
click at [389, 322] on app-calendar-viewport "Sat 20 Sun 21 Mon 22 Tue 23 1/1 1 Job Wed 24 1/3 1 Job Thu 25 1/3 1 Job Fri 26 …" at bounding box center [433, 239] width 866 height 296
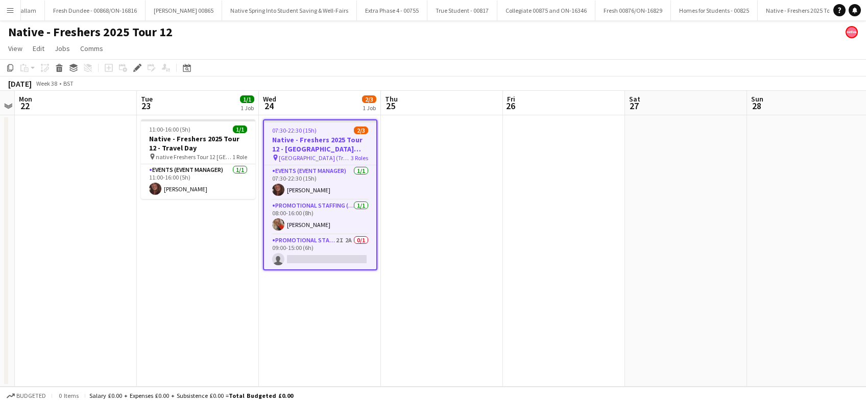
scroll to position [0, 297]
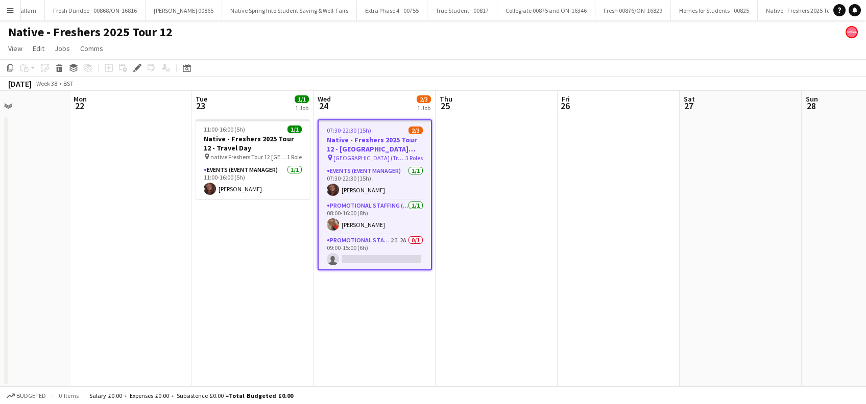
drag, startPoint x: 199, startPoint y: 321, endPoint x: 253, endPoint y: 317, distance: 54.7
click at [253, 317] on app-calendar-viewport "Fri 19 Sat 20 Sun 21 Mon 22 Tue 23 1/1 1 Job Wed 24 2/3 1 Job Thu 25 Fri 26 Sat…" at bounding box center [433, 239] width 866 height 296
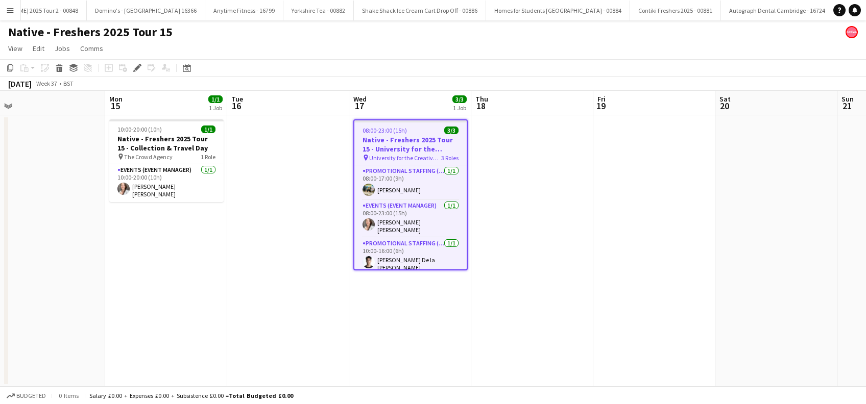
scroll to position [0, 249]
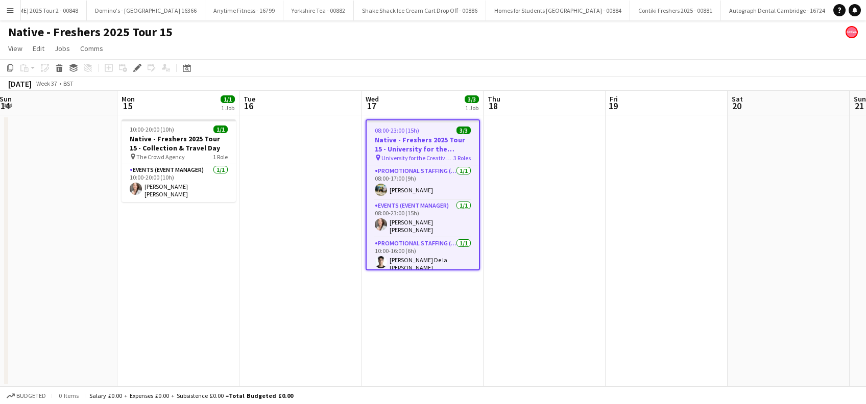
drag, startPoint x: 51, startPoint y: 305, endPoint x: 153, endPoint y: 310, distance: 102.7
click at [153, 310] on app-calendar-viewport "Fri 12 Sat 13 Sun 14 Mon 15 1/1 1 Job Tue 16 Wed 17 3/3 1 Job Thu 18 Fri 19 Sat…" at bounding box center [433, 239] width 866 height 296
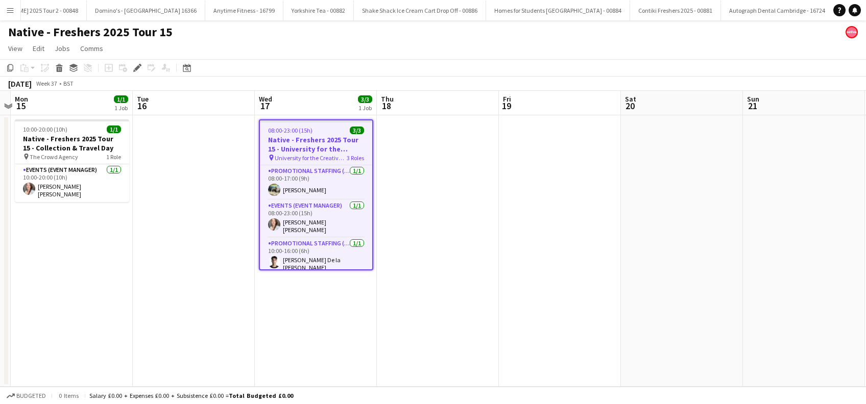
scroll to position [0, 358]
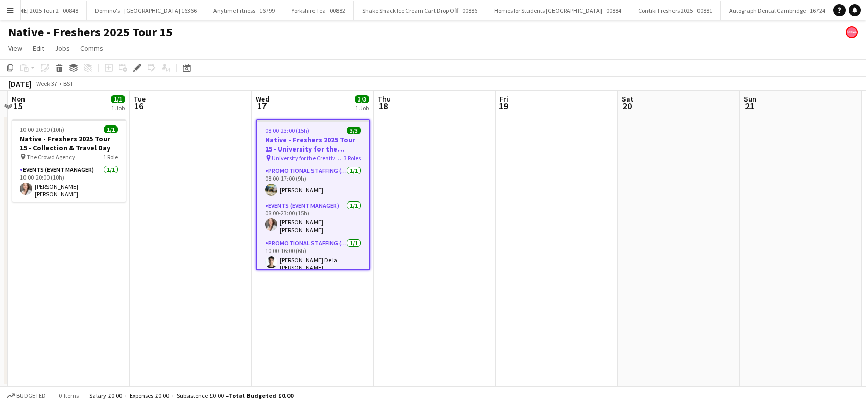
drag, startPoint x: 402, startPoint y: 331, endPoint x: 292, endPoint y: 320, distance: 110.3
click at [292, 320] on app-calendar-viewport "Fri 12 Sat 13 Sun 14 Mon 15 1/1 1 Job Tue 16 Wed 17 3/3 1 Job Thu 18 Fri 19 Sat…" at bounding box center [433, 239] width 866 height 296
click at [458, 208] on app-date-cell at bounding box center [435, 251] width 122 height 272
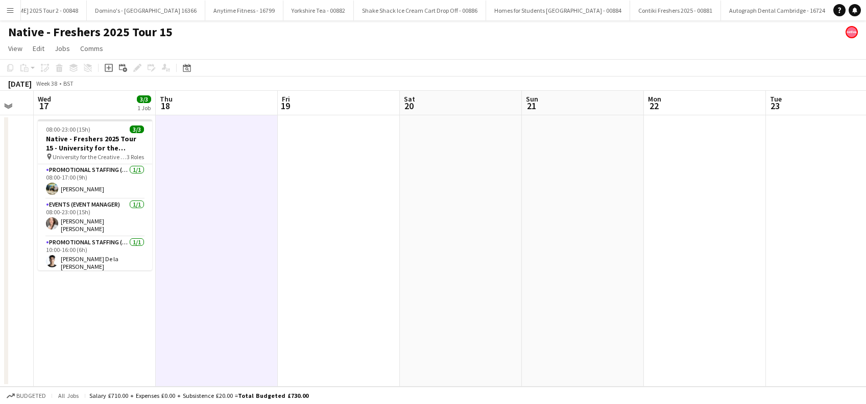
drag, startPoint x: 445, startPoint y: 258, endPoint x: 227, endPoint y: 275, distance: 218.6
click at [227, 275] on app-calendar-viewport "Sun 14 Mon 15 1/1 1 Job Tue 16 Wed 17 3/3 1 Job Thu 18 Fri 19 Sat 20 Sun 21 Mon…" at bounding box center [433, 239] width 866 height 296
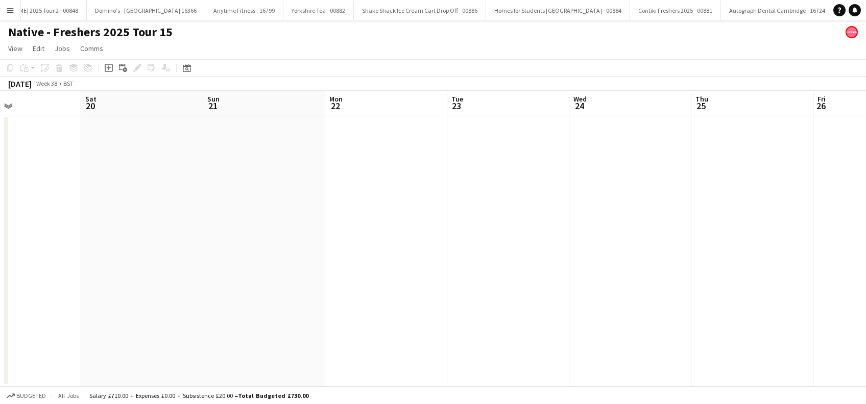
drag, startPoint x: 429, startPoint y: 290, endPoint x: 110, endPoint y: 315, distance: 319.5
click at [110, 315] on app-calendar-viewport "Tue 16 Wed 17 3/3 1 Job Thu 18 Fri 19 Sat 20 Sun 21 Mon 22 Tue 23 Wed 24 Thu 25…" at bounding box center [433, 239] width 866 height 296
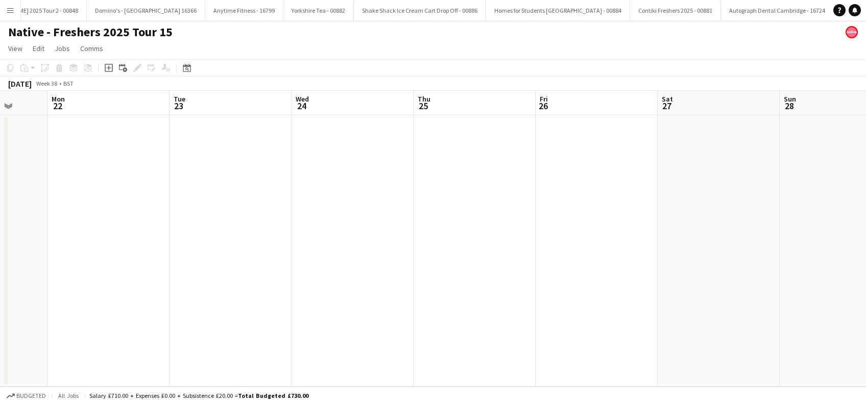
drag, startPoint x: 422, startPoint y: 302, endPoint x: 178, endPoint y: 321, distance: 244.7
click at [144, 326] on app-calendar-viewport "Thu 18 Fri 19 Sat 20 Sun 21 Mon 22 Tue 23 Wed 24 Thu 25 Fri 26 Sat 27 Sun 28 Mo…" at bounding box center [433, 239] width 866 height 296
click at [337, 206] on app-date-cell at bounding box center [352, 251] width 122 height 272
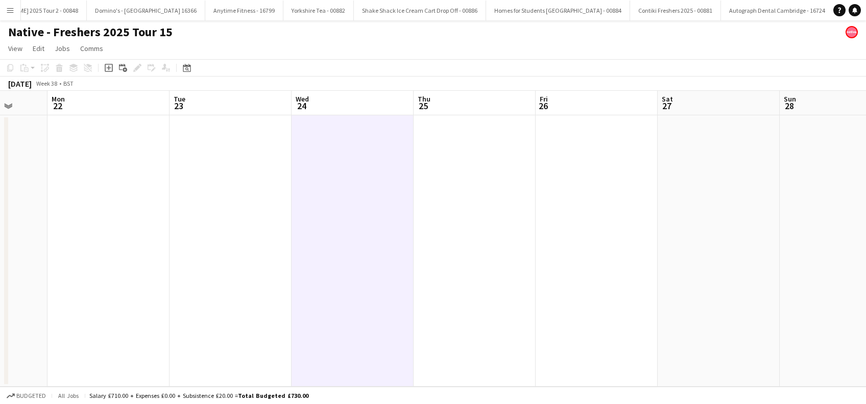
drag, startPoint x: 337, startPoint y: 204, endPoint x: 319, endPoint y: 299, distance: 96.6
click at [319, 299] on app-date-cell at bounding box center [352, 251] width 122 height 272
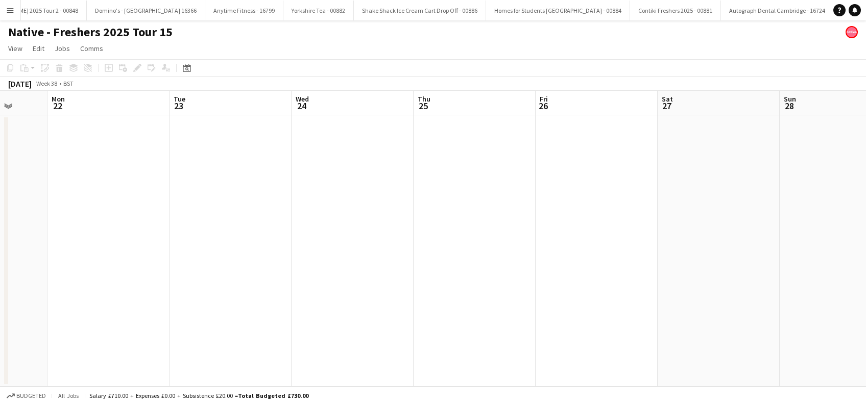
scroll to position [0, 440]
click at [333, 225] on app-date-cell at bounding box center [353, 251] width 122 height 272
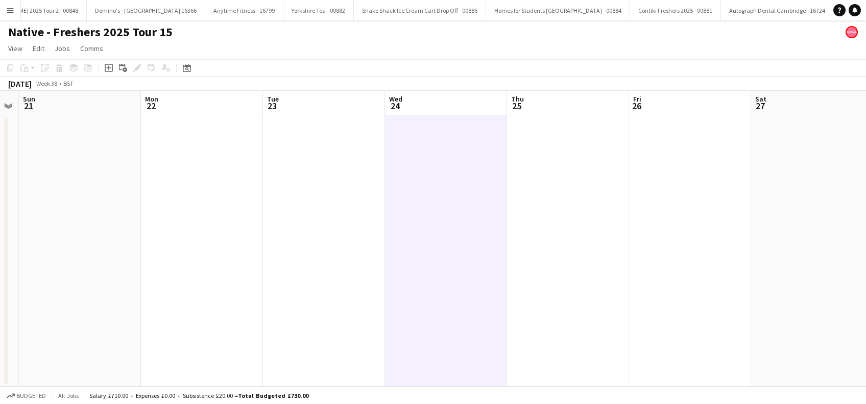
scroll to position [0, 322]
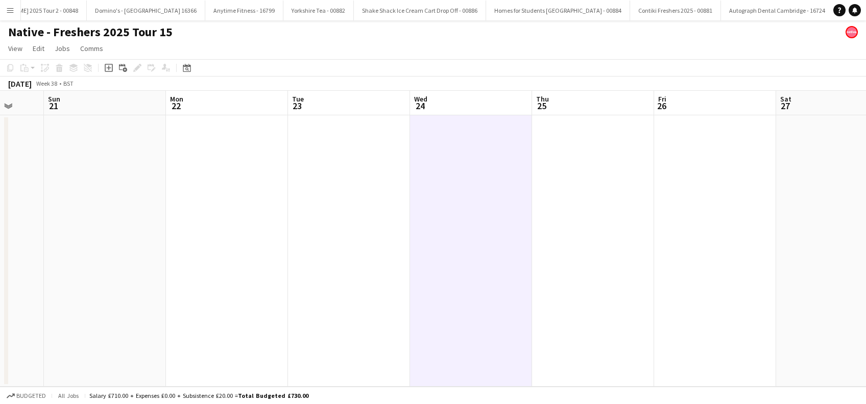
drag, startPoint x: 218, startPoint y: 297, endPoint x: 336, endPoint y: 285, distance: 118.5
click at [336, 285] on app-calendar-viewport "Thu 18 Fri 19 Sat 20 Sun 21 Mon 22 Tue 23 Wed 24 Thu 25 Fri 26 Sat 27 Sun 28 Mo…" at bounding box center [433, 239] width 866 height 296
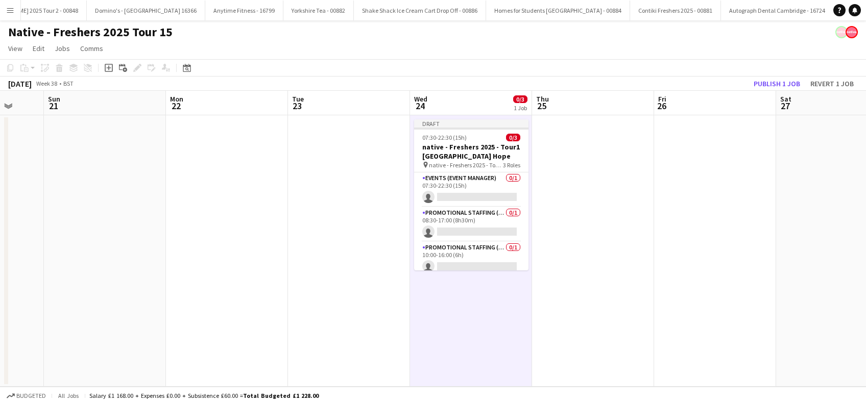
scroll to position [0, 249]
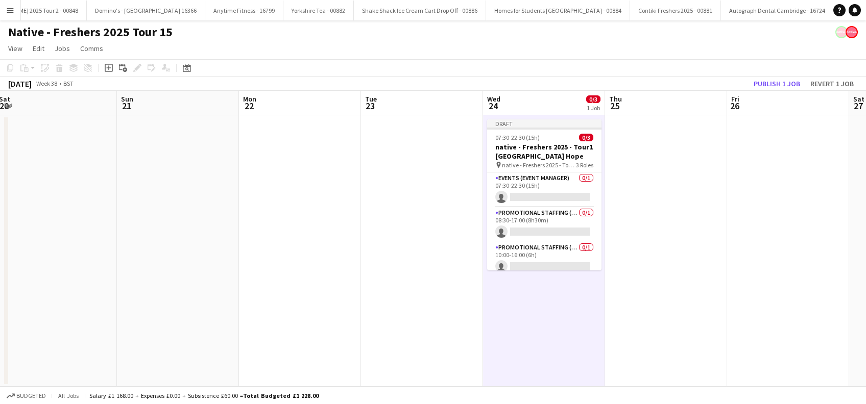
drag, startPoint x: 148, startPoint y: 292, endPoint x: 220, endPoint y: 286, distance: 72.8
click at [220, 286] on app-calendar-viewport "Thu 18 Fri 19 Sat 20 Sun 21 Mon 22 Tue 23 Wed 24 0/3 1 Job Thu 25 Fri 26 Sat 27…" at bounding box center [433, 239] width 866 height 296
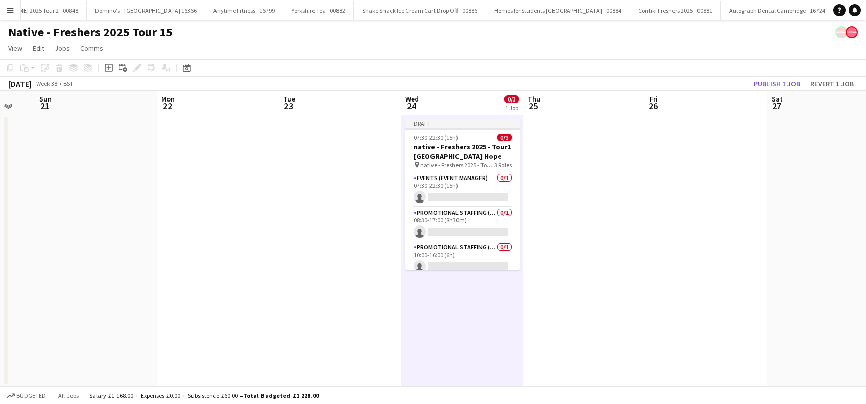
scroll to position [0, 358]
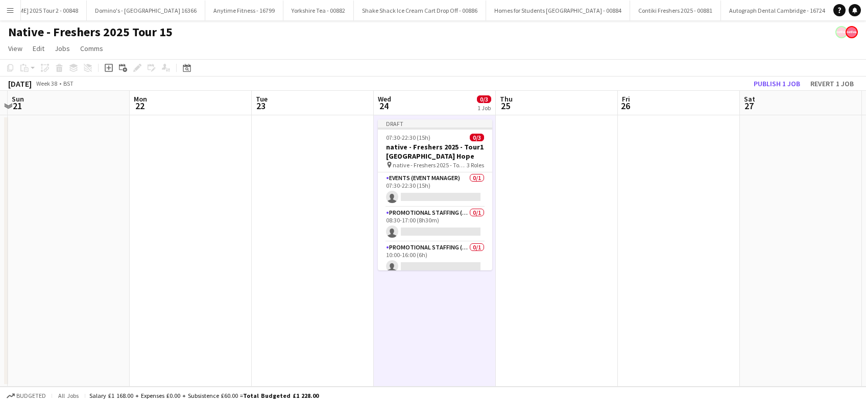
click at [444, 320] on app-date-cell "Draft 07:30-22:30 (15h) 0/3 native - Freshers 2025 - Tour1 Liverpool Hope pin n…" at bounding box center [435, 251] width 122 height 272
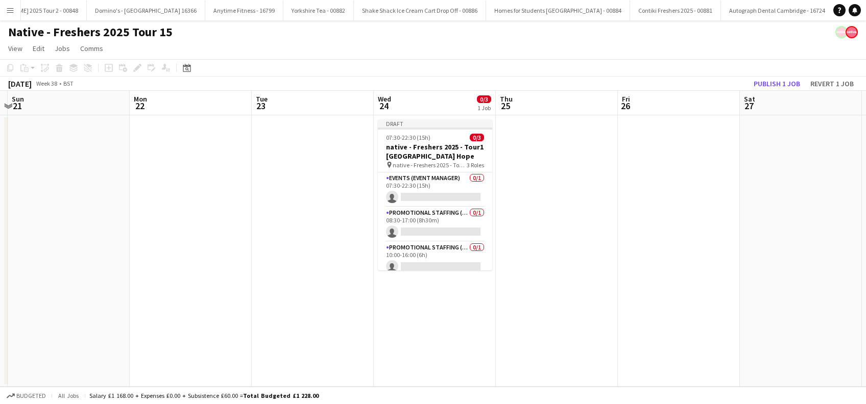
click at [575, 238] on app-date-cell at bounding box center [557, 251] width 122 height 272
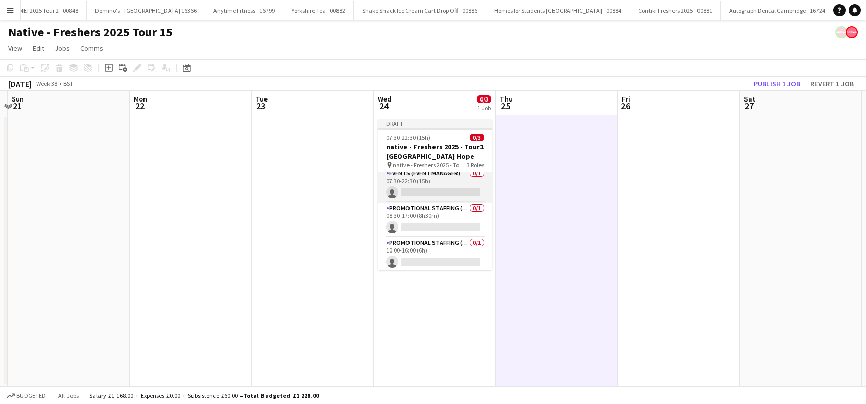
scroll to position [6, 0]
click at [309, 304] on app-date-cell at bounding box center [313, 251] width 122 height 272
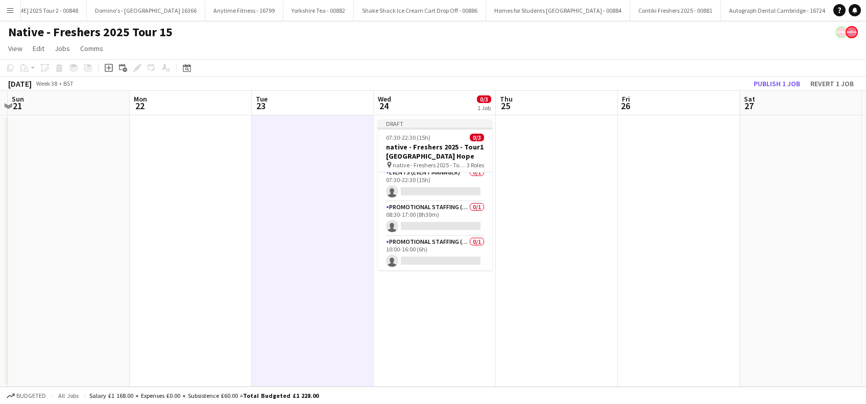
click at [13, 10] on app-icon "Menu" at bounding box center [10, 10] width 8 height 8
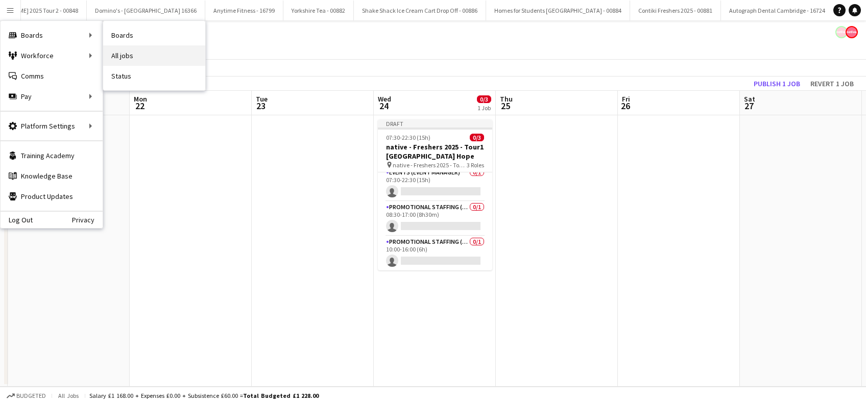
click at [127, 58] on link "All jobs" at bounding box center [154, 55] width 102 height 20
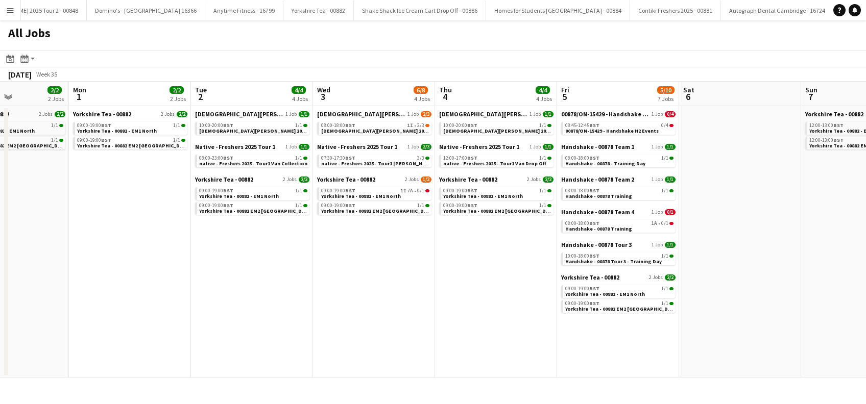
scroll to position [0, 377]
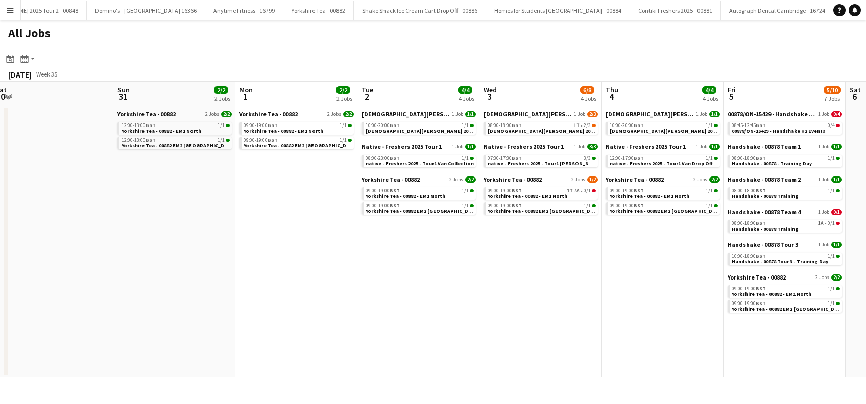
drag, startPoint x: 494, startPoint y: 277, endPoint x: 120, endPoint y: 328, distance: 377.6
click at [117, 339] on app-calendar-viewport "Wed 27 2/2 2 Jobs Thu 28 2/2 2 Jobs Fri 29 2/2 2 Jobs Sat 30 Sun 31 2/2 2 Jobs …" at bounding box center [433, 230] width 866 height 296
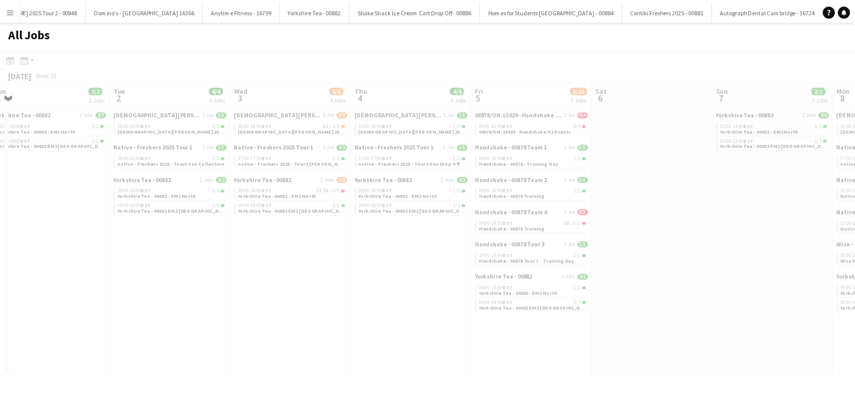
scroll to position [0, 291]
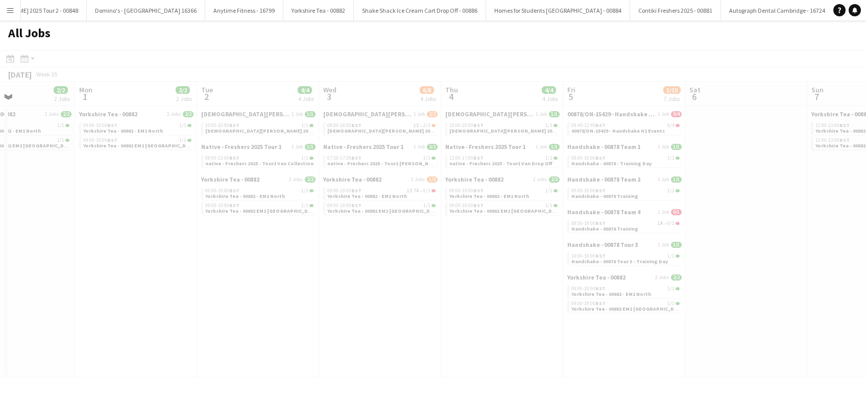
drag, startPoint x: 446, startPoint y: 304, endPoint x: 69, endPoint y: 327, distance: 377.4
click at [69, 327] on app-calendar-viewport "Fri 29 2/2 2 Jobs Sat 30 Sun 31 2/2 2 Jobs Mon 1 2/2 2 Jobs Tue 2 4/4 4 Jobs We…" at bounding box center [433, 230] width 866 height 296
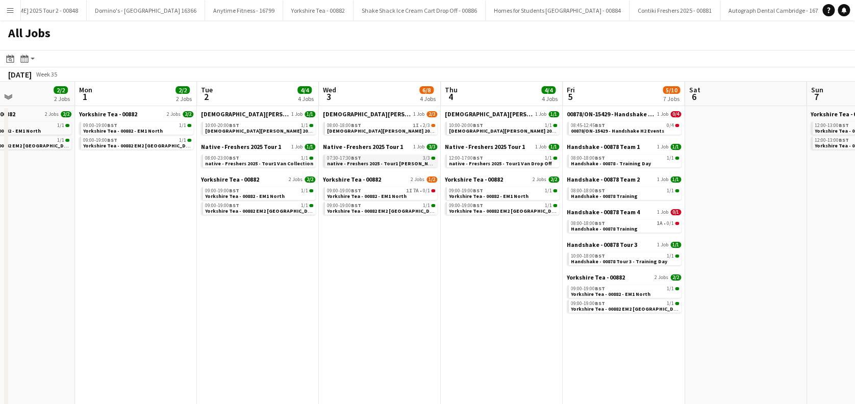
click at [368, 161] on span "native - Freshers 2025 - Tour1 [PERSON_NAME]" at bounding box center [383, 163] width 113 height 7
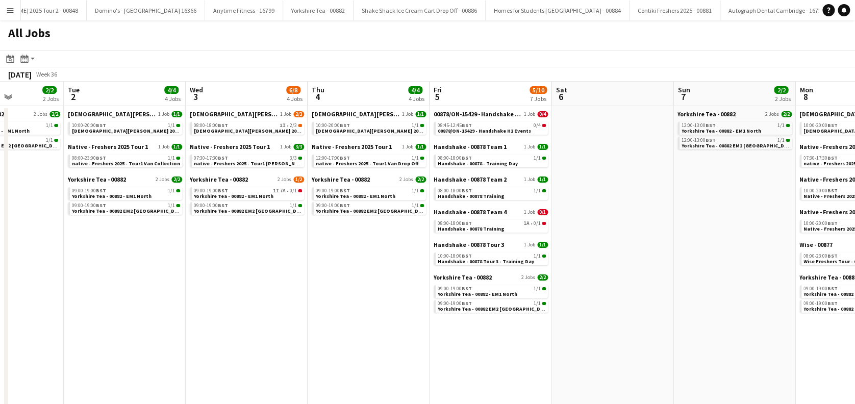
scroll to position [0, 425]
drag, startPoint x: 459, startPoint y: 323, endPoint x: 346, endPoint y: 358, distance: 119.1
click at [346, 358] on app-calendar-viewport "Fri 29 2/2 2 Jobs Sat 30 Sun 31 2/2 2 Jobs Mon 1 2/2 2 Jobs Tue 2 4/4 4 Jobs We…" at bounding box center [427, 304] width 855 height 445
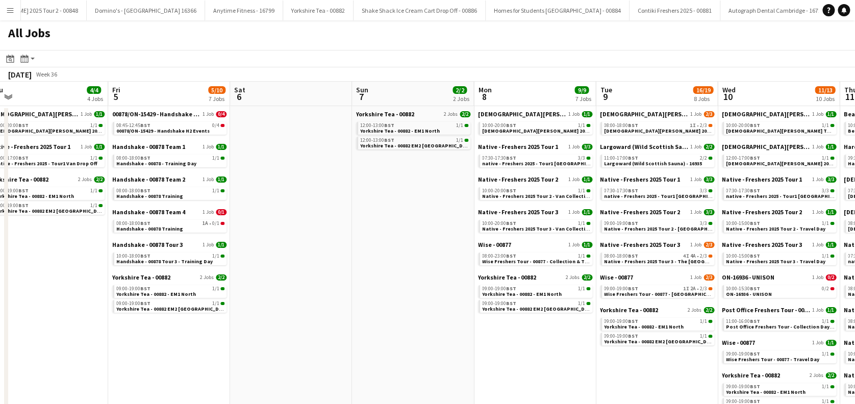
drag, startPoint x: 516, startPoint y: 348, endPoint x: 412, endPoint y: 356, distance: 103.9
click at [412, 356] on app-calendar-viewport "Sun 31 2/2 2 Jobs Mon 1 2/2 2 Jobs Tue 2 4/4 4 Jobs Wed 3 6/8 4 Jobs Thu 4 4/4 …" at bounding box center [427, 304] width 855 height 445
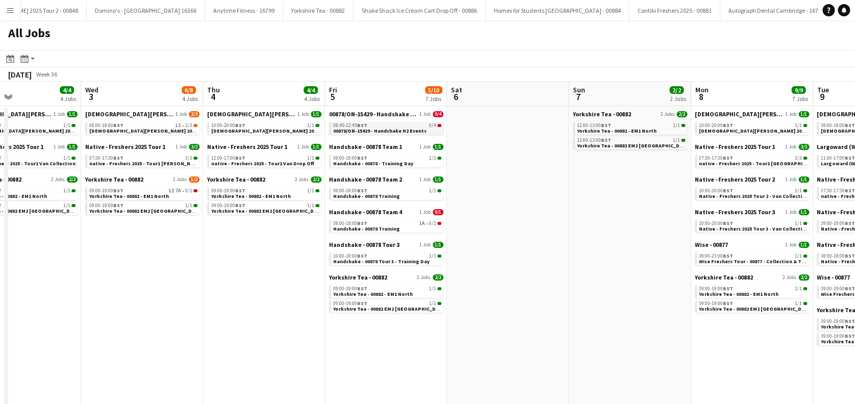
click at [382, 129] on span "00878/ON-15429 - Handshake H2 Events" at bounding box center [379, 131] width 93 height 7
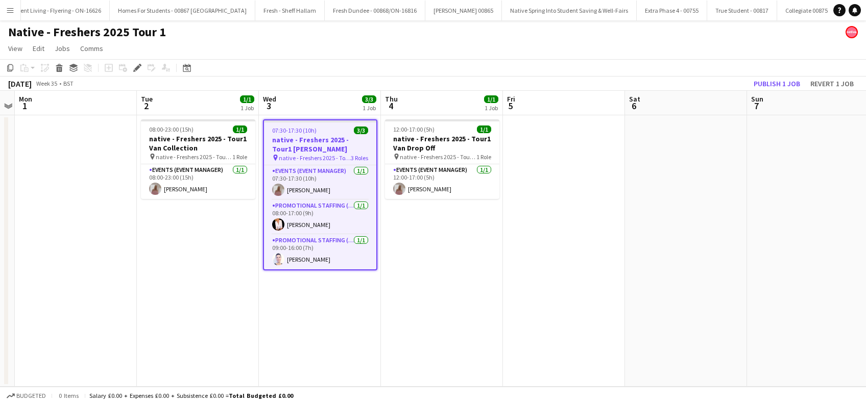
click at [311, 282] on app-date-cell "07:30-17:30 (10h) 3/3 native - Freshers 2025 - Tour1 [PERSON_NAME] pin native -…" at bounding box center [320, 251] width 122 height 272
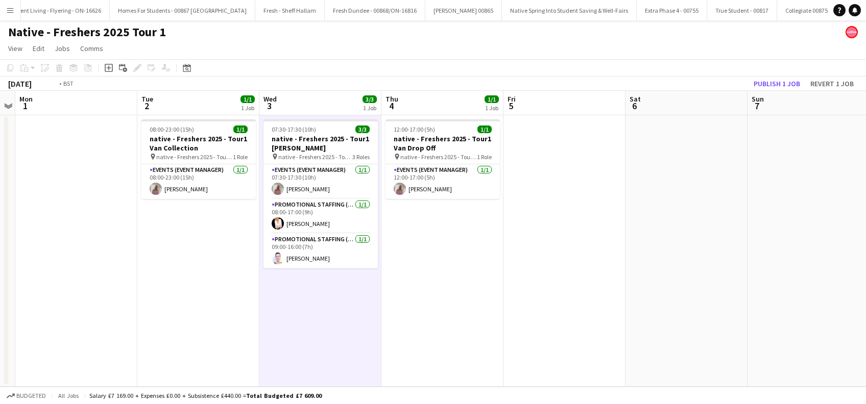
scroll to position [0, 335]
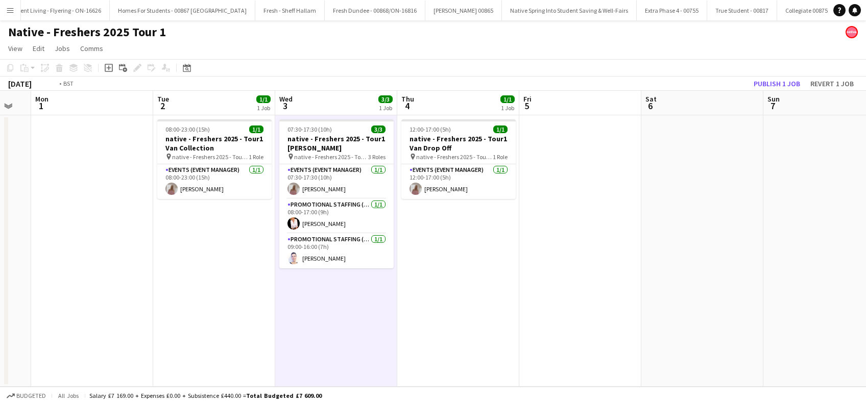
drag, startPoint x: 434, startPoint y: 272, endPoint x: 100, endPoint y: 321, distance: 337.4
click at [84, 325] on app-calendar-viewport "Fri 29 Sat 30 Sun 31 Mon 1 Tue 2 1/1 1 Job Wed 3 3/3 1 Job Thu 4 1/1 1 Job Fri …" at bounding box center [433, 239] width 866 height 296
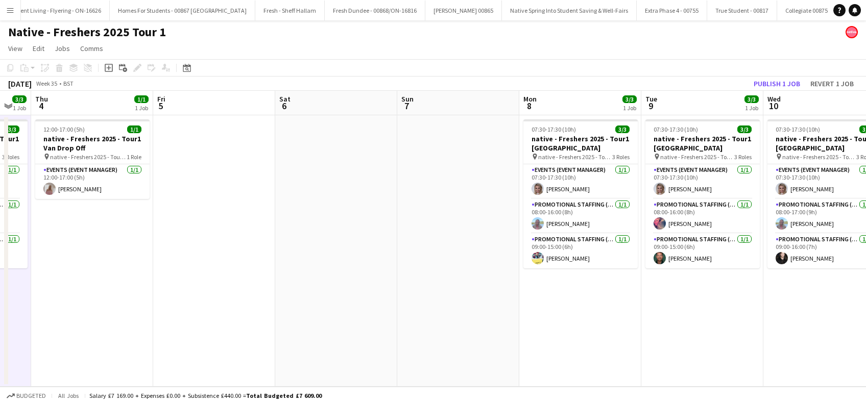
drag, startPoint x: 37, startPoint y: 318, endPoint x: 71, endPoint y: 313, distance: 35.0
click at [22, 321] on app-calendar-viewport "Mon 1 Tue 2 1/1 1 Job Wed 3 3/3 1 Job Thu 4 1/1 1 Job Fri 5 Sat 6 Sun 7 Mon 8 3…" at bounding box center [433, 239] width 866 height 296
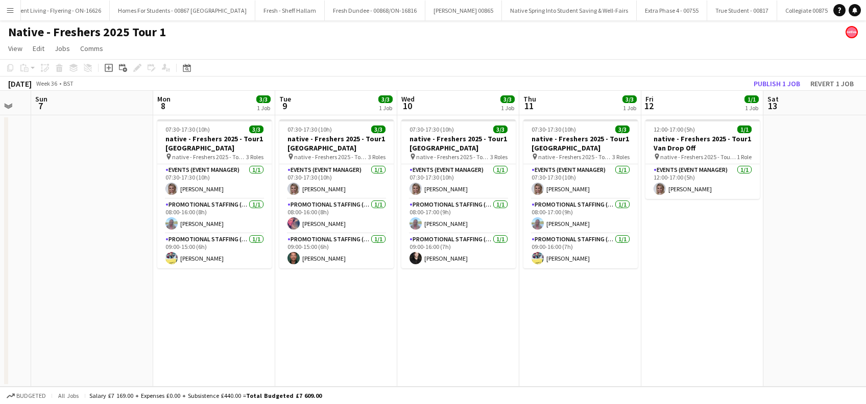
scroll to position [0, 305]
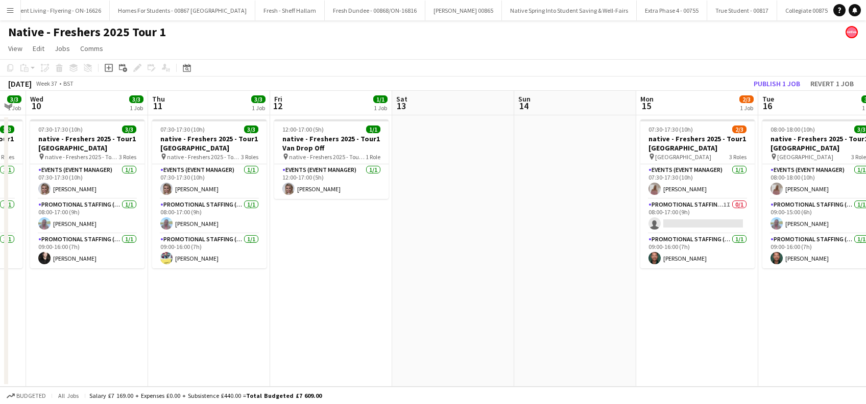
drag, startPoint x: 207, startPoint y: 311, endPoint x: 89, endPoint y: 311, distance: 117.9
click at [89, 311] on app-calendar-viewport "Sat 6 Sun 7 Mon 8 3/3 1 Job Tue 9 3/3 1 Job Wed 10 3/3 1 Job Thu 11 3/3 1 Job F…" at bounding box center [433, 239] width 866 height 296
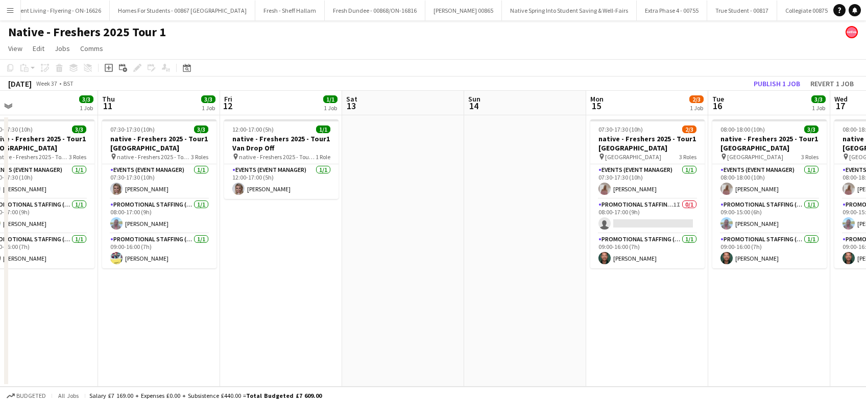
drag, startPoint x: 441, startPoint y: 304, endPoint x: 142, endPoint y: 311, distance: 298.7
click at [132, 312] on app-calendar-viewport "Sat 6 Sun 7 Mon 8 3/3 1 Job Tue 9 3/3 1 Job Wed 10 3/3 1 Job Thu 11 3/3 1 Job F…" at bounding box center [433, 239] width 866 height 296
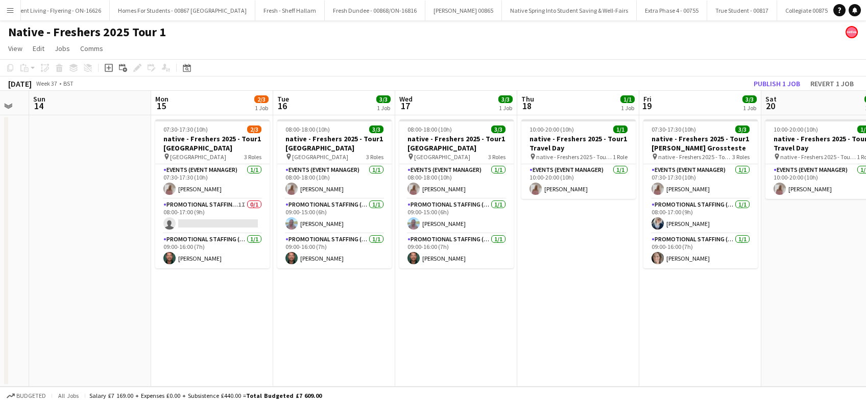
drag, startPoint x: 325, startPoint y: 291, endPoint x: 147, endPoint y: 303, distance: 178.5
click at [147, 303] on app-calendar-viewport "Wed 10 3/3 1 Job Thu 11 3/3 1 Job Fri 12 1/1 1 Job Sat 13 Sun 14 Mon 15 2/3 1 J…" at bounding box center [433, 239] width 866 height 296
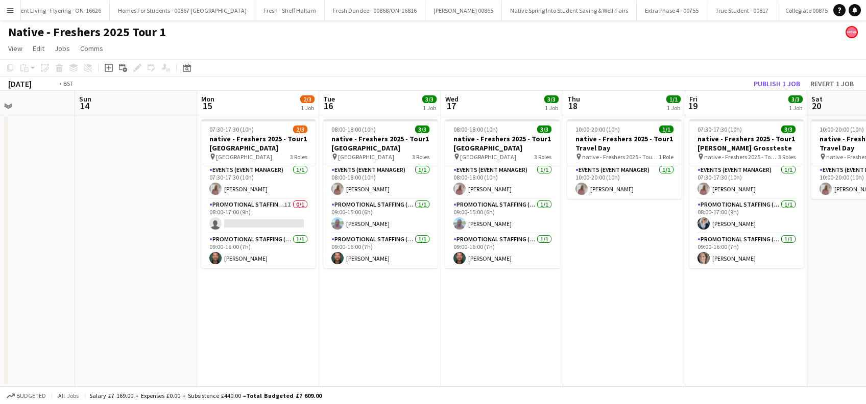
drag, startPoint x: 517, startPoint y: 297, endPoint x: 158, endPoint y: 321, distance: 359.6
click at [158, 321] on app-calendar-viewport "Wed 10 3/3 1 Job Thu 11 3/3 1 Job Fri 12 1/1 1 Job Sat 13 Sun 14 Mon 15 2/3 1 J…" at bounding box center [433, 239] width 866 height 296
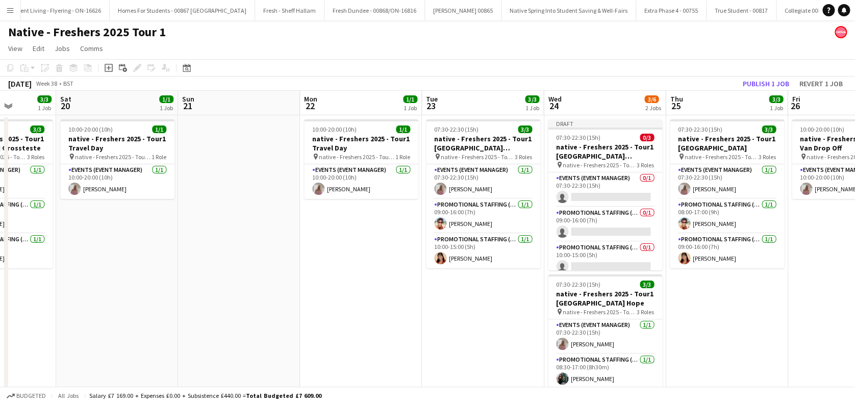
drag, startPoint x: 232, startPoint y: 318, endPoint x: 155, endPoint y: 329, distance: 77.3
click at [155, 329] on app-calendar-viewport "Tue 16 3/3 1 Job Wed 17 3/3 1 Job Thu 18 1/1 1 Job Fri 19 3/3 1 Job Sat 20 1/1 …" at bounding box center [427, 268] width 855 height 354
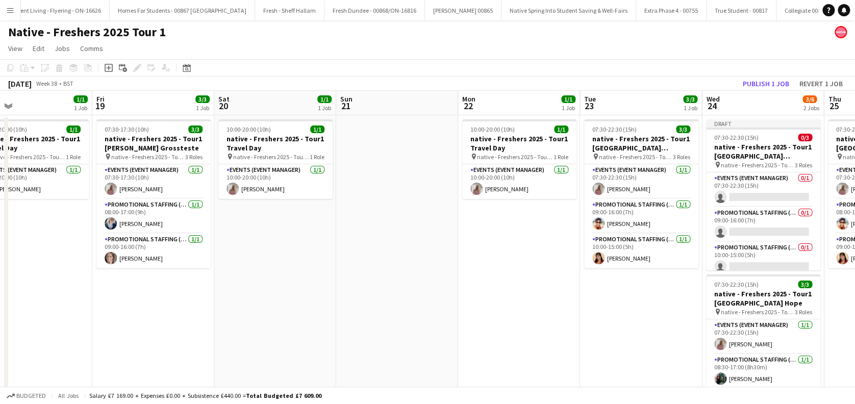
drag, startPoint x: 339, startPoint y: 314, endPoint x: 129, endPoint y: 323, distance: 210.5
click at [129, 322] on app-calendar-viewport "Tue 16 3/3 1 Job Wed 17 3/3 1 Job Thu 18 1/1 1 Job Fri 19 3/3 1 Job Sat 20 1/1 …" at bounding box center [427, 268] width 855 height 354
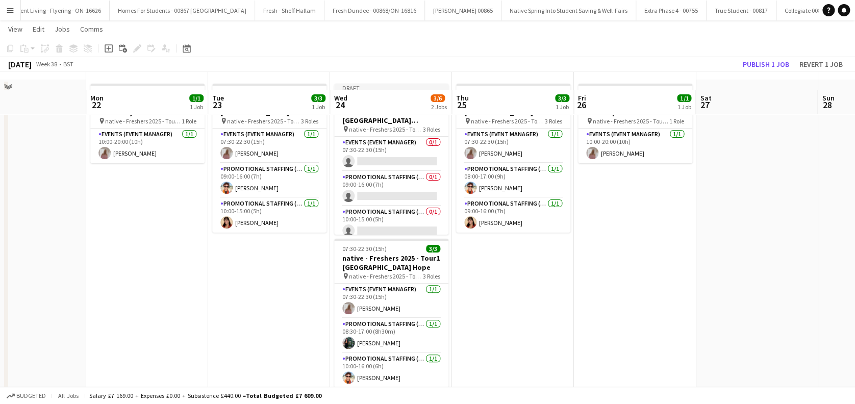
scroll to position [0, 0]
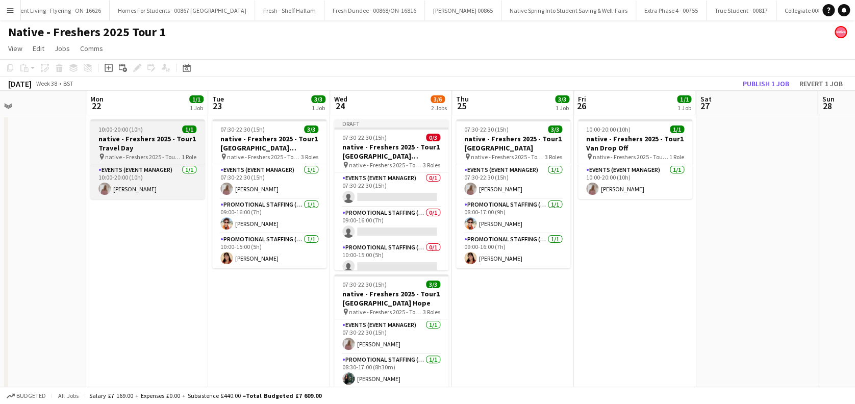
click at [126, 149] on h3 "native - Freshers 2025 - Tour1 Travel Day" at bounding box center [147, 143] width 114 height 18
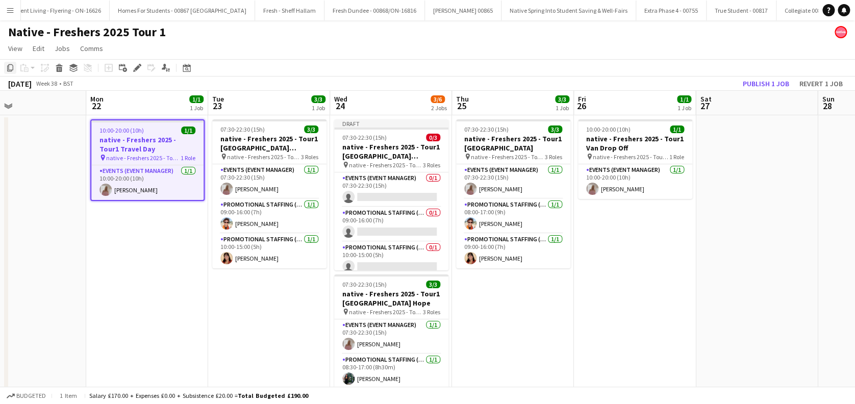
click at [9, 69] on icon "Copy" at bounding box center [10, 68] width 8 height 8
click at [249, 320] on app-date-cell "07:30-22:30 (15h) 3/3 native - Freshers 2025 - Tour1 [GEOGRAPHIC_DATA] [GEOGRAP…" at bounding box center [269, 280] width 122 height 330
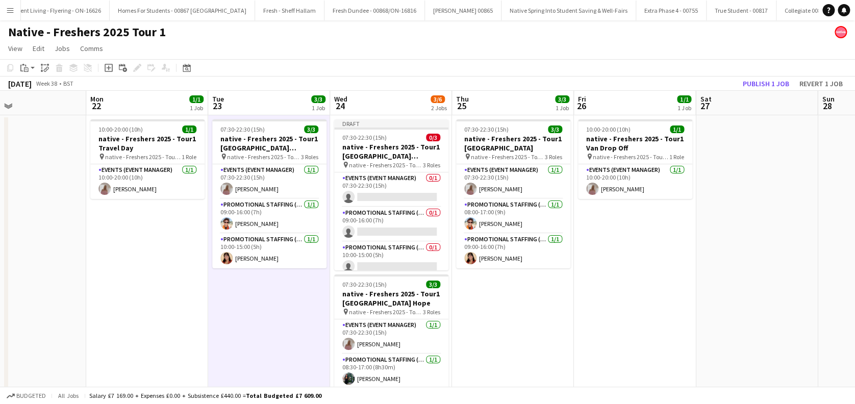
click at [28, 74] on app-toolbar "Copy Paste Paste Ctrl+V Paste with crew Ctrl+Shift+V Paste linked Job [GEOGRAPH…" at bounding box center [427, 67] width 855 height 17
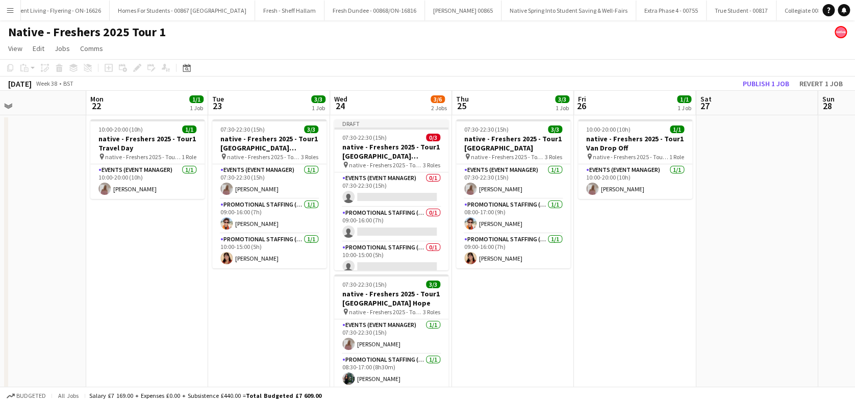
scroll to position [0, 279]
click at [255, 329] on app-date-cell "07:30-22:30 (15h) 3/3 native - Freshers 2025 - Tour1 Leeds Trinity Horsforth Ca…" at bounding box center [270, 280] width 122 height 330
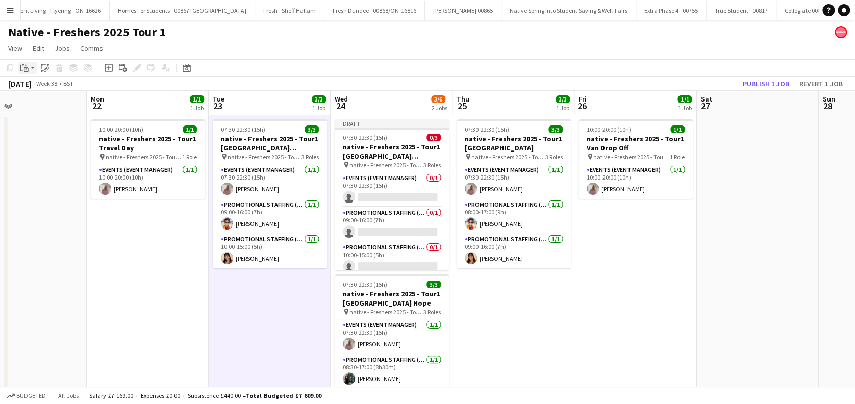
click at [32, 68] on app-action-btn "Paste" at bounding box center [27, 68] width 18 height 12
click at [37, 108] on link "Paste with crew Ctrl+Shift+V" at bounding box center [75, 104] width 96 height 9
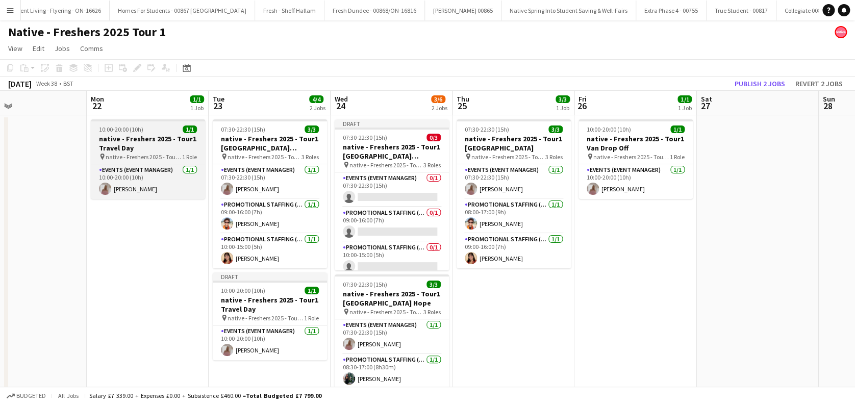
click at [129, 145] on h3 "native - Freshers 2025 - Tour1 Travel Day" at bounding box center [148, 143] width 114 height 18
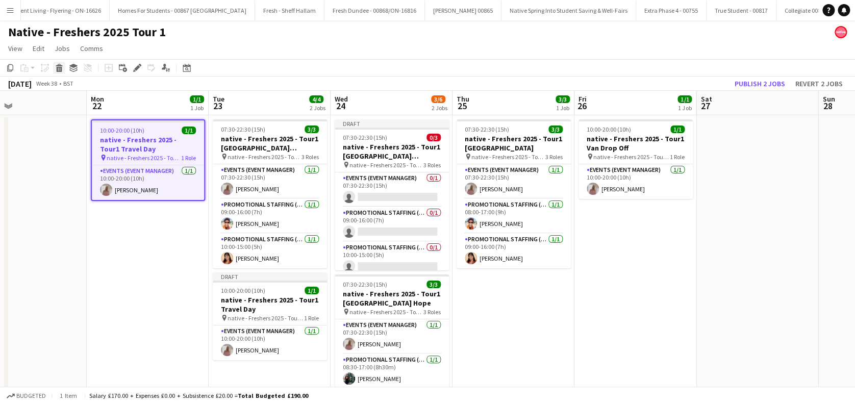
click at [59, 70] on icon "Delete" at bounding box center [59, 68] width 8 height 8
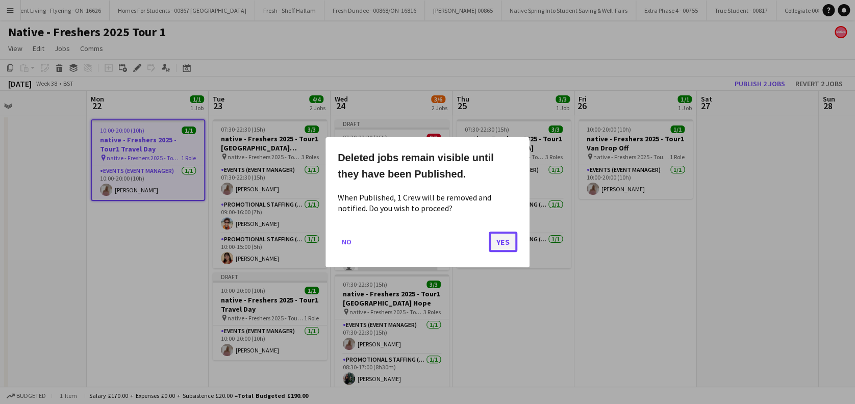
click at [501, 244] on button "Yes" at bounding box center [503, 241] width 29 height 20
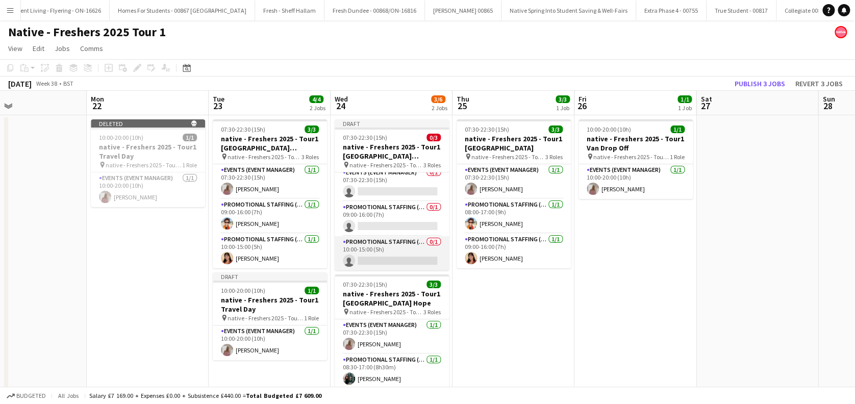
scroll to position [0, 0]
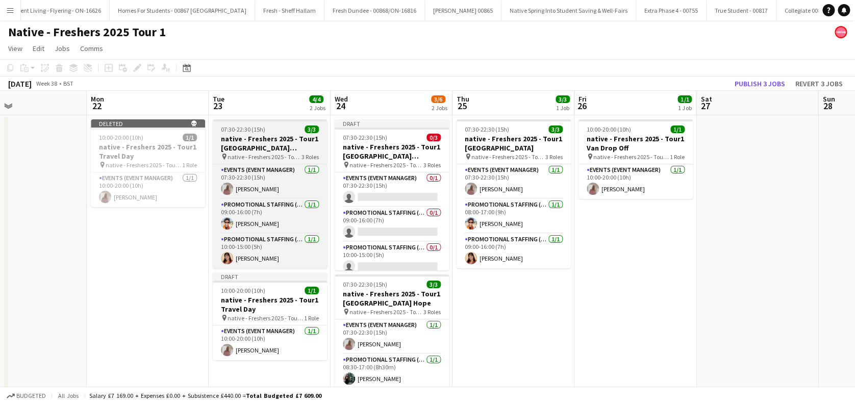
click at [263, 143] on h3 "native - Freshers 2025 - Tour1 [GEOGRAPHIC_DATA] [GEOGRAPHIC_DATA]" at bounding box center [270, 143] width 114 height 18
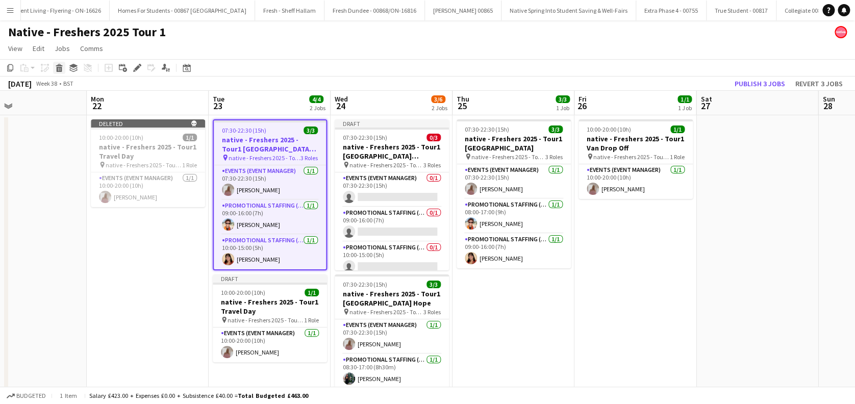
click at [62, 70] on icon "Delete" at bounding box center [59, 68] width 8 height 8
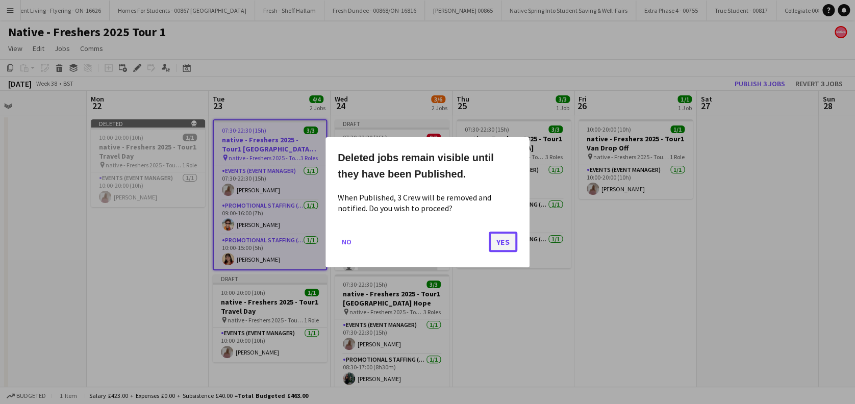
click at [504, 241] on button "Yes" at bounding box center [503, 241] width 29 height 20
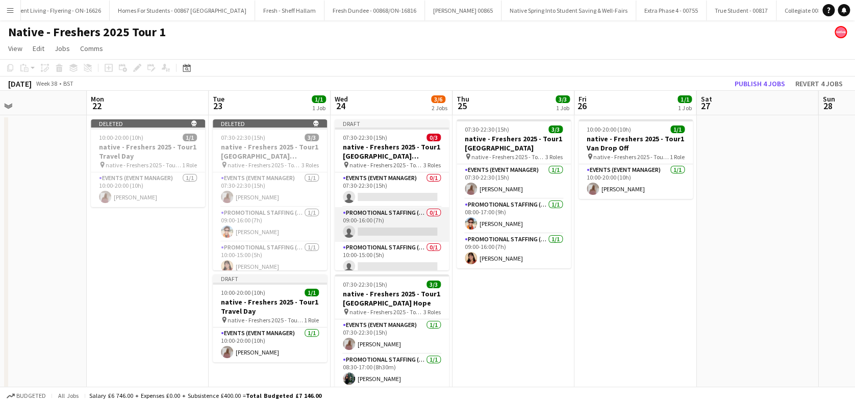
click at [381, 229] on app-card-role "Promotional Staffing (Brand Ambassadors) 0/1 09:00-16:00 (7h) single-neutral-ac…" at bounding box center [392, 224] width 114 height 35
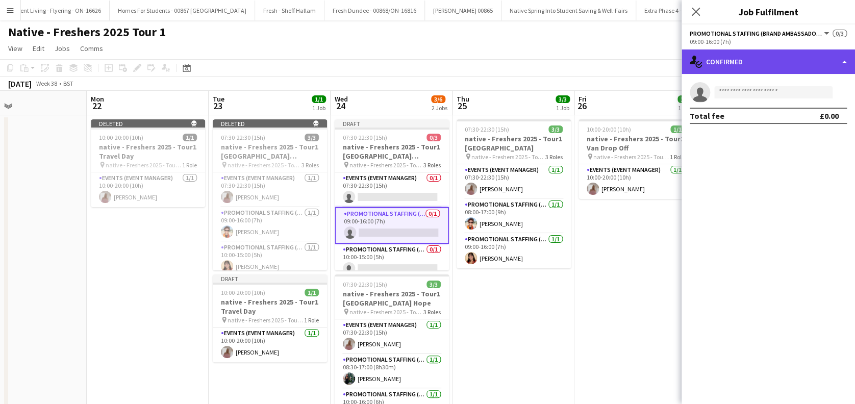
click at [780, 54] on div "single-neutral-actions-check-2 Confirmed" at bounding box center [769, 62] width 174 height 25
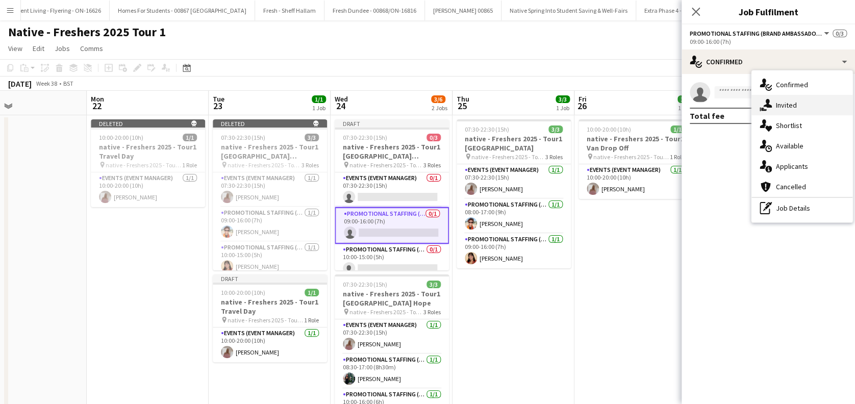
click at [784, 102] on div "single-neutral-actions-share-1 Invited" at bounding box center [802, 105] width 101 height 20
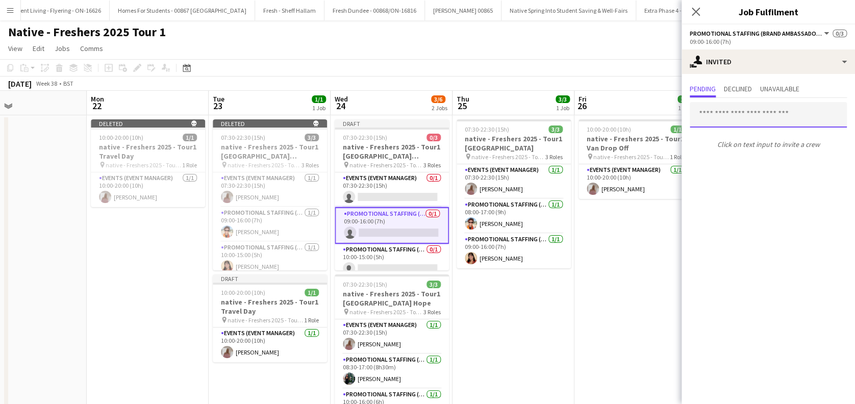
click at [730, 112] on input "text" at bounding box center [768, 115] width 157 height 26
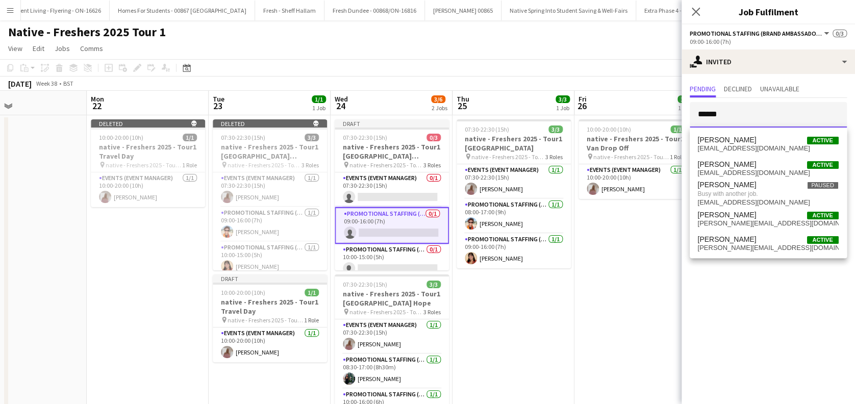
click at [759, 121] on input "******" at bounding box center [768, 115] width 157 height 26
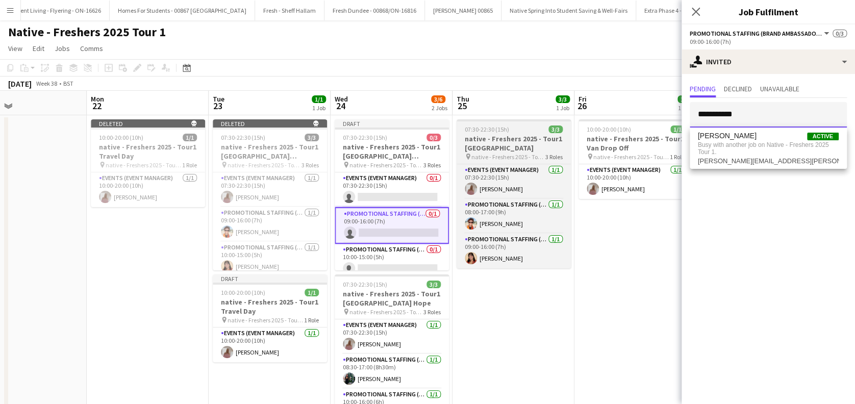
type input "**********"
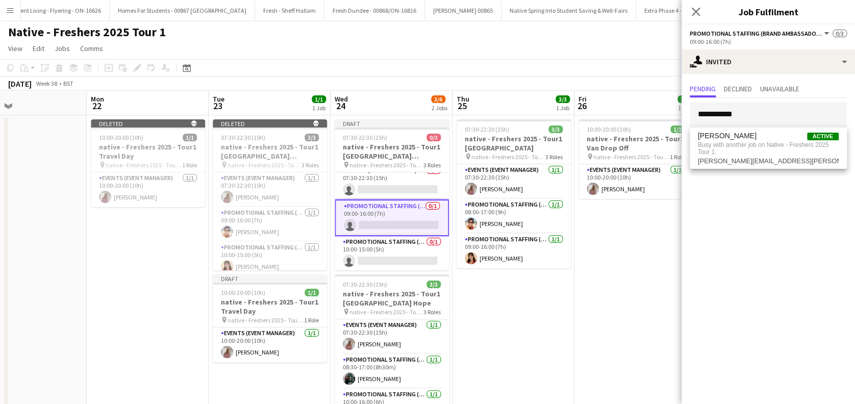
click at [530, 314] on app-date-cell "07:30-22:30 (15h) 3/3 native - Freshers 2025 - Tour1 [GEOGRAPHIC_DATA] pin nati…" at bounding box center [514, 280] width 122 height 330
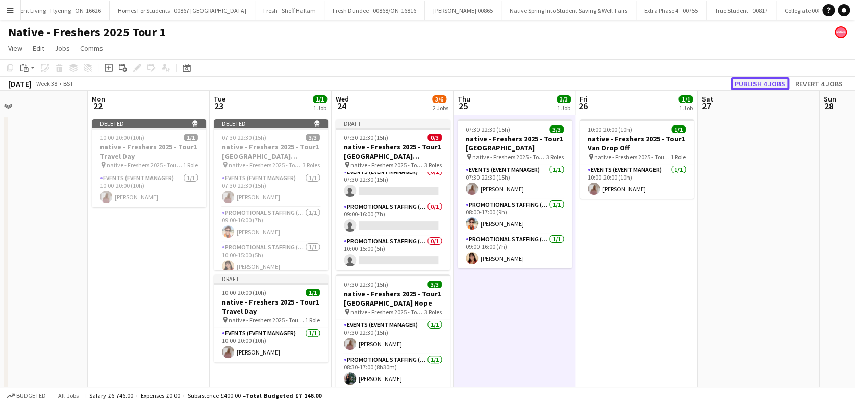
click at [755, 83] on button "Publish 4 jobs" at bounding box center [760, 83] width 59 height 13
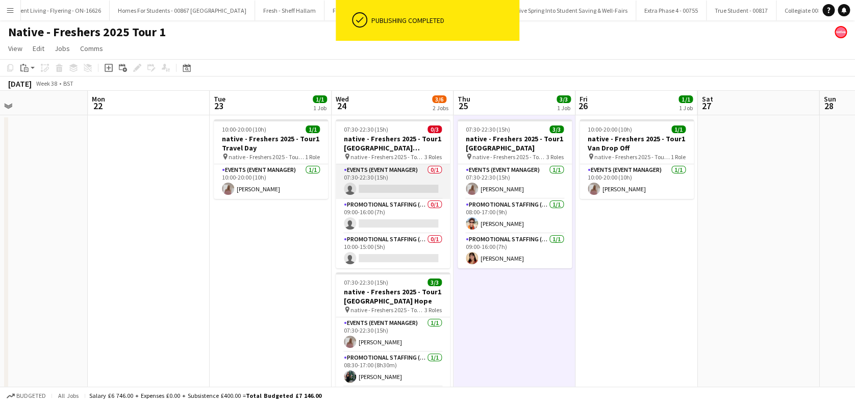
click at [393, 191] on app-card-role "Events (Event Manager) 0/1 07:30-22:30 (15h) single-neutral-actions" at bounding box center [393, 181] width 114 height 35
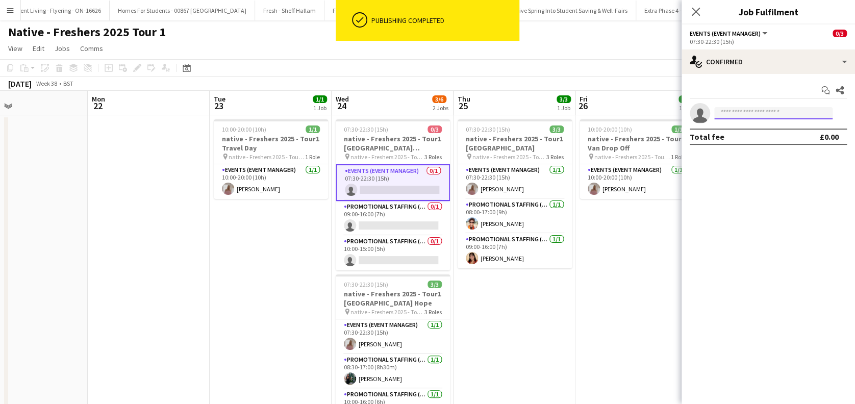
click at [756, 108] on input at bounding box center [774, 113] width 118 height 12
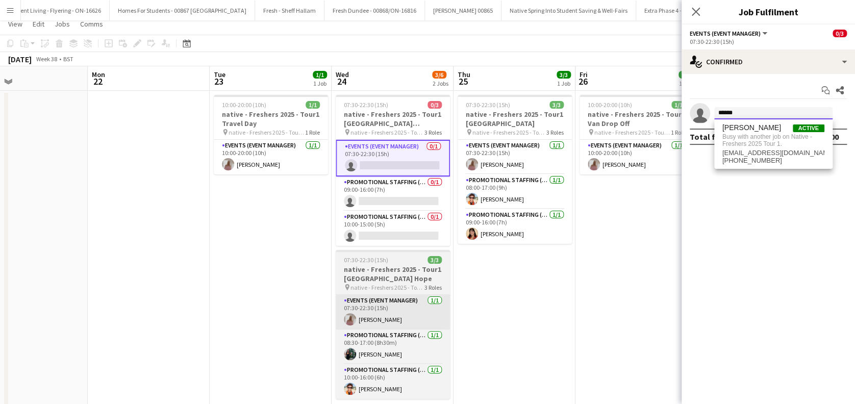
scroll to position [0, 0]
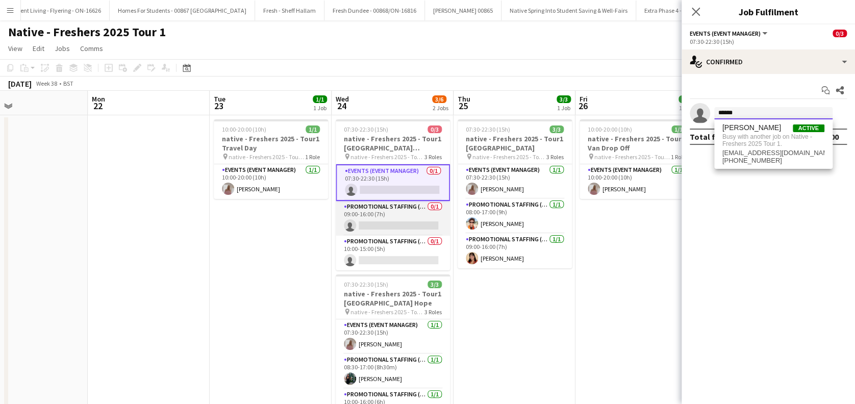
type input "******"
click at [387, 225] on app-card-role "Promotional Staffing (Brand Ambassadors) 0/1 09:00-16:00 (7h) single-neutral-ac…" at bounding box center [393, 218] width 114 height 35
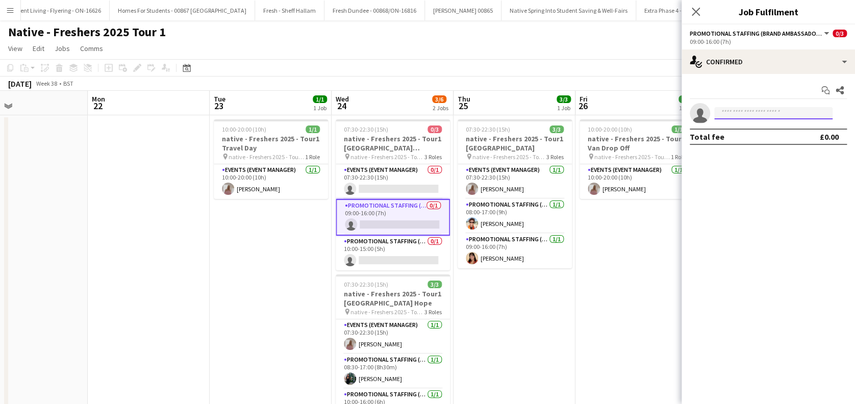
click at [751, 114] on input at bounding box center [774, 113] width 118 height 12
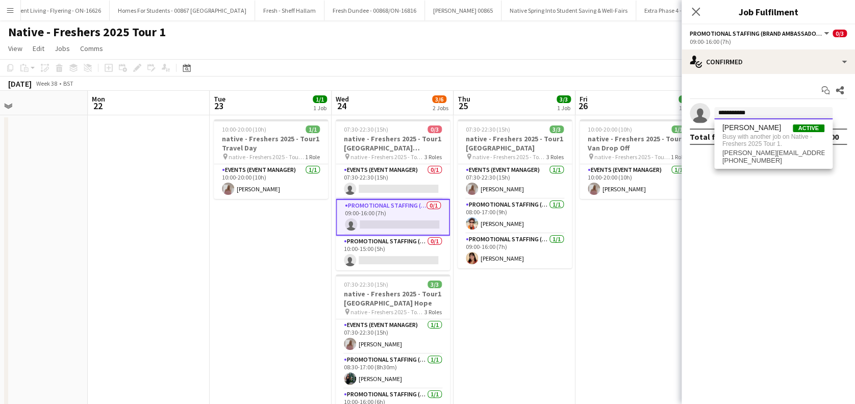
type input "**********"
click at [662, 237] on app-date-cell "10:00-20:00 (10h) 1/1 native - Freshers 2025 - Tour1 Van Drop Off pin native - …" at bounding box center [637, 279] width 122 height 328
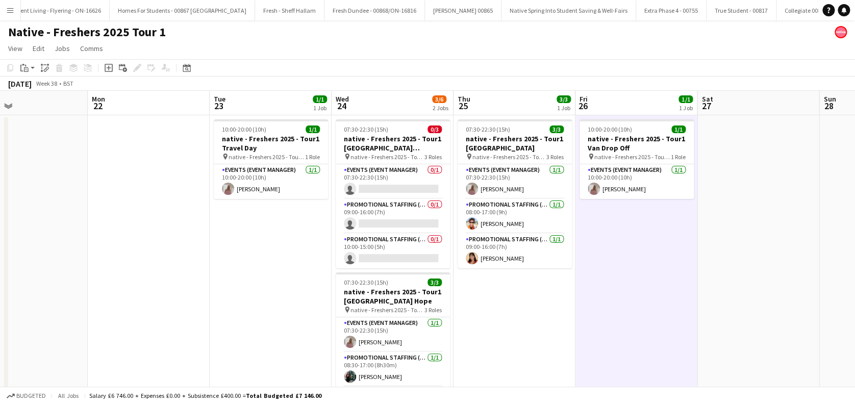
click at [642, 315] on app-date-cell "10:00-20:00 (10h) 1/1 native - Freshers 2025 - Tour1 Van Drop Off pin native - …" at bounding box center [637, 279] width 122 height 328
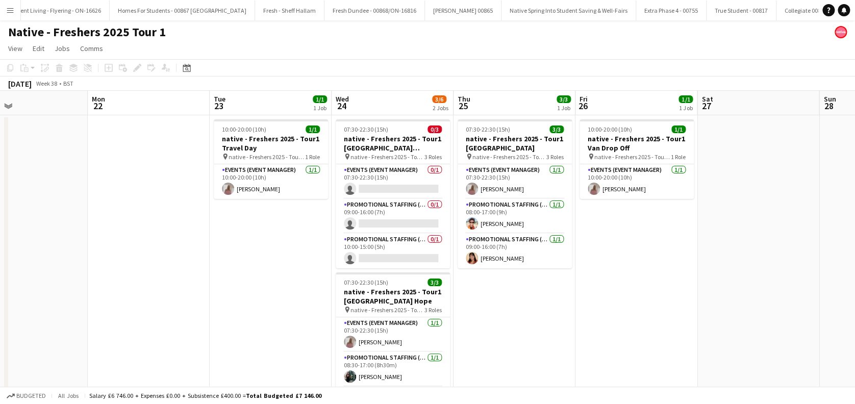
click at [286, 338] on app-date-cell "10:00-20:00 (10h) 1/1 native - Freshers 2025 - Tour1 Travel Day pin native - Fr…" at bounding box center [271, 279] width 122 height 328
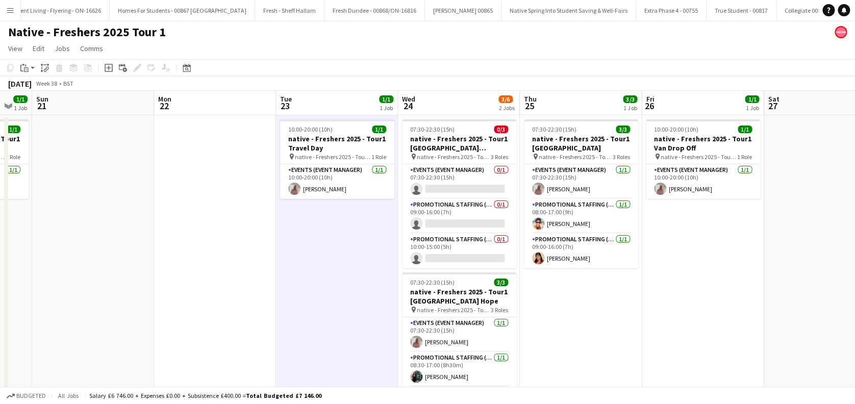
scroll to position [0, 339]
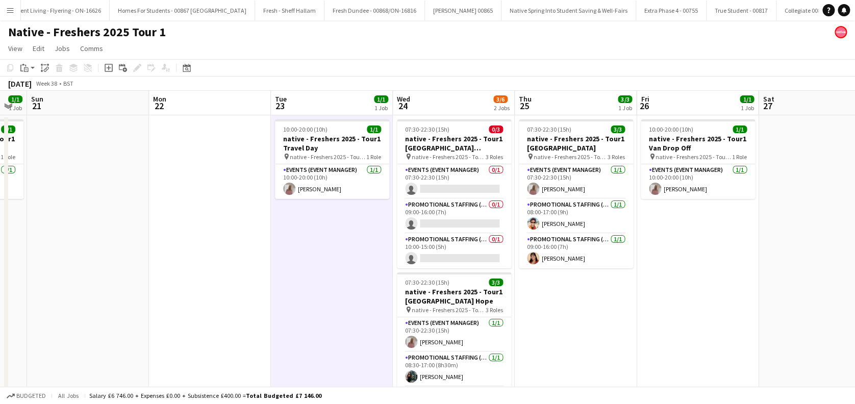
drag, startPoint x: 521, startPoint y: 357, endPoint x: 583, endPoint y: 343, distance: 63.3
click at [583, 343] on app-calendar-viewport "Thu 18 1/1 1 Job Fri 19 3/3 1 Job Sat 20 1/1 1 Job Sun 21 Mon 22 Tue 23 1/1 1 J…" at bounding box center [427, 267] width 855 height 353
click at [275, 275] on app-date-cell "10:00-20:00 (10h) 1/1 native - Freshers 2025 - Tour1 Travel Day pin native - Fr…" at bounding box center [332, 279] width 122 height 328
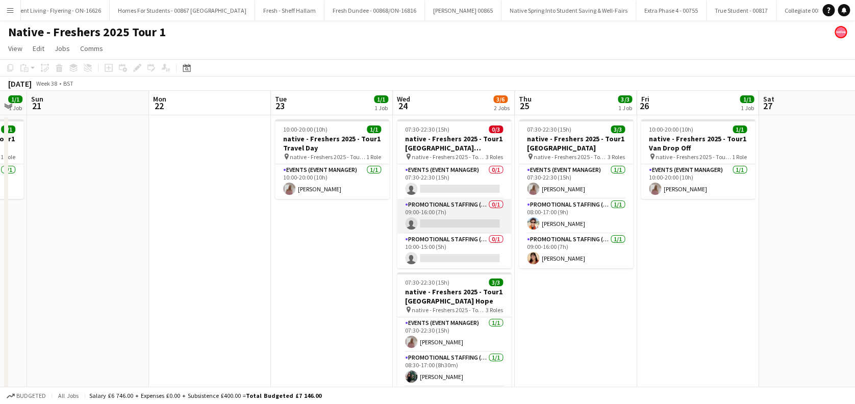
click at [453, 216] on app-card-role "Promotional Staffing (Brand Ambassadors) 0/1 09:00-16:00 (7h) single-neutral-ac…" at bounding box center [454, 216] width 114 height 35
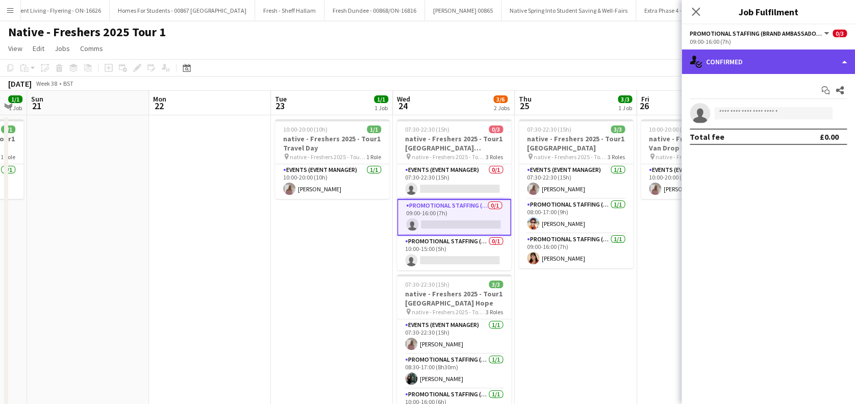
click at [786, 64] on div "single-neutral-actions-check-2 Confirmed" at bounding box center [769, 62] width 174 height 25
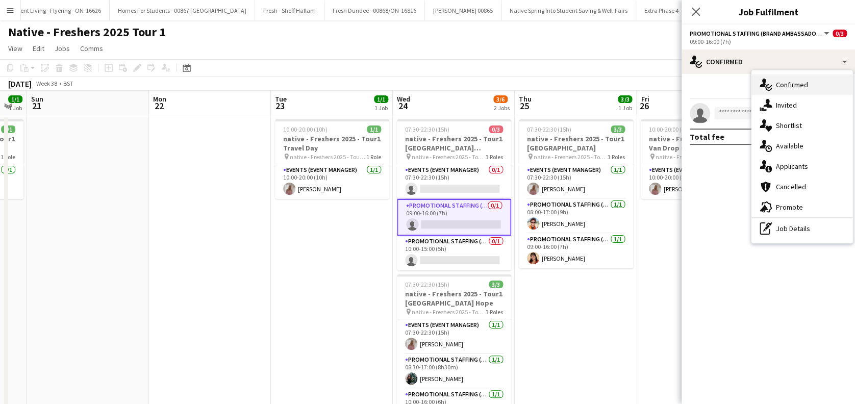
click at [787, 78] on div "single-neutral-actions-check-2 Confirmed" at bounding box center [802, 85] width 101 height 20
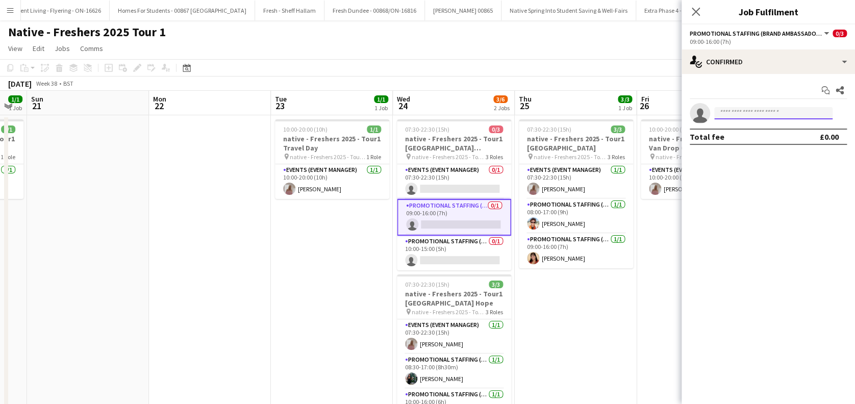
click at [738, 109] on input at bounding box center [774, 113] width 118 height 12
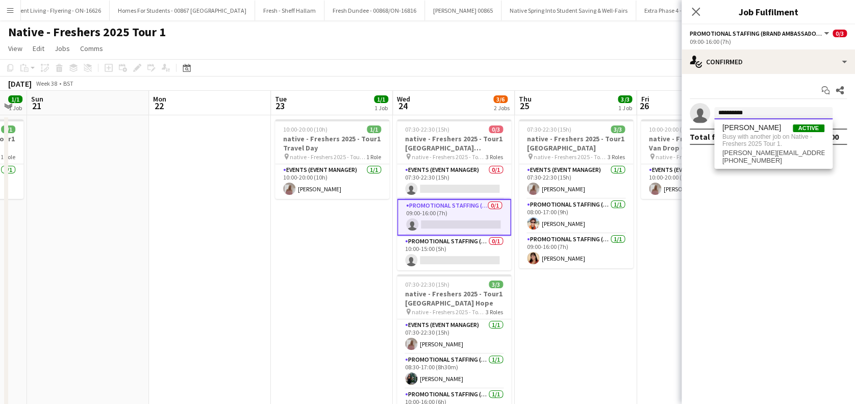
type input "**********"
click at [617, 318] on app-date-cell "07:30-22:30 (15h) 3/3 native - Freshers 2025 - Tour1 [GEOGRAPHIC_DATA] pin nati…" at bounding box center [576, 279] width 122 height 328
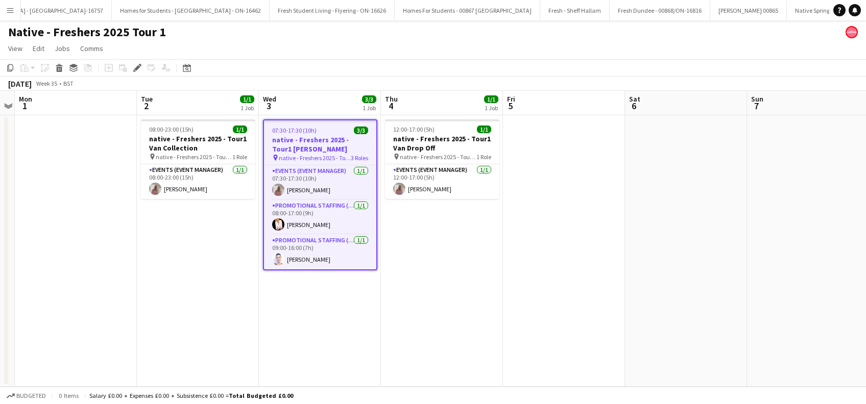
scroll to position [0, 1071]
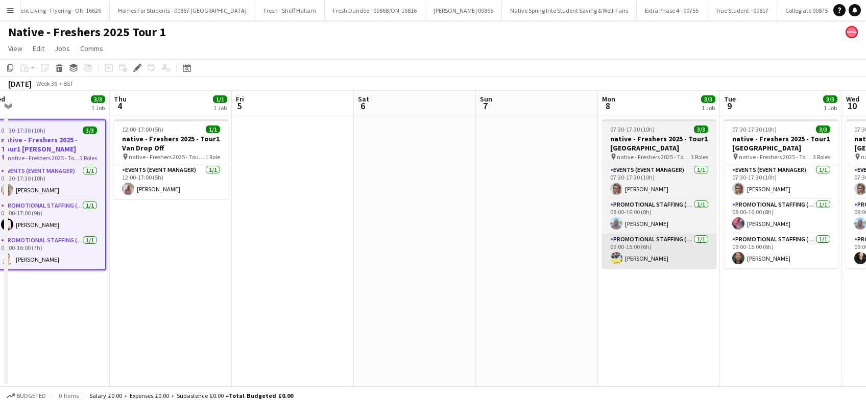
drag, startPoint x: 697, startPoint y: 270, endPoint x: 584, endPoint y: 244, distance: 115.2
click at [371, 291] on app-calendar-viewport "Sun 31 Mon 1 Tue 2 1/1 1 Job Wed 3 3/3 1 Job Thu 4 1/1 1 Job Fri 5 Sat 6 Sun 7 …" at bounding box center [433, 239] width 866 height 296
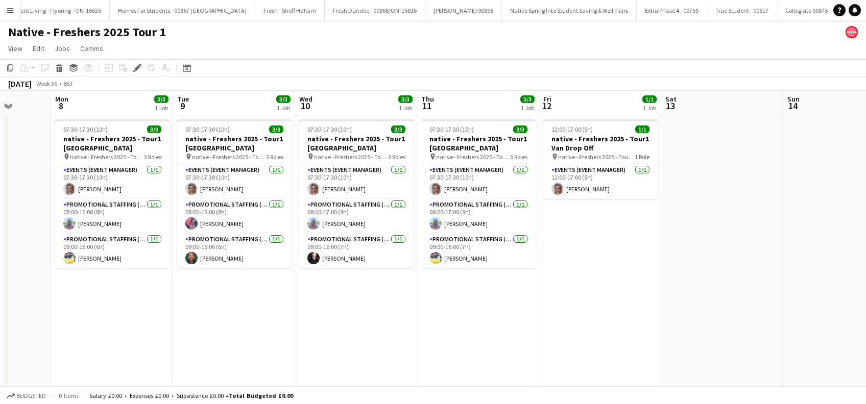
drag, startPoint x: 731, startPoint y: 315, endPoint x: 434, endPoint y: 324, distance: 296.7
click at [380, 324] on app-calendar-viewport "Thu 4 1/1 1 Job Fri 5 Sat 6 Sun 7 Mon 8 3/3 1 Job Tue 9 3/3 1 Job Wed 10 3/3 1 …" at bounding box center [433, 239] width 866 height 296
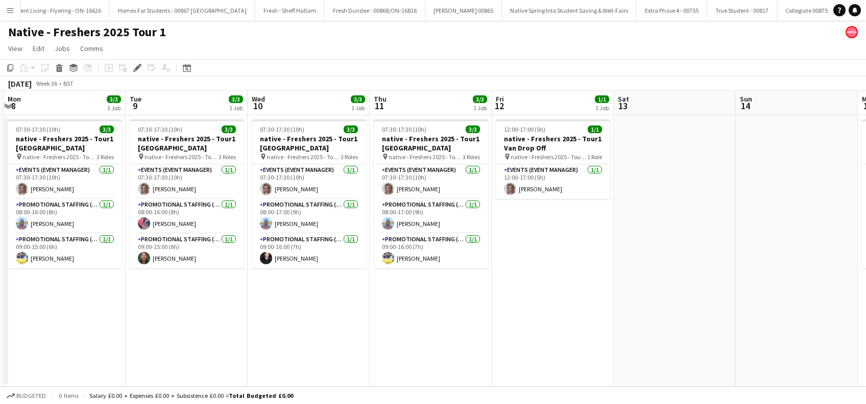
drag, startPoint x: 441, startPoint y: 337, endPoint x: 520, endPoint y: 334, distance: 78.7
click at [431, 339] on app-calendar-viewport "Thu 4 1/1 1 Job Fri 5 Sat 6 Sun 7 Mon 8 3/3 1 Job Tue 9 3/3 1 Job Wed 10 3/3 1 …" at bounding box center [433, 239] width 866 height 296
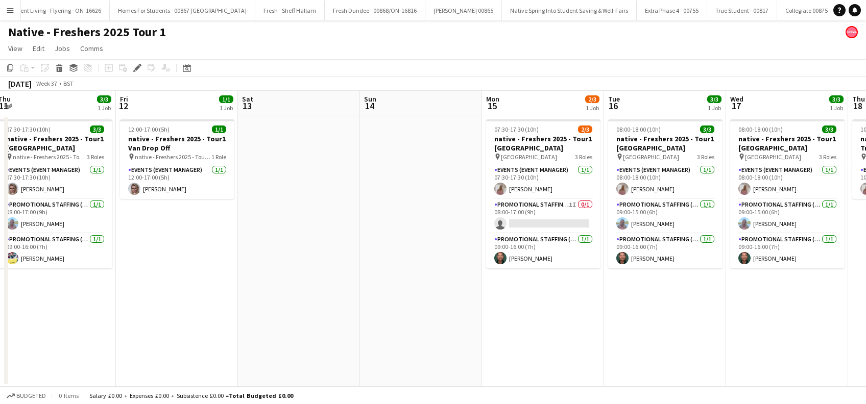
drag, startPoint x: 635, startPoint y: 333, endPoint x: 261, endPoint y: 342, distance: 374.3
click at [261, 342] on app-calendar-viewport "Mon 8 3/3 1 Job Tue 9 3/3 1 Job Wed 10 3/3 1 Job Thu 11 3/3 1 Job Fri 12 1/1 1 …" at bounding box center [433, 239] width 866 height 296
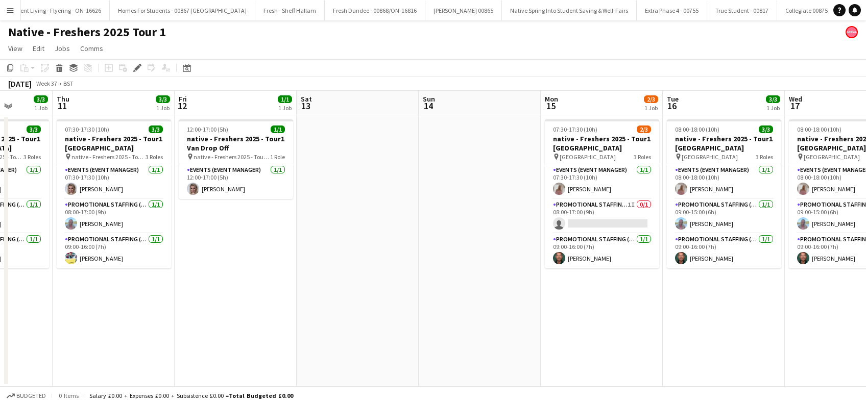
drag, startPoint x: 592, startPoint y: 332, endPoint x: 448, endPoint y: 333, distance: 143.9
click at [448, 335] on app-calendar-viewport "Mon 8 3/3 1 Job Tue 9 3/3 1 Job Wed 10 3/3 1 Job Thu 11 3/3 1 Job Fri 12 1/1 1 …" at bounding box center [433, 239] width 866 height 296
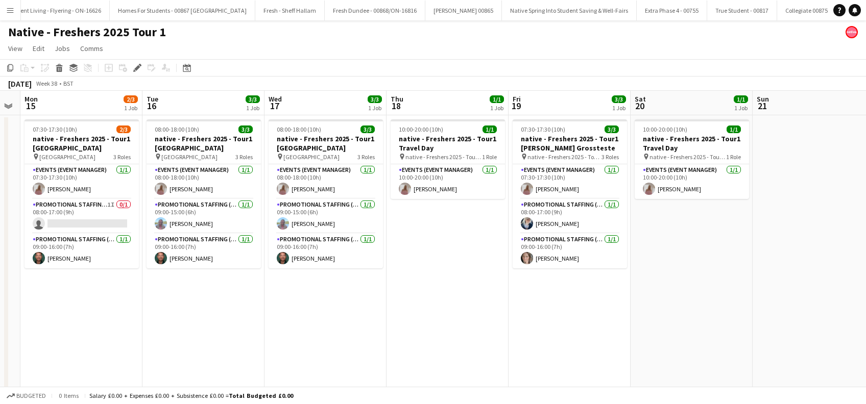
drag, startPoint x: 628, startPoint y: 331, endPoint x: 610, endPoint y: 344, distance: 22.0
click at [394, 351] on app-calendar-viewport "Fri 12 1/1 1 Job Sat 13 Sun 14 Mon 15 2/3 1 Job Tue 16 3/3 1 Job Wed 17 3/3 1 J…" at bounding box center [433, 267] width 866 height 353
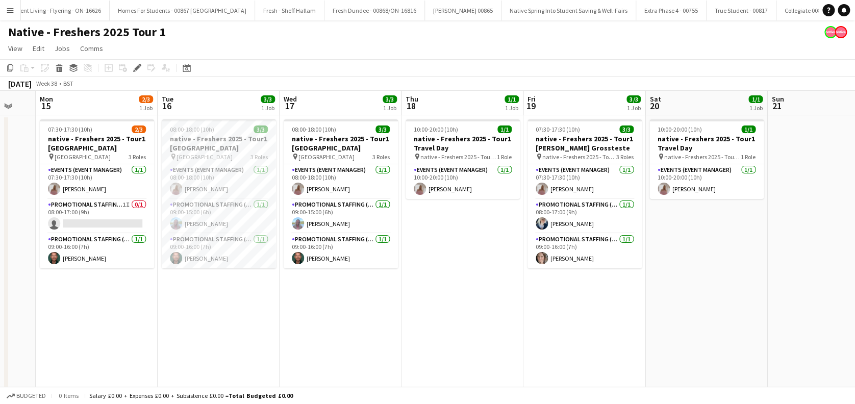
drag, startPoint x: 684, startPoint y: 342, endPoint x: 502, endPoint y: 357, distance: 182.4
click at [301, 372] on app-calendar-viewport "Fri 12 1/1 1 Job Sat 13 Sun 14 Mon 15 2/3 1 Job Tue 16 3/3 1 Job Wed 17 3/3 1 J…" at bounding box center [427, 267] width 855 height 353
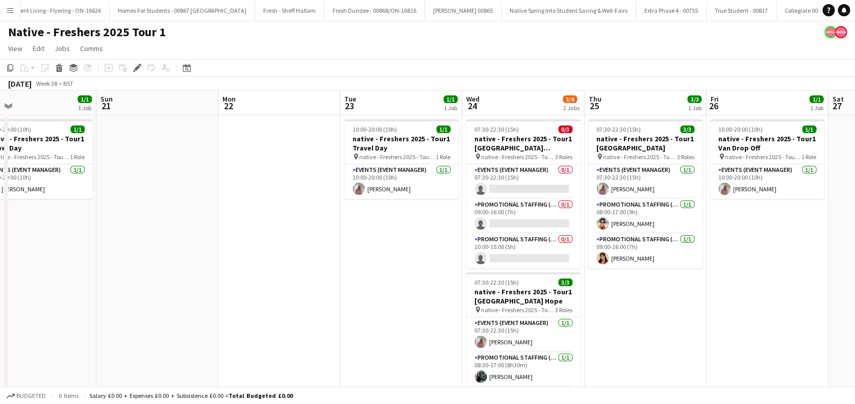
scroll to position [0, 440]
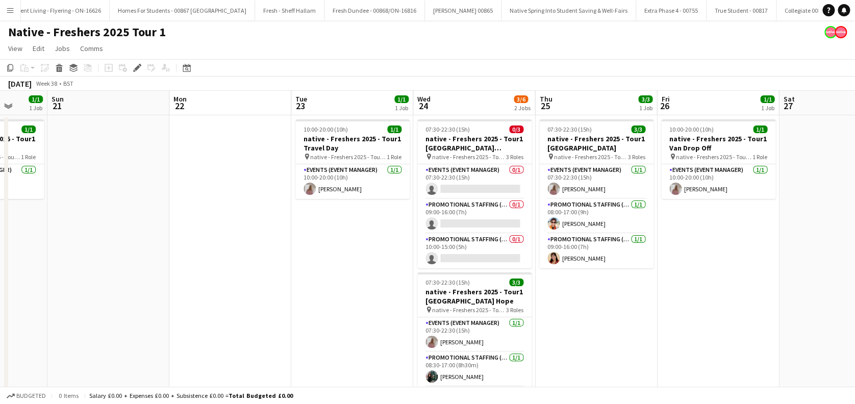
drag, startPoint x: 451, startPoint y: 330, endPoint x: 391, endPoint y: 327, distance: 59.3
click at [385, 330] on app-calendar-viewport "Wed 17 3/3 1 Job Thu 18 1/1 1 Job Fri 19 3/3 1 Job Sat 20 1/1 1 Job Sun 21 Mon …" at bounding box center [427, 267] width 855 height 353
click at [464, 218] on app-card-role "Promotional Staffing (Brand Ambassadors) 0/1 09:00-16:00 (7h) single-neutral-ac…" at bounding box center [475, 216] width 114 height 35
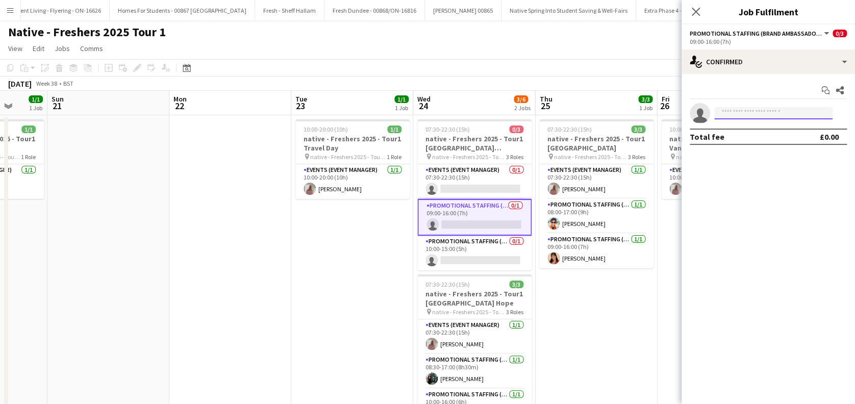
click at [755, 107] on input at bounding box center [774, 113] width 118 height 12
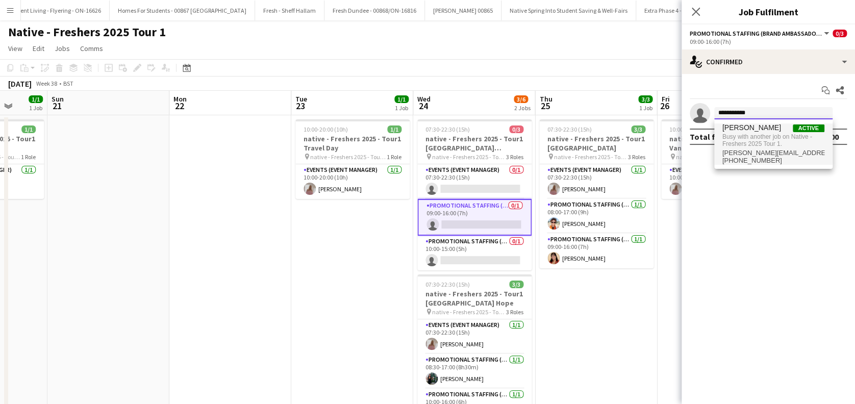
type input "**********"
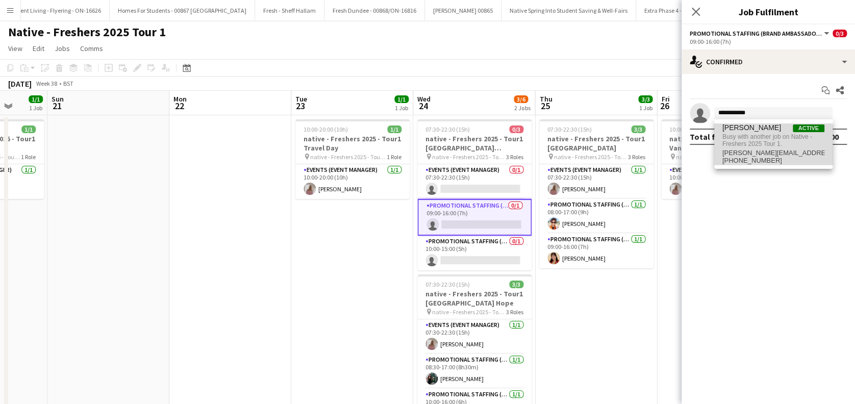
click at [742, 153] on span "daniel.wilcock@yahoo.co.uk" at bounding box center [774, 153] width 102 height 8
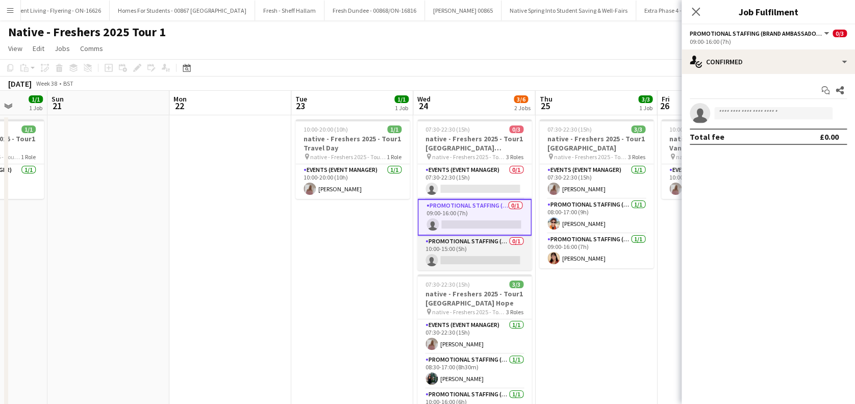
click at [488, 261] on app-card-role "Promotional Staffing (Brand Ambassadors) 0/1 10:00-15:00 (5h) single-neutral-ac…" at bounding box center [475, 253] width 114 height 35
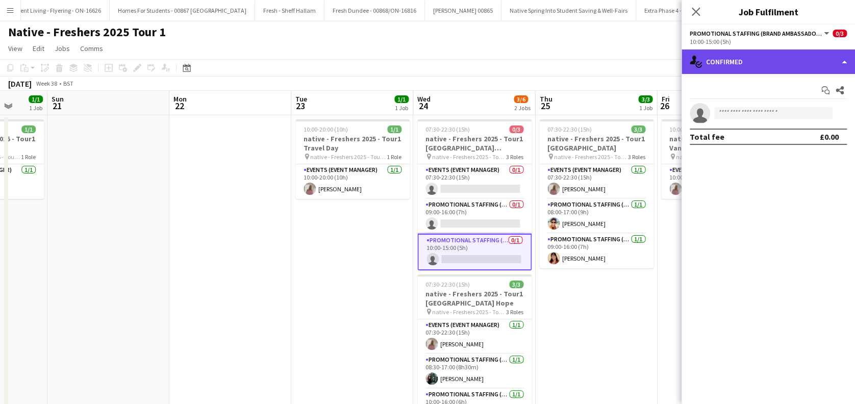
click at [755, 66] on div "single-neutral-actions-check-2 Confirmed" at bounding box center [769, 62] width 174 height 25
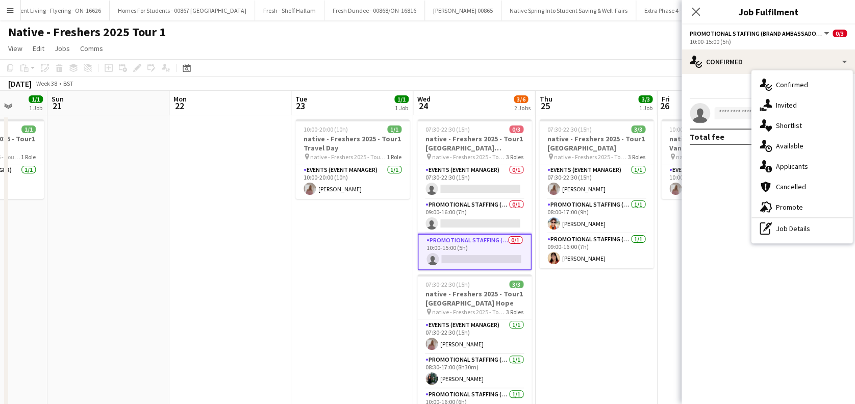
click at [775, 357] on mat-expansion-panel "check Confirmed Start chat Share single-neutral-actions Total fee £0.00" at bounding box center [769, 239] width 174 height 330
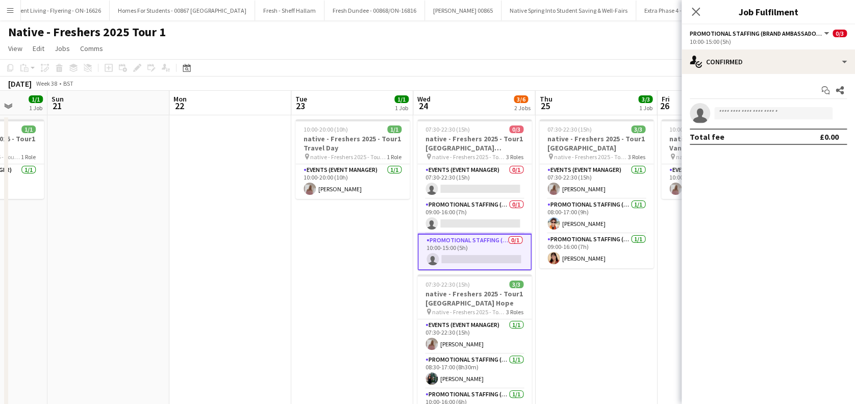
click at [703, 4] on div "Close pop-in" at bounding box center [696, 11] width 29 height 23
click at [698, 7] on icon "Close pop-in" at bounding box center [696, 12] width 10 height 10
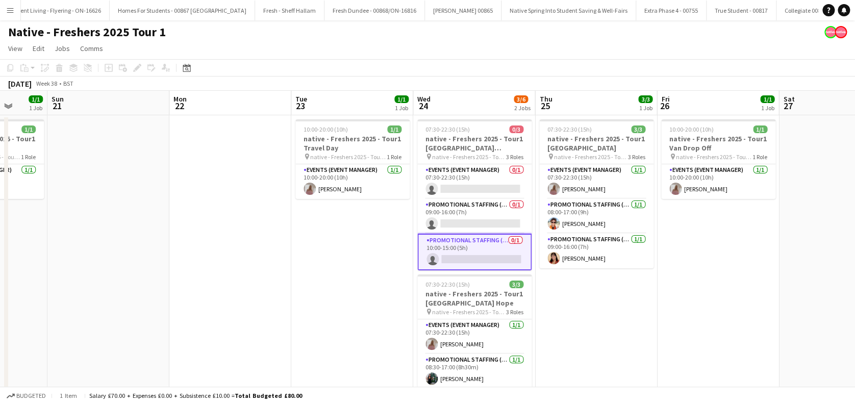
click at [613, 321] on app-date-cell "07:30-22:30 (15h) 3/3 native - Freshers 2025 - Tour1 Leeds Trinity City Campus …" at bounding box center [596, 279] width 122 height 328
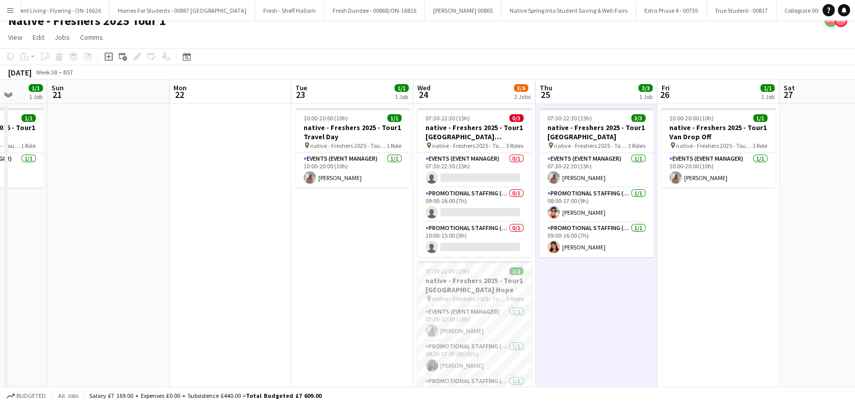
scroll to position [0, 0]
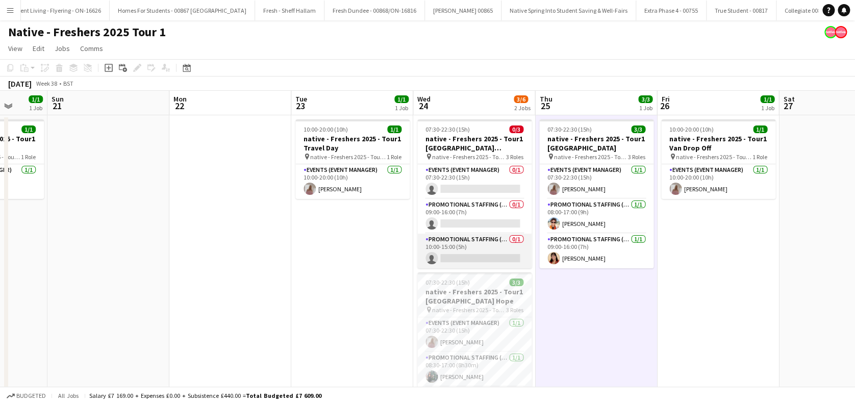
click at [481, 254] on app-card-role "Promotional Staffing (Brand Ambassadors) 0/1 10:00-15:00 (5h) single-neutral-ac…" at bounding box center [475, 251] width 114 height 35
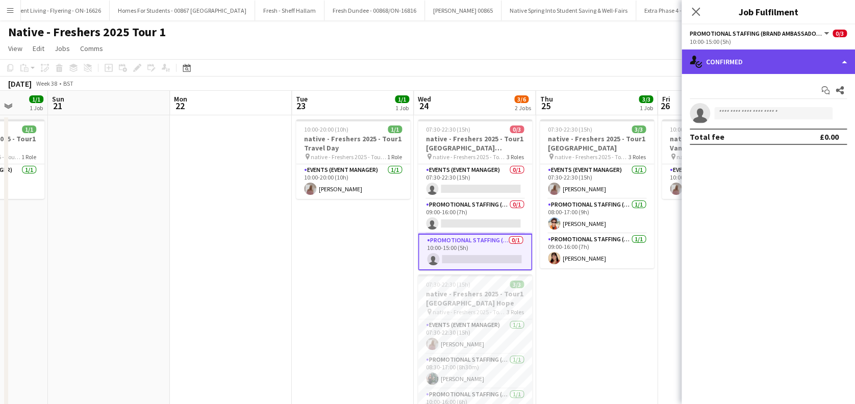
click at [790, 55] on div "single-neutral-actions-check-2 Confirmed" at bounding box center [769, 62] width 174 height 25
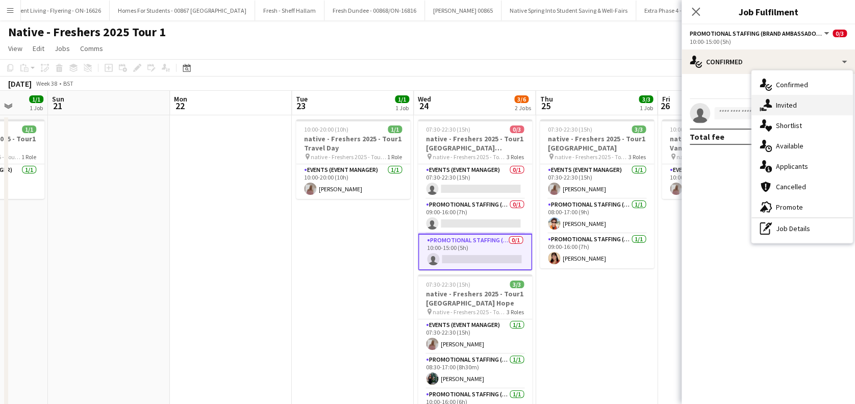
click at [792, 108] on div "single-neutral-actions-share-1 Invited" at bounding box center [802, 105] width 101 height 20
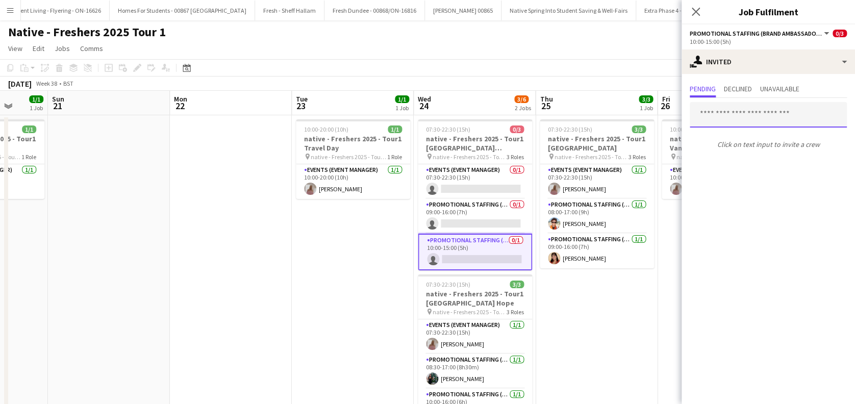
click at [739, 119] on input "text" at bounding box center [768, 115] width 157 height 26
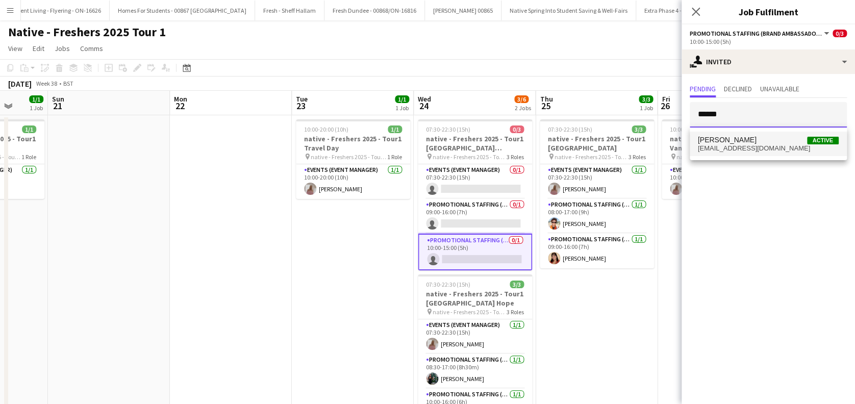
type input "******"
click at [739, 145] on span "shincahill@gmail.com" at bounding box center [768, 148] width 141 height 8
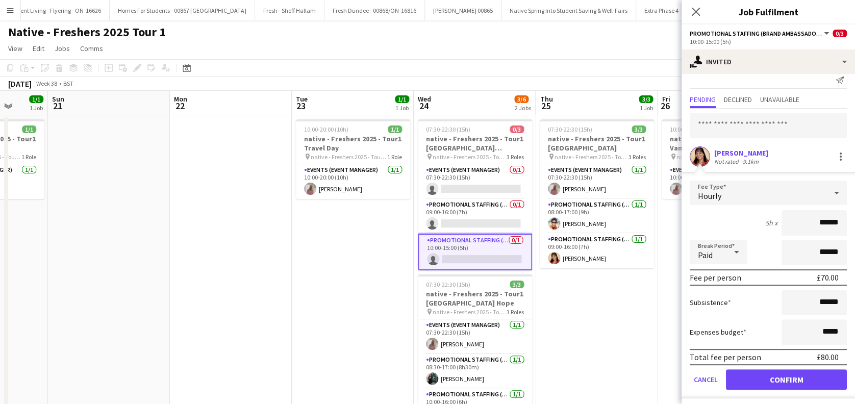
scroll to position [13, 0]
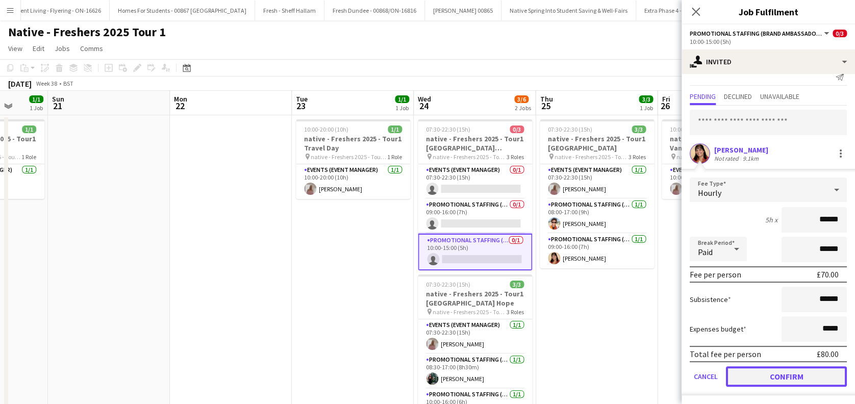
click at [780, 376] on button "Confirm" at bounding box center [786, 376] width 121 height 20
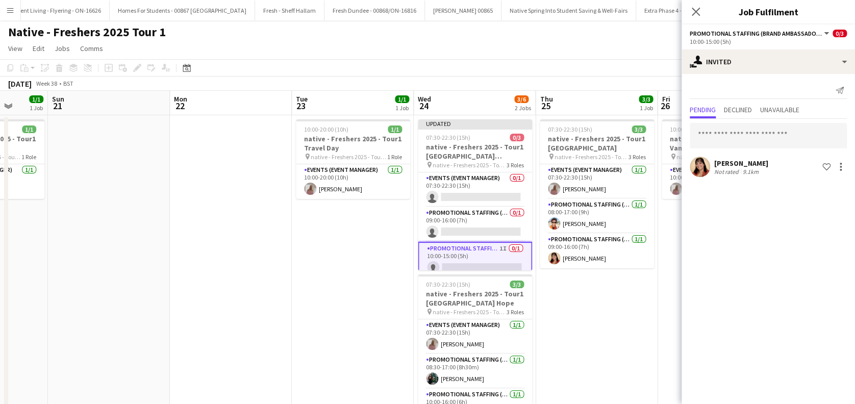
scroll to position [0, 0]
click at [698, 13] on icon at bounding box center [696, 12] width 10 height 10
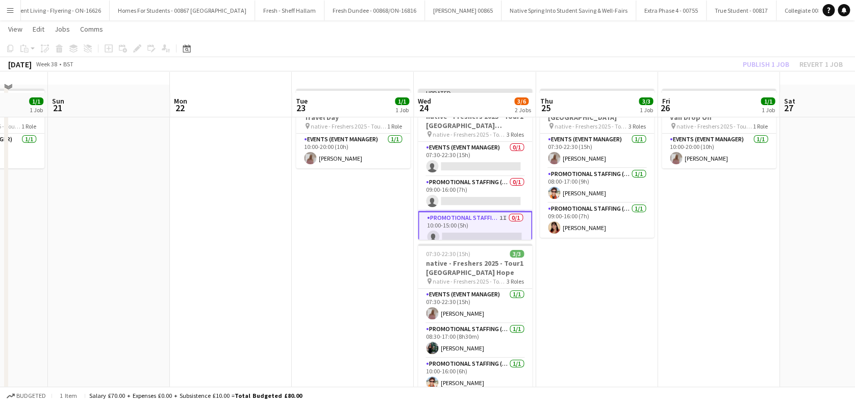
scroll to position [56, 0]
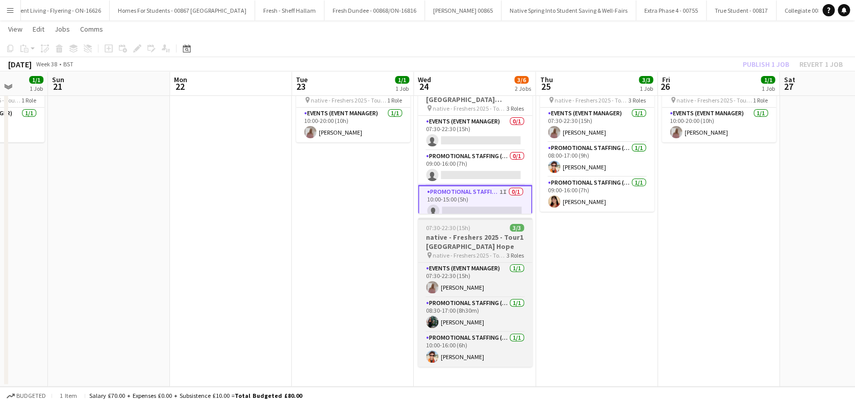
click at [455, 243] on h3 "native - Freshers 2025 - Tour1 Liverpool Hope" at bounding box center [475, 242] width 114 height 18
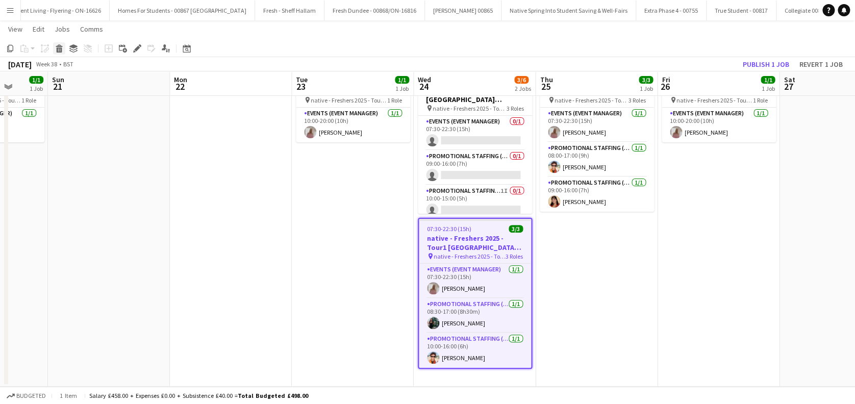
click at [60, 47] on icon "Delete" at bounding box center [59, 48] width 8 height 8
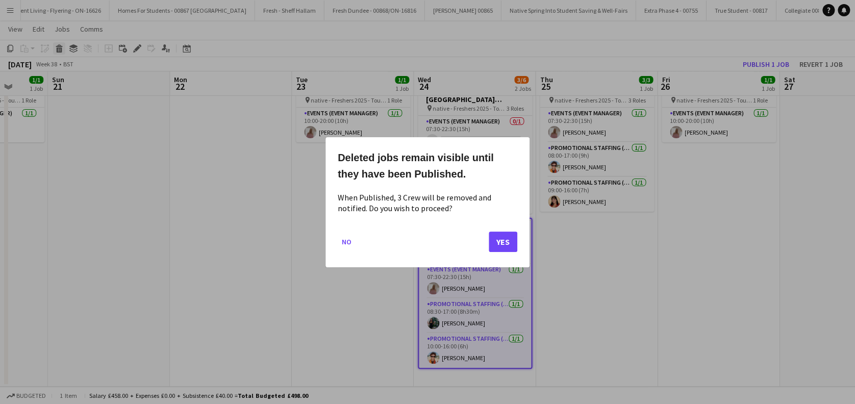
scroll to position [0, 0]
click at [499, 237] on button "Yes" at bounding box center [503, 241] width 29 height 20
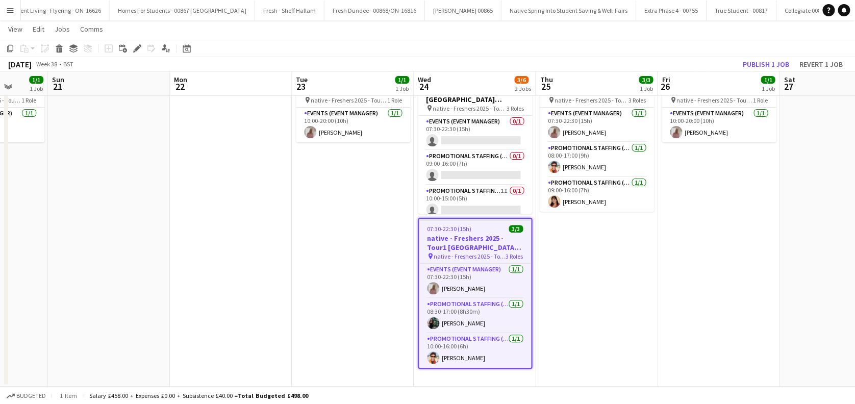
scroll to position [56, 0]
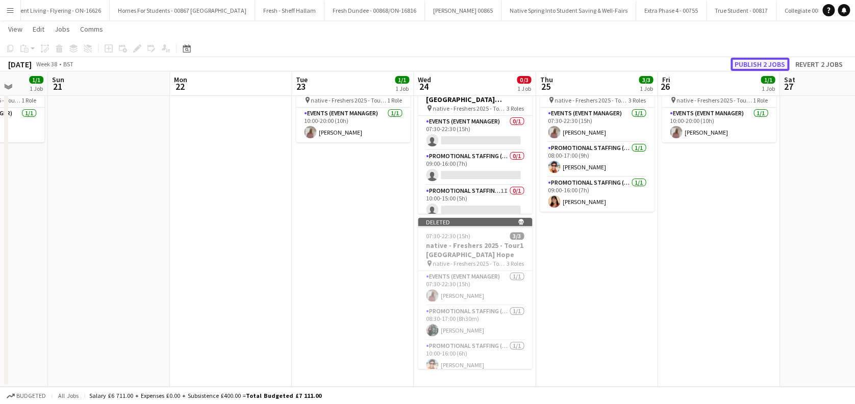
click at [755, 63] on button "Publish 2 jobs" at bounding box center [760, 64] width 59 height 13
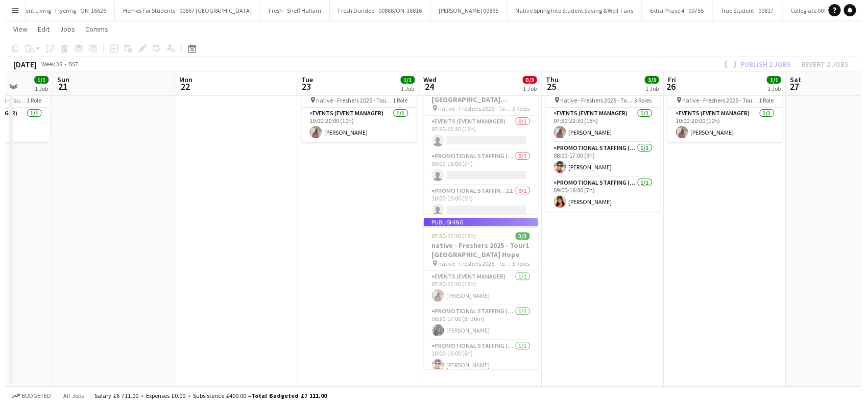
scroll to position [0, 0]
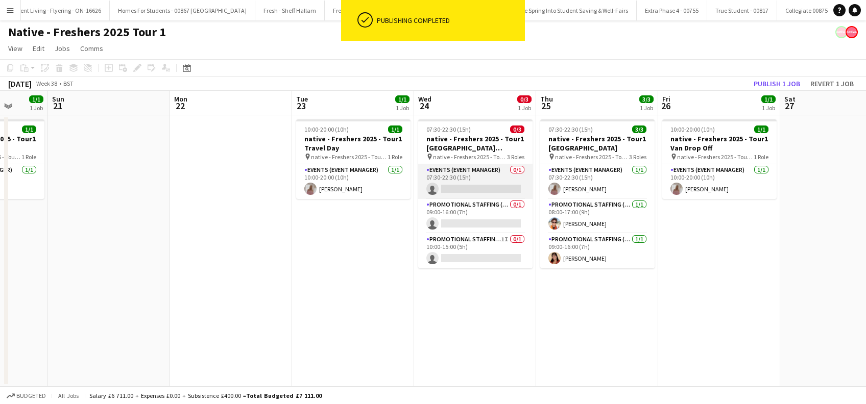
click at [475, 185] on app-card-role "Events (Event Manager) 0/1 07:30-22:30 (15h) single-neutral-actions" at bounding box center [475, 181] width 114 height 35
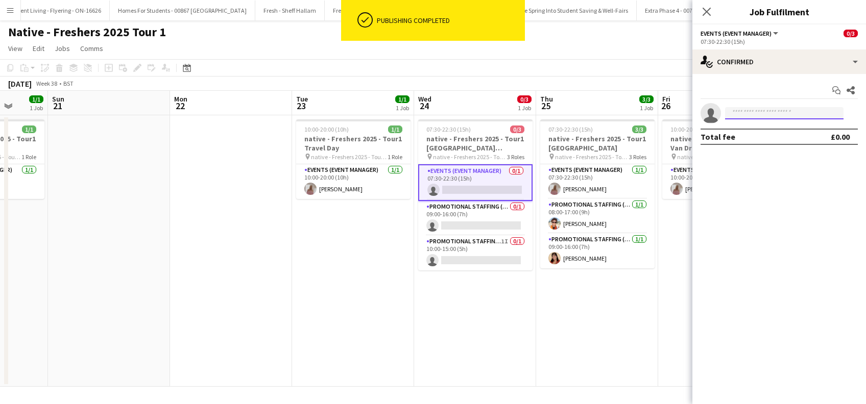
click at [736, 113] on input at bounding box center [784, 113] width 118 height 12
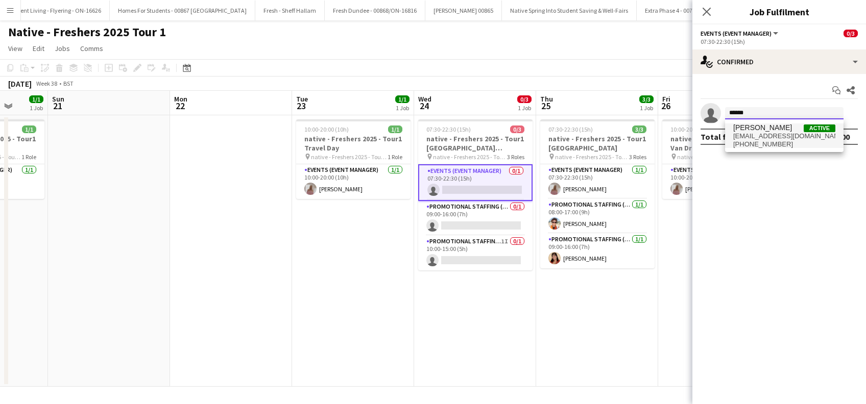
type input "******"
click at [755, 135] on span "slearmonth76@hotmail.com" at bounding box center [784, 136] width 102 height 8
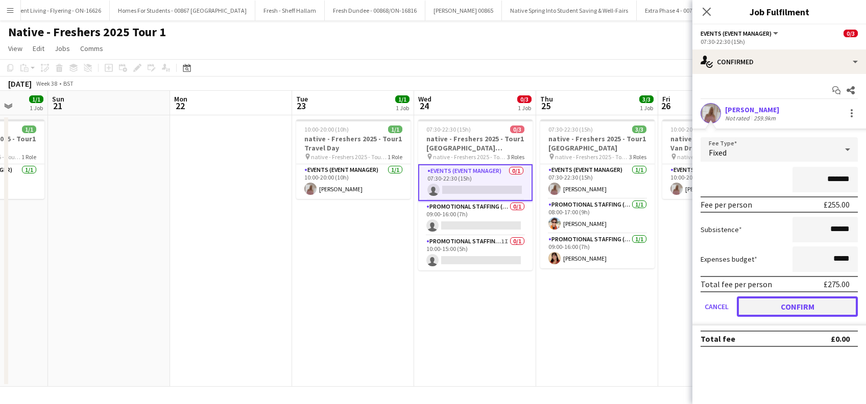
click at [790, 307] on button "Confirm" at bounding box center [797, 307] width 121 height 20
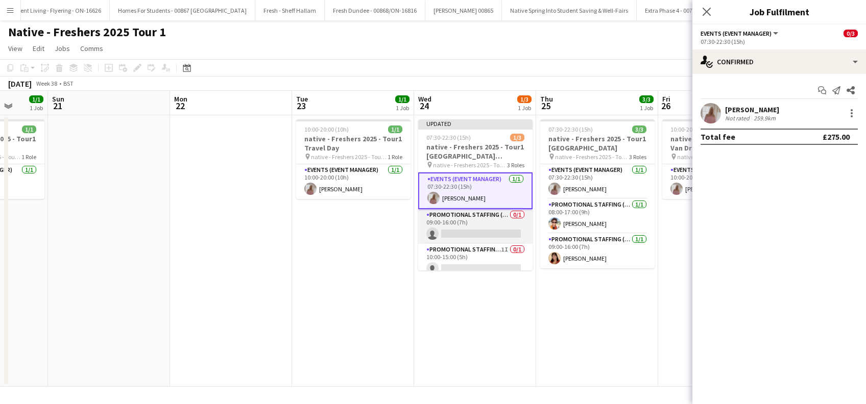
click at [461, 231] on app-card-role "Promotional Staffing (Brand Ambassadors) 0/1 09:00-16:00 (7h) single-neutral-ac…" at bounding box center [475, 226] width 114 height 35
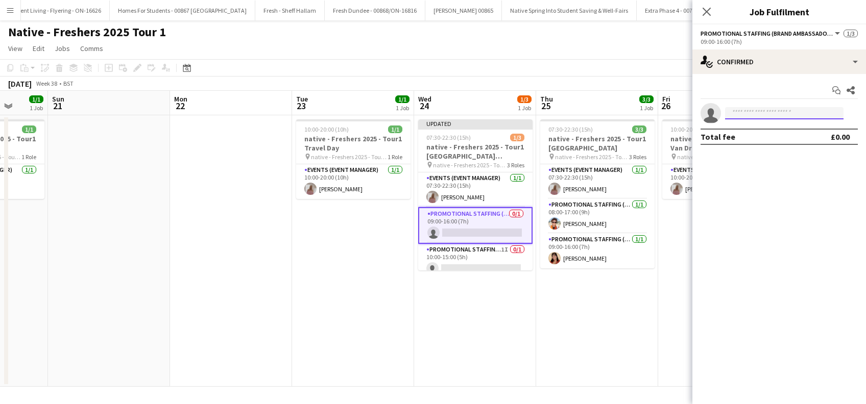
click at [767, 114] on input at bounding box center [784, 113] width 118 height 12
type input "**********"
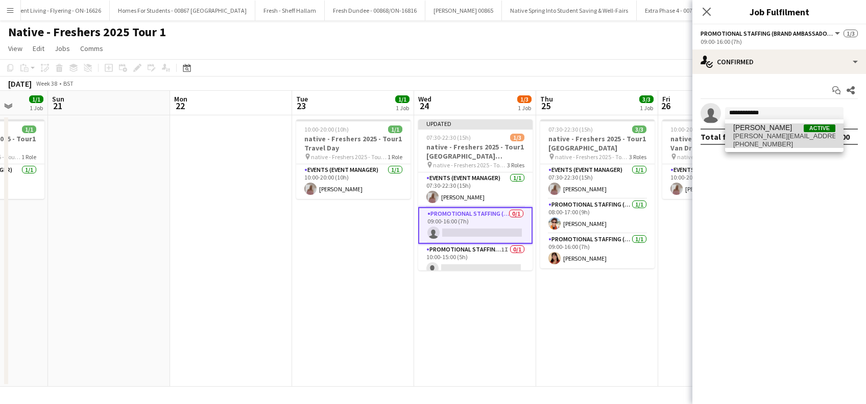
click at [772, 130] on span "Daniel Wilcock" at bounding box center [762, 128] width 59 height 9
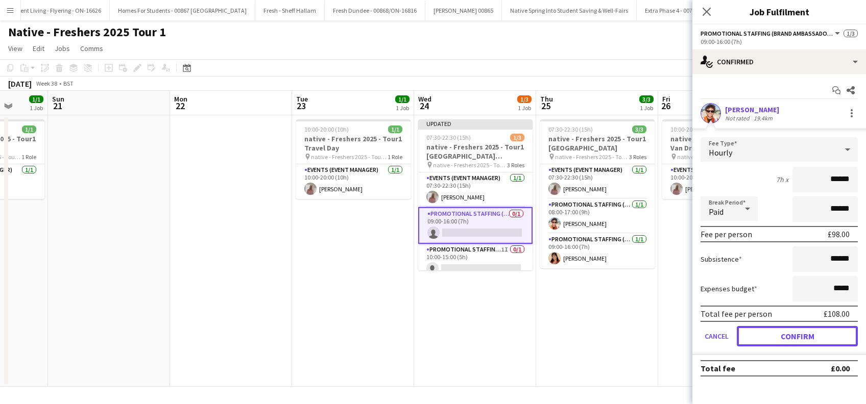
click at [798, 337] on button "Confirm" at bounding box center [797, 336] width 121 height 20
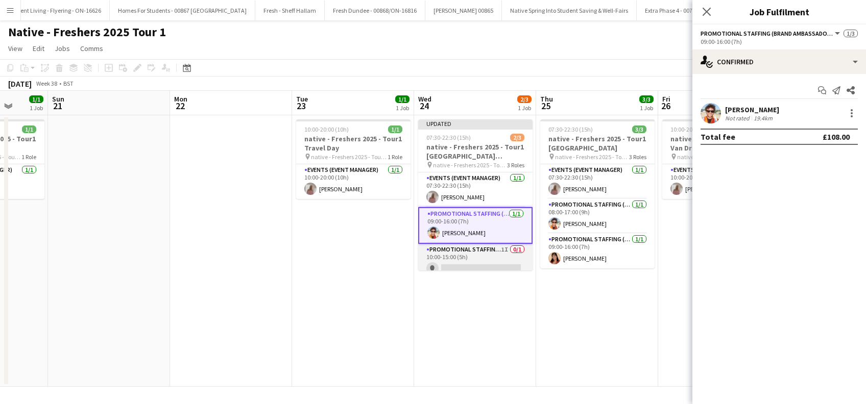
click at [449, 265] on app-card-role "Promotional Staffing (Brand Ambassadors) 1I 0/1 10:00-15:00 (5h) single-neutral…" at bounding box center [475, 261] width 114 height 35
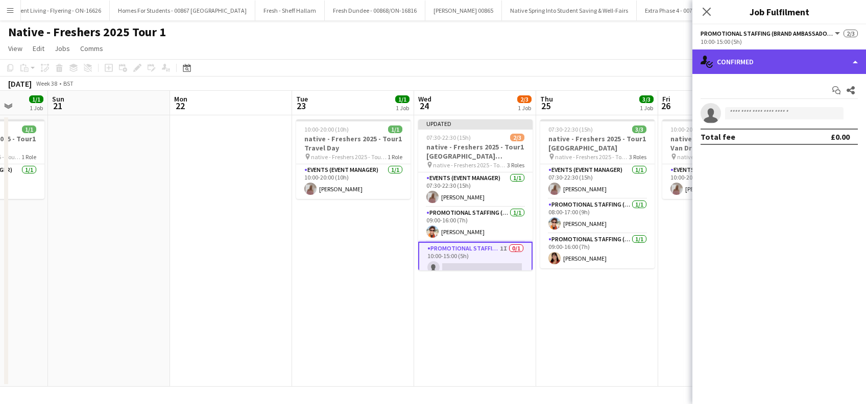
click at [776, 64] on div "single-neutral-actions-check-2 Confirmed" at bounding box center [779, 62] width 174 height 25
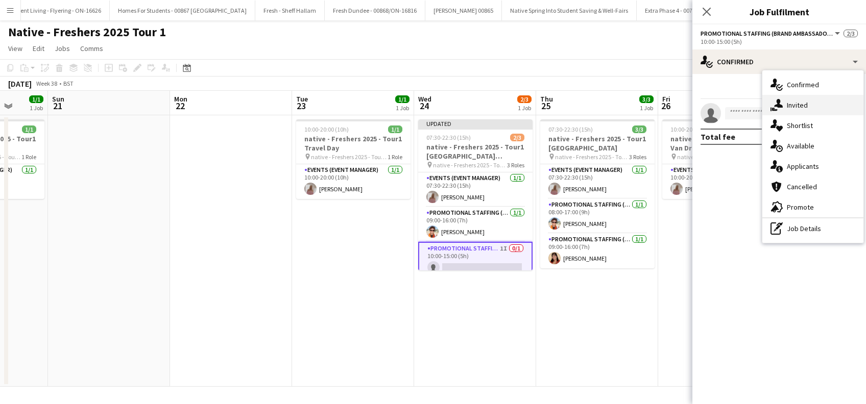
click at [797, 107] on div "single-neutral-actions-share-1 Invited" at bounding box center [812, 105] width 101 height 20
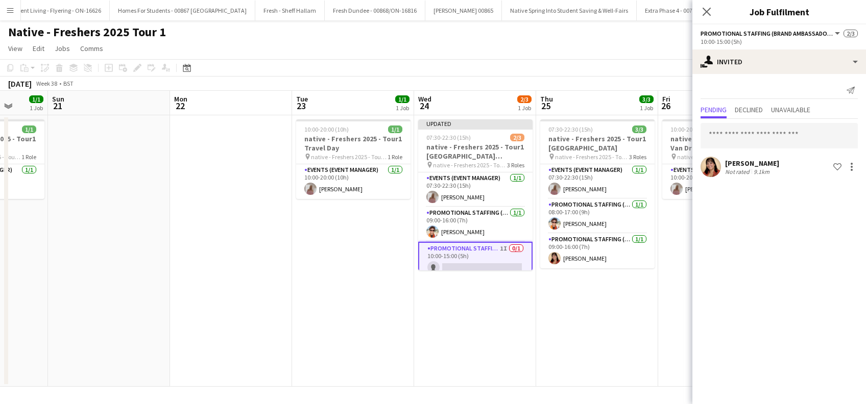
click at [636, 293] on app-date-cell "07:30-22:30 (15h) 3/3 native - Freshers 2025 - Tour1 Leeds Trinity City Campus …" at bounding box center [597, 251] width 122 height 272
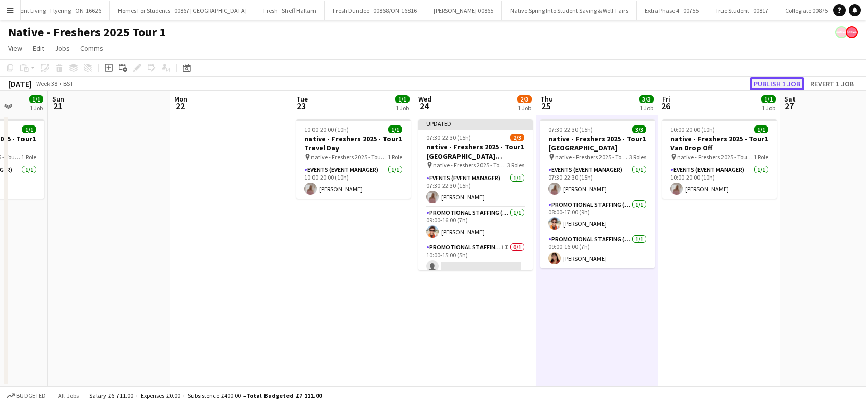
click at [772, 82] on button "Publish 1 job" at bounding box center [776, 83] width 55 height 13
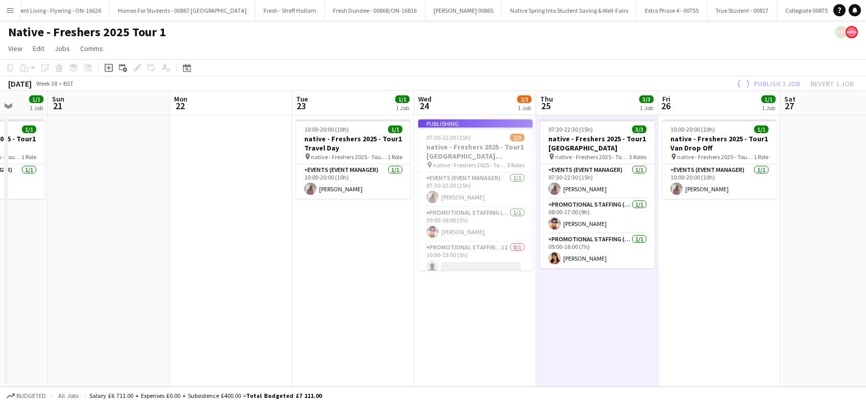
click at [600, 324] on app-date-cell "07:30-22:30 (15h) 3/3 native - Freshers 2025 - Tour1 Leeds Trinity City Campus …" at bounding box center [597, 251] width 122 height 272
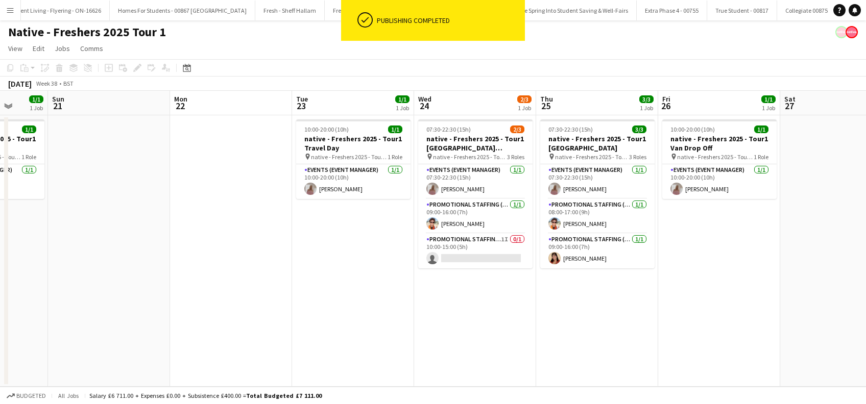
click at [484, 341] on app-date-cell "07:30-22:30 (15h) 2/3 native - Freshers 2025 - Tour1 Leeds Trinity Horsforth Ca…" at bounding box center [475, 251] width 122 height 272
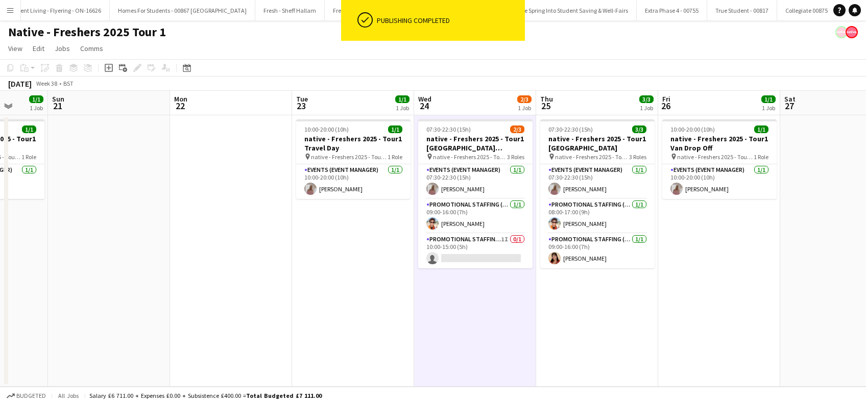
click at [578, 326] on app-date-cell "07:30-22:30 (15h) 3/3 native - Freshers 2025 - Tour1 Leeds Trinity City Campus …" at bounding box center [597, 251] width 122 height 272
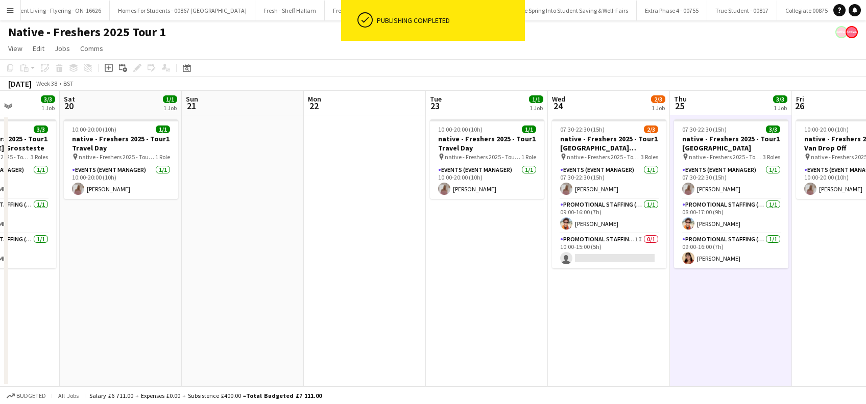
scroll to position [0, 288]
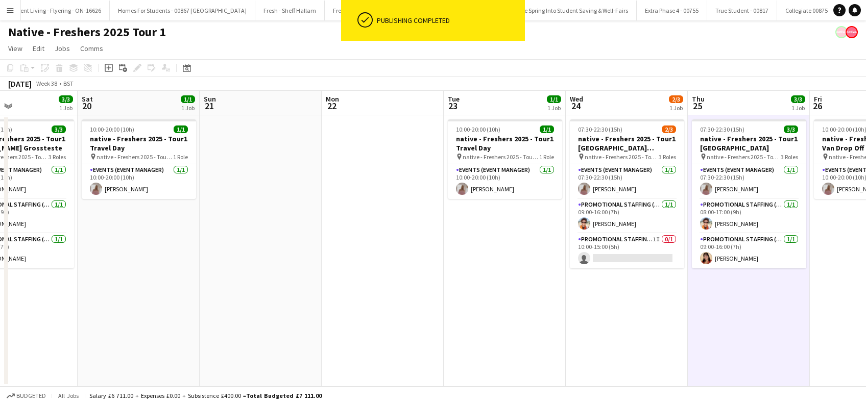
drag, startPoint x: 616, startPoint y: 334, endPoint x: 767, endPoint y: 309, distance: 153.6
click at [767, 309] on app-calendar-viewport "Wed 17 3/3 1 Job Thu 18 1/1 1 Job Fri 19 3/3 1 Job Sat 20 1/1 1 Job Sun 21 Mon …" at bounding box center [433, 239] width 866 height 296
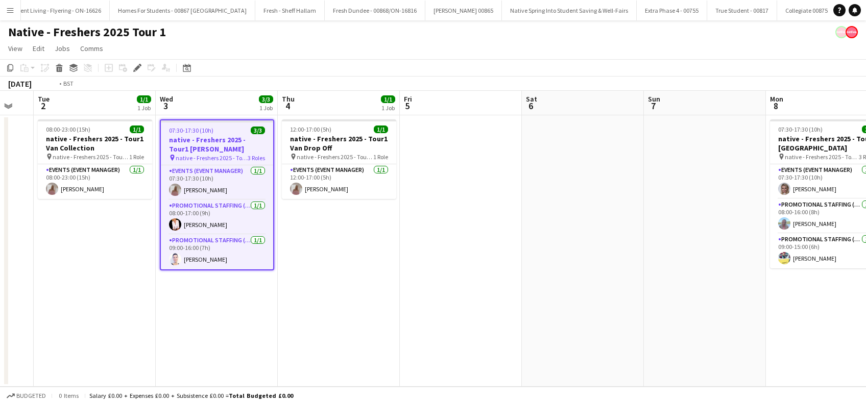
drag, startPoint x: 446, startPoint y: 304, endPoint x: 332, endPoint y: 301, distance: 113.9
click at [332, 301] on app-calendar-viewport "Fri 29 Sat 30 Sun 31 Mon 1 Tue 2 1/1 1 Job Wed 3 3/3 1 Job Thu 4 1/1 1 Job Fri …" at bounding box center [433, 239] width 866 height 296
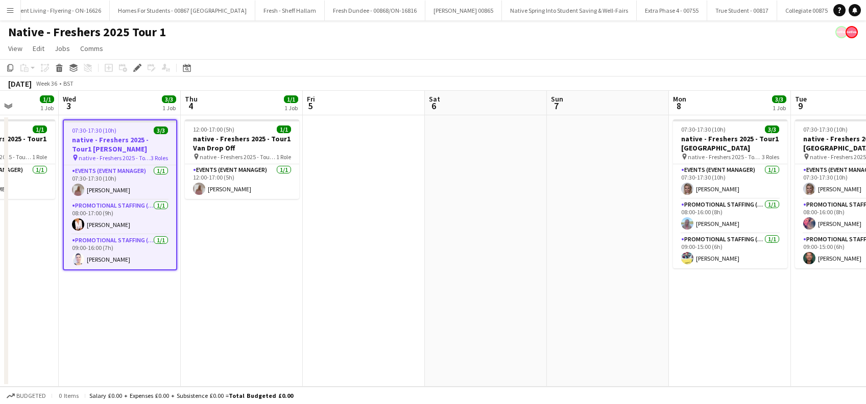
drag, startPoint x: 851, startPoint y: 301, endPoint x: 518, endPoint y: 335, distance: 335.6
click at [518, 335] on app-calendar-viewport "Fri 29 Sat 30 Sun 31 Mon 1 Tue 2 1/1 1 Job Wed 3 3/3 1 Job Thu 4 1/1 1 Job Fri …" at bounding box center [433, 239] width 866 height 296
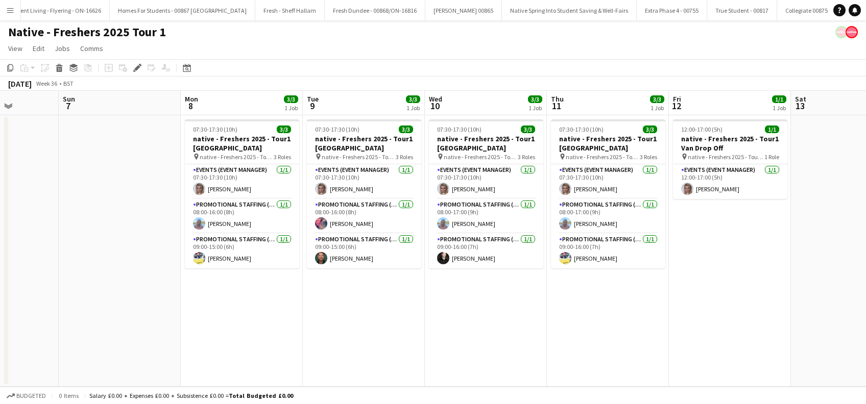
scroll to position [0, 310]
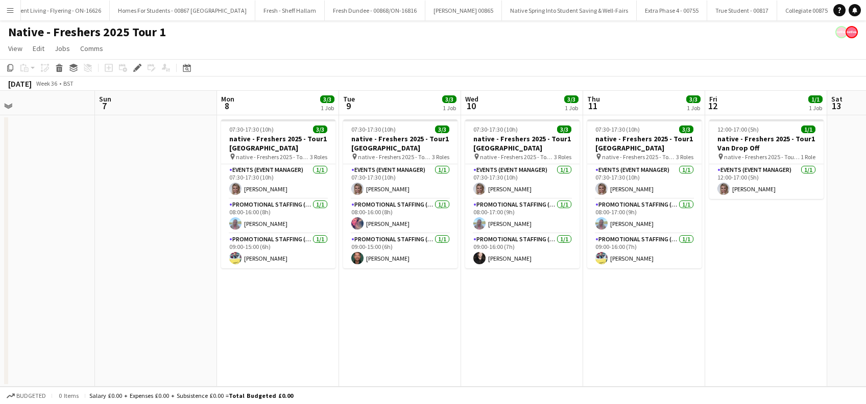
drag, startPoint x: 736, startPoint y: 320, endPoint x: 530, endPoint y: 347, distance: 207.0
click at [530, 349] on app-calendar-viewport "Tue 2 1/1 1 Job Wed 3 3/3 1 Job Thu 4 1/1 1 Job Fri 5 Sat 6 Sun 7 Mon 8 3/3 1 J…" at bounding box center [433, 239] width 866 height 296
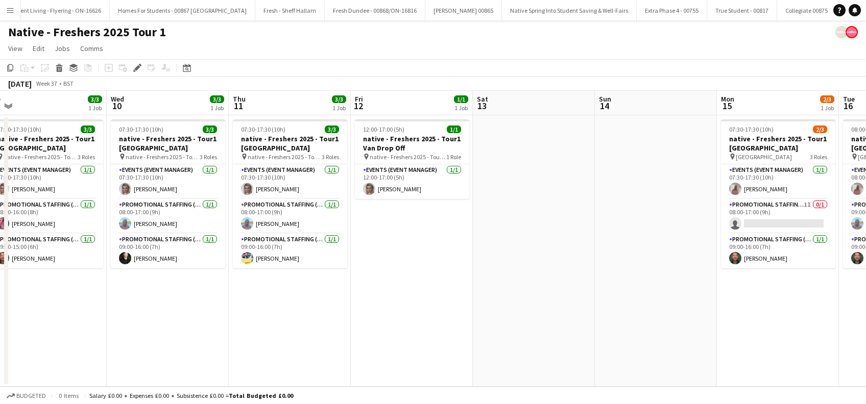
drag, startPoint x: 791, startPoint y: 310, endPoint x: 437, endPoint y: 314, distance: 353.8
click at [437, 314] on app-calendar-viewport "Sat 6 Sun 7 Mon 8 3/3 1 Job Tue 9 3/3 1 Job Wed 10 3/3 1 Job Thu 11 3/3 1 Job F…" at bounding box center [433, 239] width 866 height 296
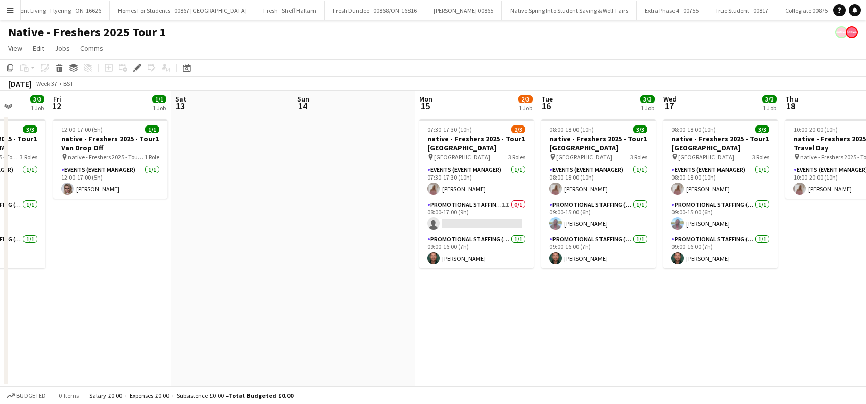
drag, startPoint x: 732, startPoint y: 300, endPoint x: 466, endPoint y: 338, distance: 268.6
click at [431, 338] on app-calendar-viewport "Tue 9 3/3 1 Job Wed 10 3/3 1 Job Thu 11 3/3 1 Job Fri 12 1/1 1 Job Sat 13 Sun 1…" at bounding box center [433, 239] width 866 height 296
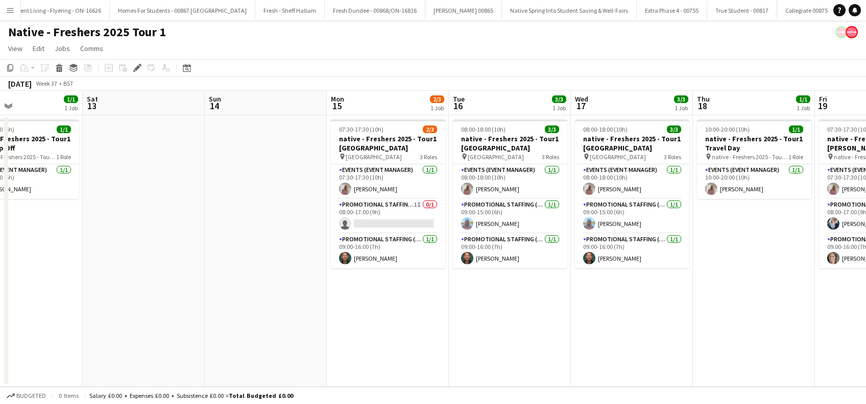
click at [577, 356] on app-calendar-viewport "Tue 9 3/3 1 Job Wed 10 3/3 1 Job Thu 11 3/3 1 Job Fri 12 1/1 1 Job Sat 13 Sun 1…" at bounding box center [433, 239] width 866 height 296
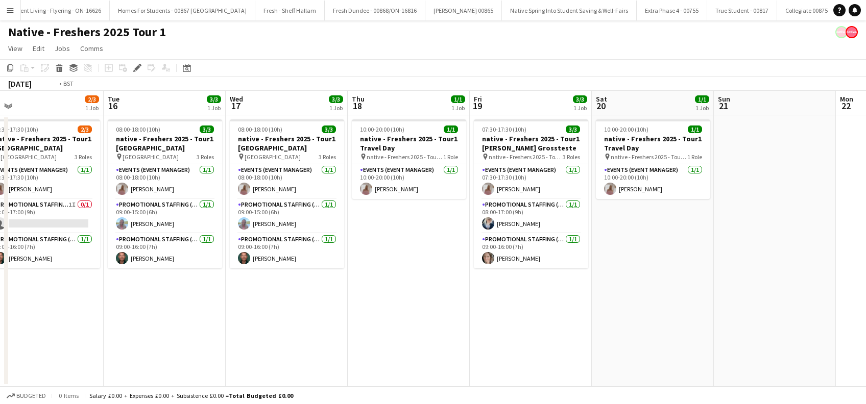
drag, startPoint x: 741, startPoint y: 306, endPoint x: 362, endPoint y: 335, distance: 379.3
click at [362, 335] on app-calendar-viewport "Thu 11 3/3 1 Job Fri 12 1/1 1 Job Sat 13 Sun 14 Mon 15 2/3 1 Job Tue 16 3/3 1 J…" at bounding box center [433, 239] width 866 height 296
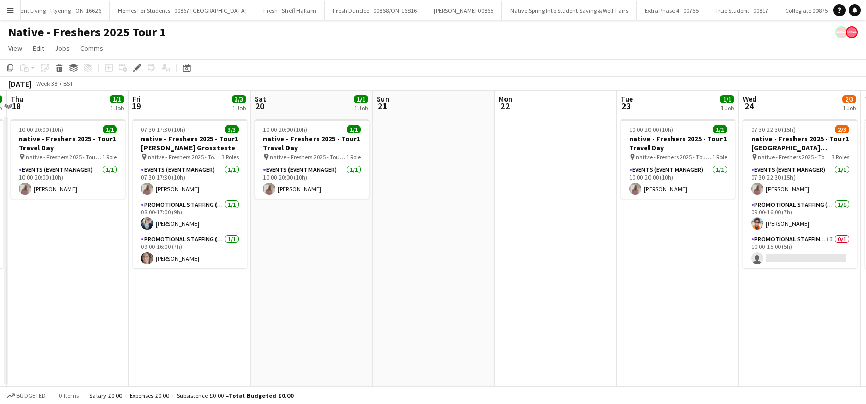
drag, startPoint x: 754, startPoint y: 287, endPoint x: 408, endPoint y: 325, distance: 348.1
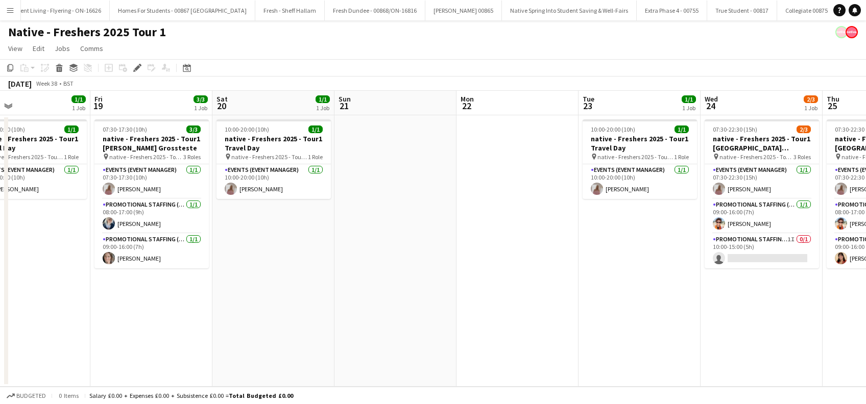
click at [408, 325] on app-calendar-viewport "Mon 15 2/3 1 Job Tue 16 3/3 1 Job Wed 17 3/3 1 Job Thu 18 1/1 1 Job Fri 19 3/3 …" at bounding box center [433, 239] width 866 height 296
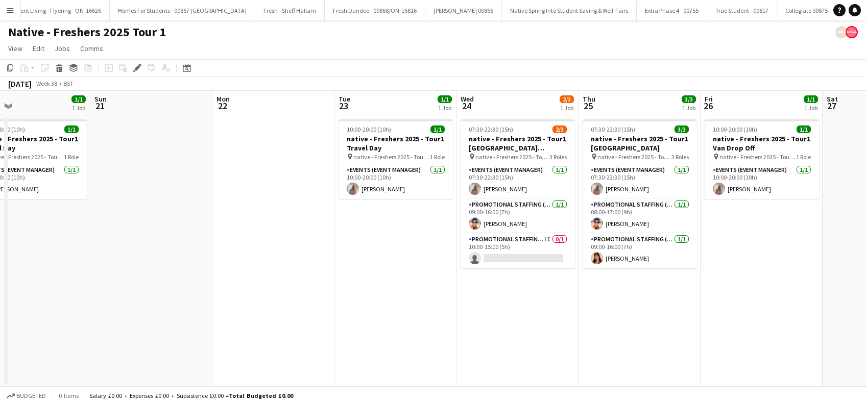
scroll to position [0, 417]
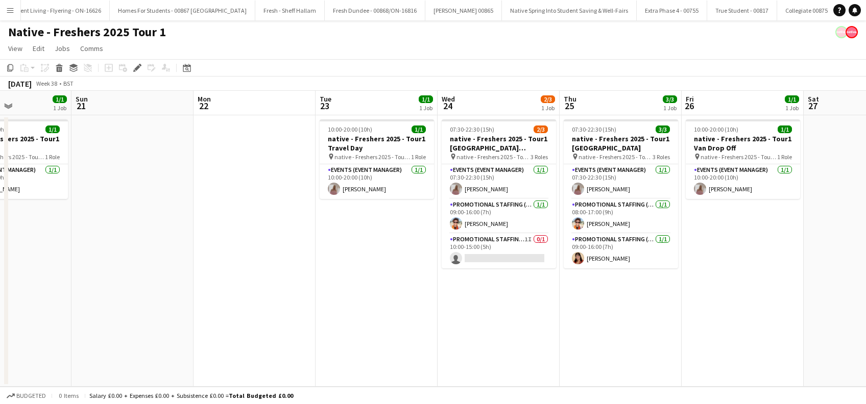
drag, startPoint x: 577, startPoint y: 334, endPoint x: 510, endPoint y: 348, distance: 68.2
click at [510, 348] on app-calendar-viewport "Wed 17 3/3 1 Job Thu 18 1/1 1 Job Fri 19 3/3 1 Job Sat 20 1/1 1 Job Sun 21 Mon …" at bounding box center [433, 239] width 866 height 296
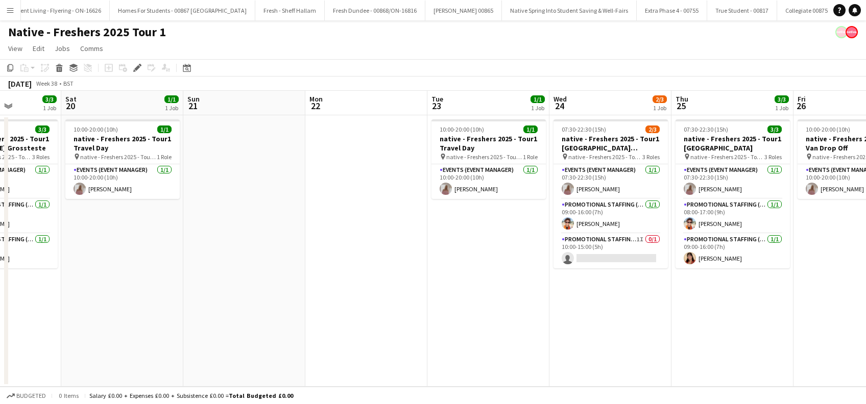
scroll to position [0, 265]
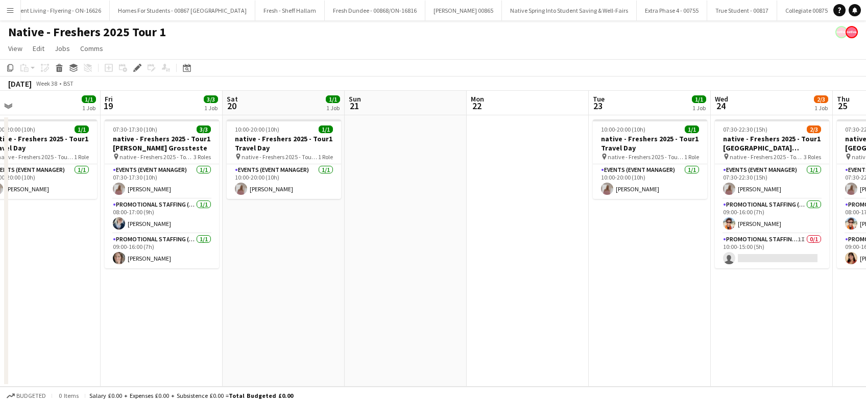
drag, startPoint x: 486, startPoint y: 318, endPoint x: 758, endPoint y: 325, distance: 272.7
click at [758, 325] on app-calendar-viewport "Tue 16 3/3 1 Job Wed 17 3/3 1 Job Thu 18 1/1 1 Job Fri 19 3/3 1 Job Sat 20 1/1 …" at bounding box center [433, 239] width 866 height 296
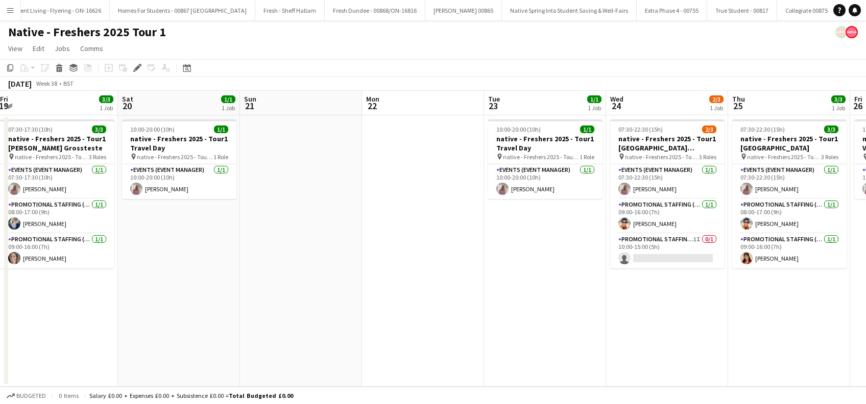
scroll to position [0, 387]
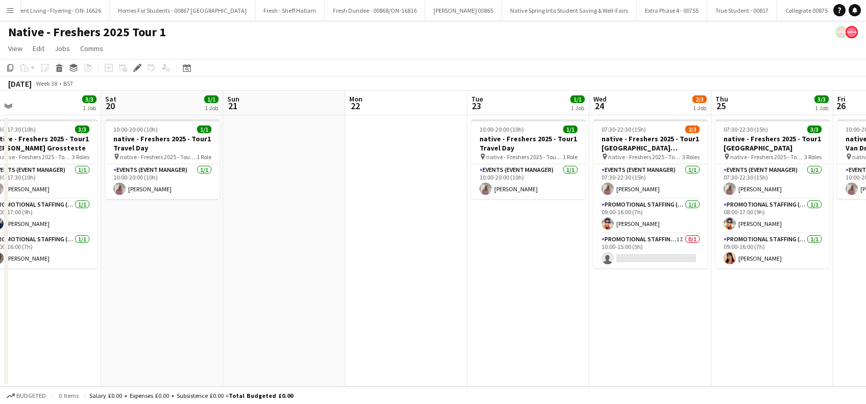
drag, startPoint x: 587, startPoint y: 306, endPoint x: 466, endPoint y: 347, distance: 127.7
click at [466, 347] on app-calendar-viewport "Tue 16 3/3 1 Job Wed 17 3/3 1 Job Thu 18 1/1 1 Job Fri 19 3/3 1 Job Sat 20 1/1 …" at bounding box center [433, 239] width 866 height 296
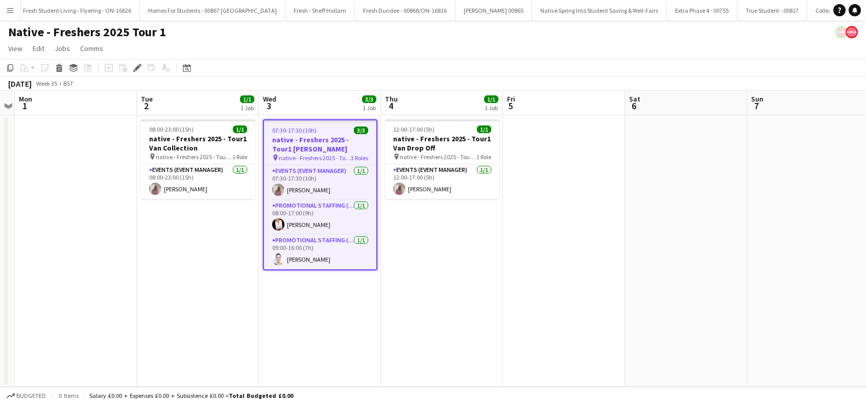
scroll to position [0, 1071]
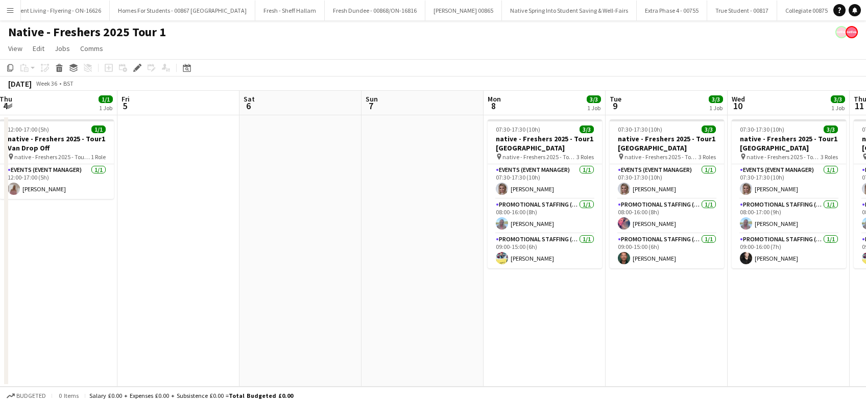
drag, startPoint x: 739, startPoint y: 273, endPoint x: 353, endPoint y: 326, distance: 389.0
click at [353, 326] on app-calendar-viewport "Mon 1 Tue 2 1/1 1 Job Wed 3 3/3 1 Job Thu 4 1/1 1 Job Fri 5 Sat 6 Sun 7 Mon 8 3…" at bounding box center [433, 239] width 866 height 296
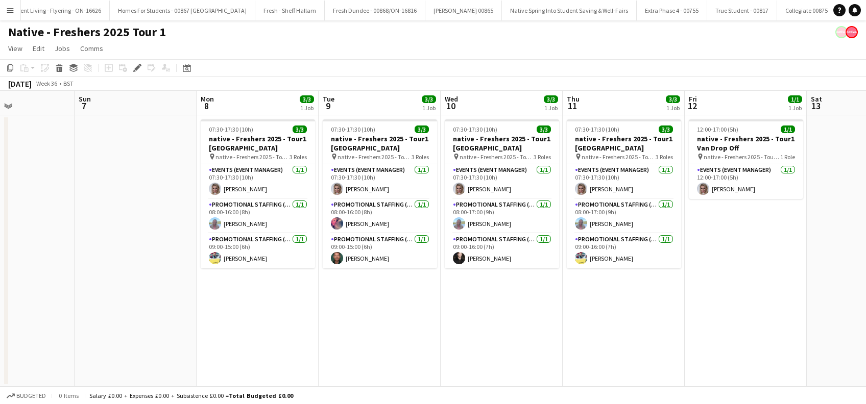
drag, startPoint x: 353, startPoint y: 330, endPoint x: 516, endPoint y: 331, distance: 162.8
click at [353, 331] on app-calendar-viewport "Thu 4 1/1 1 Job Fri 5 Sat 6 Sun 7 Mon 8 3/3 1 Job Tue 9 3/3 1 Job Wed 10 3/3 1 …" at bounding box center [433, 239] width 866 height 296
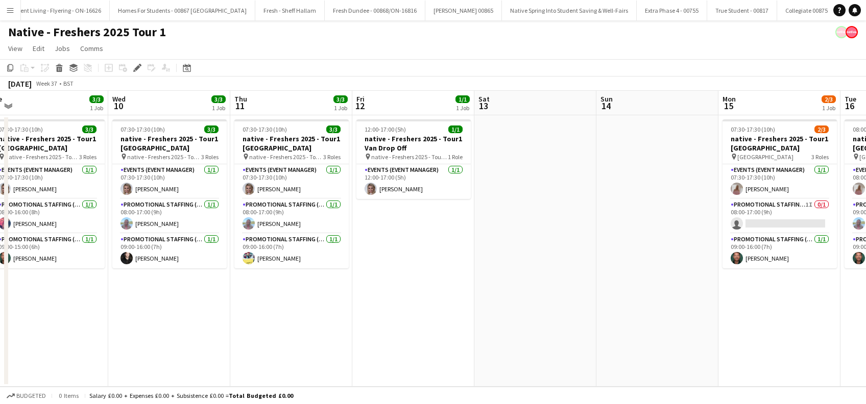
drag, startPoint x: 512, startPoint y: 326, endPoint x: 296, endPoint y: 349, distance: 217.1
click at [296, 349] on app-calendar-viewport "Sat 6 Sun 7 Mon 8 3/3 1 Job Tue 9 3/3 1 Job Wed 10 3/3 1 Job Thu 11 3/3 1 Job F…" at bounding box center [433, 239] width 866 height 296
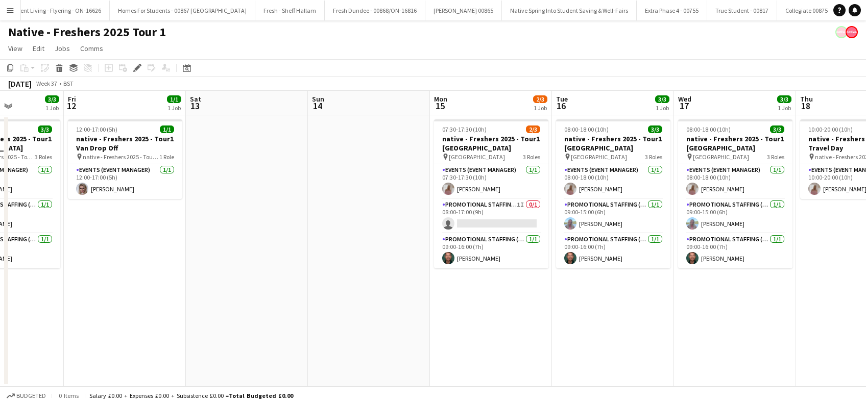
drag, startPoint x: 637, startPoint y: 302, endPoint x: 678, endPoint y: 290, distance: 42.6
click at [346, 321] on app-calendar-viewport "Tue 9 3/3 1 Job Wed 10 3/3 1 Job Thu 11 3/3 1 Job Fri 12 1/1 1 Job Sat 13 Sun 1…" at bounding box center [433, 239] width 866 height 296
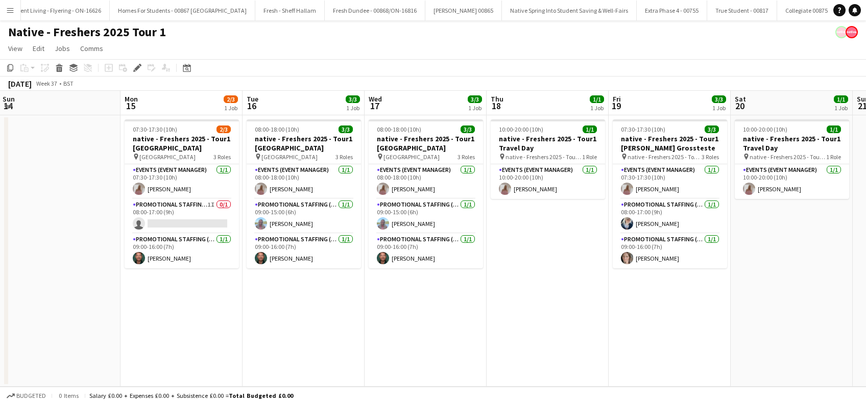
drag, startPoint x: 678, startPoint y: 290, endPoint x: 669, endPoint y: 282, distance: 12.3
click at [373, 306] on app-calendar-viewport "Thu 11 3/3 1 Job Fri 12 1/1 1 Job Sat 13 Sun 14 Mon 15 2/3 1 Job Tue 16 3/3 1 J…" at bounding box center [433, 239] width 866 height 296
drag, startPoint x: 634, startPoint y: 284, endPoint x: 608, endPoint y: 292, distance: 26.8
click at [346, 307] on app-calendar-viewport "Thu 11 3/3 1 Job Fri 12 1/1 1 Job Sat 13 Sun 14 Mon 15 2/3 1 Job Tue 16 3/3 1 J…" at bounding box center [433, 239] width 866 height 296
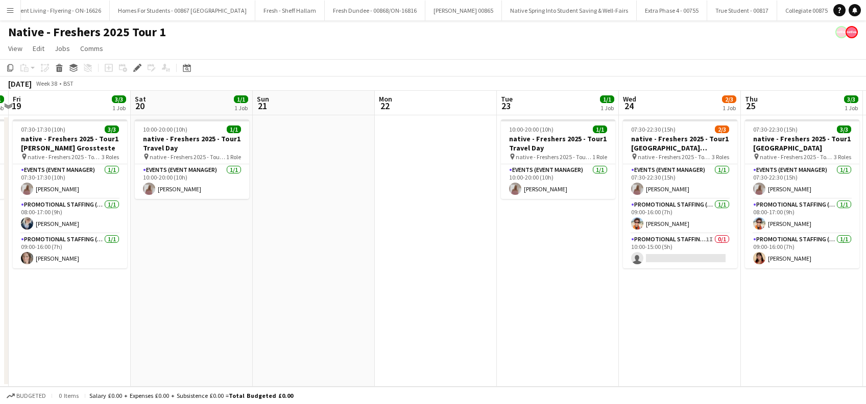
drag, startPoint x: 384, startPoint y: 315, endPoint x: 527, endPoint y: 311, distance: 143.0
click at [359, 320] on app-calendar-viewport "Mon 15 2/3 1 Job Tue 16 3/3 1 Job Wed 17 3/3 1 Job Thu 18 1/1 1 Job Fri 19 3/3 …" at bounding box center [433, 239] width 866 height 296
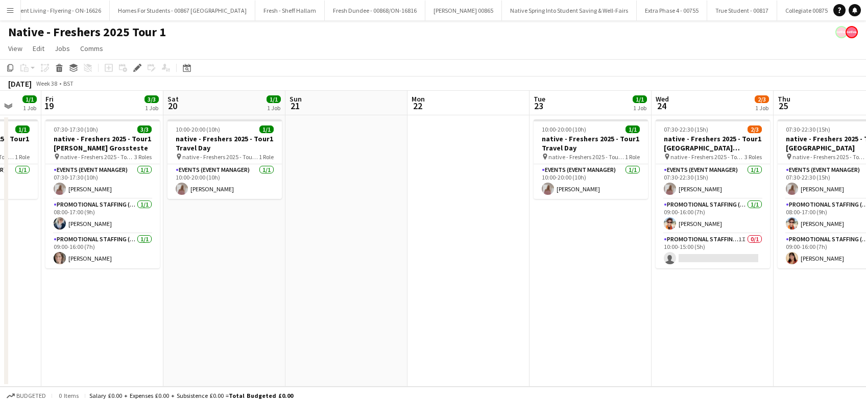
drag, startPoint x: 575, startPoint y: 319, endPoint x: 270, endPoint y: 330, distance: 304.9
click at [270, 330] on app-calendar-viewport "Mon 15 2/3 1 Job Tue 16 3/3 1 Job Wed 17 3/3 1 Job Thu 18 1/1 1 Job Fri 19 3/3 …" at bounding box center [433, 239] width 866 height 296
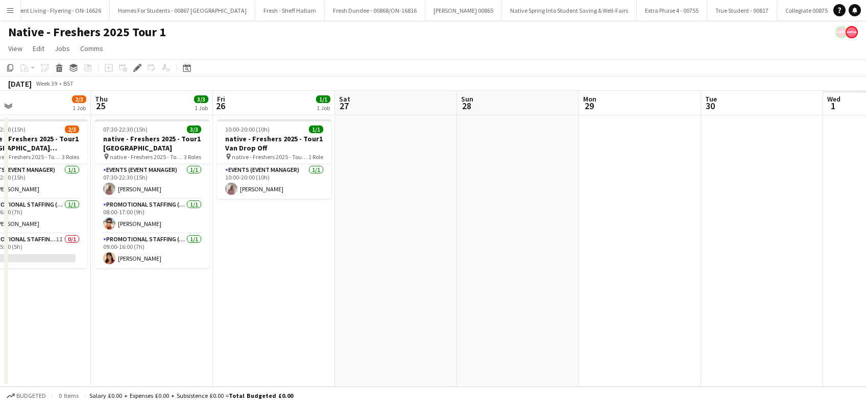
drag, startPoint x: 365, startPoint y: 331, endPoint x: 682, endPoint y: 301, distance: 318.4
click at [313, 334] on app-calendar-viewport "Sat 20 1/1 1 Job Sun 21 Mon 22 Tue 23 1/1 1 Job Wed 24 2/3 1 Job Thu 25 3/3 1 J…" at bounding box center [433, 239] width 866 height 296
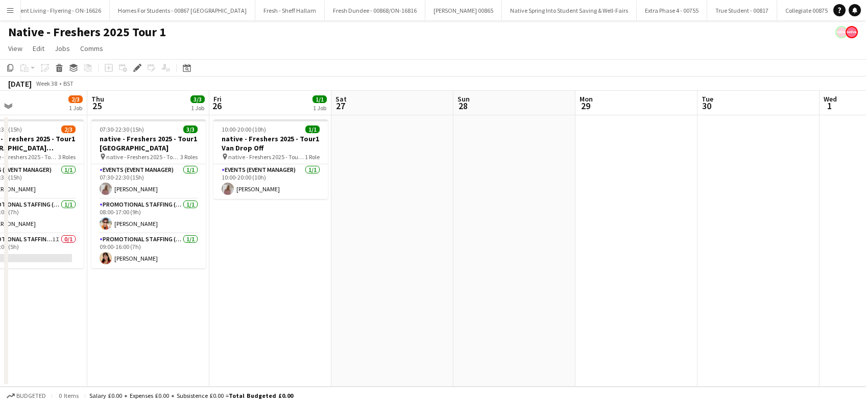
drag, startPoint x: 412, startPoint y: 325, endPoint x: 418, endPoint y: 321, distance: 6.9
click at [410, 325] on app-calendar-viewport "Mon 22 Tue 23 1/1 1 Job Wed 24 2/3 1 Job Thu 25 3/3 1 Job Fri 26 1/1 1 Job Sat …" at bounding box center [433, 239] width 866 height 296
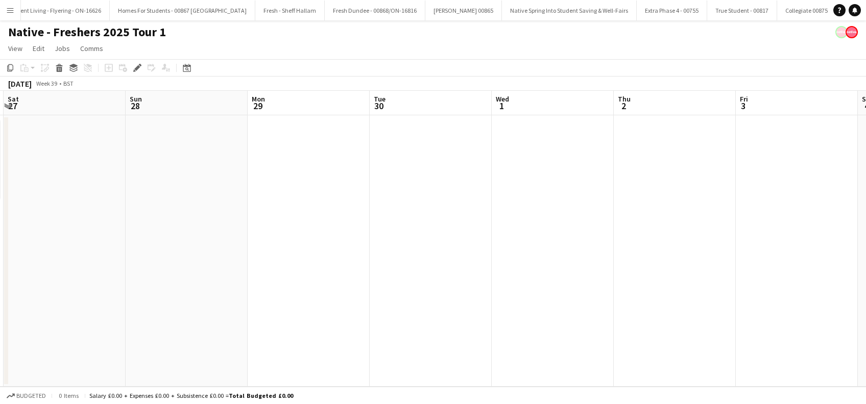
drag, startPoint x: 589, startPoint y: 307, endPoint x: 343, endPoint y: 327, distance: 246.3
click at [343, 327] on app-calendar-viewport "Wed 24 2/3 1 Job Thu 25 3/3 1 Job Fri 26 1/1 1 Job Sat 27 Sun 28 Mon 29 Tue 30 …" at bounding box center [433, 239] width 866 height 296
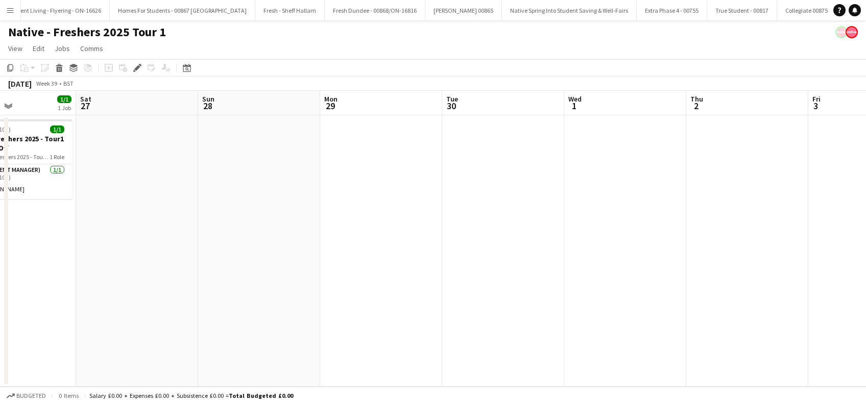
drag, startPoint x: 588, startPoint y: 298, endPoint x: 662, endPoint y: 287, distance: 74.3
click at [662, 287] on app-calendar-viewport "Wed 24 2/3 1 Job Thu 25 3/3 1 Job Fri 26 1/1 1 Job Sat 27 Sun 28 Mon 29 Tue 30 …" at bounding box center [433, 239] width 866 height 296
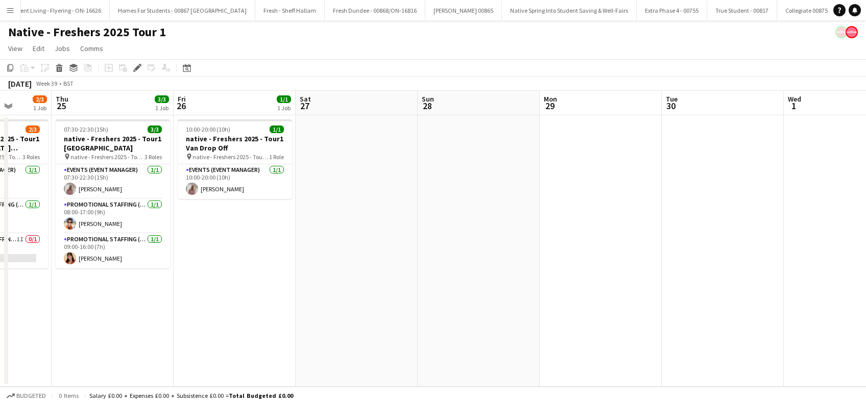
drag, startPoint x: 600, startPoint y: 289, endPoint x: 384, endPoint y: 286, distance: 216.4
click at [601, 289] on app-calendar-viewport "Mon 22 Tue 23 1/1 1 Job Wed 24 2/3 1 Job Thu 25 3/3 1 Job Fri 26 1/1 1 Job Sat …" at bounding box center [433, 239] width 866 height 296
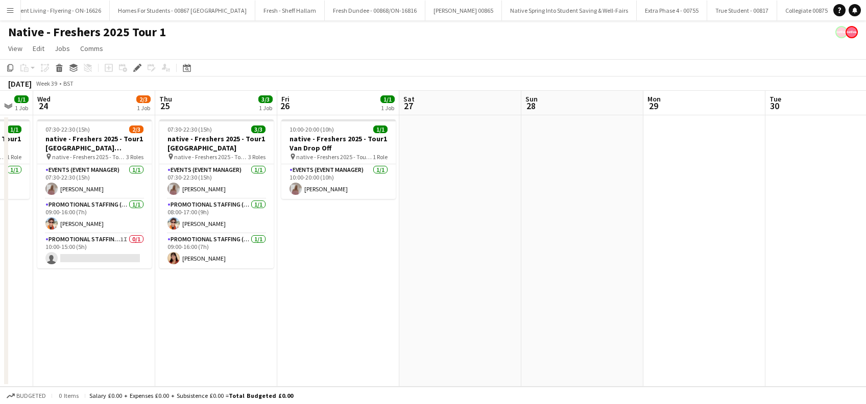
drag, startPoint x: 505, startPoint y: 293, endPoint x: 566, endPoint y: 286, distance: 60.7
click at [603, 294] on app-calendar-viewport "Mon 22 Tue 23 1/1 1 Job Wed 24 2/3 1 Job Thu 25 3/3 1 Job Fri 26 1/1 1 Job Sat …" at bounding box center [433, 239] width 866 height 296
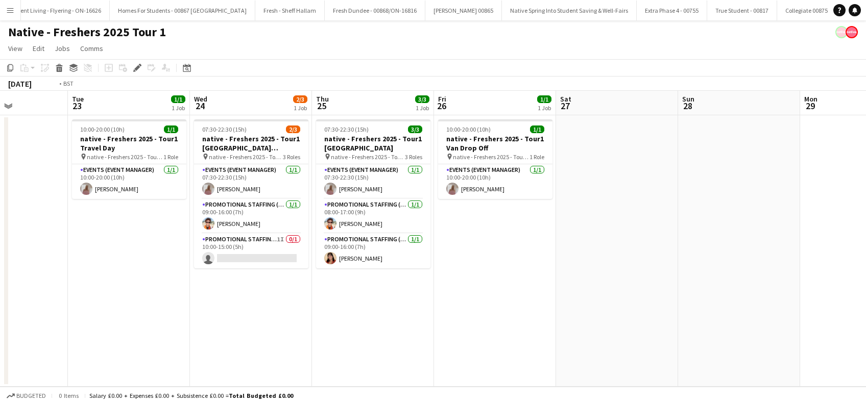
drag, startPoint x: 336, startPoint y: 282, endPoint x: 343, endPoint y: 331, distance: 49.5
click at [609, 294] on app-calendar-viewport "Sat 20 1/1 1 Job Sun 21 Mon 22 Tue 23 1/1 1 Job Wed 24 2/3 1 Job Thu 25 3/3 1 J…" at bounding box center [433, 239] width 866 height 296
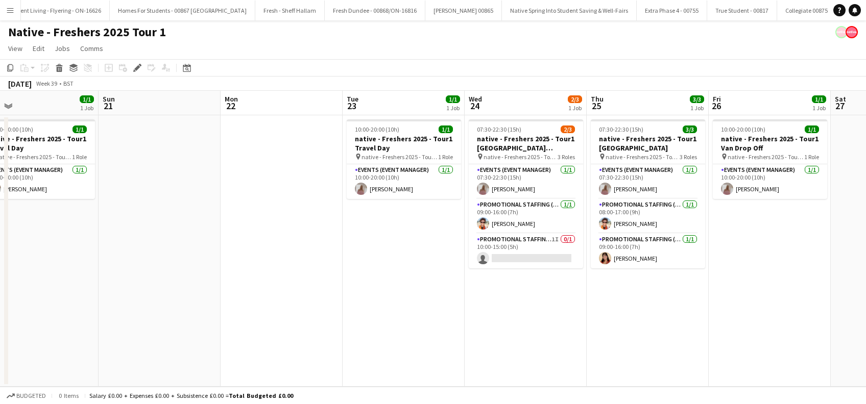
drag, startPoint x: 608, startPoint y: 311, endPoint x: 617, endPoint y: 310, distance: 8.2
click at [618, 310] on app-calendar-viewport "Thu 18 1/1 1 Job Fri 19 3/3 1 Job Sat 20 1/1 1 Job Sun 21 Mon 22 Tue 23 1/1 1 J…" at bounding box center [433, 239] width 866 height 296
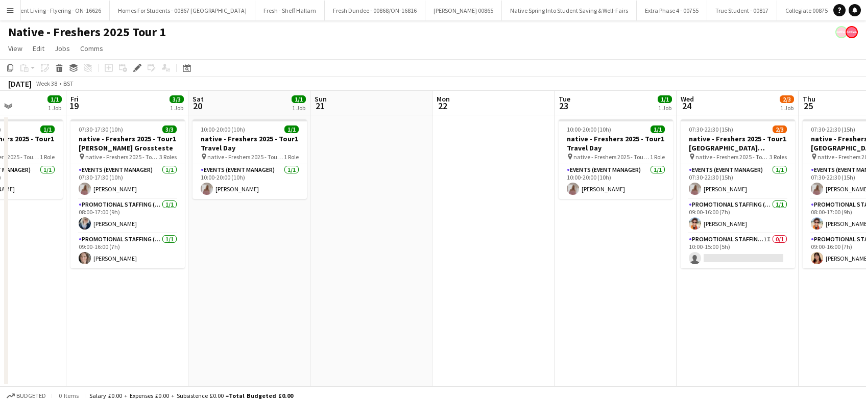
drag, startPoint x: 368, startPoint y: 312, endPoint x: 554, endPoint y: 303, distance: 187.0
click at [554, 303] on app-calendar-viewport "Tue 16 3/3 1 Job Wed 17 3/3 1 Job Thu 18 1/1 1 Job Fri 19 3/3 1 Job Sat 20 1/1 …" at bounding box center [433, 239] width 866 height 296
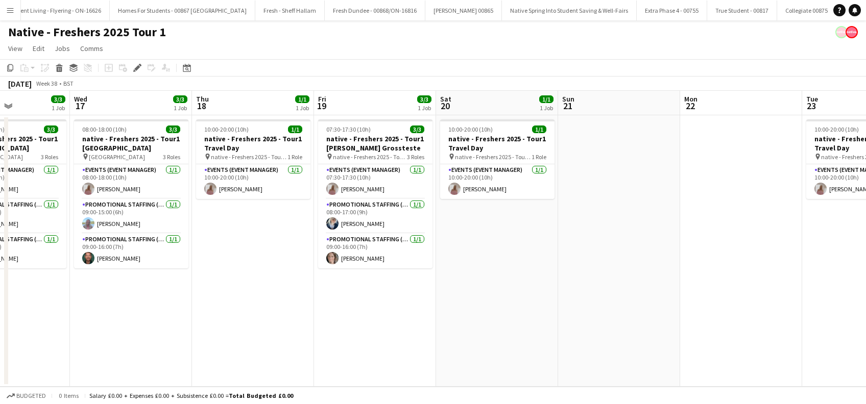
click at [487, 265] on app-date-cell "10:00-20:00 (10h) 1/1 native - Freshers 2025 - Tour1 Travel Day pin native - Fr…" at bounding box center [497, 251] width 122 height 272
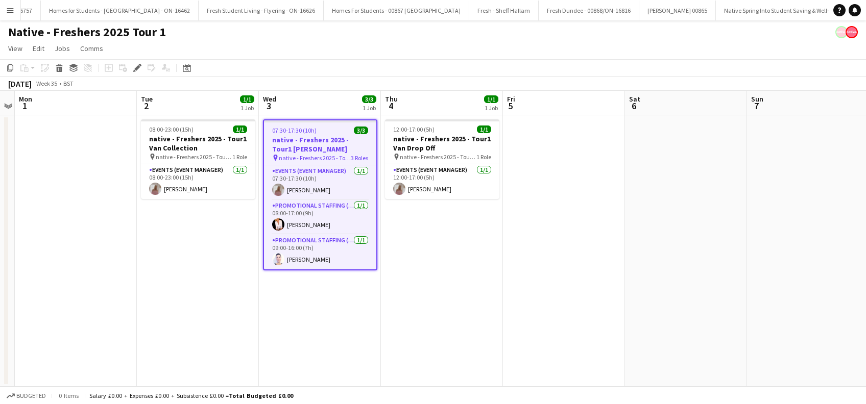
scroll to position [0, 1071]
click at [436, 288] on app-date-cell "12:00-17:00 (5h) 1/1 native - Freshers 2025 - Tour1 Van Drop Off pin native - F…" at bounding box center [442, 251] width 122 height 272
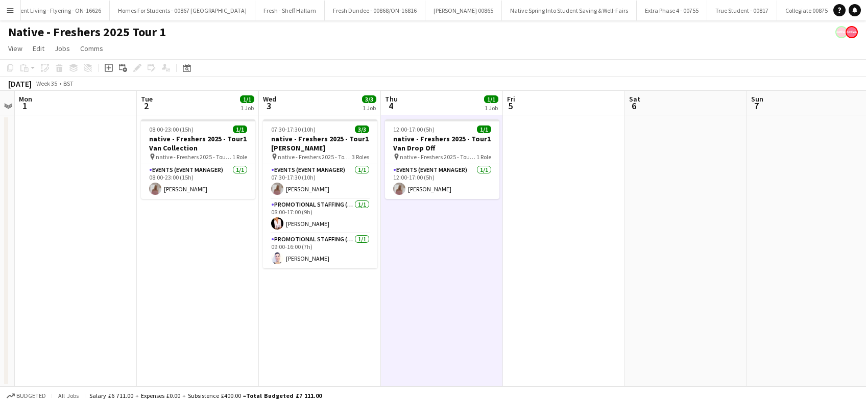
click at [302, 327] on app-date-cell "07:30-17:30 (10h) 3/3 native - Freshers 2025 - Tour1 [PERSON_NAME] pin native -…" at bounding box center [320, 251] width 122 height 272
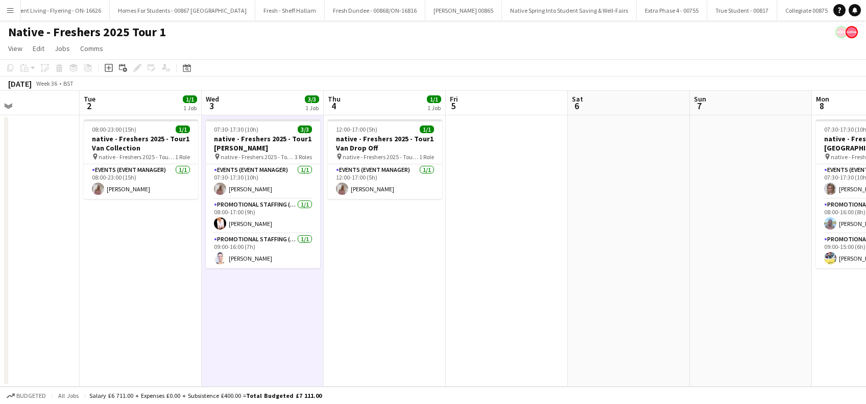
scroll to position [0, 419]
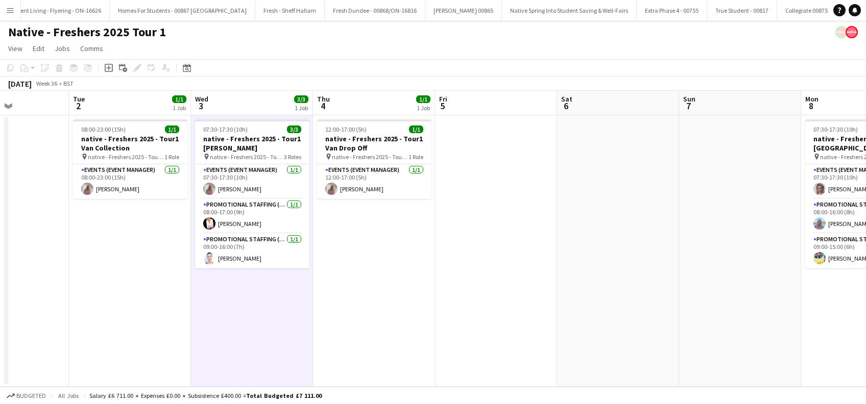
drag, startPoint x: 317, startPoint y: 317, endPoint x: 249, endPoint y: 344, distance: 73.6
click at [250, 344] on app-calendar-viewport "Fri 29 Sat 30 Sun 31 Mon 1 Tue 2 1/1 1 Job Wed 3 3/3 1 Job Thu 4 1/1 1 Job Fri …" at bounding box center [433, 239] width 866 height 296
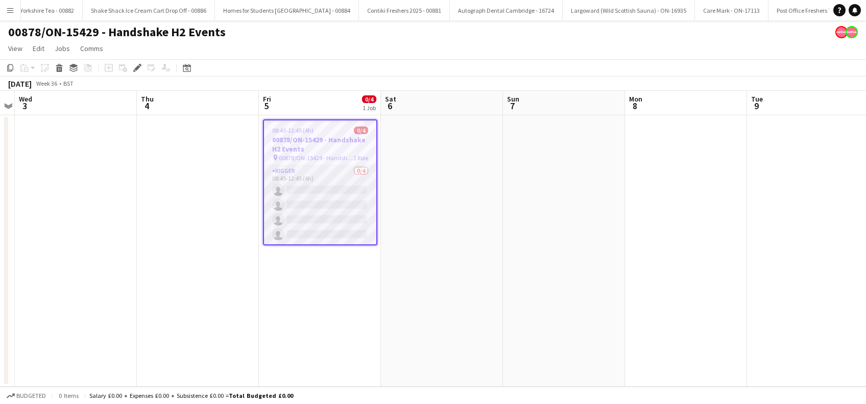
click at [319, 200] on app-card-role "Rigger 0/4 08:45-12:45 (4h) single-neutral-actions single-neutral-actions singl…" at bounding box center [320, 204] width 112 height 79
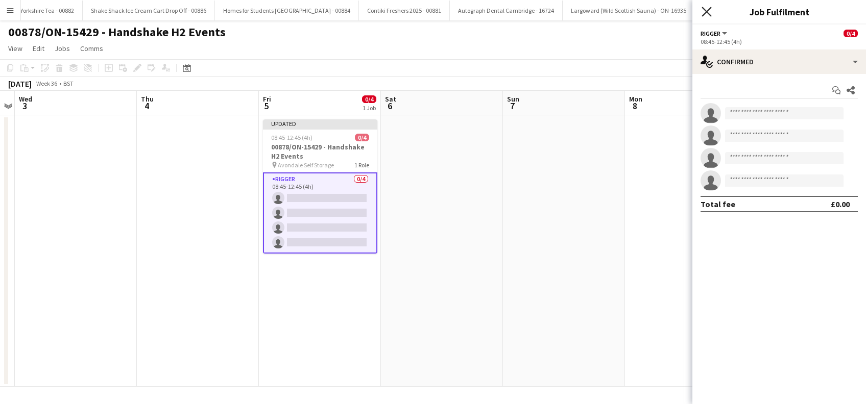
click at [703, 12] on icon "Close pop-in" at bounding box center [706, 12] width 10 height 10
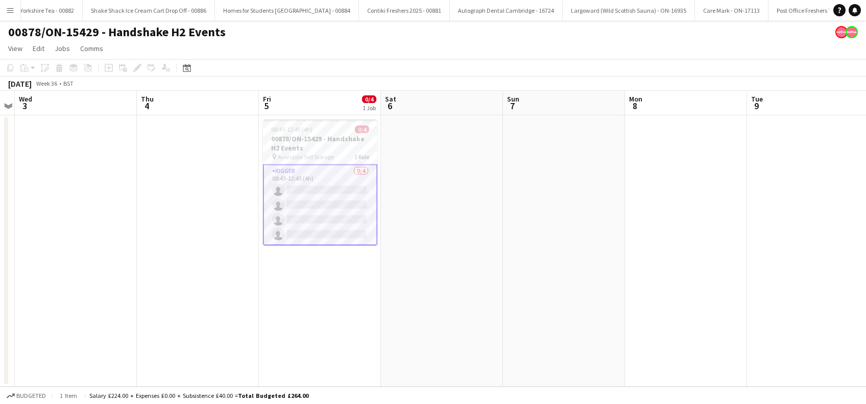
click at [314, 204] on app-card-role "Rigger 0/4 08:45-12:45 (4h) single-neutral-actions single-neutral-actions singl…" at bounding box center [320, 204] width 114 height 81
click at [343, 211] on app-card-role "Rigger 0/4 08:45-12:45 (4h) single-neutral-actions single-neutral-actions singl…" at bounding box center [320, 203] width 114 height 79
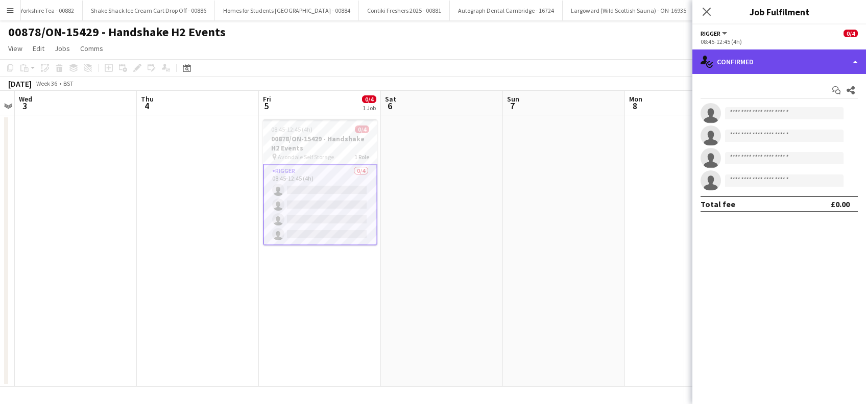
click at [756, 64] on div "single-neutral-actions-check-2 Confirmed" at bounding box center [779, 62] width 174 height 25
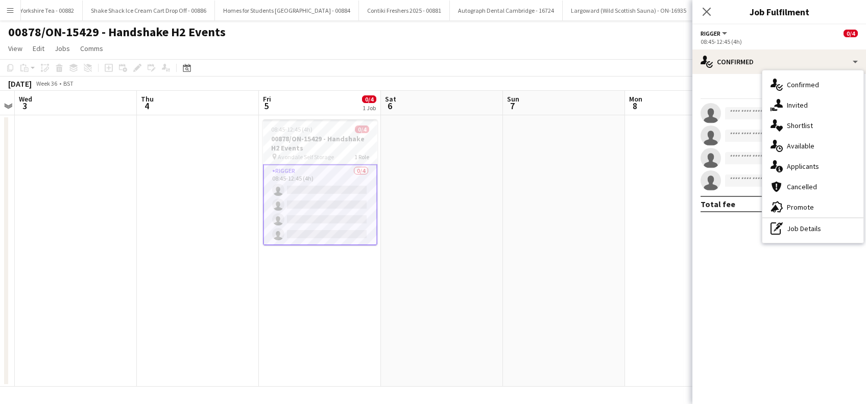
click at [798, 170] on div "single-neutral-actions-information Applicants" at bounding box center [812, 166] width 101 height 20
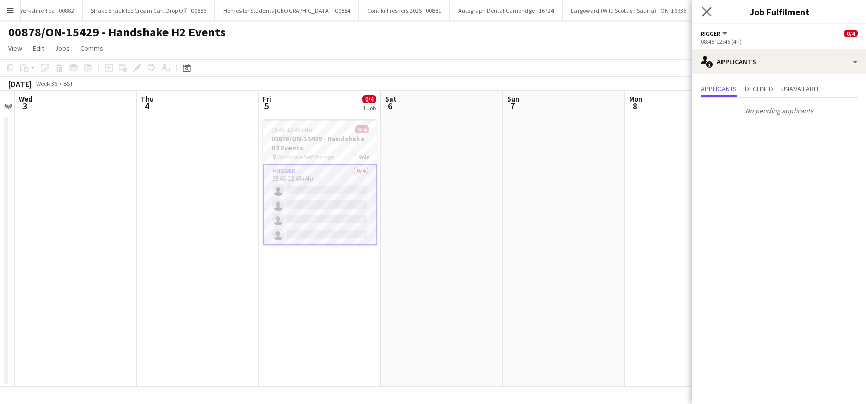
click at [700, 12] on app-icon "Close pop-in" at bounding box center [706, 12] width 15 height 15
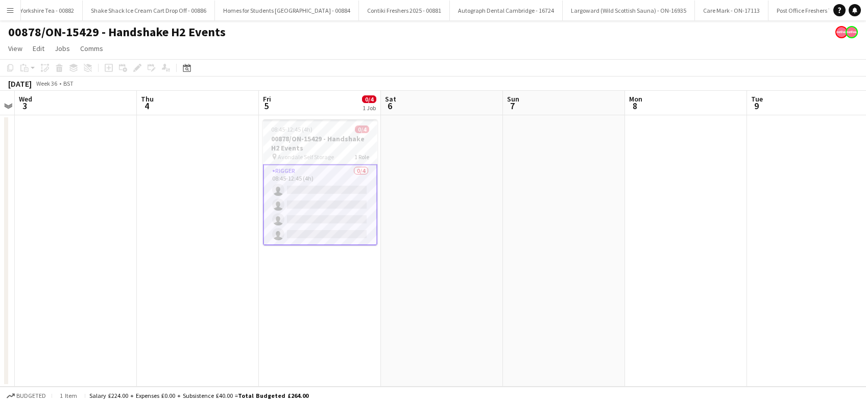
click at [292, 294] on app-date-cell "08:45-12:45 (4h) 0/4 00878/ON-15429 - Handshake H2 Events pin Avondale Self Sto…" at bounding box center [320, 251] width 122 height 272
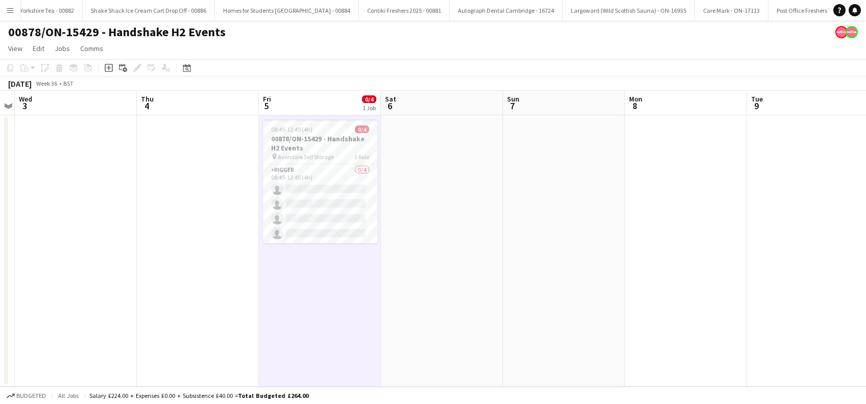
click at [212, 285] on app-date-cell at bounding box center [198, 251] width 122 height 272
